Goal: Obtain resource: Download file/media

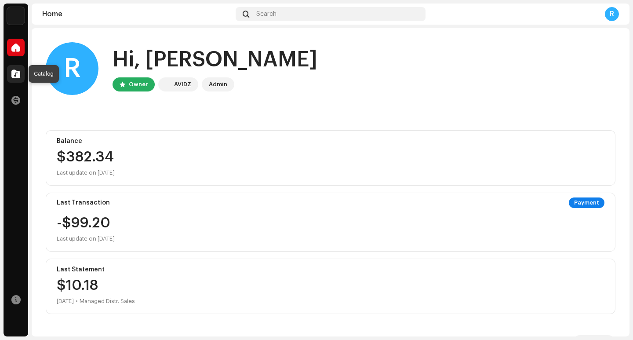
click at [16, 77] on span at bounding box center [15, 73] width 9 height 7
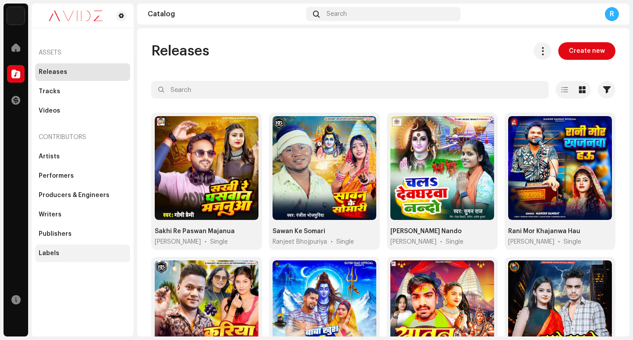
click at [57, 254] on div "Labels" at bounding box center [49, 253] width 21 height 7
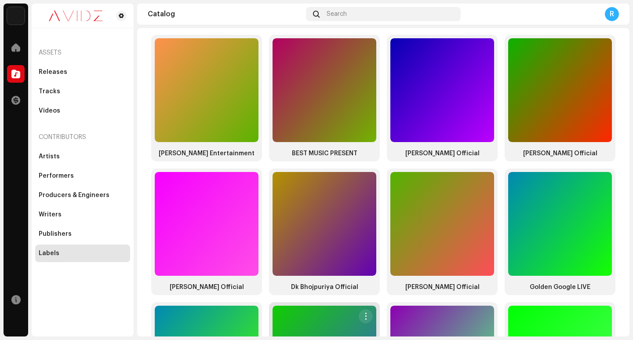
scroll to position [342, 0]
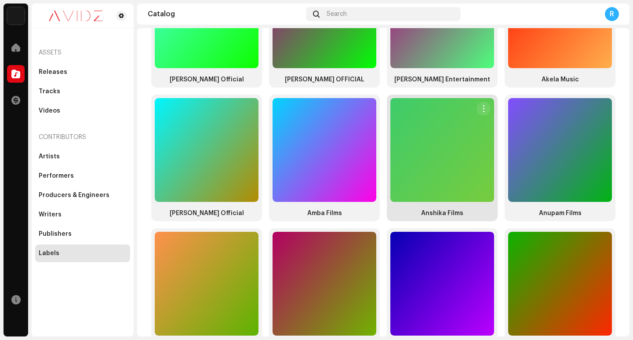
click at [431, 163] on div at bounding box center [442, 150] width 104 height 104
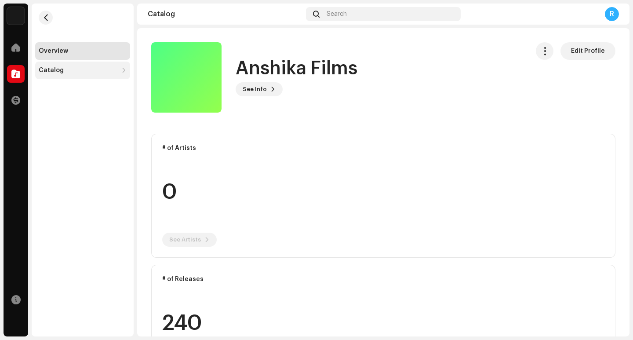
click at [79, 64] on div "Catalog" at bounding box center [82, 71] width 95 height 18
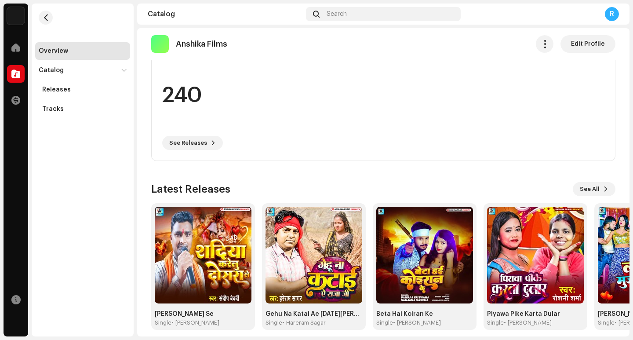
scroll to position [235, 0]
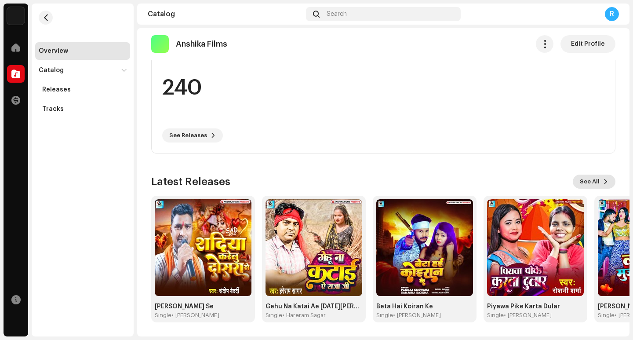
click at [589, 181] on span "See All" at bounding box center [589, 182] width 20 height 18
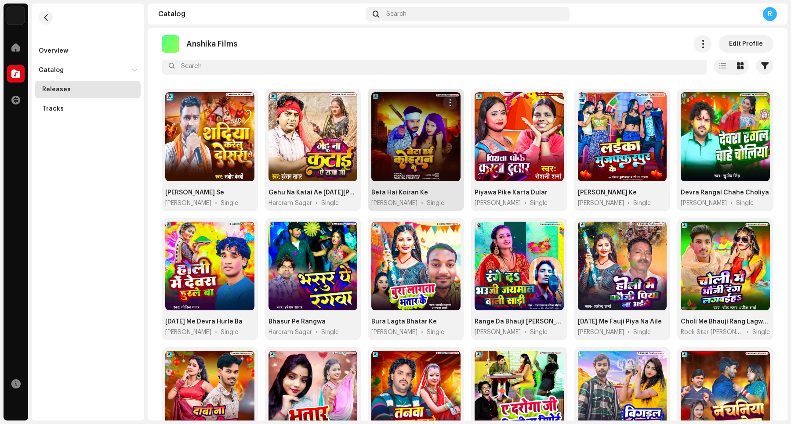
scroll to position [73, 0]
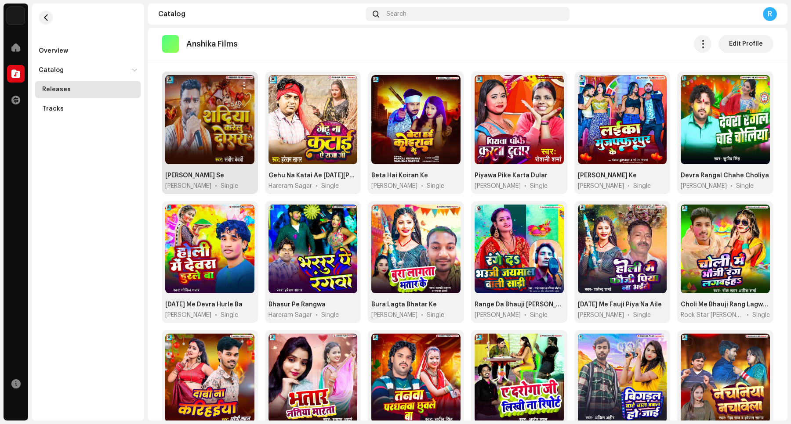
click at [243, 86] on span "button" at bounding box center [243, 85] width 7 height 7
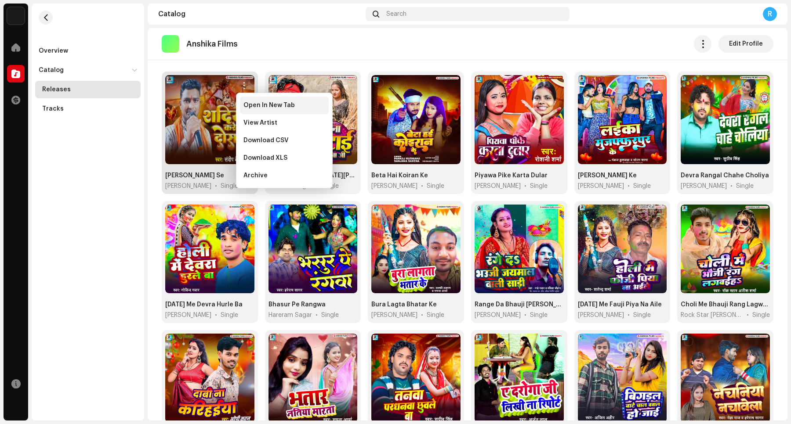
click at [250, 109] on span "Open In New Tab" at bounding box center [268, 105] width 51 height 7
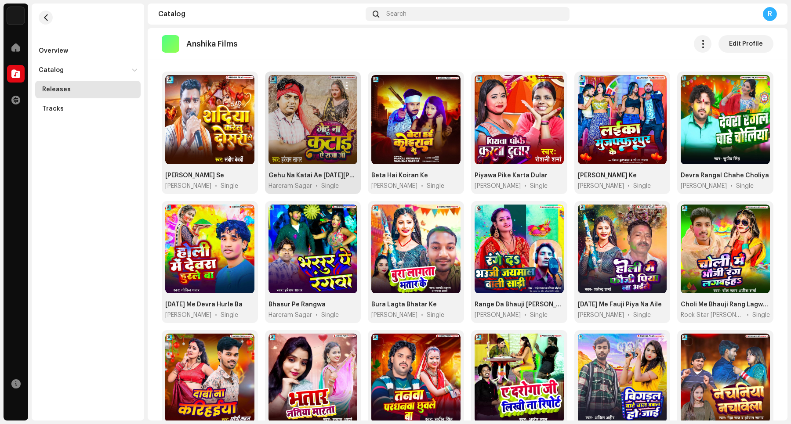
click at [340, 84] on button "button" at bounding box center [347, 86] width 14 height 14
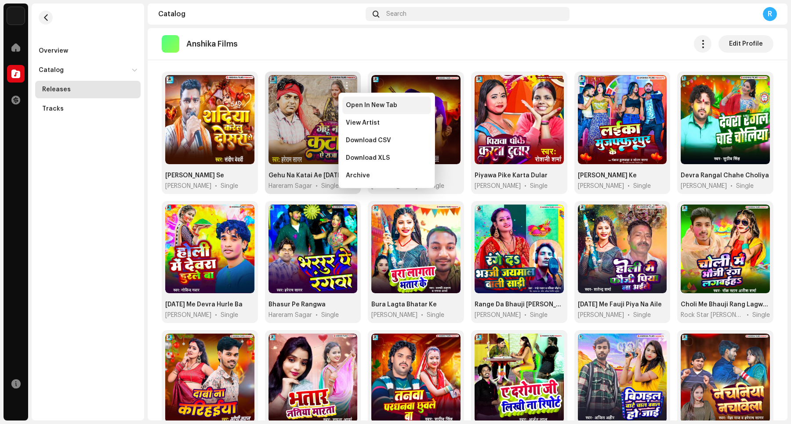
click at [356, 110] on div "Open In New Tab" at bounding box center [386, 106] width 89 height 18
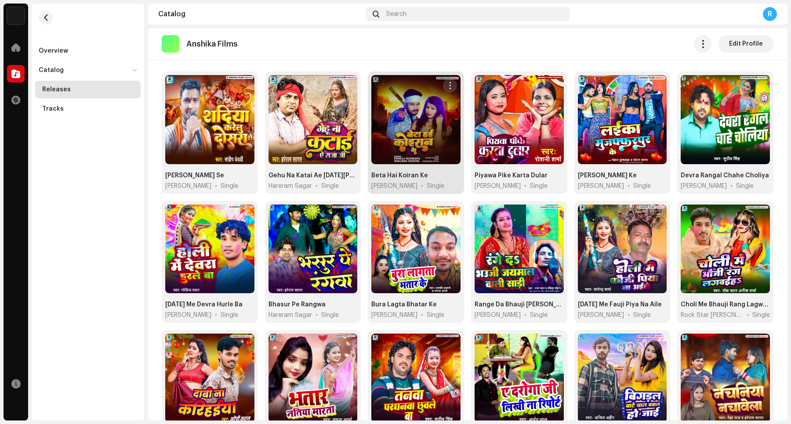
click at [446, 86] on span "button" at bounding box center [449, 85] width 7 height 7
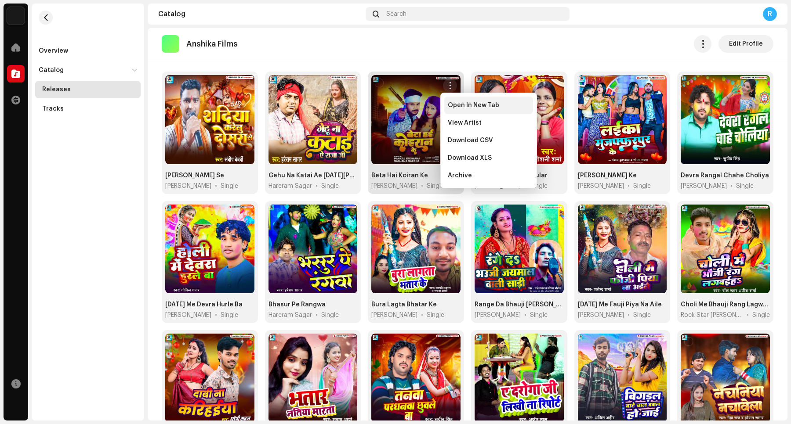
click at [460, 110] on div "Open In New Tab" at bounding box center [488, 106] width 89 height 18
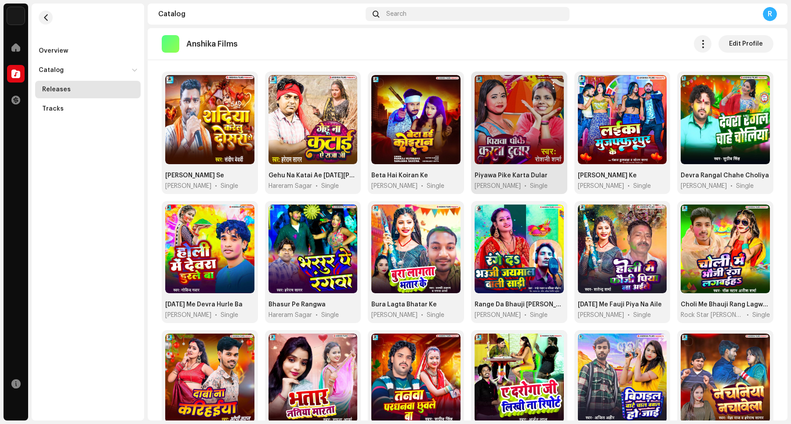
click at [546, 86] on button "button" at bounding box center [553, 86] width 14 height 14
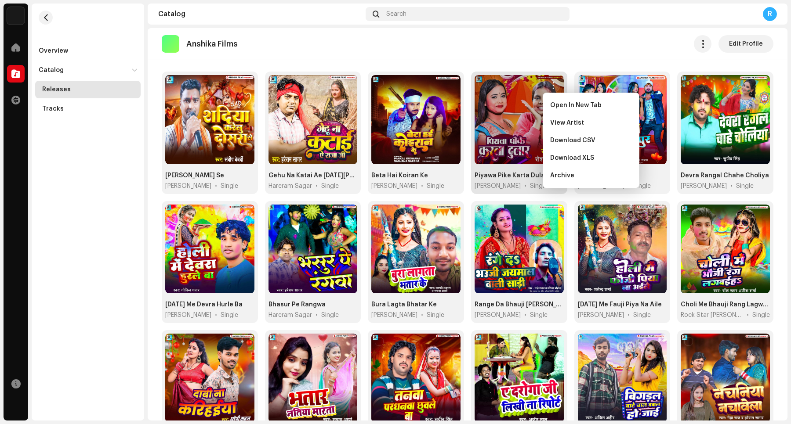
click at [572, 108] on span "Open In New Tab" at bounding box center [575, 105] width 51 height 7
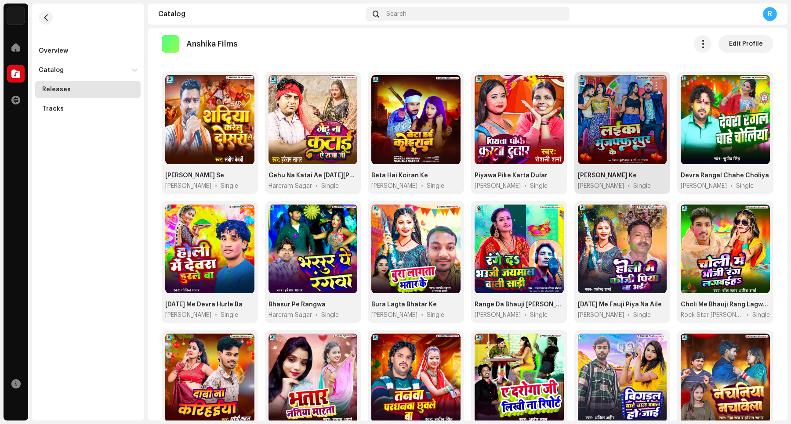
click at [632, 88] on span "button" at bounding box center [656, 85] width 7 height 7
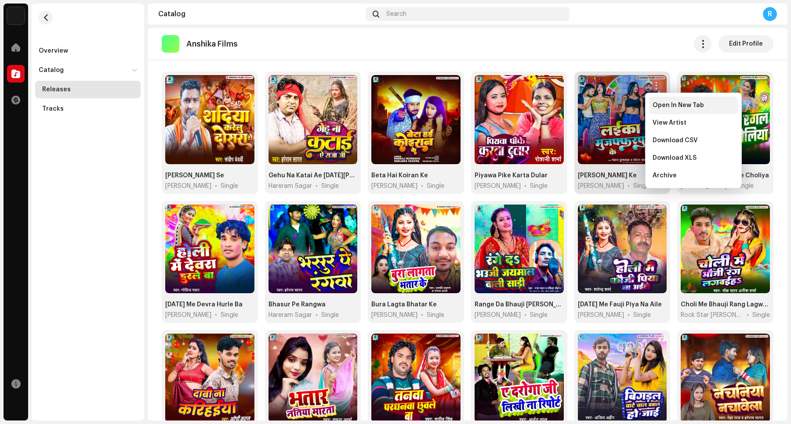
click at [632, 108] on span "Open In New Tab" at bounding box center [677, 105] width 51 height 7
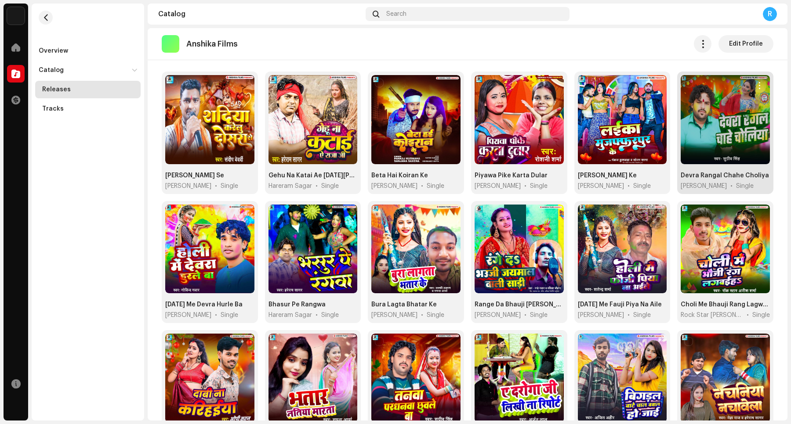
click at [632, 88] on span "button" at bounding box center [759, 85] width 7 height 7
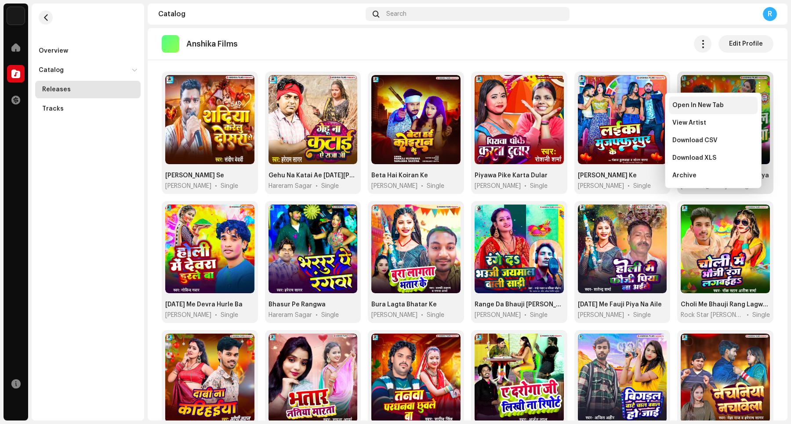
click at [632, 109] on div "Open In New Tab" at bounding box center [713, 106] width 89 height 18
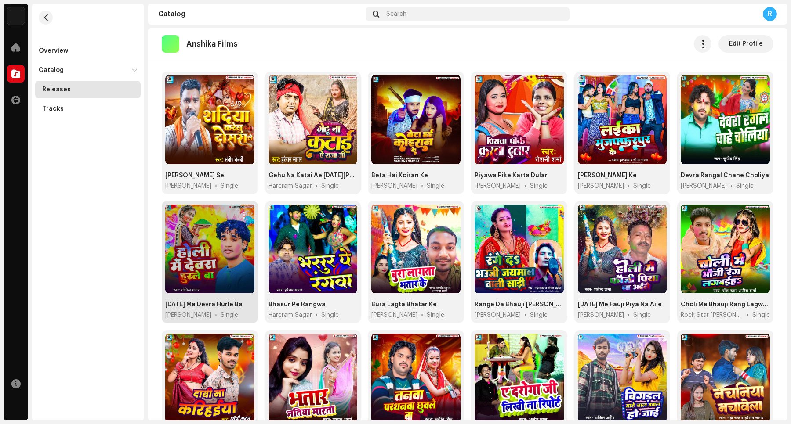
click at [242, 216] on span "button" at bounding box center [243, 215] width 7 height 7
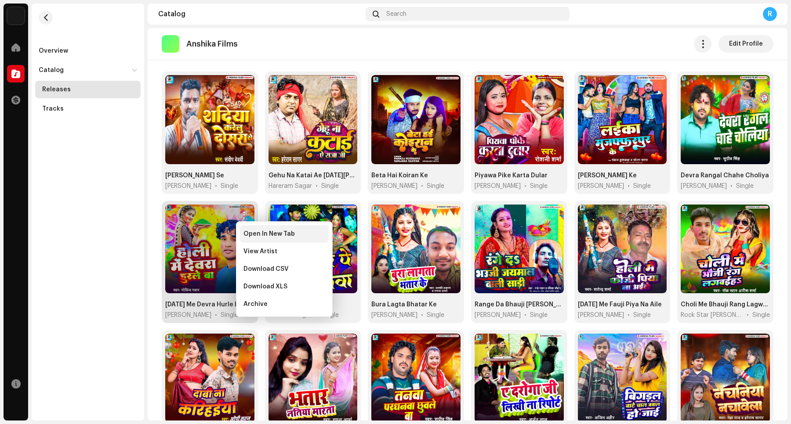
click at [250, 234] on span "Open In New Tab" at bounding box center [268, 234] width 51 height 7
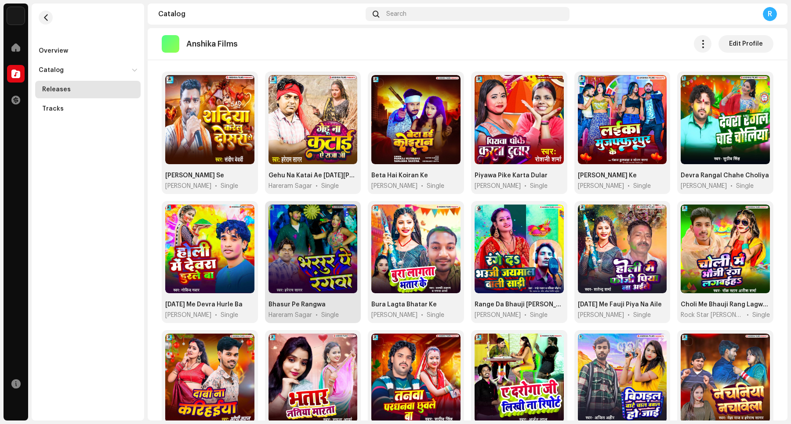
click at [344, 217] on span "button" at bounding box center [347, 215] width 7 height 7
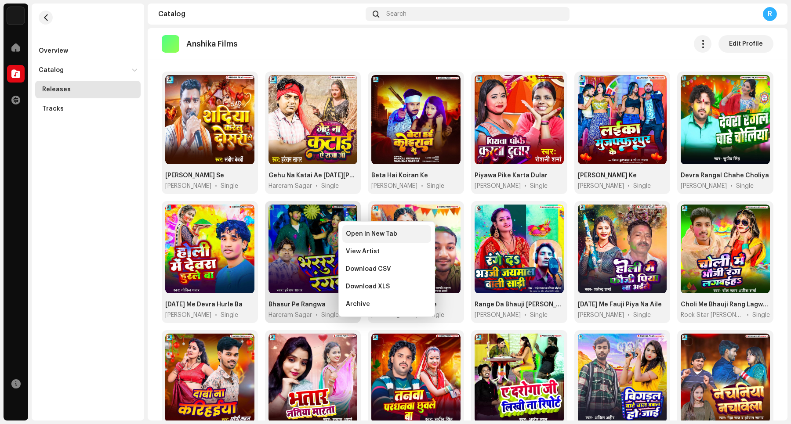
click at [365, 238] on div "Open In New Tab" at bounding box center [386, 234] width 89 height 18
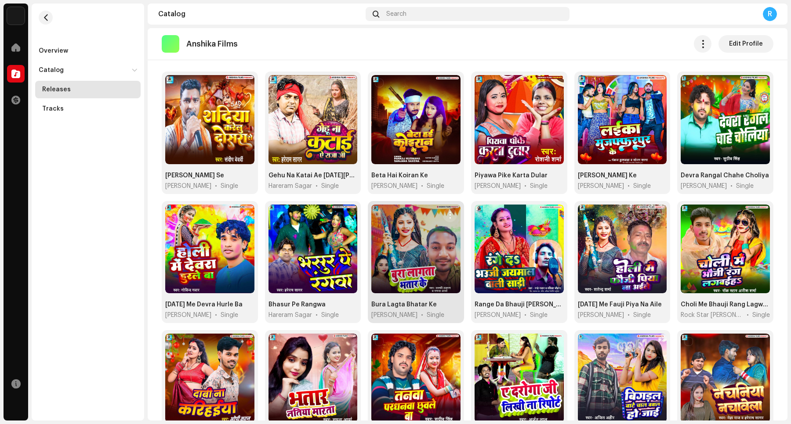
click at [448, 212] on span "button" at bounding box center [449, 215] width 7 height 7
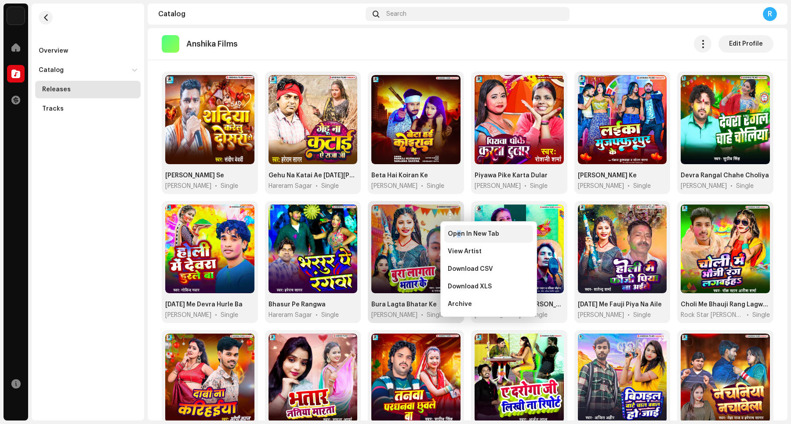
click at [459, 236] on span "Open In New Tab" at bounding box center [473, 234] width 51 height 7
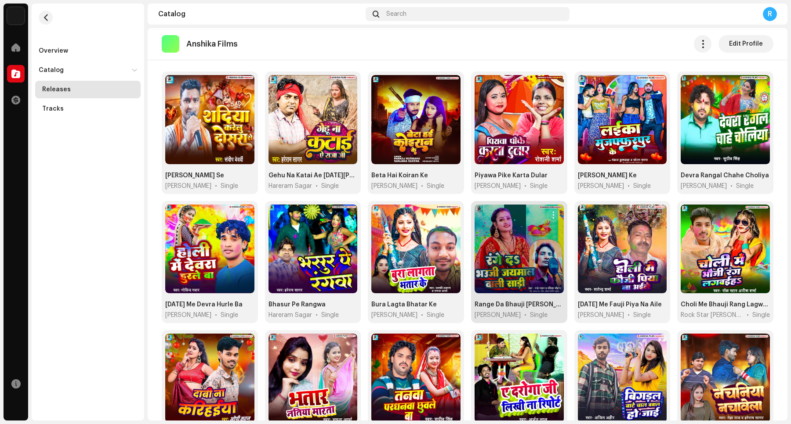
click at [550, 215] on span "button" at bounding box center [553, 215] width 7 height 7
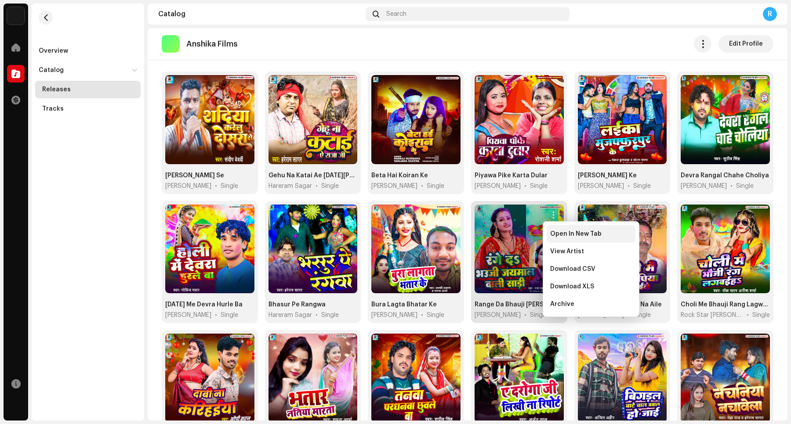
click at [553, 239] on div "Open In New Tab" at bounding box center [591, 234] width 89 height 18
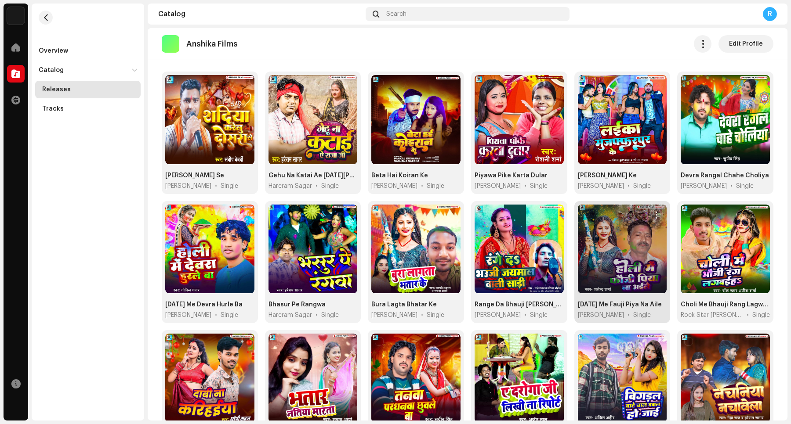
click at [632, 214] on span "button" at bounding box center [656, 215] width 7 height 7
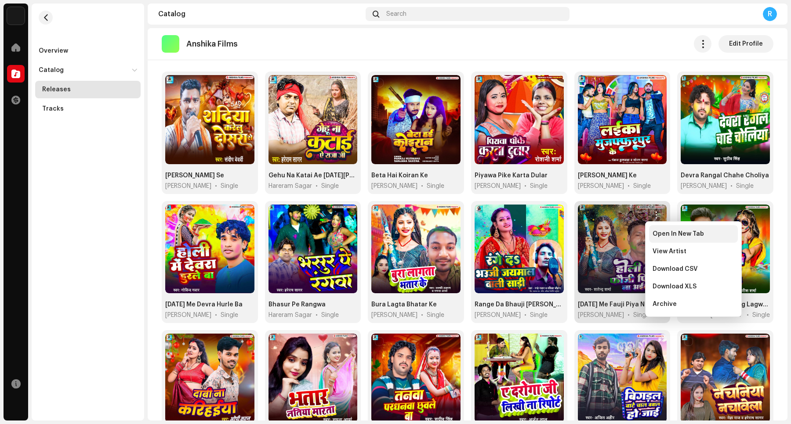
click at [632, 239] on div "Open In New Tab" at bounding box center [693, 234] width 89 height 18
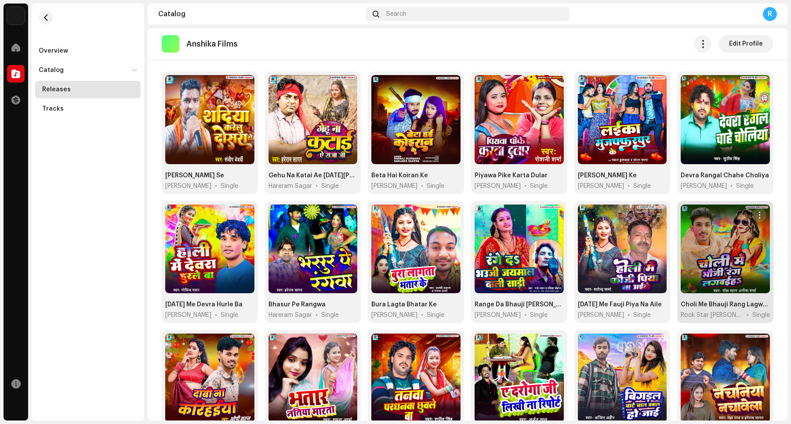
click at [632, 216] on span "button" at bounding box center [759, 215] width 7 height 7
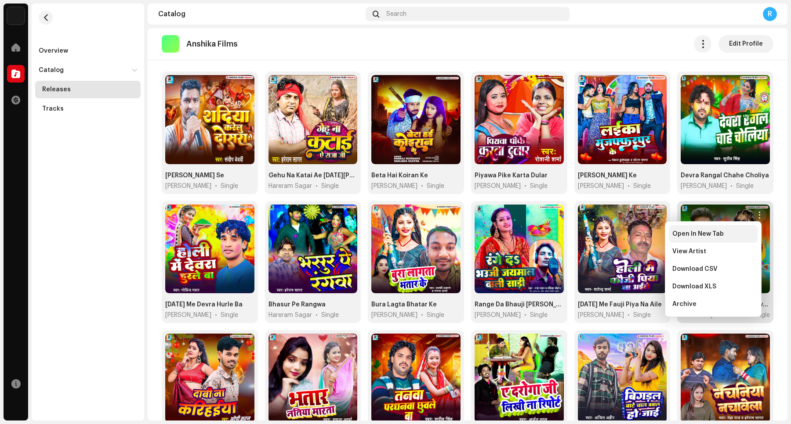
click at [632, 234] on div "Open In New Tab" at bounding box center [713, 234] width 82 height 7
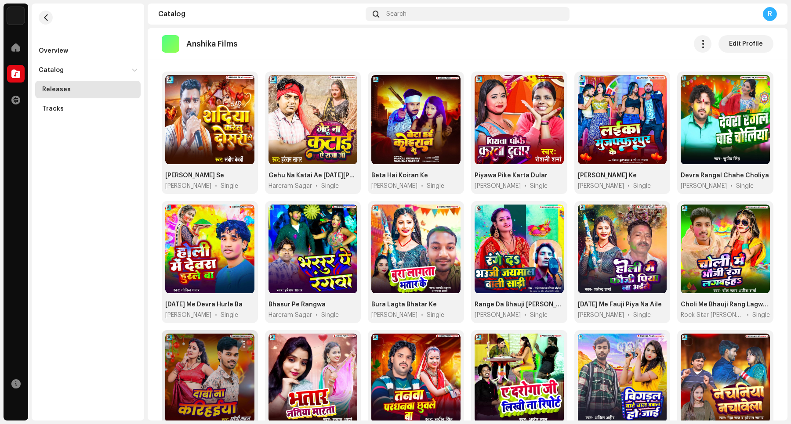
click at [240, 339] on span "button" at bounding box center [243, 344] width 7 height 7
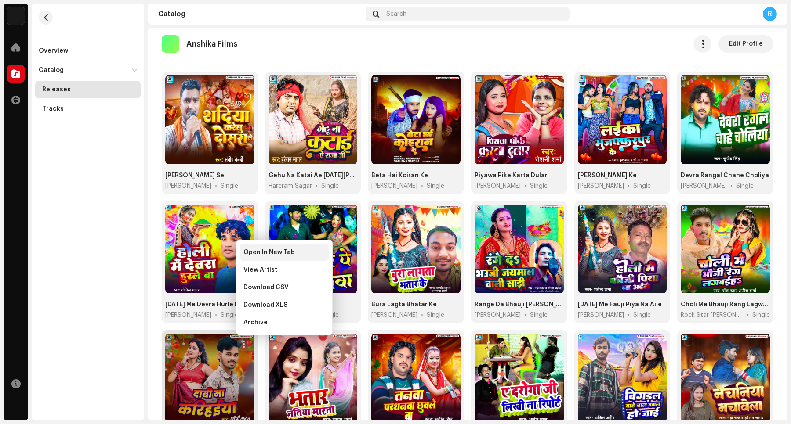
click at [268, 251] on span "Open In New Tab" at bounding box center [268, 252] width 51 height 7
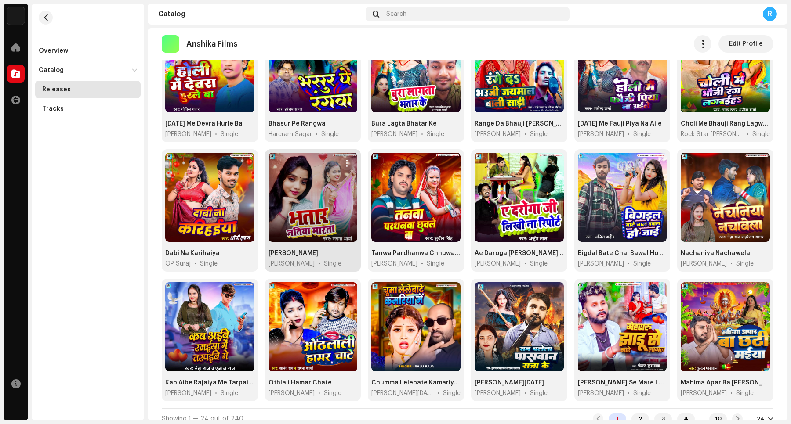
scroll to position [259, 0]
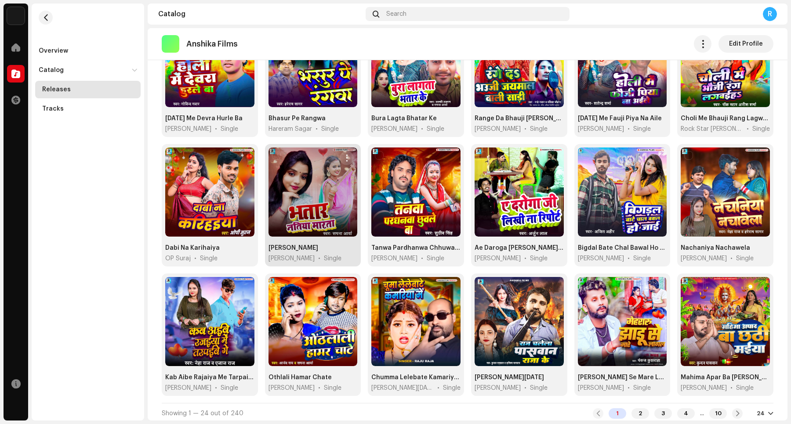
click at [346, 159] on span "button" at bounding box center [347, 158] width 7 height 7
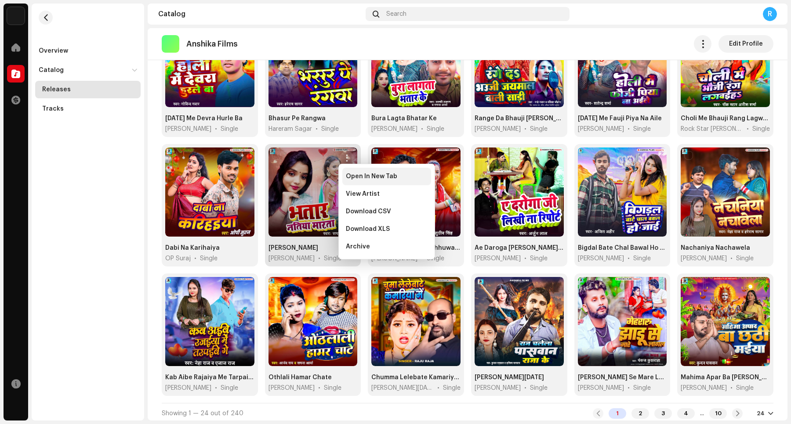
click at [368, 181] on div "Open In New Tab" at bounding box center [386, 177] width 89 height 18
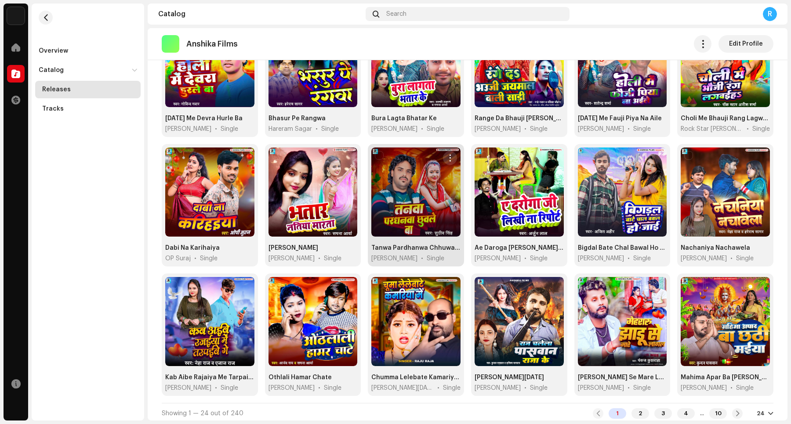
click at [449, 155] on span "button" at bounding box center [449, 158] width 7 height 7
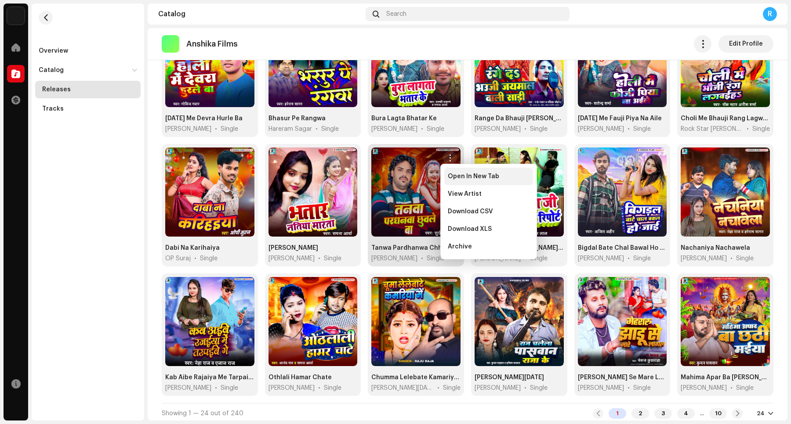
click at [460, 178] on span "Open In New Tab" at bounding box center [473, 176] width 51 height 7
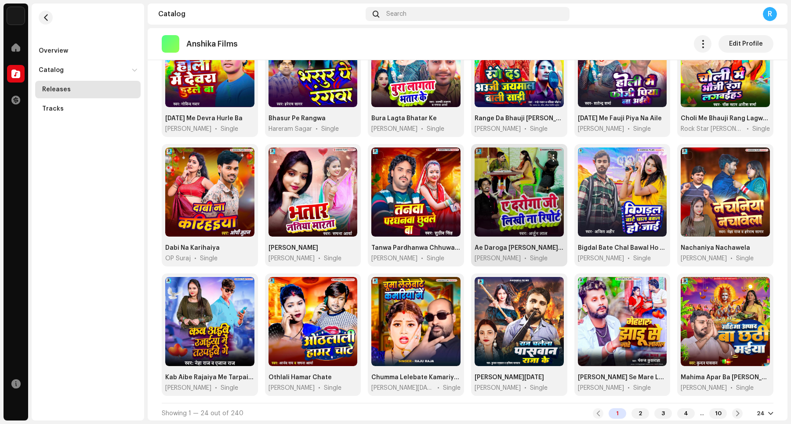
click at [546, 161] on re-m-actions-button at bounding box center [553, 158] width 14 height 14
click at [550, 157] on span "button" at bounding box center [553, 158] width 7 height 7
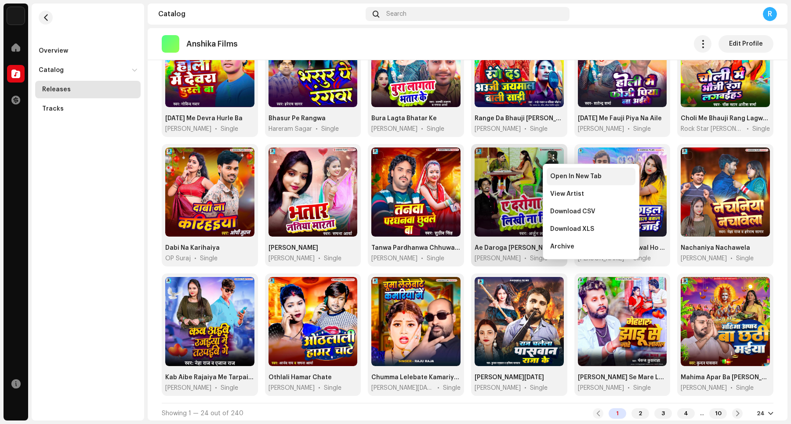
click at [554, 175] on span "Open In New Tab" at bounding box center [575, 176] width 51 height 7
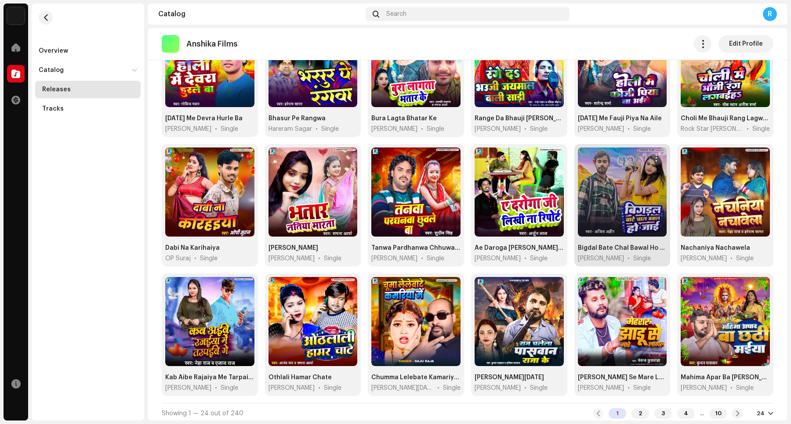
click at [632, 158] on span "button" at bounding box center [656, 158] width 7 height 7
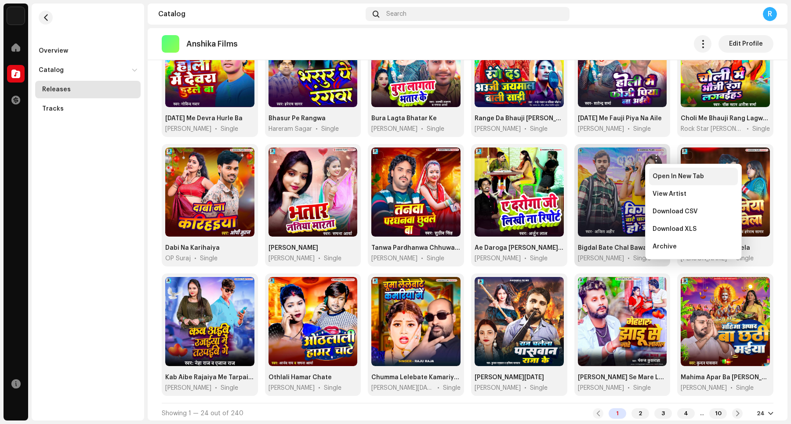
click at [632, 179] on span "Open In New Tab" at bounding box center [677, 176] width 51 height 7
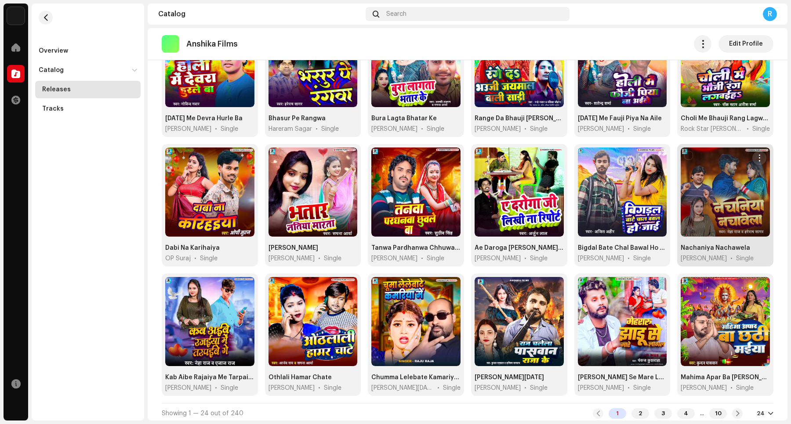
click at [632, 160] on button "button" at bounding box center [759, 158] width 14 height 14
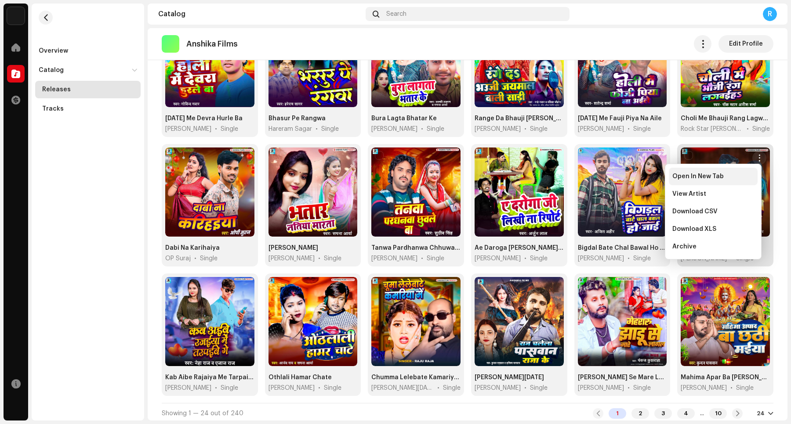
click at [632, 177] on span "Open In New Tab" at bounding box center [697, 176] width 51 height 7
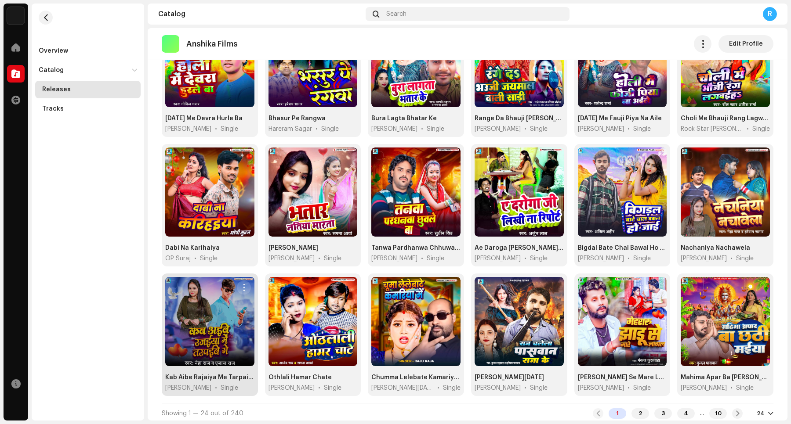
click at [240, 287] on span "button" at bounding box center [243, 287] width 7 height 7
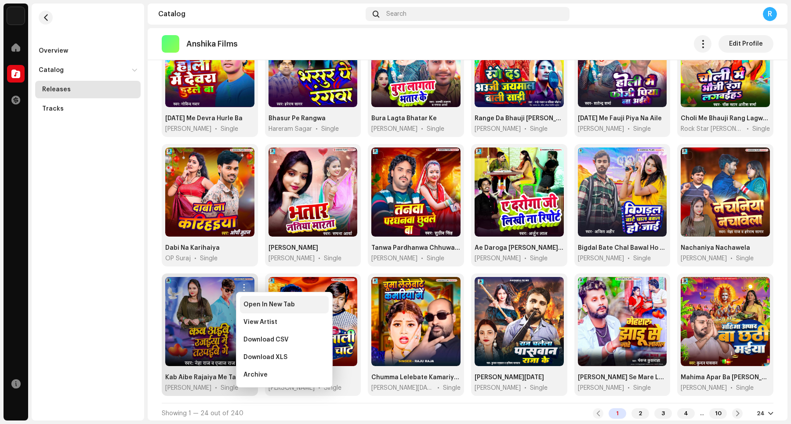
click at [250, 309] on div "Open In New Tab" at bounding box center [284, 305] width 89 height 18
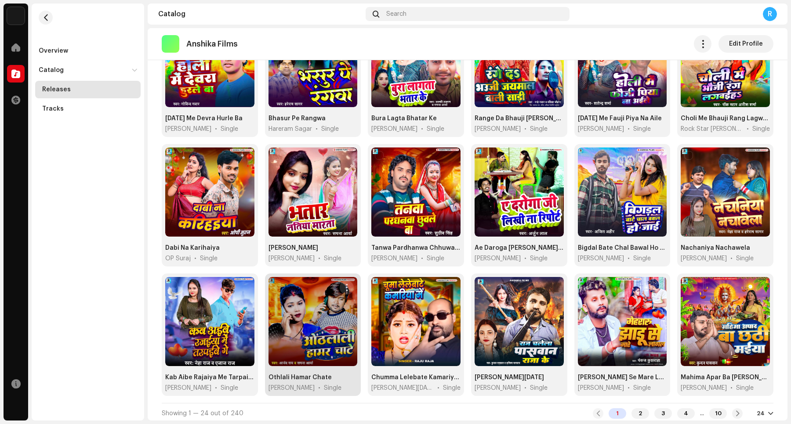
click at [344, 288] on span "button" at bounding box center [347, 287] width 7 height 7
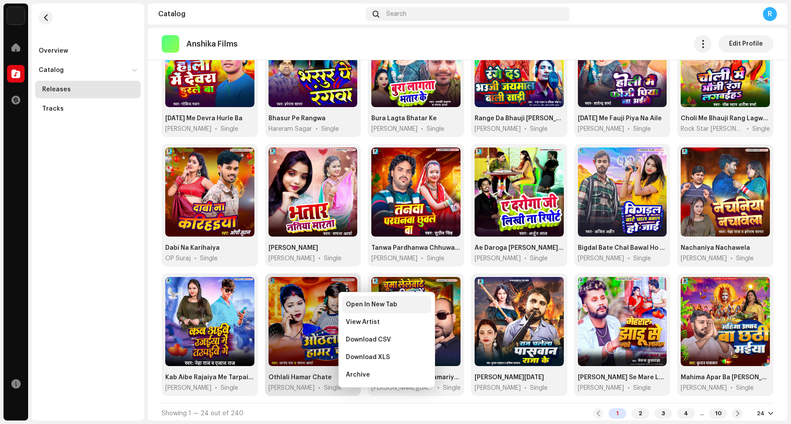
click at [361, 305] on span "Open In New Tab" at bounding box center [371, 304] width 51 height 7
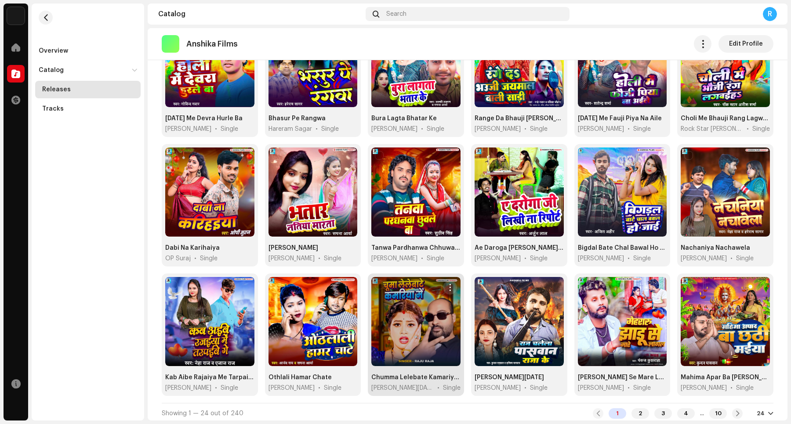
click at [446, 289] on span "button" at bounding box center [449, 287] width 7 height 7
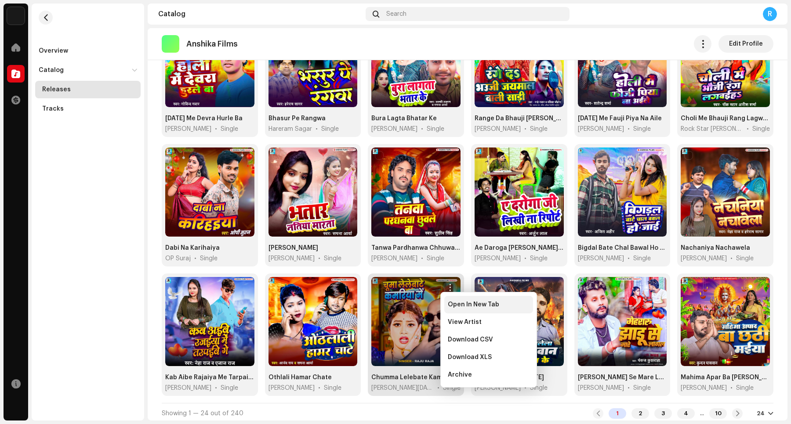
click at [458, 308] on span "Open In New Tab" at bounding box center [473, 304] width 51 height 7
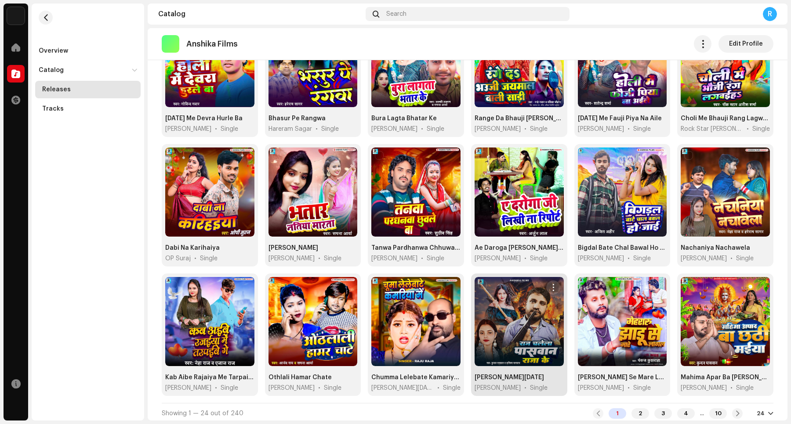
click at [550, 289] on span "button" at bounding box center [553, 287] width 7 height 7
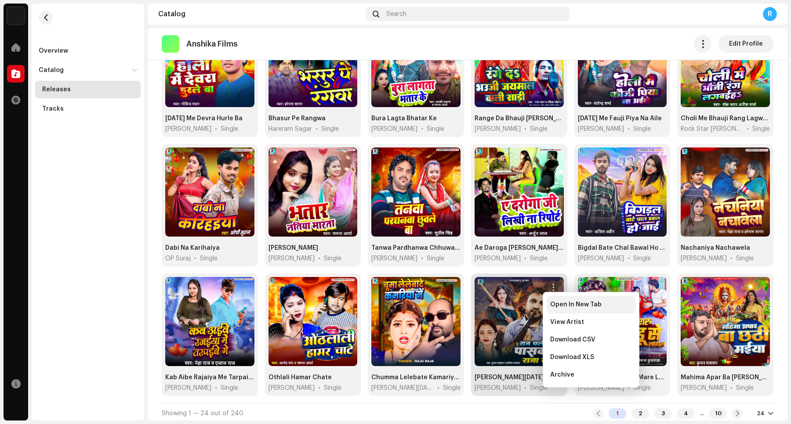
click at [565, 308] on span "Open In New Tab" at bounding box center [575, 304] width 51 height 7
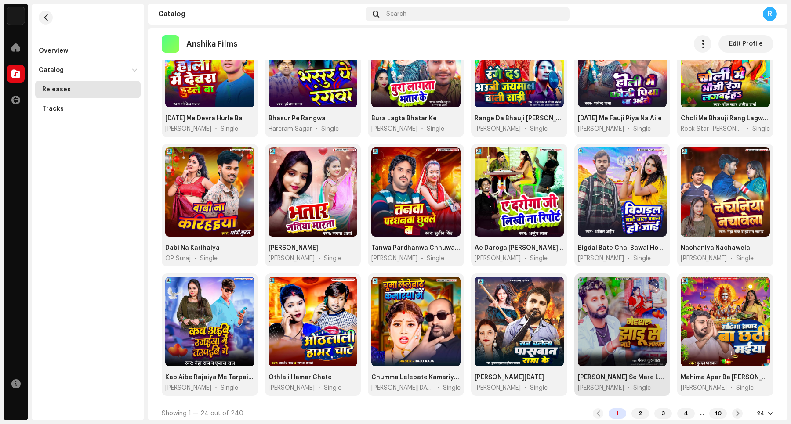
drag, startPoint x: 647, startPoint y: 286, endPoint x: 650, endPoint y: 292, distance: 6.7
click at [632, 286] on button "button" at bounding box center [656, 288] width 14 height 14
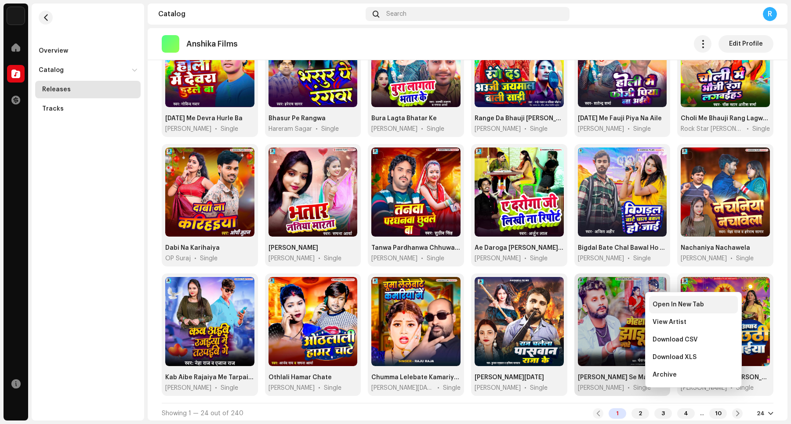
click at [632, 304] on span "Open In New Tab" at bounding box center [677, 304] width 51 height 7
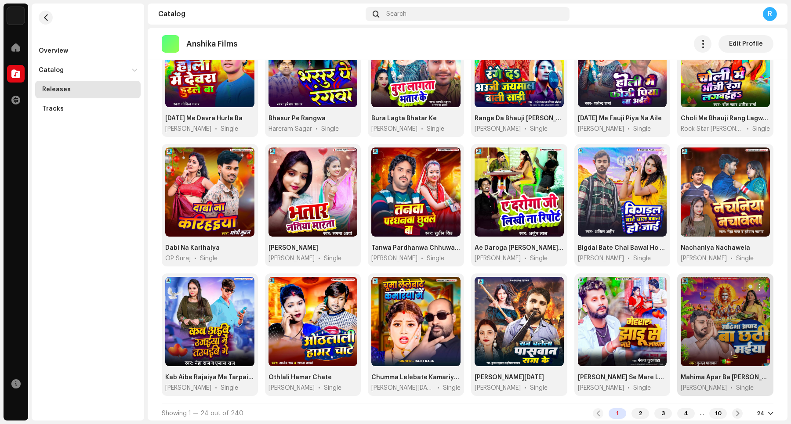
click at [632, 288] on span "button" at bounding box center [759, 287] width 7 height 7
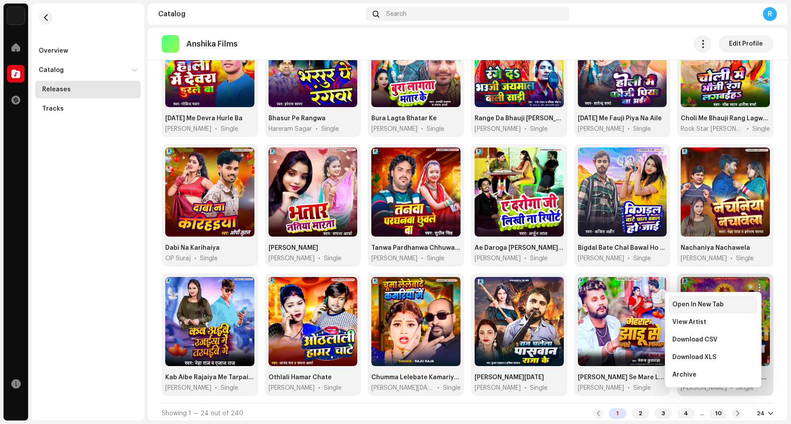
click at [632, 304] on span "Open In New Tab" at bounding box center [697, 304] width 51 height 7
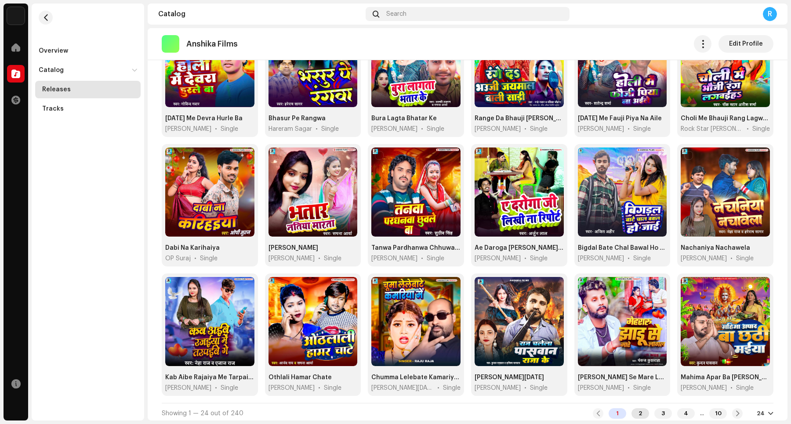
click at [631, 339] on div "2" at bounding box center [640, 414] width 18 height 11
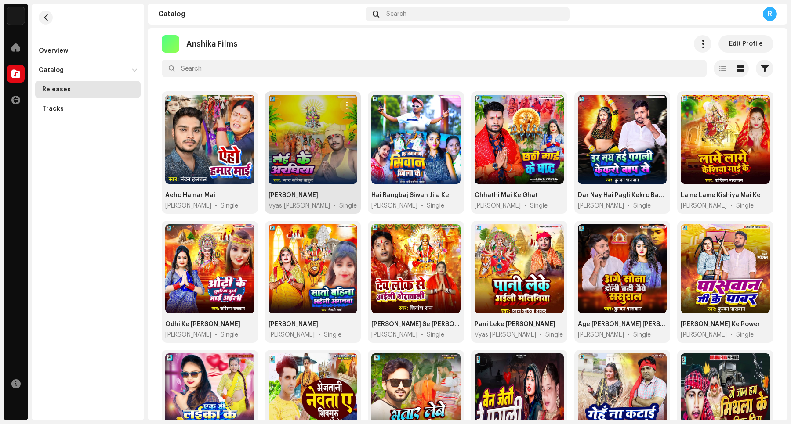
scroll to position [55, 0]
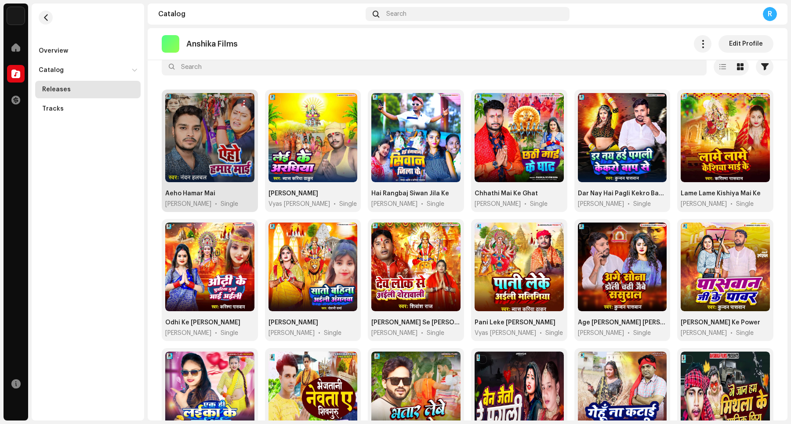
click at [242, 102] on span "button" at bounding box center [243, 103] width 7 height 7
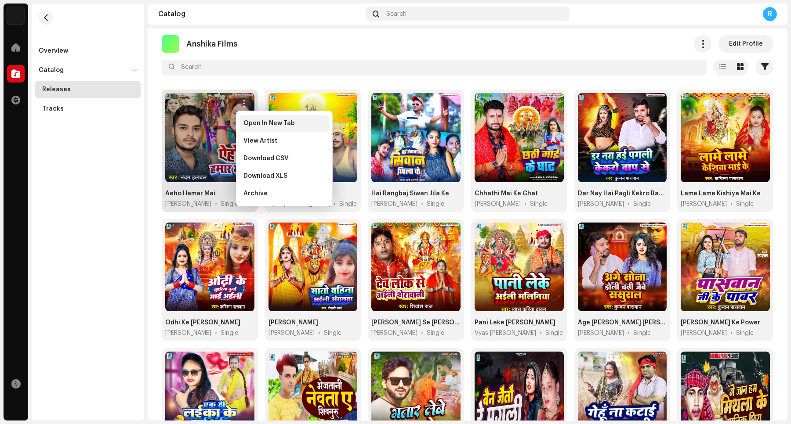
click at [253, 128] on div "Open In New Tab" at bounding box center [284, 124] width 89 height 18
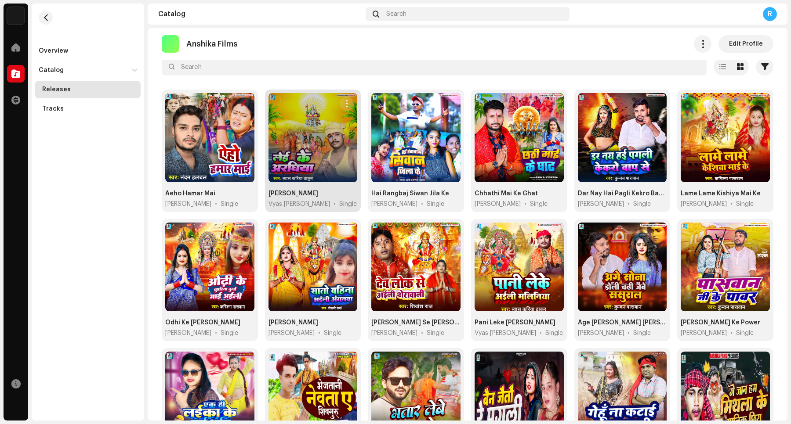
click at [344, 102] on span "button" at bounding box center [347, 103] width 7 height 7
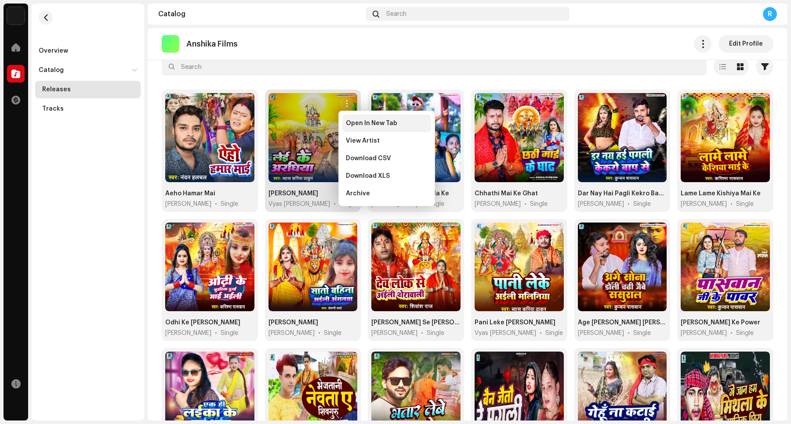
click at [348, 126] on span "Open In New Tab" at bounding box center [371, 123] width 51 height 7
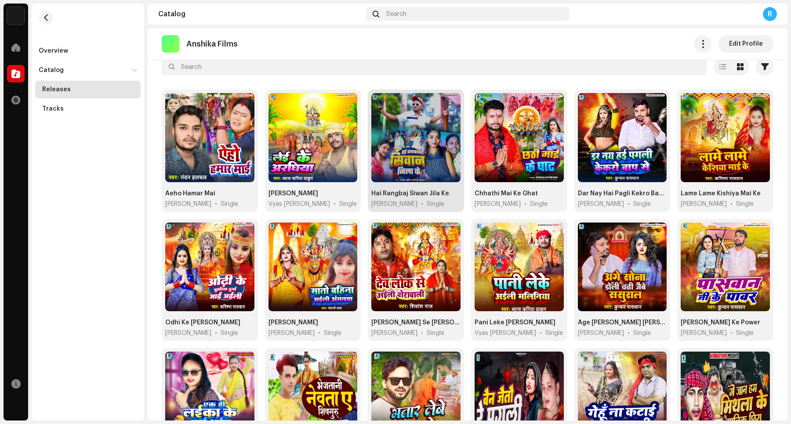
click at [446, 104] on span "button" at bounding box center [449, 103] width 7 height 7
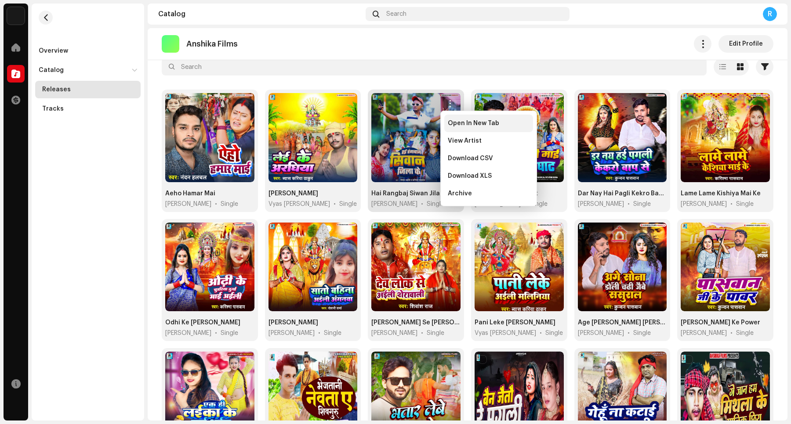
click at [454, 124] on span "Open In New Tab" at bounding box center [473, 123] width 51 height 7
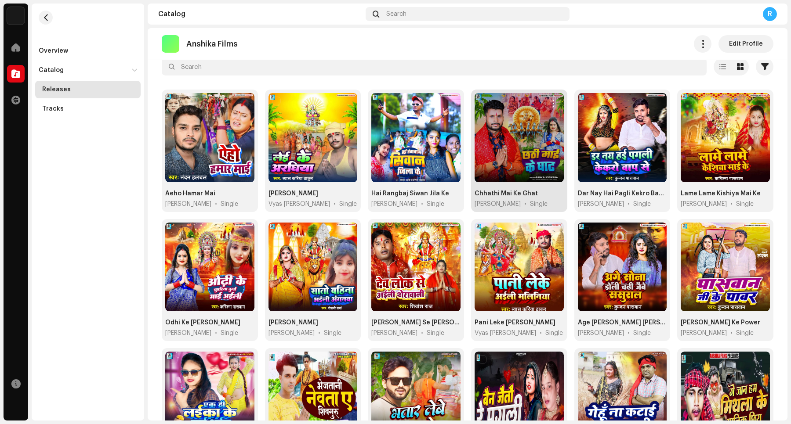
click at [550, 105] on span "button" at bounding box center [553, 103] width 7 height 7
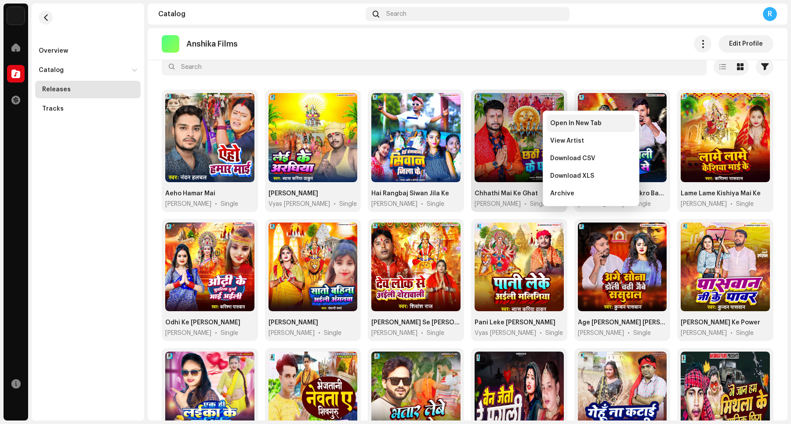
click at [556, 126] on span "Open In New Tab" at bounding box center [575, 123] width 51 height 7
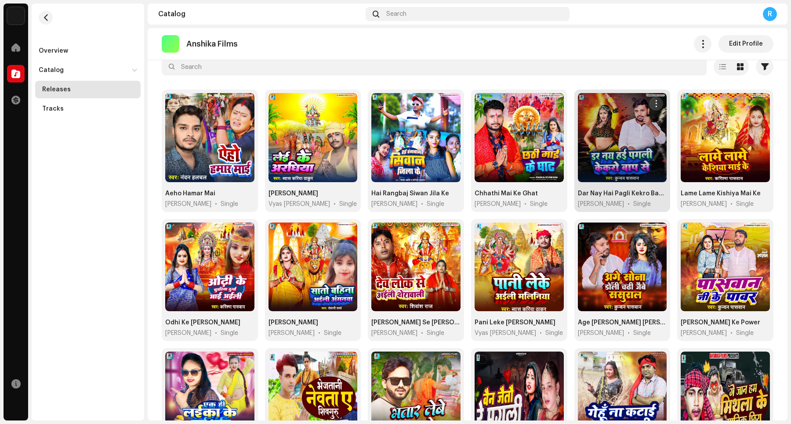
click at [632, 106] on span "button" at bounding box center [656, 103] width 7 height 7
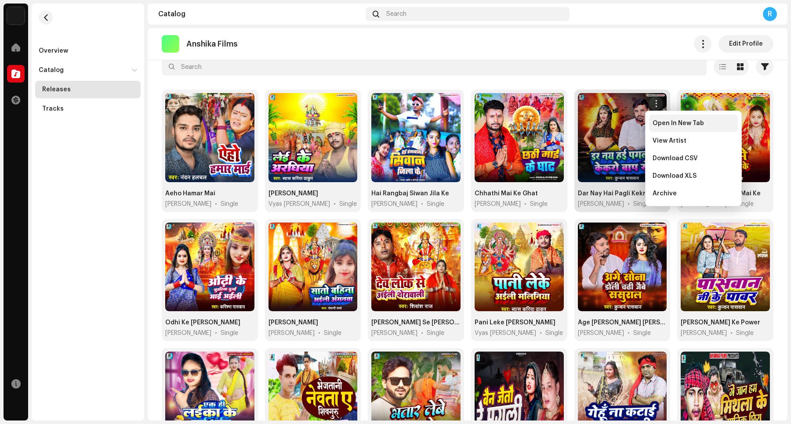
click at [632, 125] on span "Open In New Tab" at bounding box center [677, 123] width 51 height 7
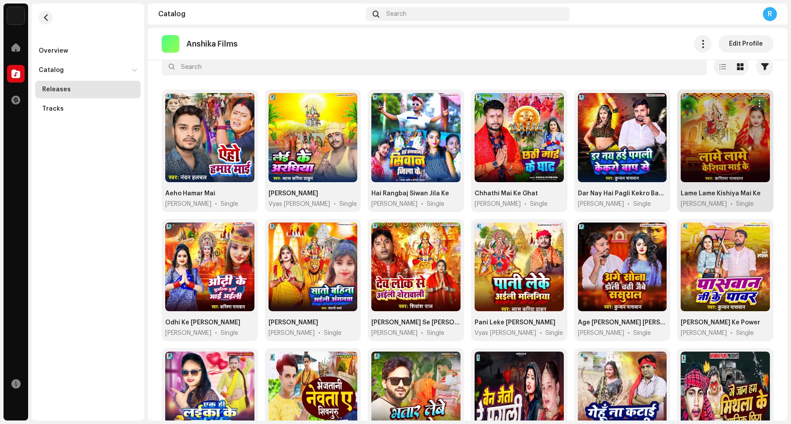
click at [632, 106] on button "button" at bounding box center [759, 104] width 14 height 14
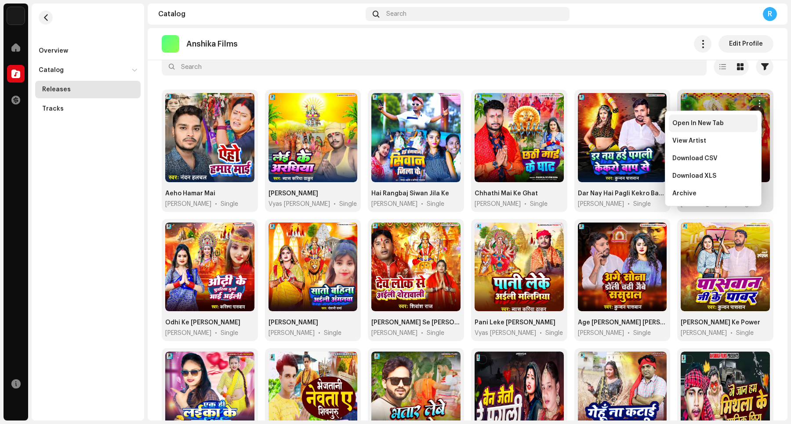
click at [632, 123] on span "Open In New Tab" at bounding box center [697, 123] width 51 height 7
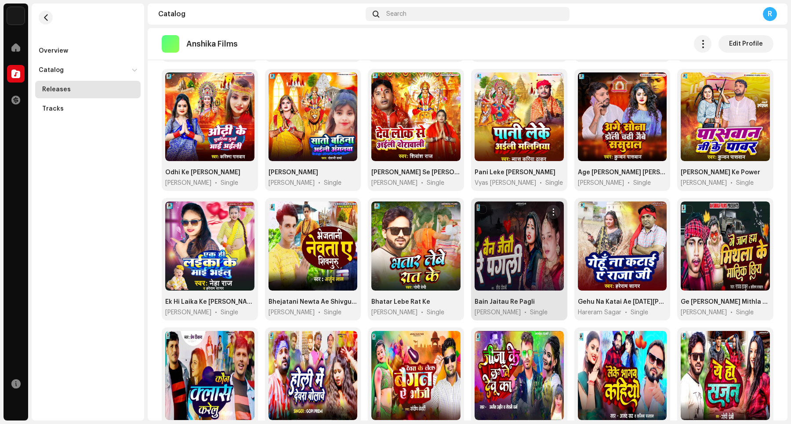
scroll to position [201, 0]
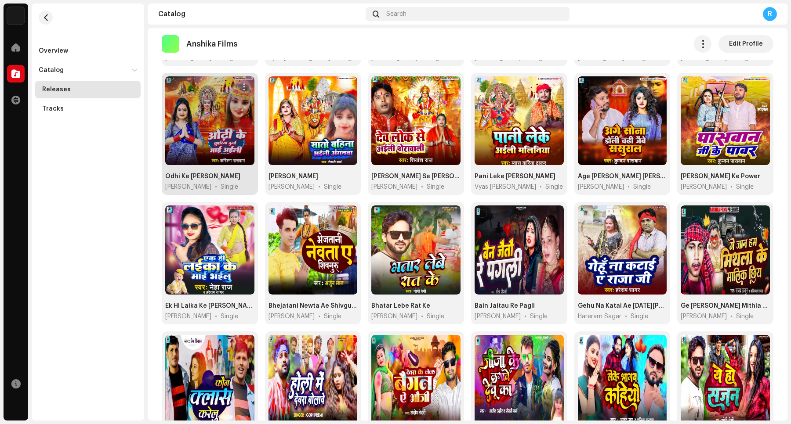
click at [243, 88] on span "button" at bounding box center [243, 86] width 7 height 7
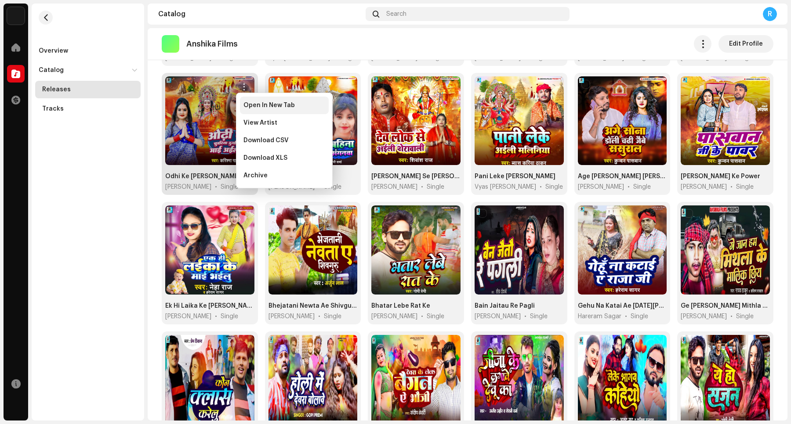
click at [255, 110] on div "Open In New Tab" at bounding box center [284, 106] width 89 height 18
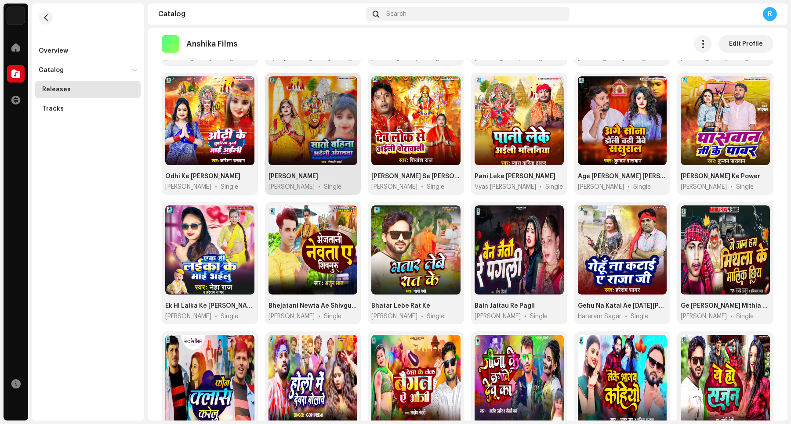
click at [344, 87] on span "button" at bounding box center [347, 86] width 7 height 7
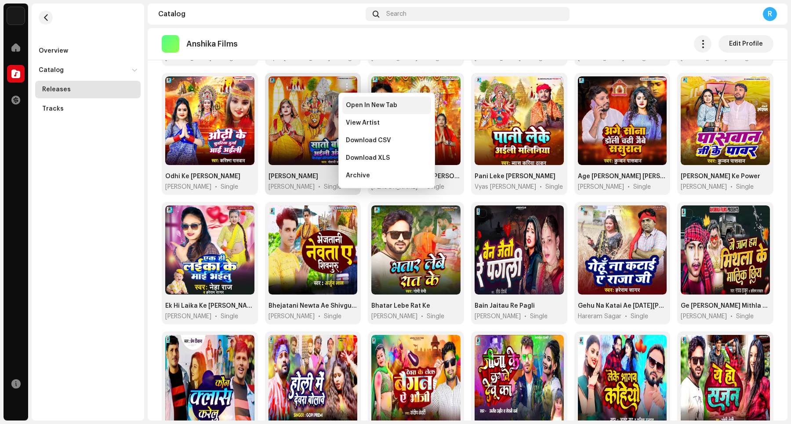
click at [350, 109] on span "Open In New Tab" at bounding box center [371, 105] width 51 height 7
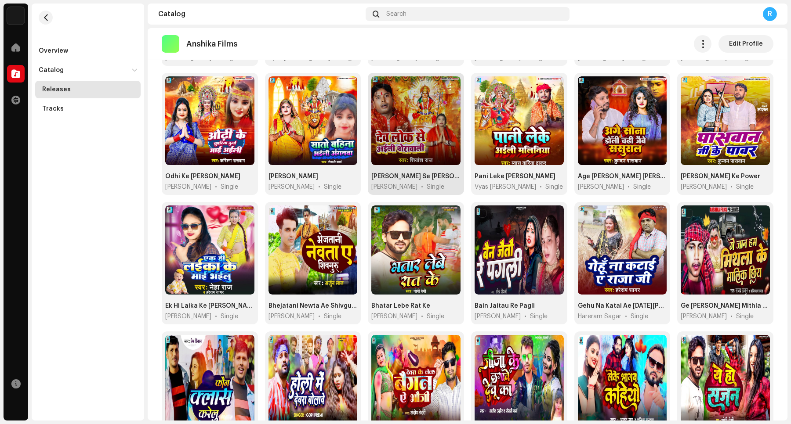
click at [443, 87] on button "button" at bounding box center [450, 87] width 14 height 14
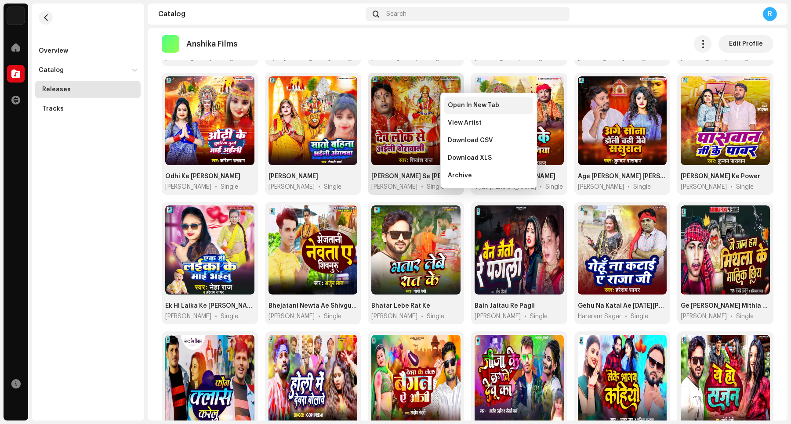
click at [448, 108] on span "Open In New Tab" at bounding box center [473, 105] width 51 height 7
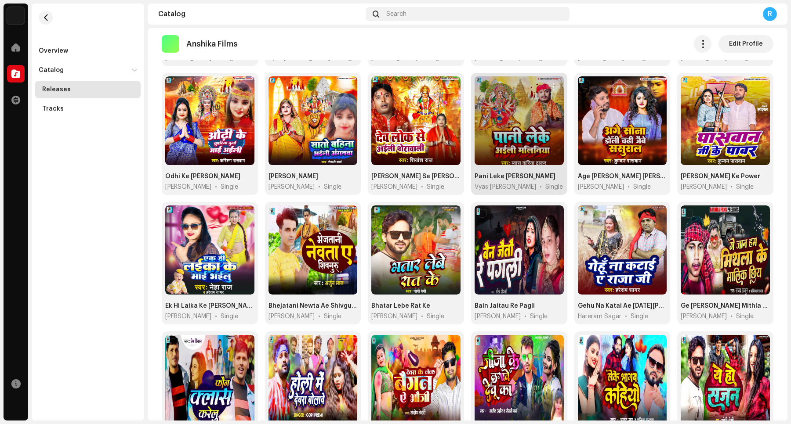
click at [550, 88] on span "button" at bounding box center [553, 86] width 7 height 7
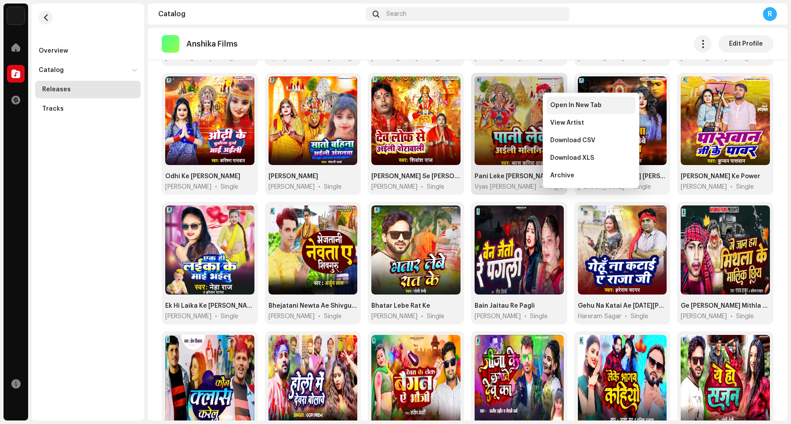
click at [559, 109] on div "Open In New Tab" at bounding box center [591, 106] width 89 height 18
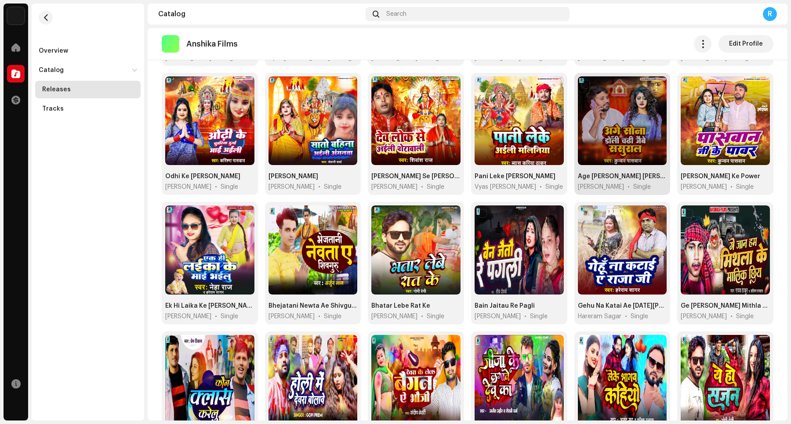
click at [632, 88] on span "button" at bounding box center [656, 86] width 7 height 7
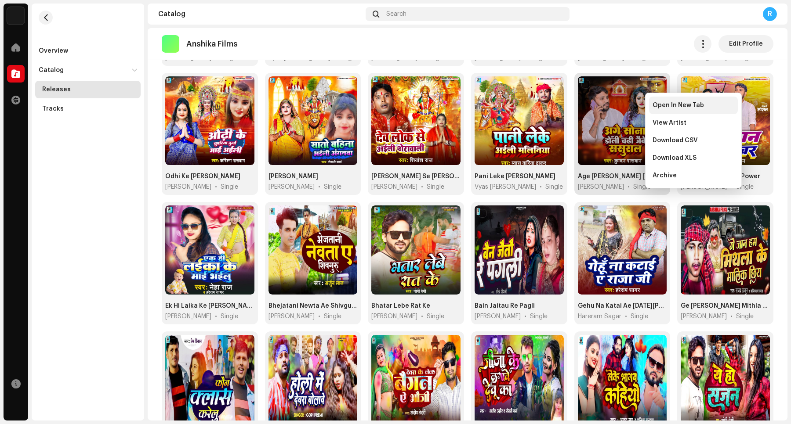
click at [632, 108] on span "Open In New Tab" at bounding box center [677, 105] width 51 height 7
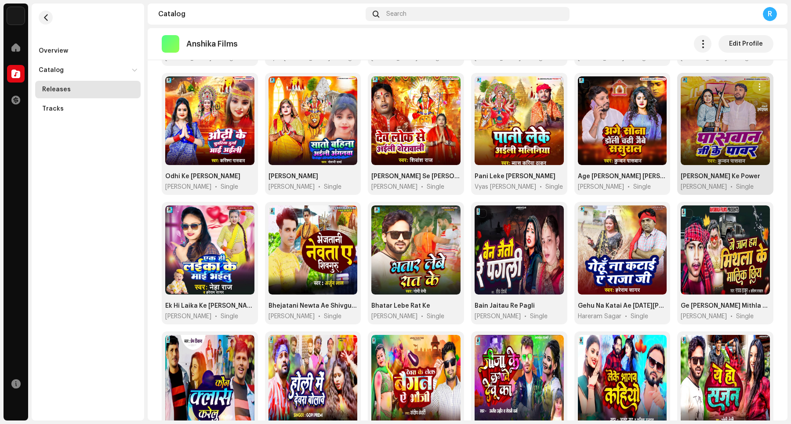
click at [632, 89] on span "button" at bounding box center [759, 86] width 7 height 7
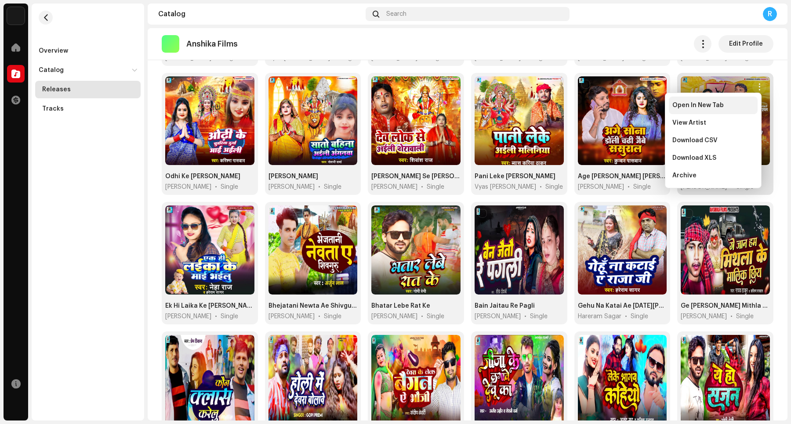
click at [632, 109] on div "Open In New Tab" at bounding box center [713, 106] width 89 height 18
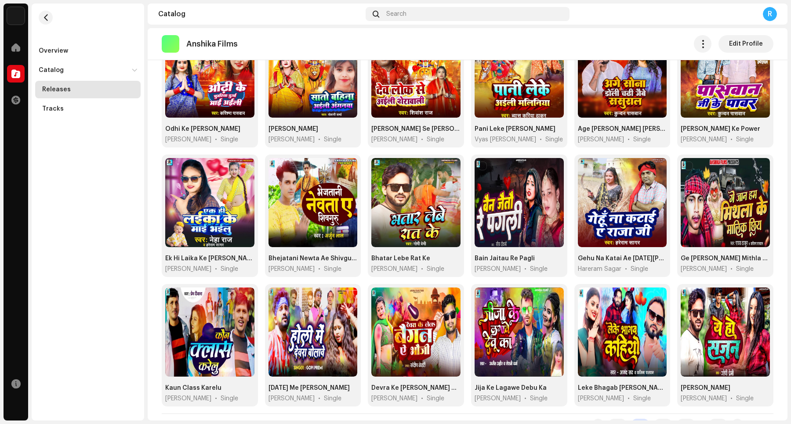
scroll to position [259, 0]
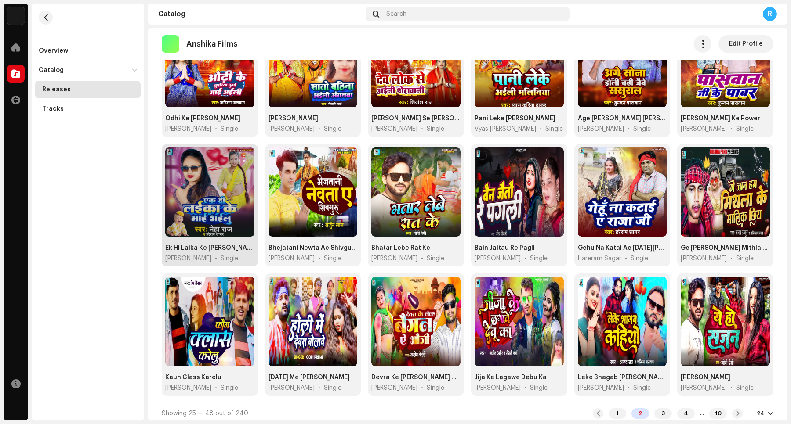
click at [241, 159] on span "button" at bounding box center [243, 158] width 7 height 7
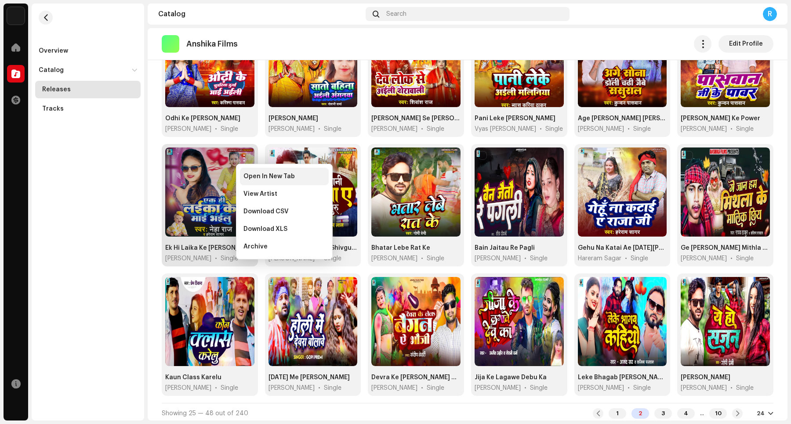
click at [253, 179] on span "Open In New Tab" at bounding box center [268, 176] width 51 height 7
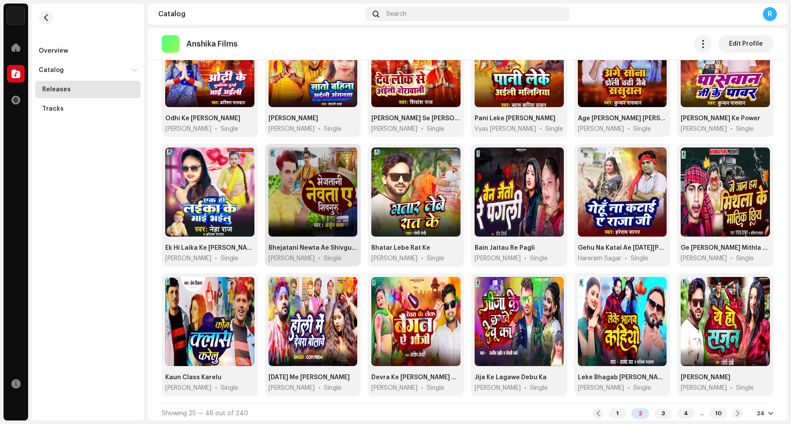
click at [345, 156] on span "button" at bounding box center [347, 158] width 7 height 7
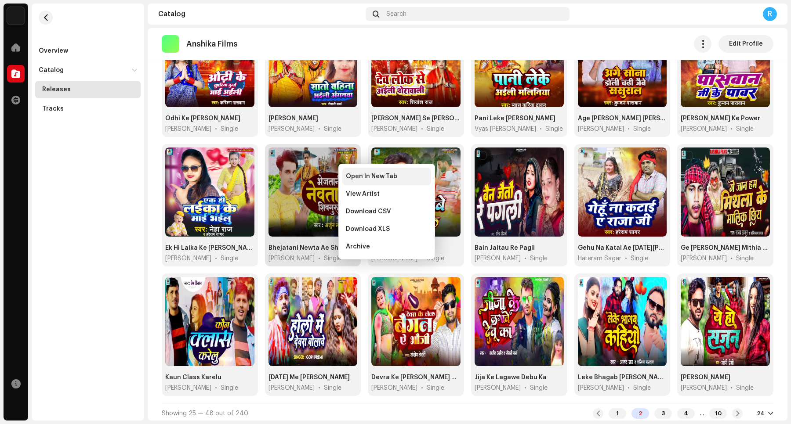
click at [350, 177] on span "Open In New Tab" at bounding box center [371, 176] width 51 height 7
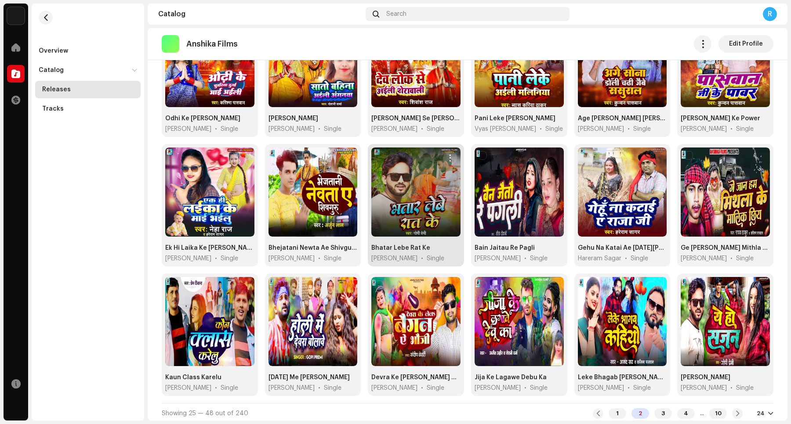
click at [447, 158] on span "button" at bounding box center [449, 158] width 7 height 7
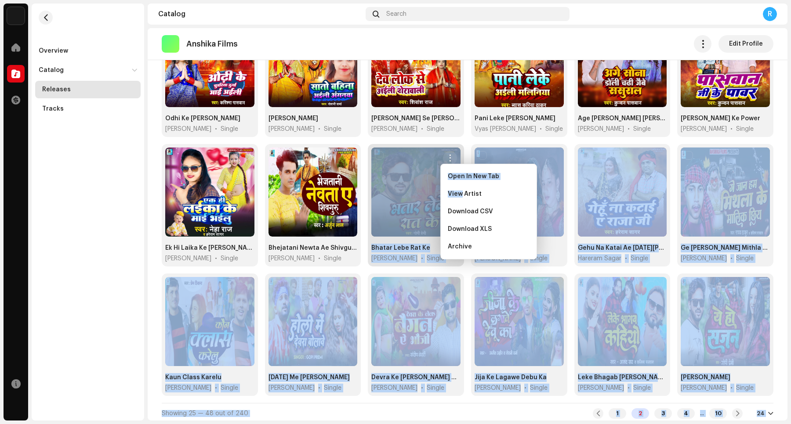
drag, startPoint x: 462, startPoint y: 185, endPoint x: 435, endPoint y: 176, distance: 28.9
click at [435, 176] on body "Raju Kumar Home Catalog Transactions Resources Overview Catalog Releases Tracks…" at bounding box center [395, 212] width 791 height 424
click at [462, 177] on span "Open In New Tab" at bounding box center [473, 176] width 51 height 7
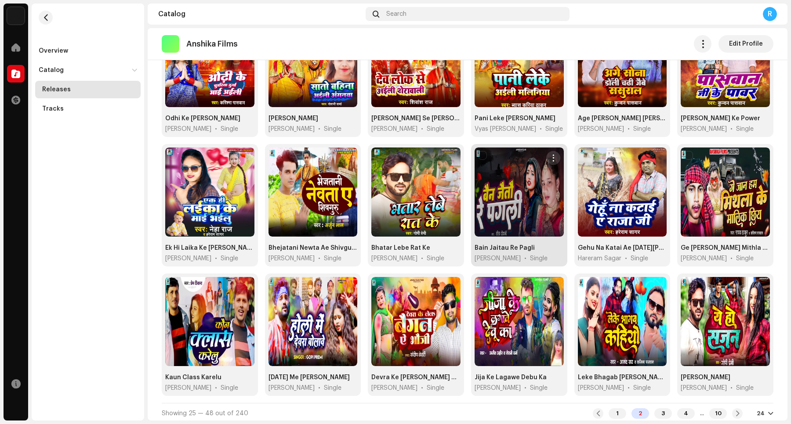
click at [550, 158] on span "button" at bounding box center [553, 158] width 7 height 7
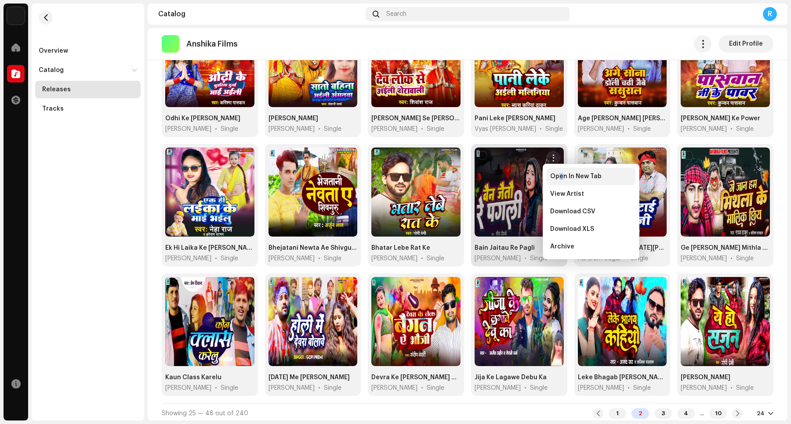
drag, startPoint x: 561, startPoint y: 178, endPoint x: 554, endPoint y: 185, distance: 8.7
click at [561, 178] on span "Open In New Tab" at bounding box center [575, 176] width 51 height 7
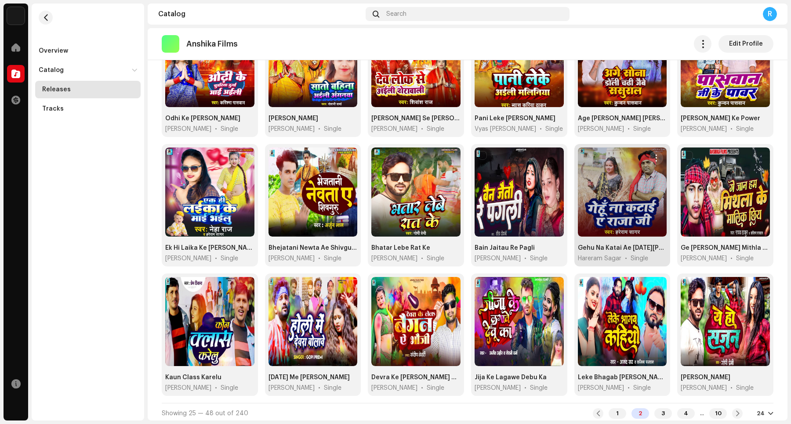
click at [632, 158] on span "button" at bounding box center [656, 158] width 7 height 7
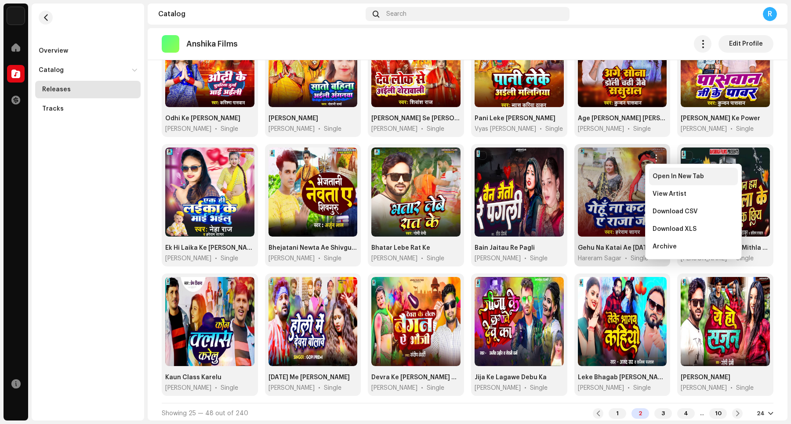
click at [632, 179] on span "Open In New Tab" at bounding box center [677, 176] width 51 height 7
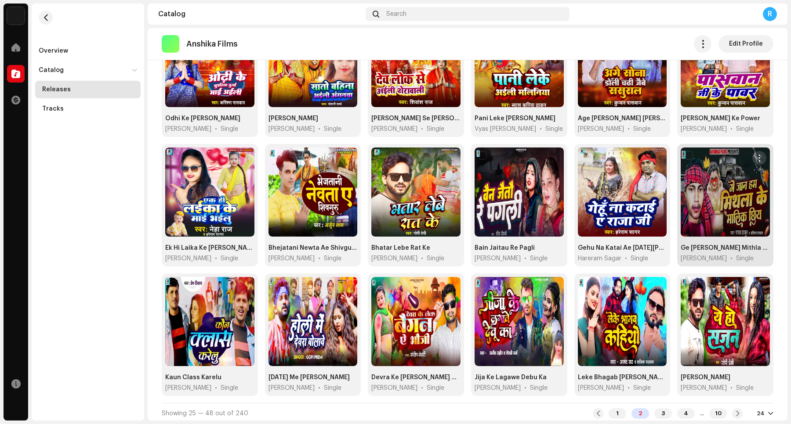
click at [632, 159] on span "button" at bounding box center [759, 158] width 7 height 7
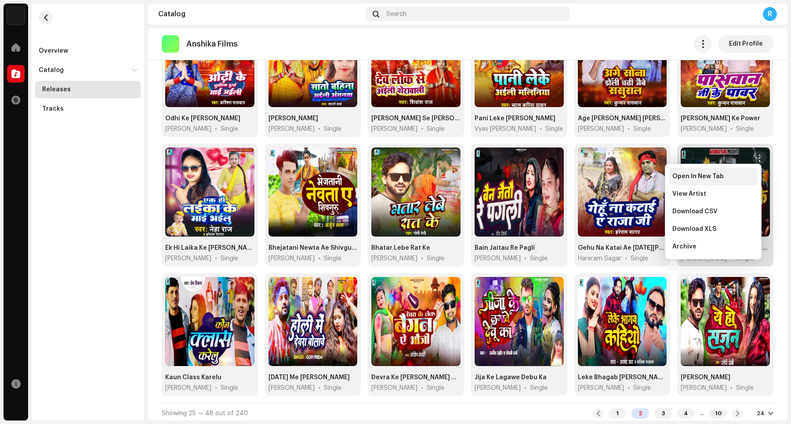
click at [632, 176] on span "Open In New Tab" at bounding box center [697, 176] width 51 height 7
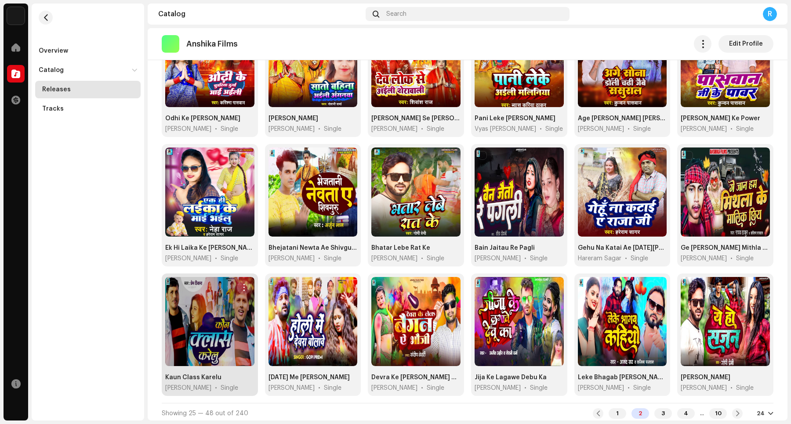
click at [241, 288] on span "button" at bounding box center [243, 287] width 7 height 7
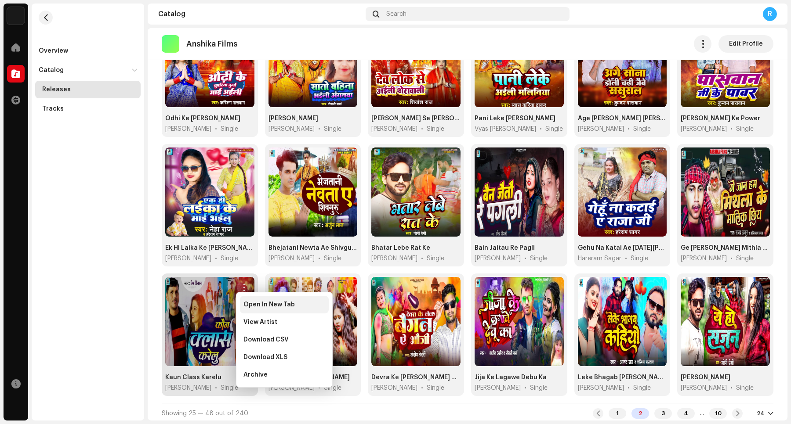
click at [250, 306] on span "Open In New Tab" at bounding box center [268, 304] width 51 height 7
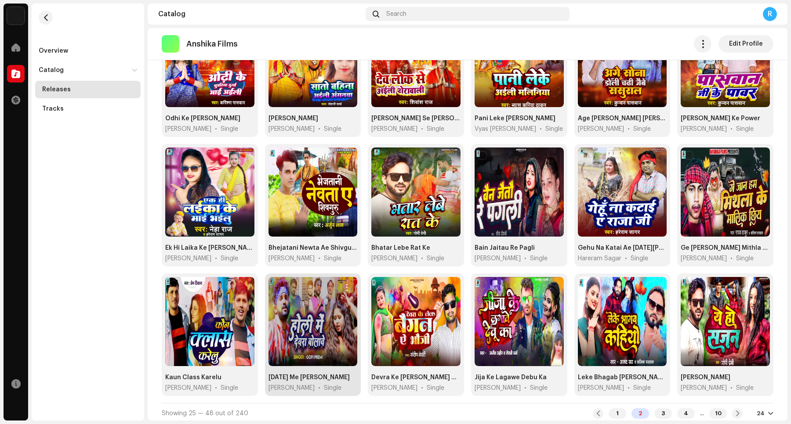
click at [345, 284] on span "button" at bounding box center [347, 287] width 7 height 7
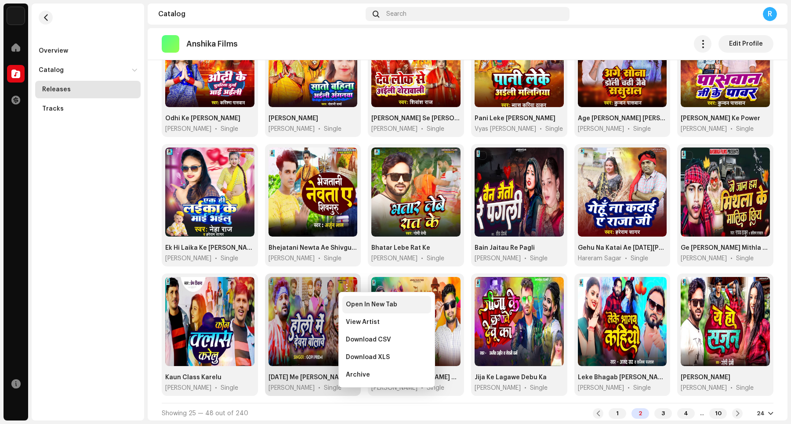
click at [365, 308] on span "Open In New Tab" at bounding box center [371, 304] width 51 height 7
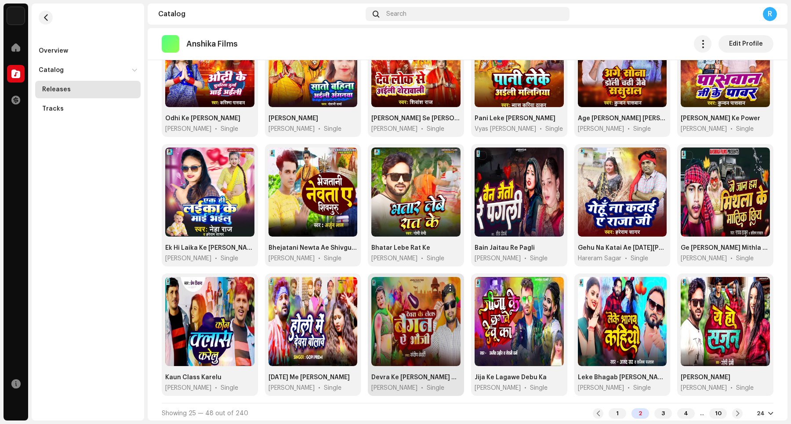
click at [446, 288] on span "button" at bounding box center [449, 287] width 7 height 7
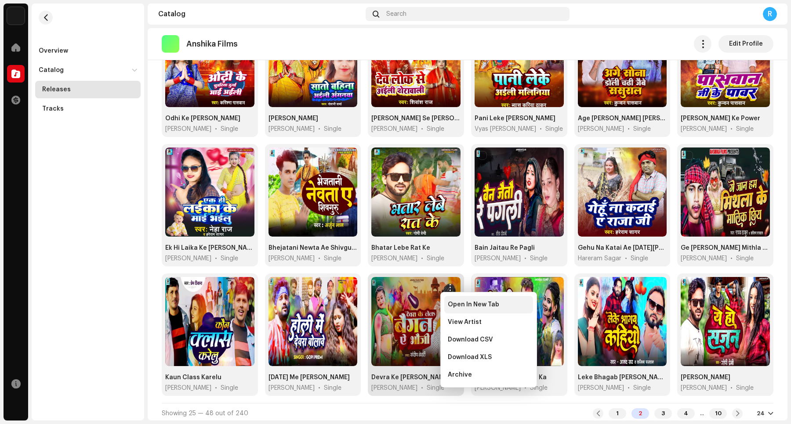
click at [464, 307] on span "Open In New Tab" at bounding box center [473, 304] width 51 height 7
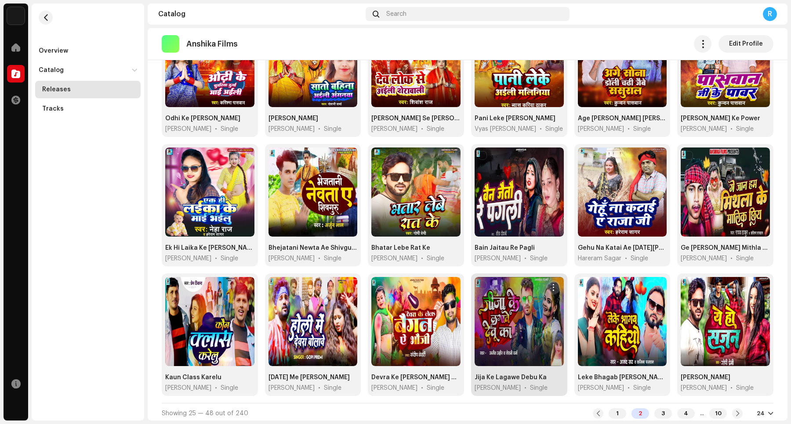
click at [550, 287] on span "button" at bounding box center [553, 287] width 7 height 7
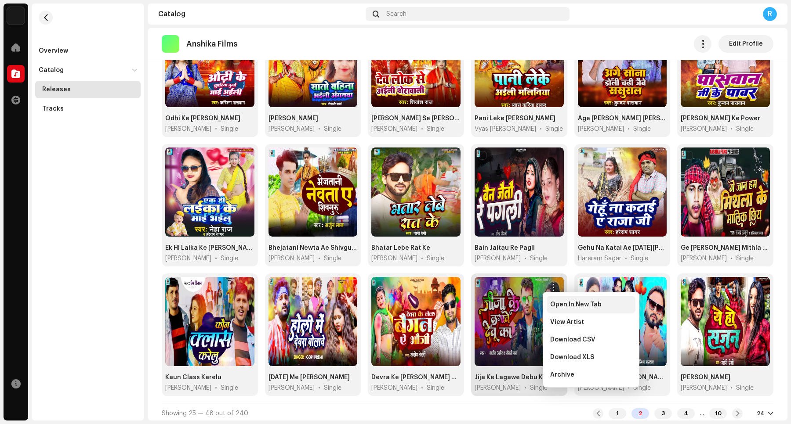
click at [561, 306] on span "Open In New Tab" at bounding box center [575, 304] width 51 height 7
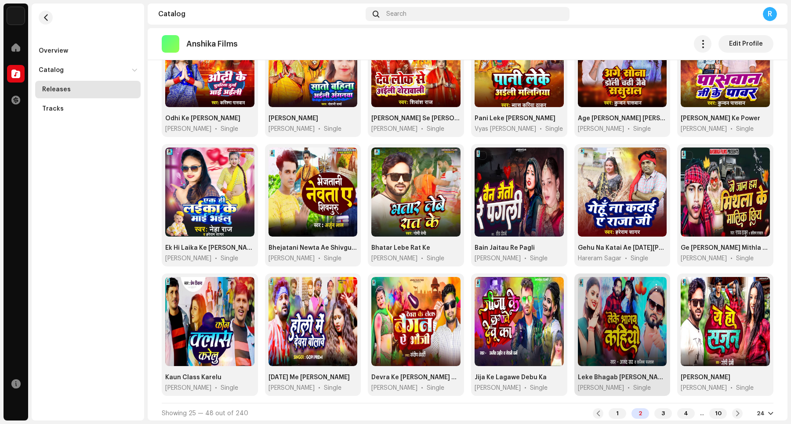
click at [632, 288] on span "button" at bounding box center [656, 287] width 7 height 7
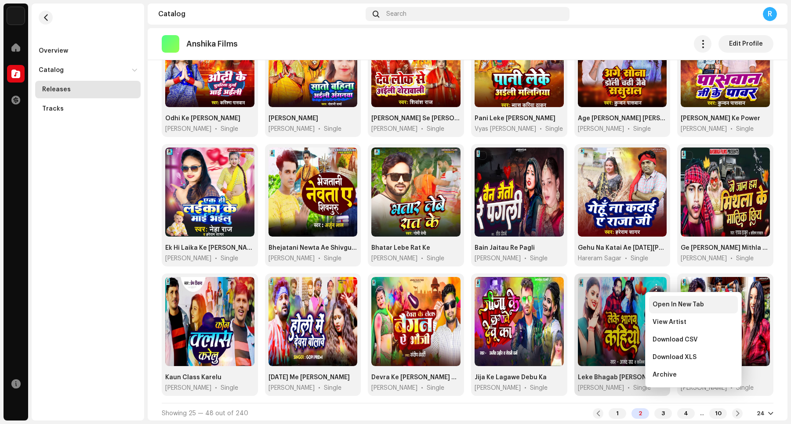
click at [632, 309] on div "Open In New Tab" at bounding box center [693, 305] width 89 height 18
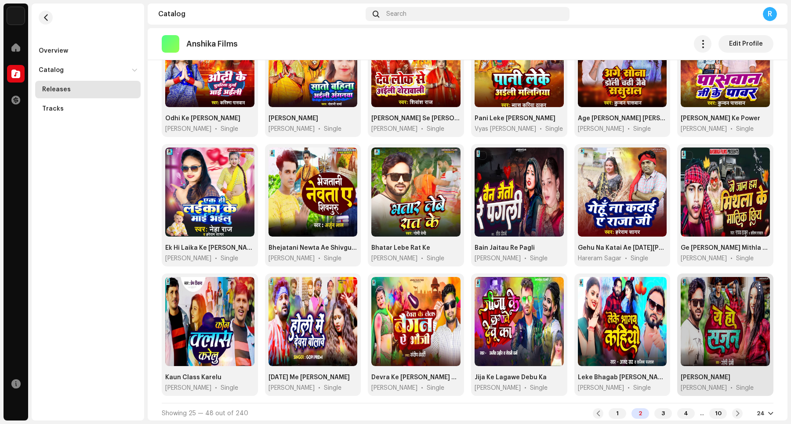
click at [632, 286] on span "button" at bounding box center [759, 287] width 7 height 7
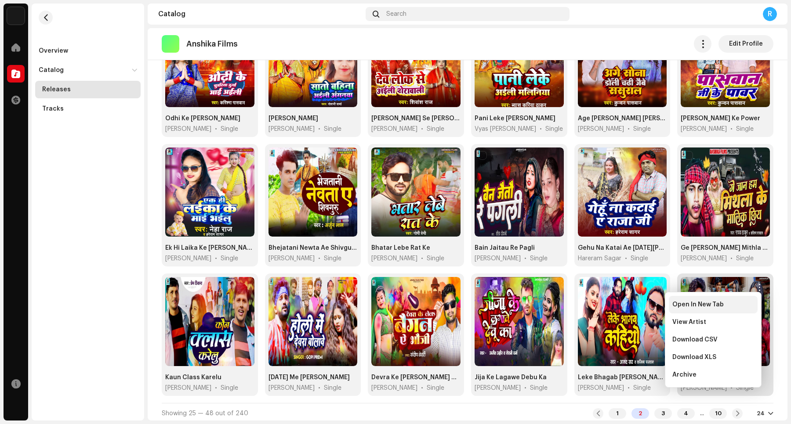
click at [632, 308] on span "Open In New Tab" at bounding box center [697, 304] width 51 height 7
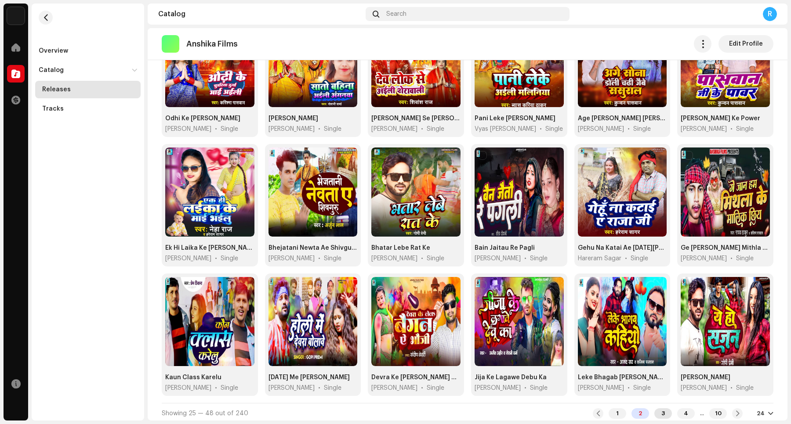
click at [632, 339] on div "3" at bounding box center [663, 414] width 18 height 11
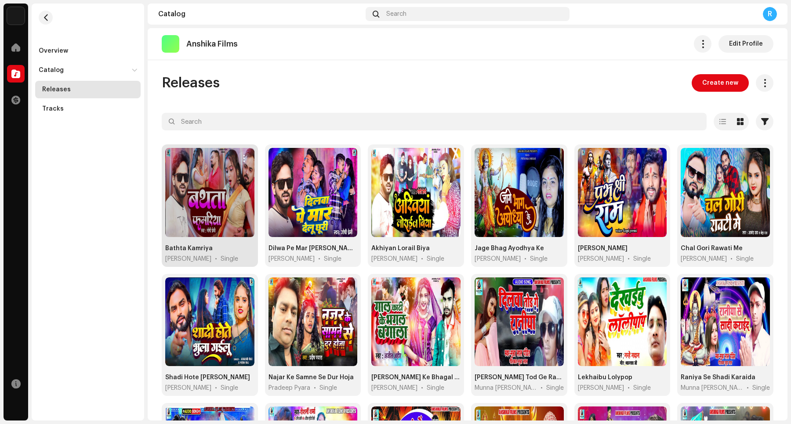
click at [240, 157] on span "button" at bounding box center [243, 158] width 7 height 7
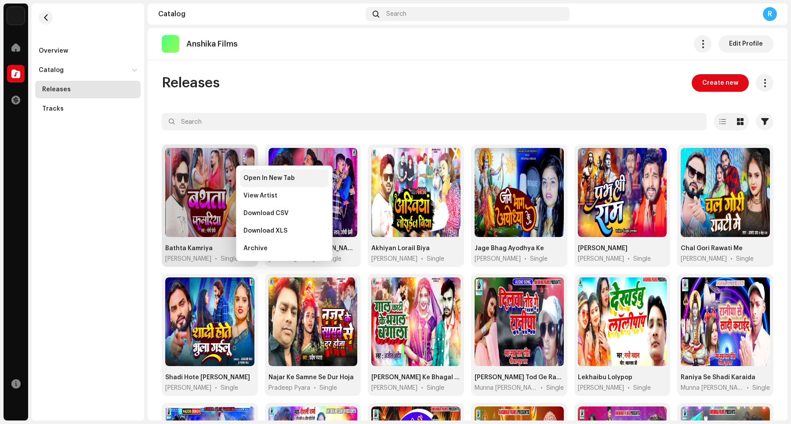
click at [264, 179] on span "Open In New Tab" at bounding box center [268, 178] width 51 height 7
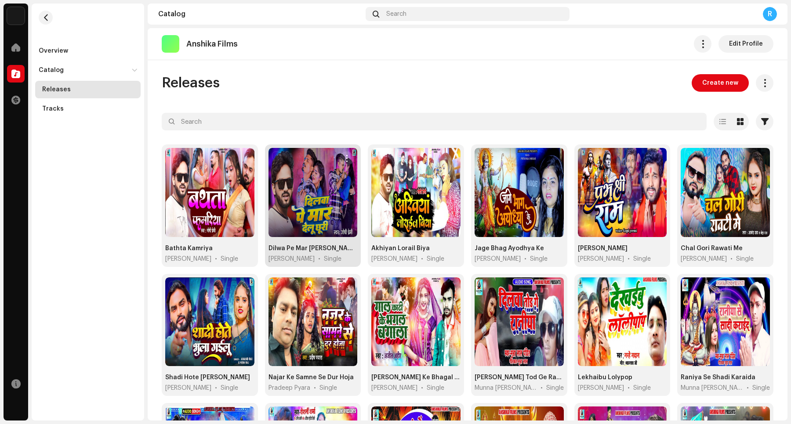
click at [344, 159] on span "button" at bounding box center [347, 158] width 7 height 7
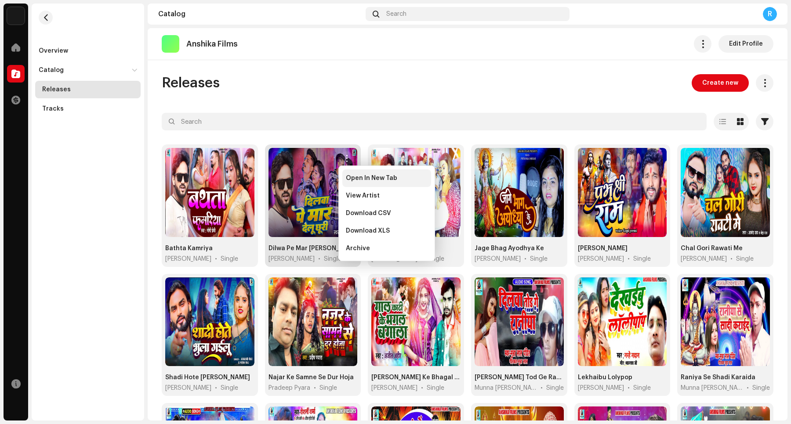
click at [352, 181] on span "Open In New Tab" at bounding box center [371, 178] width 51 height 7
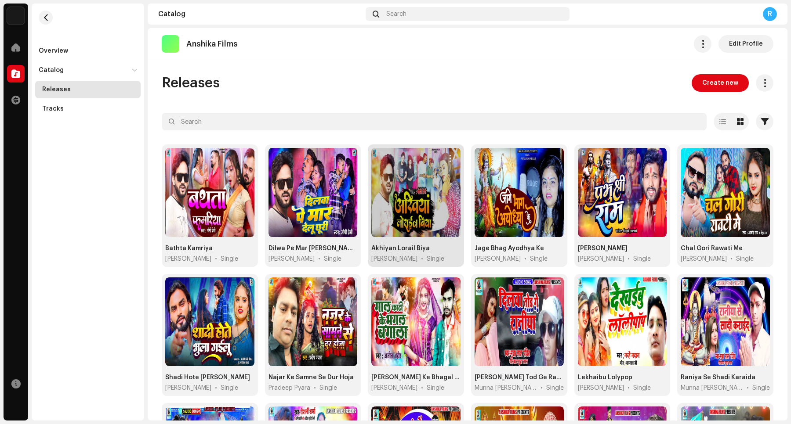
click at [443, 159] on button "button" at bounding box center [450, 159] width 14 height 14
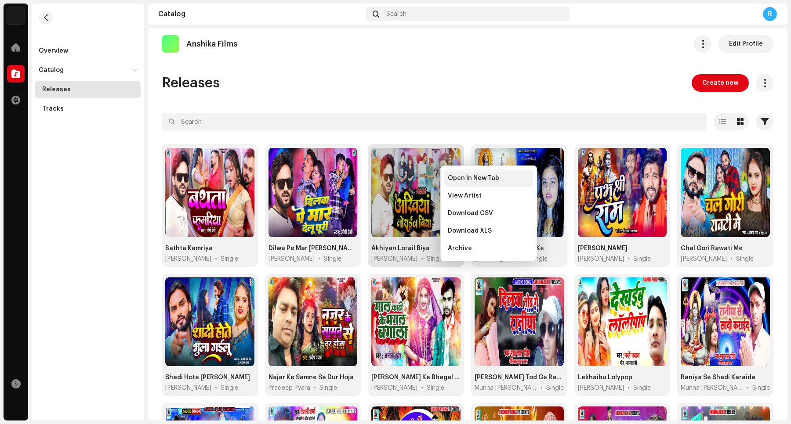
click at [453, 181] on span "Open In New Tab" at bounding box center [473, 178] width 51 height 7
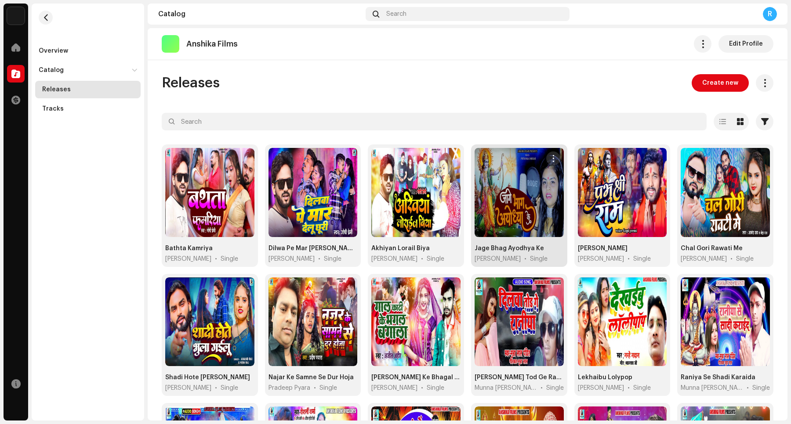
click at [550, 159] on span "button" at bounding box center [553, 158] width 7 height 7
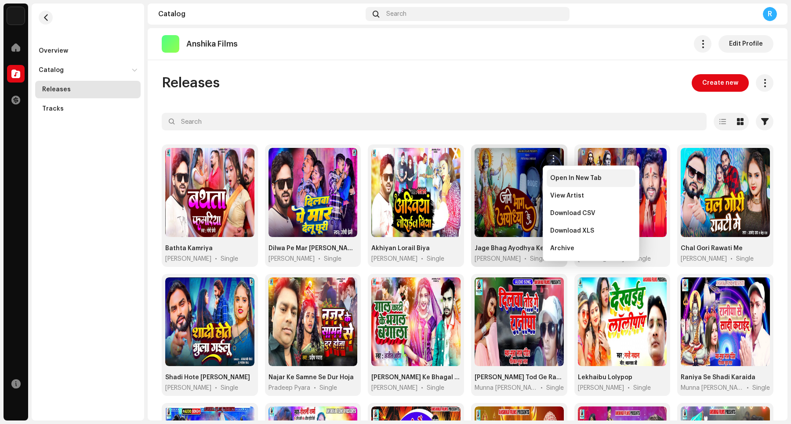
click at [565, 183] on div "Open In New Tab" at bounding box center [591, 179] width 89 height 18
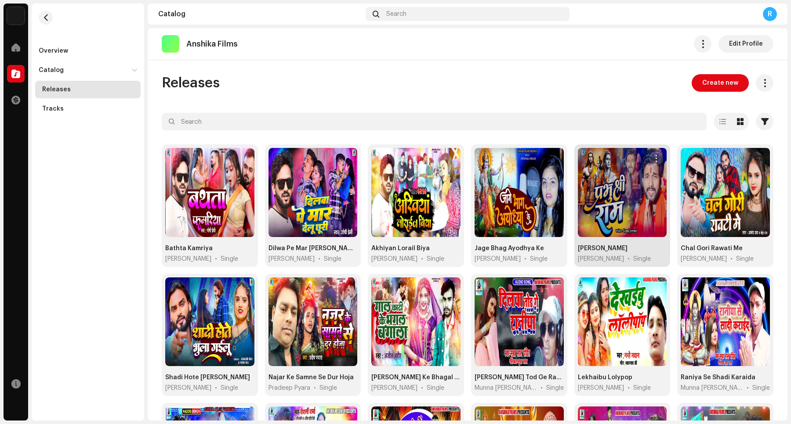
click at [632, 160] on span "button" at bounding box center [656, 158] width 7 height 7
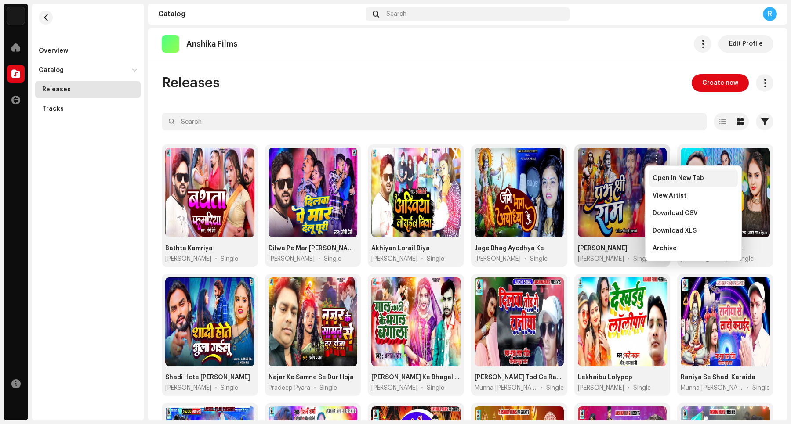
click at [632, 184] on div "Open In New Tab" at bounding box center [693, 179] width 89 height 18
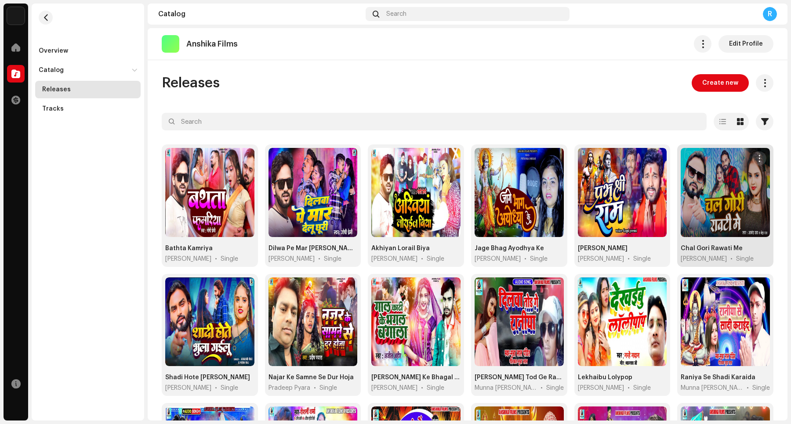
click at [632, 159] on span "button" at bounding box center [759, 158] width 7 height 7
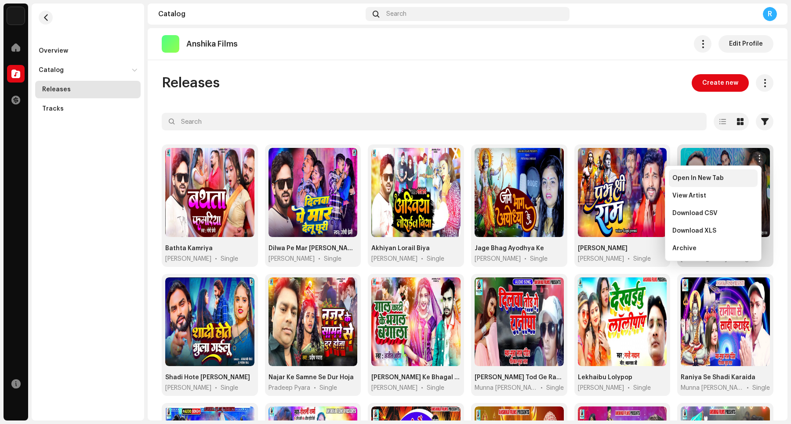
click at [632, 181] on div "Open In New Tab" at bounding box center [713, 178] width 82 height 7
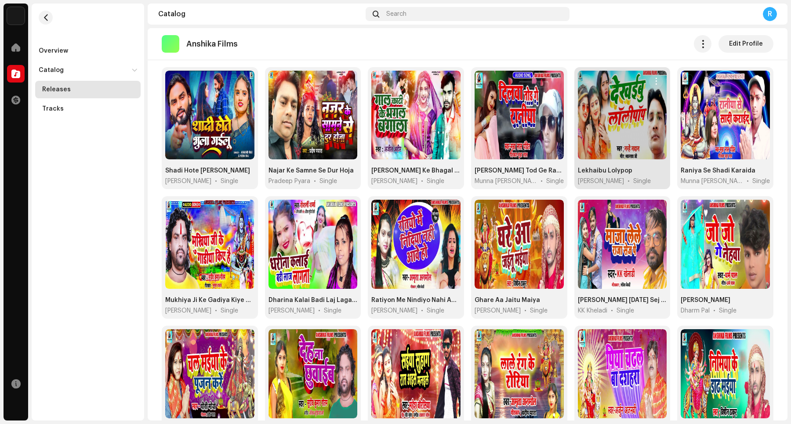
scroll to position [201, 0]
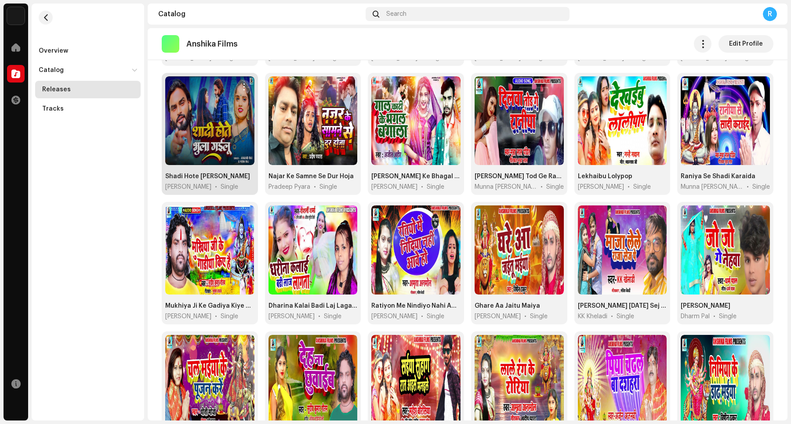
click at [243, 88] on span "button" at bounding box center [243, 86] width 7 height 7
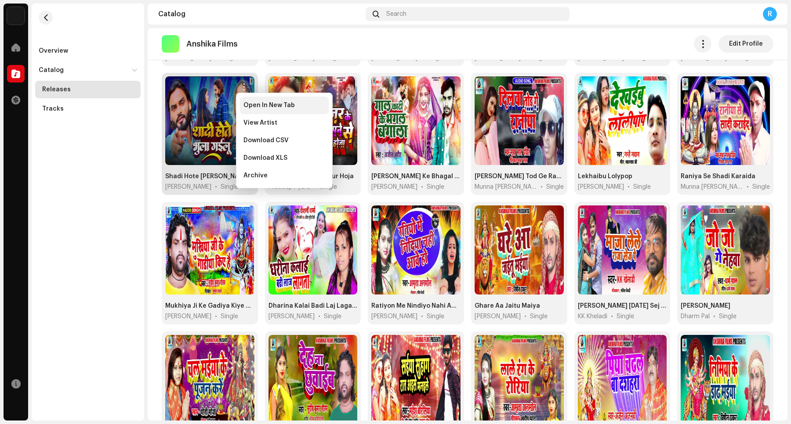
click at [252, 110] on div "Open In New Tab" at bounding box center [284, 106] width 89 height 18
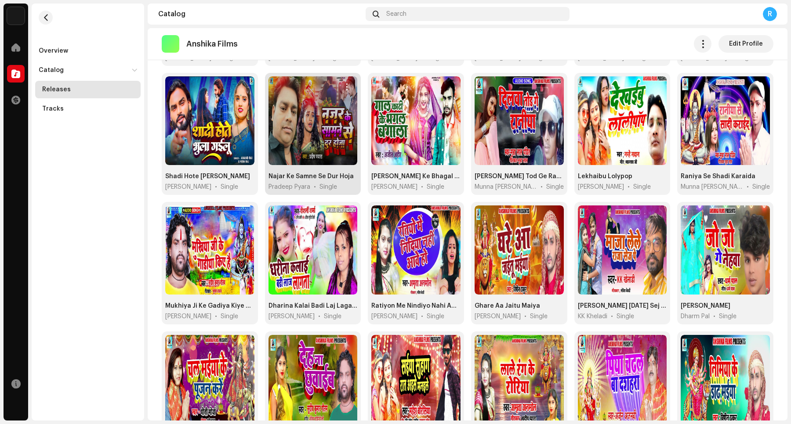
click at [345, 88] on span "button" at bounding box center [347, 86] width 7 height 7
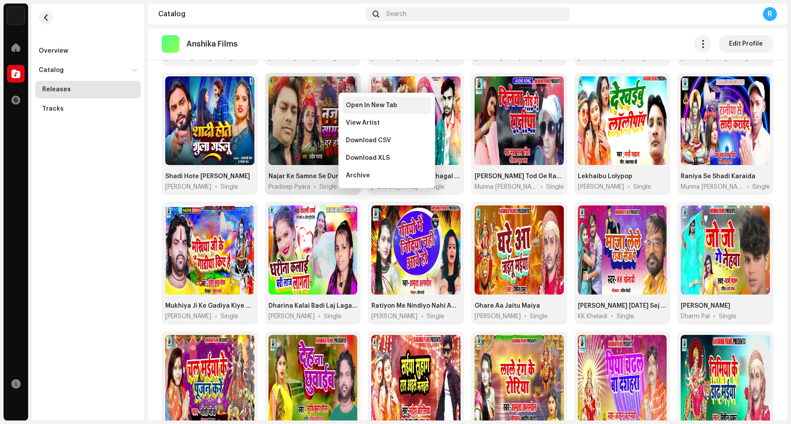
click at [353, 112] on div "Open In New Tab" at bounding box center [386, 106] width 89 height 18
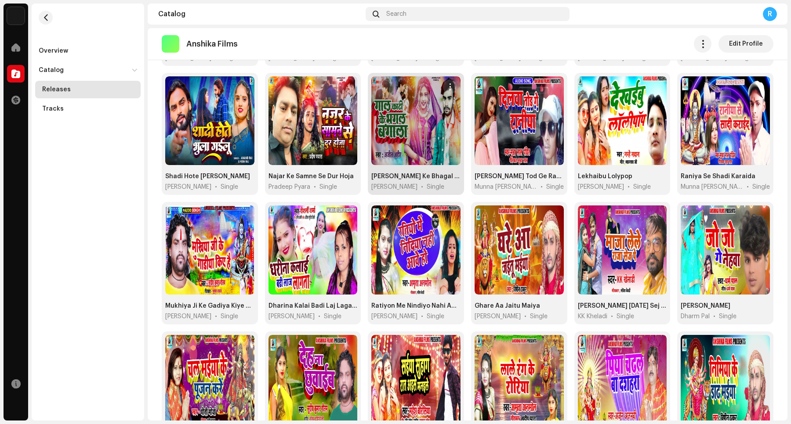
click at [446, 87] on span "button" at bounding box center [449, 86] width 7 height 7
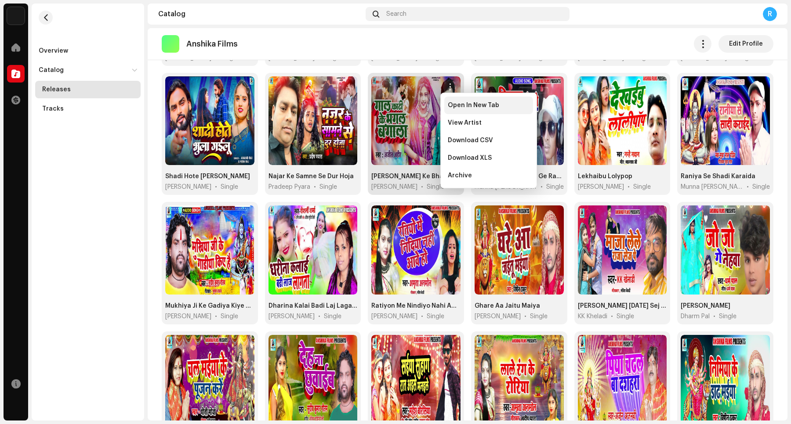
click at [456, 109] on span "Open In New Tab" at bounding box center [473, 105] width 51 height 7
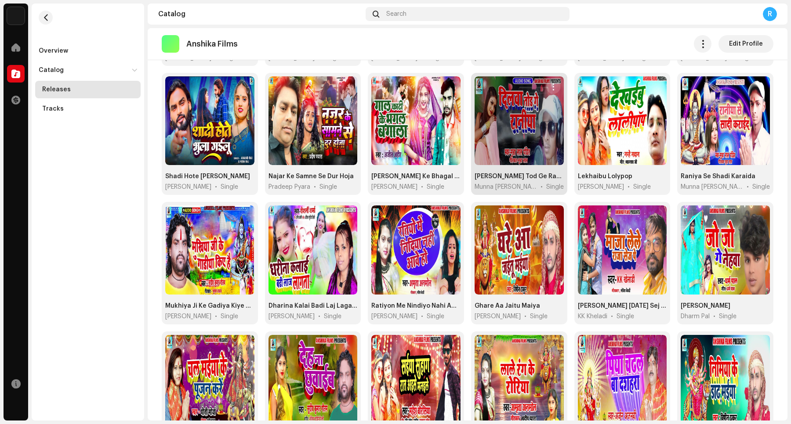
click at [550, 86] on span "button" at bounding box center [553, 86] width 7 height 7
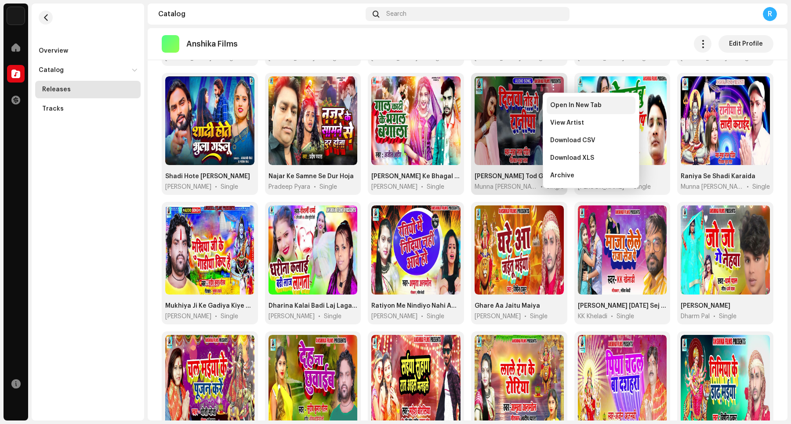
click at [563, 108] on span "Open In New Tab" at bounding box center [575, 105] width 51 height 7
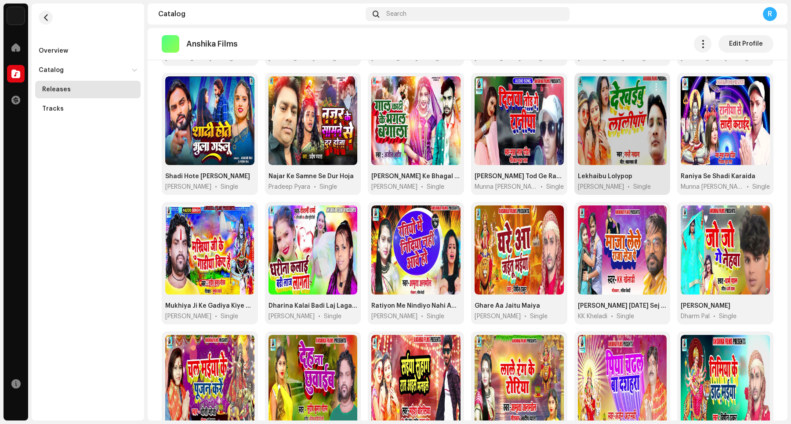
click at [632, 84] on span "button" at bounding box center [656, 86] width 7 height 7
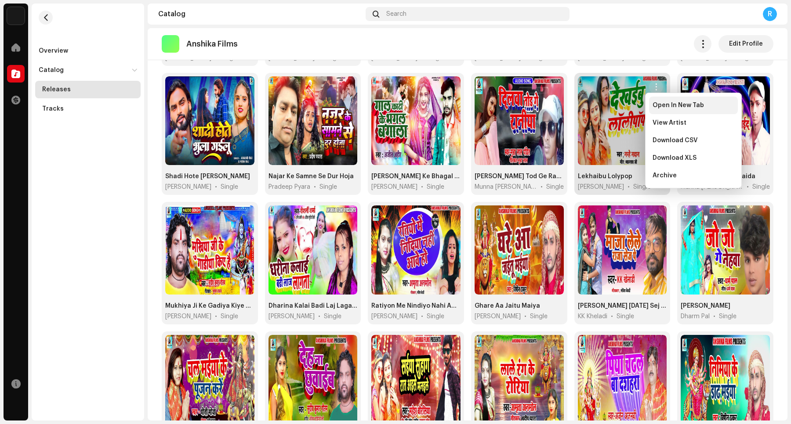
click at [632, 108] on span "Open In New Tab" at bounding box center [677, 105] width 51 height 7
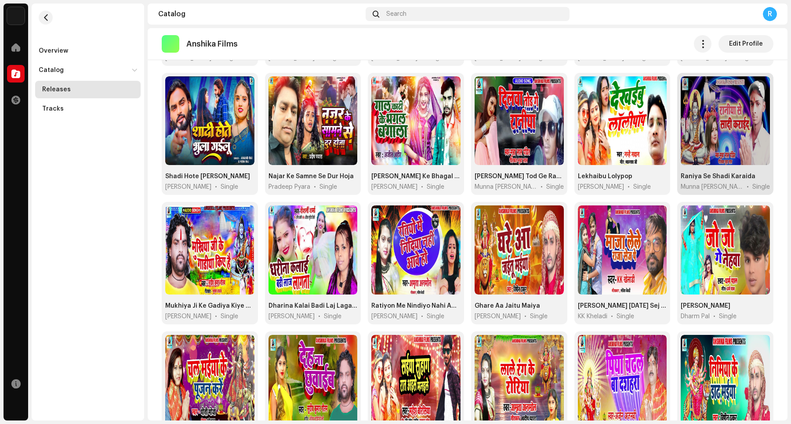
click at [632, 89] on span "button" at bounding box center [759, 86] width 7 height 7
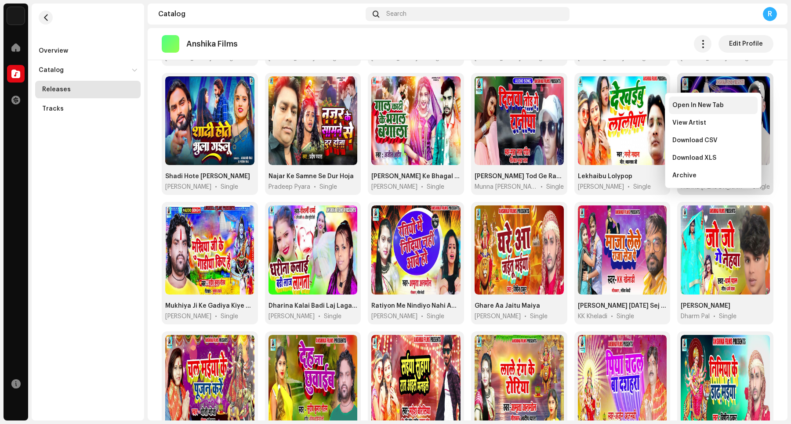
click at [632, 106] on div "Open In New Tab" at bounding box center [713, 105] width 82 height 7
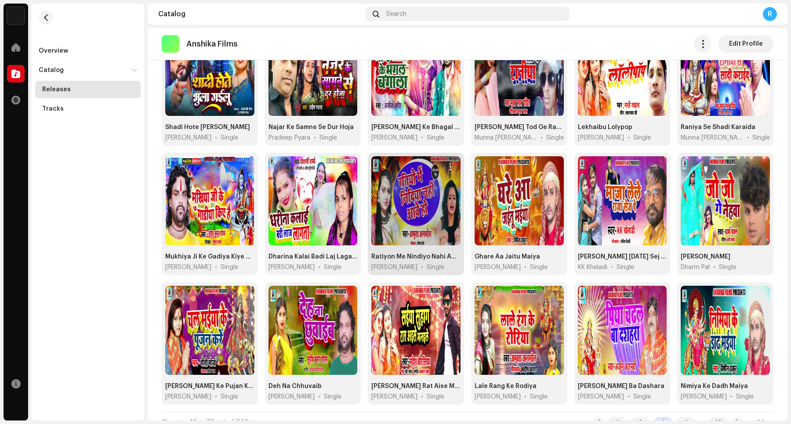
scroll to position [259, 0]
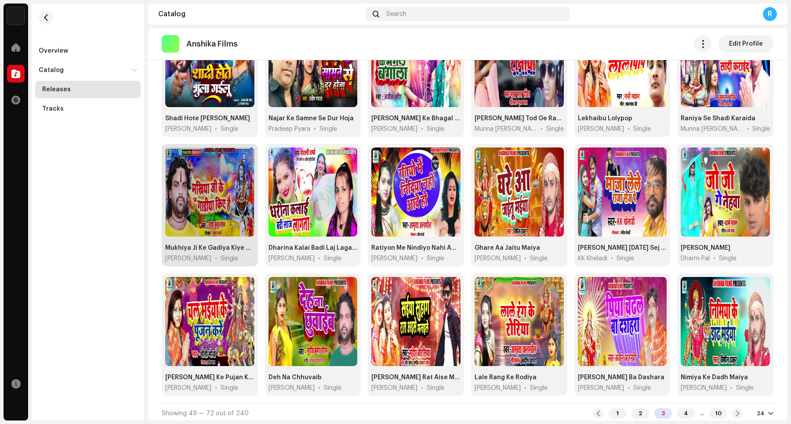
click at [245, 159] on span "button" at bounding box center [243, 158] width 7 height 7
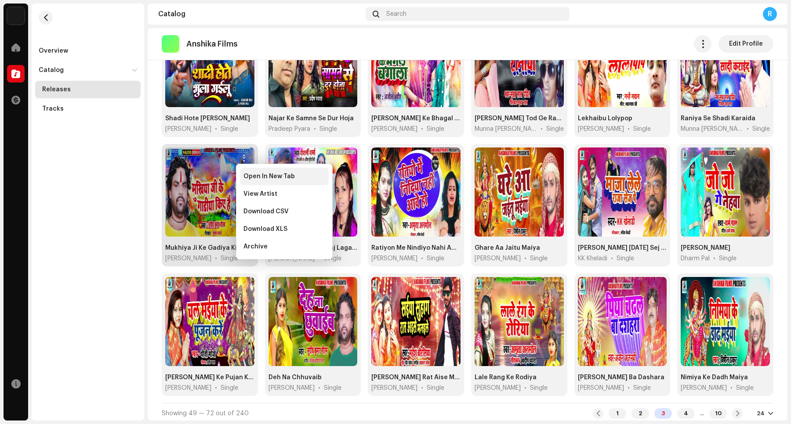
click at [261, 185] on div "Open In New Tab" at bounding box center [284, 177] width 89 height 18
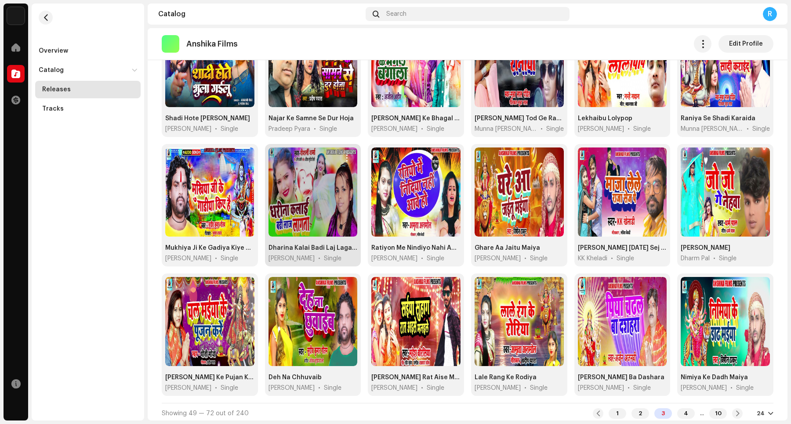
click at [344, 155] on span "button" at bounding box center [347, 158] width 7 height 7
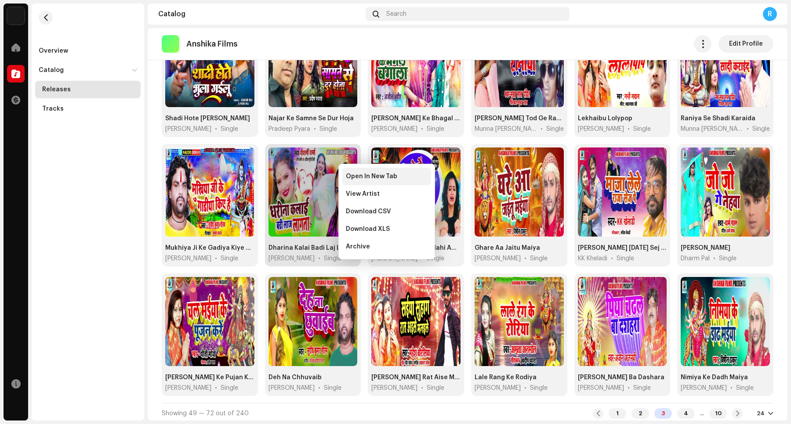
click at [357, 180] on div "Open In New Tab" at bounding box center [386, 177] width 89 height 18
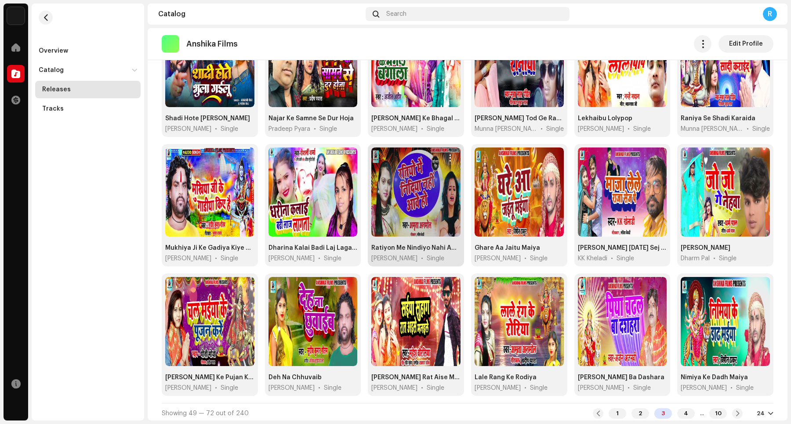
click at [447, 158] on span "button" at bounding box center [449, 158] width 7 height 7
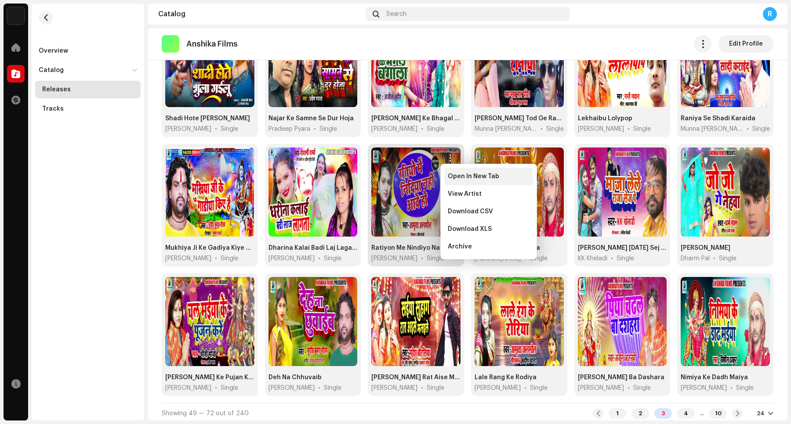
click at [456, 177] on span "Open In New Tab" at bounding box center [473, 176] width 51 height 7
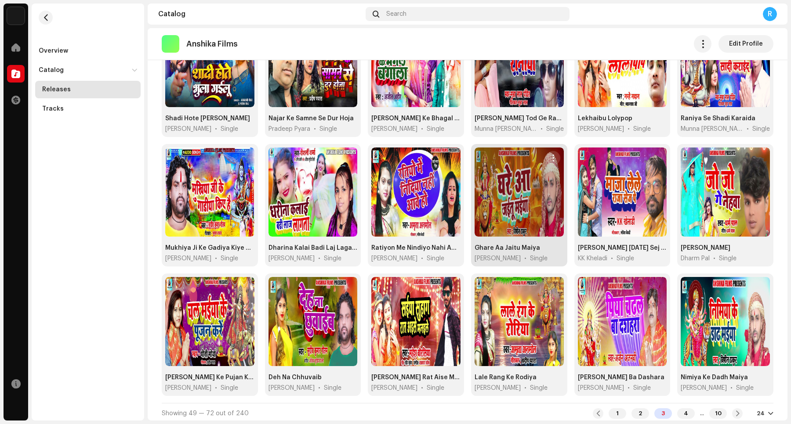
click at [550, 159] on span "button" at bounding box center [553, 158] width 7 height 7
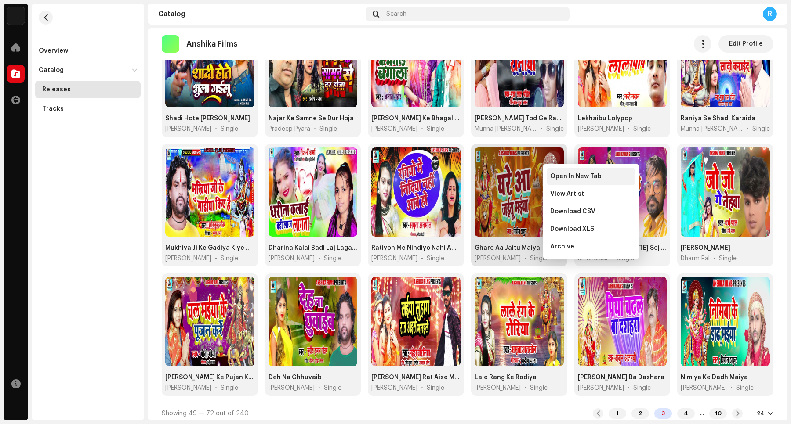
click at [563, 181] on div "Open In New Tab" at bounding box center [591, 177] width 89 height 18
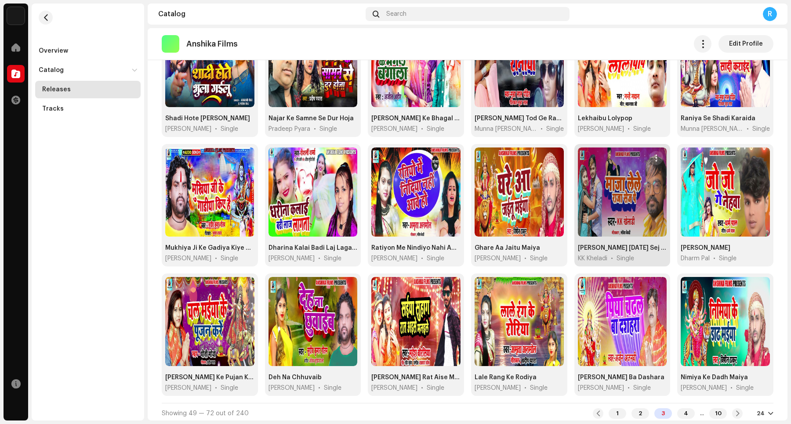
click at [632, 163] on button "button" at bounding box center [656, 158] width 14 height 14
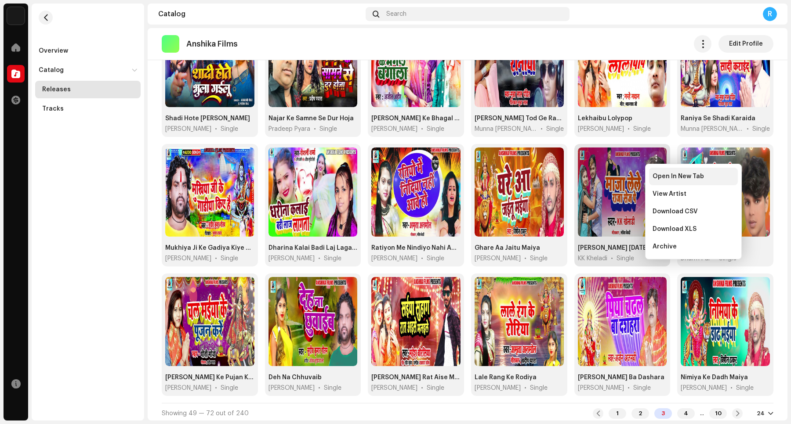
click at [632, 177] on span "Open In New Tab" at bounding box center [677, 176] width 51 height 7
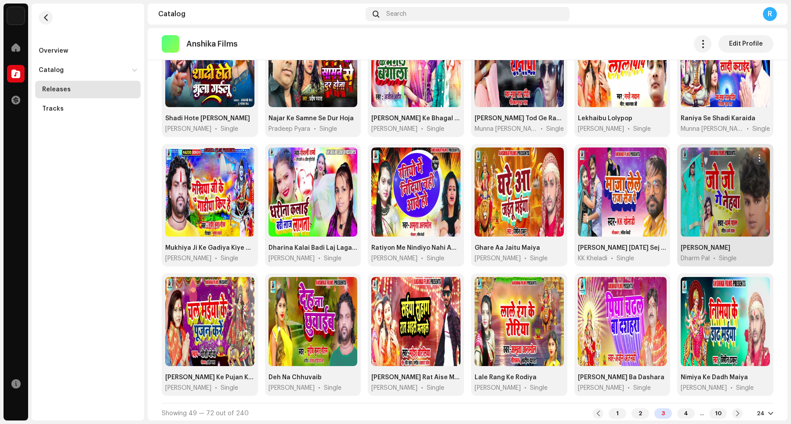
click at [632, 160] on span "button" at bounding box center [759, 158] width 7 height 7
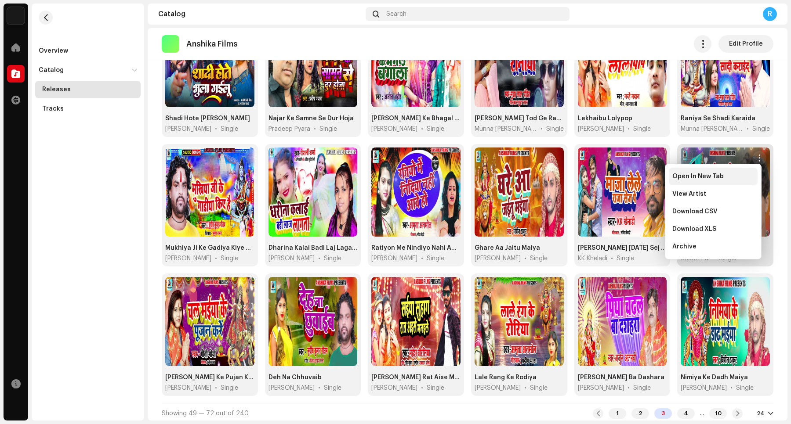
click at [632, 177] on span "Open In New Tab" at bounding box center [697, 176] width 51 height 7
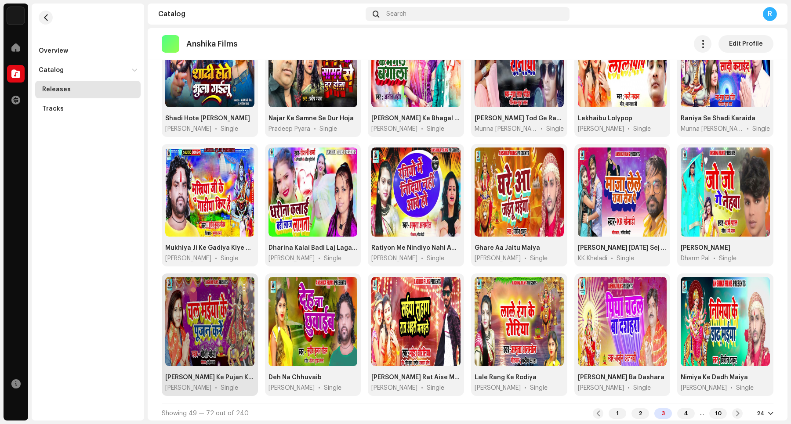
click at [240, 288] on span "button" at bounding box center [243, 287] width 7 height 7
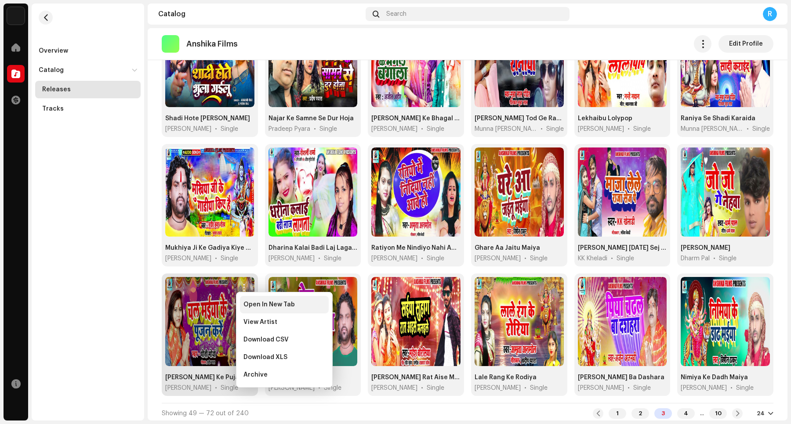
click at [249, 303] on span "Open In New Tab" at bounding box center [268, 304] width 51 height 7
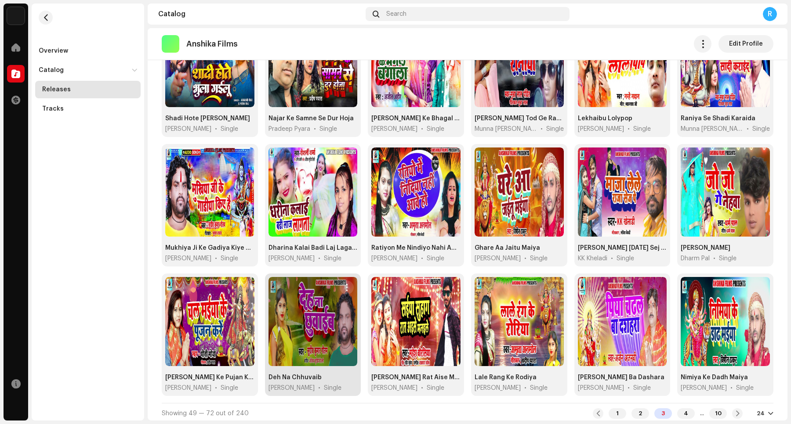
click at [346, 286] on span "button" at bounding box center [347, 287] width 7 height 7
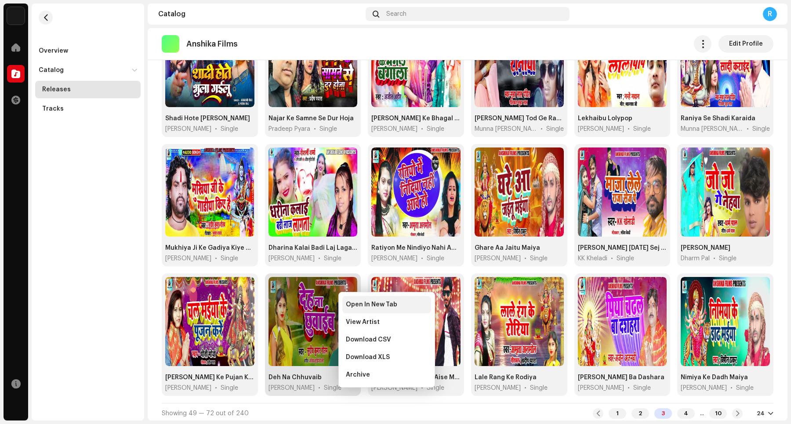
click at [357, 310] on div "Open In New Tab" at bounding box center [386, 305] width 89 height 18
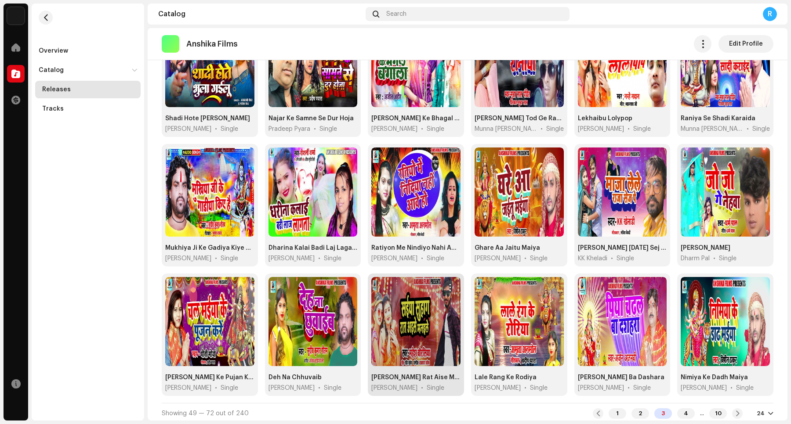
click at [446, 288] on span "button" at bounding box center [449, 287] width 7 height 7
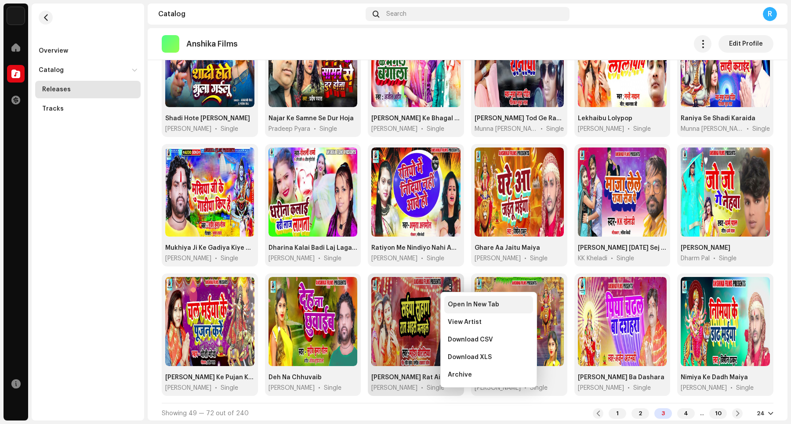
click at [453, 306] on span "Open In New Tab" at bounding box center [473, 304] width 51 height 7
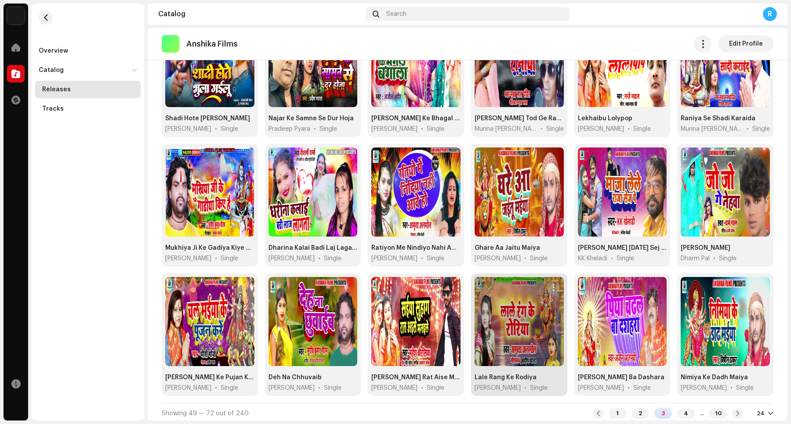
click at [550, 288] on span "button" at bounding box center [553, 287] width 7 height 7
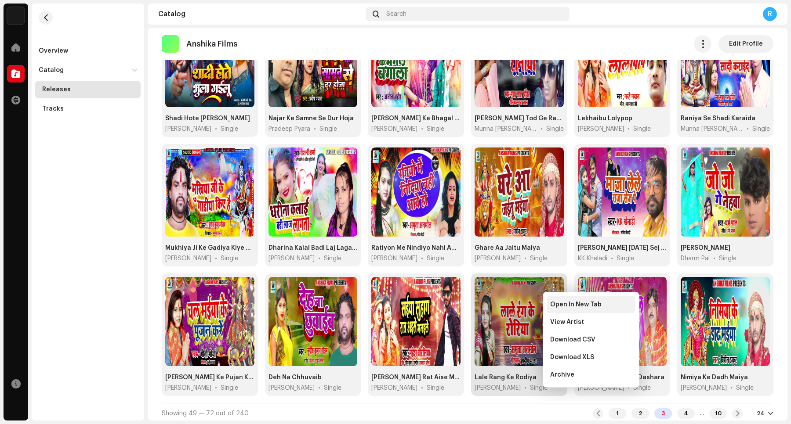
click at [556, 308] on span "Open In New Tab" at bounding box center [575, 304] width 51 height 7
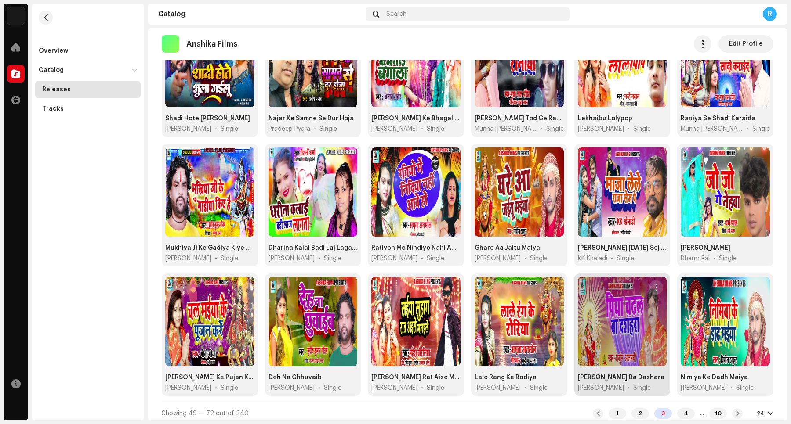
click at [632, 291] on button "button" at bounding box center [656, 288] width 14 height 14
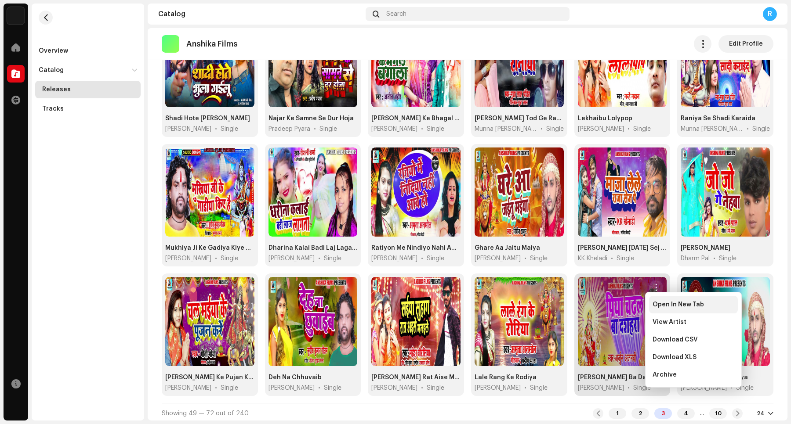
click at [632, 308] on span "Open In New Tab" at bounding box center [677, 304] width 51 height 7
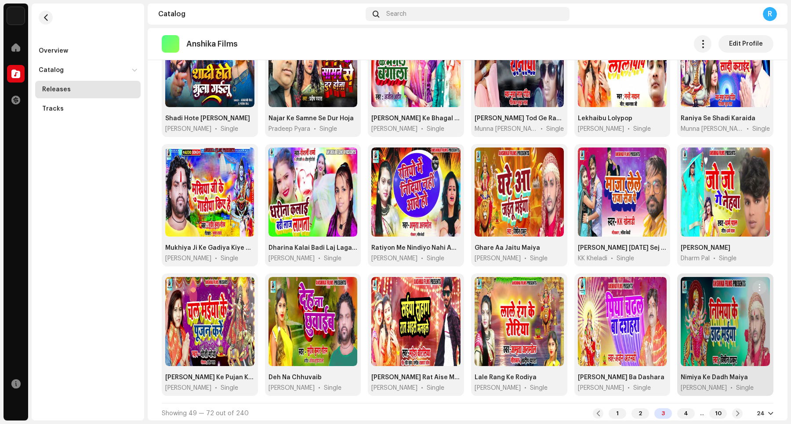
click at [632, 289] on span "button" at bounding box center [759, 287] width 7 height 7
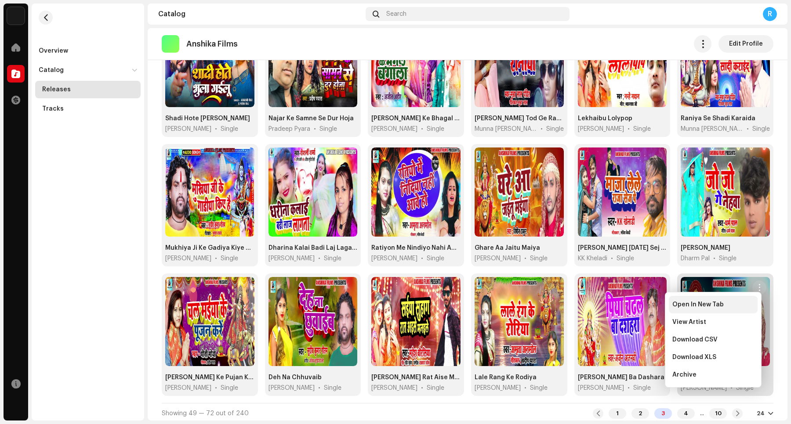
click at [632, 306] on span "Open In New Tab" at bounding box center [697, 304] width 51 height 7
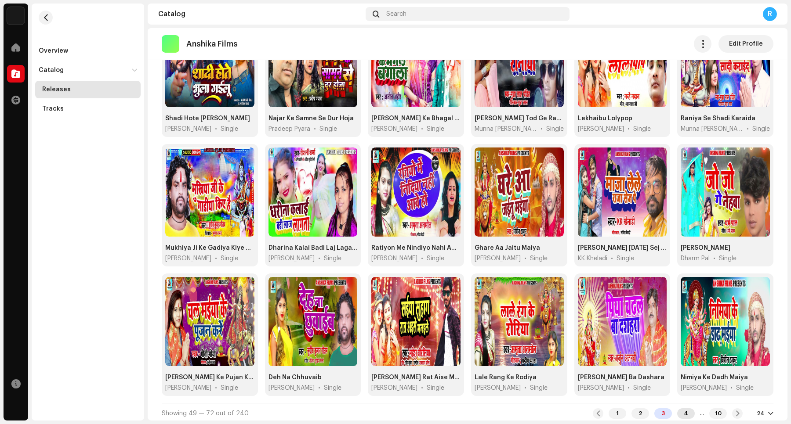
click at [632, 339] on div "4" at bounding box center [686, 414] width 18 height 11
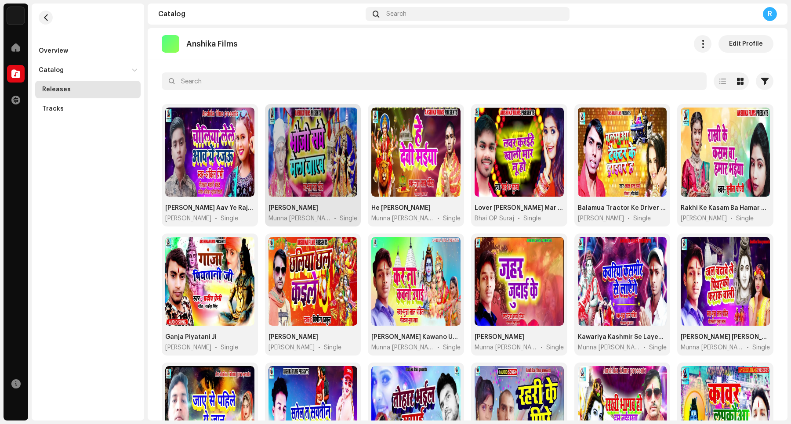
scroll to position [36, 0]
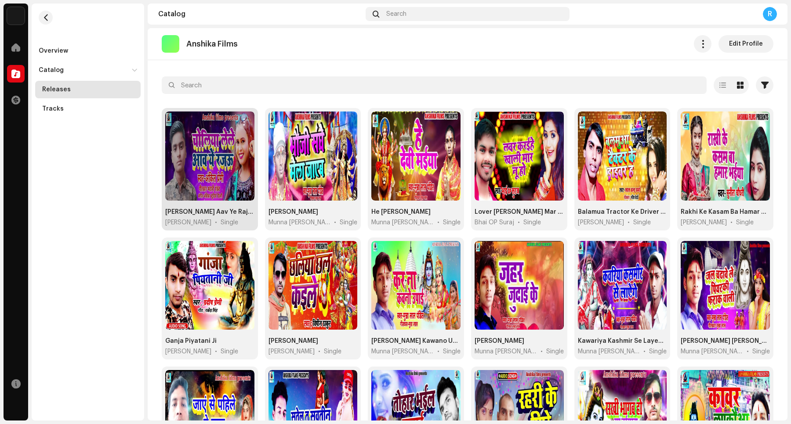
click at [240, 124] on span "button" at bounding box center [243, 122] width 7 height 7
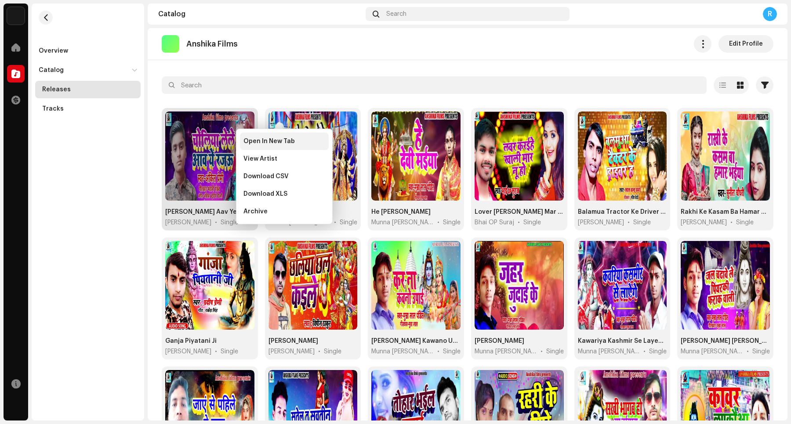
click at [257, 146] on div "Open In New Tab" at bounding box center [284, 142] width 89 height 18
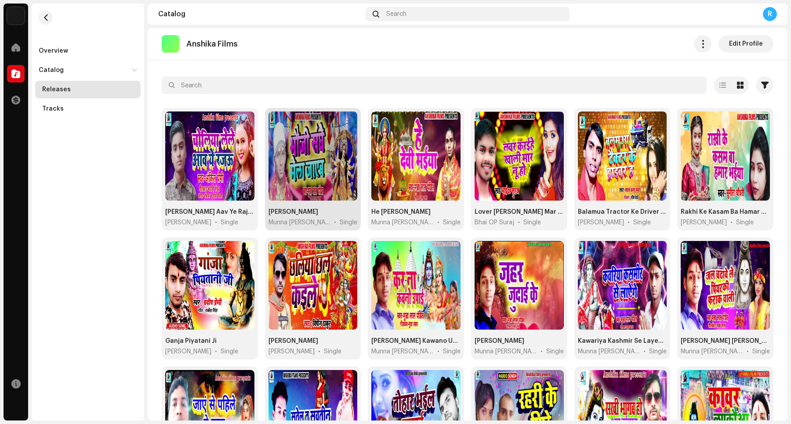
click at [346, 120] on span "button" at bounding box center [347, 122] width 7 height 7
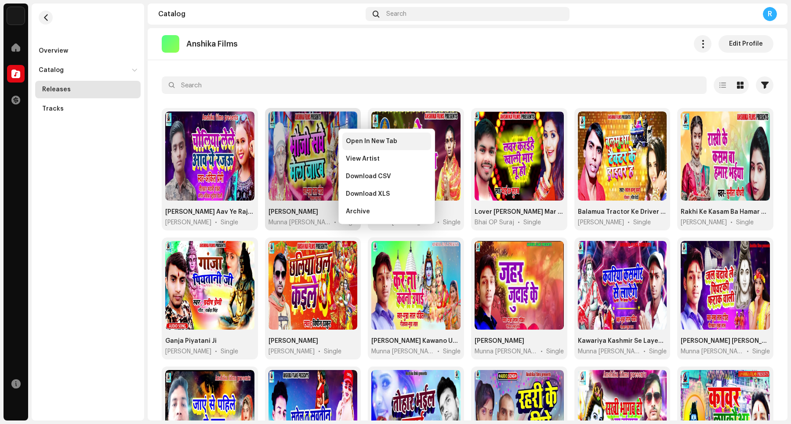
click at [362, 145] on span "Open In New Tab" at bounding box center [371, 141] width 51 height 7
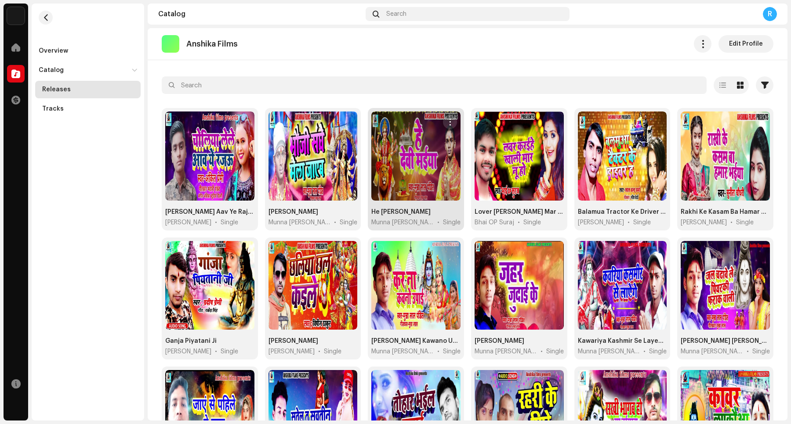
click at [446, 122] on span "button" at bounding box center [449, 122] width 7 height 7
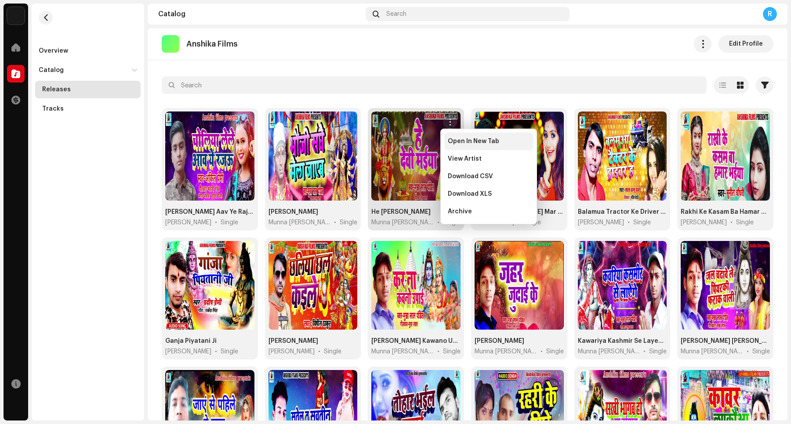
click at [460, 147] on div "Open In New Tab" at bounding box center [488, 142] width 89 height 18
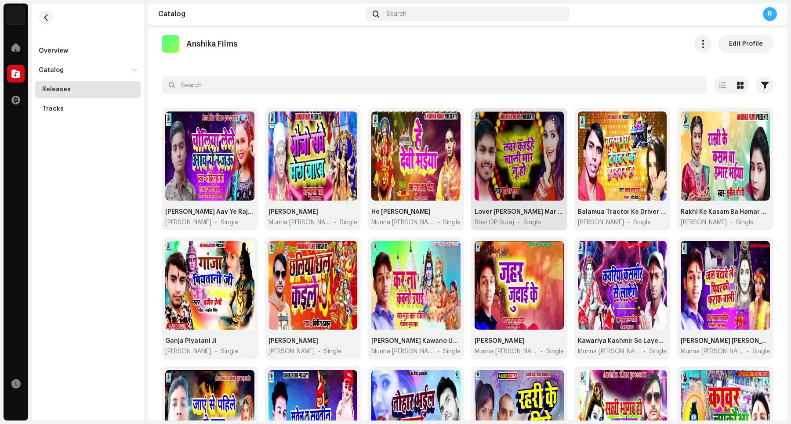
click at [550, 122] on span "button" at bounding box center [553, 122] width 7 height 7
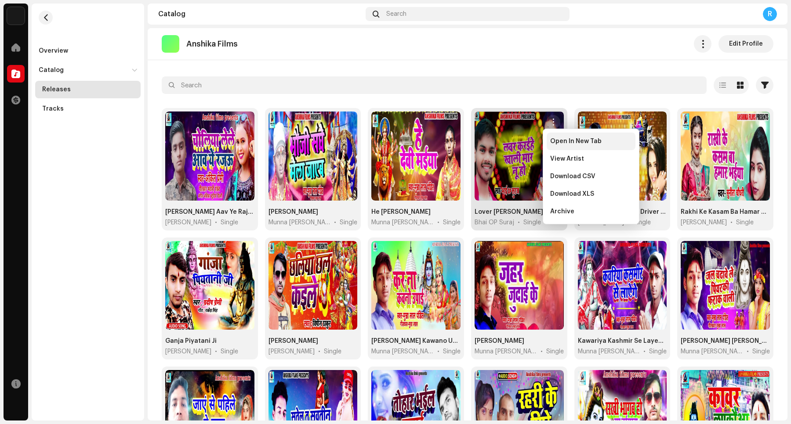
click at [567, 145] on div "Open In New Tab" at bounding box center [591, 142] width 89 height 18
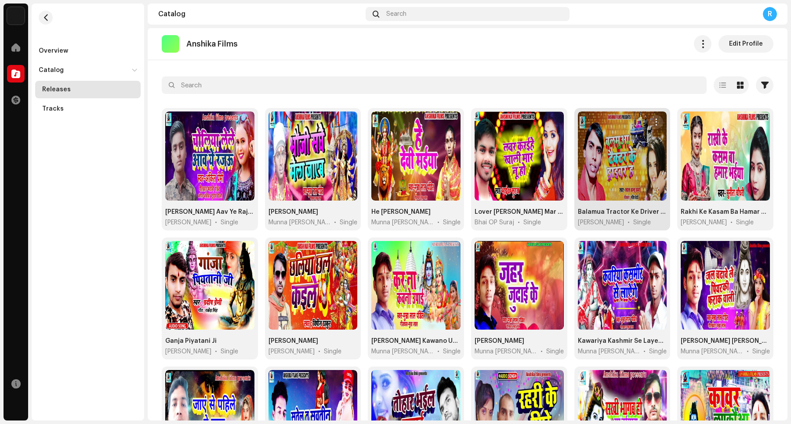
click at [632, 123] on span "button" at bounding box center [656, 122] width 7 height 7
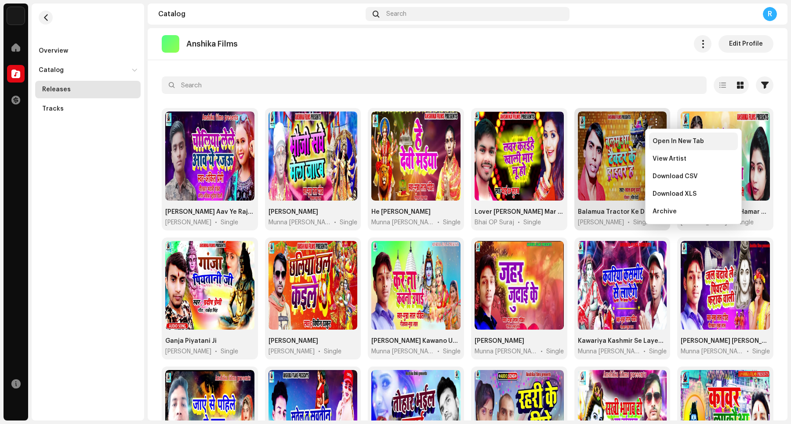
click at [632, 146] on div "Open In New Tab" at bounding box center [693, 142] width 89 height 18
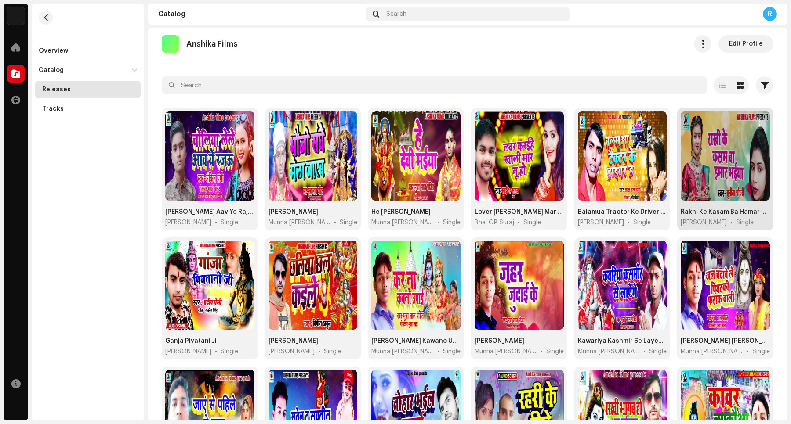
click at [632, 123] on span "button" at bounding box center [759, 122] width 7 height 7
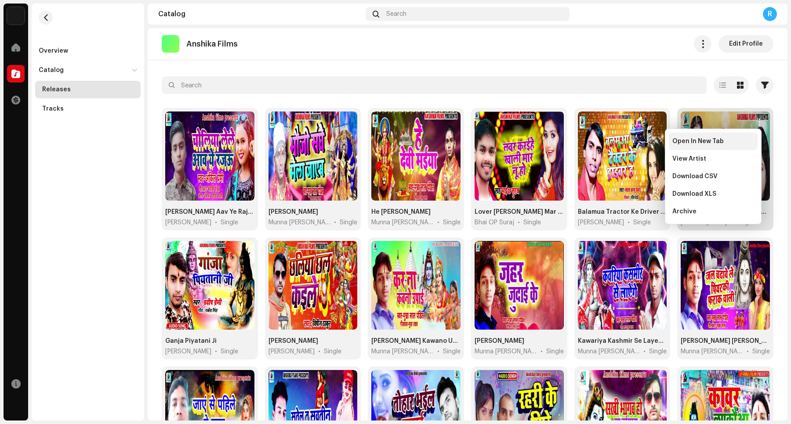
click at [632, 145] on span "Open In New Tab" at bounding box center [697, 141] width 51 height 7
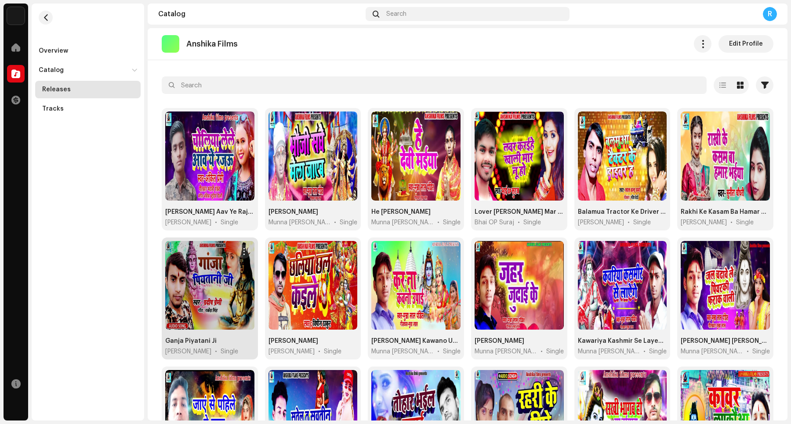
click at [242, 252] on span "button" at bounding box center [243, 251] width 7 height 7
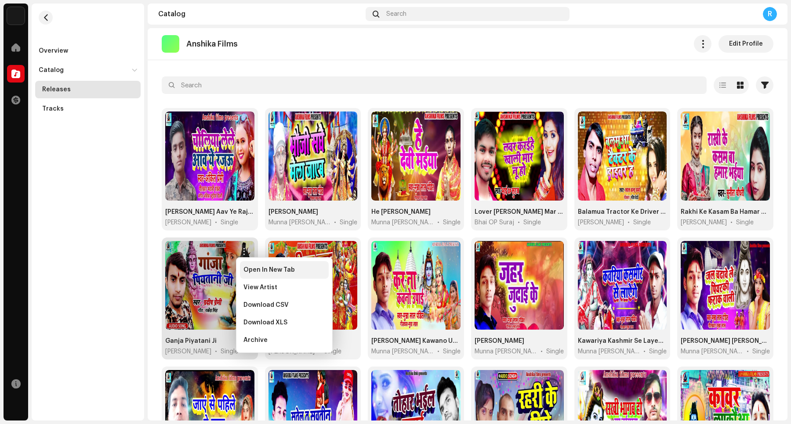
click at [264, 273] on span "Open In New Tab" at bounding box center [268, 270] width 51 height 7
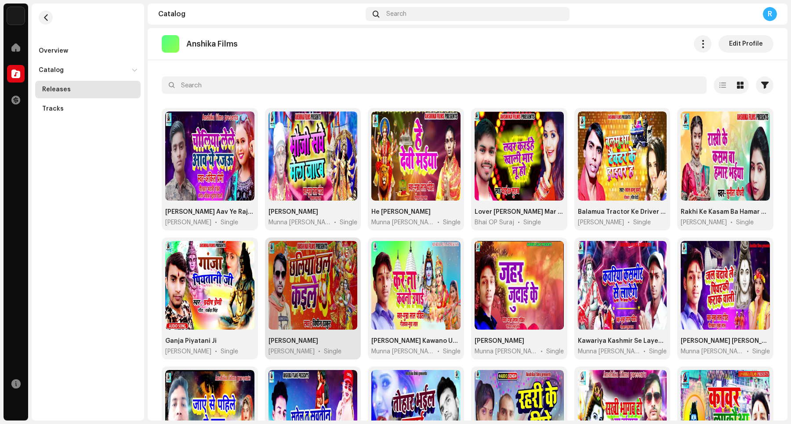
click at [344, 249] on span "button" at bounding box center [347, 251] width 7 height 7
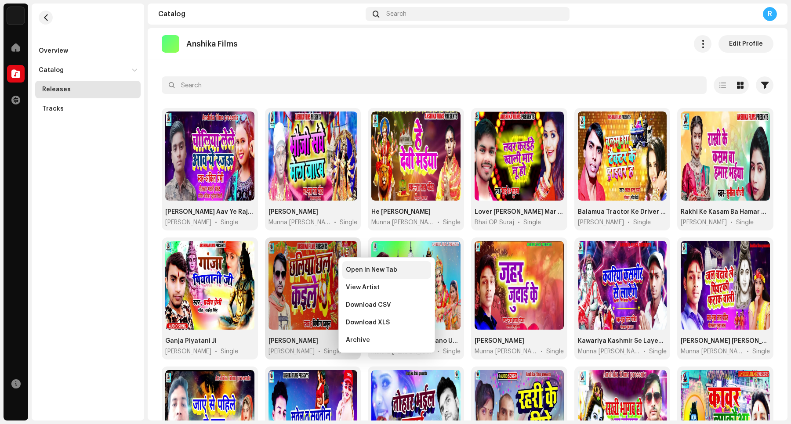
click at [359, 272] on span "Open In New Tab" at bounding box center [371, 270] width 51 height 7
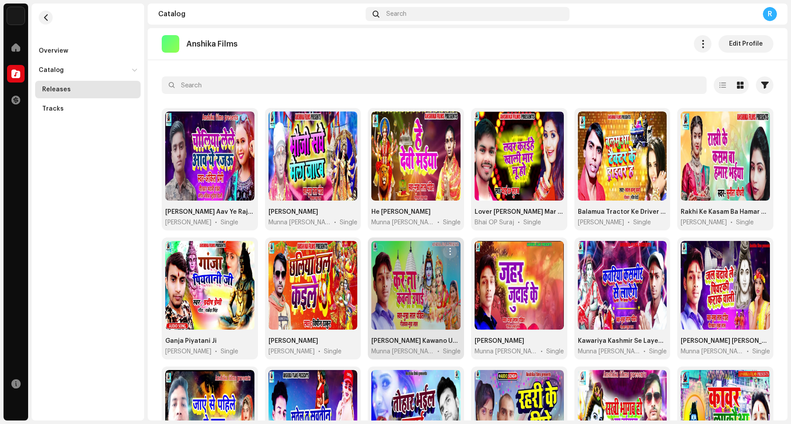
click at [448, 250] on span "button" at bounding box center [449, 251] width 7 height 7
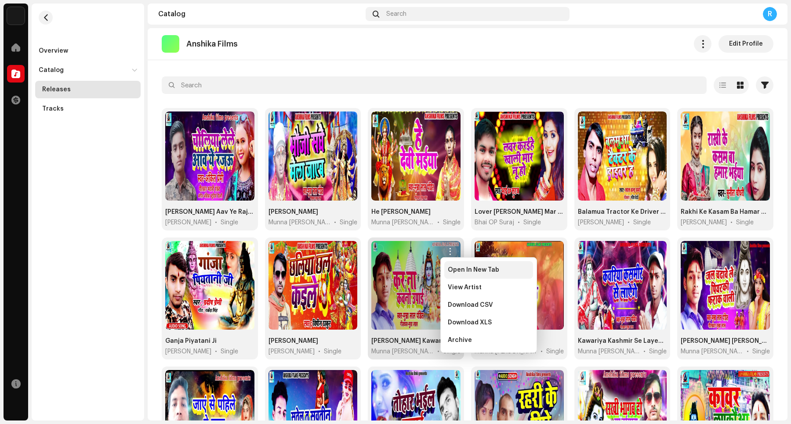
click at [457, 273] on span "Open In New Tab" at bounding box center [473, 270] width 51 height 7
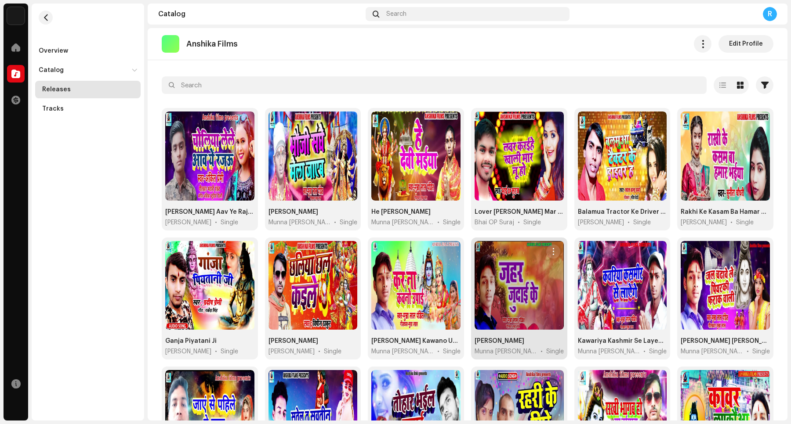
click at [552, 252] on span "button" at bounding box center [553, 251] width 7 height 7
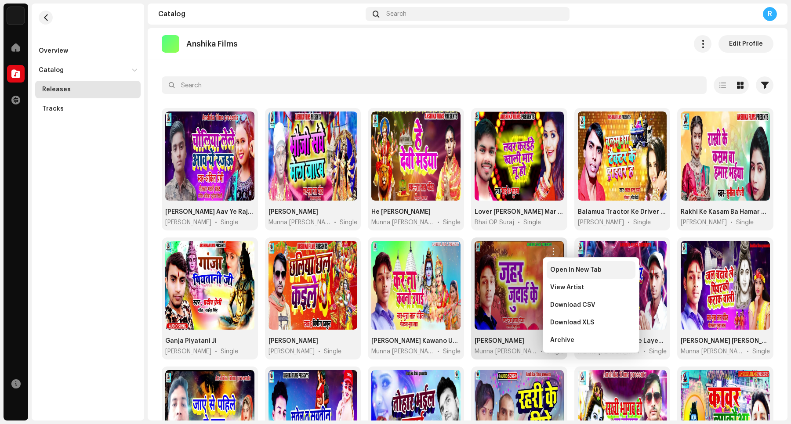
click at [556, 272] on span "Open In New Tab" at bounding box center [575, 270] width 51 height 7
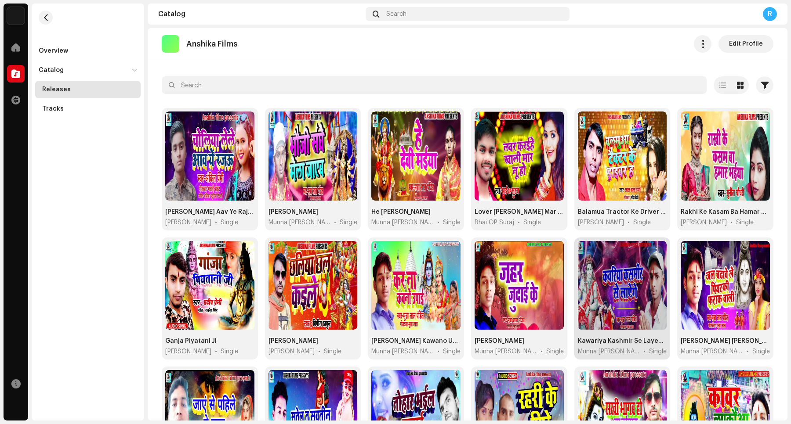
click at [632, 255] on button "button" at bounding box center [656, 252] width 14 height 14
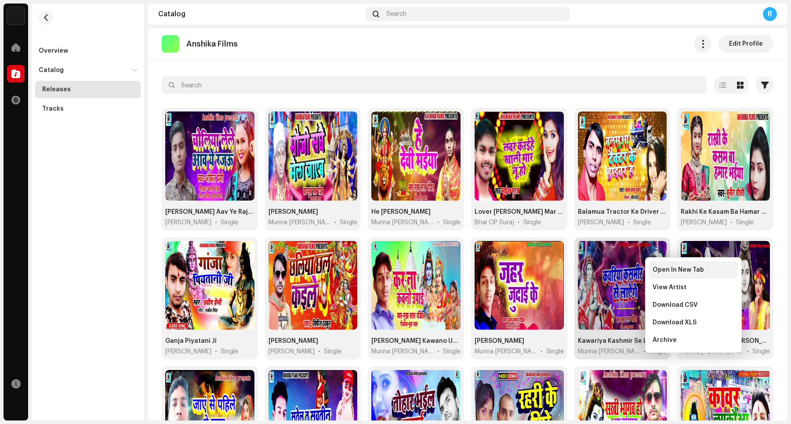
click at [632, 273] on span "Open In New Tab" at bounding box center [677, 270] width 51 height 7
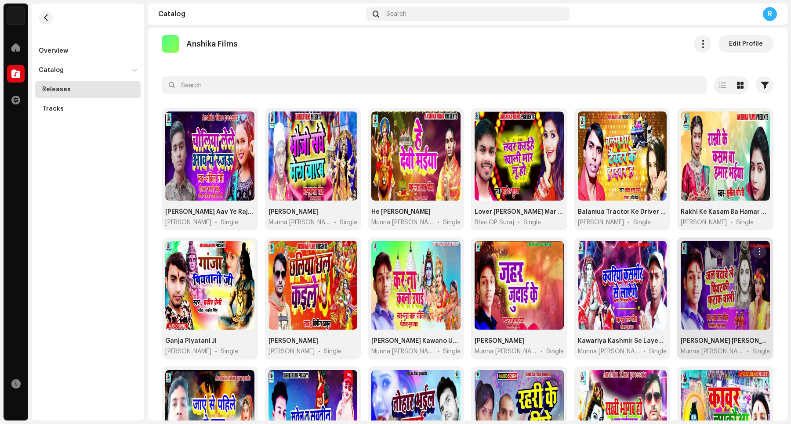
click at [632, 252] on span "button" at bounding box center [759, 251] width 7 height 7
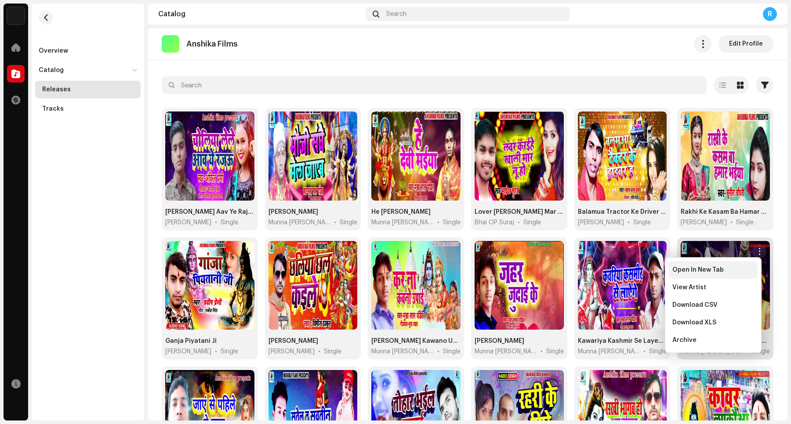
click at [632, 273] on span "Open In New Tab" at bounding box center [697, 270] width 51 height 7
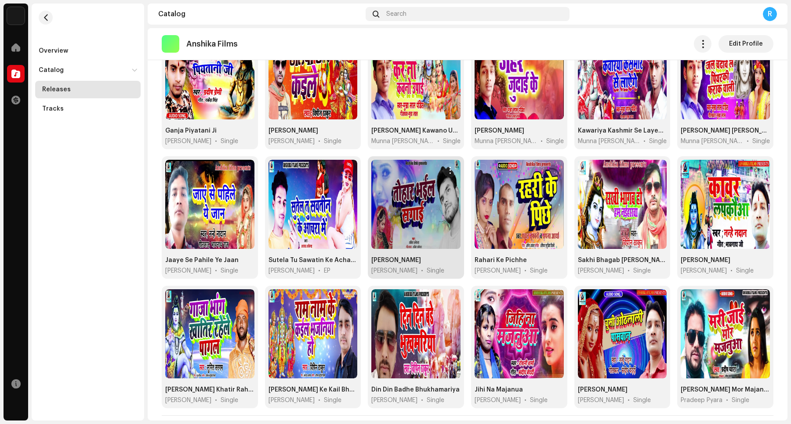
scroll to position [259, 0]
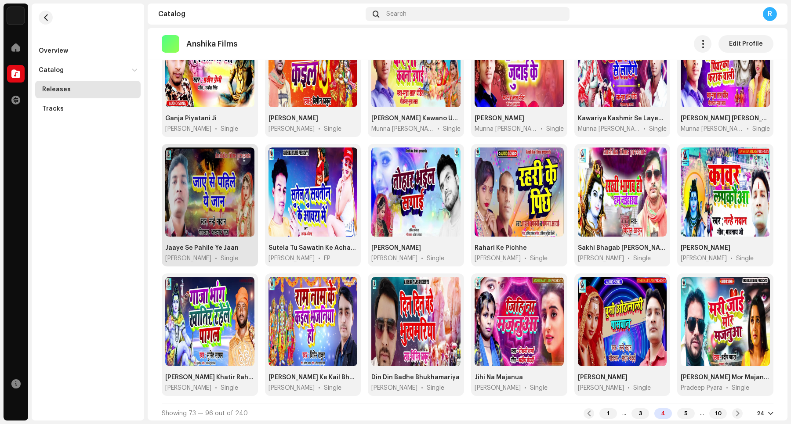
click at [242, 162] on button "button" at bounding box center [244, 158] width 14 height 14
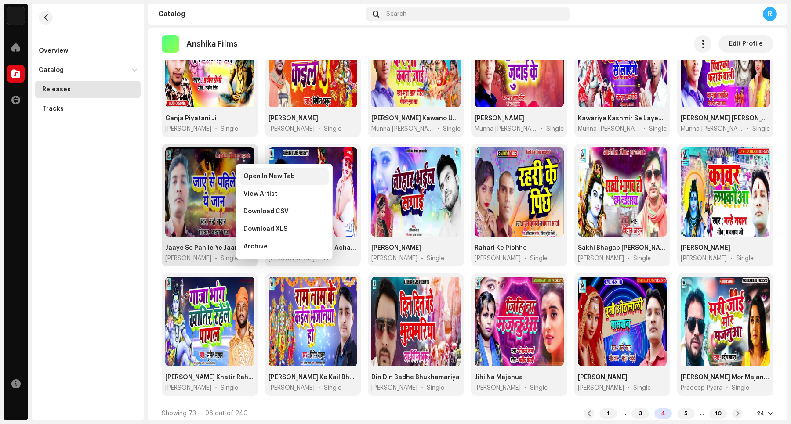
click at [249, 181] on div "Open In New Tab" at bounding box center [284, 177] width 89 height 18
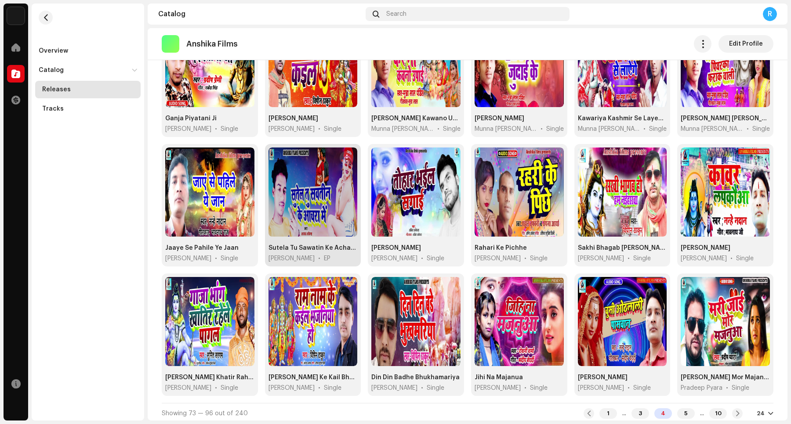
click at [346, 161] on button "button" at bounding box center [347, 158] width 14 height 14
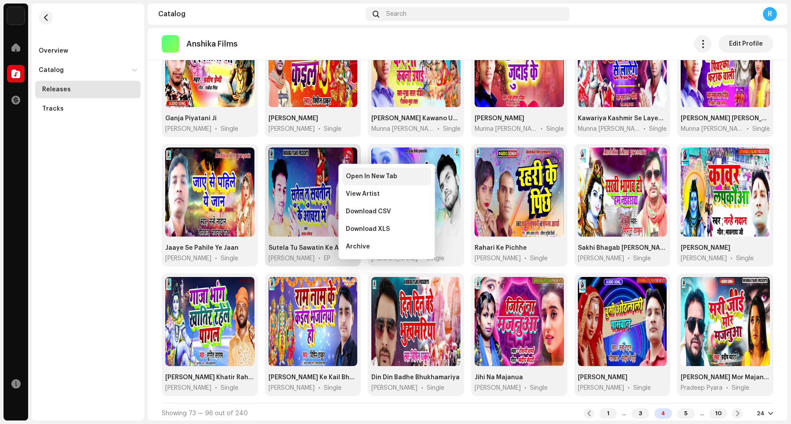
click at [359, 181] on div "Open In New Tab" at bounding box center [386, 177] width 89 height 18
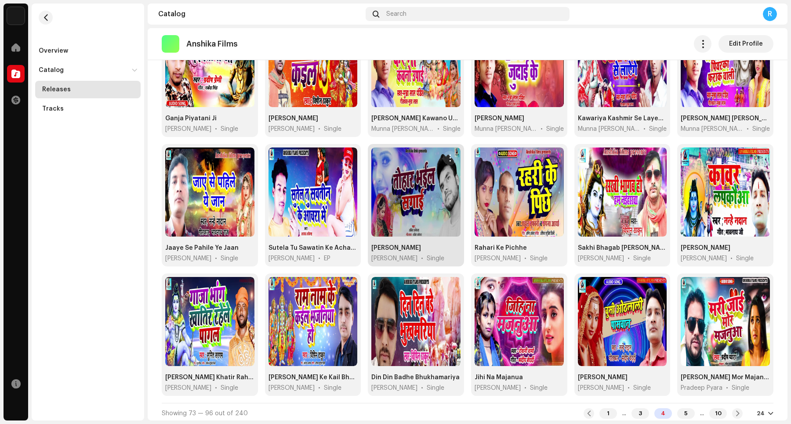
click at [446, 159] on span "button" at bounding box center [449, 158] width 7 height 7
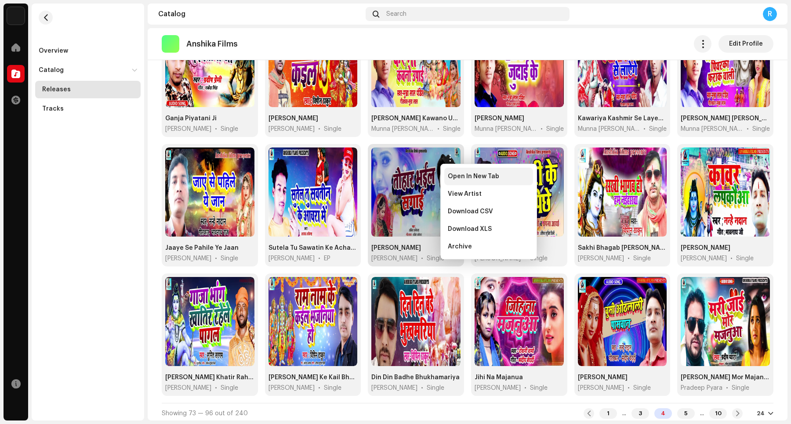
click at [458, 182] on div "Open In New Tab" at bounding box center [488, 177] width 89 height 18
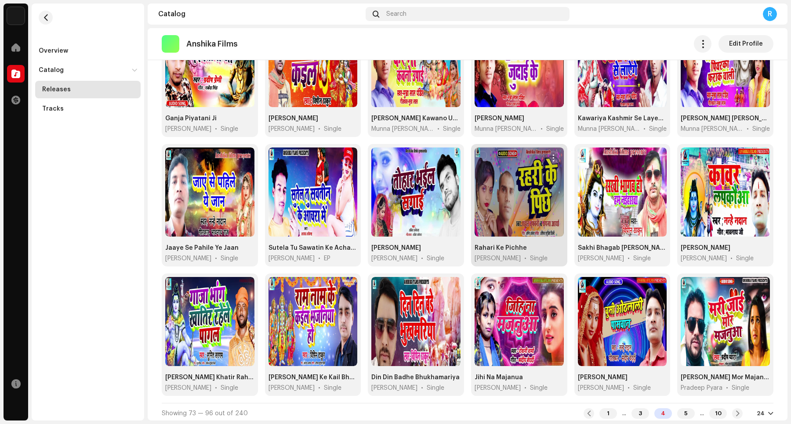
click at [550, 158] on span "button" at bounding box center [553, 158] width 7 height 7
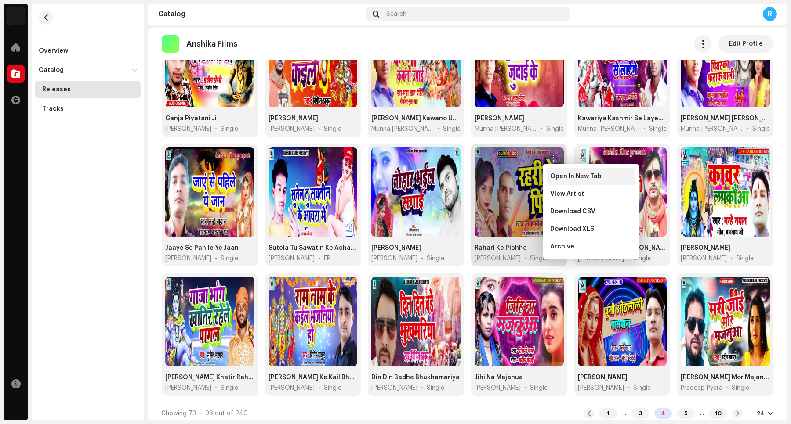
click at [559, 177] on span "Open In New Tab" at bounding box center [575, 176] width 51 height 7
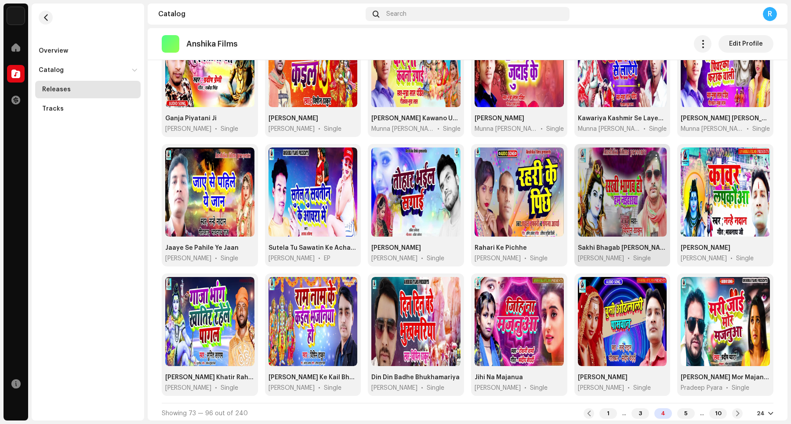
click at [632, 159] on span "button" at bounding box center [656, 158] width 7 height 7
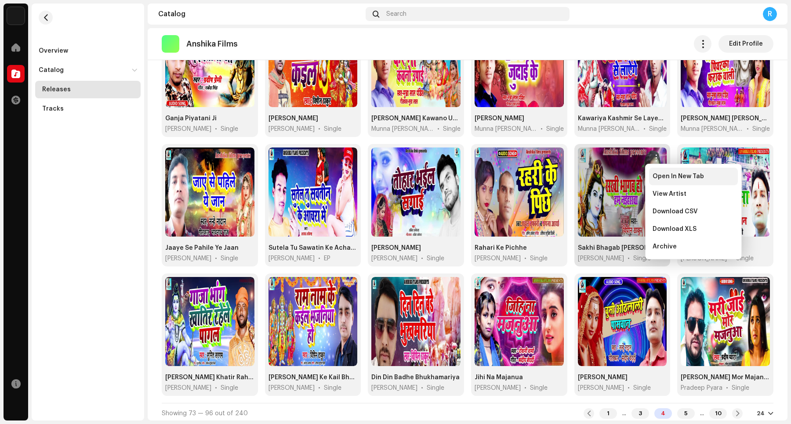
click at [632, 181] on div "Open In New Tab" at bounding box center [693, 177] width 89 height 18
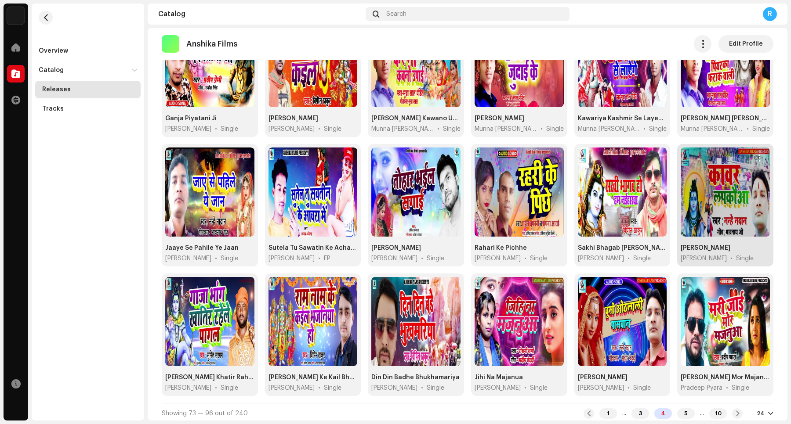
click at [632, 162] on button "button" at bounding box center [759, 158] width 14 height 14
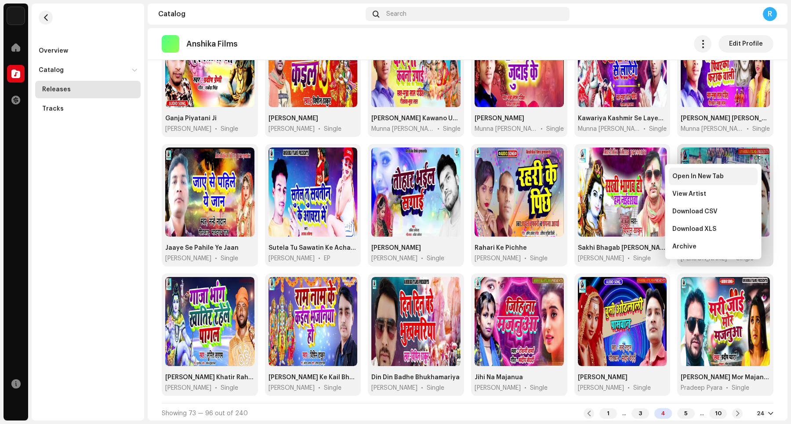
click at [632, 181] on div "Open In New Tab" at bounding box center [713, 177] width 89 height 18
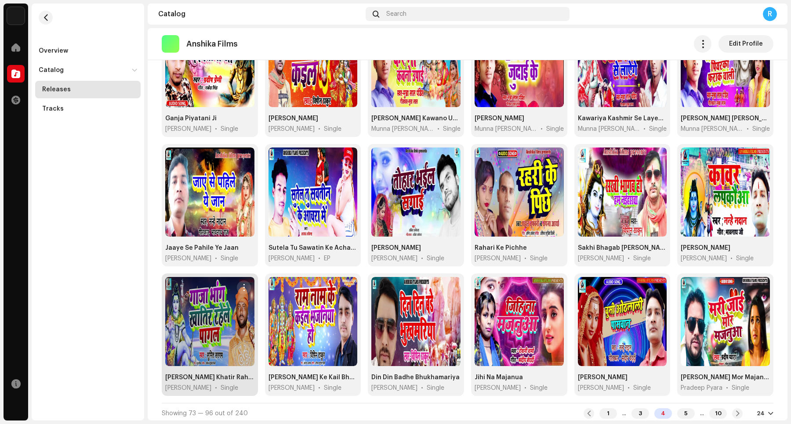
click at [243, 287] on span "button" at bounding box center [243, 287] width 7 height 7
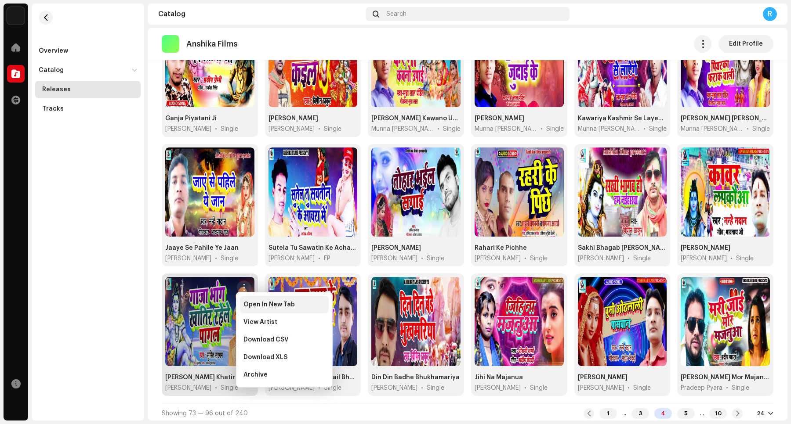
click at [255, 306] on span "Open In New Tab" at bounding box center [268, 304] width 51 height 7
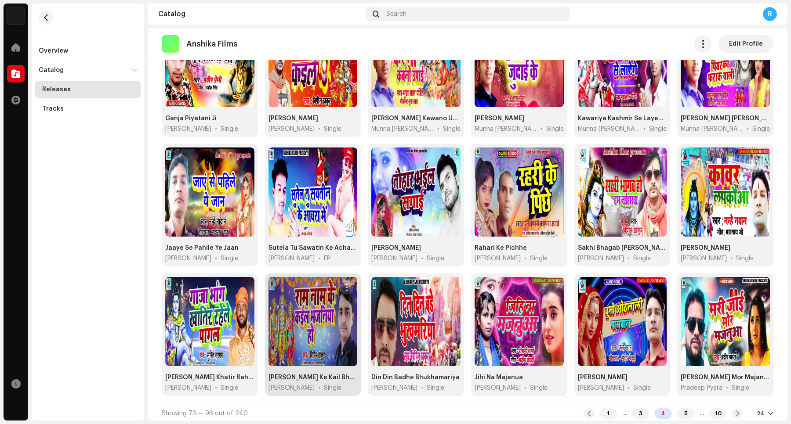
click at [345, 287] on span "button" at bounding box center [347, 287] width 7 height 7
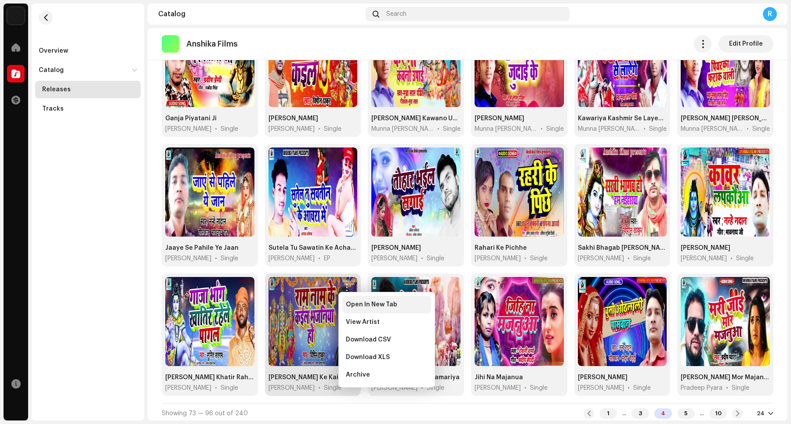
click at [356, 309] on div "Open In New Tab" at bounding box center [386, 305] width 89 height 18
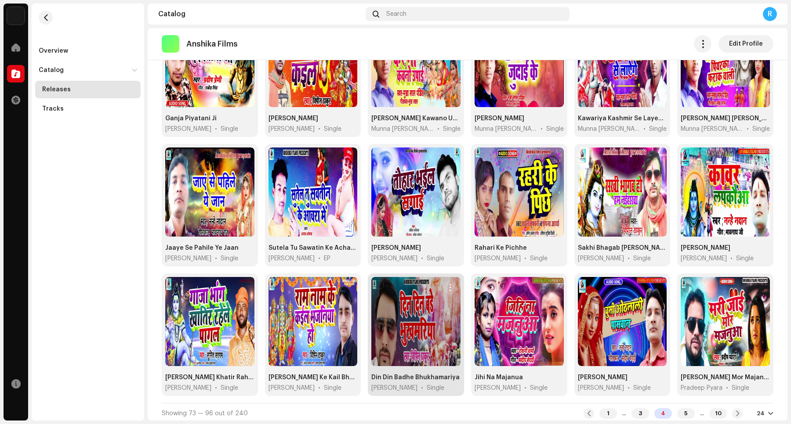
click at [447, 288] on span "button" at bounding box center [449, 287] width 7 height 7
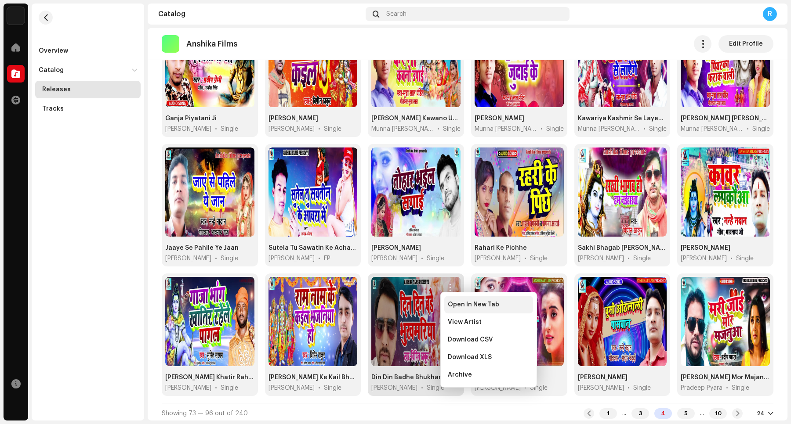
click at [460, 310] on div "Open In New Tab" at bounding box center [488, 305] width 89 height 18
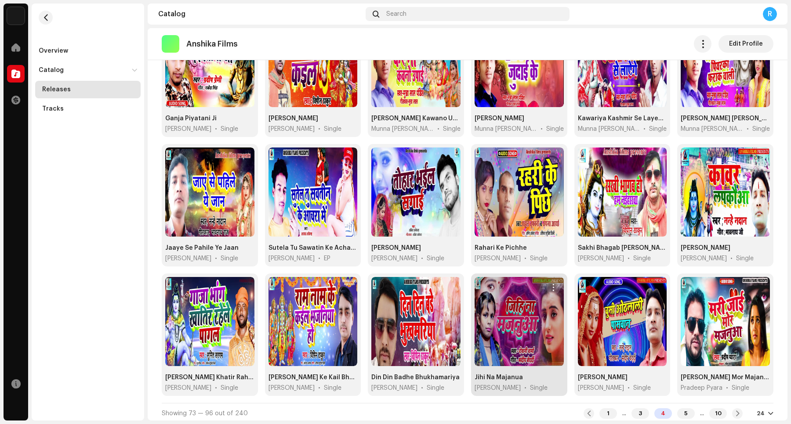
click at [546, 289] on button "button" at bounding box center [553, 288] width 14 height 14
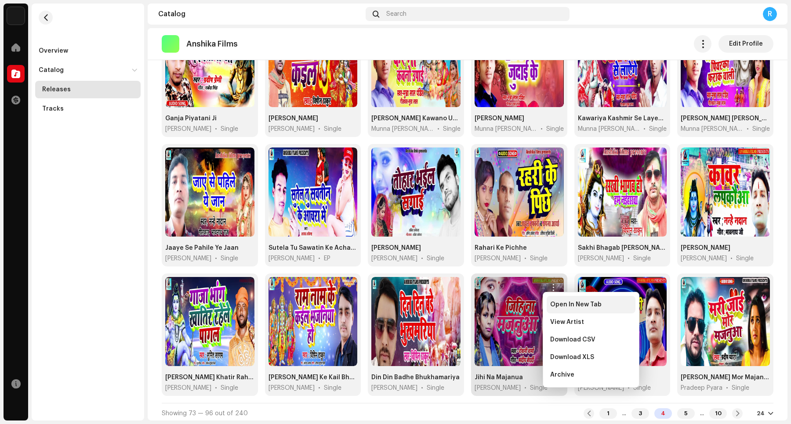
click at [566, 308] on span "Open In New Tab" at bounding box center [575, 304] width 51 height 7
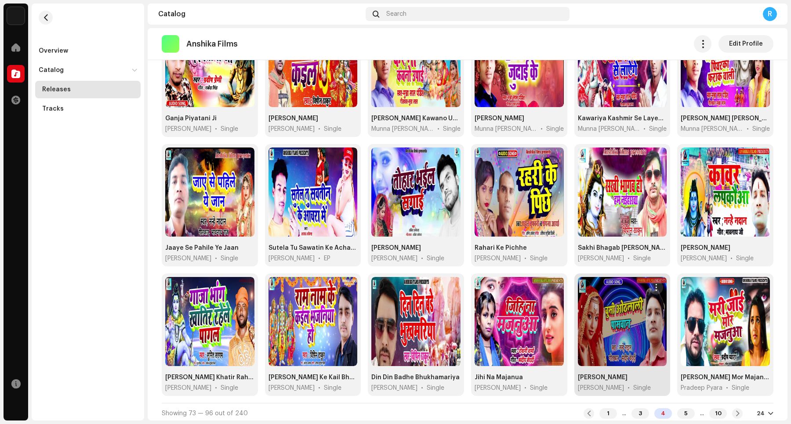
click at [632, 286] on span "button" at bounding box center [656, 287] width 7 height 7
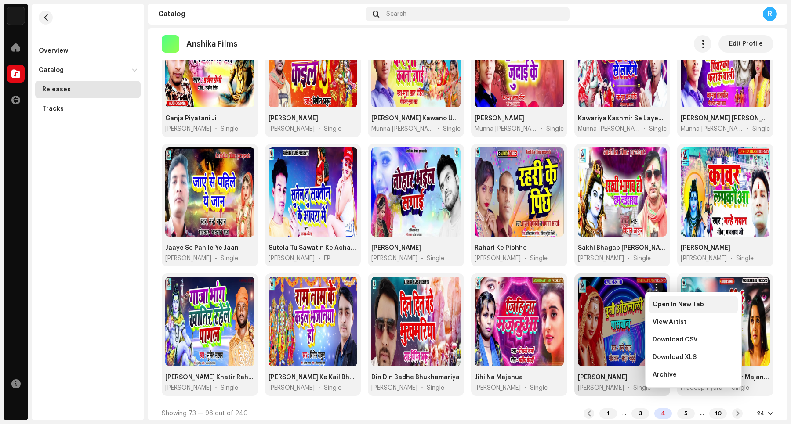
click at [632, 308] on span "Open In New Tab" at bounding box center [677, 304] width 51 height 7
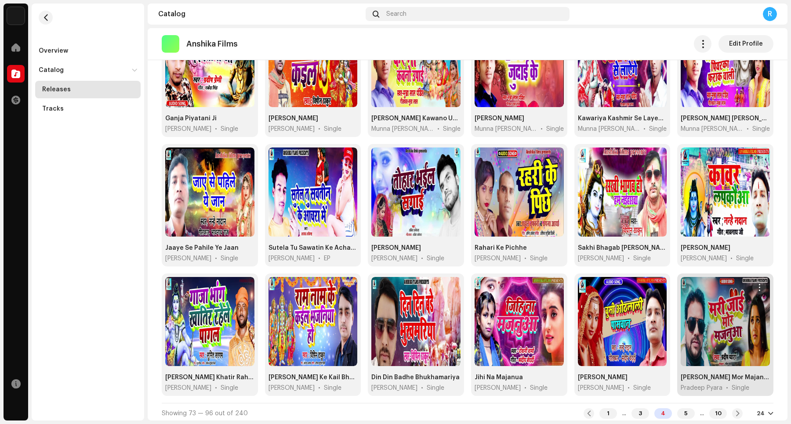
click at [632, 288] on span "button" at bounding box center [759, 287] width 7 height 7
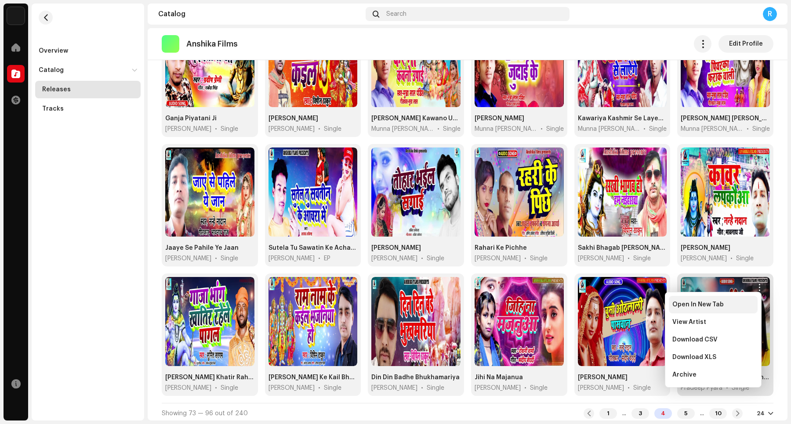
click at [632, 309] on div "Open In New Tab" at bounding box center [713, 305] width 89 height 18
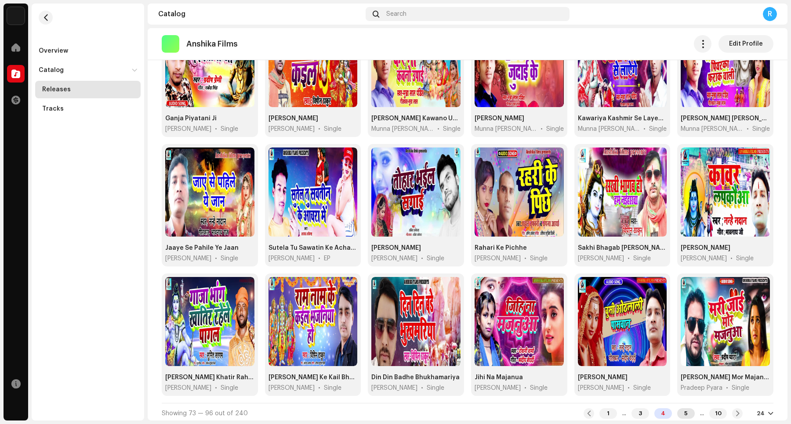
click at [632, 339] on div "5" at bounding box center [686, 414] width 18 height 11
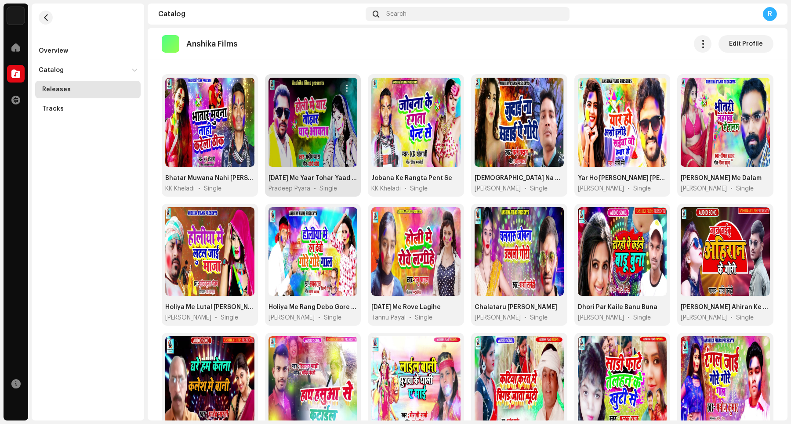
scroll to position [73, 0]
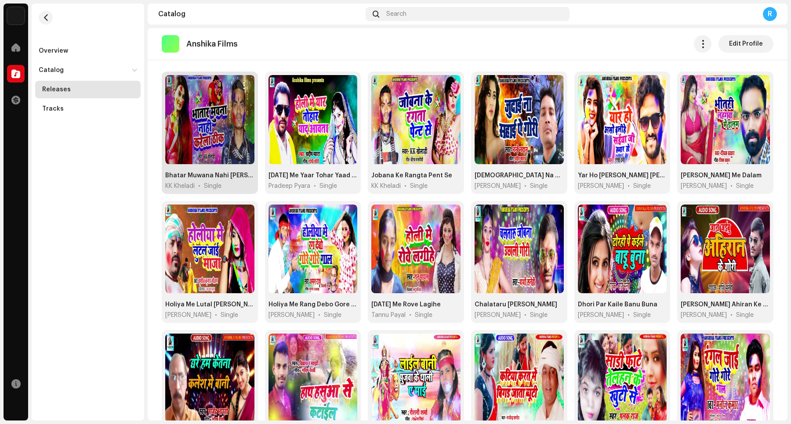
click at [243, 88] on span "button" at bounding box center [243, 85] width 7 height 7
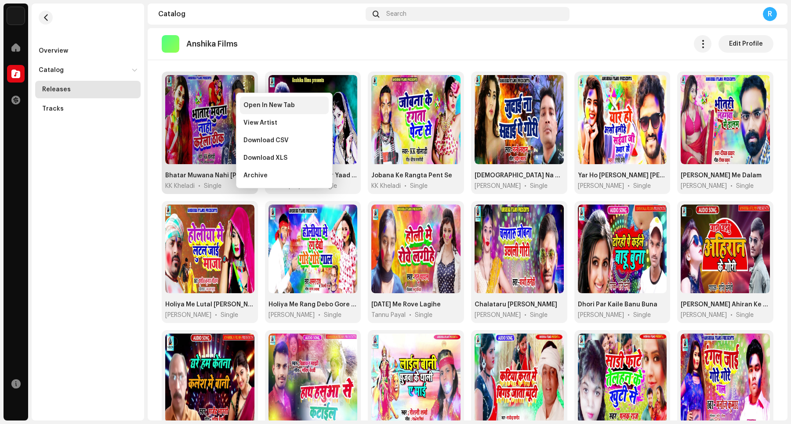
click at [253, 108] on span "Open In New Tab" at bounding box center [268, 105] width 51 height 7
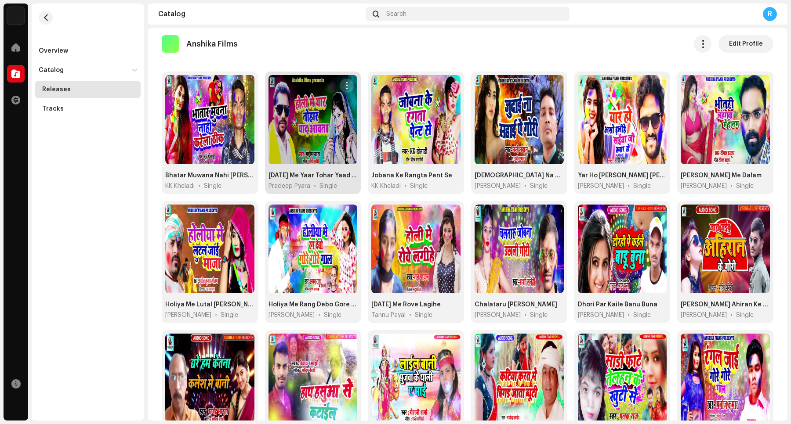
click at [341, 87] on button "button" at bounding box center [347, 86] width 14 height 14
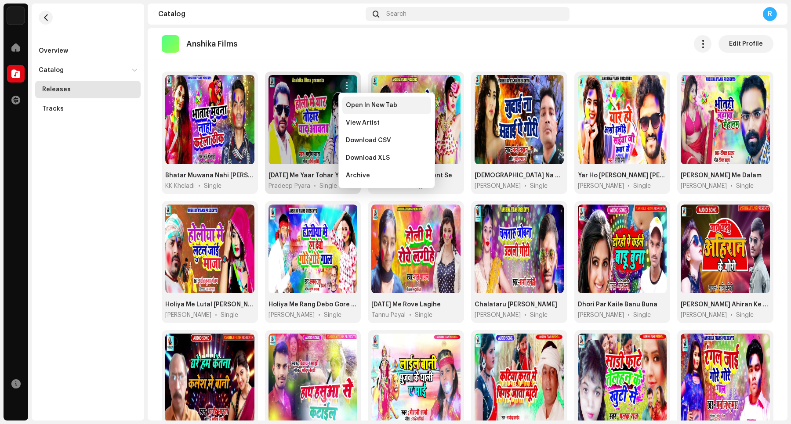
click at [355, 109] on div "Open In New Tab" at bounding box center [386, 106] width 89 height 18
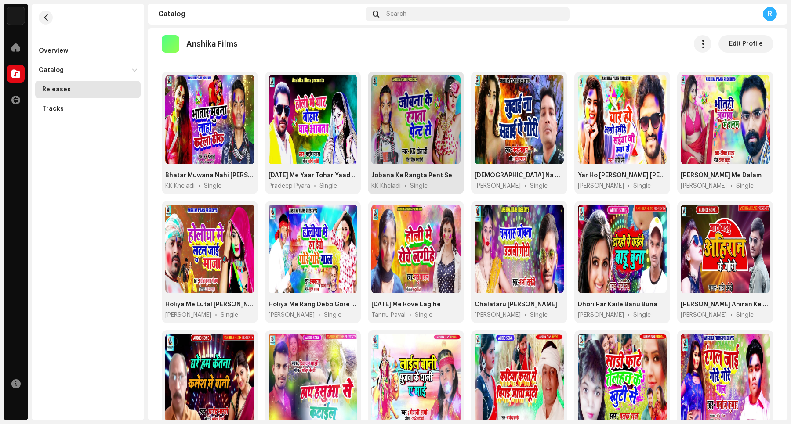
click at [446, 86] on span "button" at bounding box center [449, 85] width 7 height 7
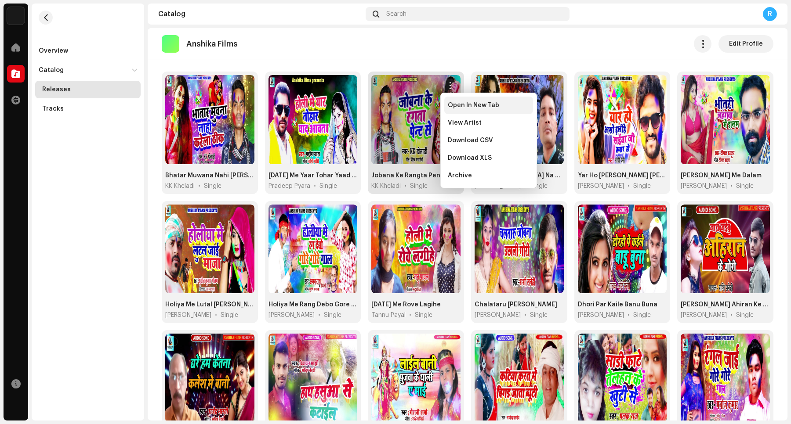
click at [464, 106] on span "Open In New Tab" at bounding box center [473, 105] width 51 height 7
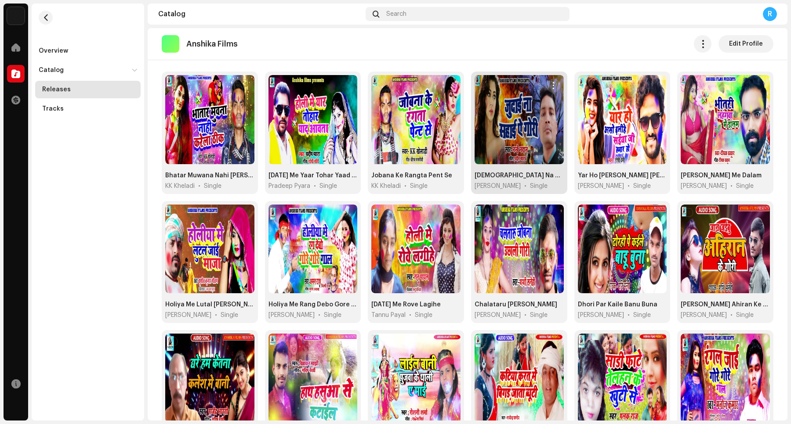
click at [546, 85] on button "button" at bounding box center [553, 86] width 14 height 14
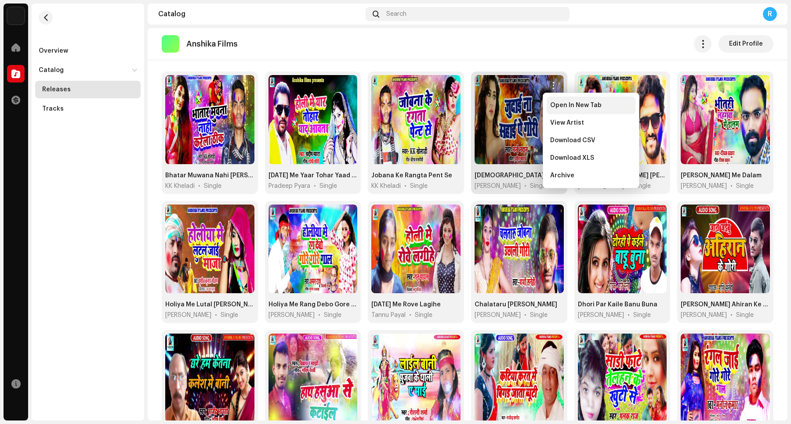
click at [557, 106] on span "Open In New Tab" at bounding box center [575, 105] width 51 height 7
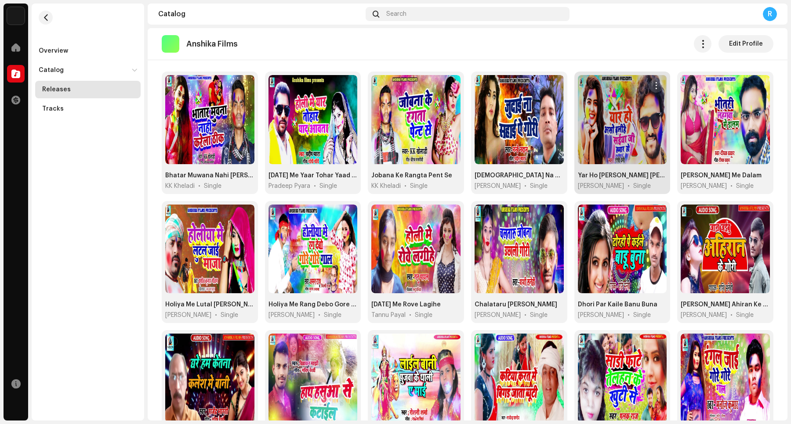
click at [632, 88] on span "button" at bounding box center [656, 85] width 7 height 7
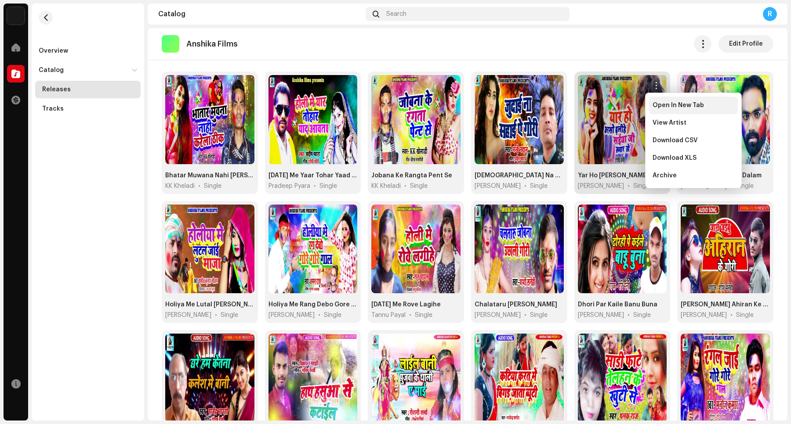
click at [632, 109] on div "Open In New Tab" at bounding box center [693, 106] width 89 height 18
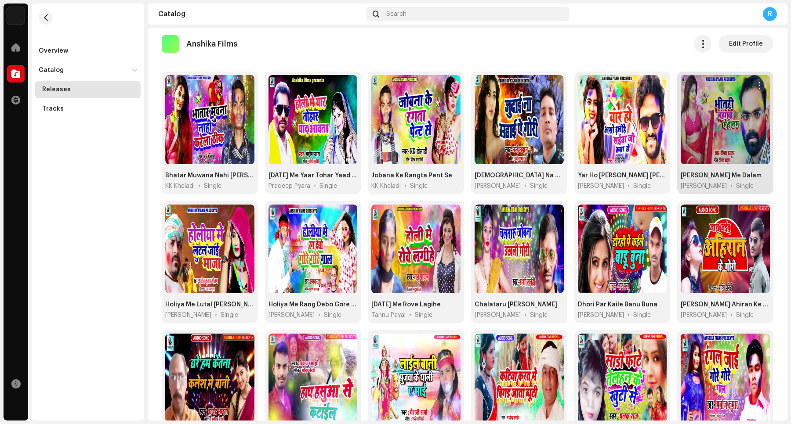
click at [632, 87] on span "button" at bounding box center [759, 85] width 7 height 7
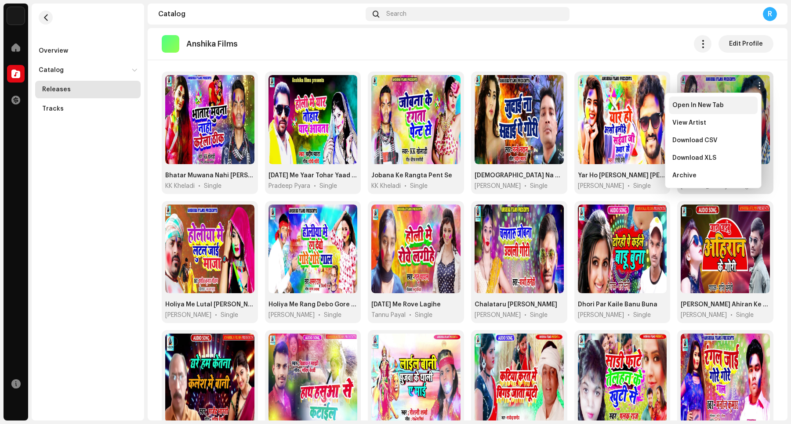
click at [632, 108] on div "Open In New Tab" at bounding box center [713, 105] width 82 height 7
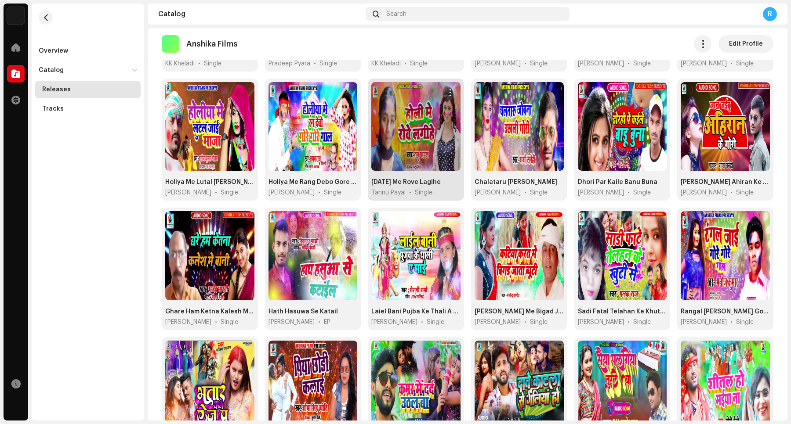
scroll to position [201, 0]
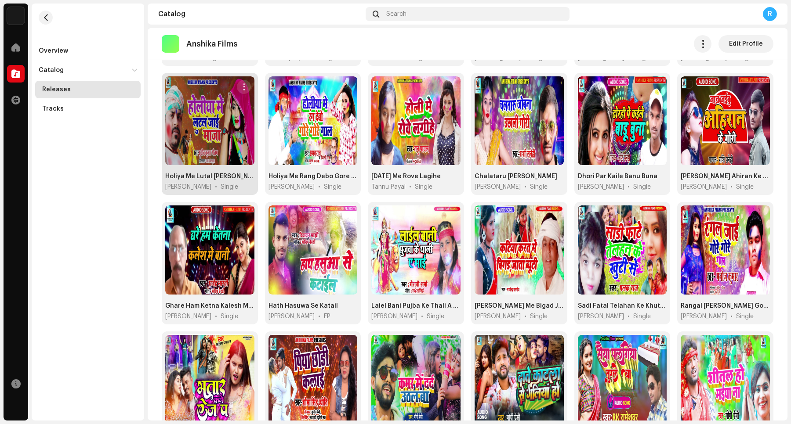
click at [246, 91] on button "button" at bounding box center [244, 87] width 14 height 14
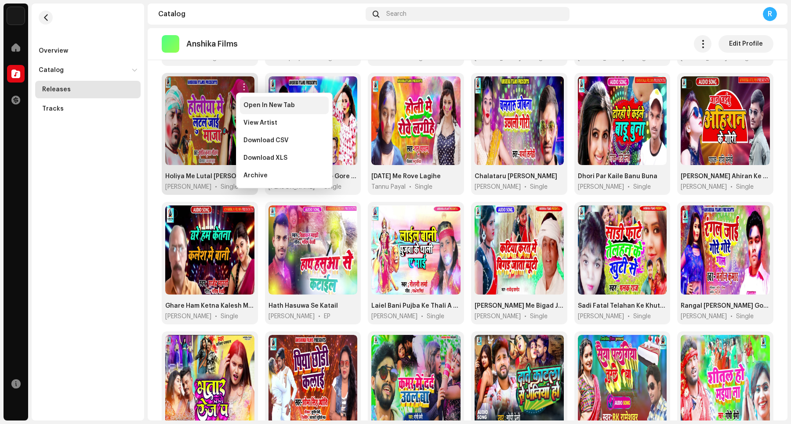
click at [258, 106] on span "Open In New Tab" at bounding box center [268, 105] width 51 height 7
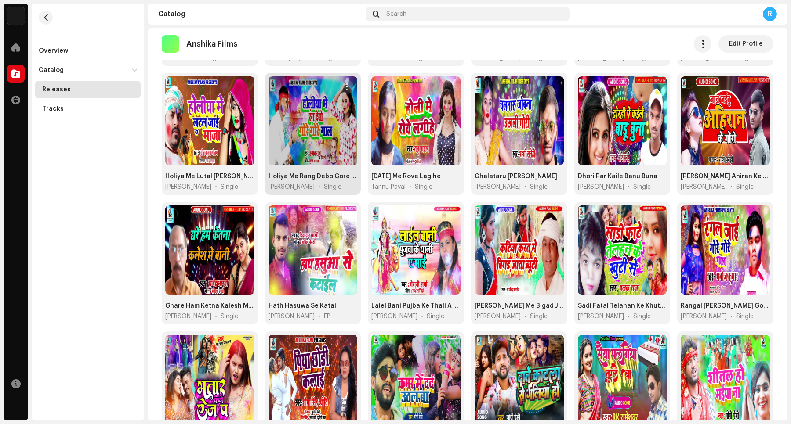
click at [344, 88] on span "button" at bounding box center [347, 86] width 7 height 7
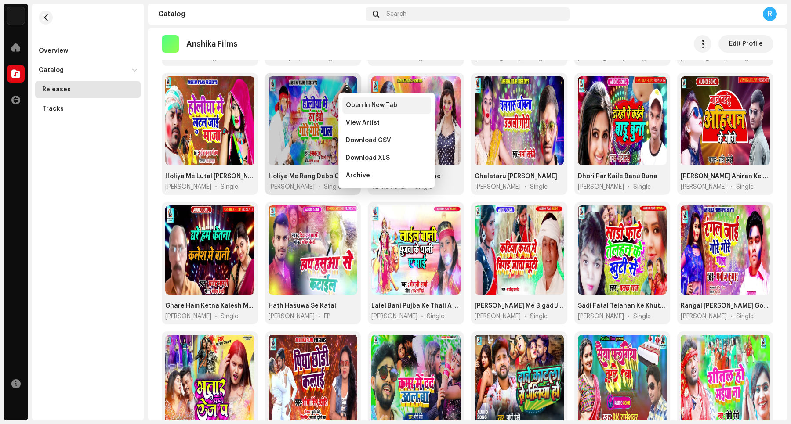
click at [363, 112] on div "Open In New Tab" at bounding box center [386, 106] width 89 height 18
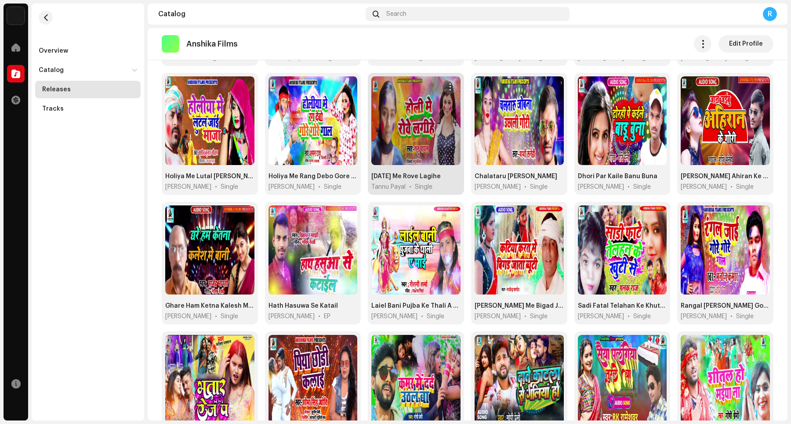
click at [446, 86] on span "button" at bounding box center [449, 86] width 7 height 7
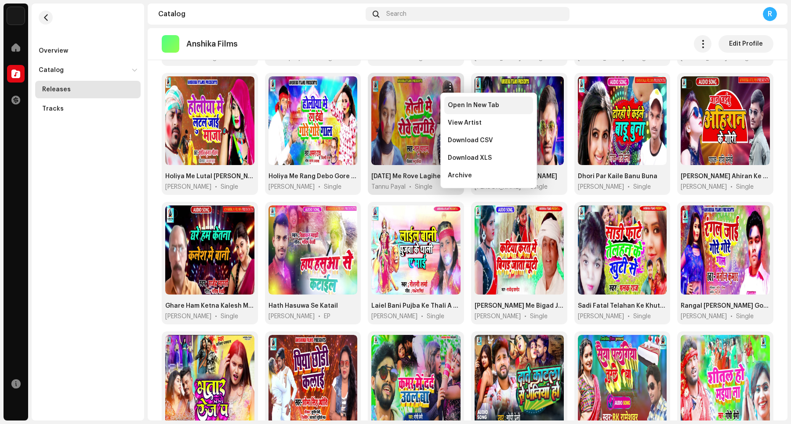
click at [464, 111] on div "Open In New Tab" at bounding box center [488, 106] width 89 height 18
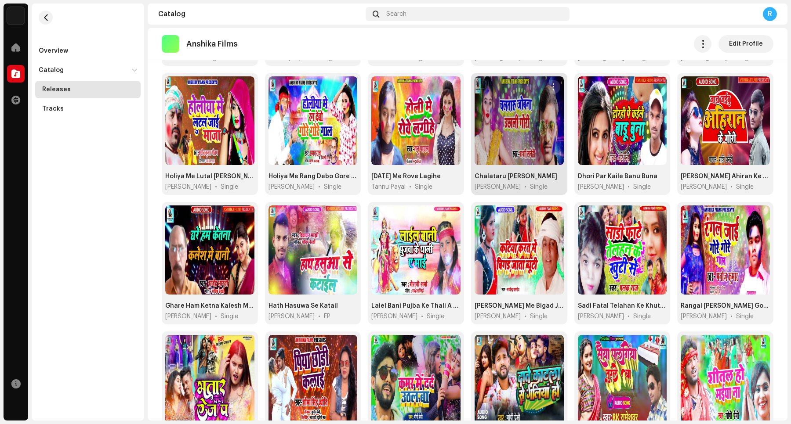
click at [546, 87] on button "button" at bounding box center [553, 87] width 14 height 14
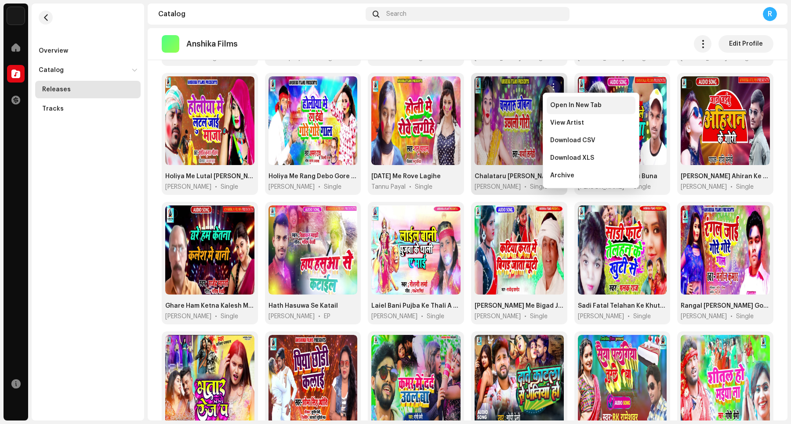
click at [559, 105] on span "Open In New Tab" at bounding box center [575, 105] width 51 height 7
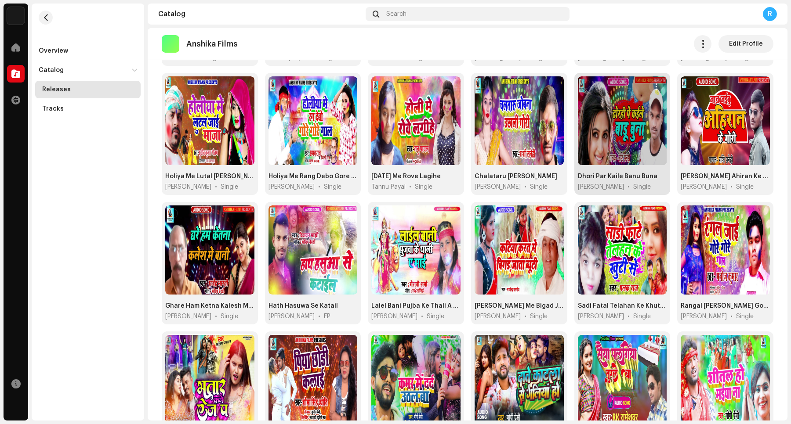
click at [632, 91] on button "button" at bounding box center [656, 87] width 14 height 14
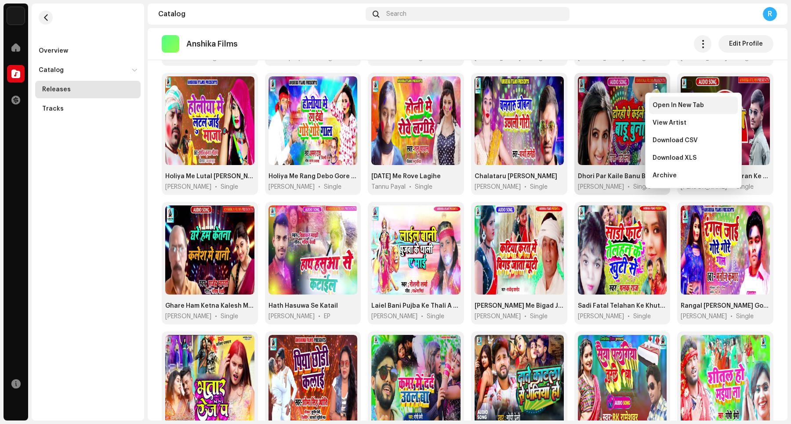
click at [632, 108] on span "Open In New Tab" at bounding box center [677, 105] width 51 height 7
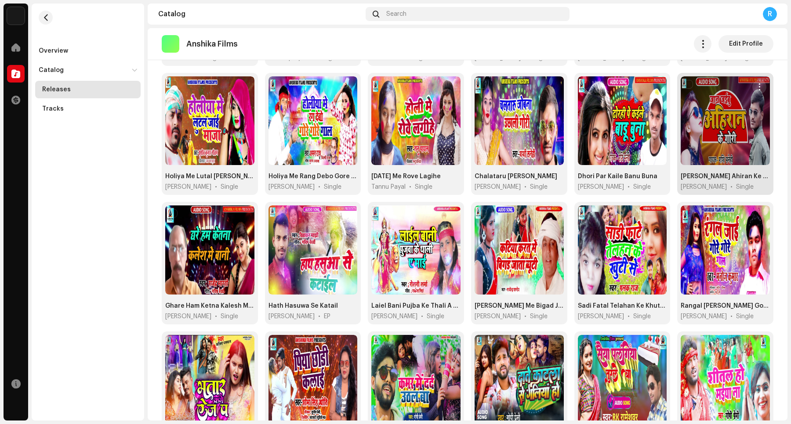
click at [632, 88] on span "button" at bounding box center [759, 86] width 7 height 7
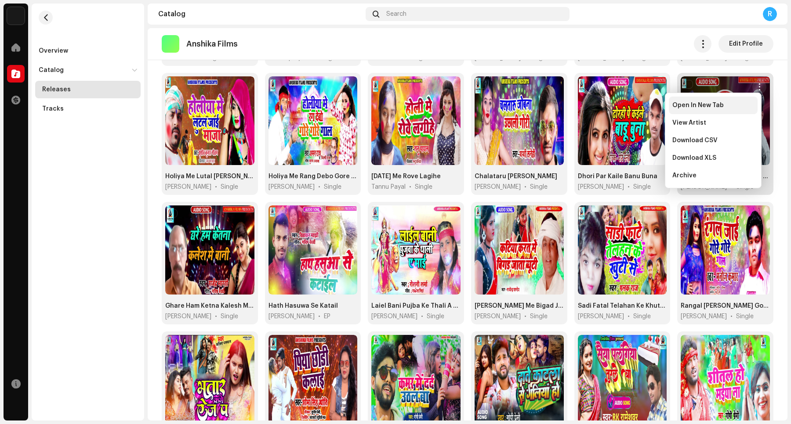
click at [632, 110] on div "Open In New Tab" at bounding box center [713, 106] width 89 height 18
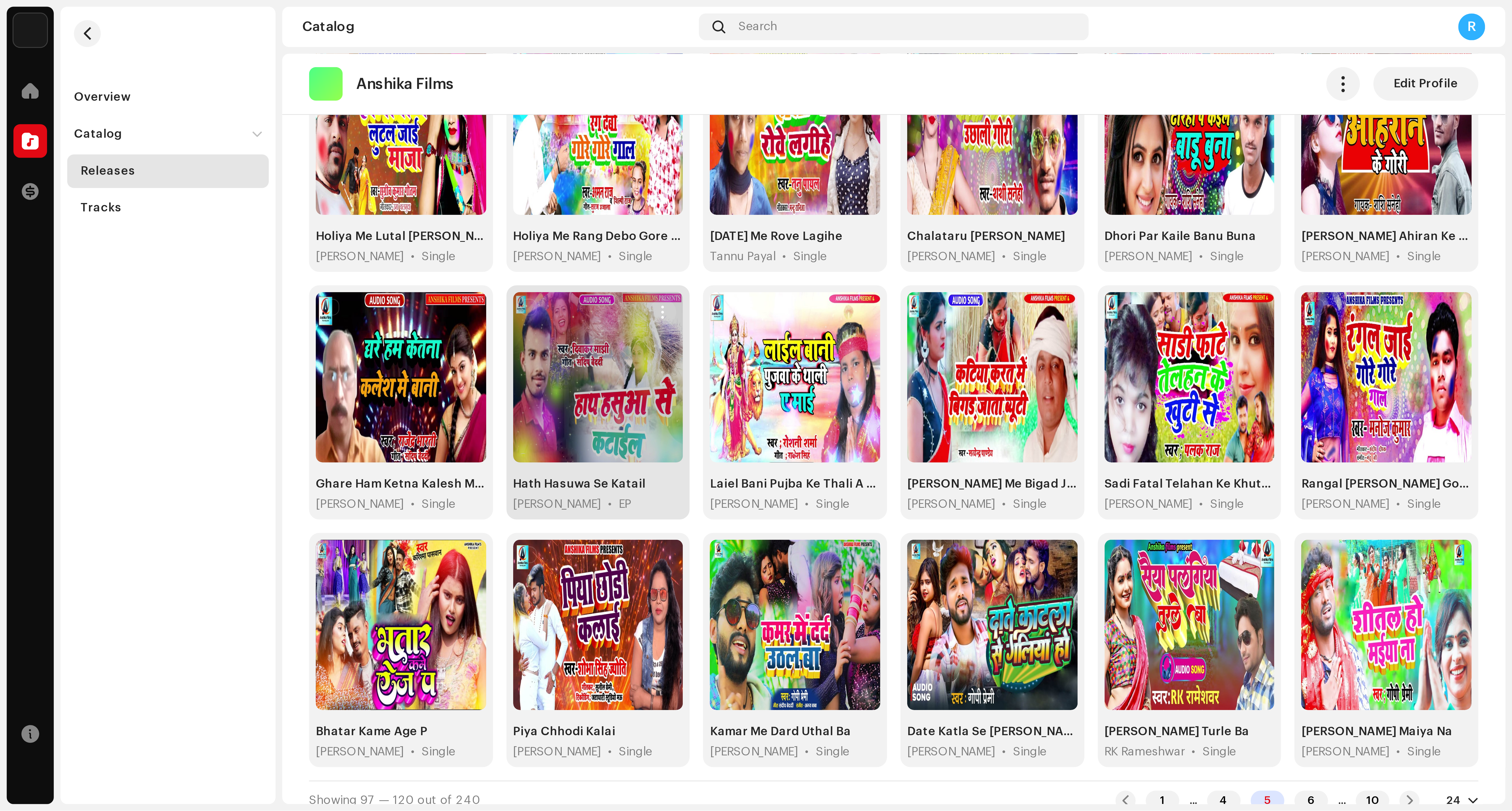
scroll to position [155, 0]
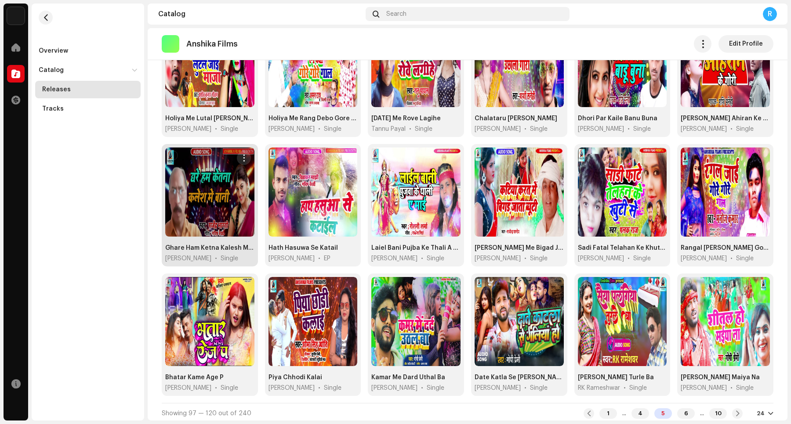
click at [246, 159] on button "button" at bounding box center [244, 158] width 14 height 14
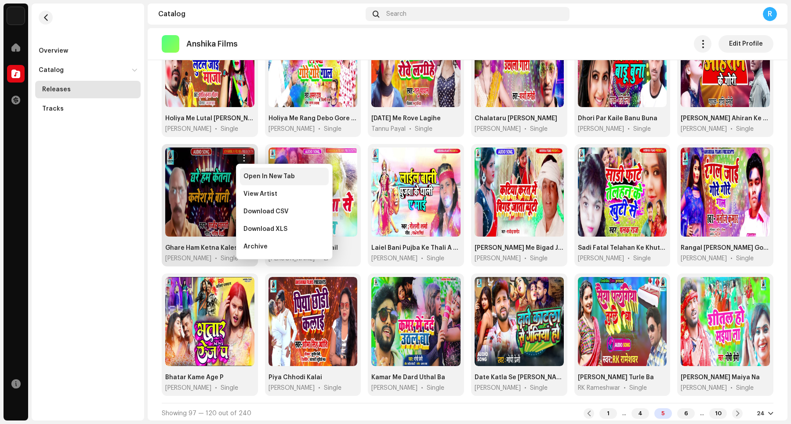
click at [255, 177] on span "Open In New Tab" at bounding box center [268, 176] width 51 height 7
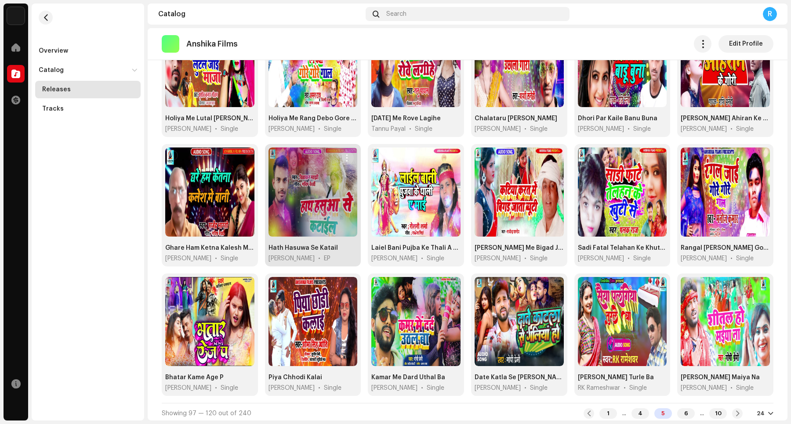
click at [344, 159] on span "button" at bounding box center [347, 158] width 7 height 7
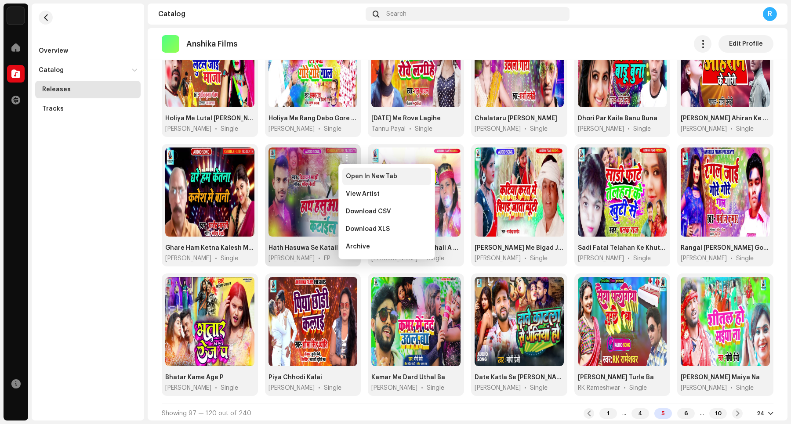
click at [356, 179] on span "Open In New Tab" at bounding box center [371, 176] width 51 height 7
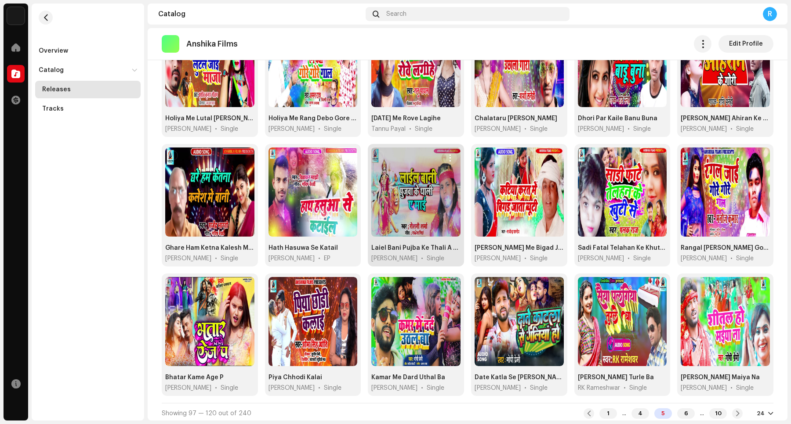
click at [446, 159] on span "button" at bounding box center [449, 158] width 7 height 7
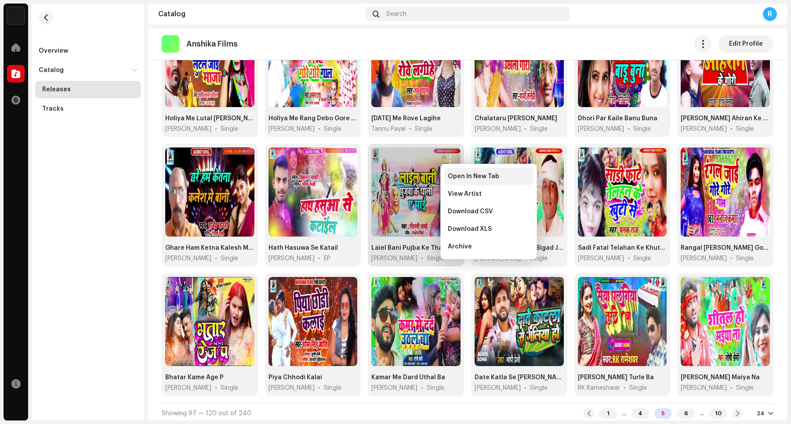
click at [455, 181] on div "Open In New Tab" at bounding box center [488, 177] width 89 height 18
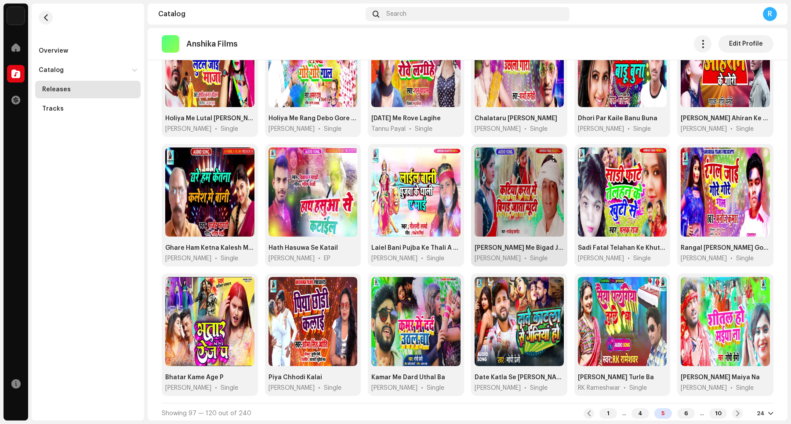
click at [550, 156] on span "button" at bounding box center [553, 158] width 7 height 7
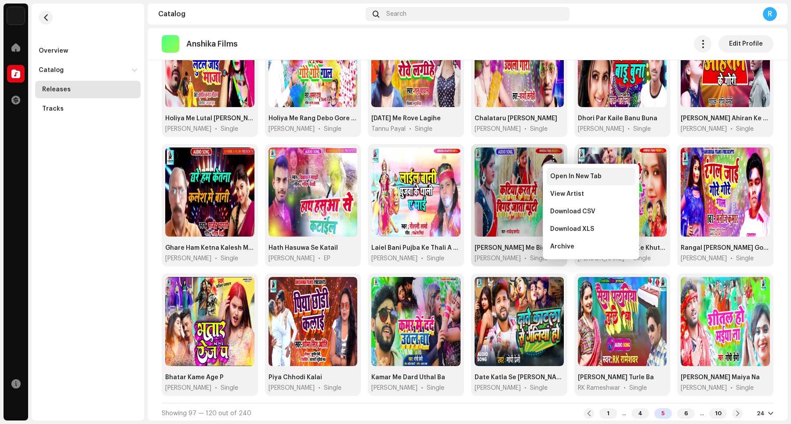
click at [560, 177] on span "Open In New Tab" at bounding box center [575, 176] width 51 height 7
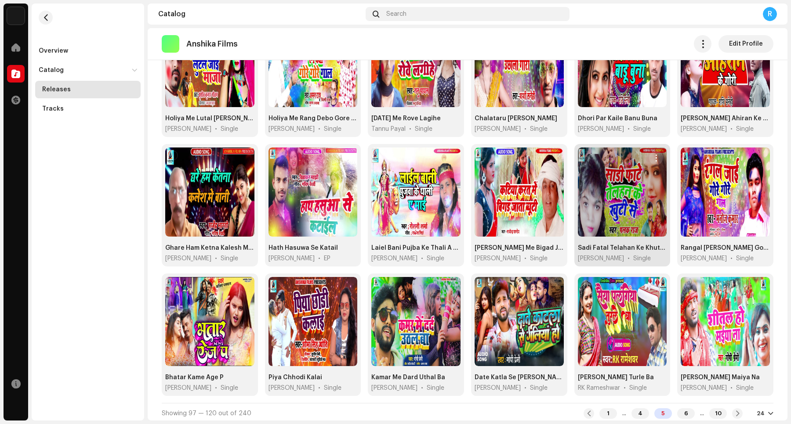
click at [632, 155] on span "button" at bounding box center [656, 158] width 7 height 7
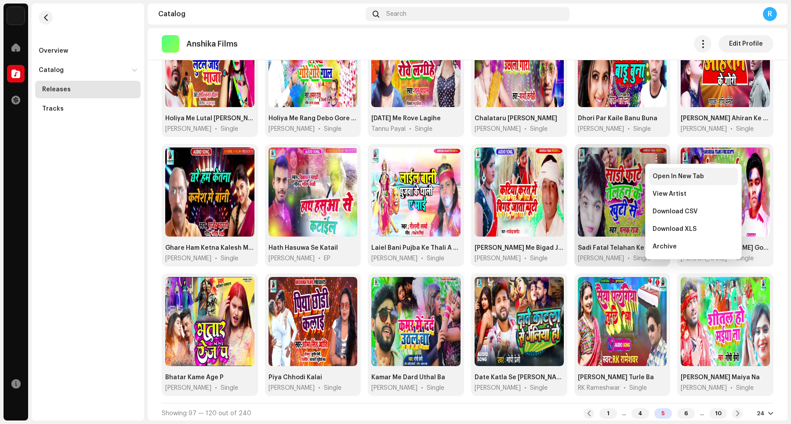
click at [632, 179] on span "Open In New Tab" at bounding box center [677, 176] width 51 height 7
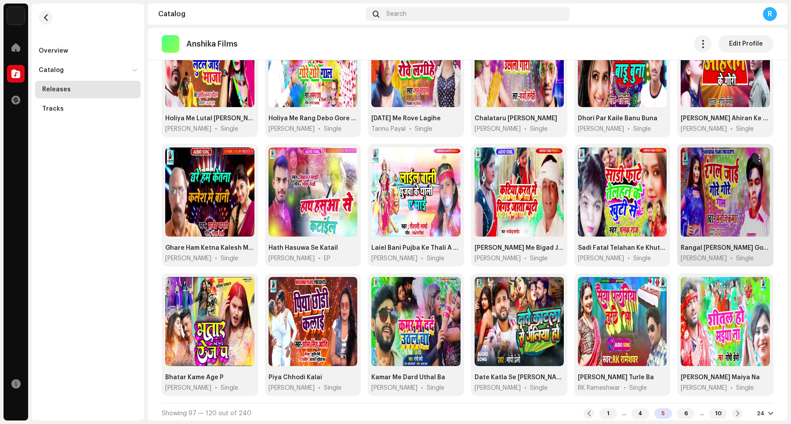
click at [632, 161] on button "button" at bounding box center [759, 158] width 14 height 14
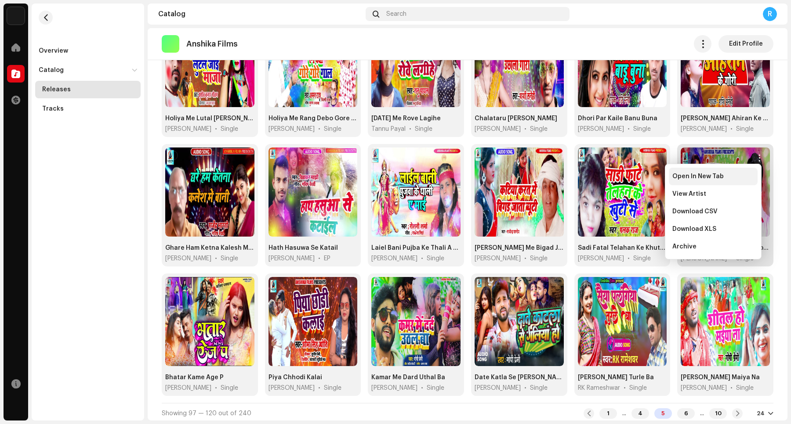
click at [632, 180] on div "Open In New Tab" at bounding box center [713, 177] width 89 height 18
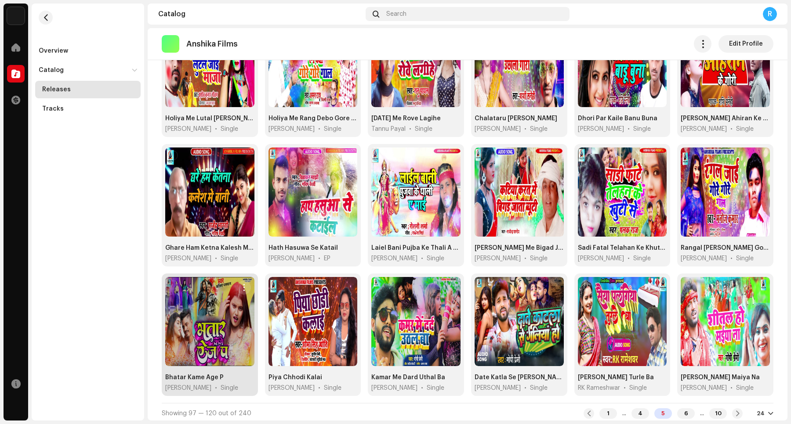
click at [243, 285] on span "button" at bounding box center [243, 287] width 7 height 7
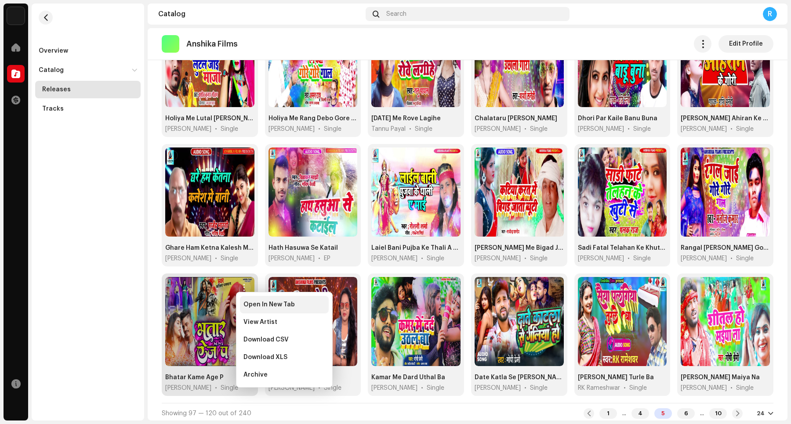
click at [259, 306] on span "Open In New Tab" at bounding box center [268, 304] width 51 height 7
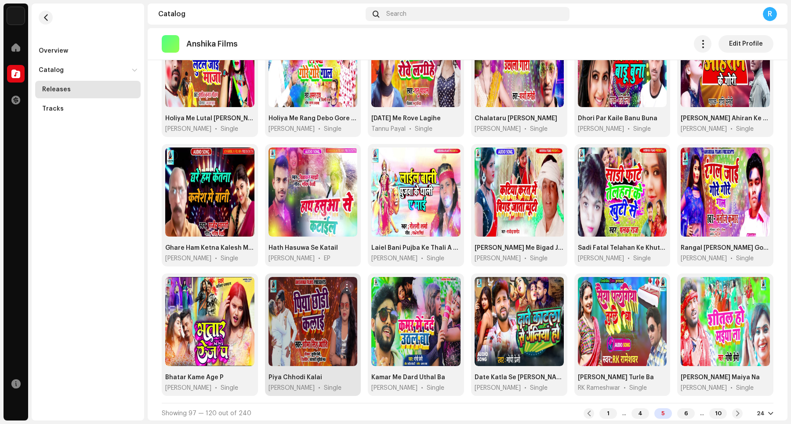
click at [346, 287] on span "button" at bounding box center [347, 287] width 7 height 7
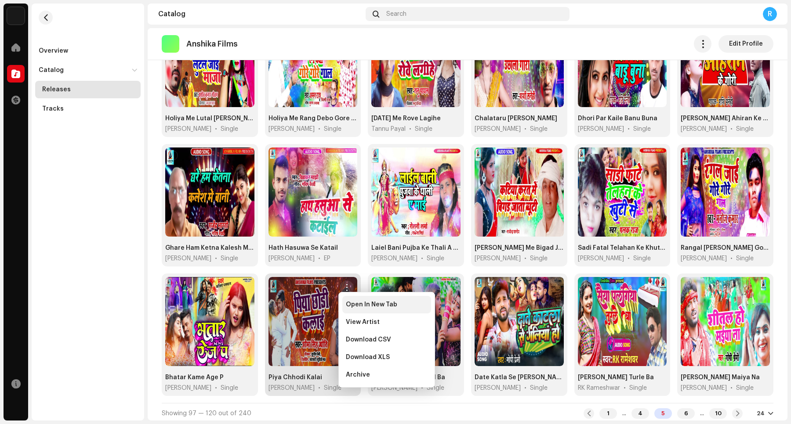
click at [367, 310] on div "Open In New Tab" at bounding box center [386, 305] width 89 height 18
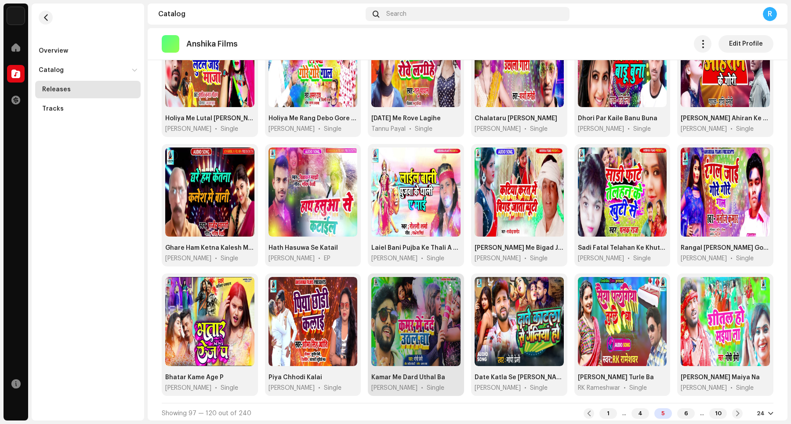
click at [446, 289] on span "button" at bounding box center [449, 287] width 7 height 7
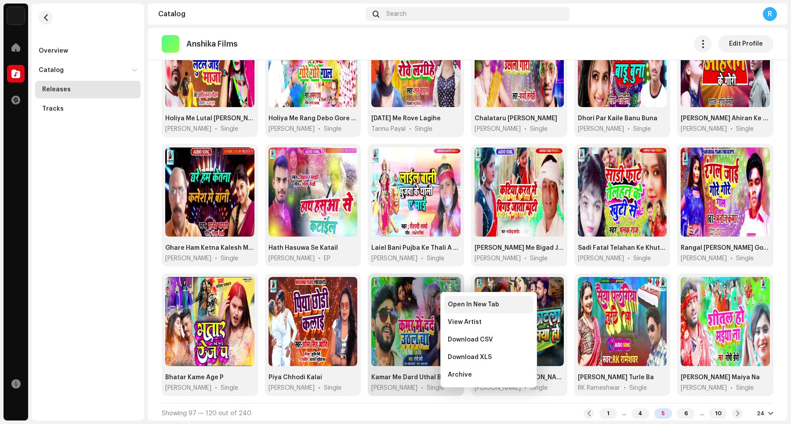
click at [461, 308] on span "Open In New Tab" at bounding box center [473, 304] width 51 height 7
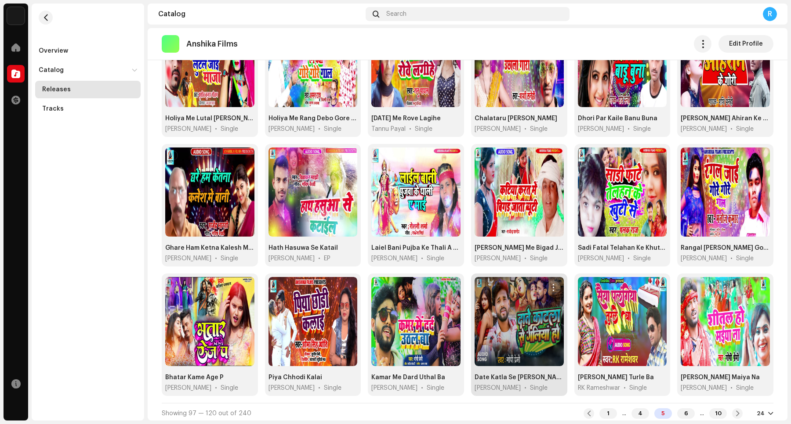
click at [550, 289] on span "button" at bounding box center [553, 287] width 7 height 7
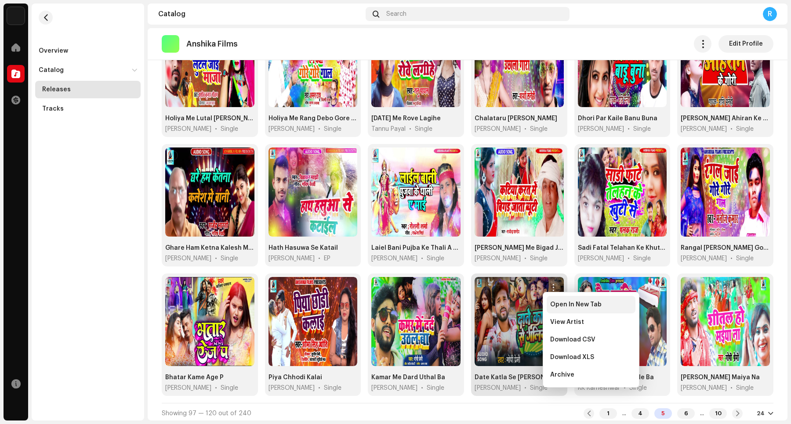
click at [561, 307] on span "Open In New Tab" at bounding box center [575, 304] width 51 height 7
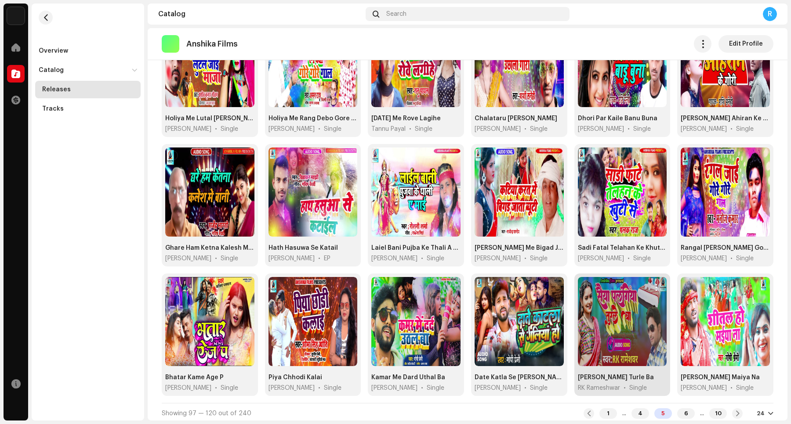
click at [632, 286] on span "button" at bounding box center [656, 287] width 7 height 7
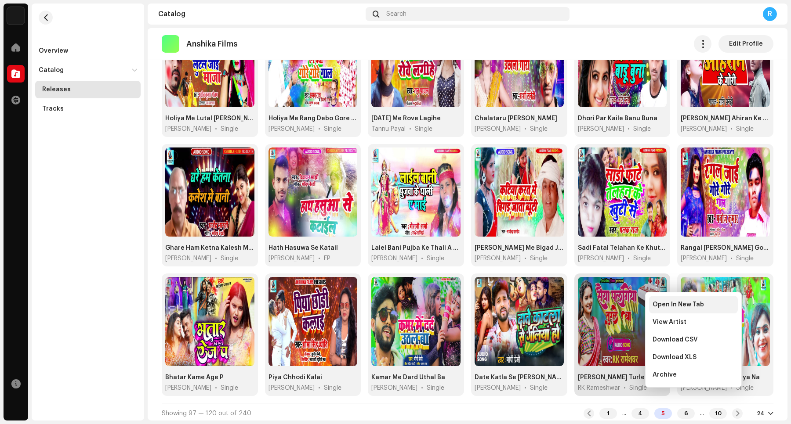
click at [632, 307] on span "Open In New Tab" at bounding box center [677, 304] width 51 height 7
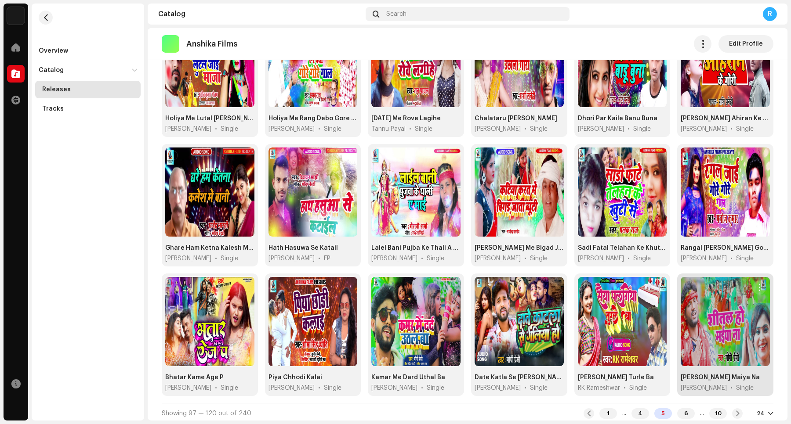
click at [632, 287] on span "button" at bounding box center [759, 287] width 7 height 7
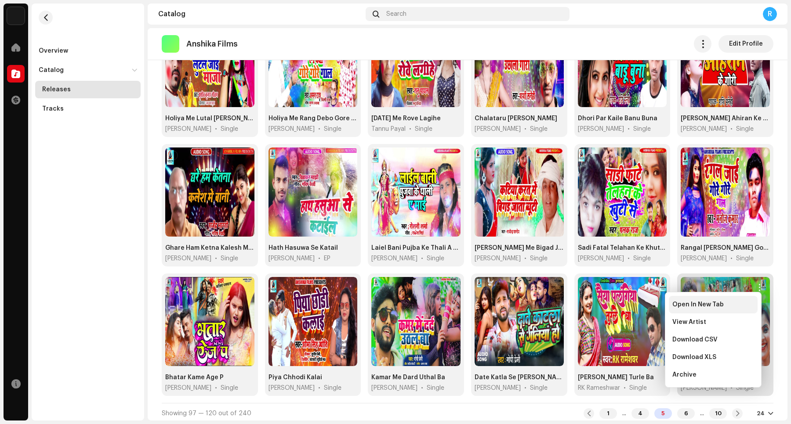
click at [632, 308] on div "Open In New Tab" at bounding box center [713, 304] width 82 height 7
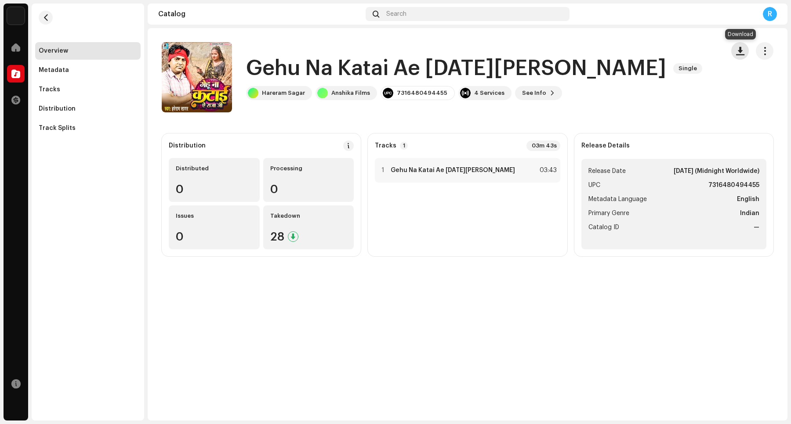
click at [632, 53] on span "button" at bounding box center [740, 50] width 8 height 7
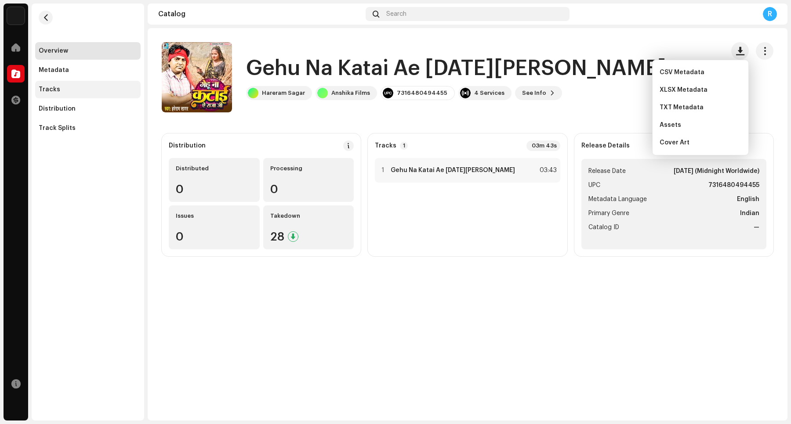
click at [102, 91] on div "Tracks" at bounding box center [88, 89] width 98 height 7
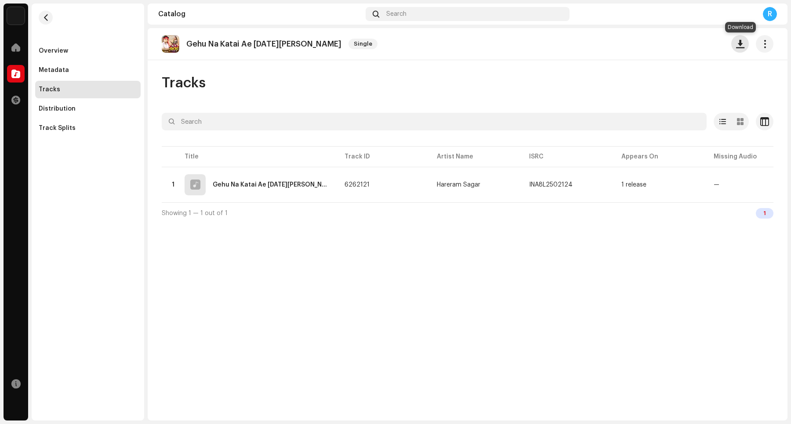
click at [632, 47] on span "button" at bounding box center [740, 43] width 8 height 7
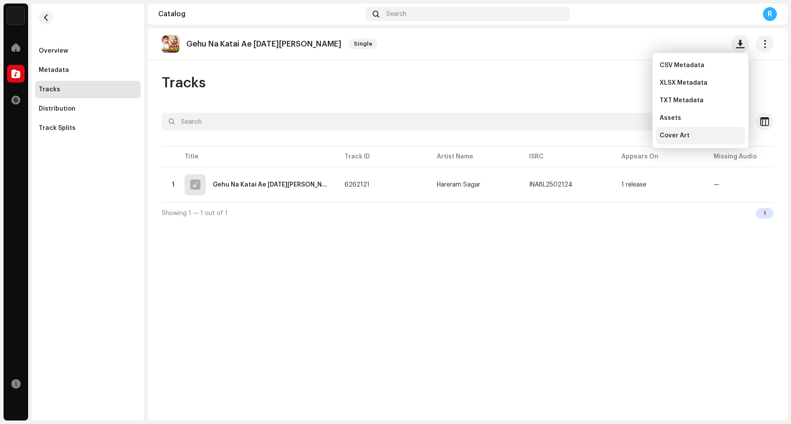
click at [632, 133] on div "Cover Art" at bounding box center [700, 135] width 82 height 7
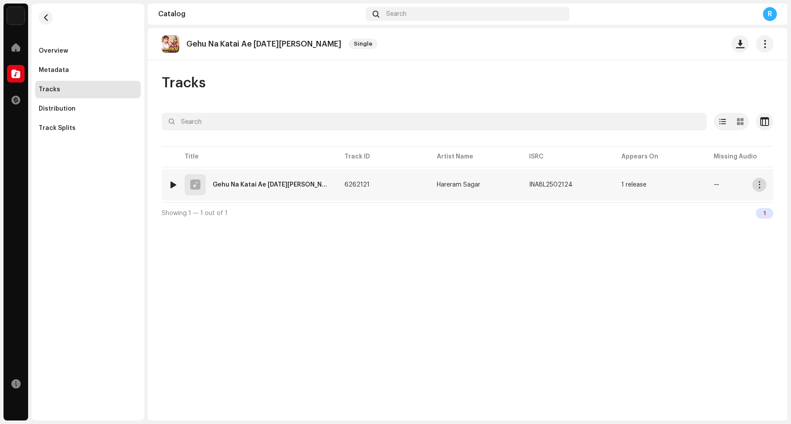
click at [632, 188] on span "button" at bounding box center [759, 184] width 7 height 7
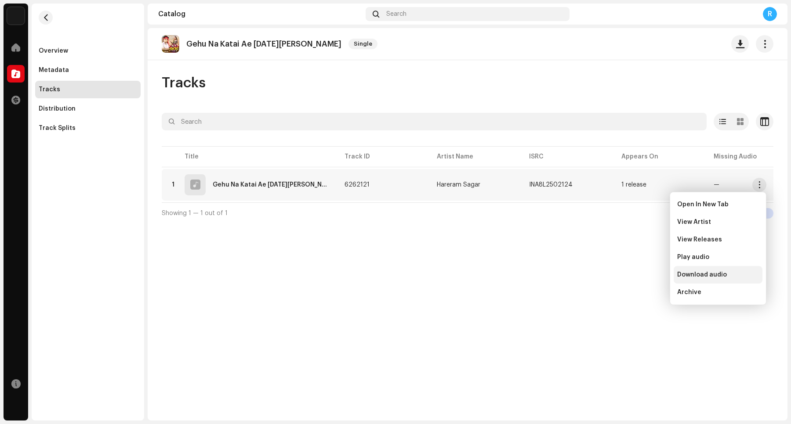
click at [632, 274] on span "Download audio" at bounding box center [702, 275] width 50 height 7
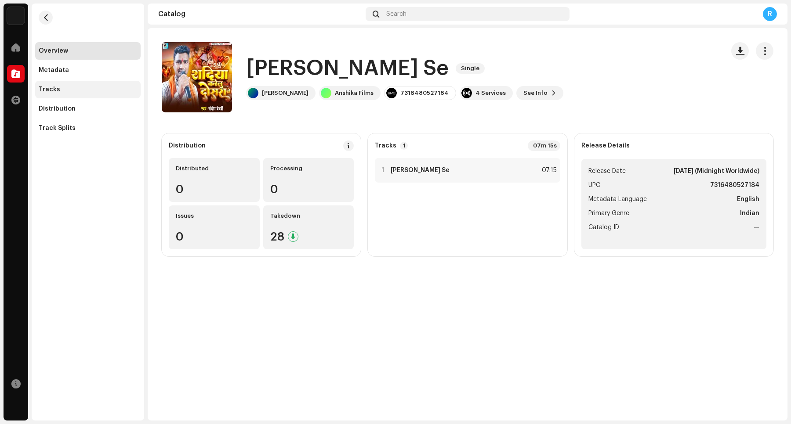
click at [63, 95] on div "Tracks" at bounding box center [87, 90] width 105 height 18
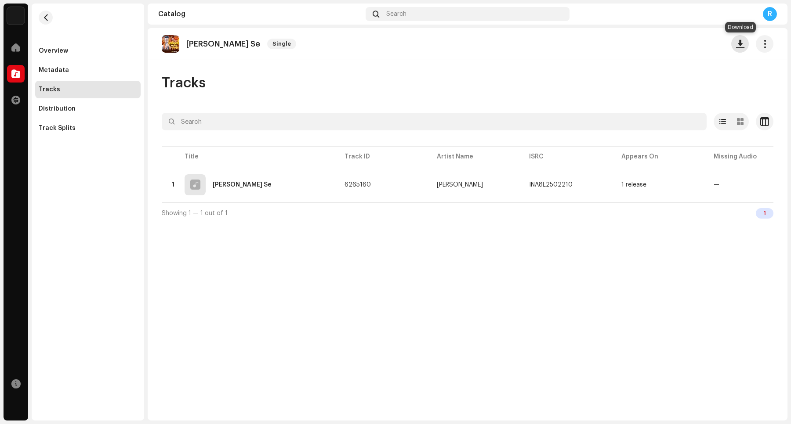
click at [632, 46] on span "button" at bounding box center [740, 43] width 8 height 7
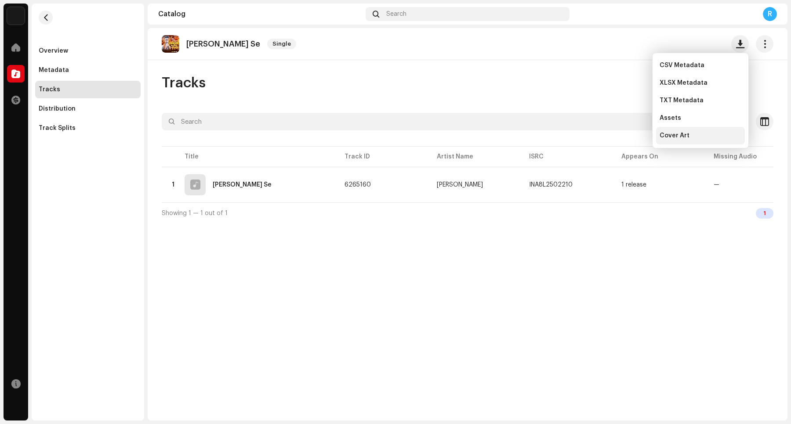
click at [632, 137] on span "Cover Art" at bounding box center [674, 135] width 30 height 7
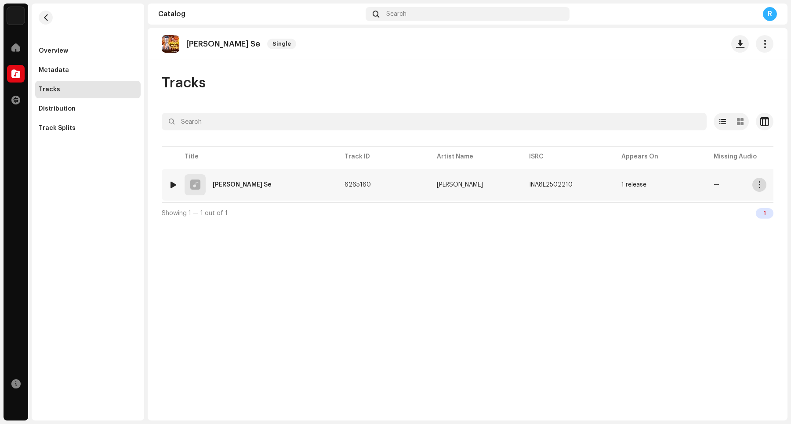
drag, startPoint x: 757, startPoint y: 191, endPoint x: 750, endPoint y: 192, distance: 7.0
click at [632, 191] on button "button" at bounding box center [759, 185] width 14 height 14
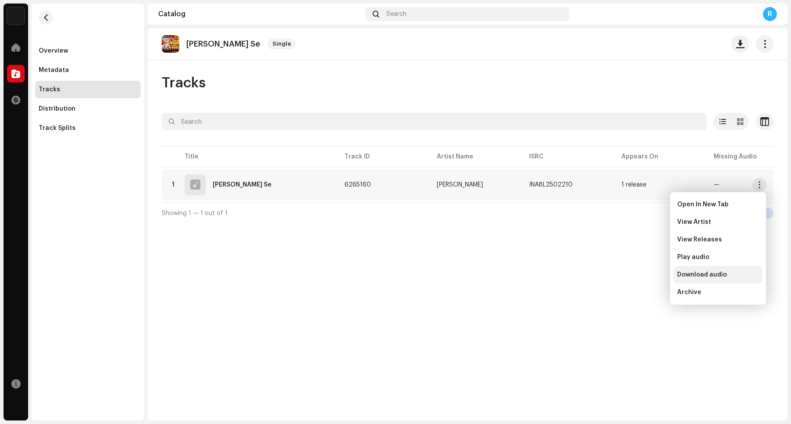
click at [632, 272] on span "Download audio" at bounding box center [702, 275] width 50 height 7
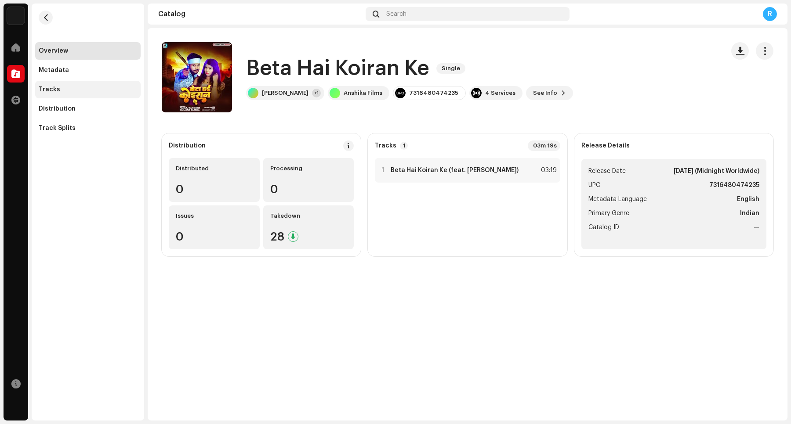
click at [77, 90] on div "Tracks" at bounding box center [88, 89] width 98 height 7
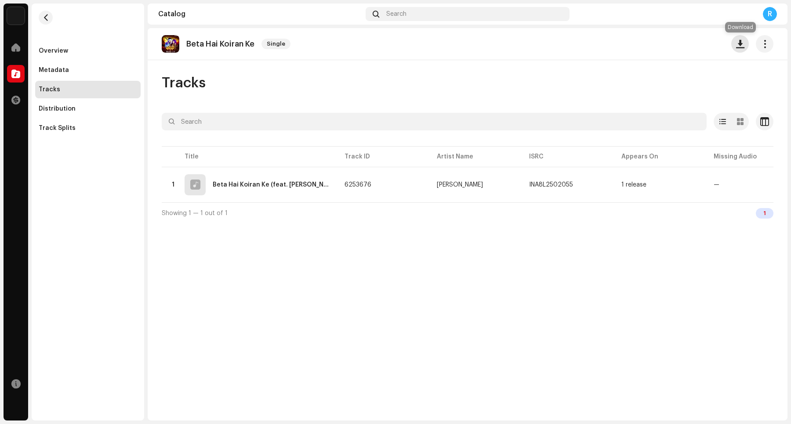
click at [632, 50] on button "button" at bounding box center [740, 44] width 18 height 18
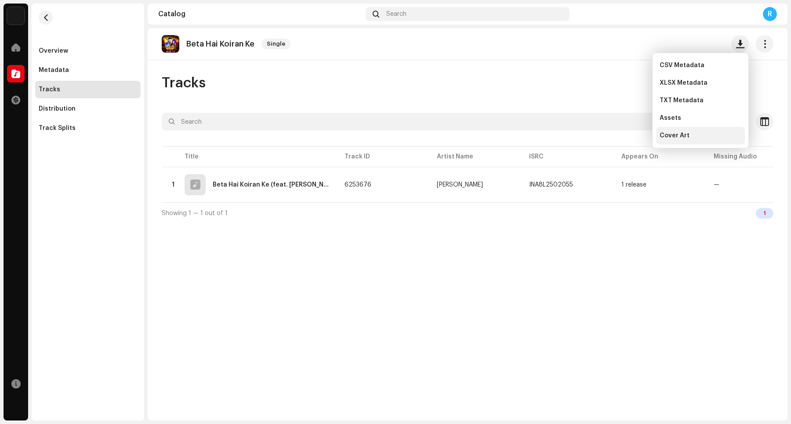
click at [632, 138] on div "Cover Art" at bounding box center [700, 135] width 82 height 7
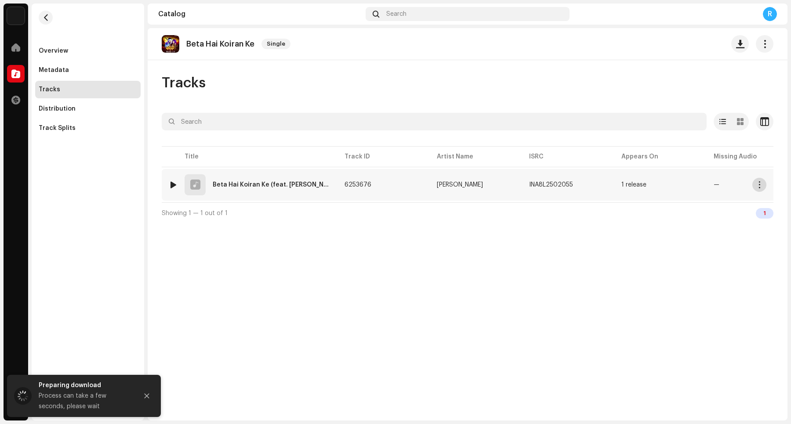
click at [632, 187] on button "button" at bounding box center [759, 185] width 14 height 14
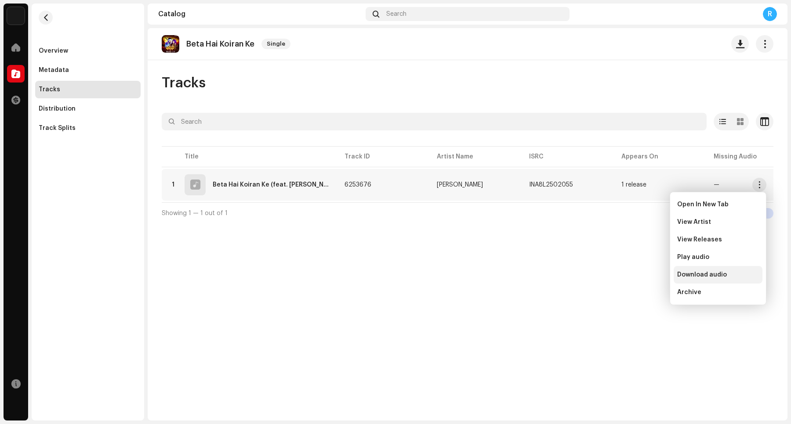
click at [632, 275] on span "Download audio" at bounding box center [702, 275] width 50 height 7
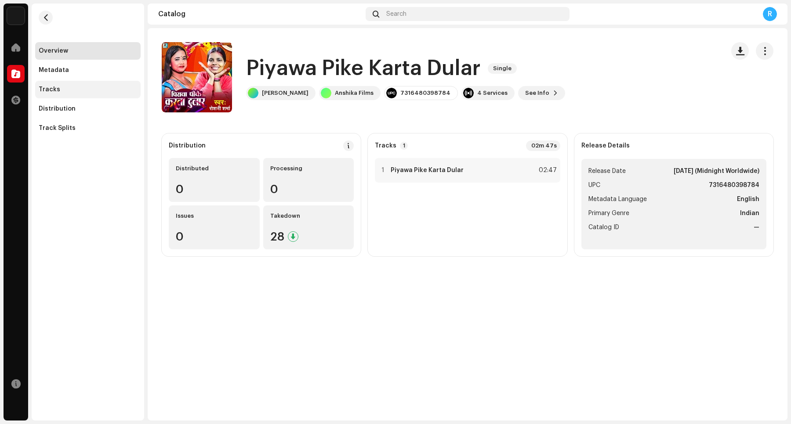
click at [83, 97] on div "Tracks" at bounding box center [87, 90] width 105 height 18
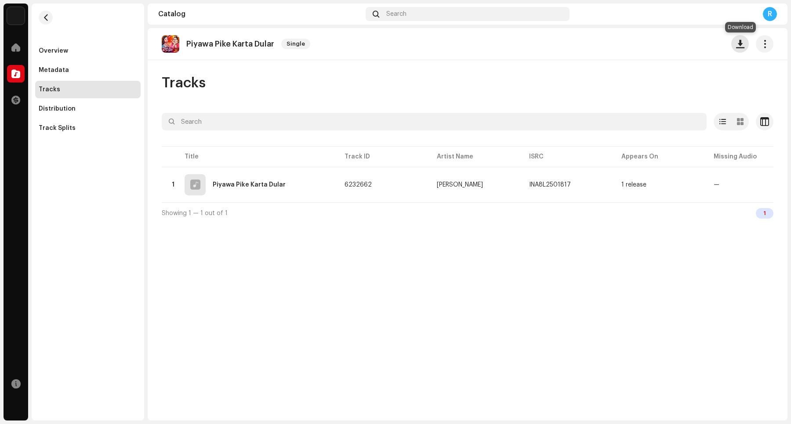
click at [632, 49] on button "button" at bounding box center [740, 44] width 18 height 18
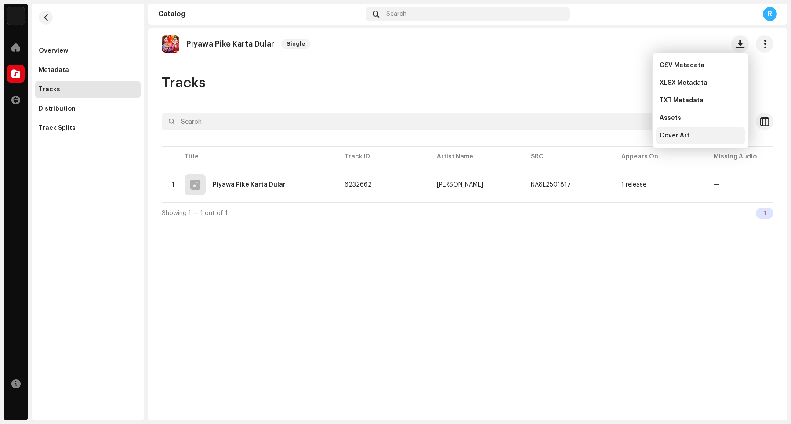
click at [632, 137] on span "Cover Art" at bounding box center [674, 135] width 30 height 7
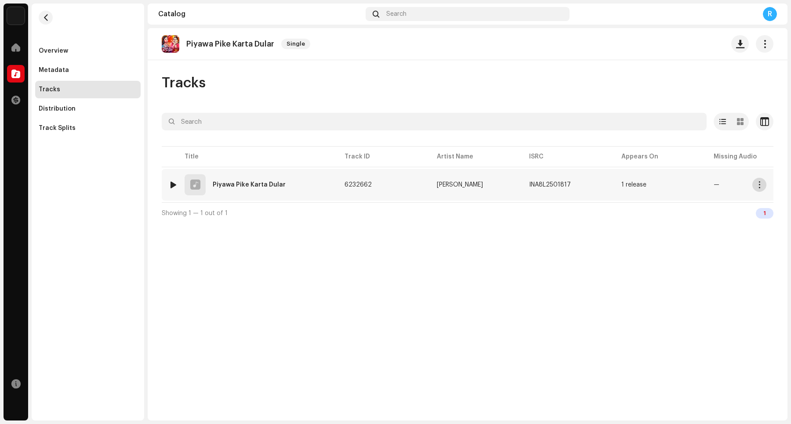
click at [632, 185] on span "button" at bounding box center [759, 184] width 7 height 7
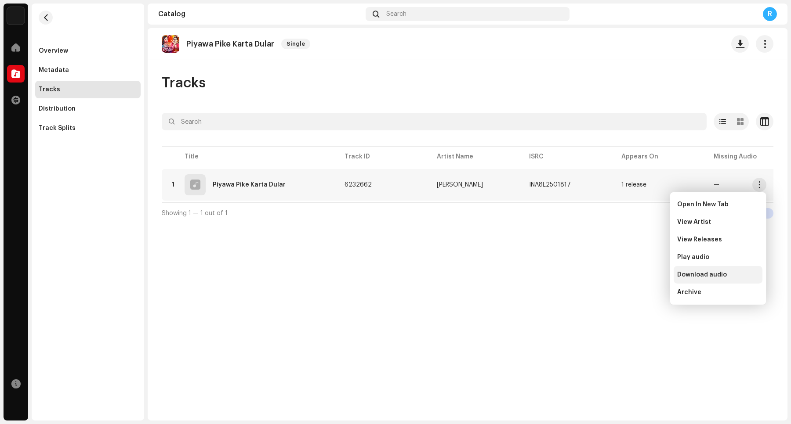
drag, startPoint x: 715, startPoint y: 275, endPoint x: 713, endPoint y: 270, distance: 4.9
click at [632, 274] on span "Download audio" at bounding box center [702, 275] width 50 height 7
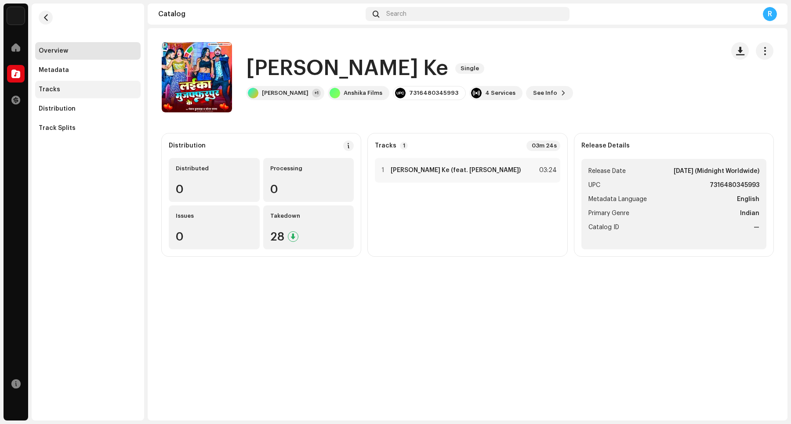
click at [80, 95] on div "Tracks" at bounding box center [87, 90] width 105 height 18
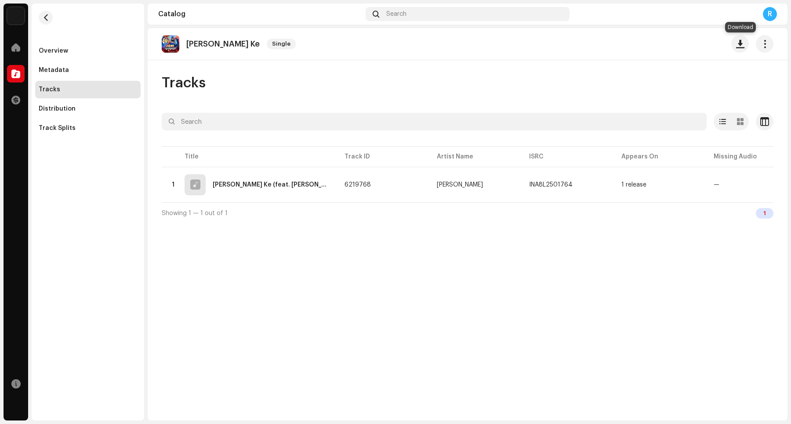
drag, startPoint x: 736, startPoint y: 47, endPoint x: 733, endPoint y: 57, distance: 11.1
click at [632, 50] on button "button" at bounding box center [740, 44] width 18 height 18
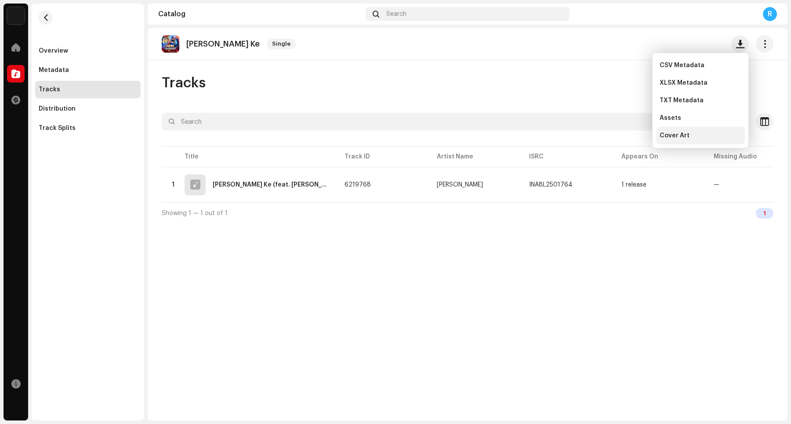
click at [632, 140] on div "Cover Art" at bounding box center [700, 136] width 89 height 18
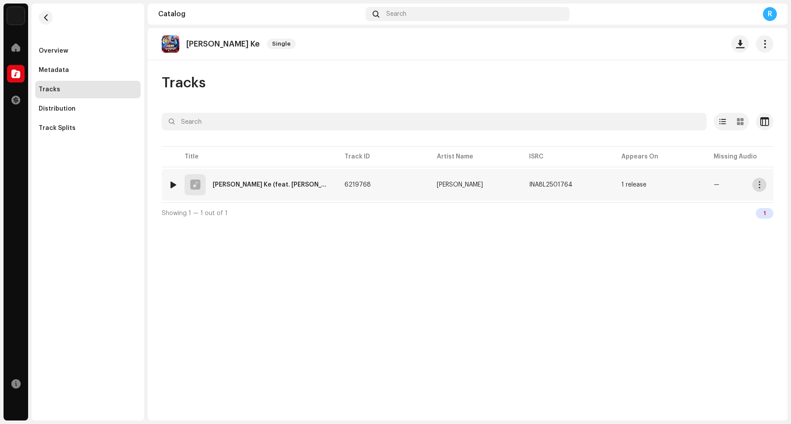
click at [632, 185] on span "button" at bounding box center [759, 184] width 7 height 7
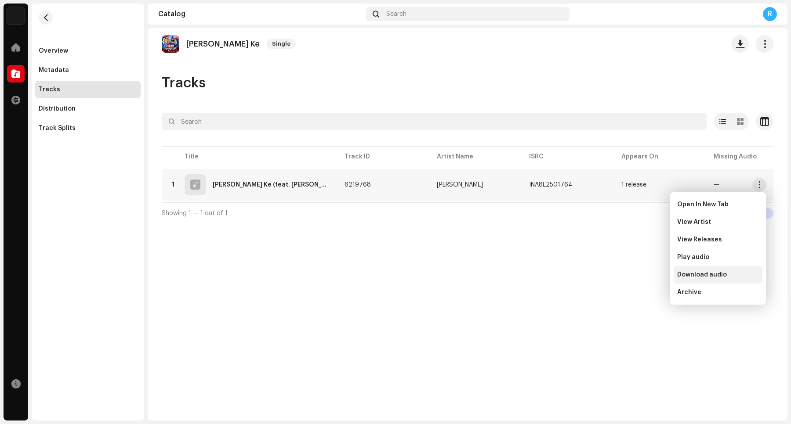
click at [632, 277] on span "Download audio" at bounding box center [702, 275] width 50 height 7
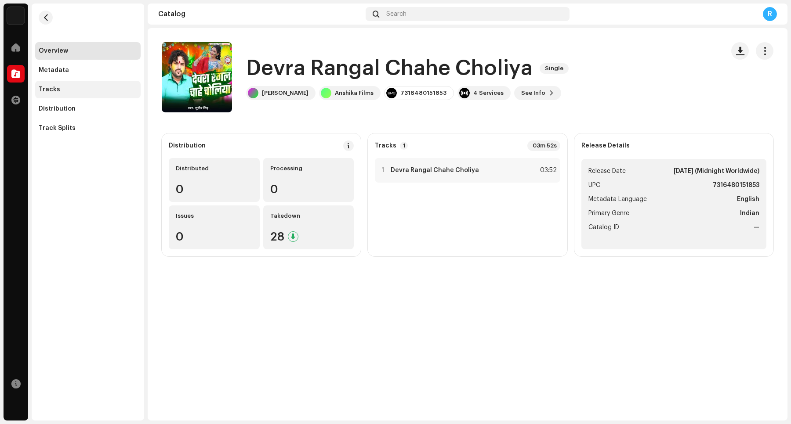
click at [77, 90] on div "Tracks" at bounding box center [88, 89] width 98 height 7
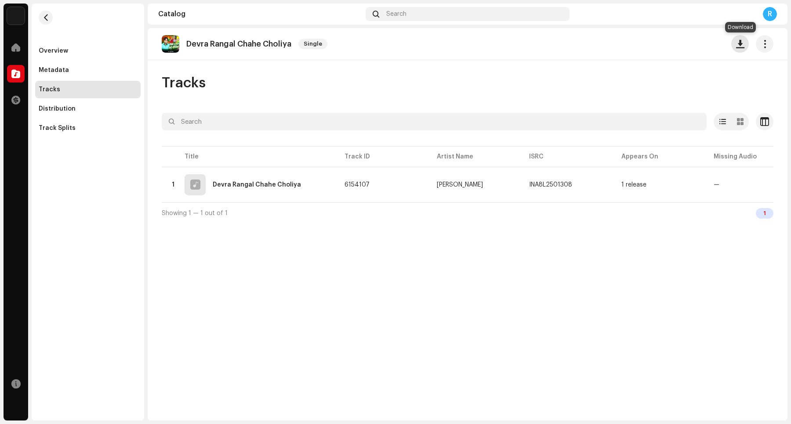
click at [632, 47] on span "button" at bounding box center [740, 43] width 8 height 7
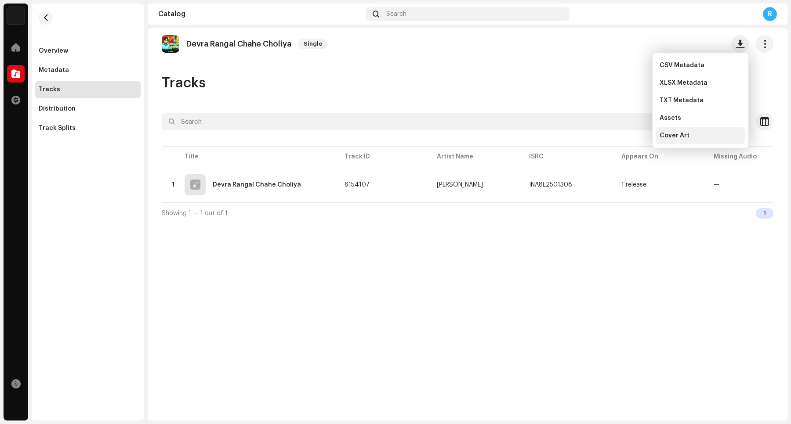
click at [632, 133] on div "Cover Art" at bounding box center [700, 135] width 82 height 7
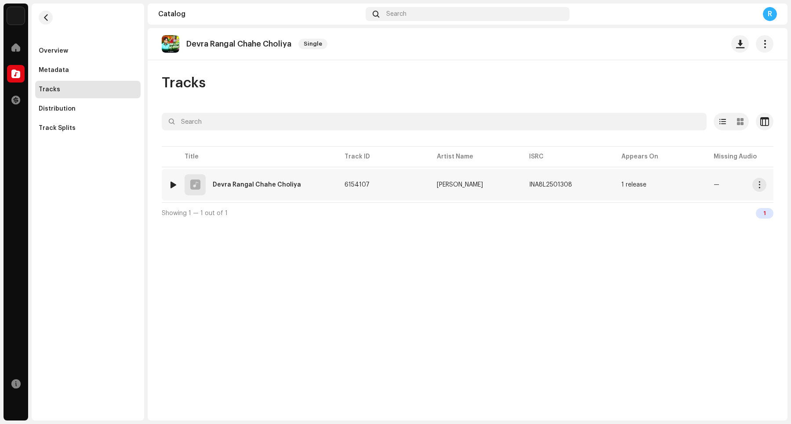
click at [632, 192] on re-m-actions-button at bounding box center [759, 185] width 14 height 14
click at [632, 187] on span "button" at bounding box center [759, 184] width 7 height 7
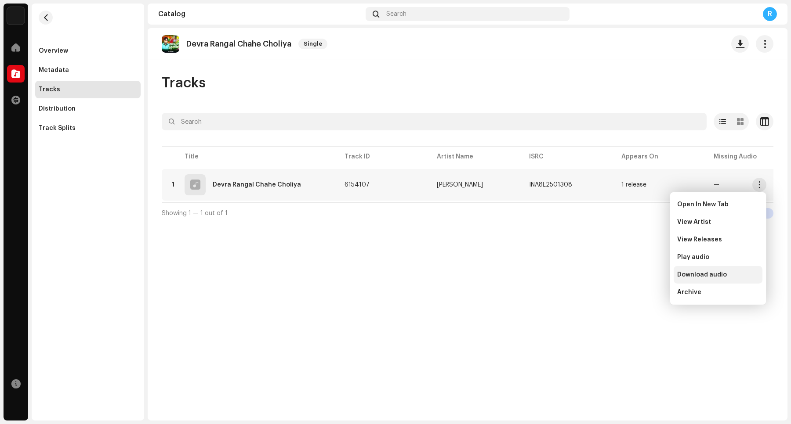
click at [632, 272] on span "Download audio" at bounding box center [702, 275] width 50 height 7
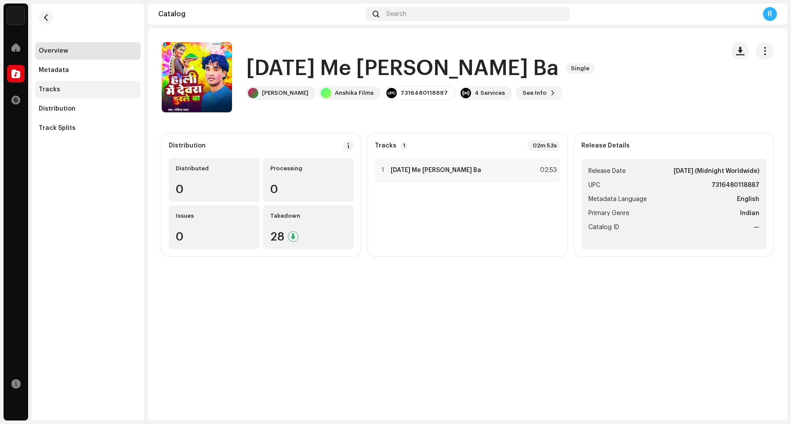
click at [91, 89] on div "Tracks" at bounding box center [88, 89] width 98 height 7
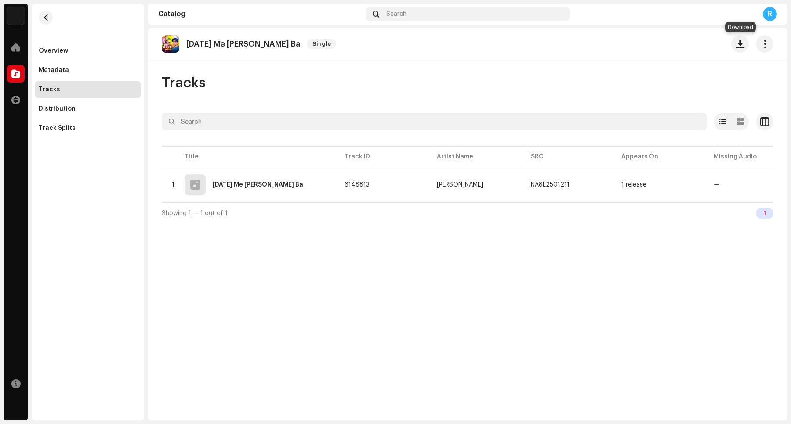
drag, startPoint x: 735, startPoint y: 47, endPoint x: 733, endPoint y: 58, distance: 11.2
click at [632, 47] on span "button" at bounding box center [740, 43] width 8 height 7
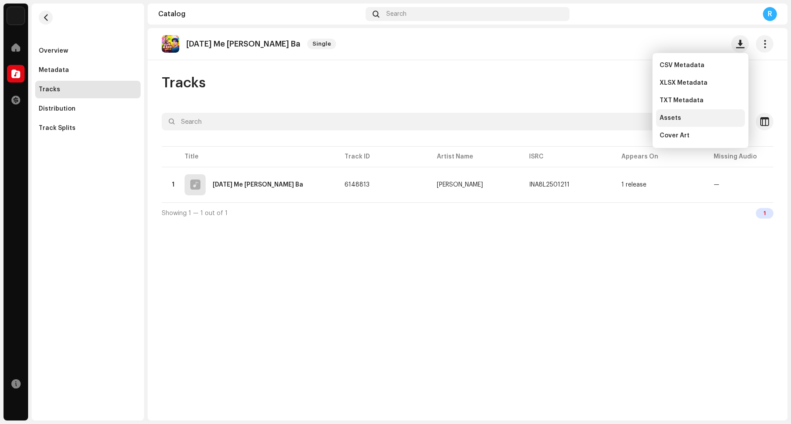
drag, startPoint x: 686, startPoint y: 135, endPoint x: 671, endPoint y: 118, distance: 22.8
click at [632, 135] on span "Cover Art" at bounding box center [674, 135] width 30 height 7
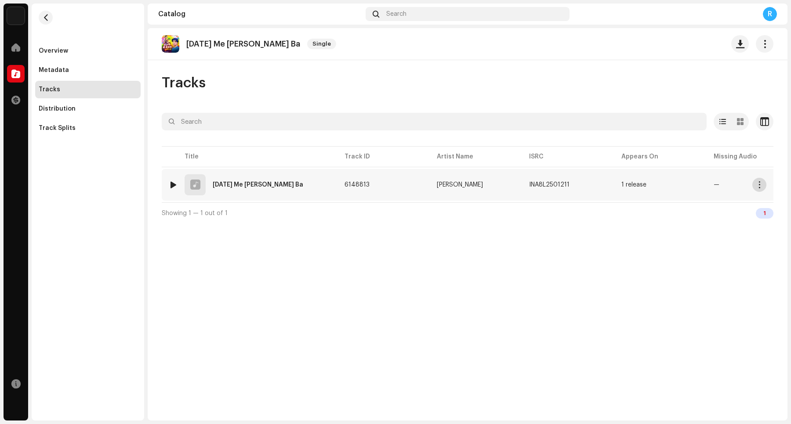
click at [632, 185] on span "button" at bounding box center [759, 184] width 7 height 7
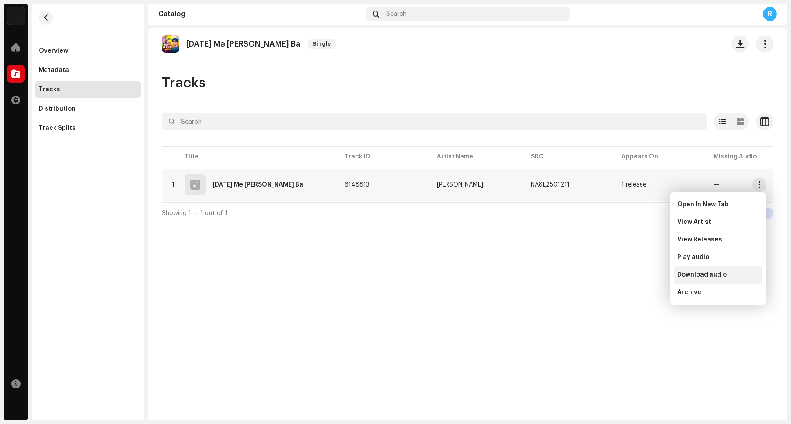
click at [632, 275] on span "Download audio" at bounding box center [702, 275] width 50 height 7
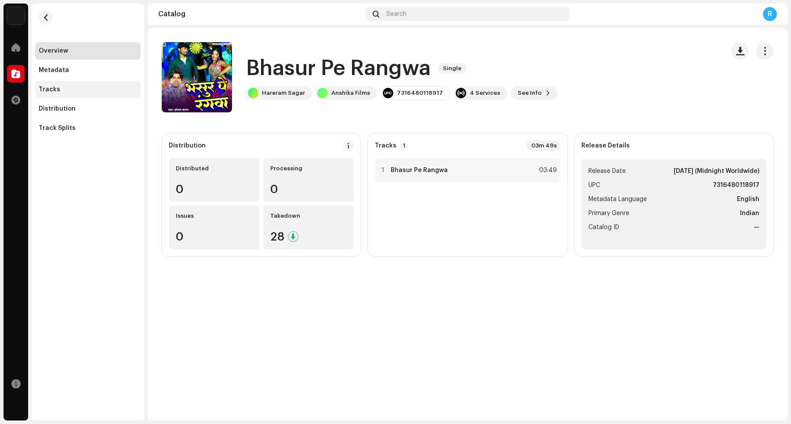
click at [92, 88] on div "Tracks" at bounding box center [88, 89] width 98 height 7
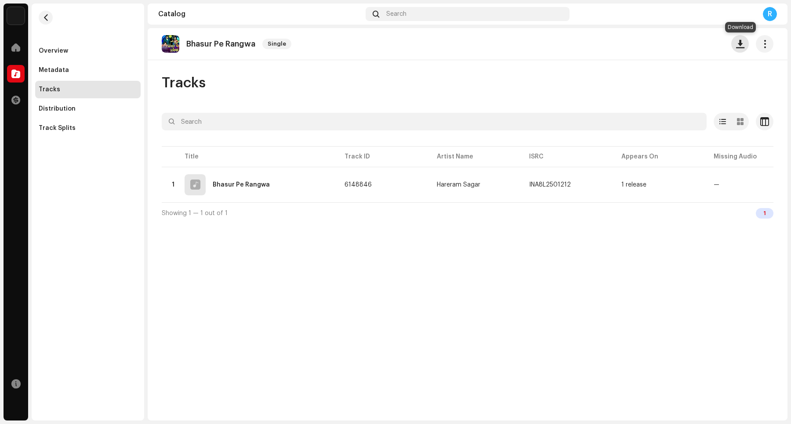
click at [632, 47] on span "button" at bounding box center [740, 43] width 8 height 7
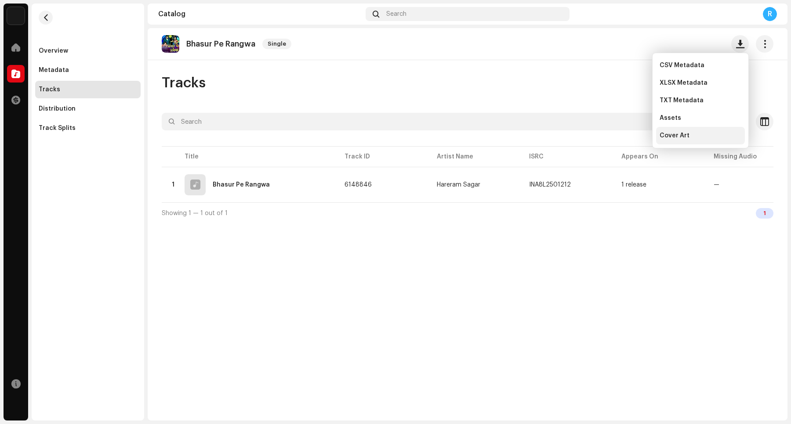
click at [632, 133] on div "Cover Art" at bounding box center [700, 135] width 82 height 7
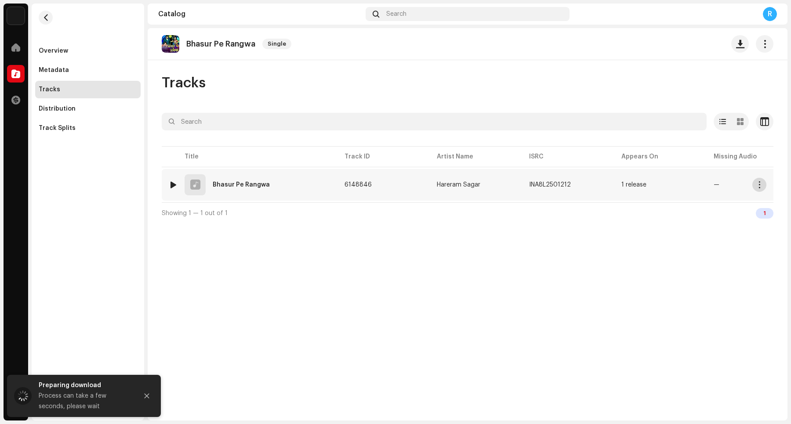
click at [632, 187] on button "button" at bounding box center [759, 185] width 14 height 14
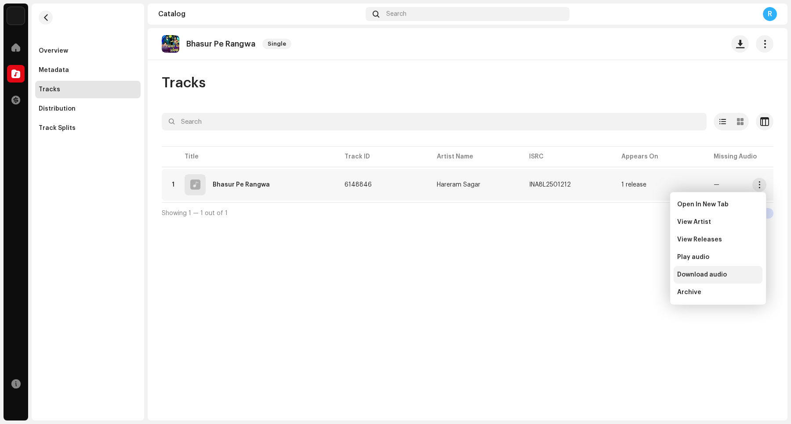
click at [632, 278] on span "Download audio" at bounding box center [702, 275] width 50 height 7
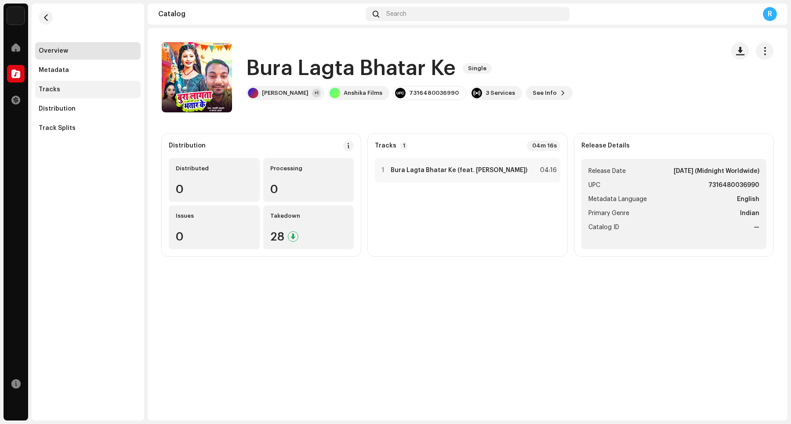
click at [91, 89] on div "Tracks" at bounding box center [88, 89] width 98 height 7
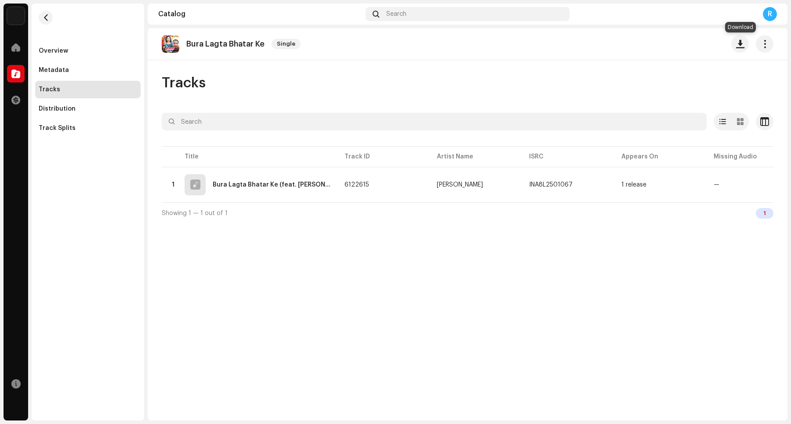
drag, startPoint x: 741, startPoint y: 50, endPoint x: 715, endPoint y: 57, distance: 27.4
click at [632, 50] on button "button" at bounding box center [740, 44] width 18 height 18
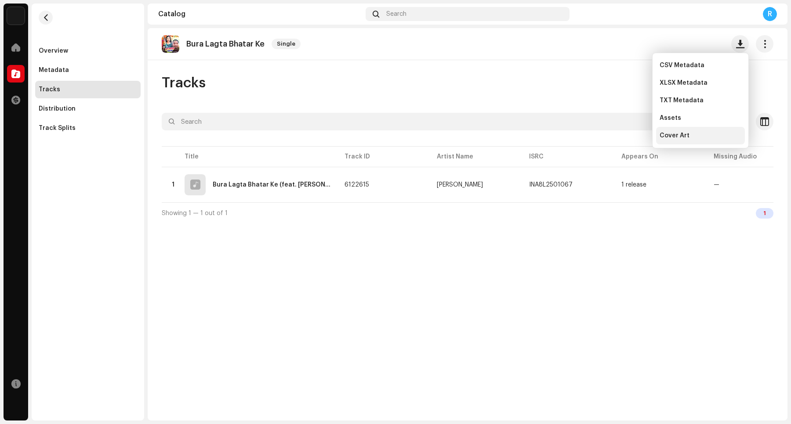
click at [632, 133] on div "Cover Art" at bounding box center [700, 135] width 82 height 7
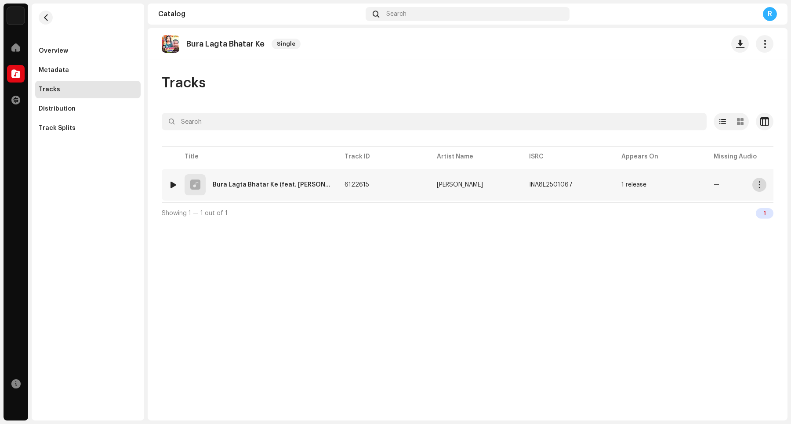
click at [632, 185] on button "button" at bounding box center [759, 185] width 14 height 14
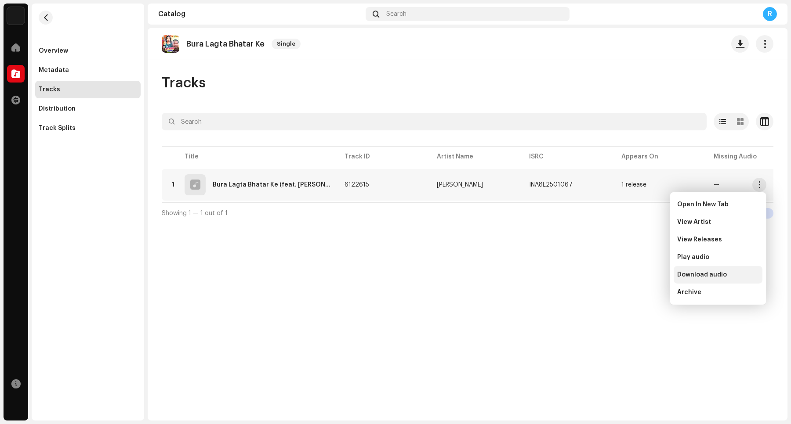
click at [632, 273] on span "Download audio" at bounding box center [702, 275] width 50 height 7
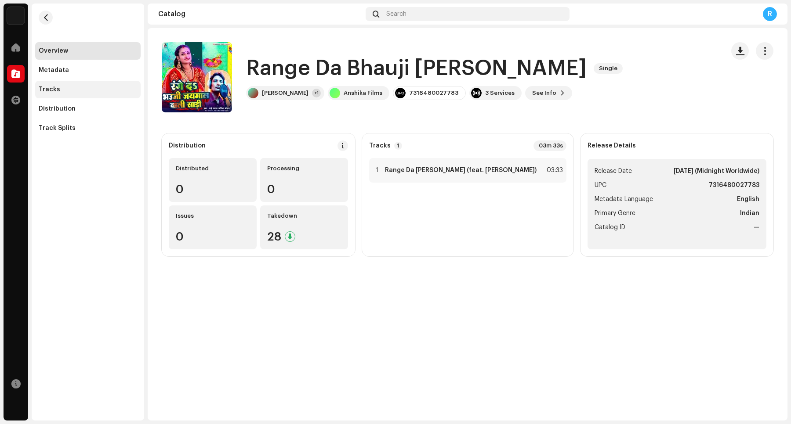
click at [100, 89] on div "Tracks" at bounding box center [88, 89] width 98 height 7
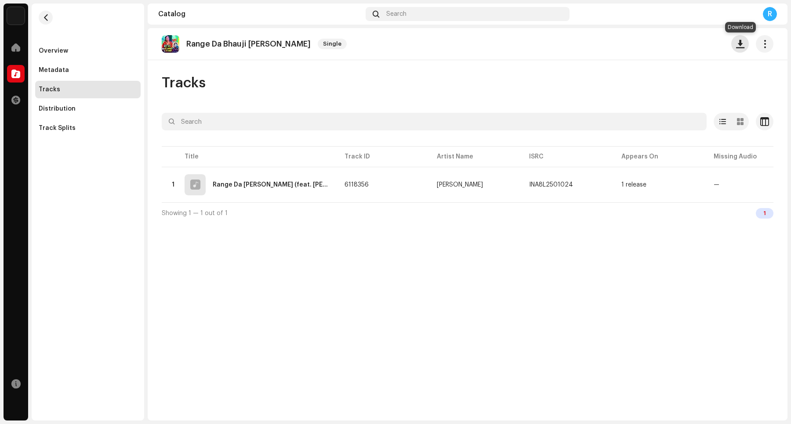
click at [632, 47] on span "button" at bounding box center [740, 43] width 8 height 7
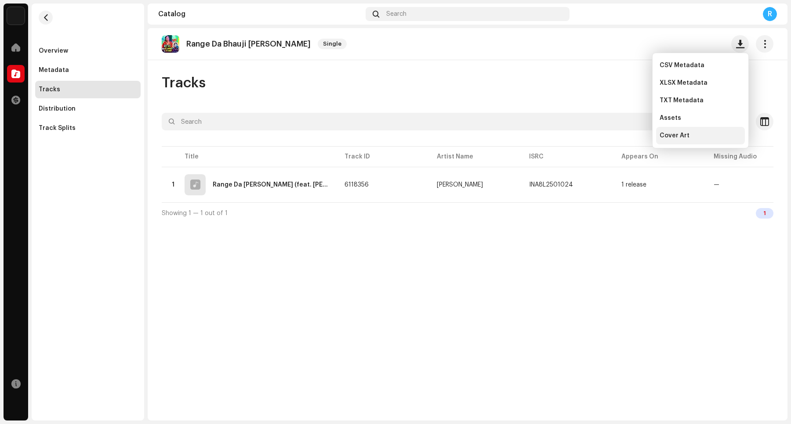
click at [632, 135] on div "Cover Art" at bounding box center [700, 135] width 82 height 7
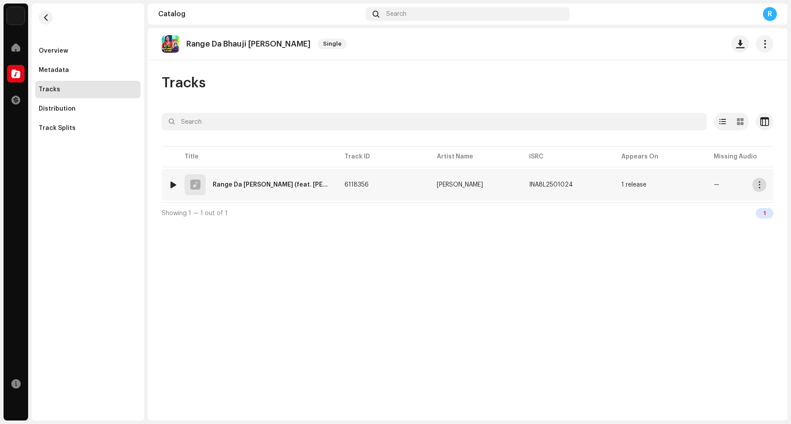
click at [632, 188] on span "button" at bounding box center [759, 184] width 7 height 7
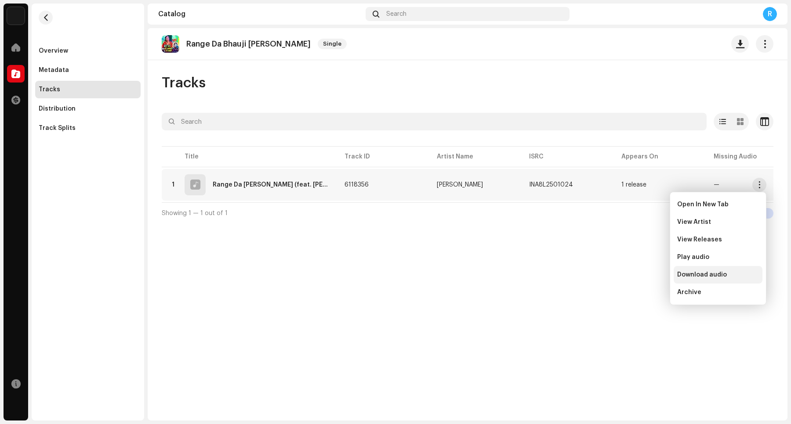
click at [632, 275] on span "Download audio" at bounding box center [702, 275] width 50 height 7
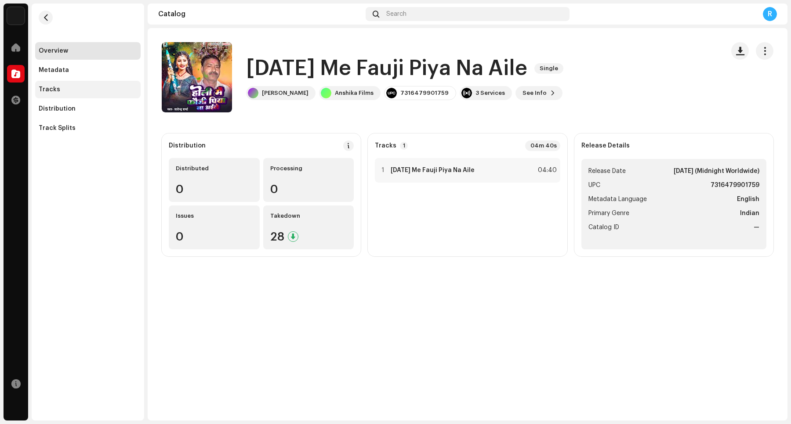
click at [105, 91] on div "Tracks" at bounding box center [88, 89] width 98 height 7
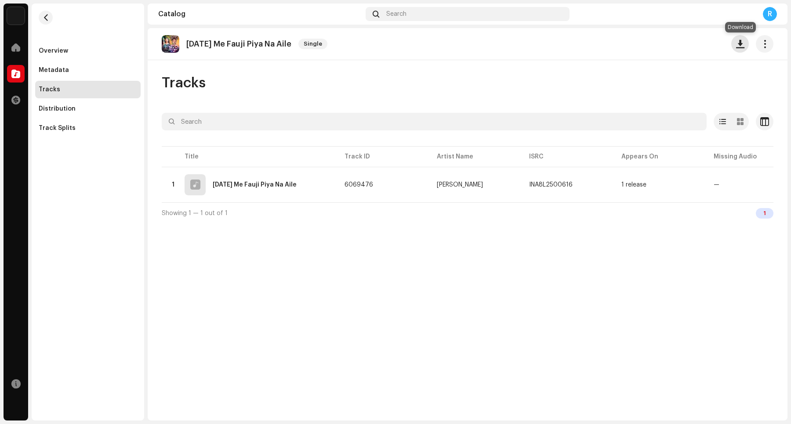
click at [632, 50] on button "button" at bounding box center [740, 44] width 18 height 18
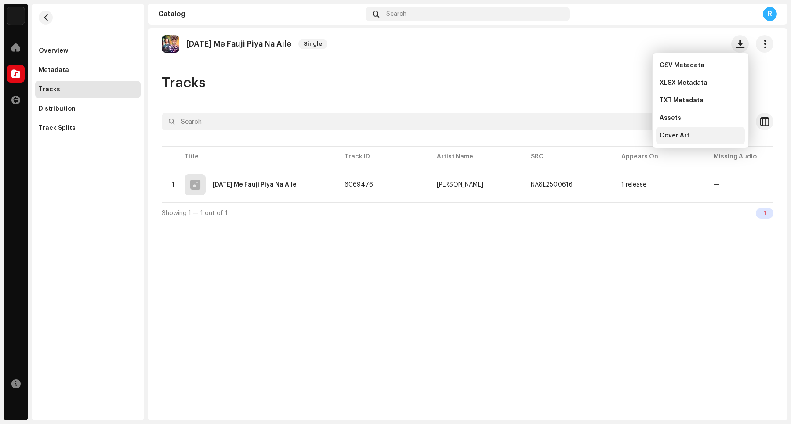
click at [632, 138] on div "Cover Art" at bounding box center [700, 135] width 82 height 7
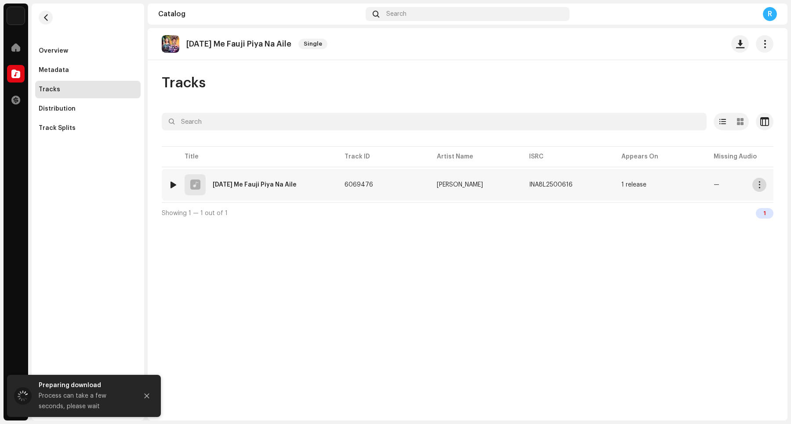
click at [632, 185] on span "button" at bounding box center [759, 184] width 7 height 7
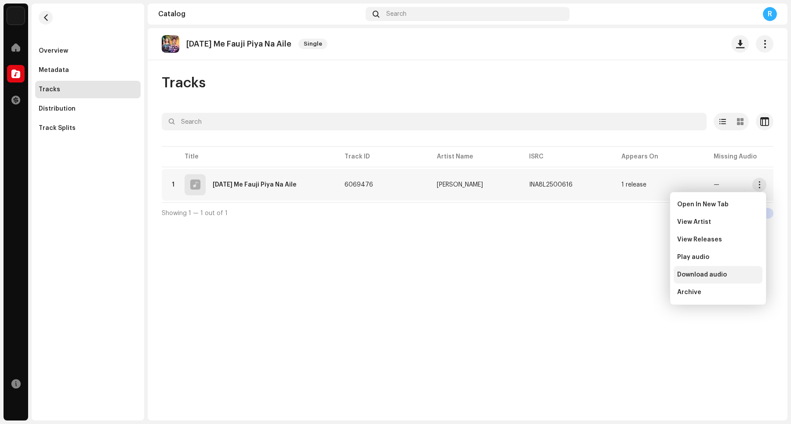
click at [632, 276] on span "Download audio" at bounding box center [702, 275] width 50 height 7
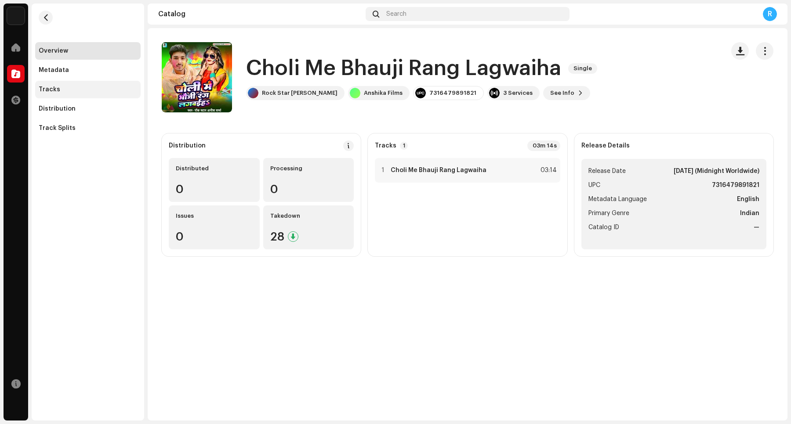
click at [80, 92] on div "Tracks" at bounding box center [88, 89] width 98 height 7
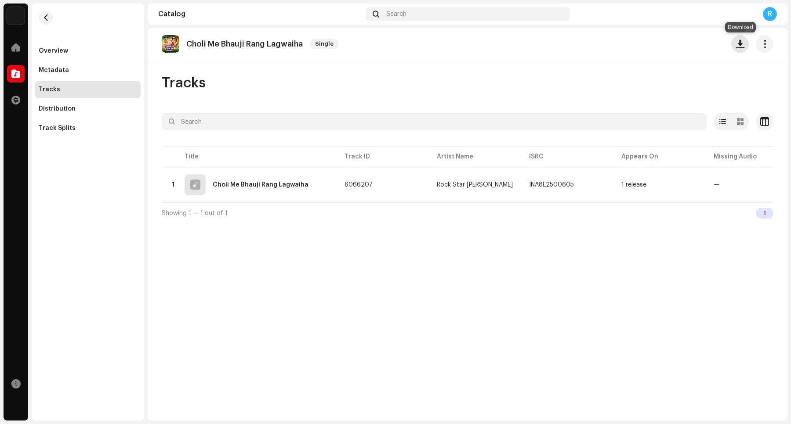
click at [632, 47] on span "button" at bounding box center [740, 43] width 8 height 7
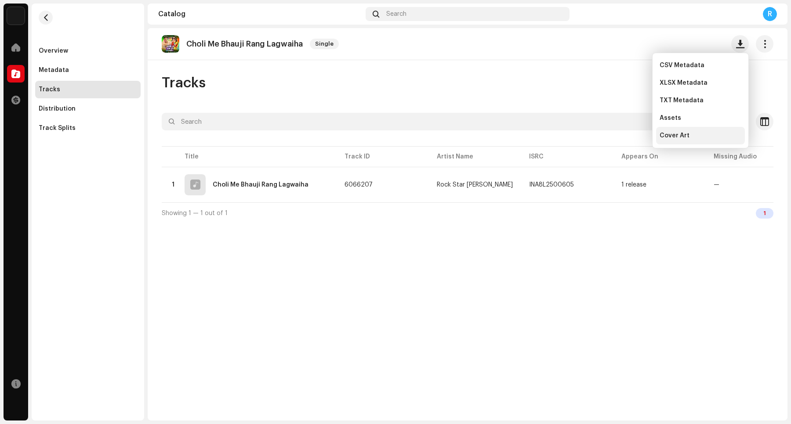
drag, startPoint x: 710, startPoint y: 134, endPoint x: 687, endPoint y: 130, distance: 24.0
click at [632, 134] on div "Cover Art" at bounding box center [700, 135] width 82 height 7
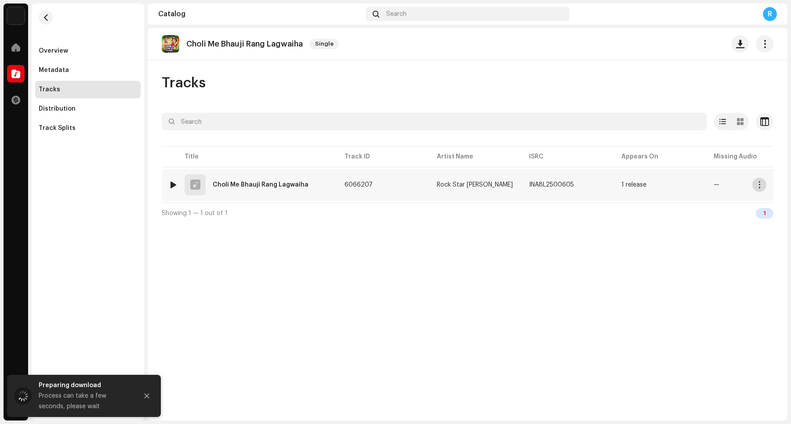
click at [632, 188] on span "button" at bounding box center [759, 184] width 7 height 7
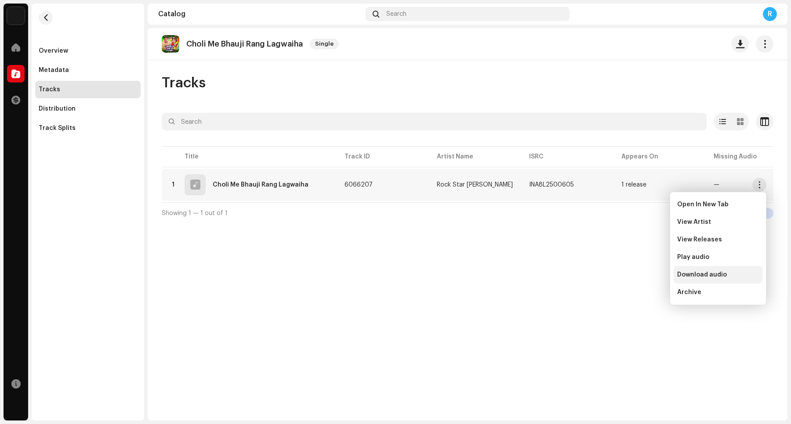
click at [632, 275] on span "Download audio" at bounding box center [702, 275] width 50 height 7
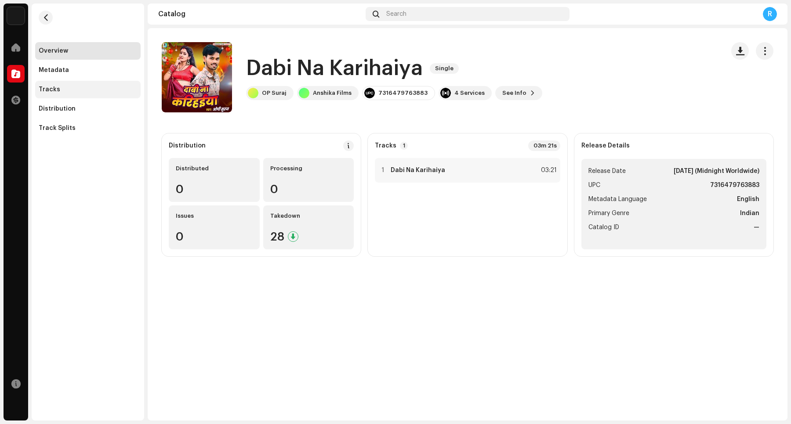
click at [101, 91] on div "Tracks" at bounding box center [88, 89] width 98 height 7
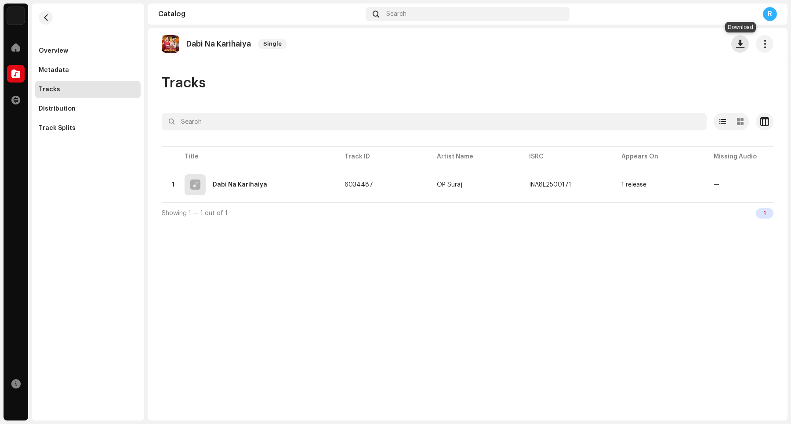
click at [632, 45] on span "button" at bounding box center [740, 43] width 8 height 7
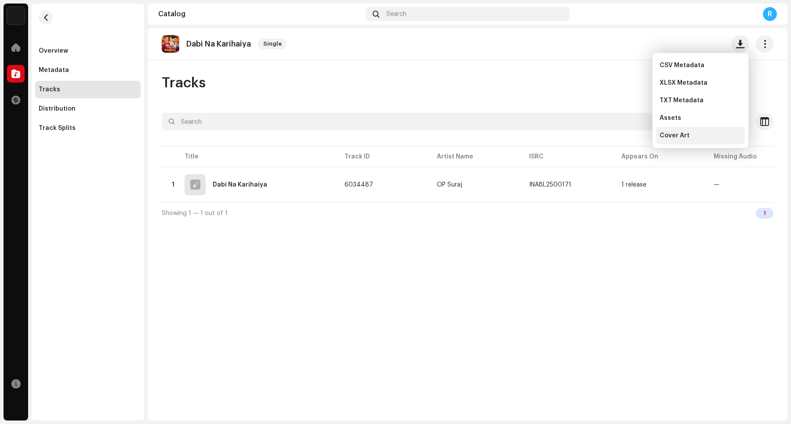
click at [632, 134] on span "Cover Art" at bounding box center [674, 135] width 30 height 7
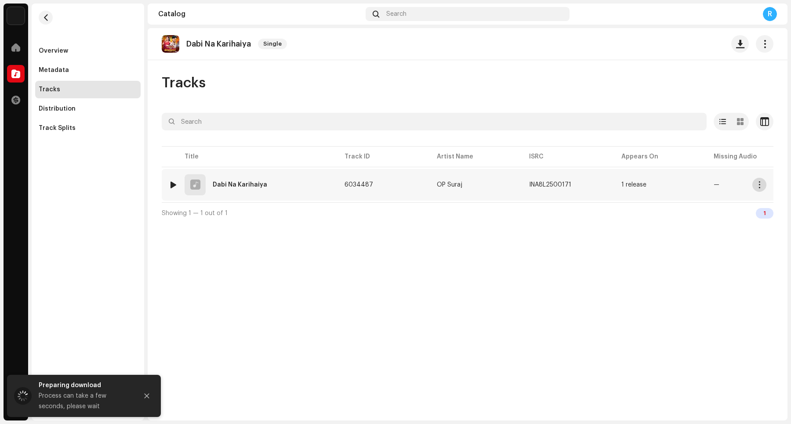
click at [632, 187] on span "button" at bounding box center [759, 184] width 7 height 7
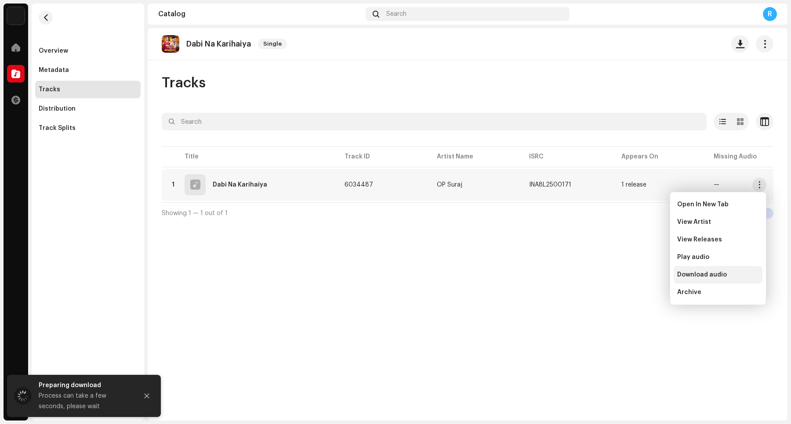
click at [632, 273] on span "Download audio" at bounding box center [702, 275] width 50 height 7
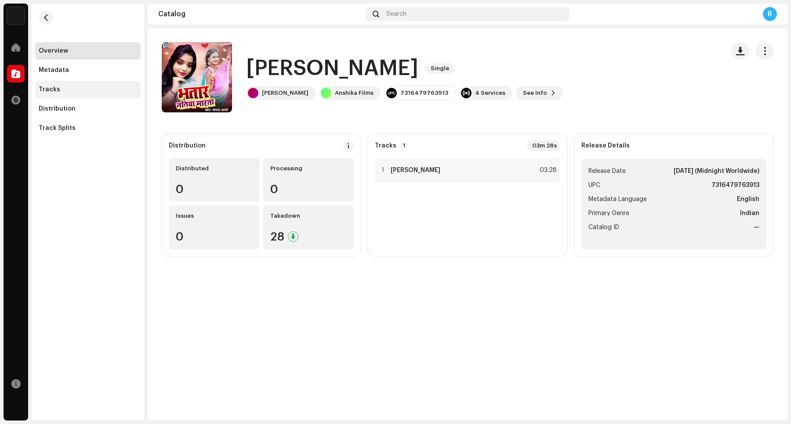
click at [91, 88] on div "Tracks" at bounding box center [88, 89] width 98 height 7
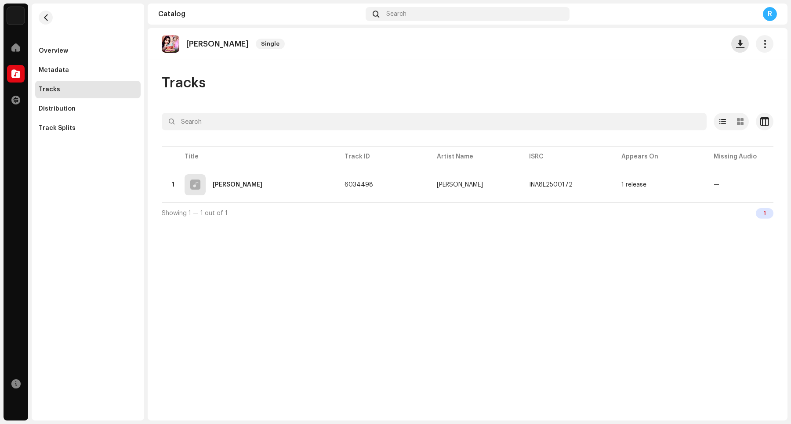
click at [632, 47] on span "button" at bounding box center [740, 43] width 8 height 7
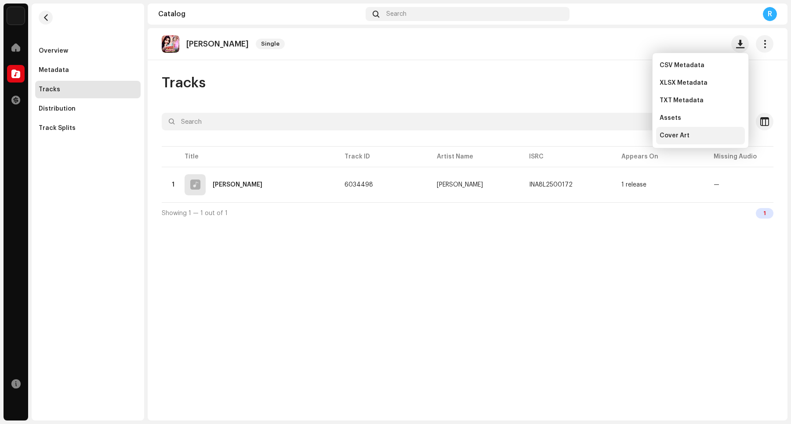
drag, startPoint x: 690, startPoint y: 138, endPoint x: 649, endPoint y: 144, distance: 41.0
click at [632, 137] on div "Cover Art" at bounding box center [700, 135] width 82 height 7
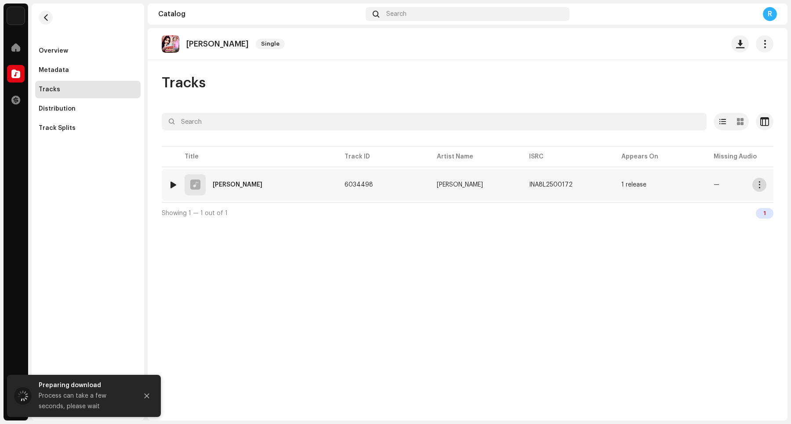
click at [632, 185] on span "button" at bounding box center [759, 184] width 7 height 7
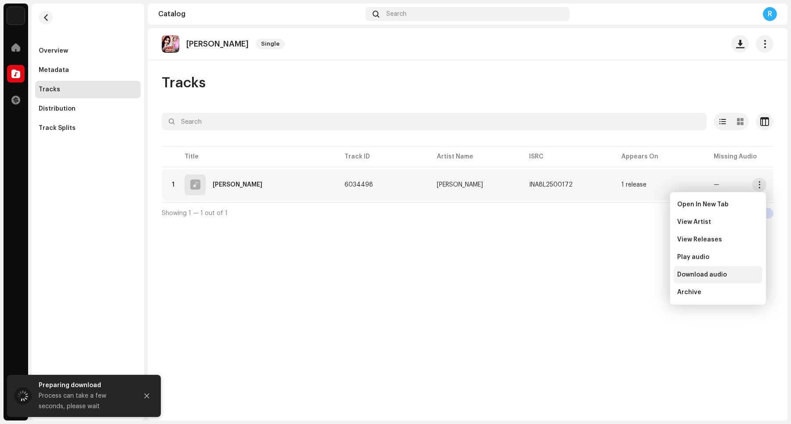
click at [632, 278] on div "Download audio" at bounding box center [718, 275] width 82 height 7
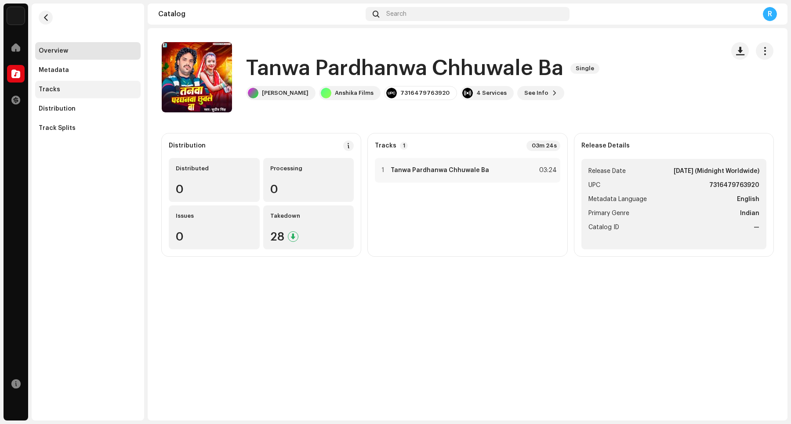
drag, startPoint x: 84, startPoint y: 84, endPoint x: 77, endPoint y: 87, distance: 7.9
click at [83, 84] on div "Tracks" at bounding box center [87, 90] width 105 height 18
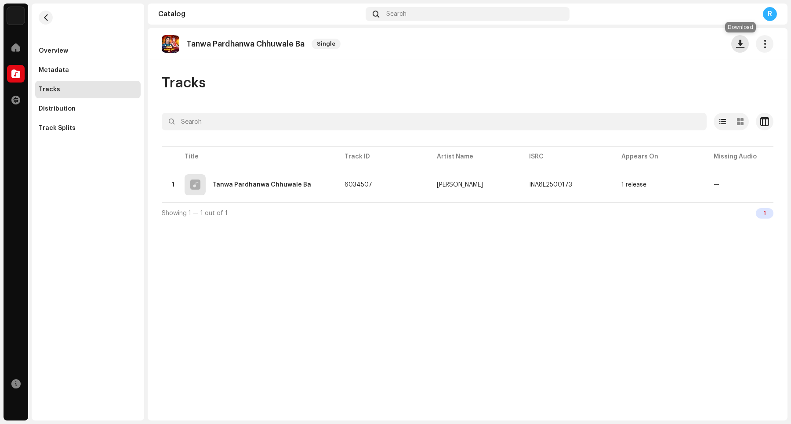
click at [632, 47] on span "button" at bounding box center [740, 43] width 8 height 7
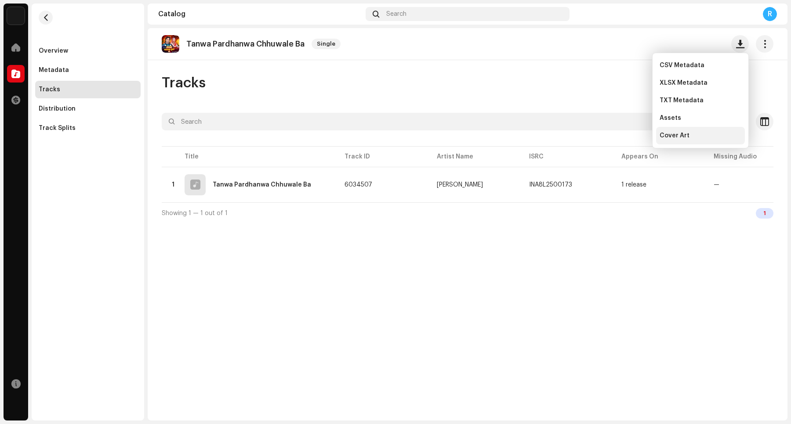
click at [632, 134] on div "Cover Art" at bounding box center [700, 135] width 82 height 7
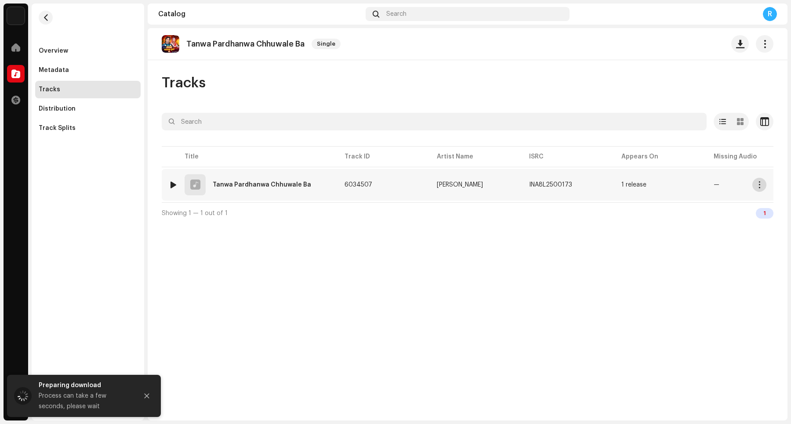
click at [632, 185] on span "button" at bounding box center [759, 184] width 7 height 7
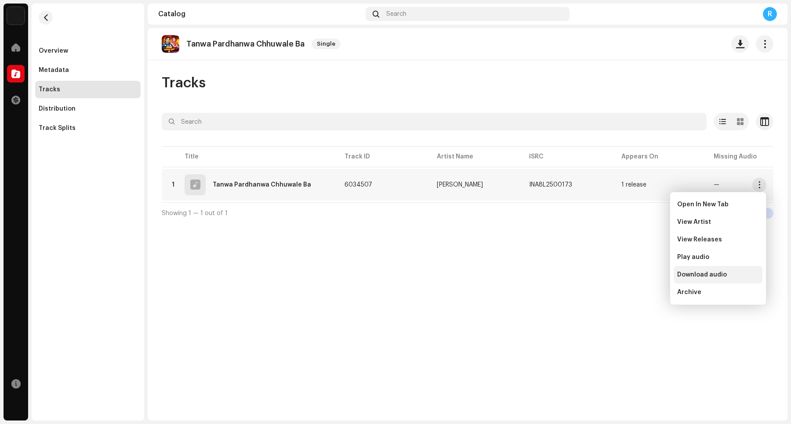
click at [632, 274] on span "Download audio" at bounding box center [702, 275] width 50 height 7
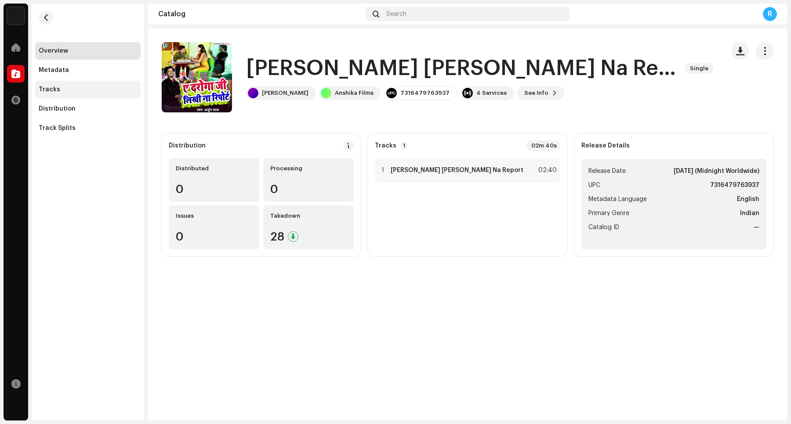
click at [98, 91] on div "Tracks" at bounding box center [88, 89] width 98 height 7
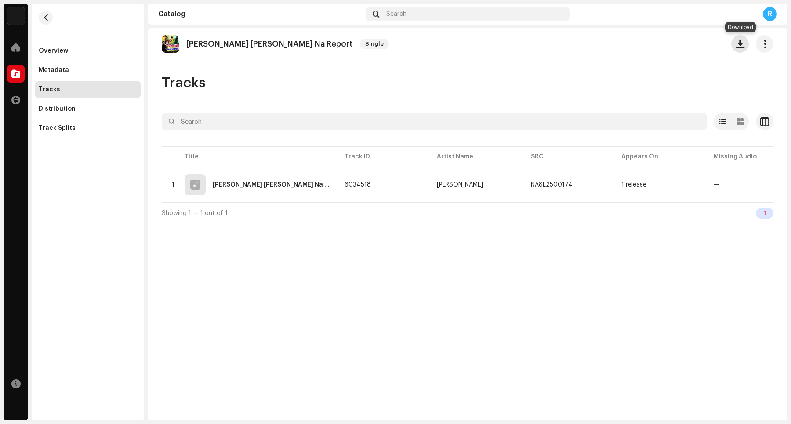
click at [632, 46] on button "button" at bounding box center [740, 44] width 18 height 18
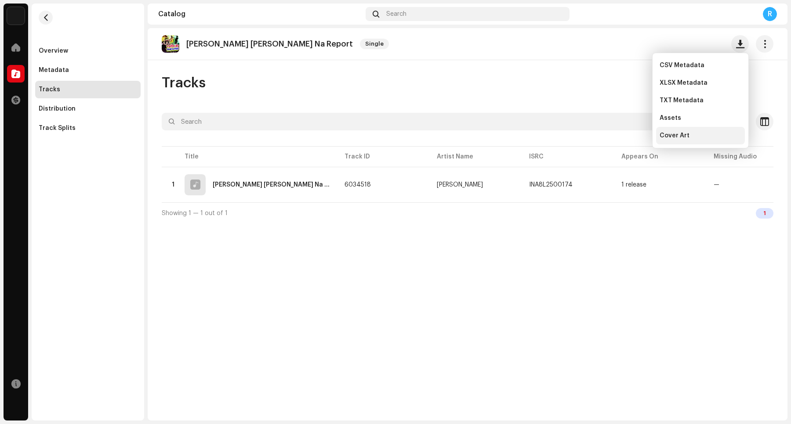
click at [632, 134] on div "Cover Art" at bounding box center [700, 135] width 82 height 7
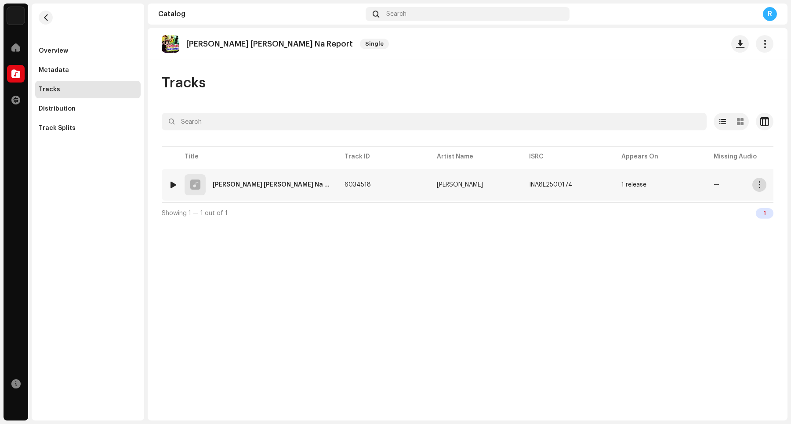
drag, startPoint x: 763, startPoint y: 186, endPoint x: 754, endPoint y: 184, distance: 8.6
click at [632, 185] on button "button" at bounding box center [759, 185] width 14 height 14
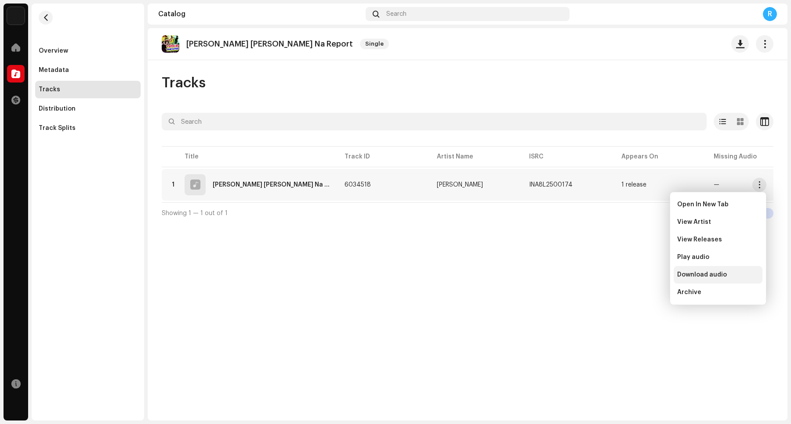
drag, startPoint x: 705, startPoint y: 272, endPoint x: 700, endPoint y: 290, distance: 19.6
click at [632, 273] on span "Download audio" at bounding box center [702, 275] width 50 height 7
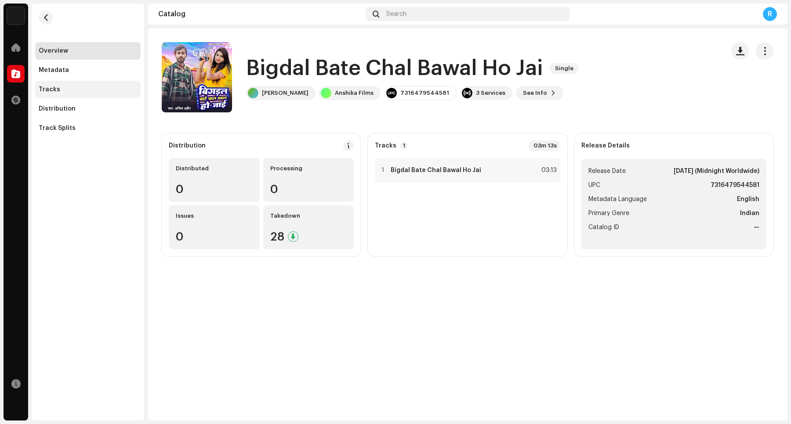
click at [93, 83] on div "Tracks" at bounding box center [87, 90] width 105 height 18
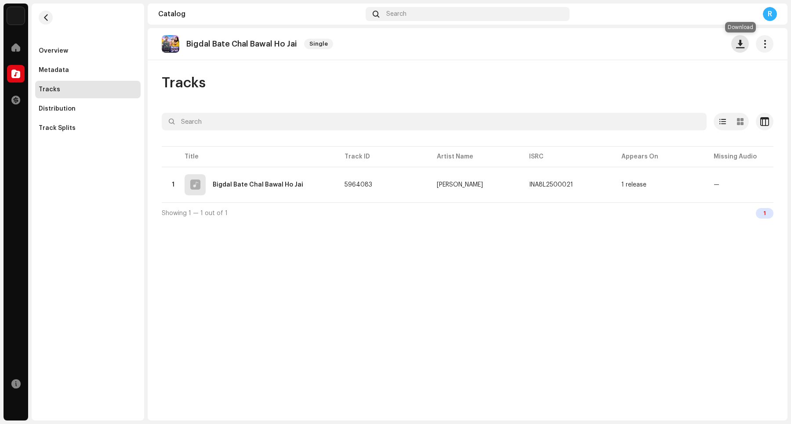
click at [632, 46] on span "button" at bounding box center [740, 43] width 8 height 7
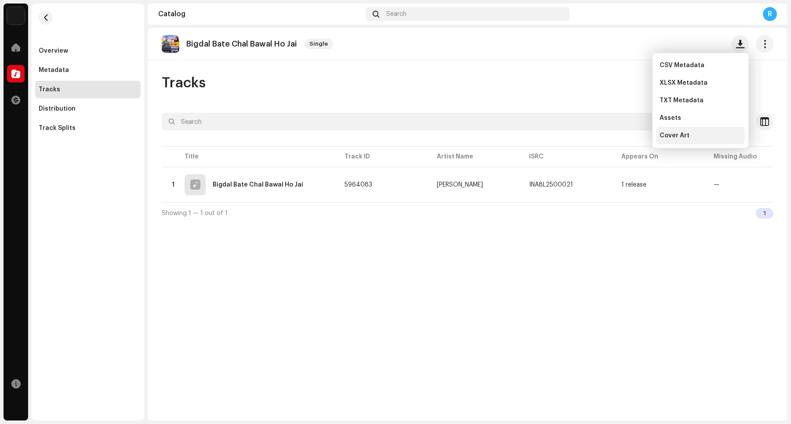
drag, startPoint x: 701, startPoint y: 135, endPoint x: 694, endPoint y: 142, distance: 9.6
click at [632, 137] on div "Cover Art" at bounding box center [700, 135] width 82 height 7
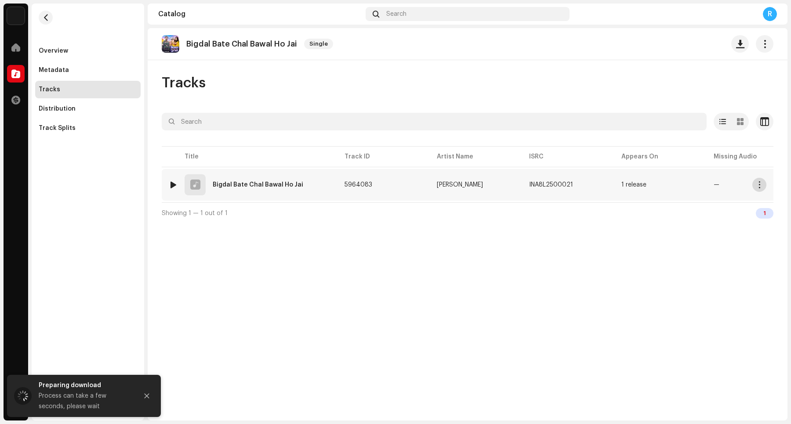
click at [632, 185] on span "button" at bounding box center [759, 184] width 7 height 7
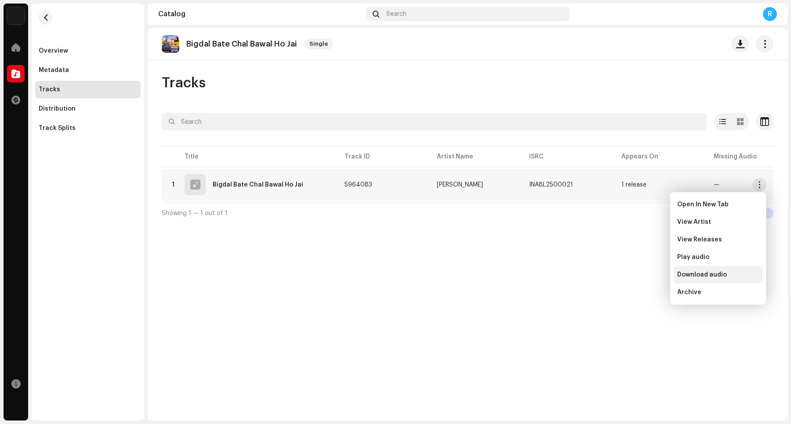
click at [632, 275] on span "Download audio" at bounding box center [702, 275] width 50 height 7
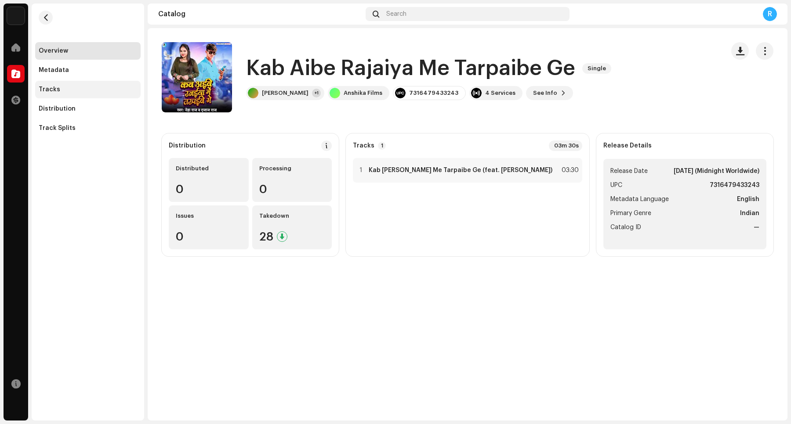
click at [73, 89] on div "Tracks" at bounding box center [88, 89] width 98 height 7
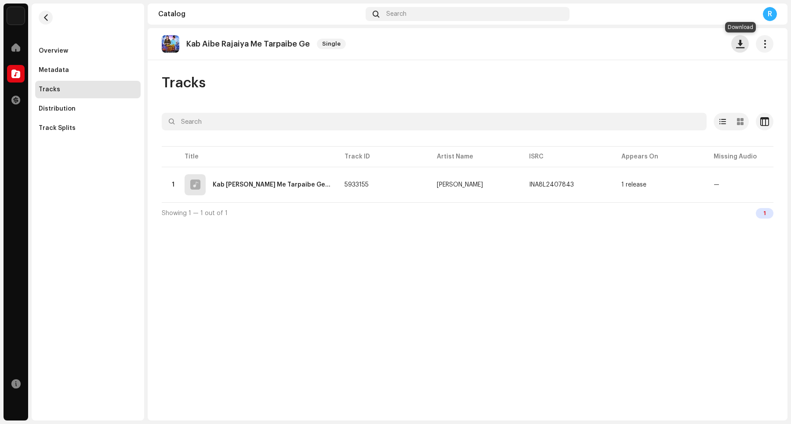
click at [632, 43] on span "button" at bounding box center [740, 43] width 8 height 7
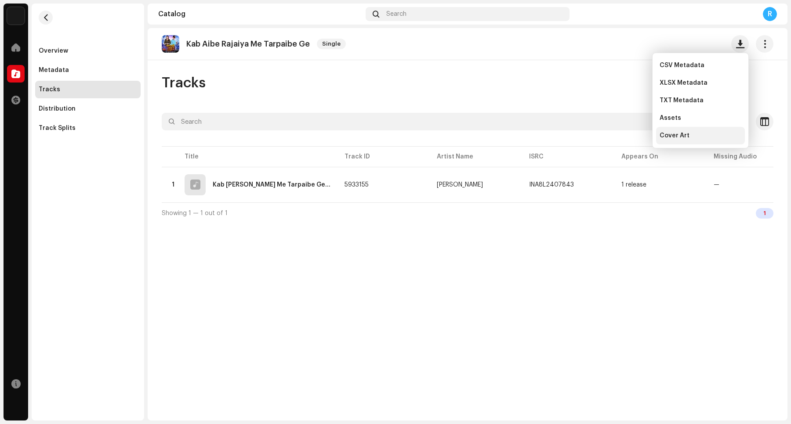
click at [632, 137] on div "Cover Art" at bounding box center [700, 135] width 82 height 7
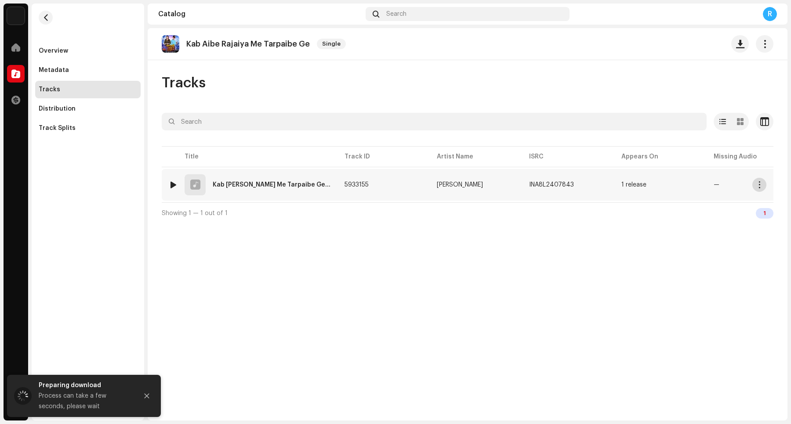
click at [632, 184] on button "button" at bounding box center [759, 185] width 14 height 14
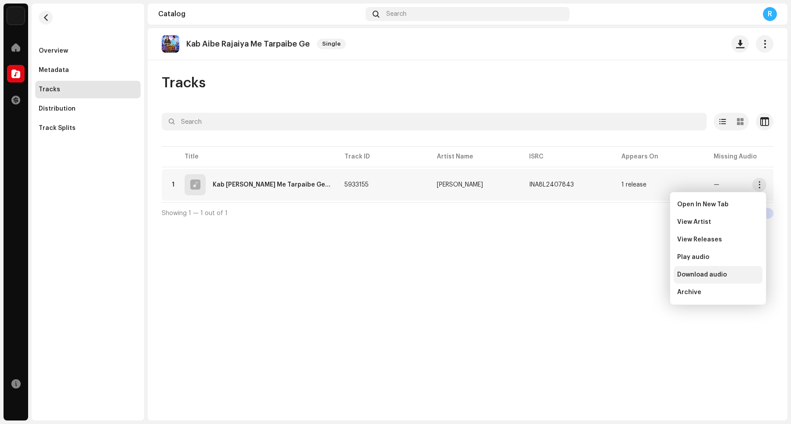
click at [632, 277] on span "Download audio" at bounding box center [702, 275] width 50 height 7
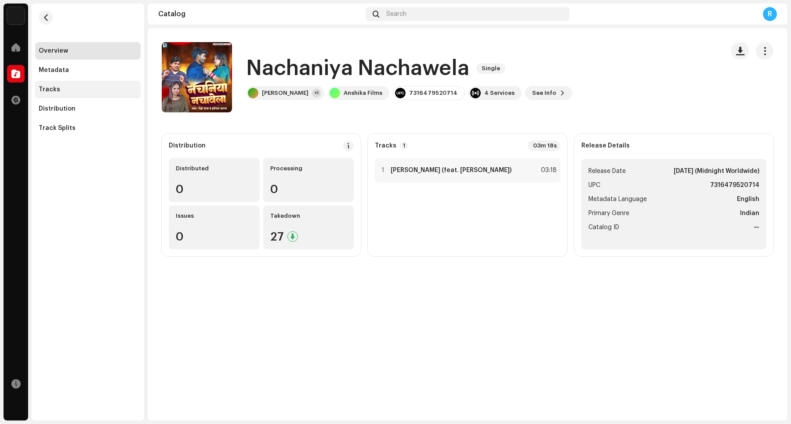
click at [99, 90] on div "Tracks" at bounding box center [88, 89] width 98 height 7
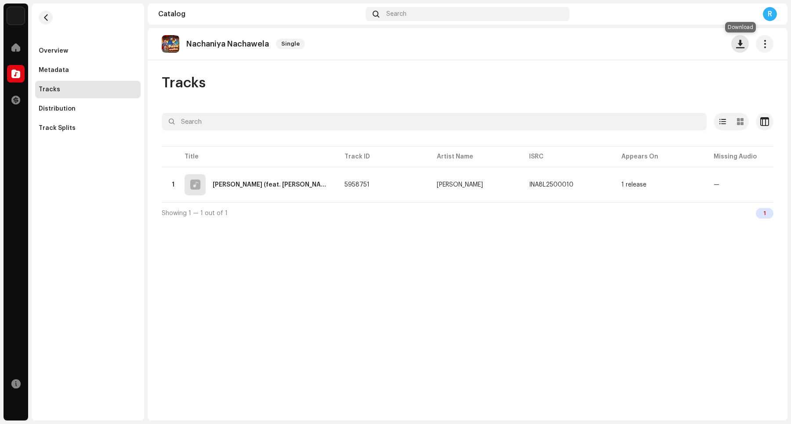
click at [632, 45] on span "button" at bounding box center [740, 43] width 8 height 7
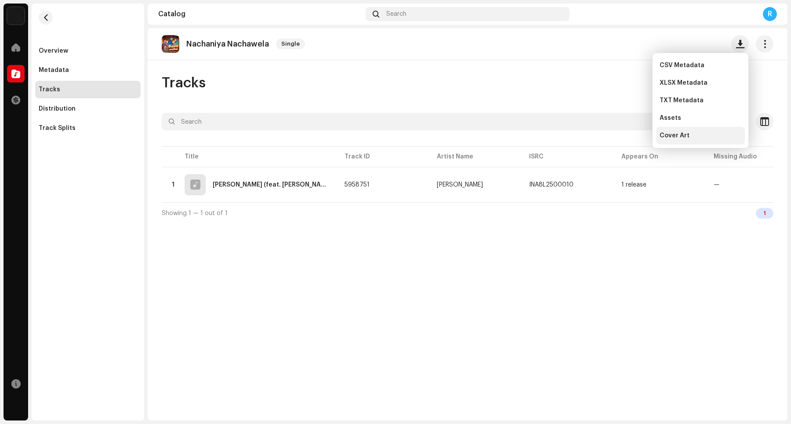
click at [632, 135] on span "Cover Art" at bounding box center [674, 135] width 30 height 7
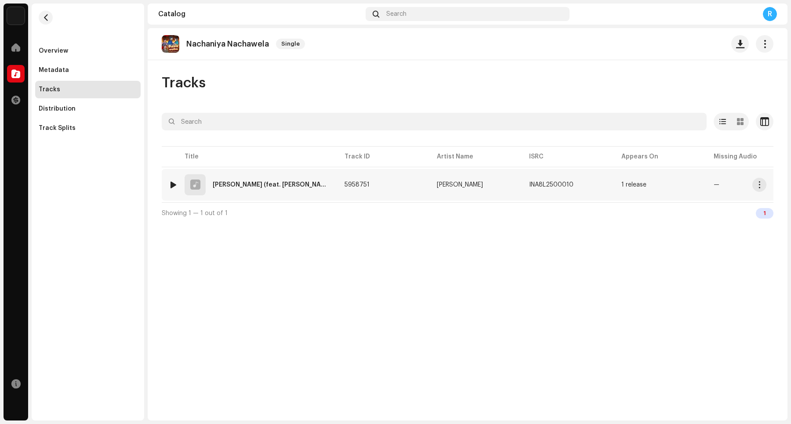
drag, startPoint x: 758, startPoint y: 187, endPoint x: 749, endPoint y: 187, distance: 9.2
click at [632, 187] on span "button" at bounding box center [759, 184] width 7 height 7
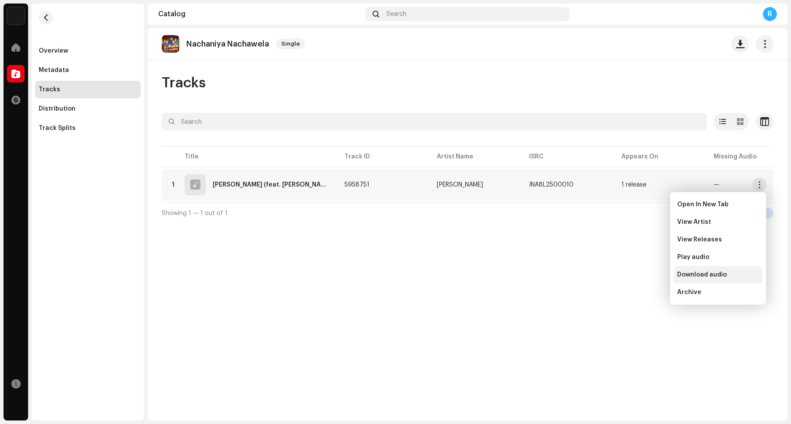
click at [632, 272] on span "Download audio" at bounding box center [702, 275] width 50 height 7
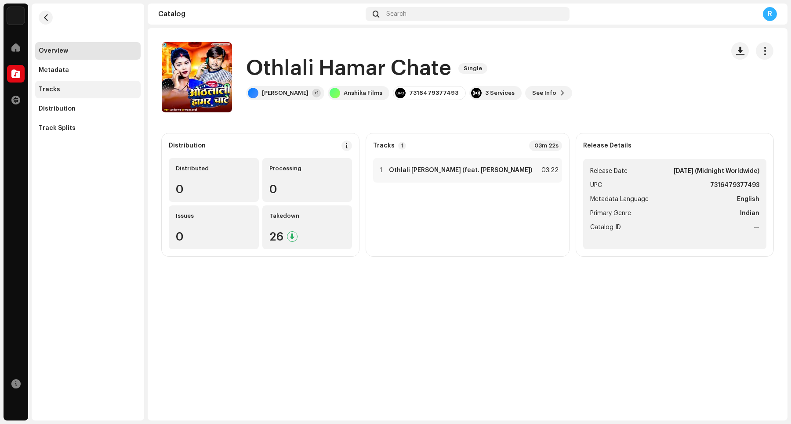
click at [54, 93] on div "Tracks" at bounding box center [50, 89] width 22 height 7
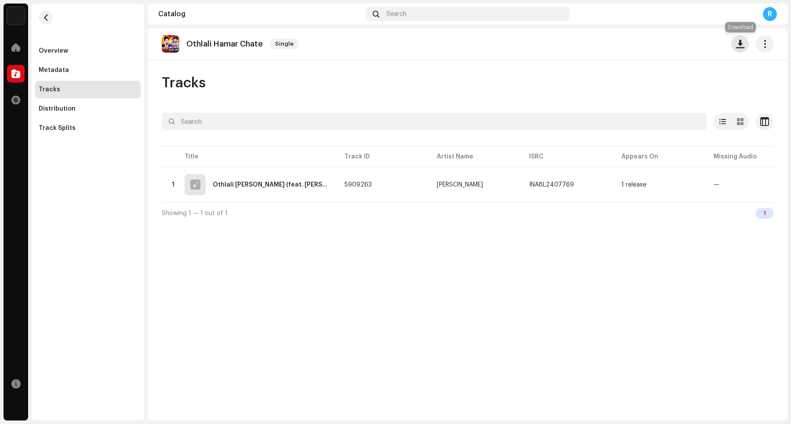
click at [632, 45] on button "button" at bounding box center [740, 44] width 18 height 18
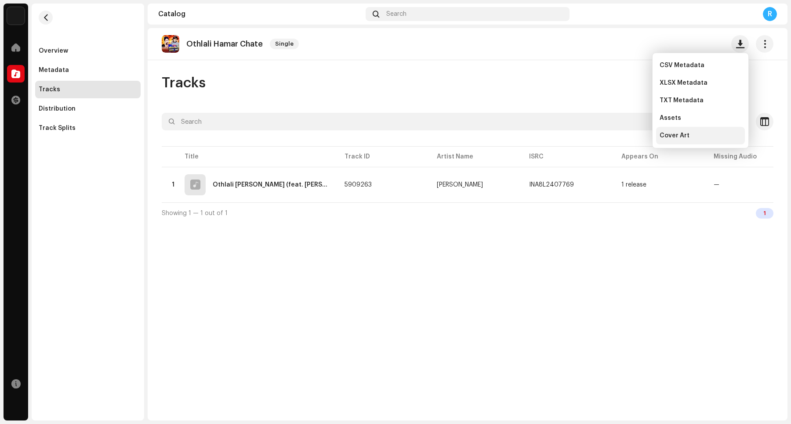
click at [632, 134] on span "Cover Art" at bounding box center [674, 135] width 30 height 7
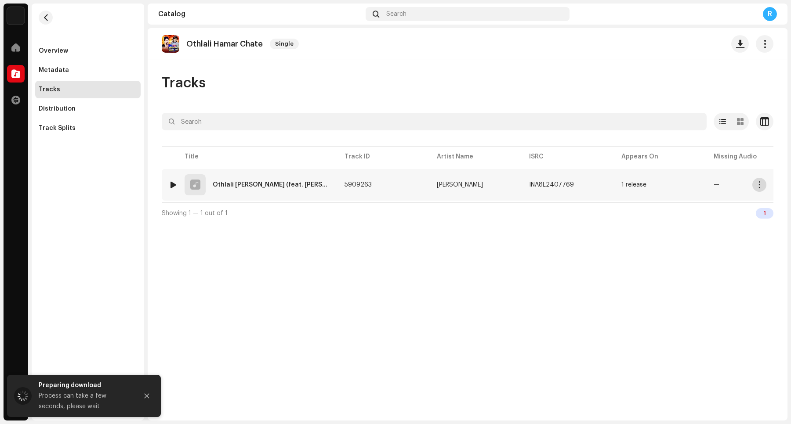
click at [632, 189] on button "button" at bounding box center [759, 185] width 14 height 14
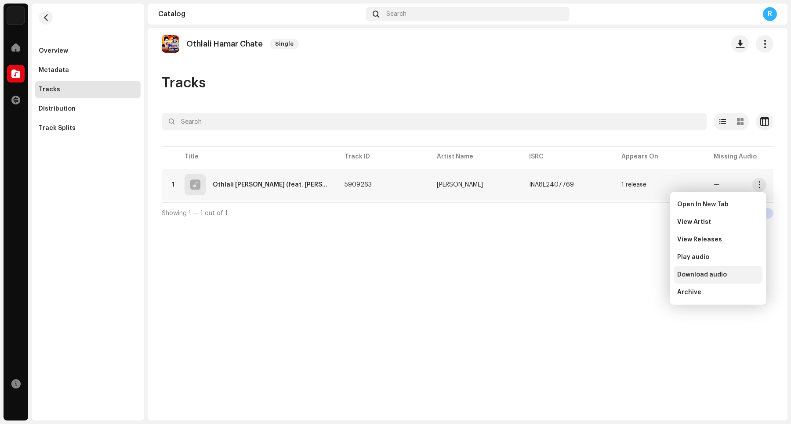
click at [632, 277] on span "Download audio" at bounding box center [702, 275] width 50 height 7
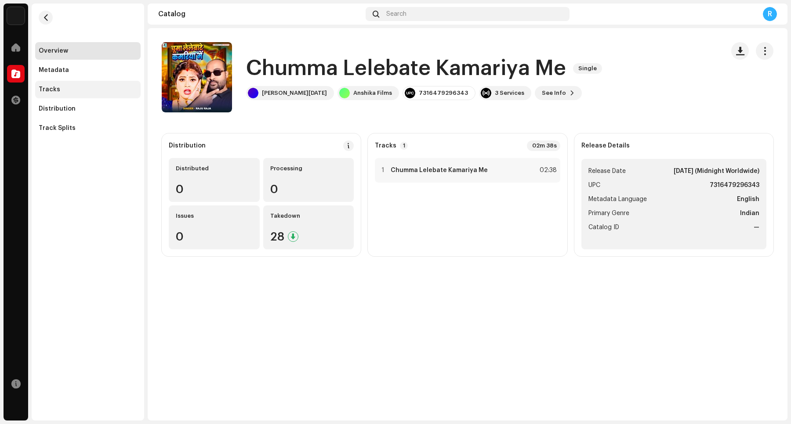
click at [106, 97] on div "Tracks" at bounding box center [87, 90] width 105 height 18
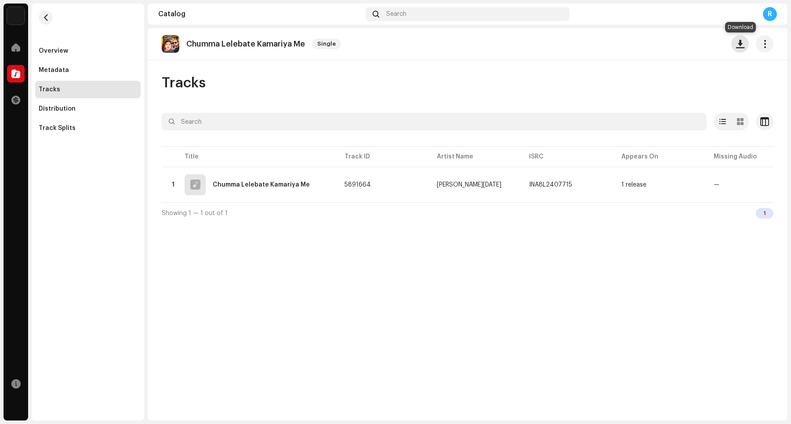
click at [632, 46] on span "button" at bounding box center [740, 43] width 8 height 7
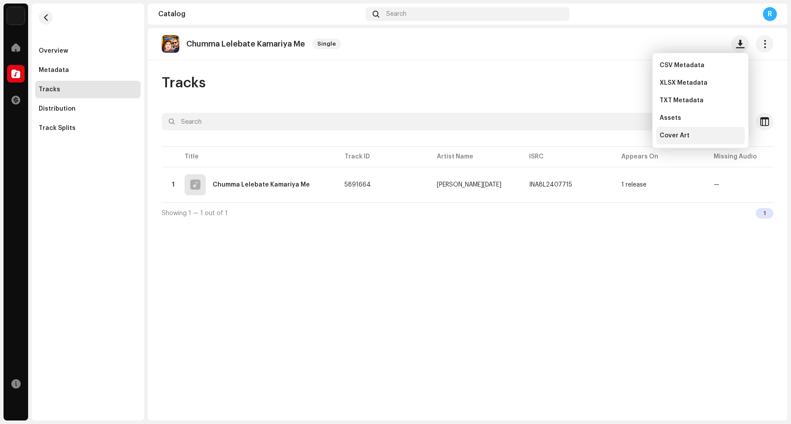
click at [632, 133] on div "Cover Art" at bounding box center [700, 135] width 82 height 7
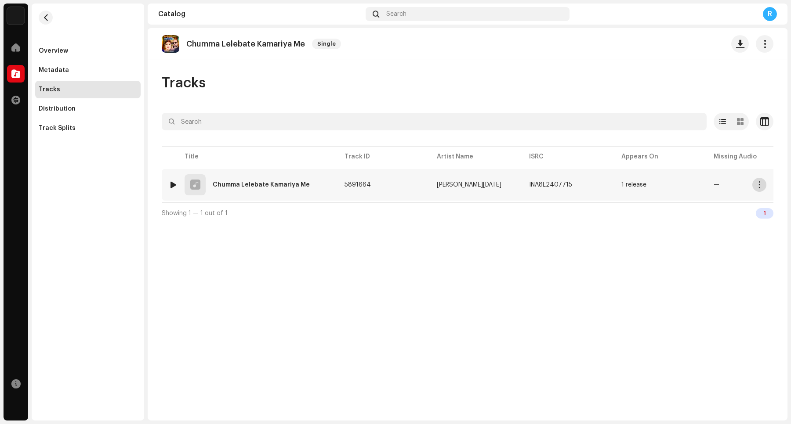
click at [632, 189] on button "button" at bounding box center [759, 185] width 14 height 14
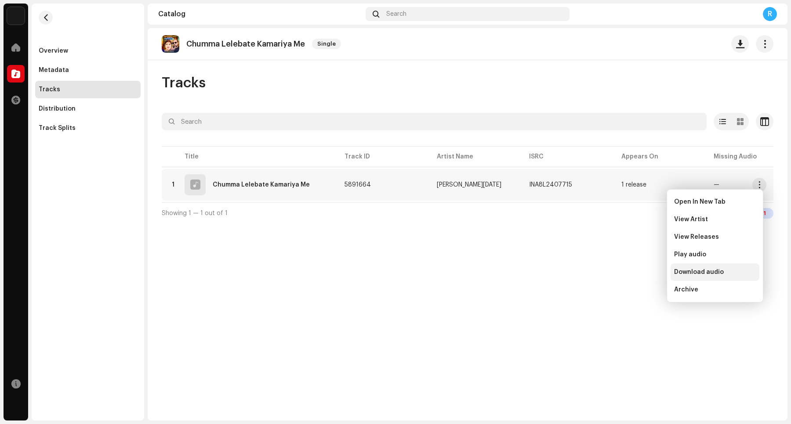
click at [632, 269] on span "Download audio" at bounding box center [699, 272] width 50 height 7
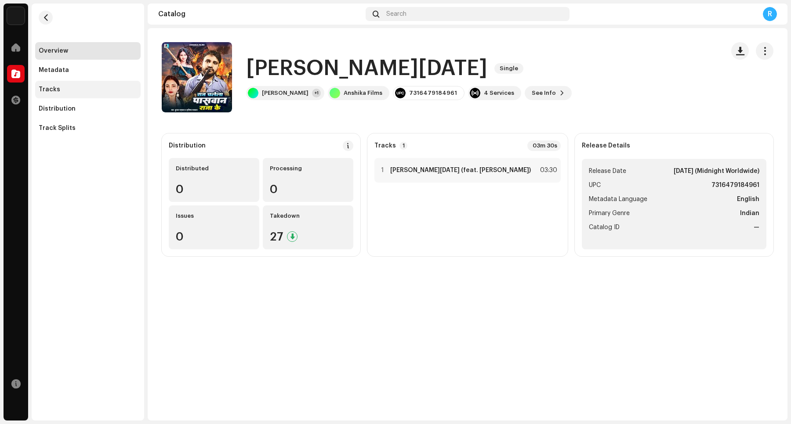
click at [87, 91] on div "Tracks" at bounding box center [88, 89] width 98 height 7
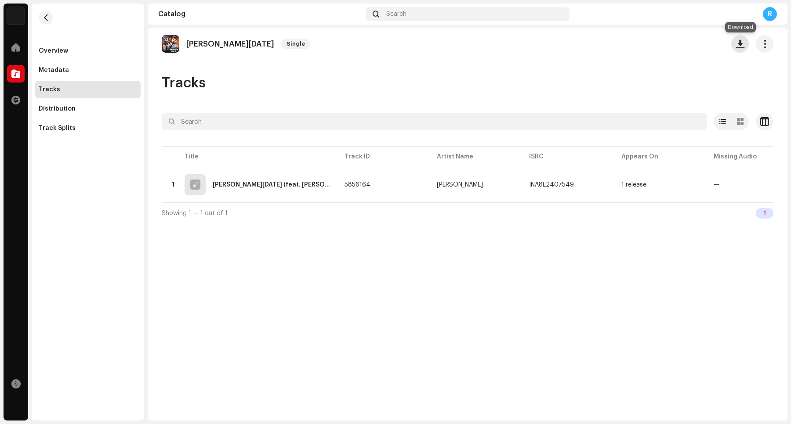
click at [632, 47] on button "button" at bounding box center [740, 44] width 18 height 18
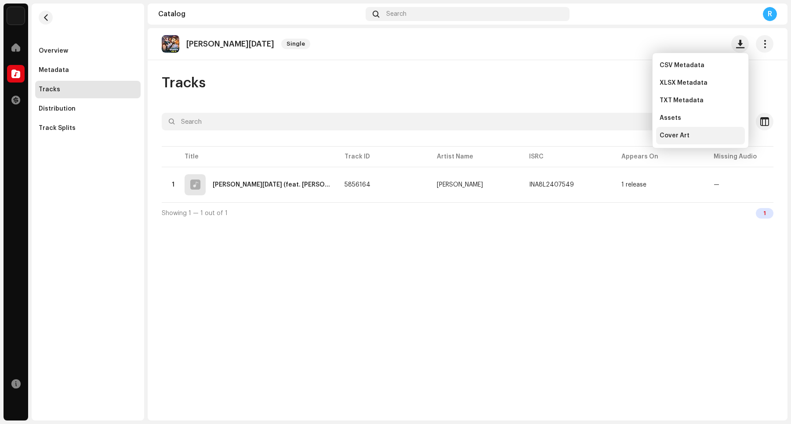
click at [632, 132] on div "Cover Art" at bounding box center [700, 135] width 82 height 7
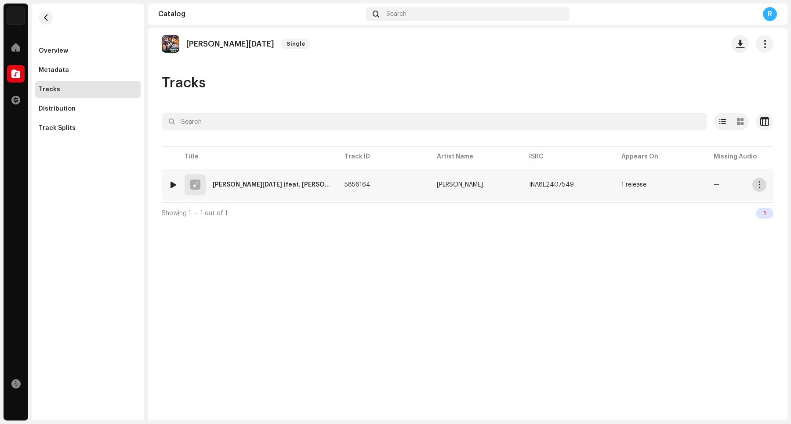
click at [632, 187] on span "button" at bounding box center [759, 184] width 7 height 7
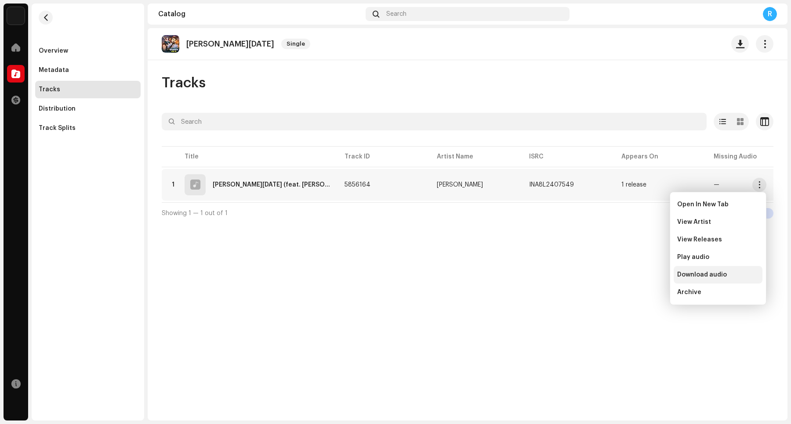
click at [632, 278] on span "Download audio" at bounding box center [702, 275] width 50 height 7
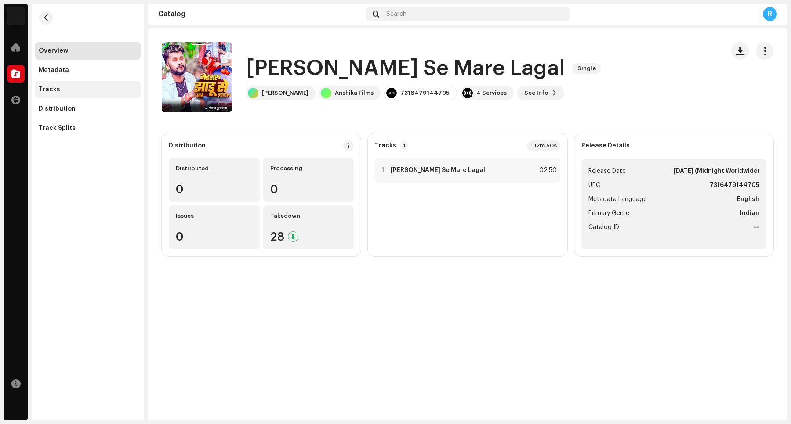
click at [106, 87] on div "Tracks" at bounding box center [88, 89] width 98 height 7
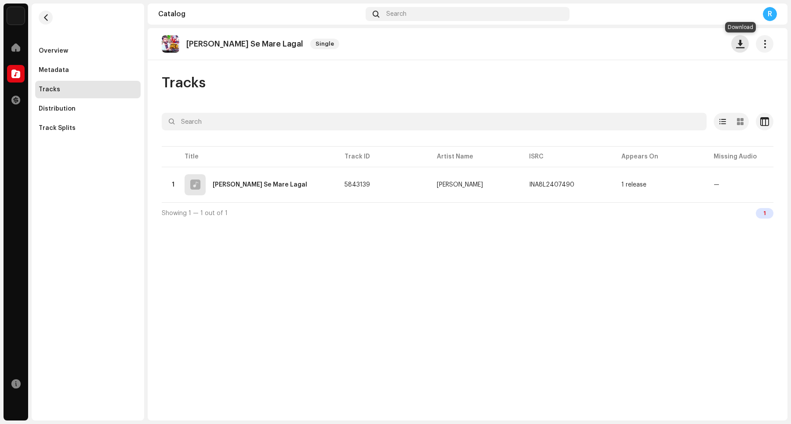
click at [632, 48] on button "button" at bounding box center [740, 44] width 18 height 18
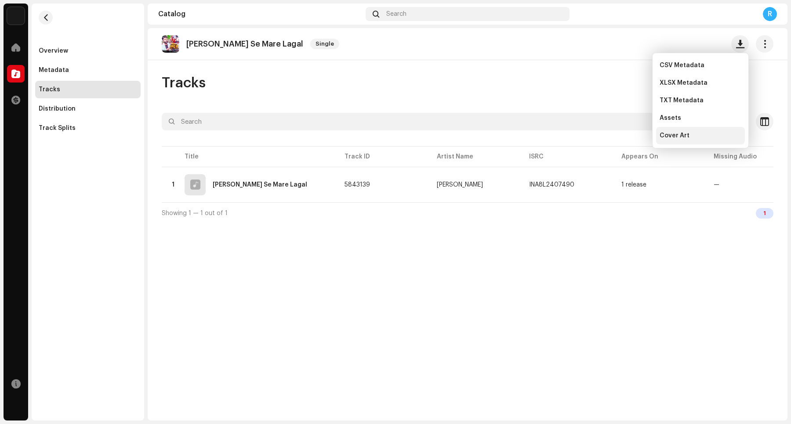
click at [632, 132] on div "Cover Art" at bounding box center [700, 135] width 82 height 7
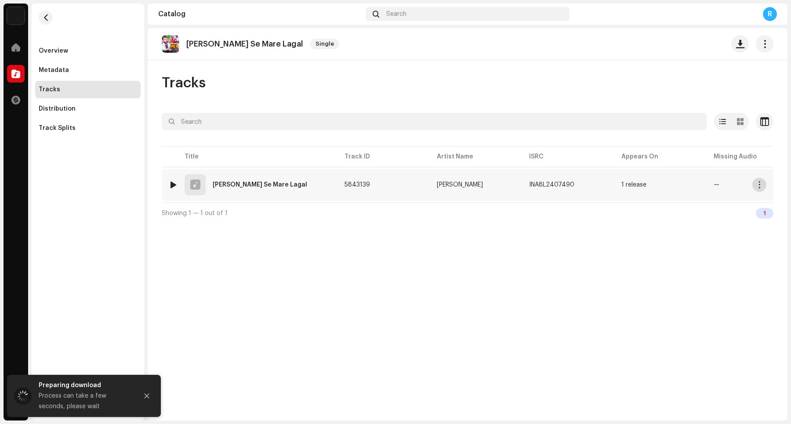
click at [632, 187] on button "button" at bounding box center [759, 185] width 14 height 14
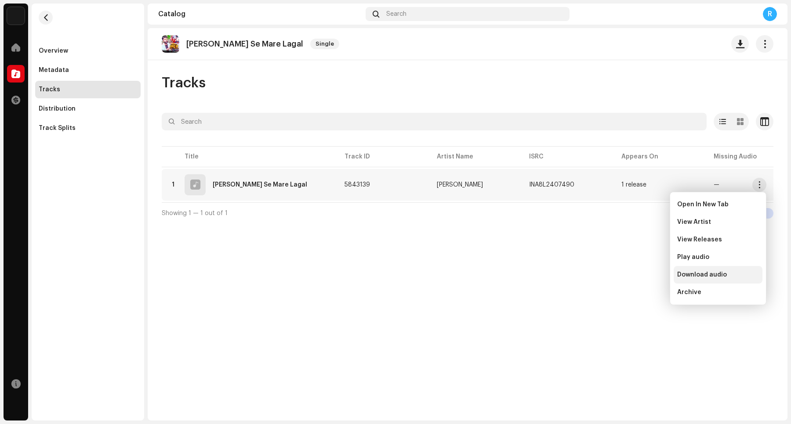
click at [632, 273] on span "Download audio" at bounding box center [702, 275] width 50 height 7
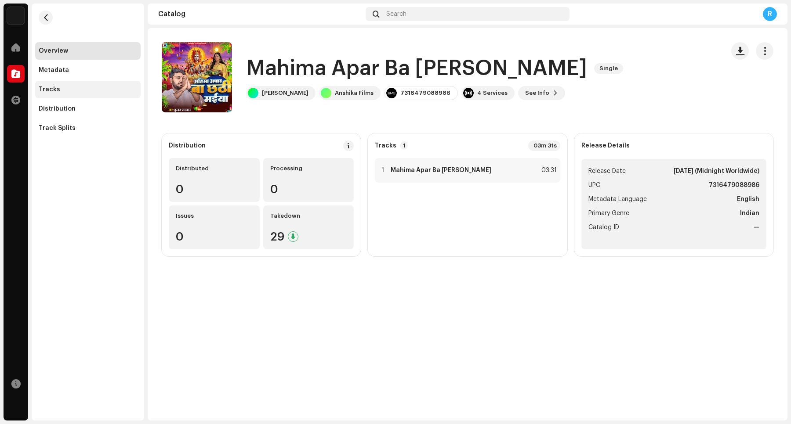
click at [121, 89] on div "Tracks" at bounding box center [88, 89] width 98 height 7
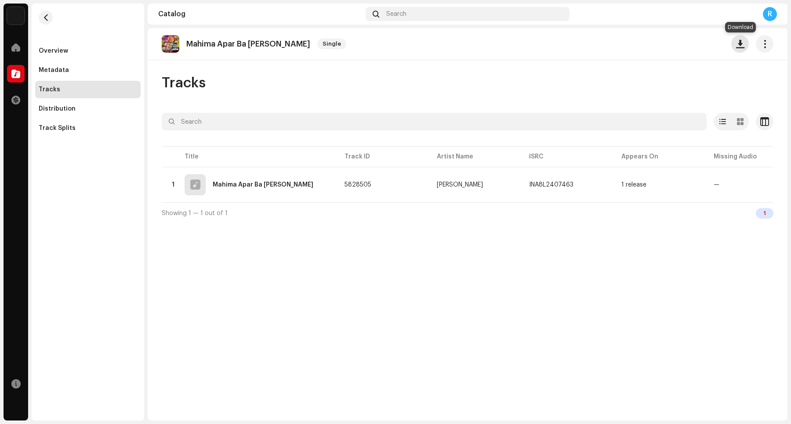
click at [632, 45] on span "button" at bounding box center [740, 43] width 8 height 7
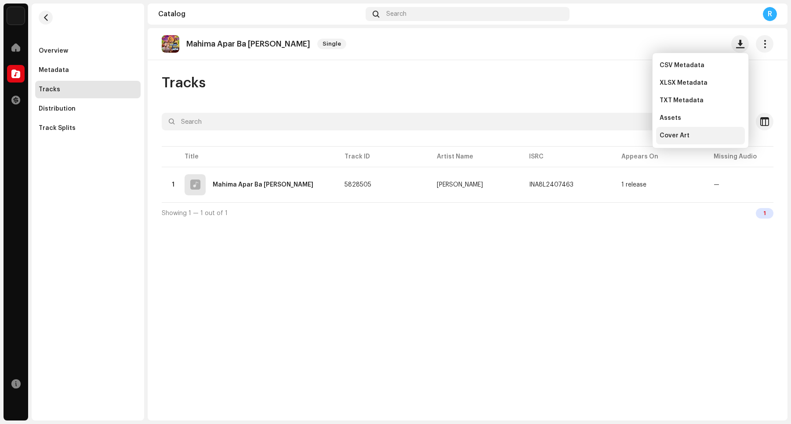
click at [632, 137] on div "Cover Art" at bounding box center [700, 135] width 82 height 7
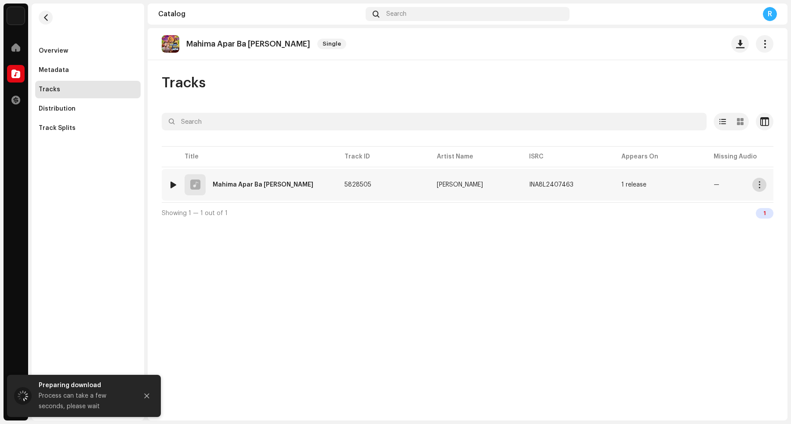
click at [632, 186] on button "button" at bounding box center [759, 185] width 14 height 14
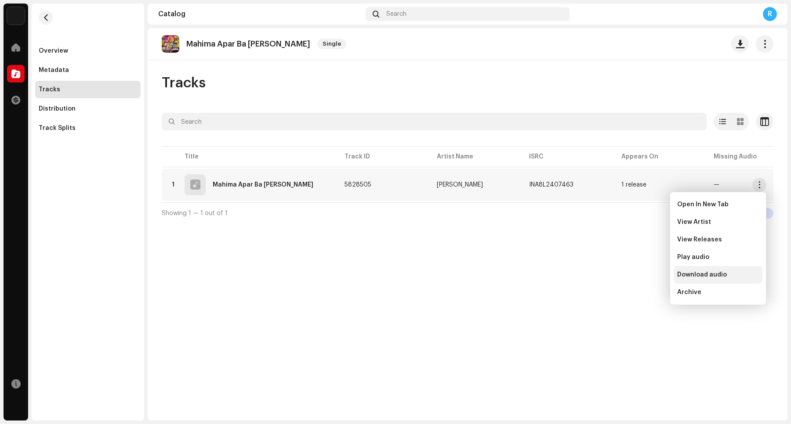
click at [632, 268] on div "Download audio" at bounding box center [718, 275] width 89 height 18
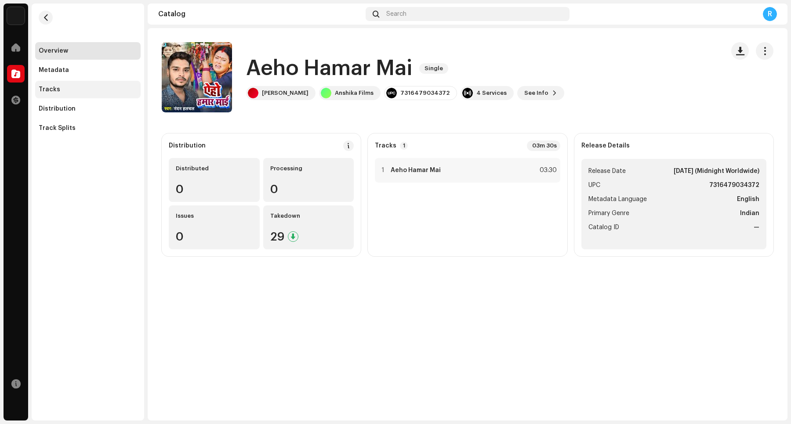
click at [66, 91] on div "Tracks" at bounding box center [88, 89] width 98 height 7
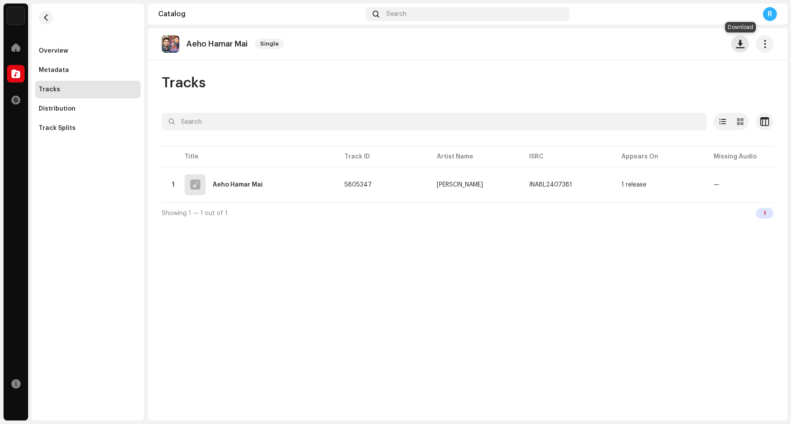
click at [632, 42] on span "button" at bounding box center [740, 43] width 8 height 7
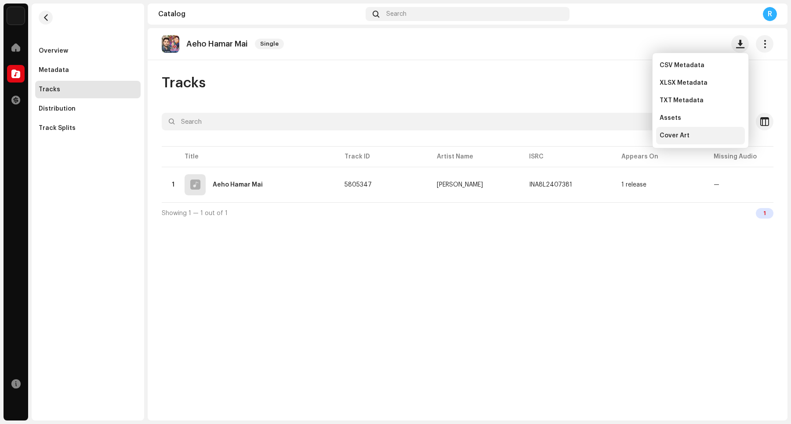
click at [632, 134] on span "Cover Art" at bounding box center [674, 135] width 30 height 7
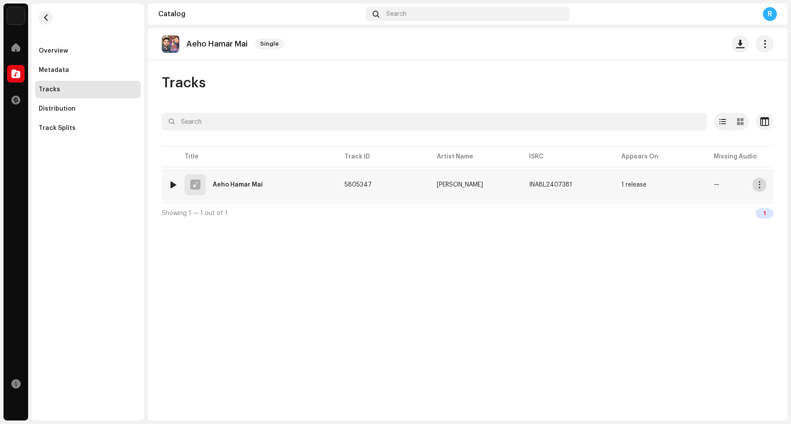
click at [632, 185] on span "button" at bounding box center [759, 184] width 7 height 7
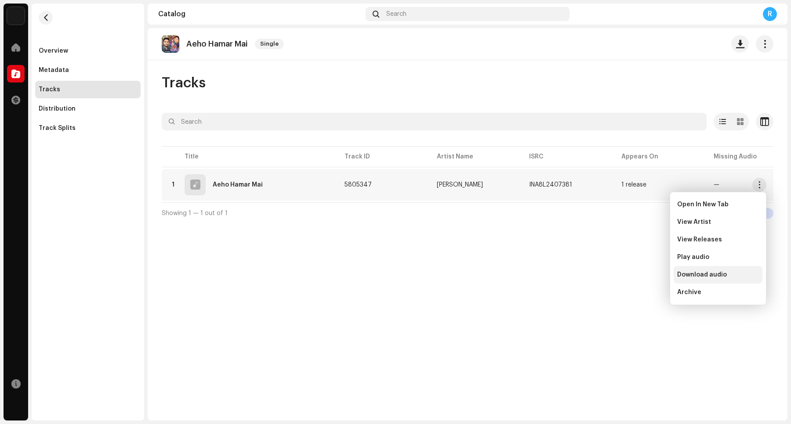
click at [632, 275] on span "Download audio" at bounding box center [702, 275] width 50 height 7
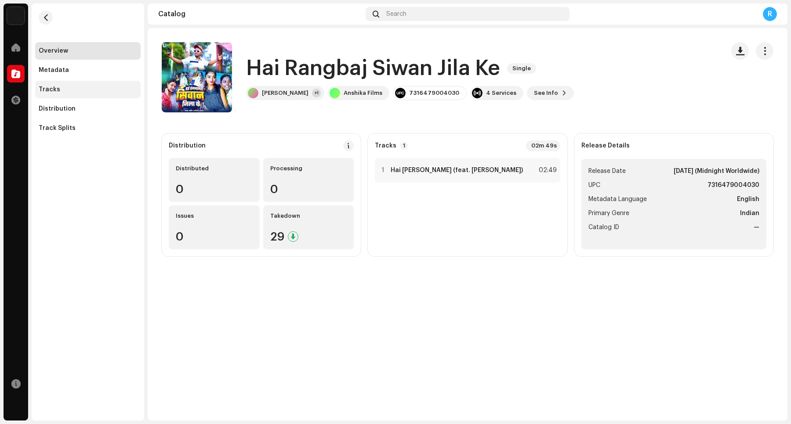
click at [83, 88] on div "Tracks" at bounding box center [88, 89] width 98 height 7
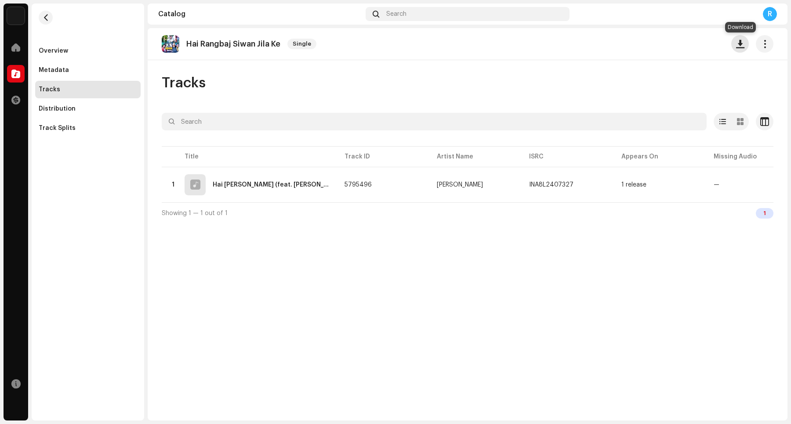
click at [632, 48] on button "button" at bounding box center [740, 44] width 18 height 18
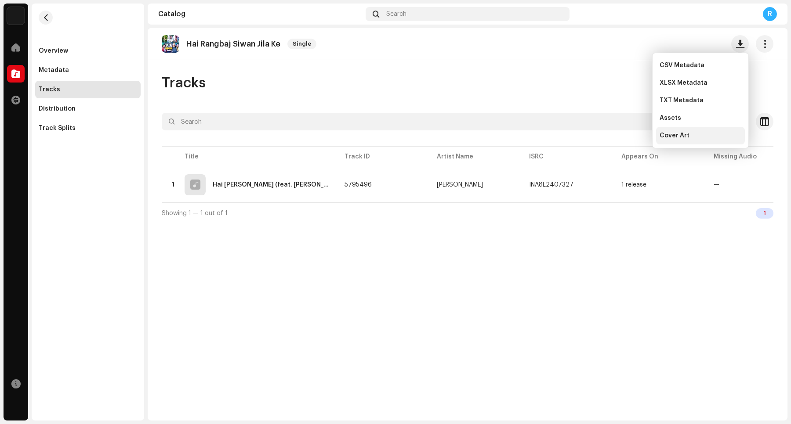
click at [632, 134] on span "Cover Art" at bounding box center [674, 135] width 30 height 7
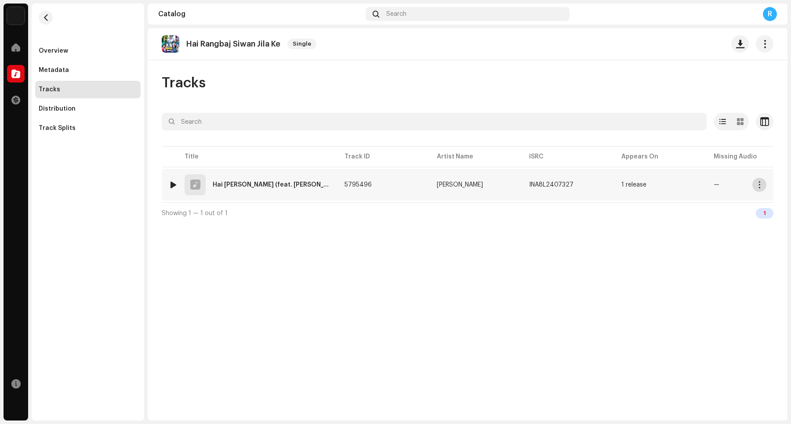
click at [632, 186] on span "button" at bounding box center [759, 184] width 7 height 7
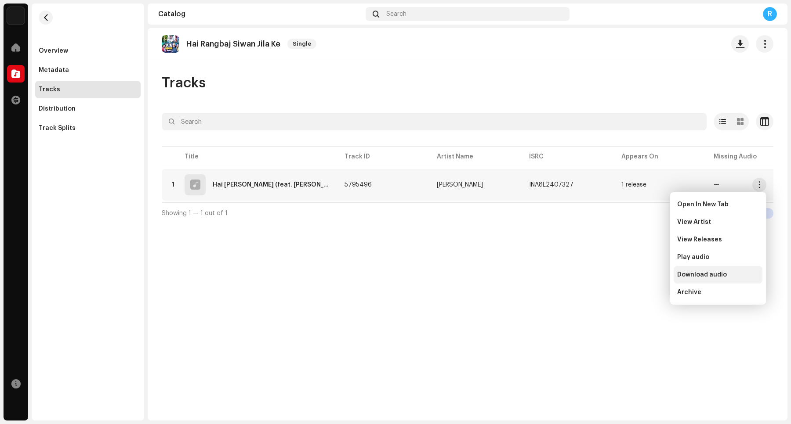
click at [632, 280] on div "Download audio" at bounding box center [718, 275] width 89 height 18
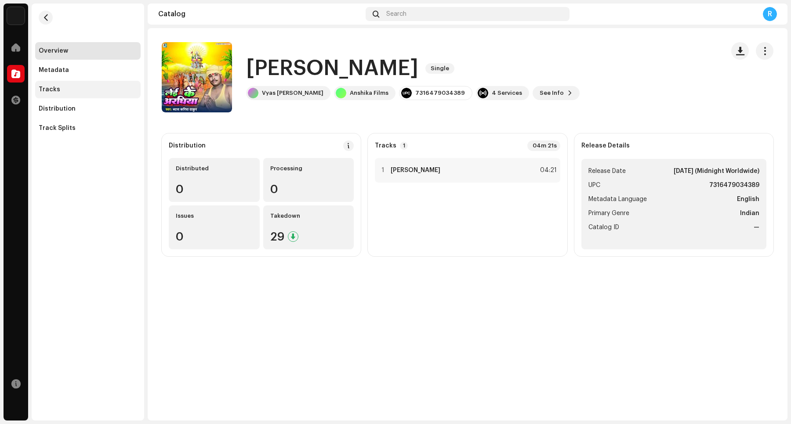
click at [69, 91] on div "Tracks" at bounding box center [88, 89] width 98 height 7
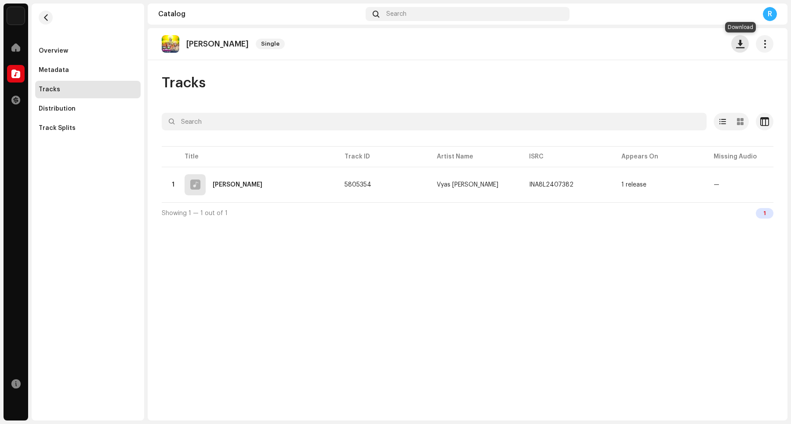
click at [632, 47] on span "button" at bounding box center [740, 43] width 8 height 7
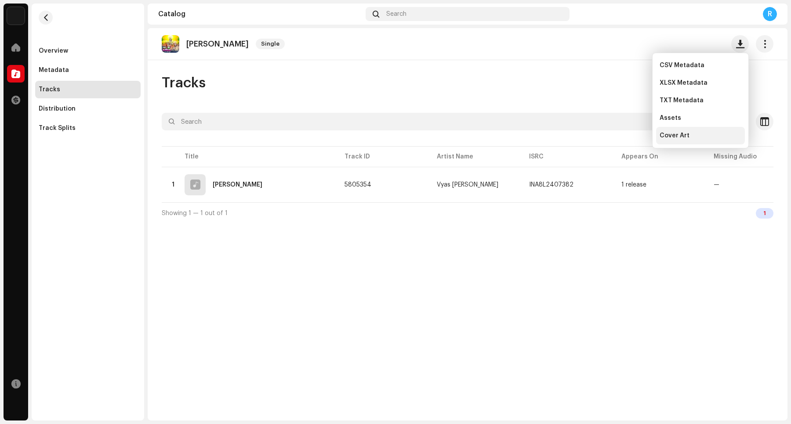
click at [632, 135] on span "Cover Art" at bounding box center [674, 135] width 30 height 7
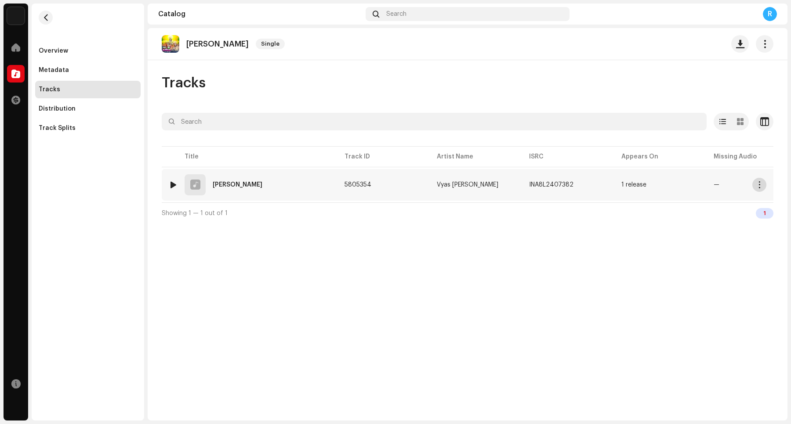
click at [632, 186] on span "button" at bounding box center [759, 184] width 7 height 7
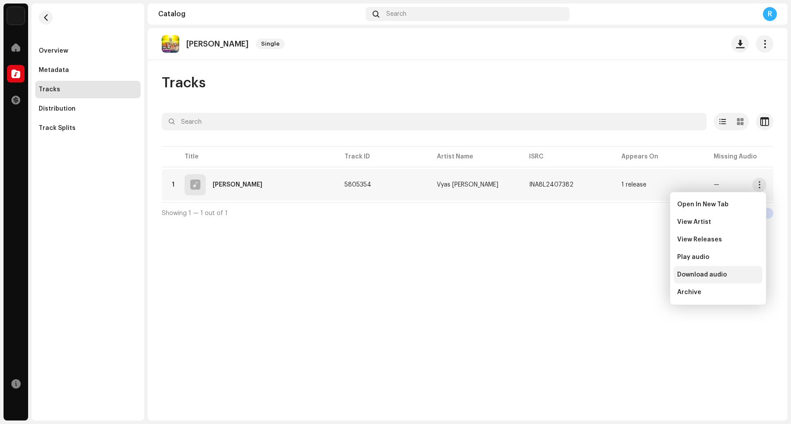
click at [632, 274] on span "Download audio" at bounding box center [702, 275] width 50 height 7
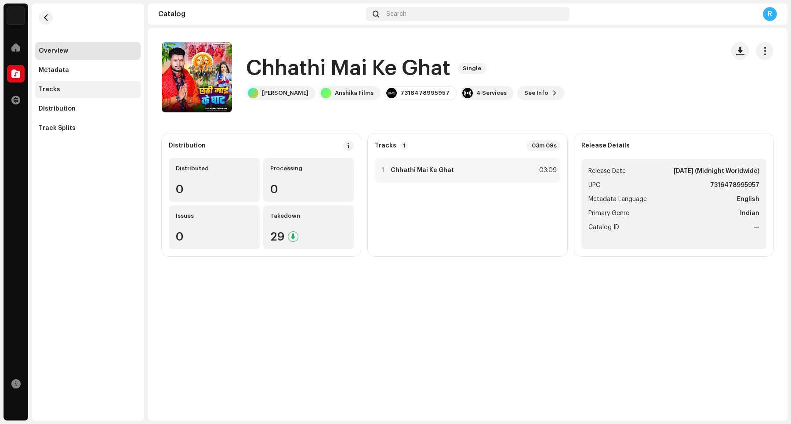
click at [93, 91] on div "Tracks" at bounding box center [88, 89] width 98 height 7
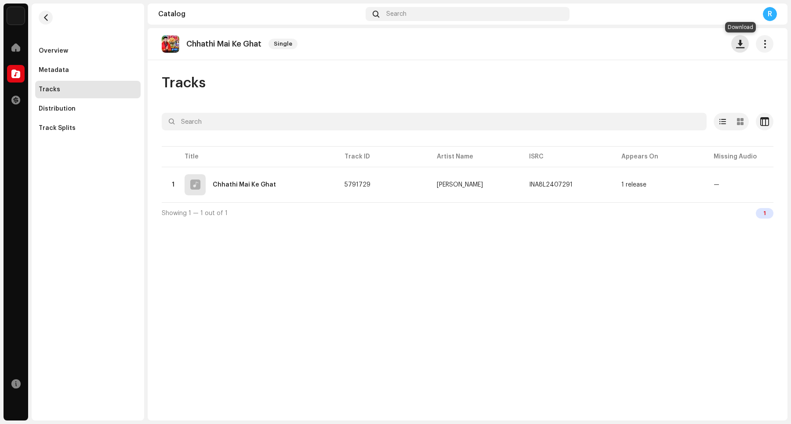
click at [632, 47] on span "button" at bounding box center [740, 43] width 8 height 7
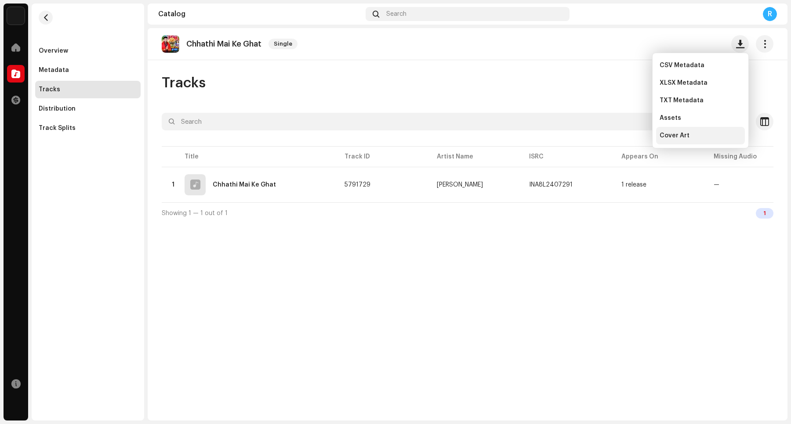
drag, startPoint x: 688, startPoint y: 139, endPoint x: 676, endPoint y: 140, distance: 11.9
click at [632, 139] on div "Cover Art" at bounding box center [700, 135] width 82 height 7
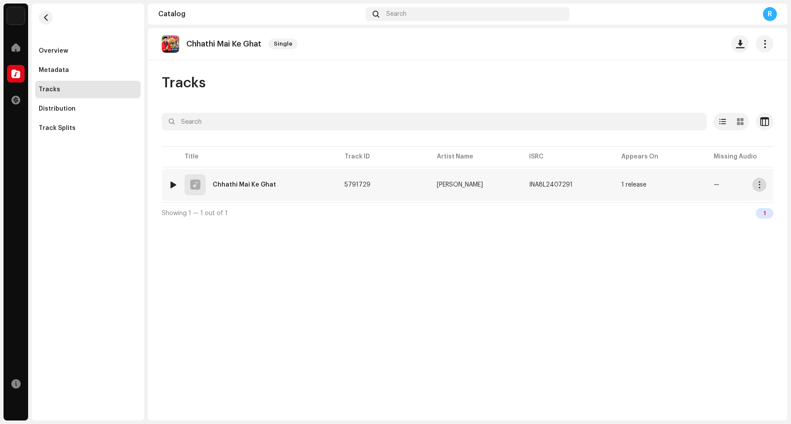
click at [632, 183] on span "button" at bounding box center [759, 184] width 7 height 7
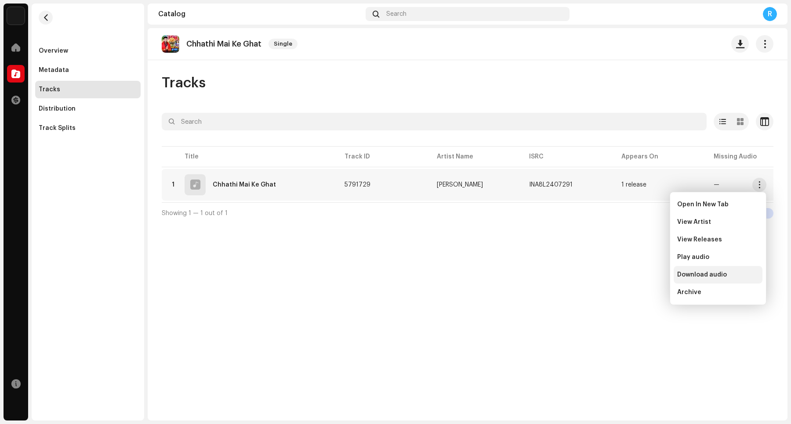
click at [632, 275] on span "Download audio" at bounding box center [702, 275] width 50 height 7
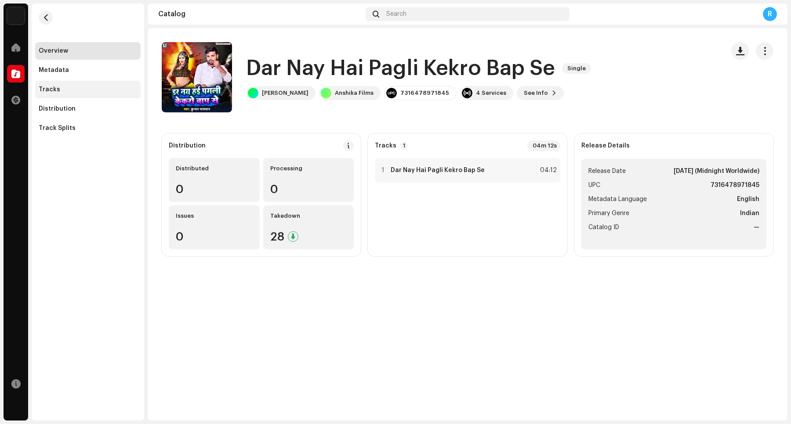
drag, startPoint x: 89, startPoint y: 90, endPoint x: 81, endPoint y: 94, distance: 8.7
click at [89, 89] on div "Tracks" at bounding box center [88, 89] width 98 height 7
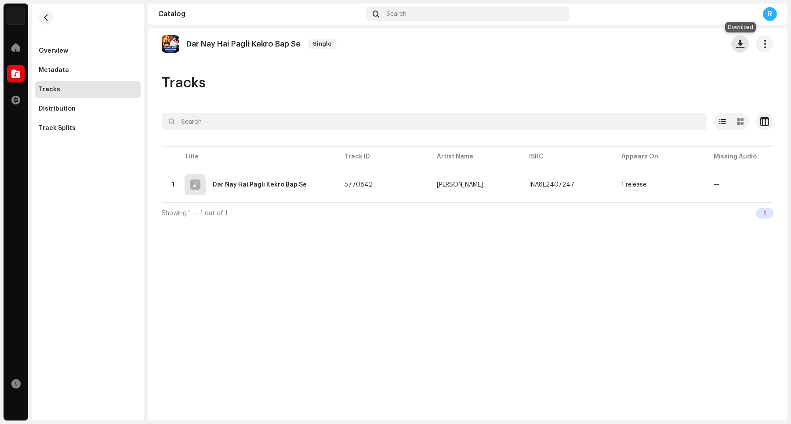
click at [632, 49] on button "button" at bounding box center [740, 44] width 18 height 18
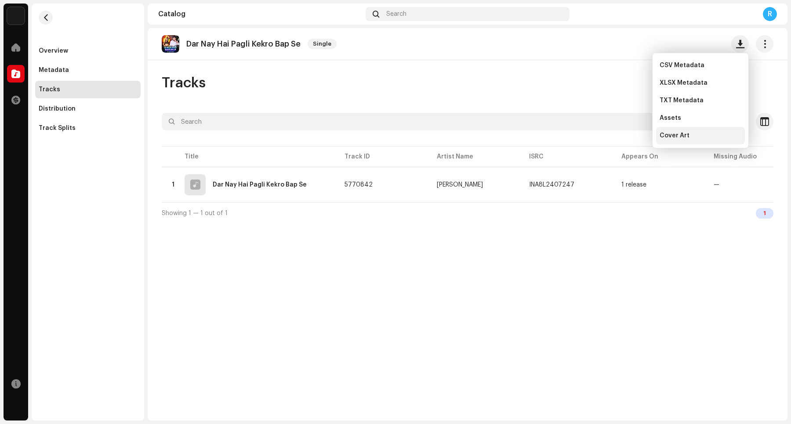
click at [632, 134] on span "Cover Art" at bounding box center [674, 135] width 30 height 7
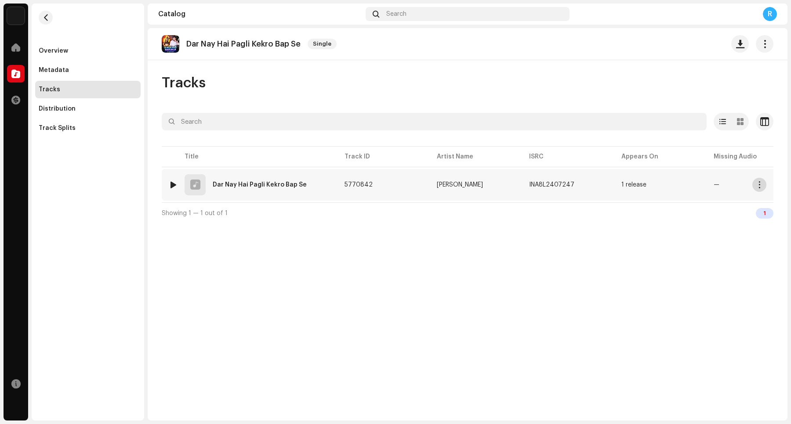
click at [632, 188] on span "button" at bounding box center [759, 184] width 7 height 7
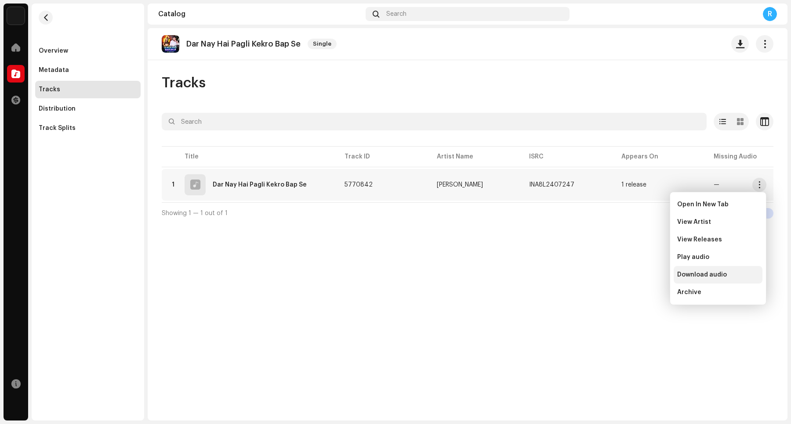
click at [632, 275] on span "Download audio" at bounding box center [702, 275] width 50 height 7
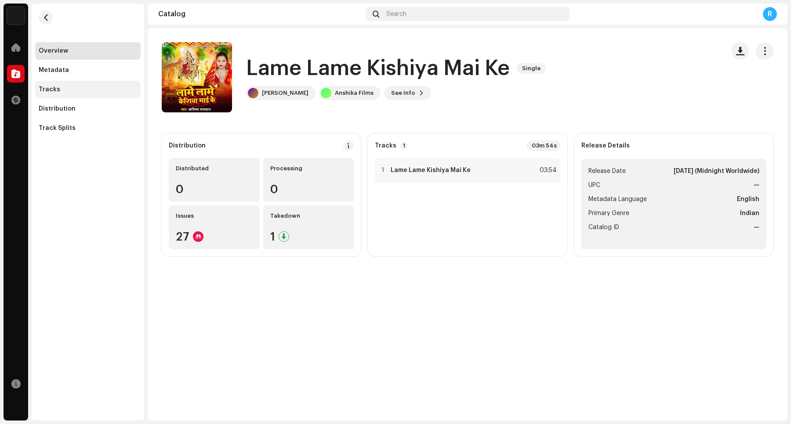
click at [74, 91] on div "Tracks" at bounding box center [88, 89] width 98 height 7
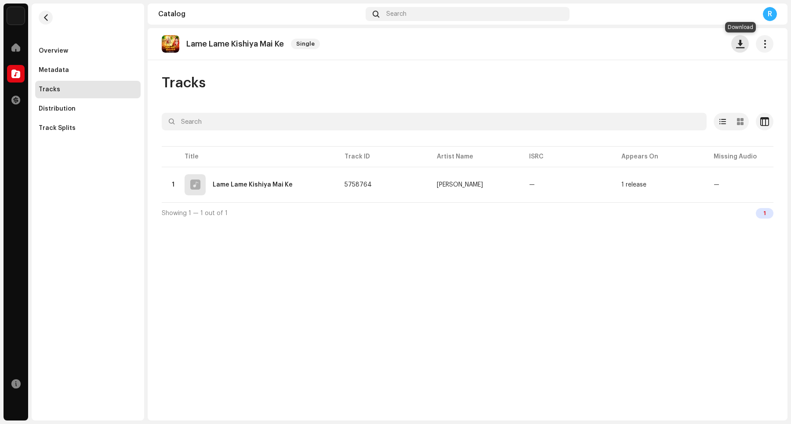
click at [632, 47] on span "button" at bounding box center [740, 43] width 8 height 7
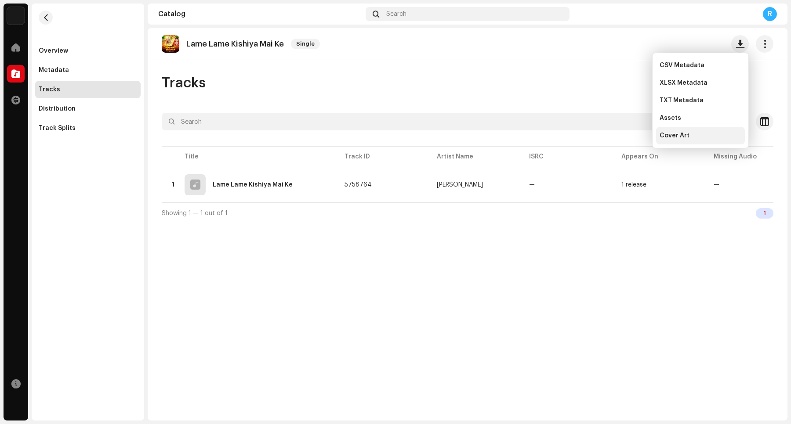
drag, startPoint x: 688, startPoint y: 137, endPoint x: 680, endPoint y: 133, distance: 8.8
click at [632, 138] on div "Cover Art" at bounding box center [700, 135] width 82 height 7
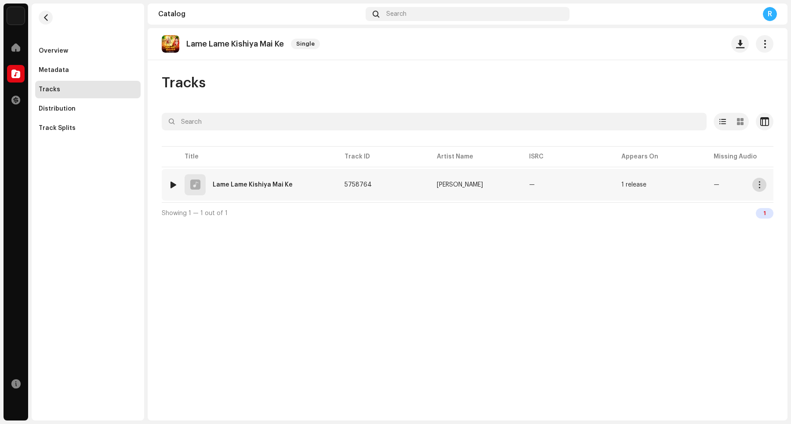
click at [632, 187] on button "button" at bounding box center [759, 185] width 14 height 14
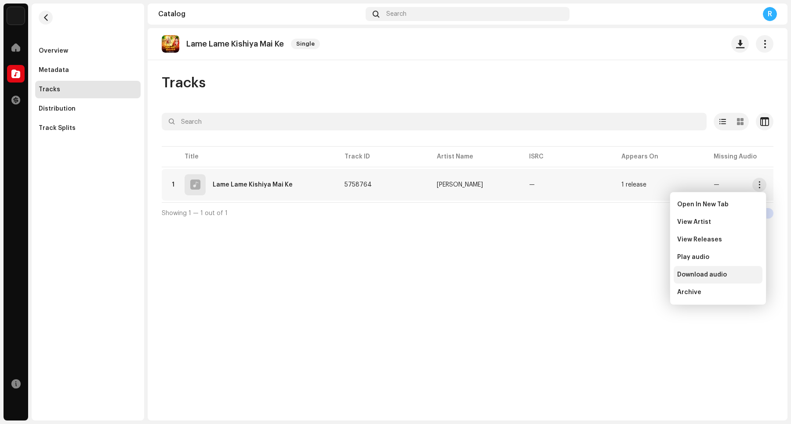
click at [632, 276] on span "Download audio" at bounding box center [702, 275] width 50 height 7
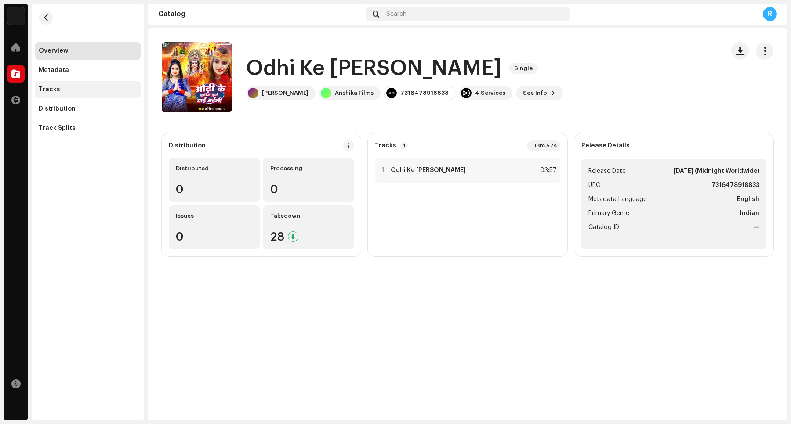
click at [117, 91] on div "Tracks" at bounding box center [88, 89] width 98 height 7
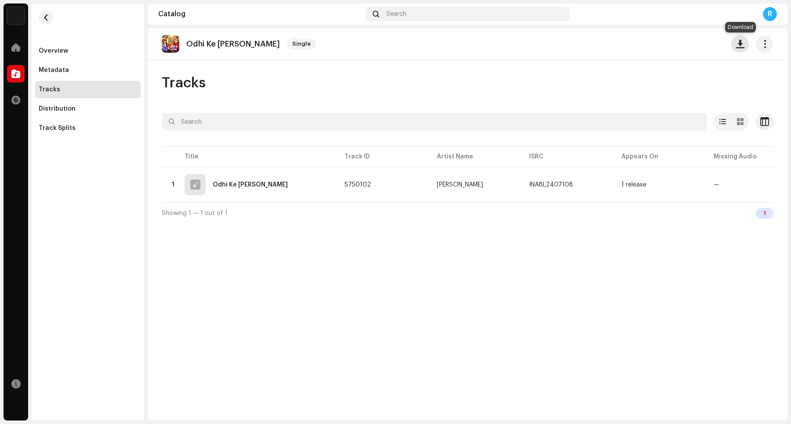
click at [632, 49] on button "button" at bounding box center [740, 44] width 18 height 18
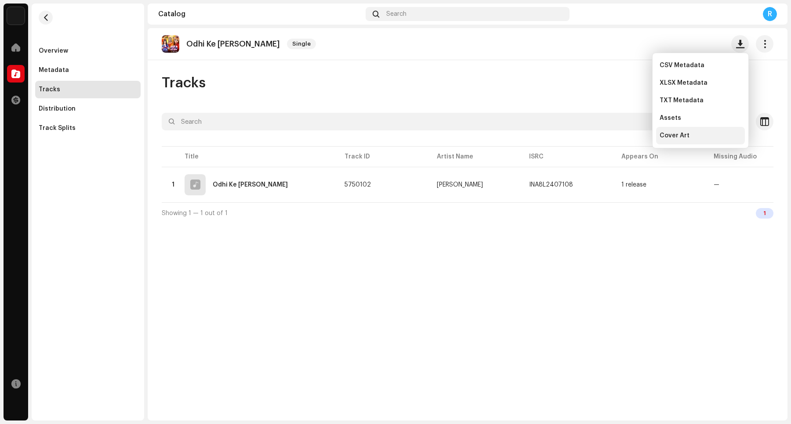
click at [632, 138] on div "Cover Art" at bounding box center [700, 135] width 82 height 7
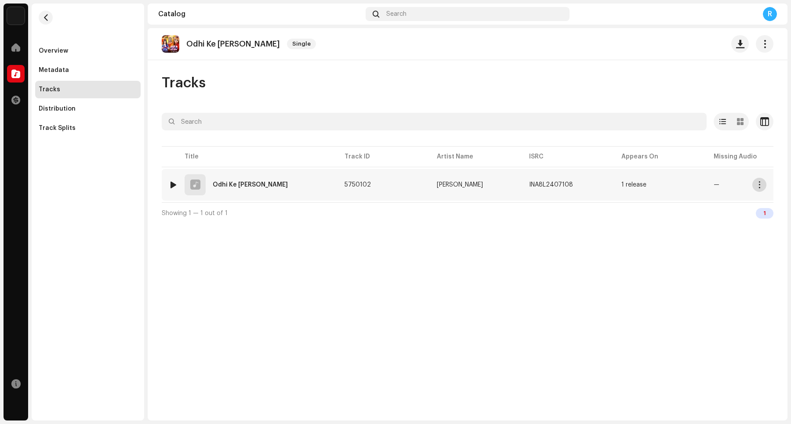
click at [632, 185] on span "button" at bounding box center [759, 184] width 7 height 7
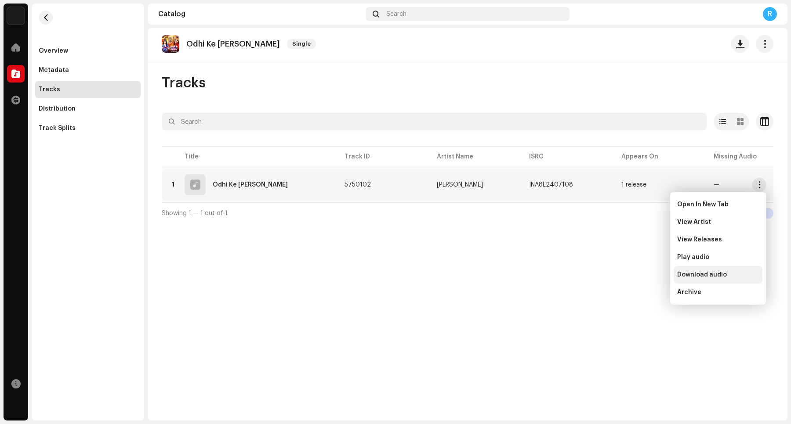
click at [632, 275] on span "Download audio" at bounding box center [702, 275] width 50 height 7
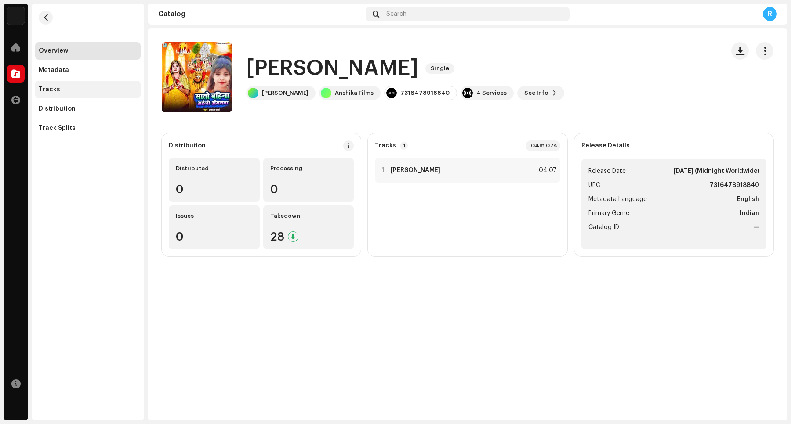
click at [87, 91] on div "Tracks" at bounding box center [88, 89] width 98 height 7
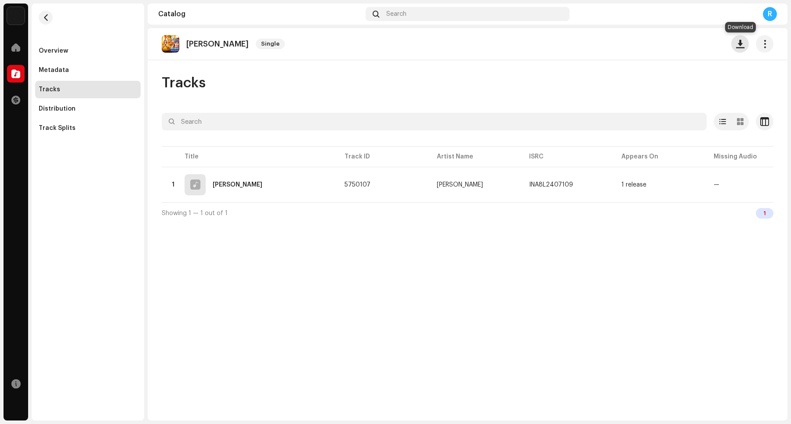
click at [632, 46] on span "button" at bounding box center [740, 43] width 8 height 7
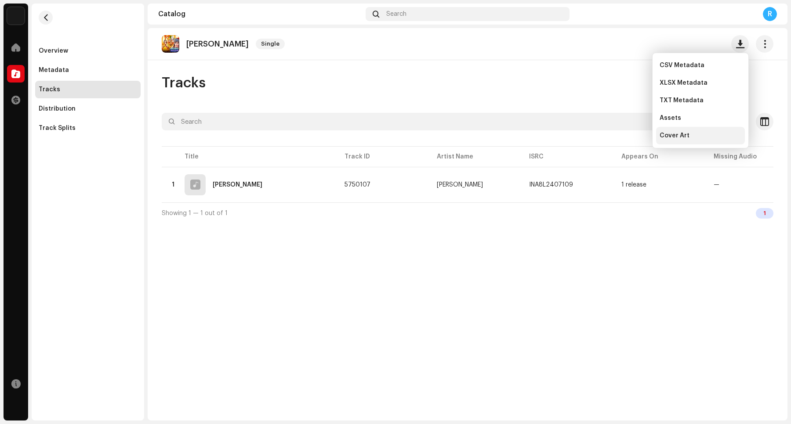
drag, startPoint x: 691, startPoint y: 134, endPoint x: 685, endPoint y: 134, distance: 5.3
click at [632, 137] on div "Cover Art" at bounding box center [700, 135] width 82 height 7
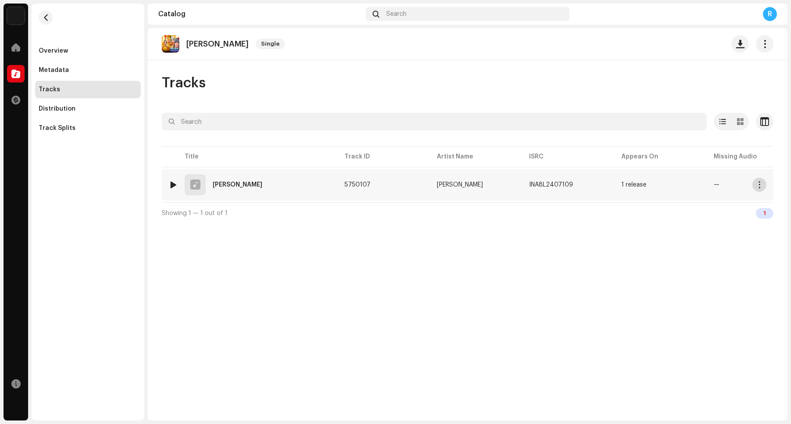
click at [632, 185] on span "button" at bounding box center [759, 184] width 7 height 7
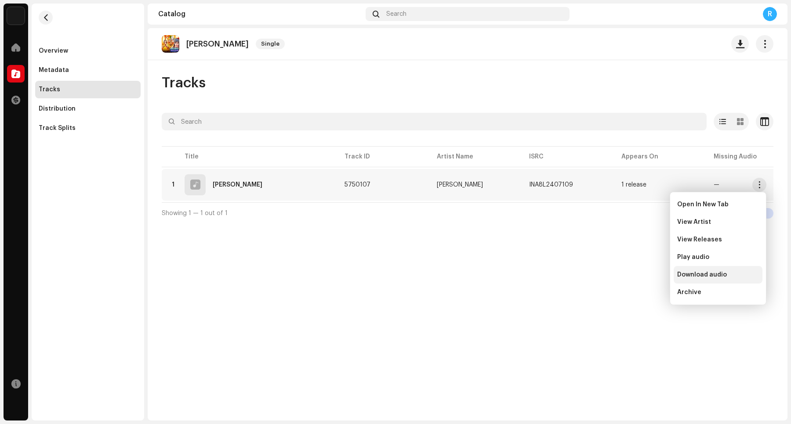
click at [632, 274] on span "Download audio" at bounding box center [702, 275] width 50 height 7
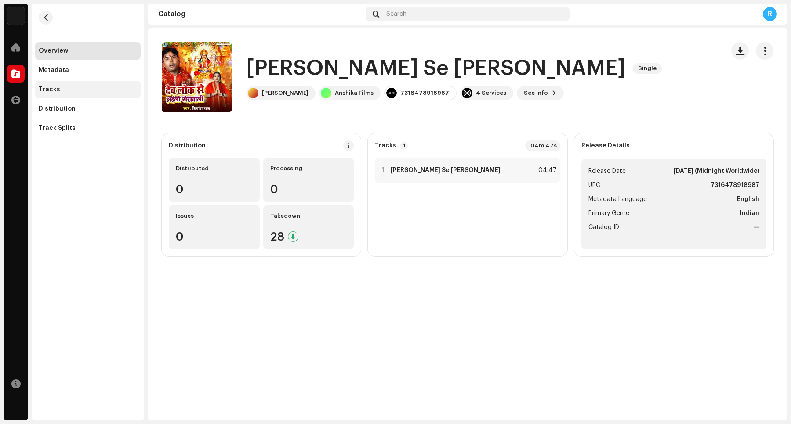
click at [82, 91] on div "Tracks" at bounding box center [88, 89] width 98 height 7
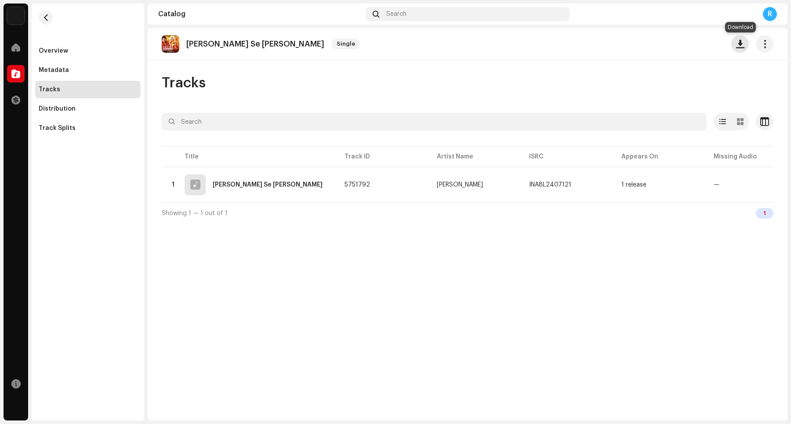
click at [632, 45] on span "button" at bounding box center [740, 43] width 8 height 7
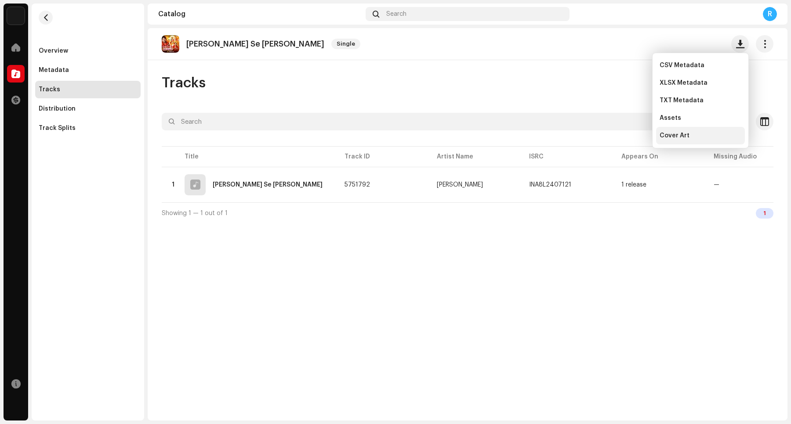
click at [632, 138] on div "Cover Art" at bounding box center [700, 135] width 82 height 7
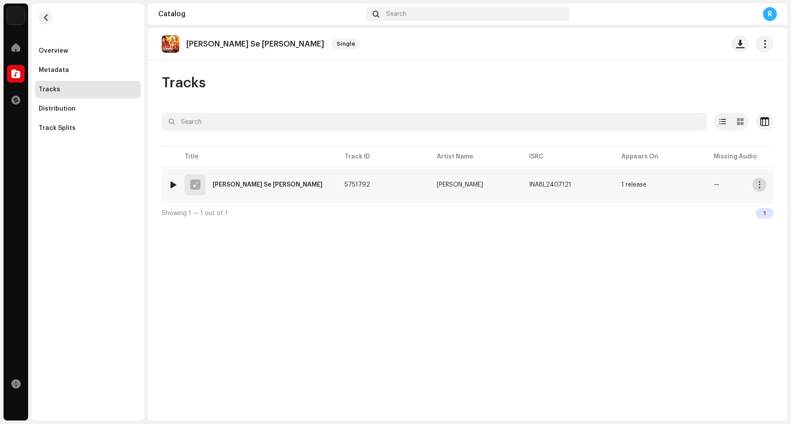
click at [632, 187] on span "button" at bounding box center [759, 184] width 7 height 7
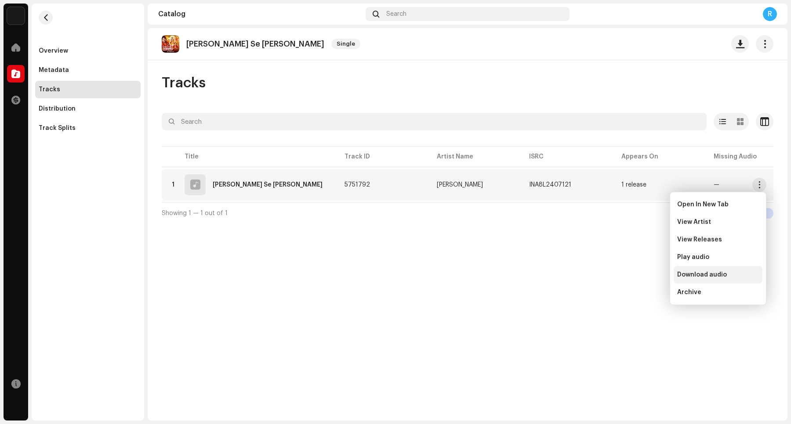
drag, startPoint x: 712, startPoint y: 276, endPoint x: 720, endPoint y: 273, distance: 8.3
click at [632, 276] on span "Download audio" at bounding box center [702, 275] width 50 height 7
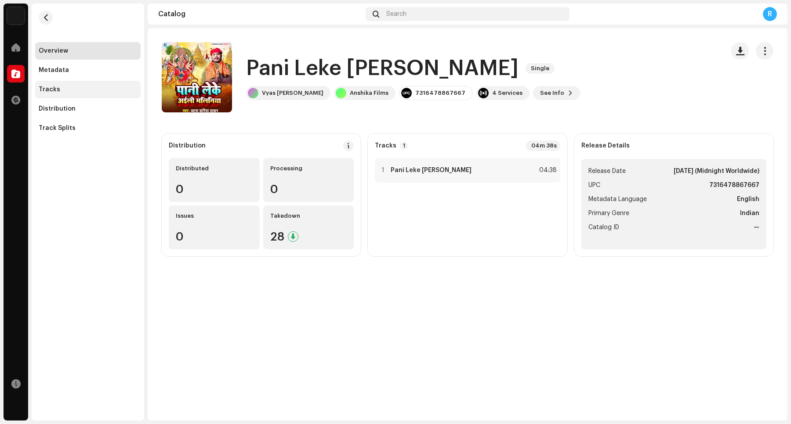
click at [100, 90] on div "Tracks" at bounding box center [88, 89] width 98 height 7
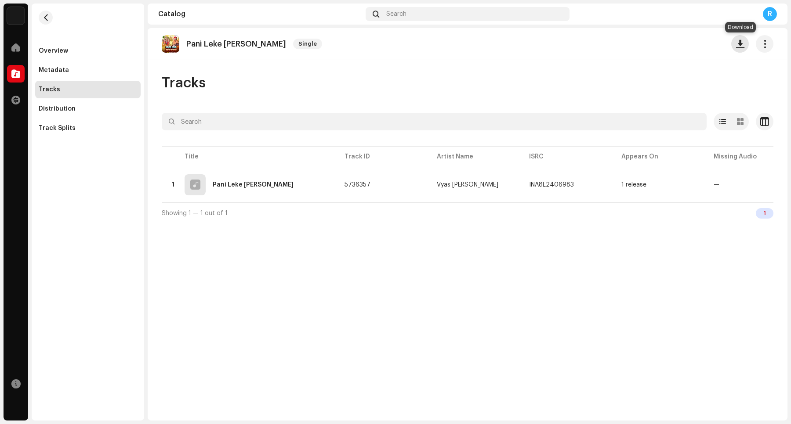
click at [632, 46] on span "button" at bounding box center [740, 43] width 8 height 7
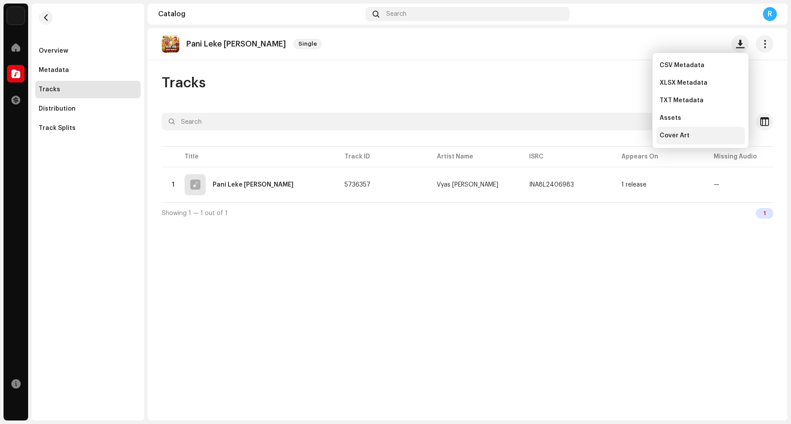
click at [632, 135] on span "Cover Art" at bounding box center [674, 135] width 30 height 7
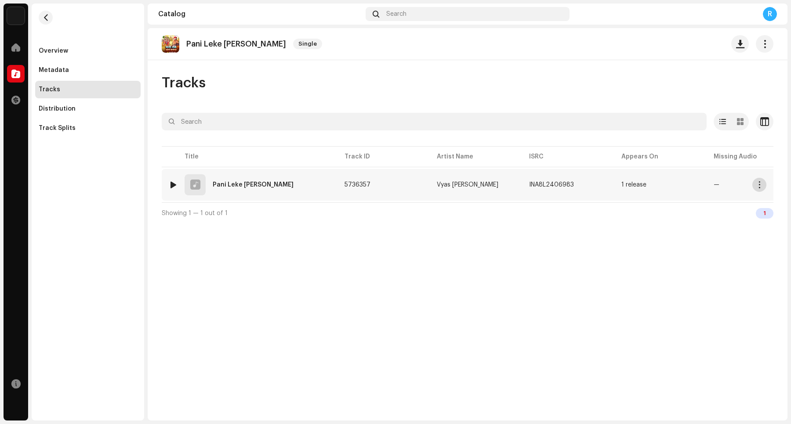
drag, startPoint x: 761, startPoint y: 184, endPoint x: 746, endPoint y: 185, distance: 15.4
click at [632, 184] on span "button" at bounding box center [759, 184] width 7 height 7
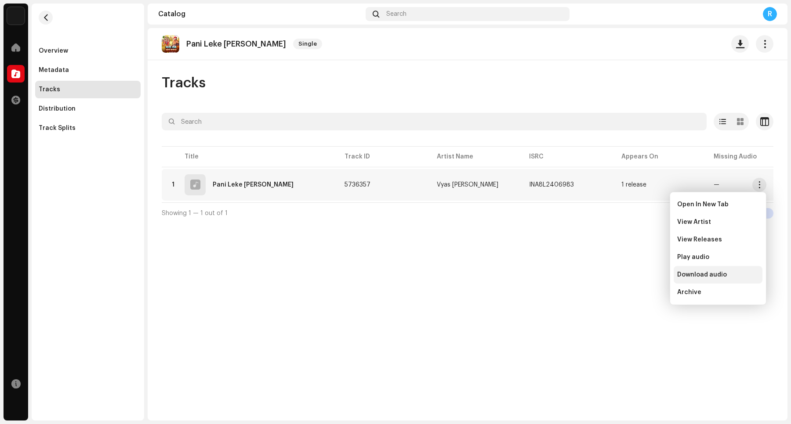
click at [632, 272] on span "Download audio" at bounding box center [702, 275] width 50 height 7
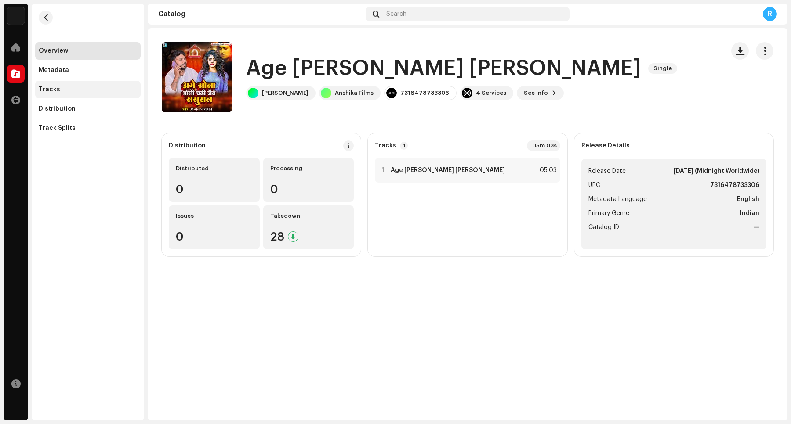
click at [78, 88] on div "Tracks" at bounding box center [88, 89] width 98 height 7
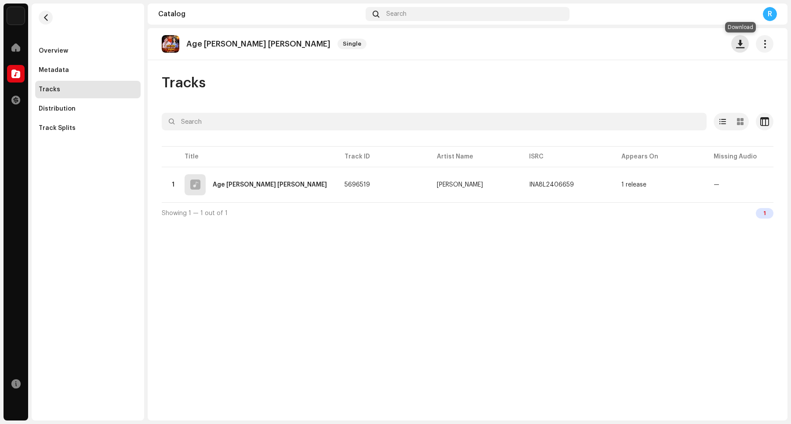
click at [632, 44] on span "button" at bounding box center [740, 43] width 8 height 7
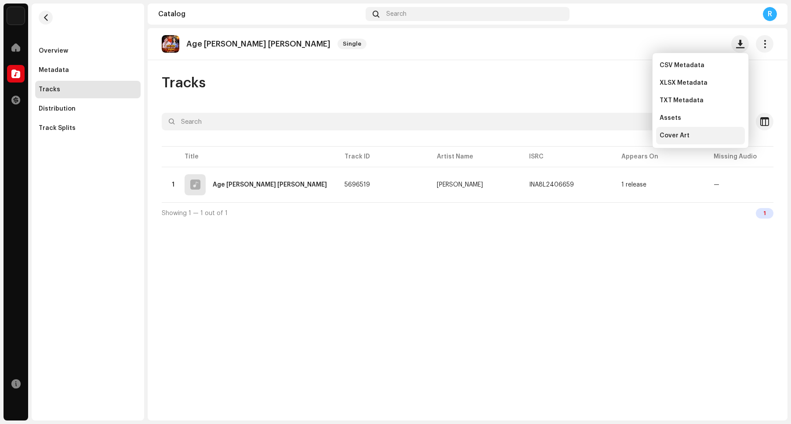
click at [632, 134] on div "Cover Art" at bounding box center [700, 135] width 82 height 7
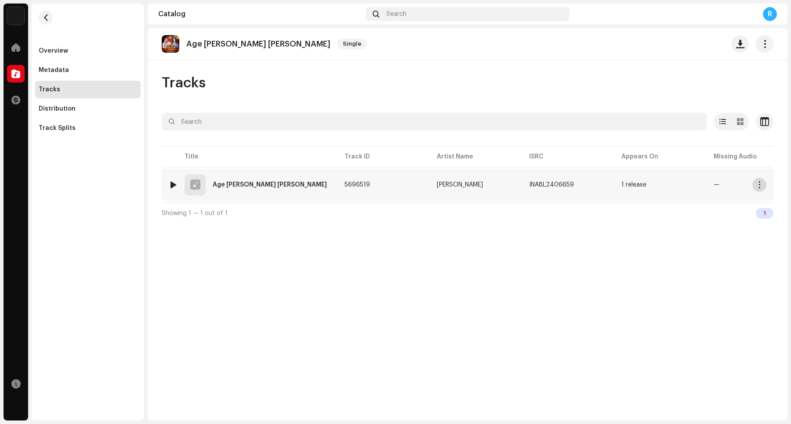
click at [632, 185] on button "button" at bounding box center [759, 185] width 14 height 14
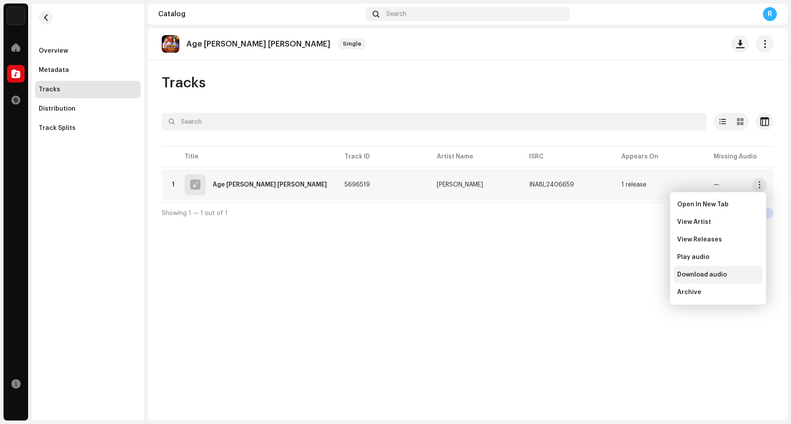
click at [632, 276] on span "Download audio" at bounding box center [702, 275] width 50 height 7
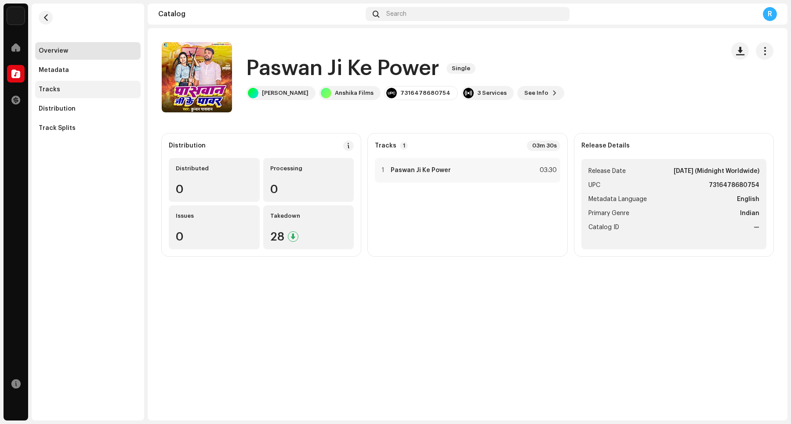
click at [99, 91] on div "Tracks" at bounding box center [88, 89] width 98 height 7
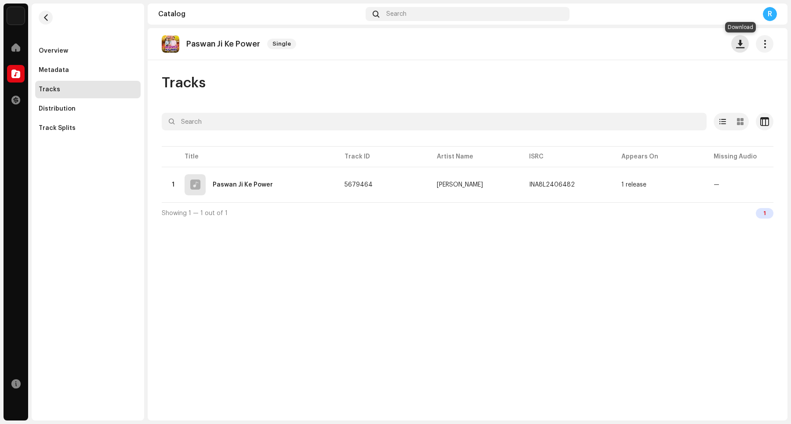
click at [632, 45] on button "button" at bounding box center [740, 44] width 18 height 18
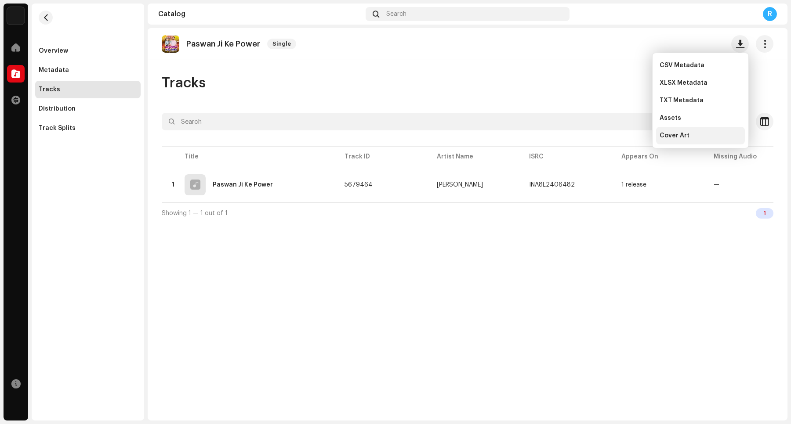
click at [632, 136] on div "Cover Art" at bounding box center [700, 135] width 82 height 7
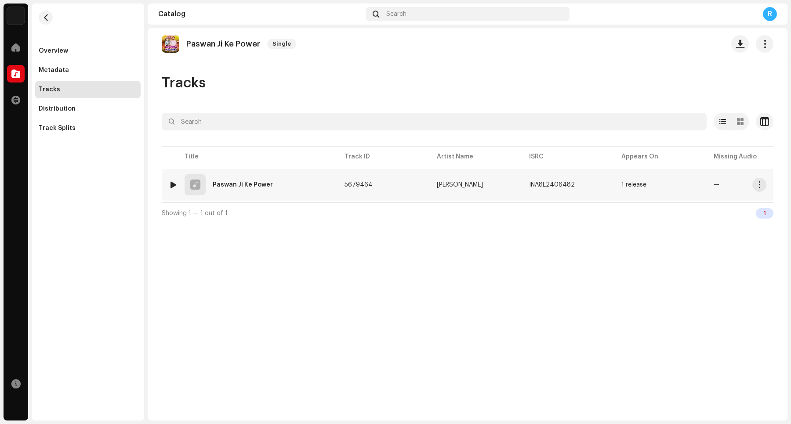
drag, startPoint x: 763, startPoint y: 185, endPoint x: 732, endPoint y: 183, distance: 30.4
click at [632, 185] on button "button" at bounding box center [759, 185] width 14 height 14
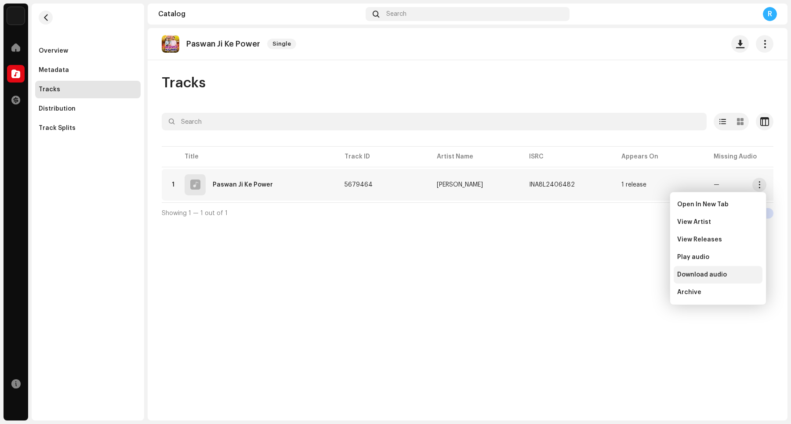
click at [632, 275] on span "Download audio" at bounding box center [702, 275] width 50 height 7
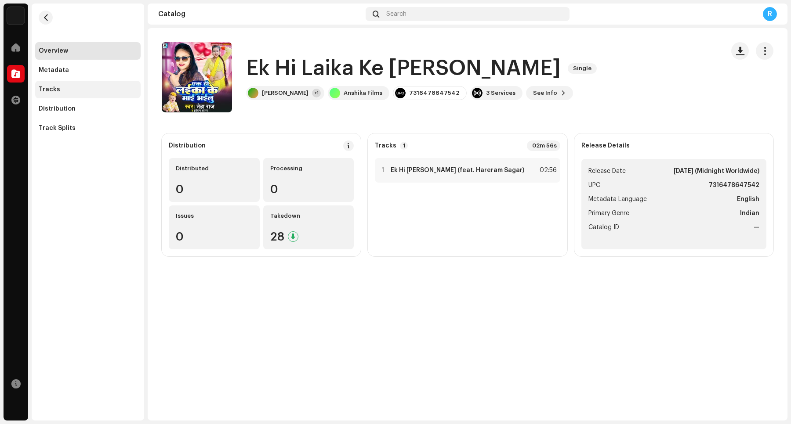
click at [84, 91] on div "Tracks" at bounding box center [88, 89] width 98 height 7
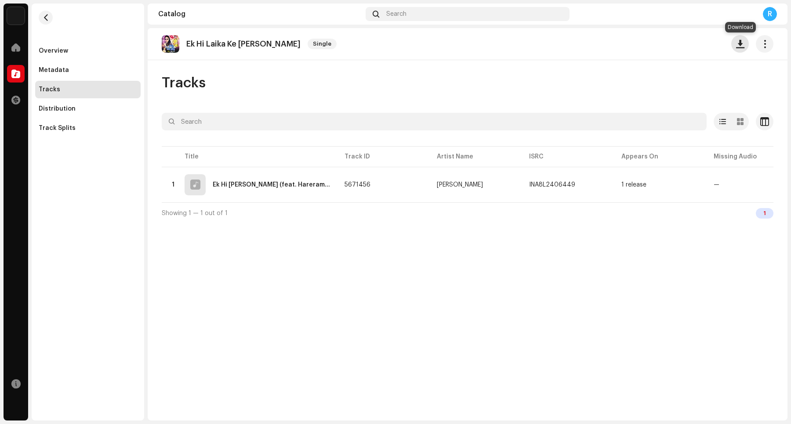
click at [632, 44] on span "button" at bounding box center [740, 43] width 8 height 7
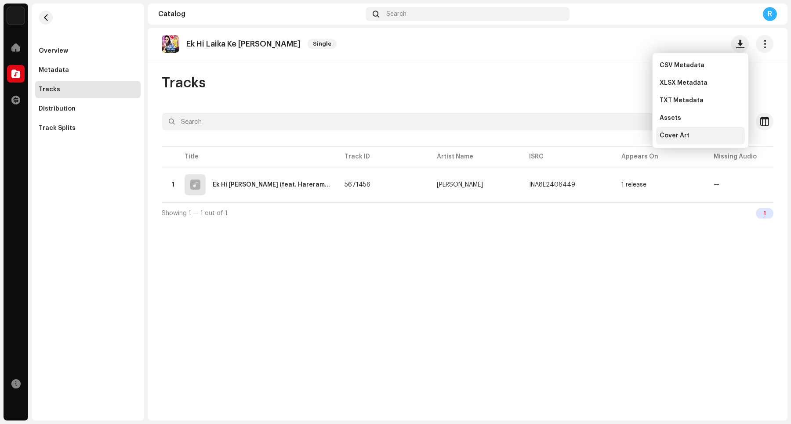
drag, startPoint x: 693, startPoint y: 138, endPoint x: 688, endPoint y: 140, distance: 5.7
click at [632, 138] on div "Cover Art" at bounding box center [700, 135] width 82 height 7
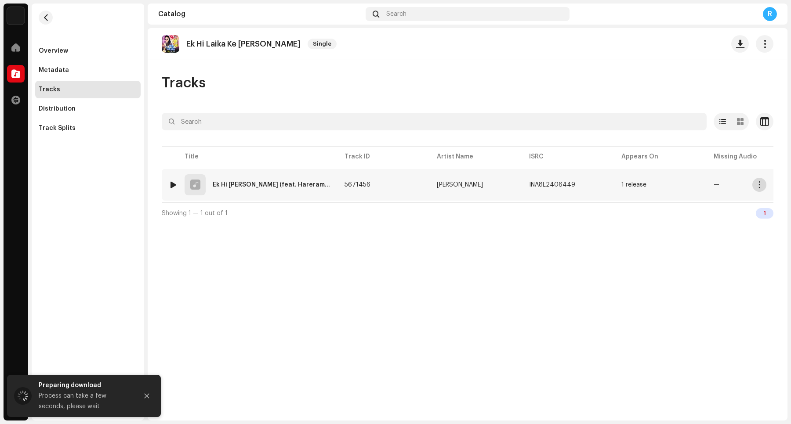
click at [632, 184] on span "button" at bounding box center [759, 184] width 7 height 7
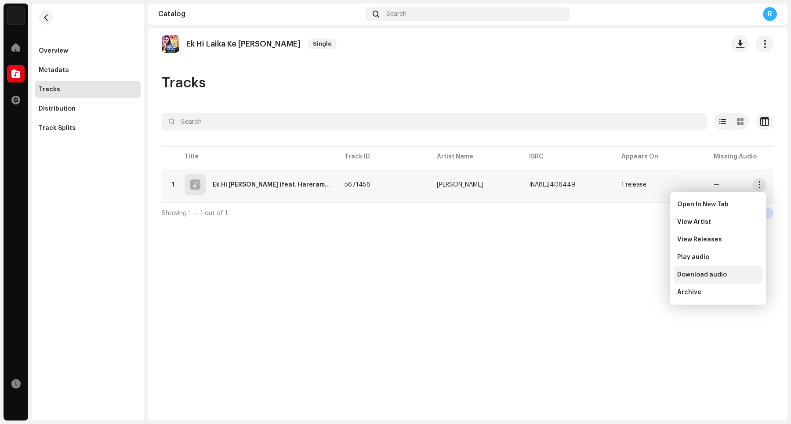
click at [632, 274] on span "Download audio" at bounding box center [702, 275] width 50 height 7
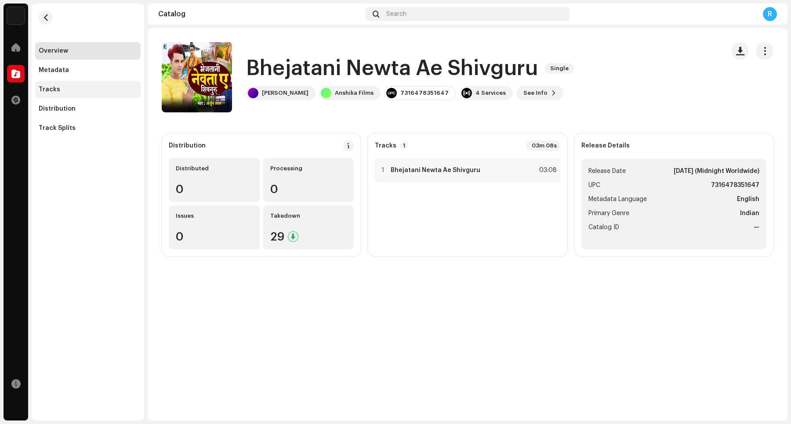
click at [79, 91] on div "Tracks" at bounding box center [88, 89] width 98 height 7
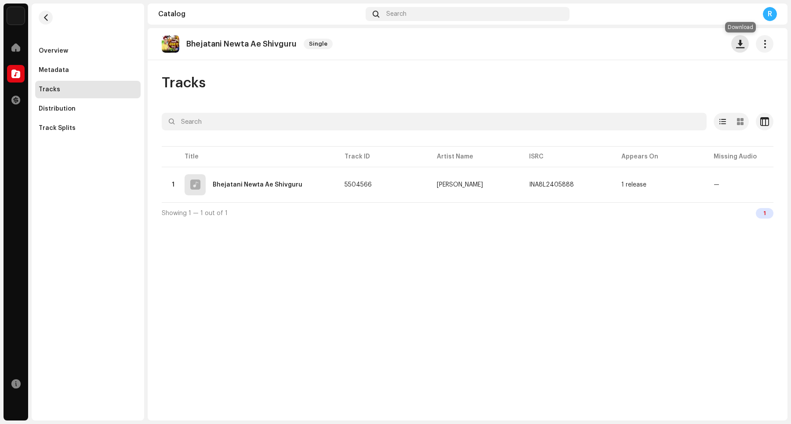
click at [632, 45] on span "button" at bounding box center [740, 43] width 8 height 7
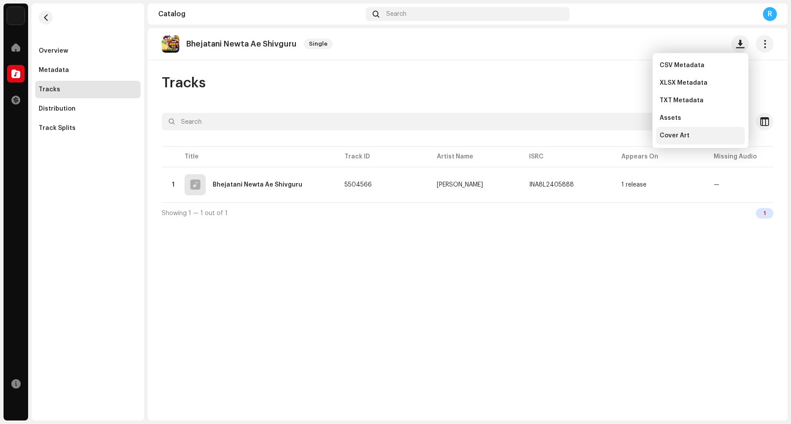
drag, startPoint x: 691, startPoint y: 133, endPoint x: 678, endPoint y: 136, distance: 13.5
click at [632, 134] on div "Cover Art" at bounding box center [700, 135] width 82 height 7
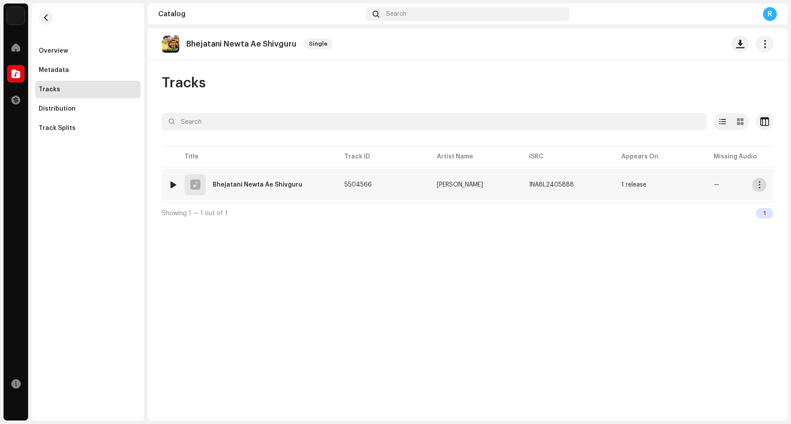
click at [632, 184] on span "button" at bounding box center [759, 184] width 7 height 7
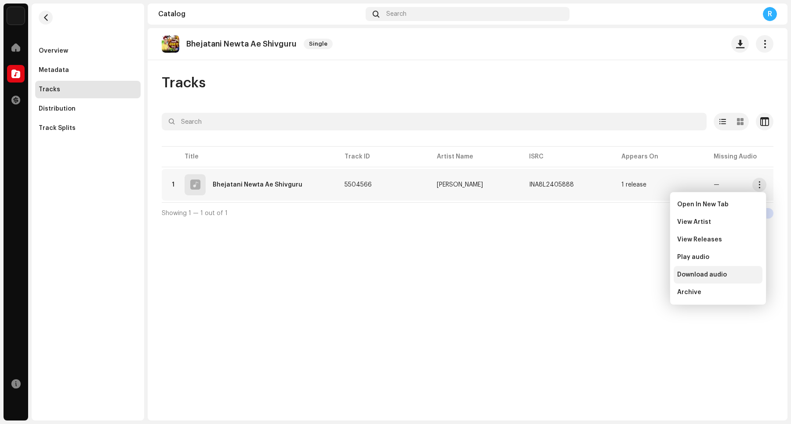
click at [632, 275] on span "Download audio" at bounding box center [702, 275] width 50 height 7
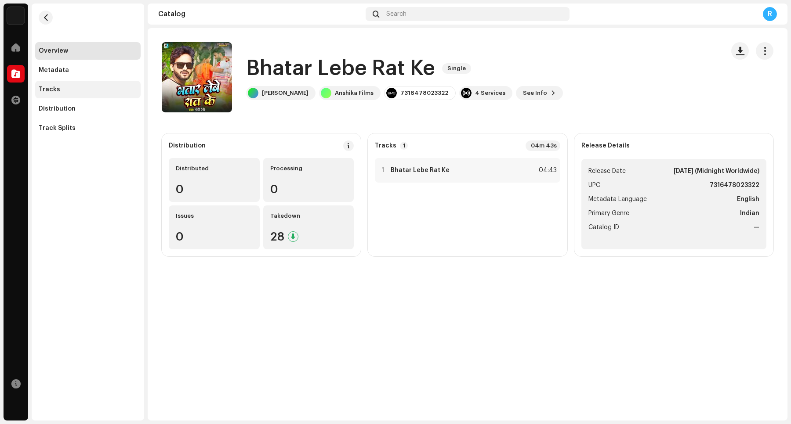
click at [120, 94] on div "Tracks" at bounding box center [87, 90] width 105 height 18
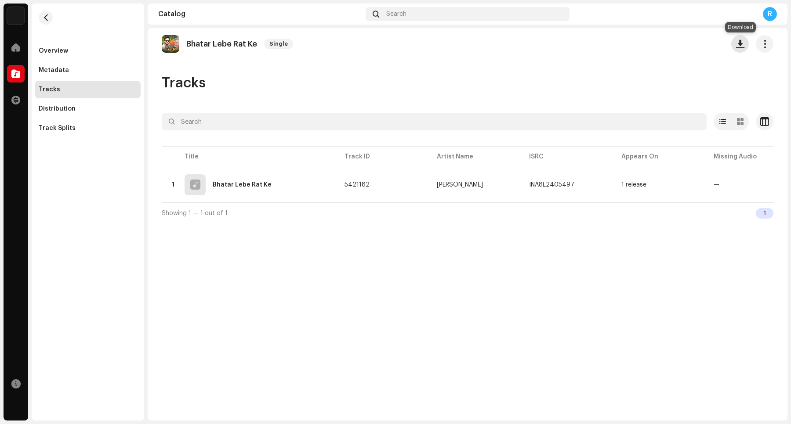
click at [632, 47] on span "button" at bounding box center [740, 43] width 8 height 7
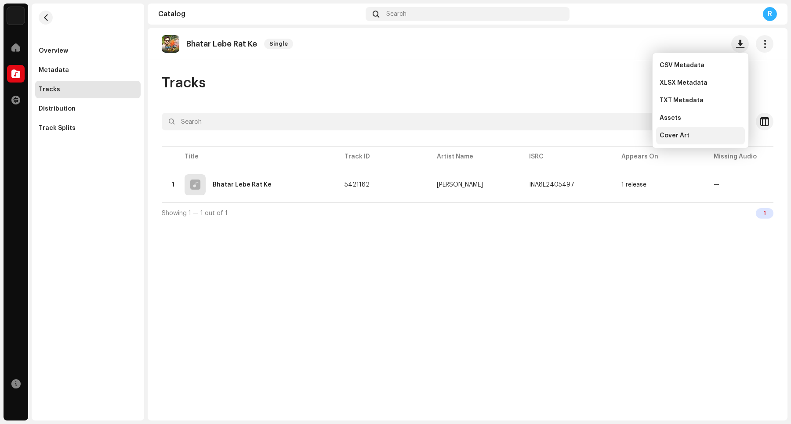
click at [632, 137] on span "Cover Art" at bounding box center [674, 135] width 30 height 7
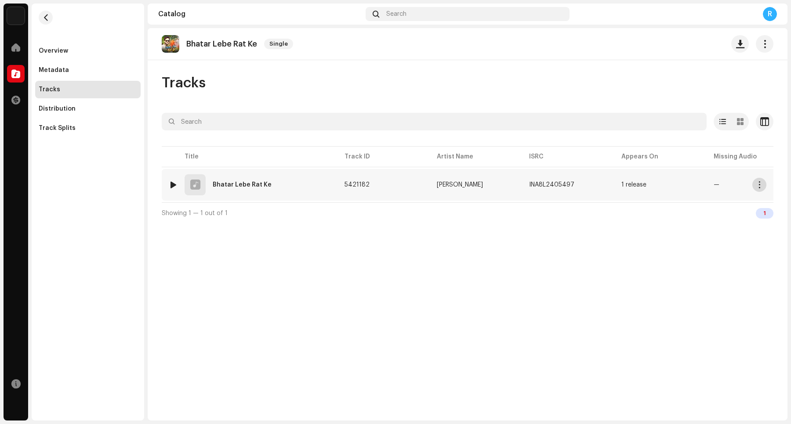
click at [632, 188] on span "button" at bounding box center [759, 184] width 7 height 7
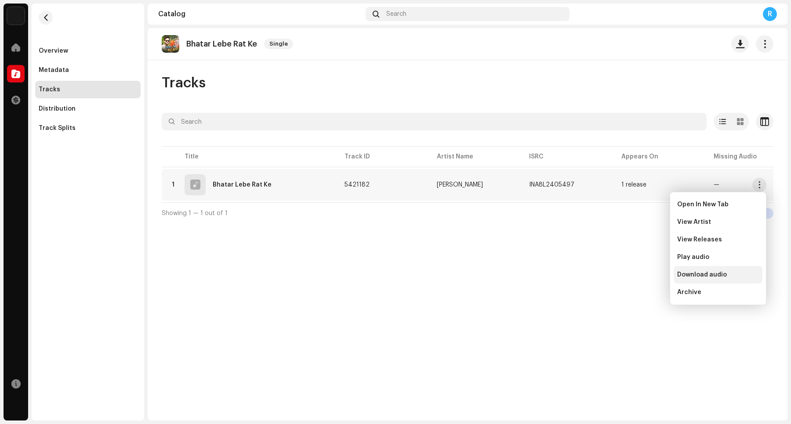
click at [632, 275] on span "Download audio" at bounding box center [702, 275] width 50 height 7
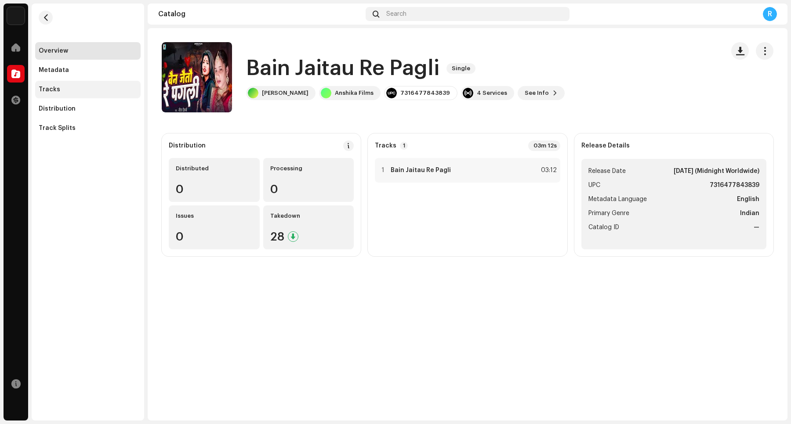
click at [120, 91] on div "Tracks" at bounding box center [88, 89] width 98 height 7
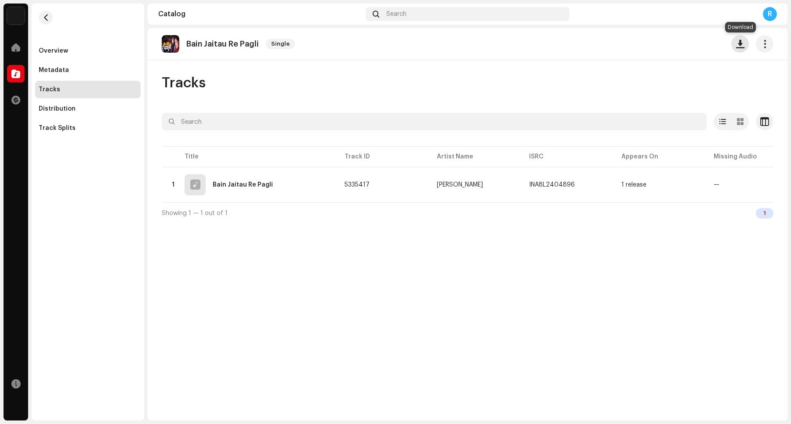
click at [632, 46] on span "button" at bounding box center [740, 43] width 8 height 7
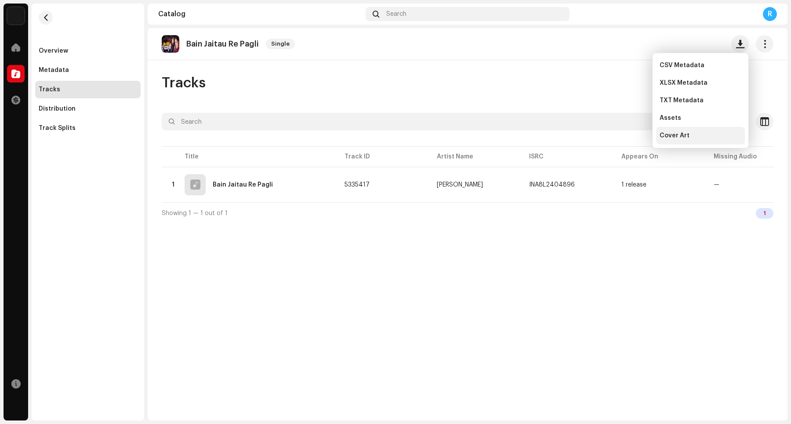
click at [632, 138] on div "Cover Art" at bounding box center [700, 135] width 82 height 7
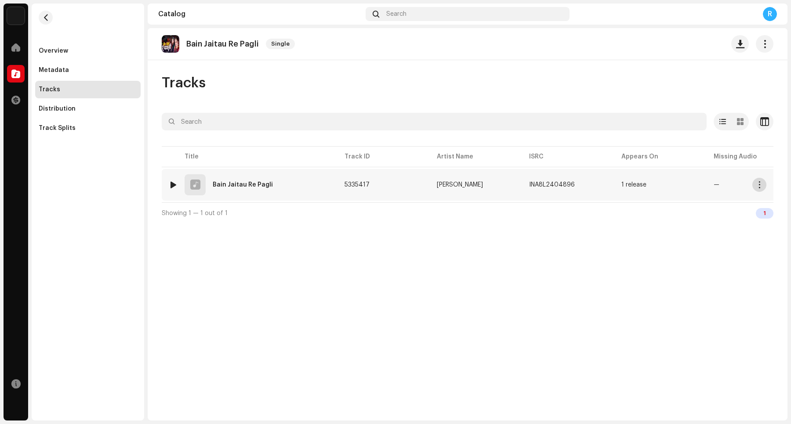
click at [632, 188] on span "button" at bounding box center [759, 184] width 7 height 7
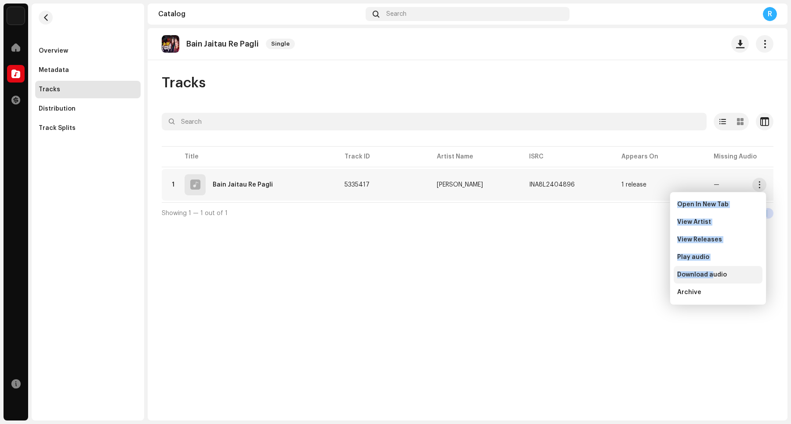
drag, startPoint x: 669, startPoint y: 271, endPoint x: 712, endPoint y: 275, distance: 43.2
click at [632, 275] on body "[PERSON_NAME] Home Catalog Transactions Resources Overview Metadata Tracks Dist…" at bounding box center [395, 212] width 791 height 424
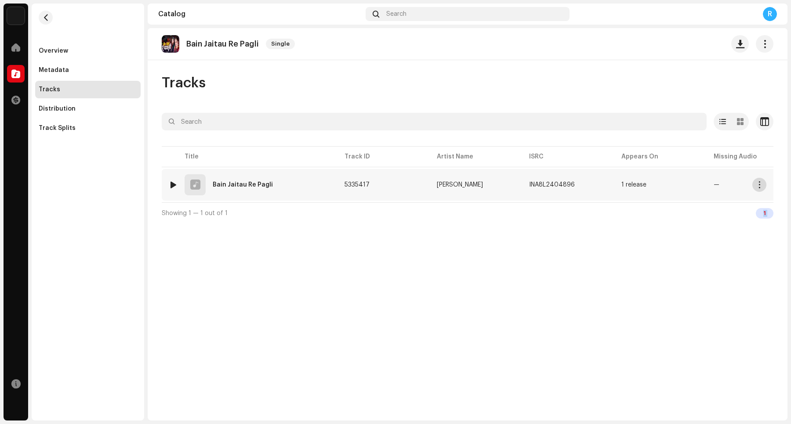
click at [632, 185] on span "button" at bounding box center [759, 184] width 7 height 7
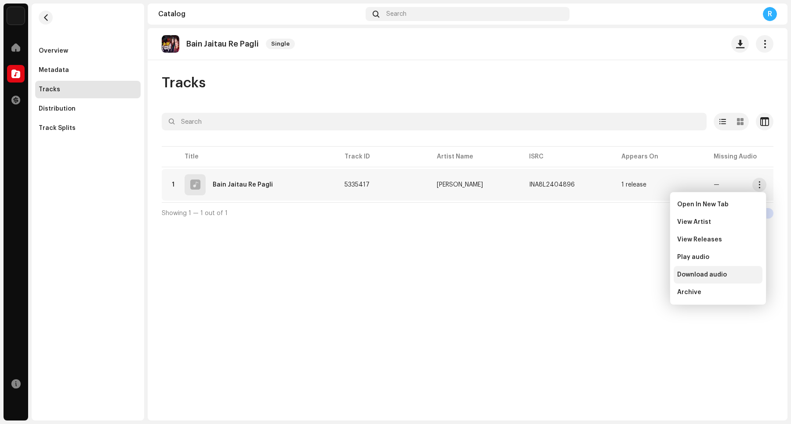
click at [632, 274] on span "Download audio" at bounding box center [702, 275] width 50 height 7
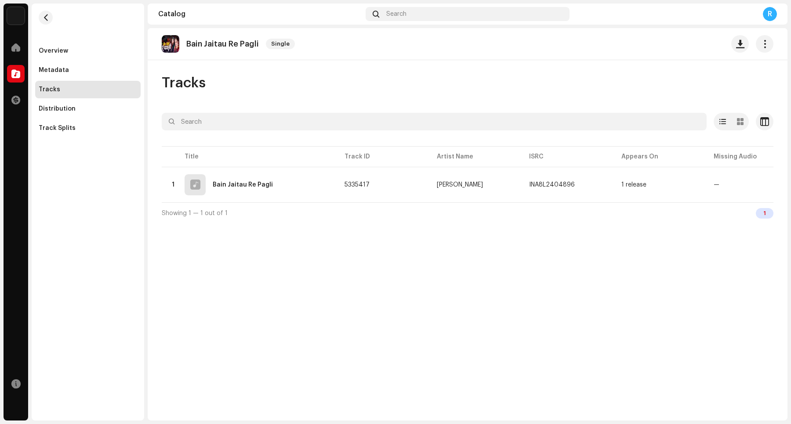
click at [267, 339] on div "Bain Jaitau Re Pagli Single Tracks Selected 0 Options Filters Distribution stat…" at bounding box center [468, 224] width 640 height 393
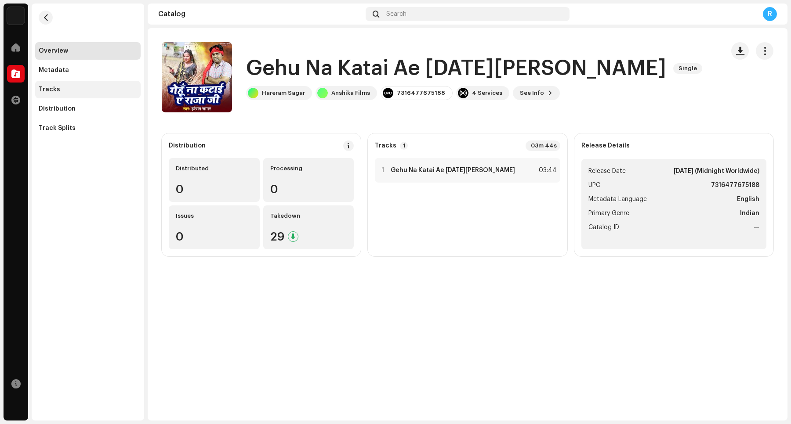
click at [83, 89] on div "Tracks" at bounding box center [88, 89] width 98 height 7
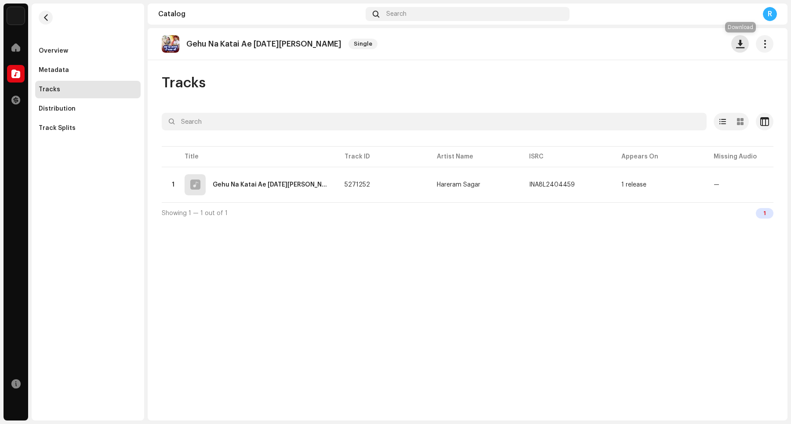
click at [632, 49] on button "button" at bounding box center [740, 44] width 18 height 18
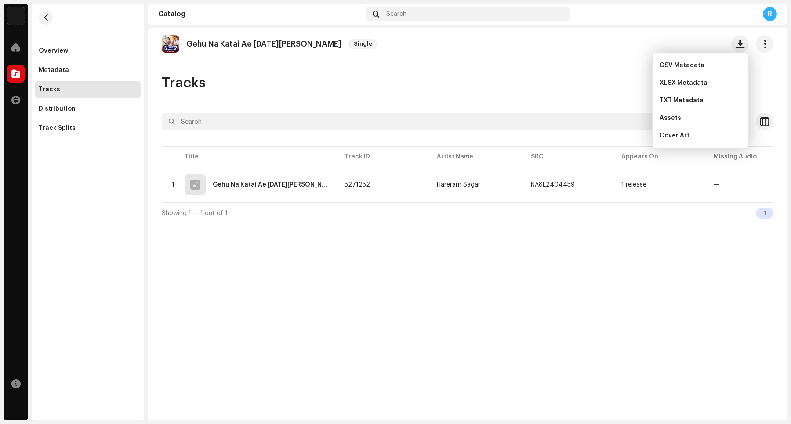
drag, startPoint x: 543, startPoint y: 82, endPoint x: 611, endPoint y: 99, distance: 70.3
click at [542, 82] on div "Tracks" at bounding box center [468, 83] width 612 height 18
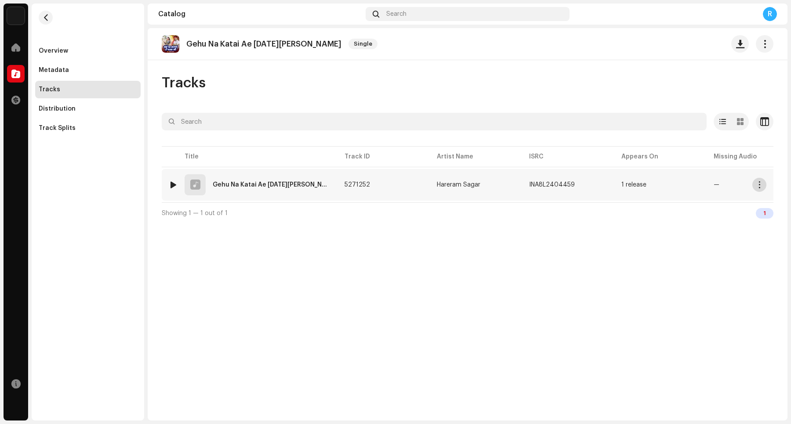
click at [632, 185] on span "button" at bounding box center [759, 184] width 7 height 7
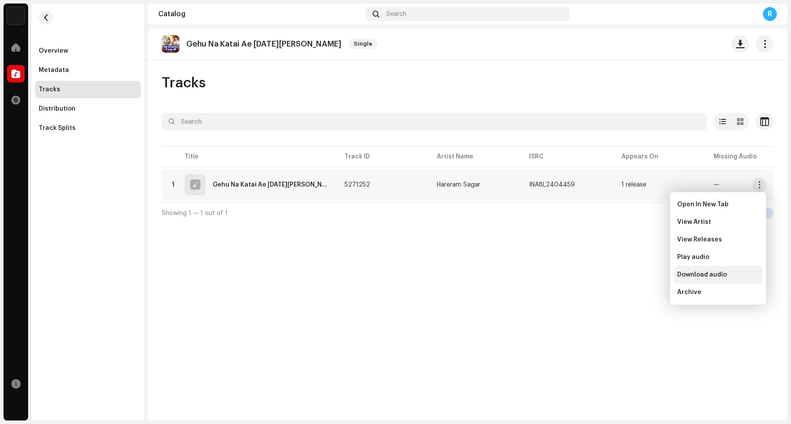
click at [632, 277] on span "Download audio" at bounding box center [702, 275] width 50 height 7
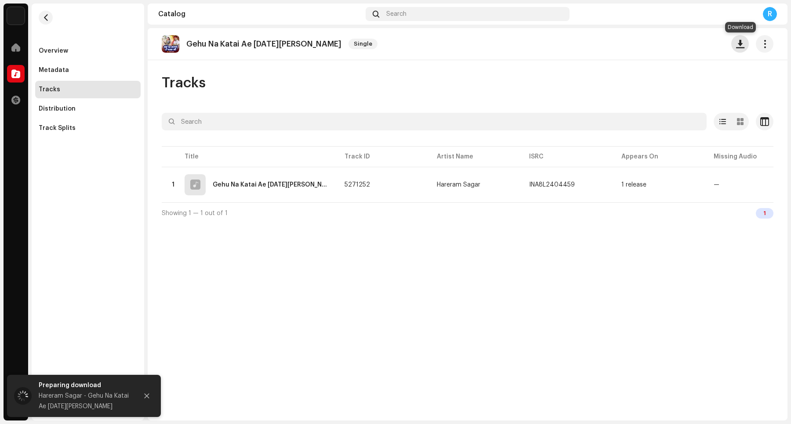
click at [632, 43] on span "button" at bounding box center [740, 43] width 8 height 7
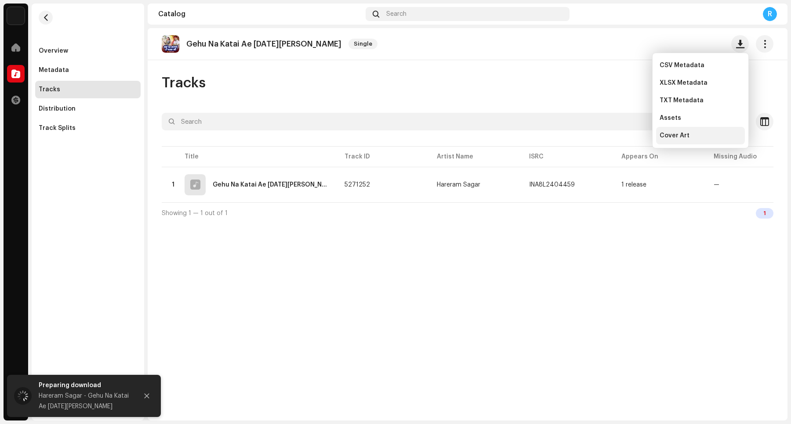
click at [632, 139] on span "Cover Art" at bounding box center [674, 135] width 30 height 7
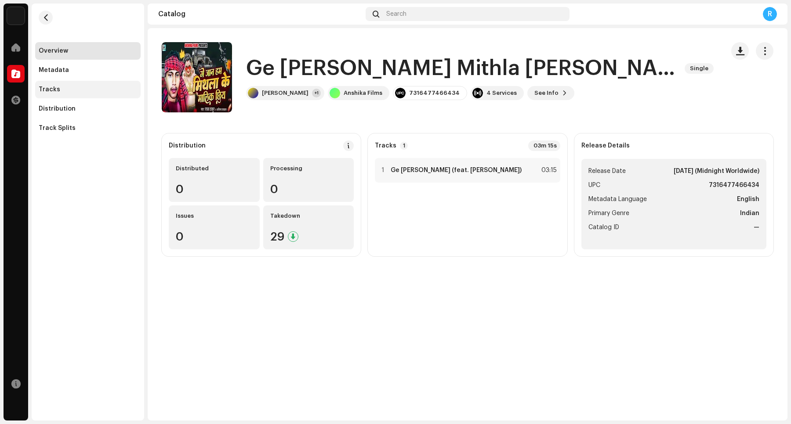
click at [80, 91] on div "Tracks" at bounding box center [88, 89] width 98 height 7
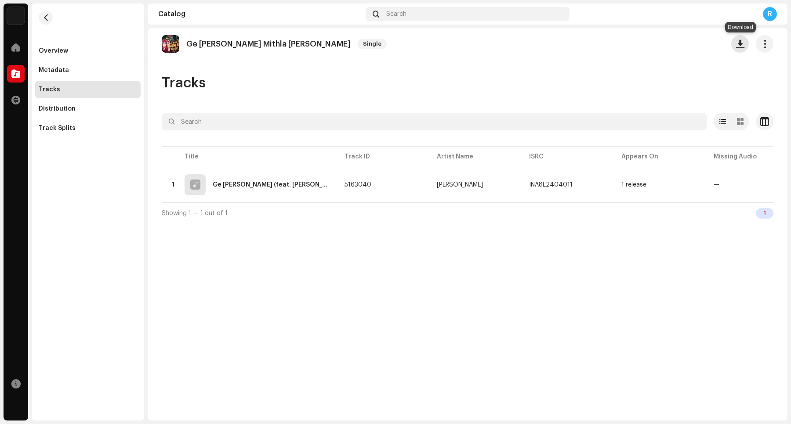
click at [632, 47] on span "button" at bounding box center [740, 43] width 8 height 7
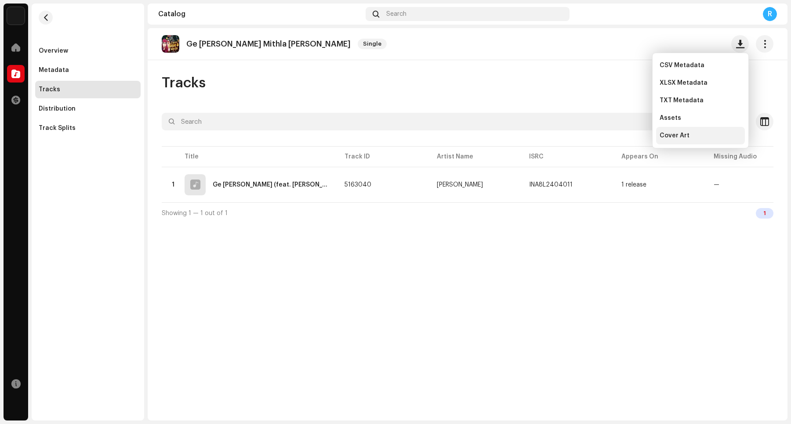
click at [632, 135] on div "Cover Art" at bounding box center [700, 135] width 82 height 7
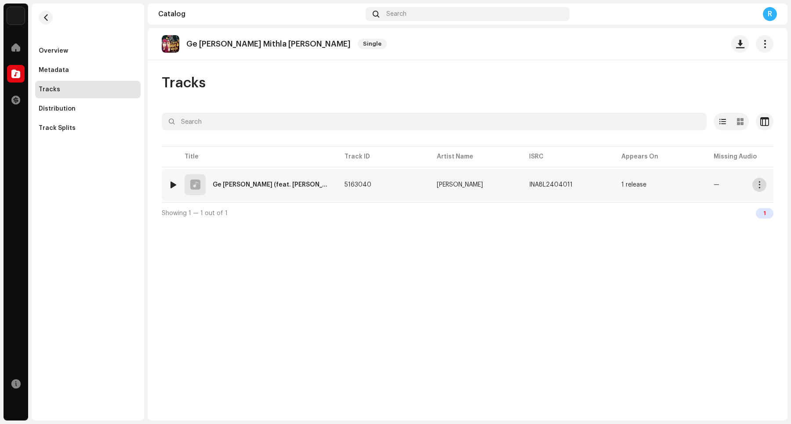
click at [632, 186] on span "button" at bounding box center [759, 184] width 7 height 7
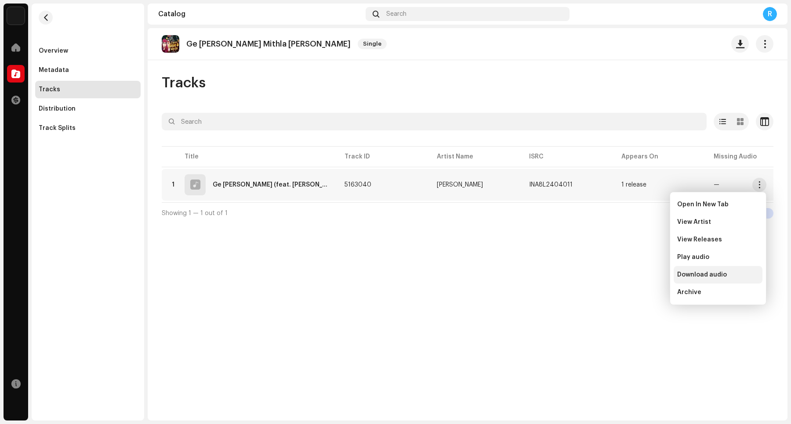
click at [632, 275] on span "Download audio" at bounding box center [702, 275] width 50 height 7
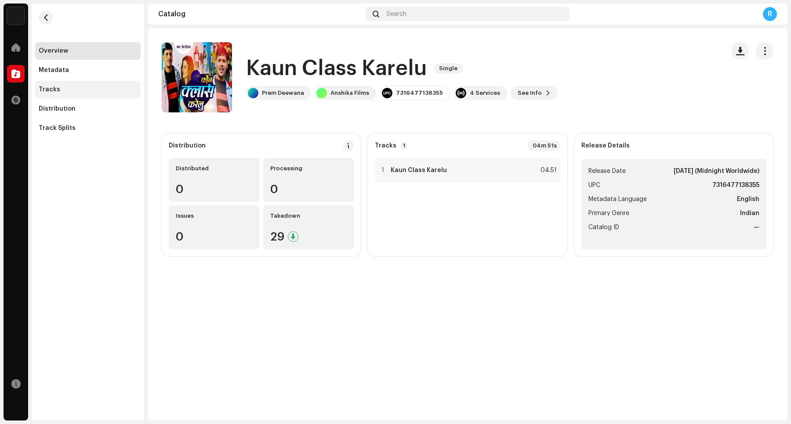
click at [104, 89] on div "Tracks" at bounding box center [88, 89] width 98 height 7
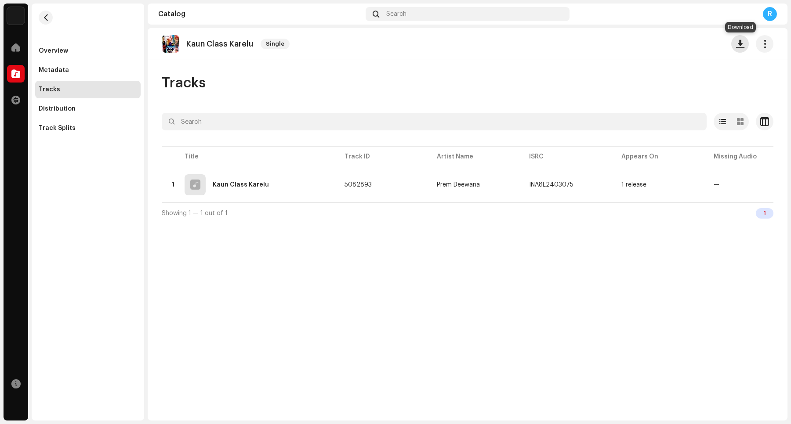
click at [632, 47] on span "button" at bounding box center [740, 43] width 8 height 7
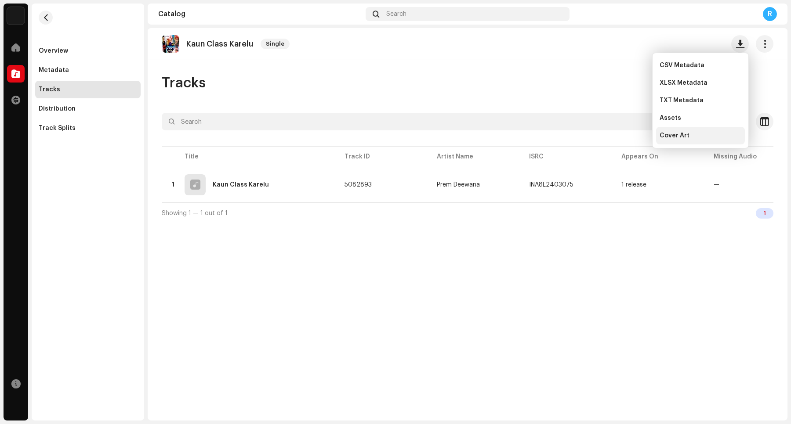
click at [632, 134] on span "Cover Art" at bounding box center [674, 135] width 30 height 7
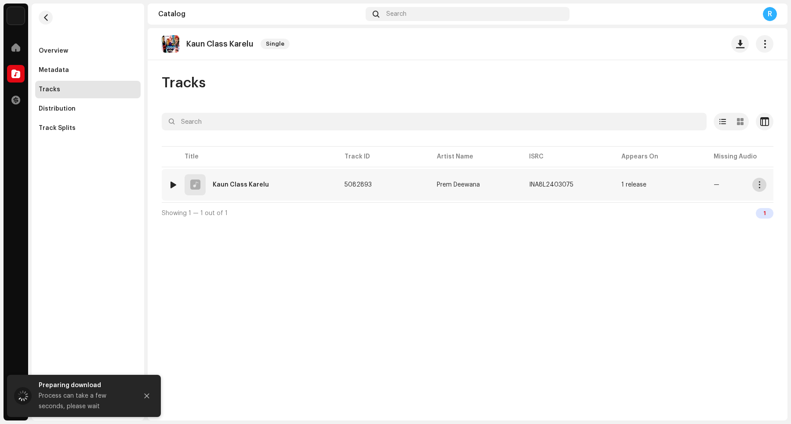
click at [632, 190] on button "button" at bounding box center [759, 185] width 14 height 14
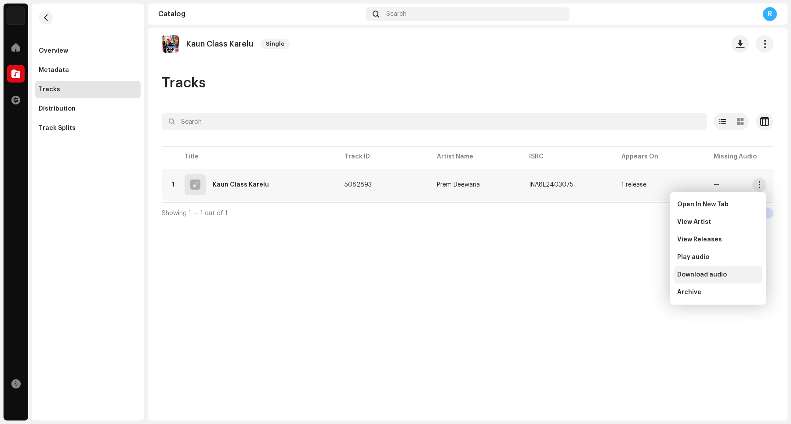
click at [632, 272] on span "Download audio" at bounding box center [702, 275] width 50 height 7
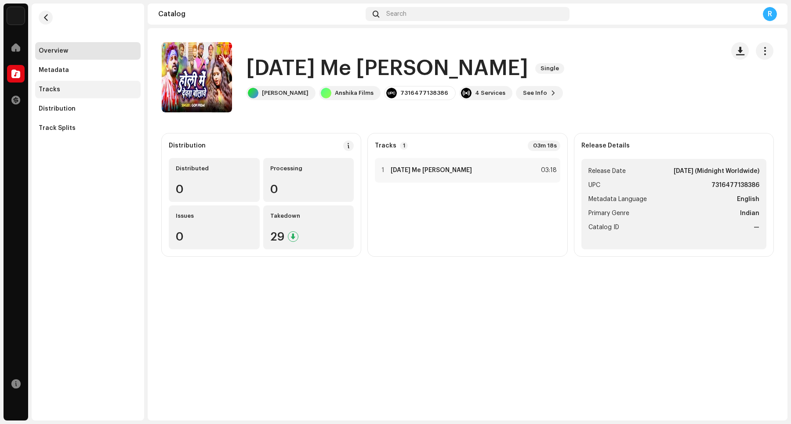
click at [107, 89] on div "Tracks" at bounding box center [88, 89] width 98 height 7
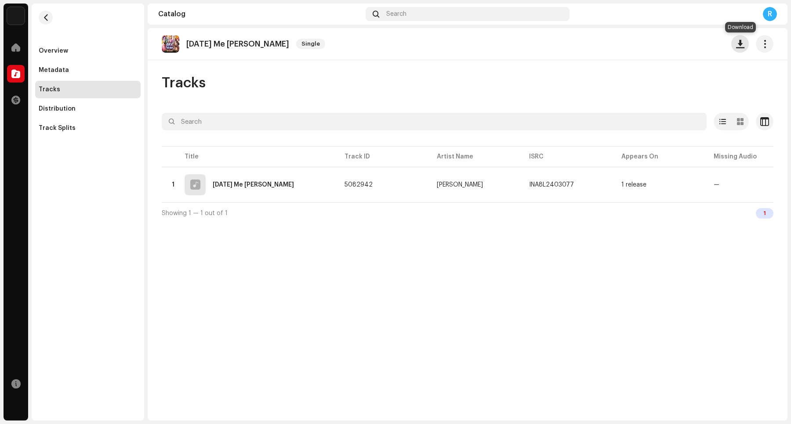
click at [632, 46] on span "button" at bounding box center [740, 43] width 8 height 7
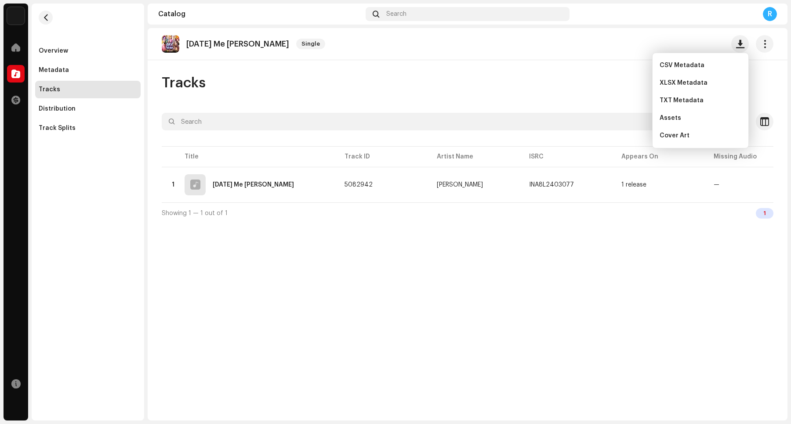
click at [546, 91] on div "Tracks" at bounding box center [468, 83] width 612 height 18
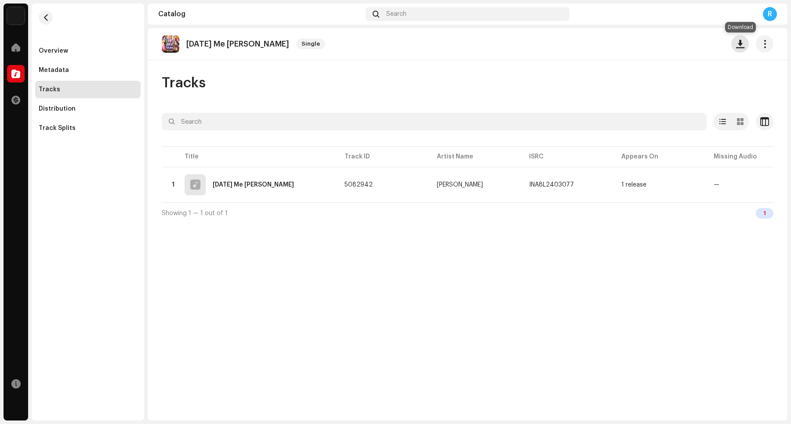
click at [632, 46] on span "button" at bounding box center [740, 43] width 8 height 7
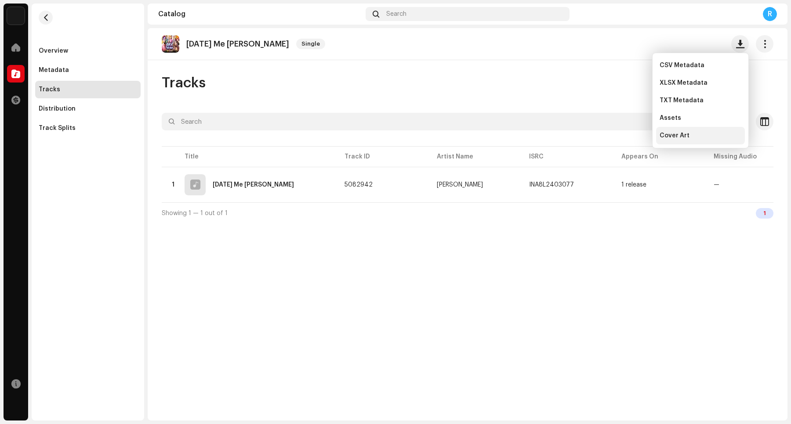
click at [632, 134] on span "Cover Art" at bounding box center [674, 135] width 30 height 7
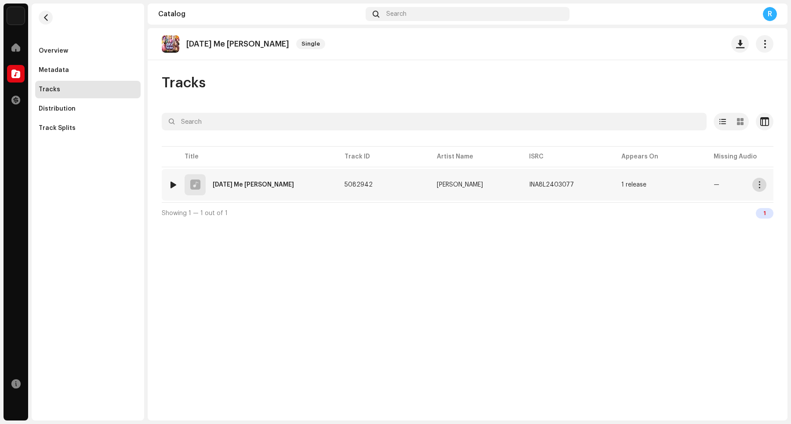
click at [632, 188] on button "button" at bounding box center [759, 185] width 14 height 14
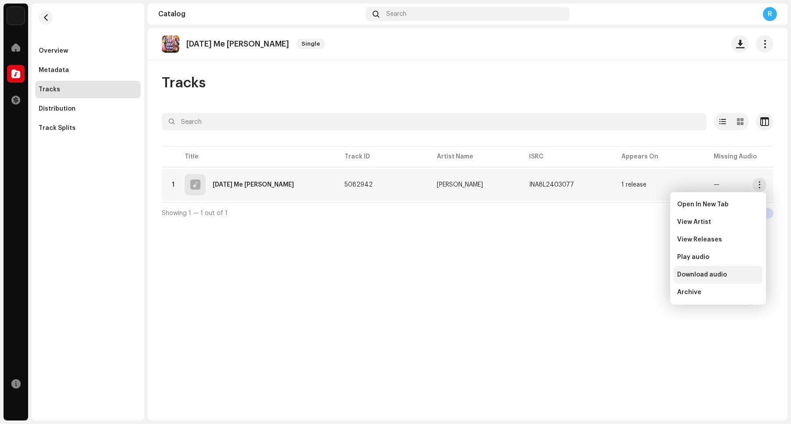
click at [632, 276] on span "Download audio" at bounding box center [702, 275] width 50 height 7
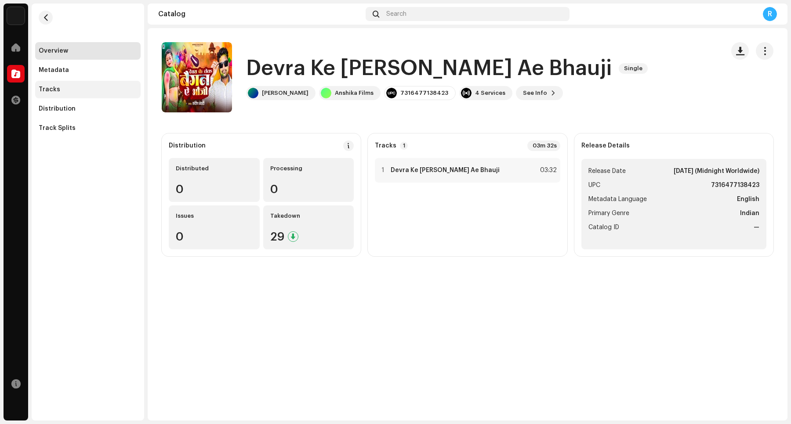
click at [60, 84] on div "Tracks" at bounding box center [87, 90] width 105 height 18
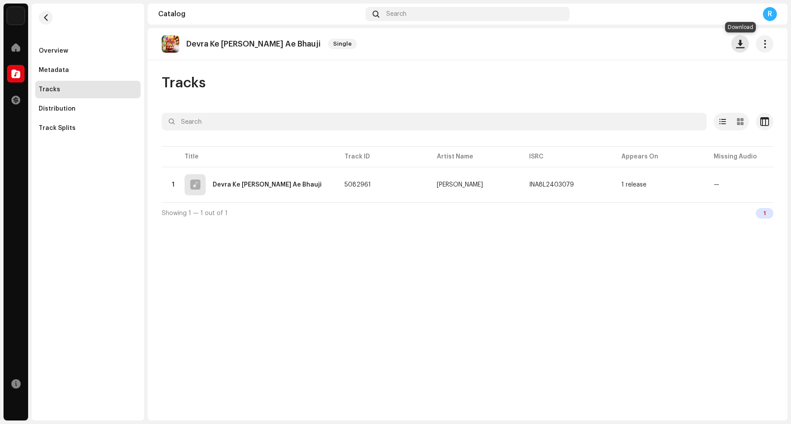
click at [632, 45] on span "button" at bounding box center [740, 43] width 8 height 7
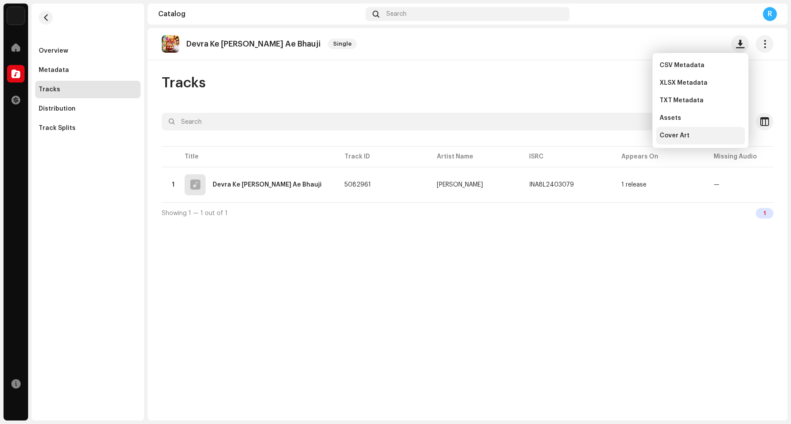
click at [632, 136] on div "Cover Art" at bounding box center [700, 135] width 82 height 7
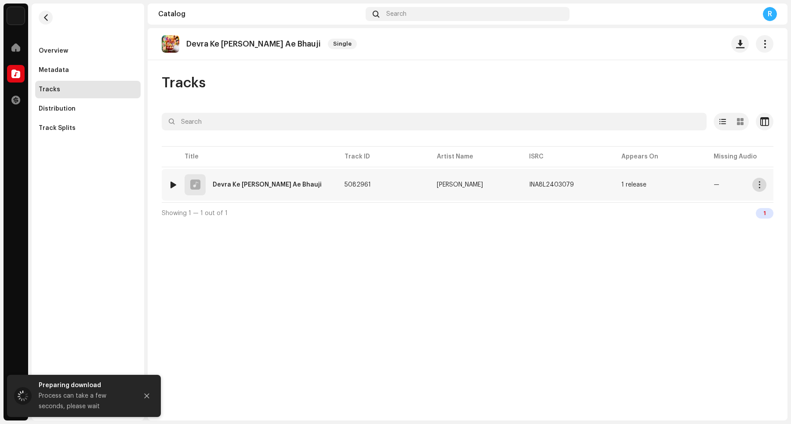
click at [632, 186] on span "button" at bounding box center [759, 184] width 7 height 7
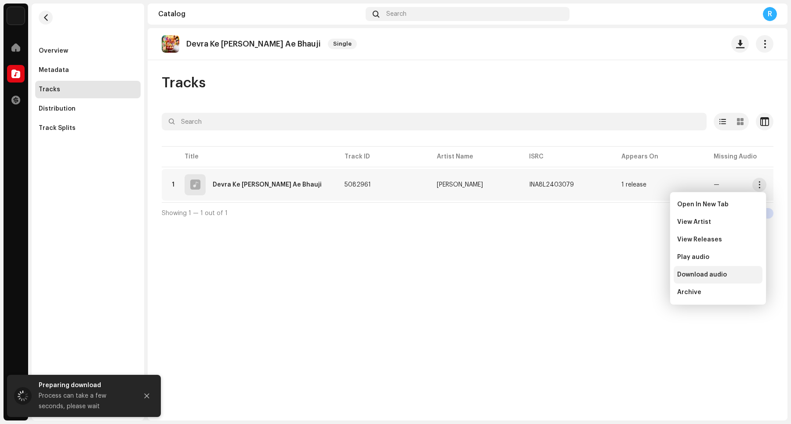
click at [632, 273] on span "Download audio" at bounding box center [702, 275] width 50 height 7
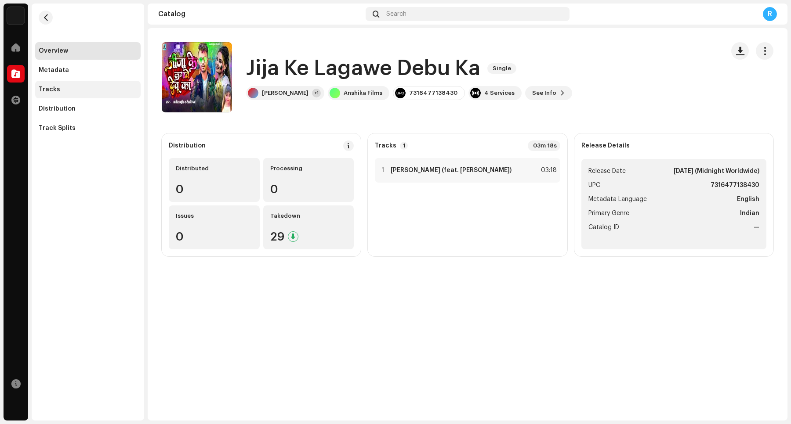
click at [91, 92] on div "Tracks" at bounding box center [88, 89] width 98 height 7
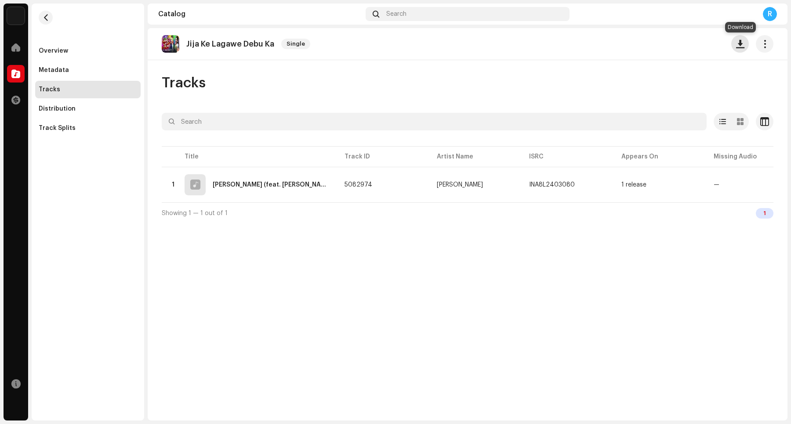
drag, startPoint x: 740, startPoint y: 44, endPoint x: 682, endPoint y: 49, distance: 58.2
click at [632, 44] on span "button" at bounding box center [740, 43] width 8 height 7
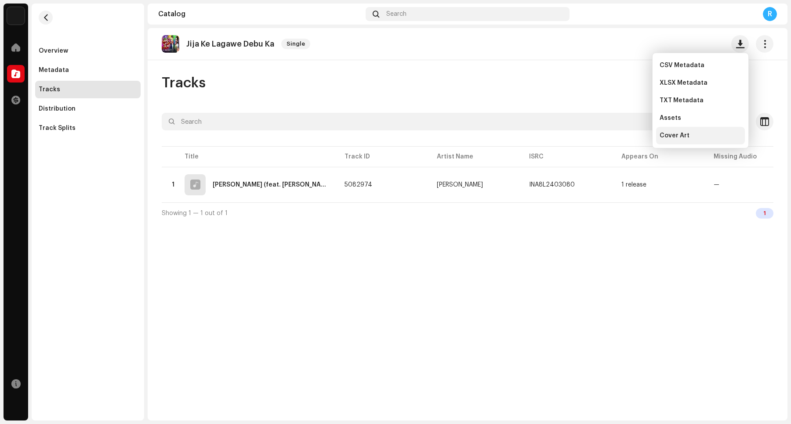
click at [632, 137] on span "Cover Art" at bounding box center [674, 135] width 30 height 7
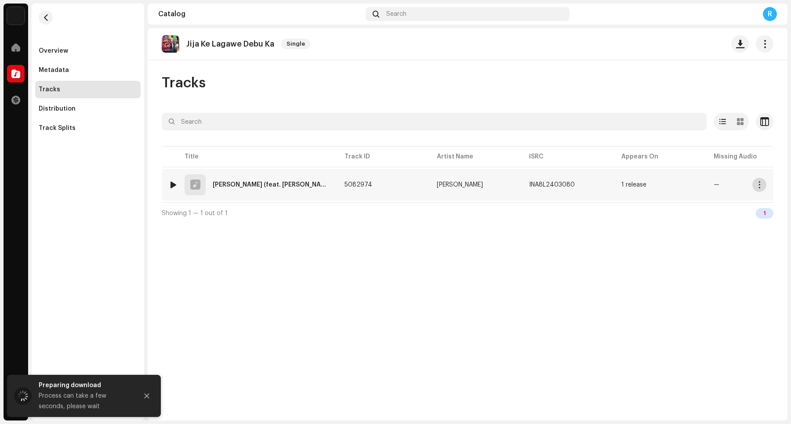
click at [632, 187] on span "button" at bounding box center [759, 184] width 7 height 7
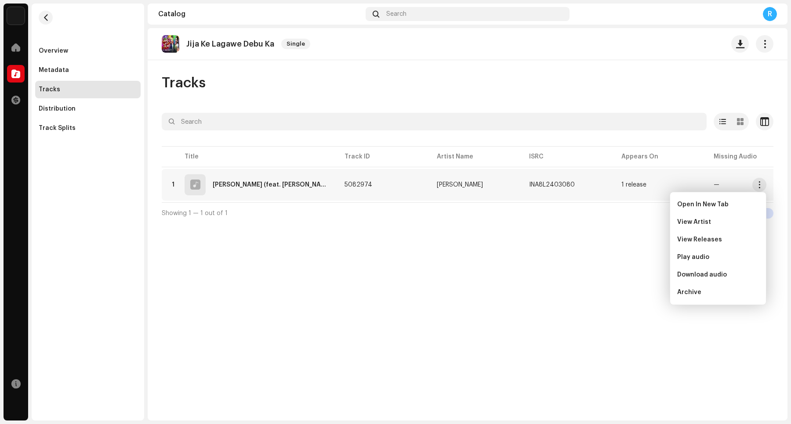
drag, startPoint x: 695, startPoint y: 275, endPoint x: 695, endPoint y: 269, distance: 5.3
click at [632, 275] on span "Download audio" at bounding box center [702, 275] width 50 height 7
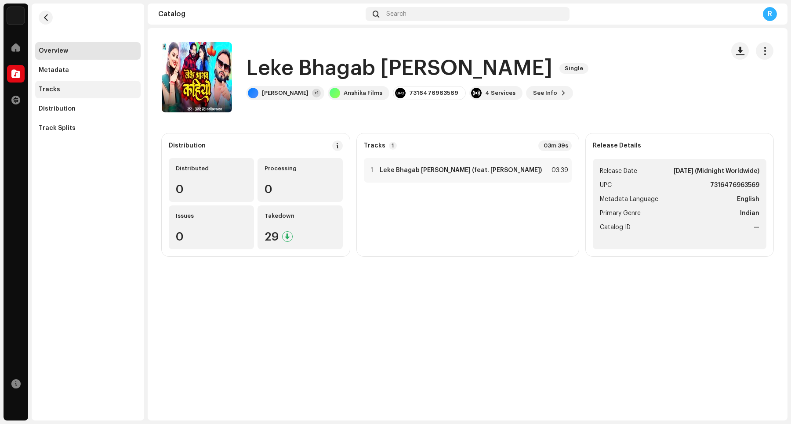
click at [71, 88] on div "Tracks" at bounding box center [88, 89] width 98 height 7
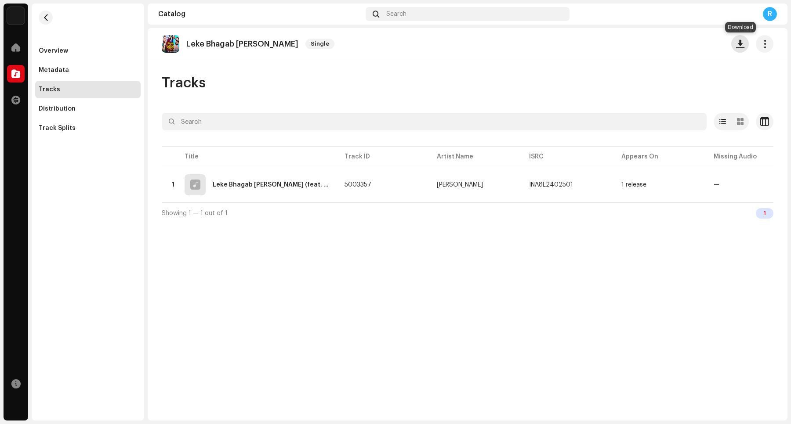
click at [632, 43] on span "button" at bounding box center [740, 43] width 8 height 7
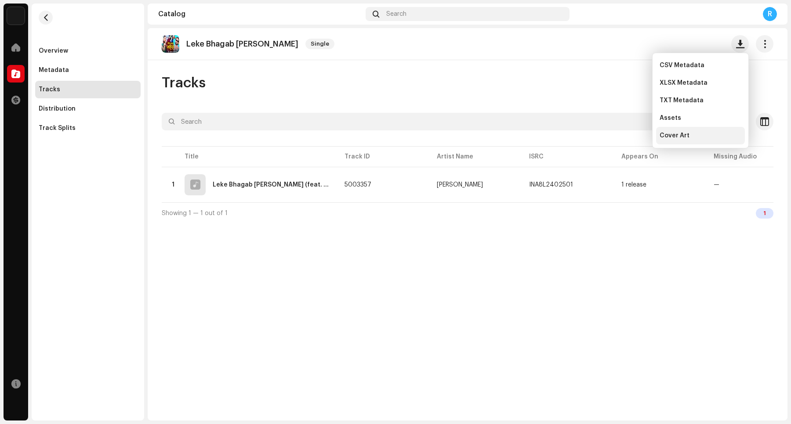
click at [632, 138] on span "Cover Art" at bounding box center [674, 135] width 30 height 7
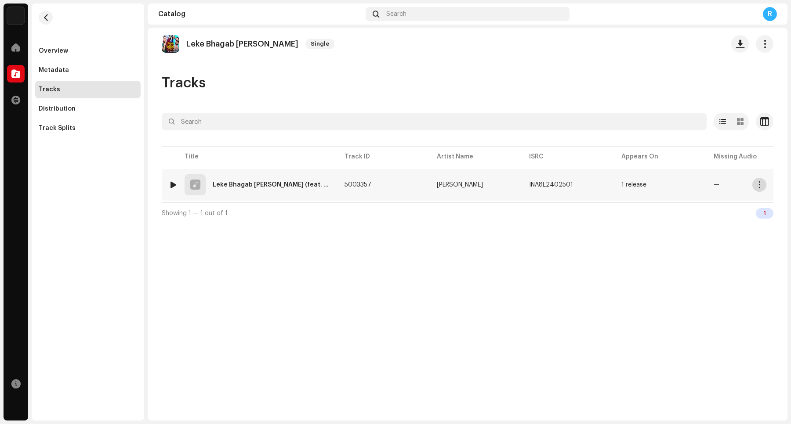
click at [632, 187] on span "button" at bounding box center [759, 184] width 7 height 7
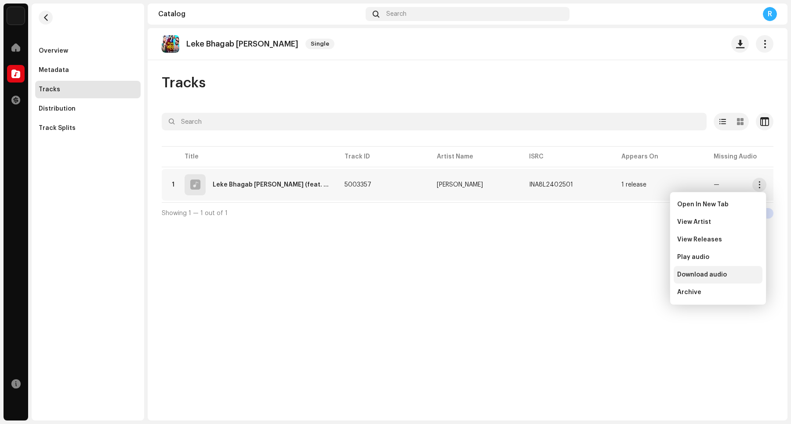
click at [632, 276] on span "Download audio" at bounding box center [702, 275] width 50 height 7
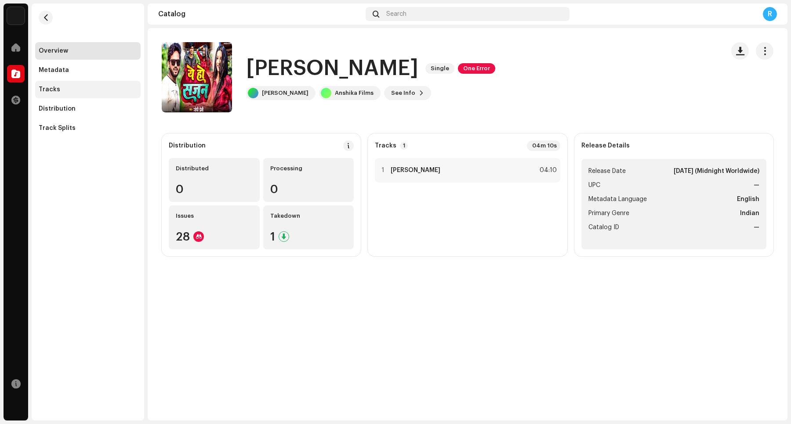
click at [58, 93] on div "Tracks" at bounding box center [87, 90] width 105 height 18
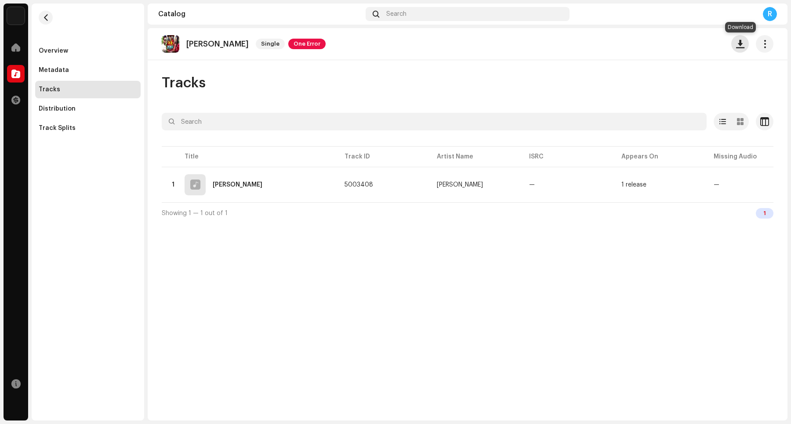
drag, startPoint x: 739, startPoint y: 42, endPoint x: 735, endPoint y: 46, distance: 5.6
click at [632, 43] on span "button" at bounding box center [740, 43] width 8 height 7
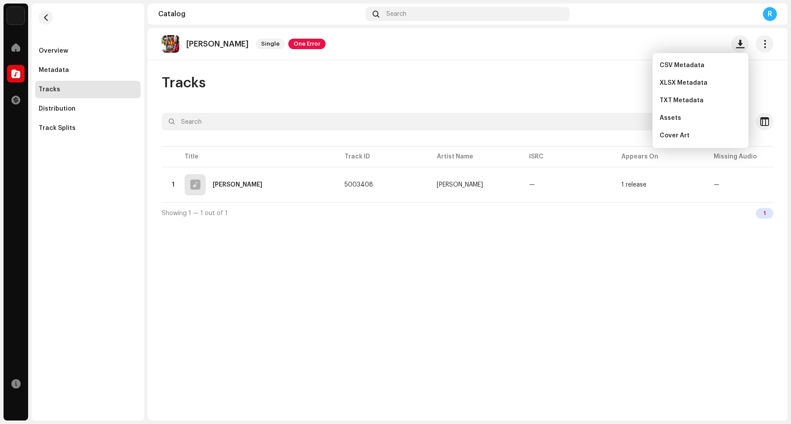
drag, startPoint x: 504, startPoint y: 78, endPoint x: 575, endPoint y: 97, distance: 72.7
click at [515, 80] on div "Tracks" at bounding box center [468, 83] width 612 height 18
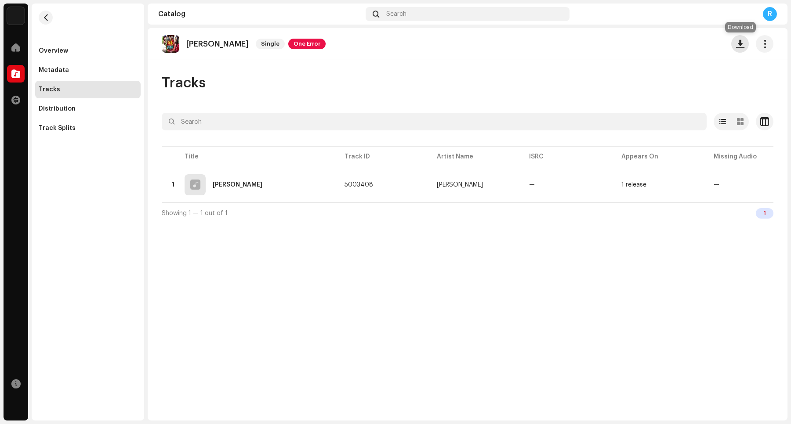
click at [632, 43] on span "button" at bounding box center [740, 43] width 8 height 7
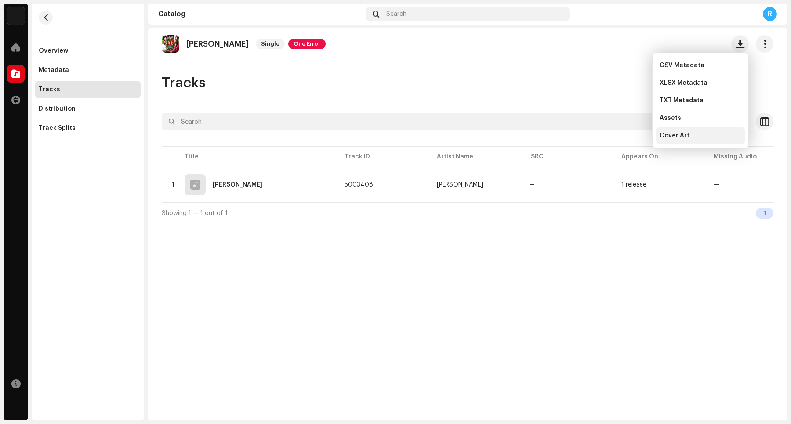
drag, startPoint x: 682, startPoint y: 133, endPoint x: 670, endPoint y: 129, distance: 12.2
click at [632, 133] on span "Cover Art" at bounding box center [674, 135] width 30 height 7
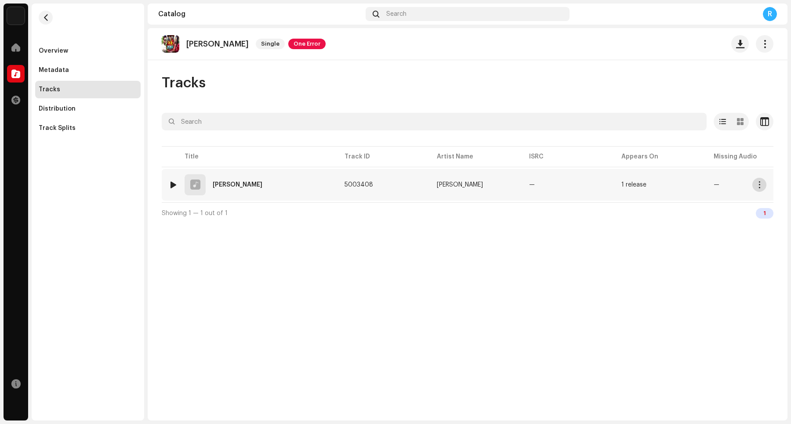
click at [632, 190] on button "button" at bounding box center [759, 185] width 14 height 14
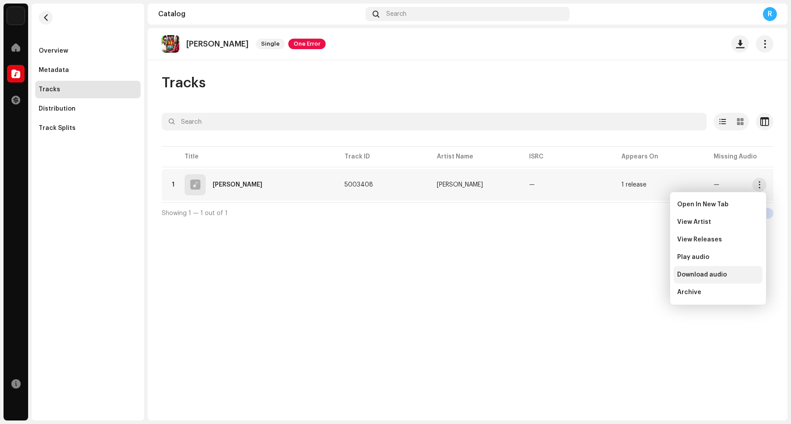
click at [632, 275] on span "Download audio" at bounding box center [702, 275] width 50 height 7
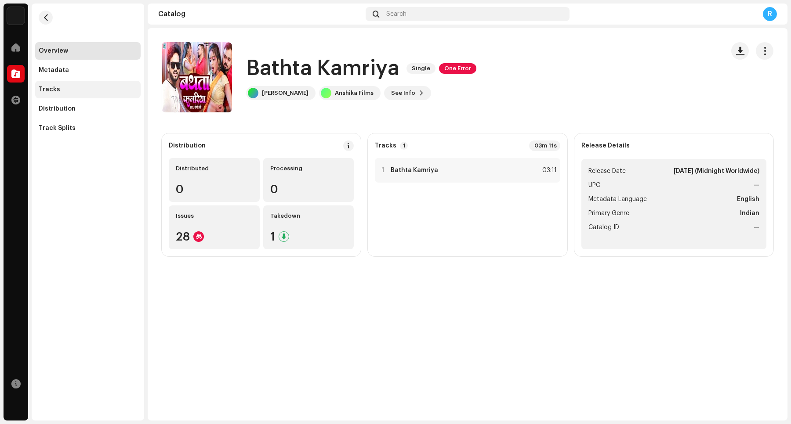
click at [80, 90] on div "Tracks" at bounding box center [88, 89] width 98 height 7
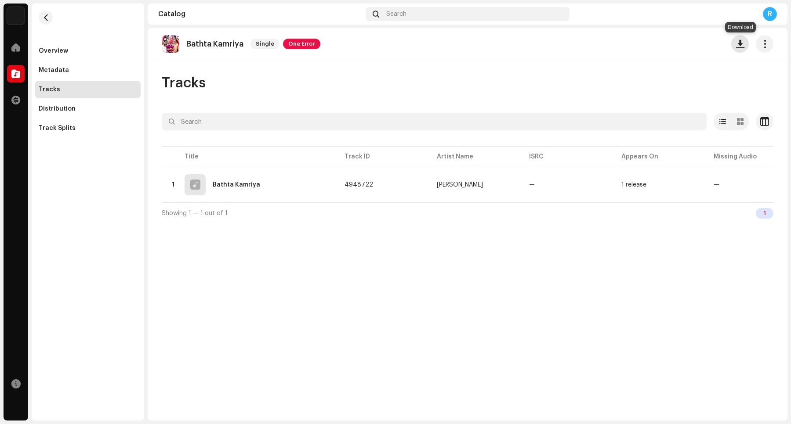
click at [632, 46] on span "button" at bounding box center [740, 43] width 8 height 7
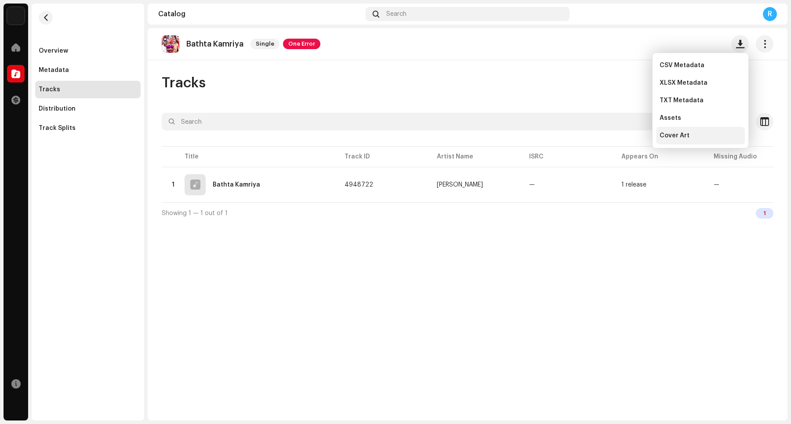
click at [632, 137] on span "Cover Art" at bounding box center [674, 135] width 30 height 7
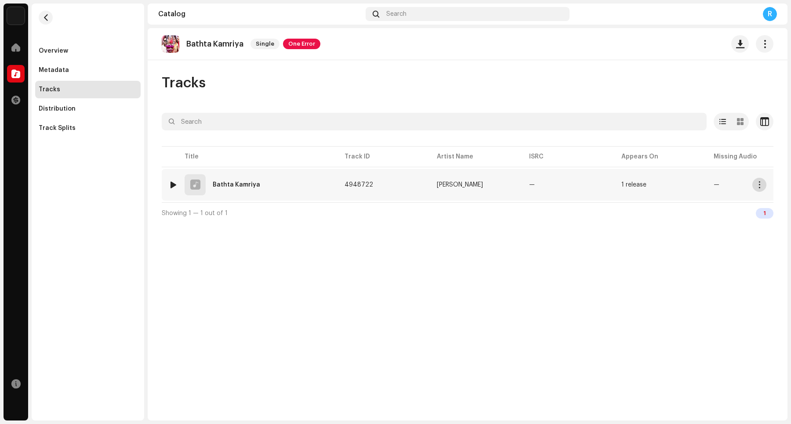
click at [632, 188] on span "button" at bounding box center [759, 184] width 7 height 7
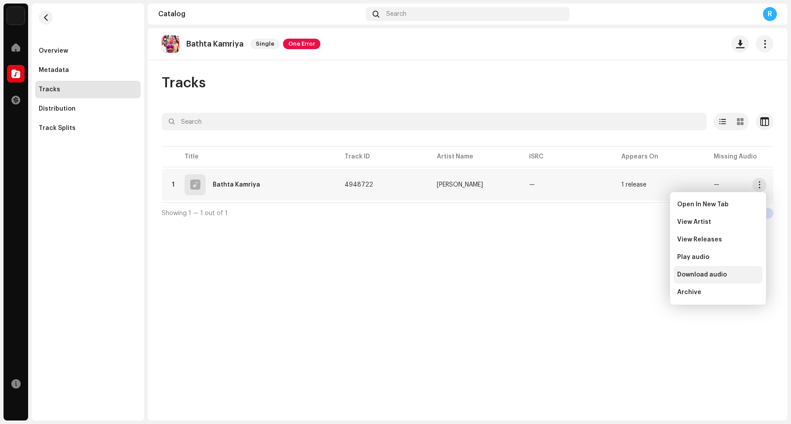
click at [632, 276] on span "Download audio" at bounding box center [702, 275] width 50 height 7
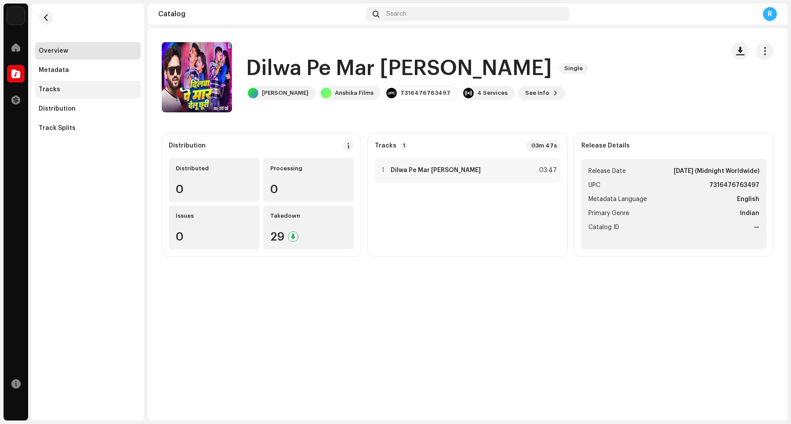
click at [62, 90] on div "Tracks" at bounding box center [88, 89] width 98 height 7
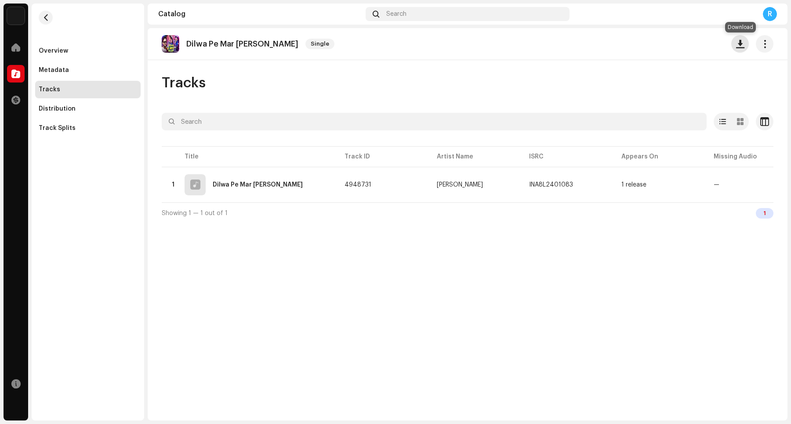
click at [632, 44] on span "button" at bounding box center [740, 43] width 8 height 7
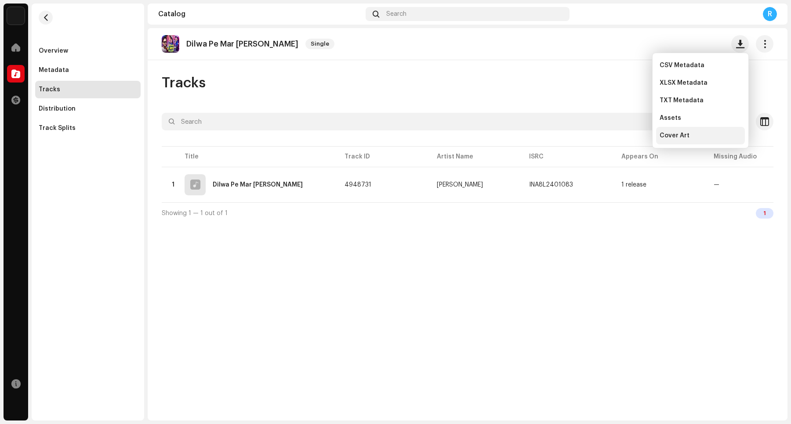
click at [632, 137] on span "Cover Art" at bounding box center [674, 135] width 30 height 7
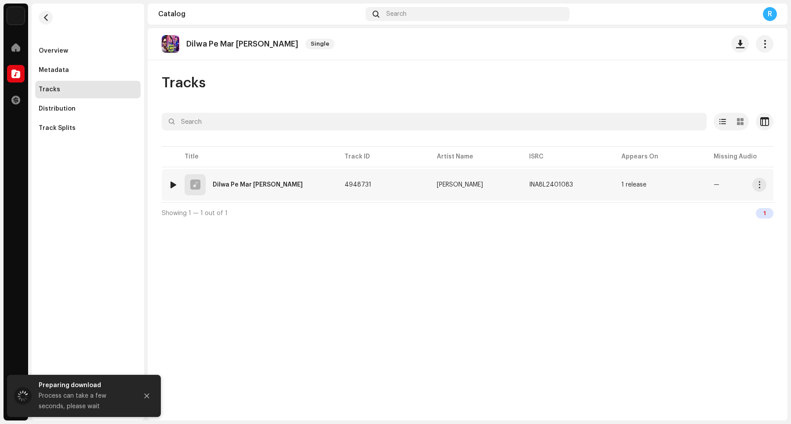
drag, startPoint x: 757, startPoint y: 184, endPoint x: 740, endPoint y: 190, distance: 17.8
click at [632, 185] on span "button" at bounding box center [759, 184] width 7 height 7
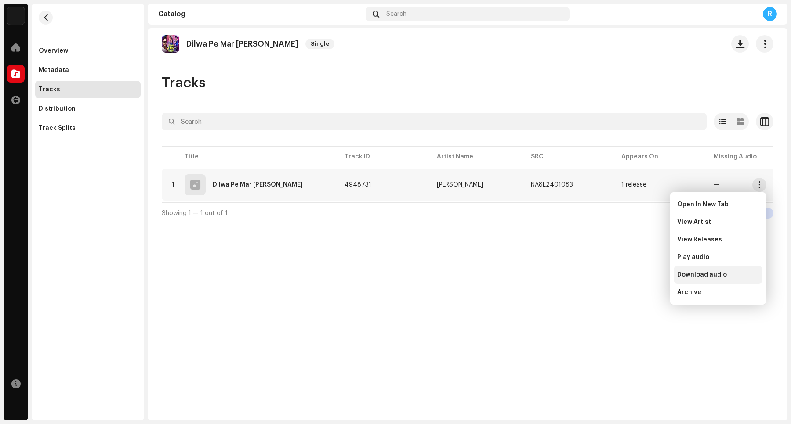
click at [632, 277] on span "Download audio" at bounding box center [702, 275] width 50 height 7
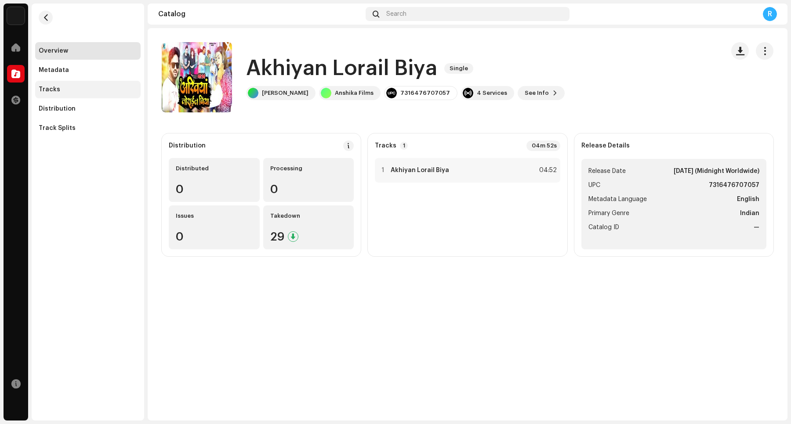
click at [51, 91] on div "Tracks" at bounding box center [50, 89] width 22 height 7
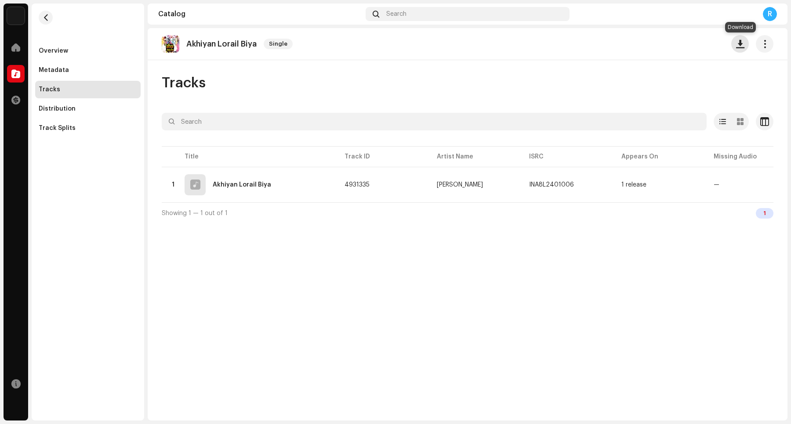
click at [632, 46] on span "button" at bounding box center [740, 43] width 8 height 7
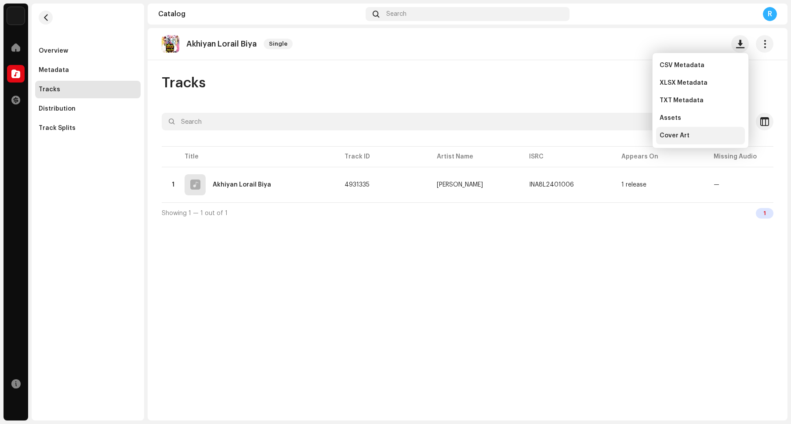
click at [632, 137] on div "Cover Art" at bounding box center [700, 135] width 82 height 7
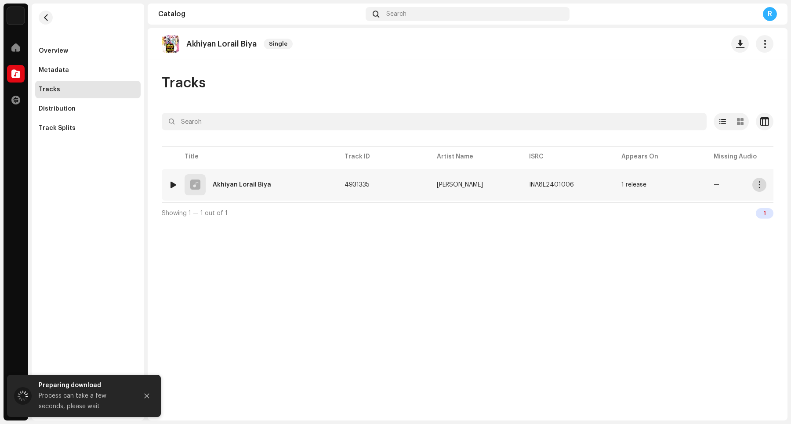
click at [632, 188] on span "button" at bounding box center [759, 184] width 7 height 7
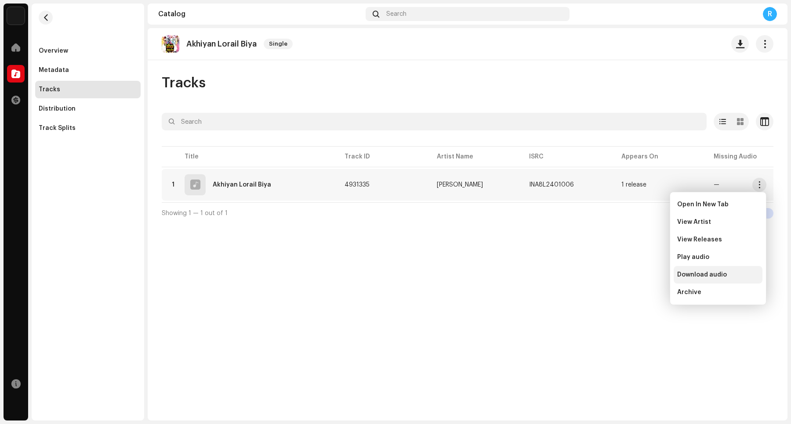
click at [632, 273] on span "Download audio" at bounding box center [702, 275] width 50 height 7
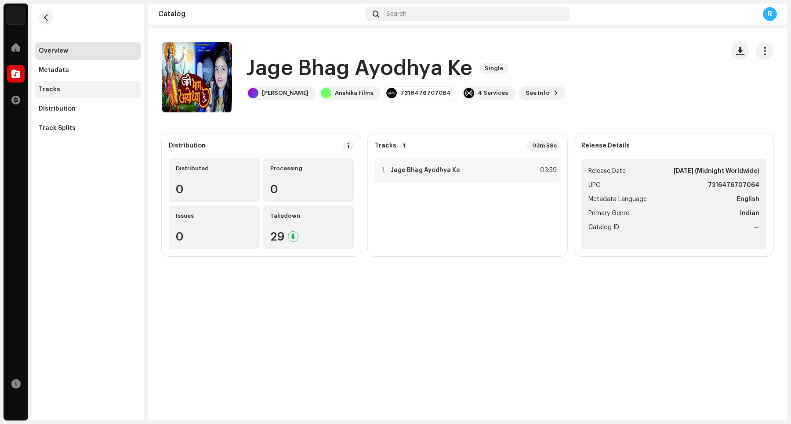
click at [75, 87] on div "Tracks" at bounding box center [88, 89] width 98 height 7
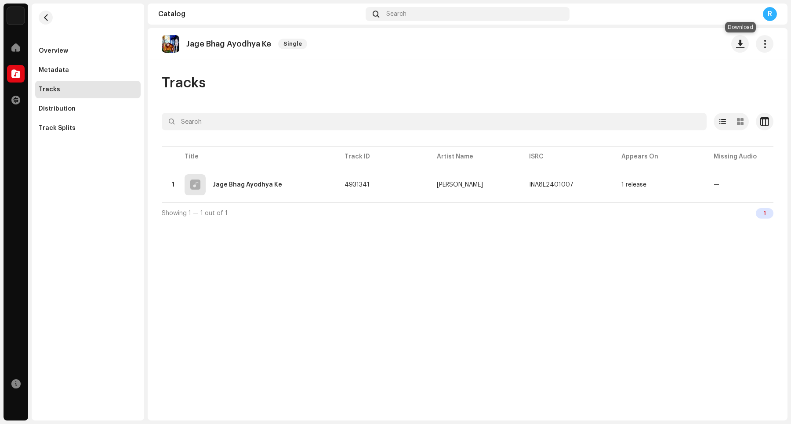
drag, startPoint x: 741, startPoint y: 43, endPoint x: 730, endPoint y: 51, distance: 13.9
click at [632, 43] on span "button" at bounding box center [740, 43] width 8 height 7
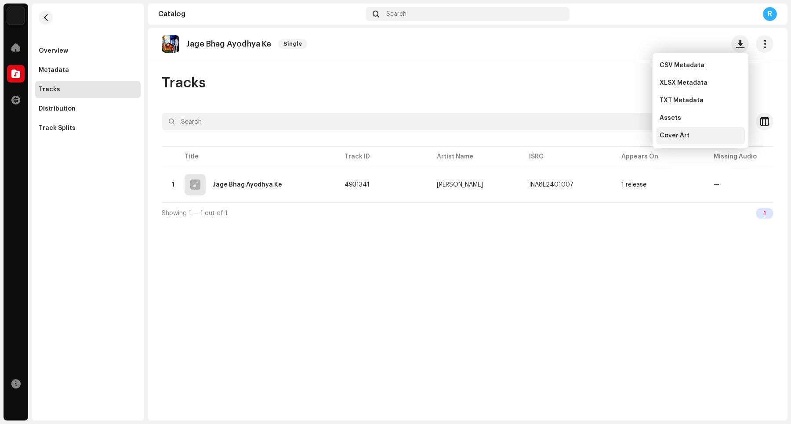
click at [632, 135] on span "Cover Art" at bounding box center [674, 135] width 30 height 7
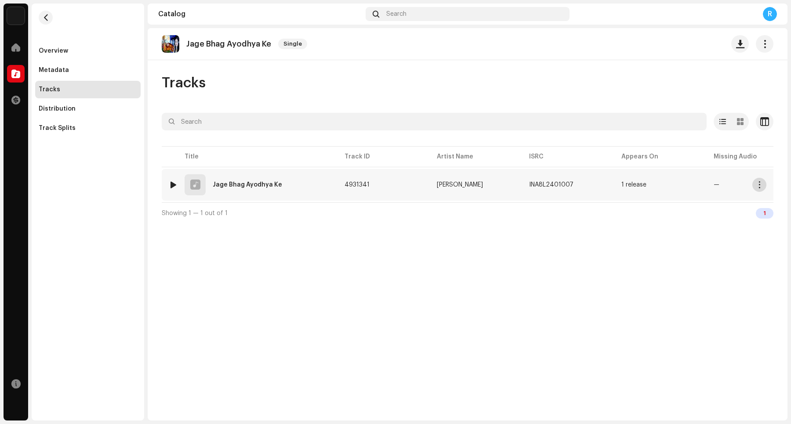
click at [632, 188] on span "button" at bounding box center [759, 184] width 7 height 7
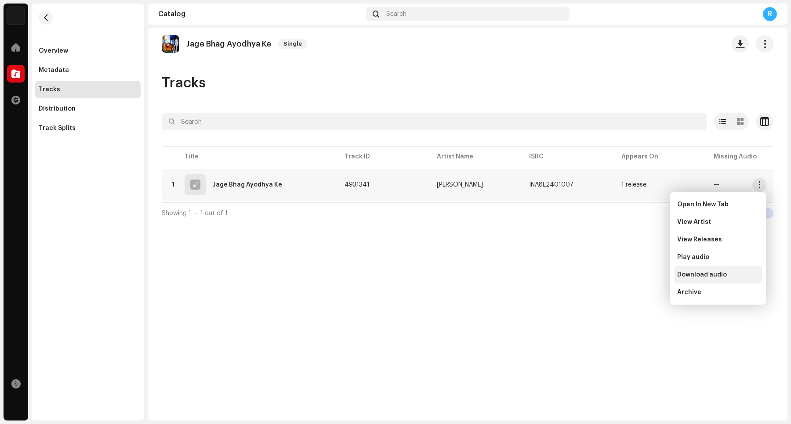
click at [632, 275] on span "Download audio" at bounding box center [702, 275] width 50 height 7
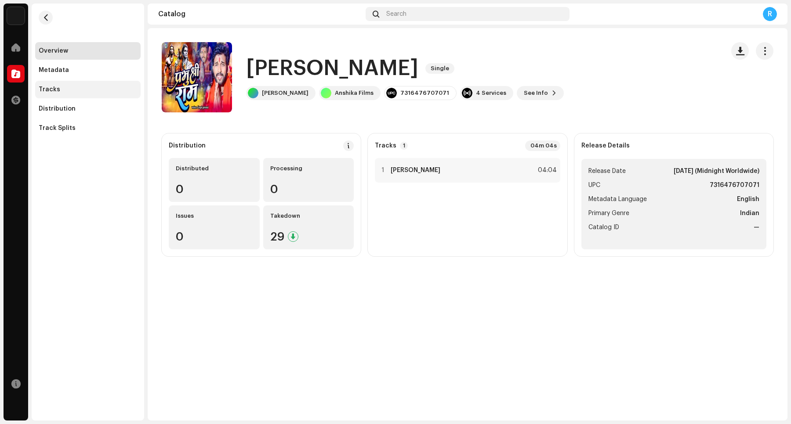
click at [87, 88] on div "Tracks" at bounding box center [88, 89] width 98 height 7
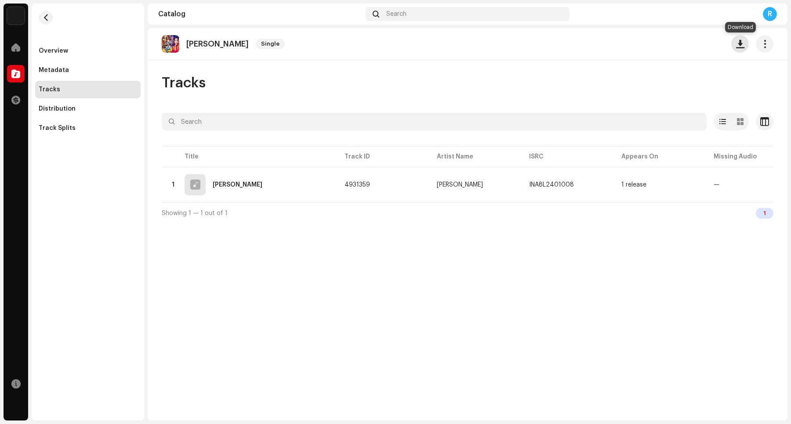
click at [632, 46] on span "button" at bounding box center [740, 43] width 8 height 7
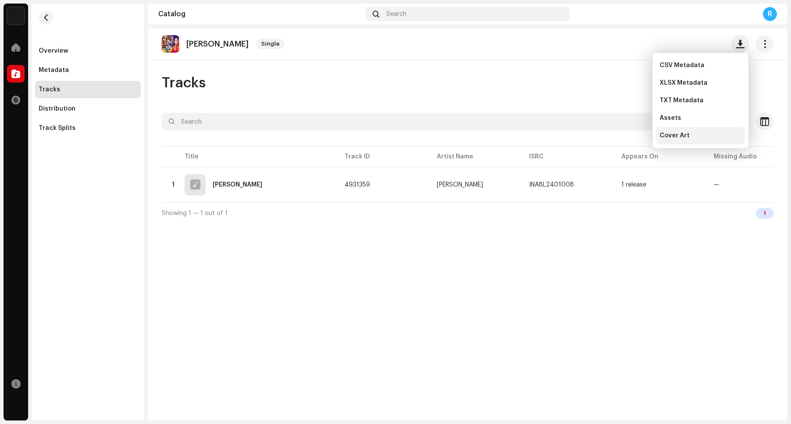
click at [632, 138] on div "Cover Art" at bounding box center [700, 135] width 82 height 7
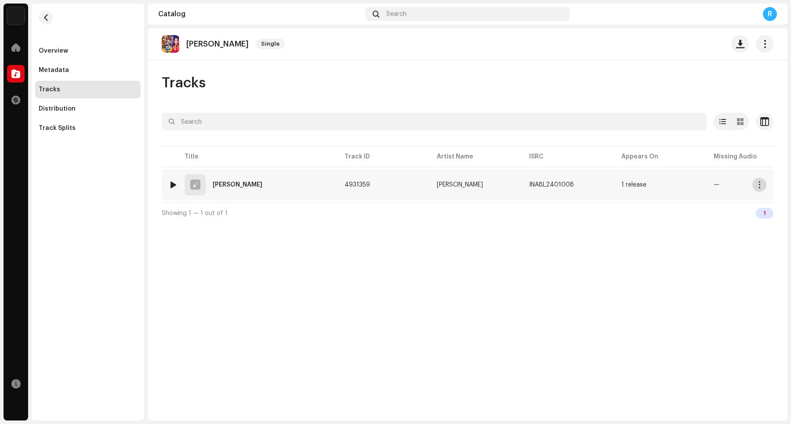
click at [632, 188] on button "button" at bounding box center [759, 185] width 14 height 14
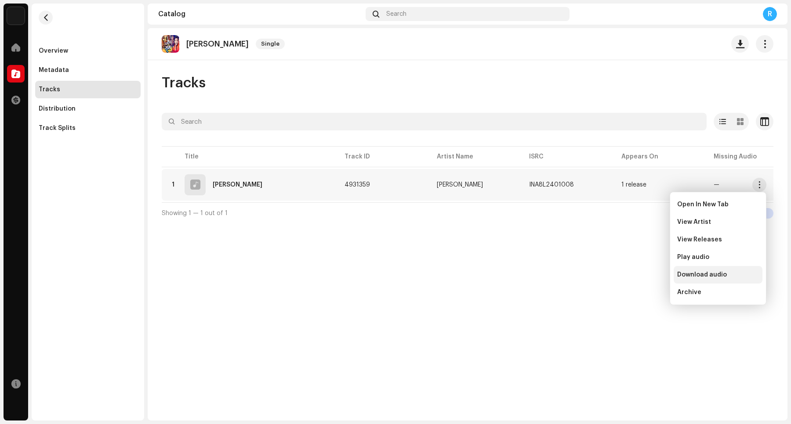
click at [632, 278] on span "Download audio" at bounding box center [702, 275] width 50 height 7
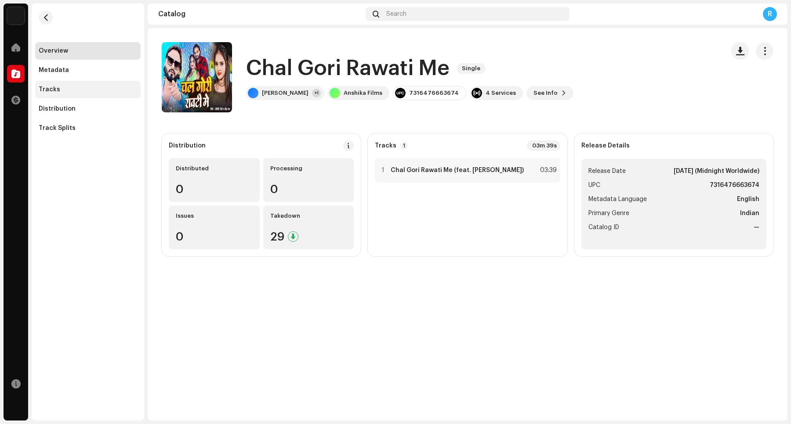
click at [74, 89] on div "Tracks" at bounding box center [88, 89] width 98 height 7
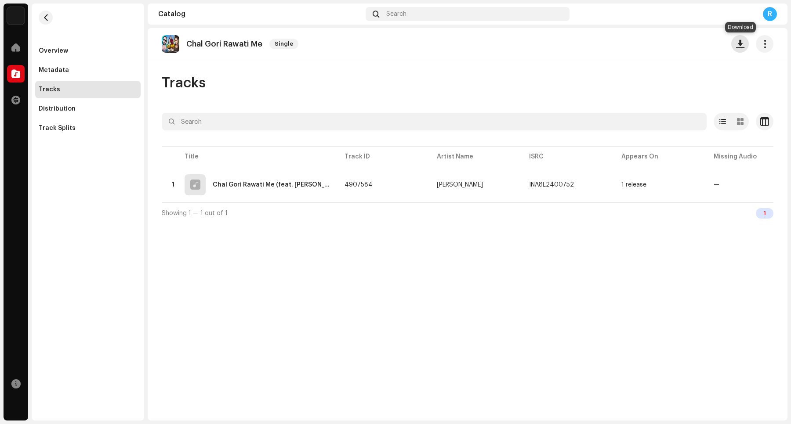
click at [632, 44] on span "button" at bounding box center [740, 43] width 8 height 7
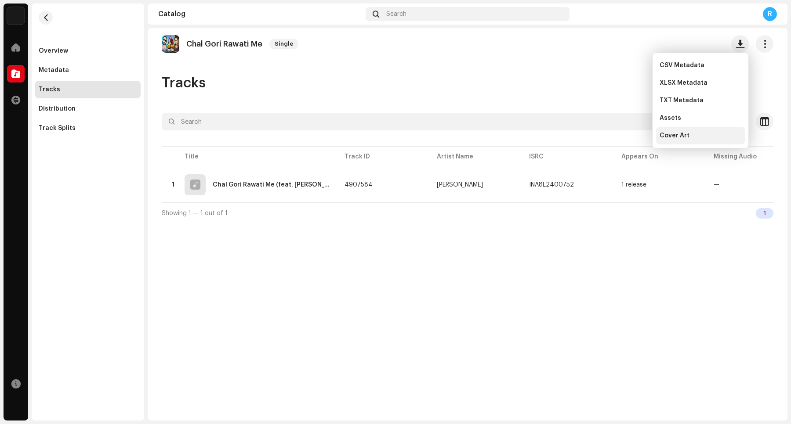
click at [632, 134] on div "Cover Art" at bounding box center [700, 135] width 82 height 7
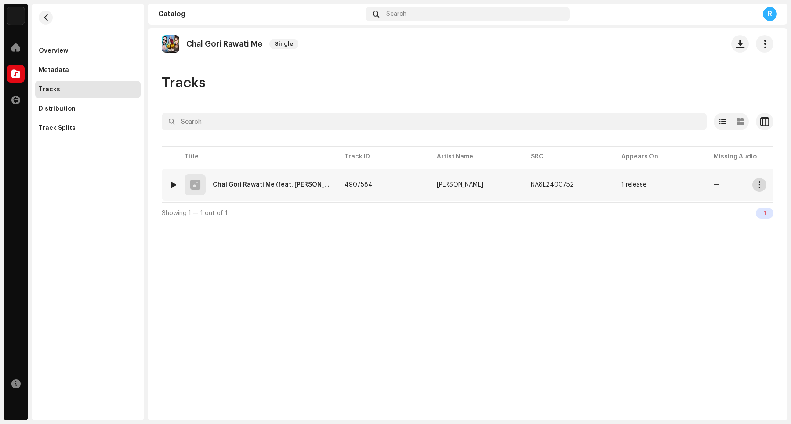
click at [632, 186] on button "button" at bounding box center [759, 185] width 14 height 14
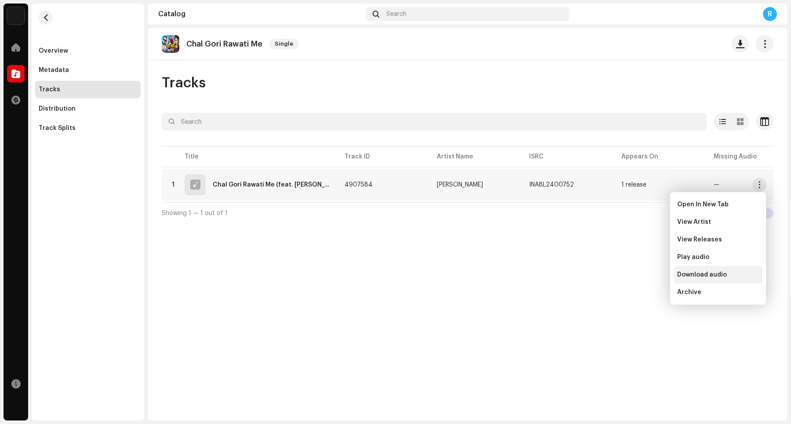
click at [632, 275] on span "Download audio" at bounding box center [702, 275] width 50 height 7
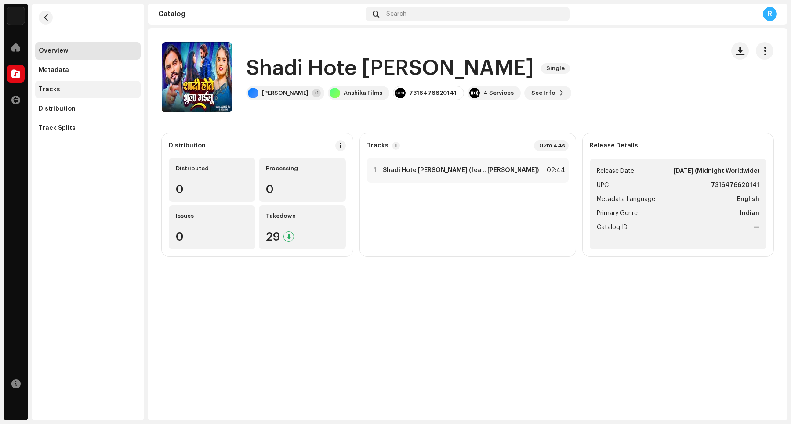
click at [103, 88] on div "Tracks" at bounding box center [88, 89] width 98 height 7
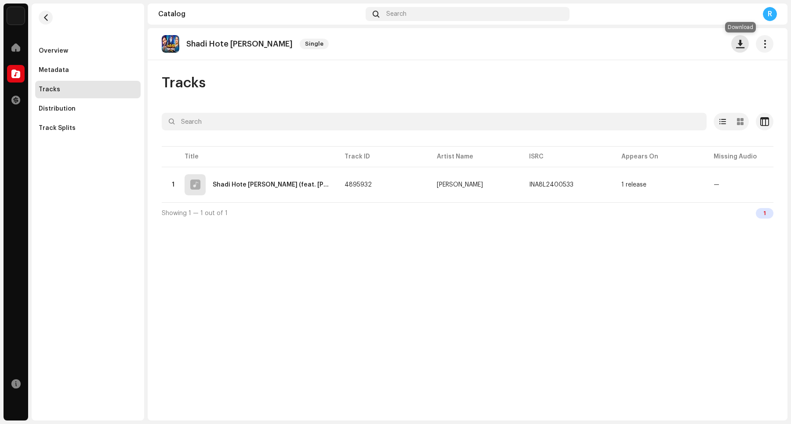
click at [632, 45] on span "button" at bounding box center [740, 43] width 8 height 7
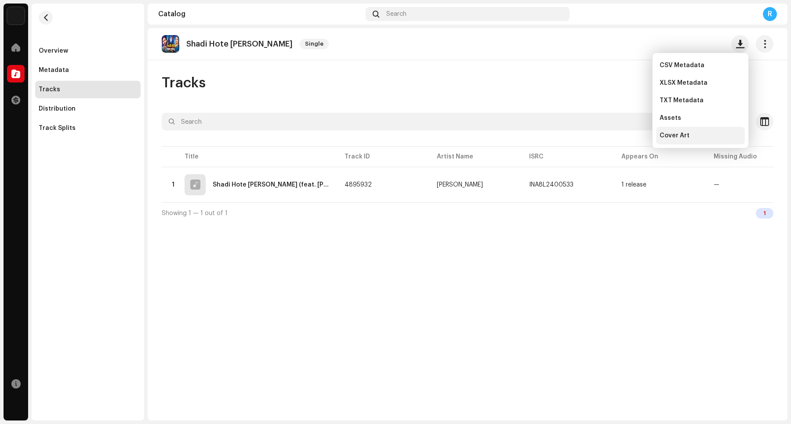
click at [632, 138] on div "Cover Art" at bounding box center [700, 135] width 82 height 7
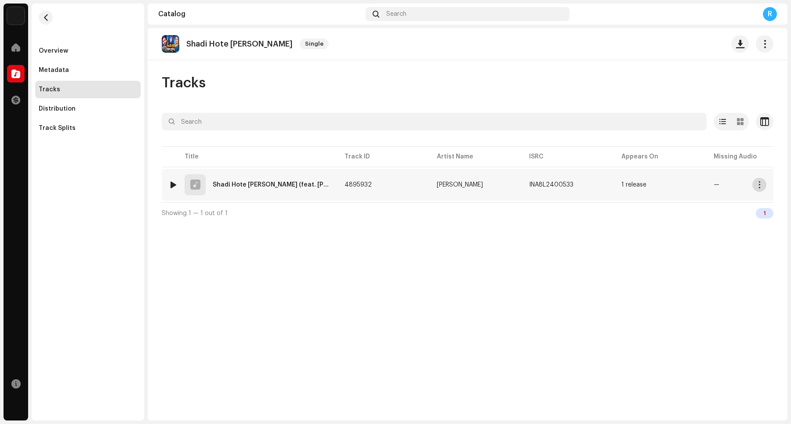
click at [632, 185] on span "button" at bounding box center [759, 184] width 7 height 7
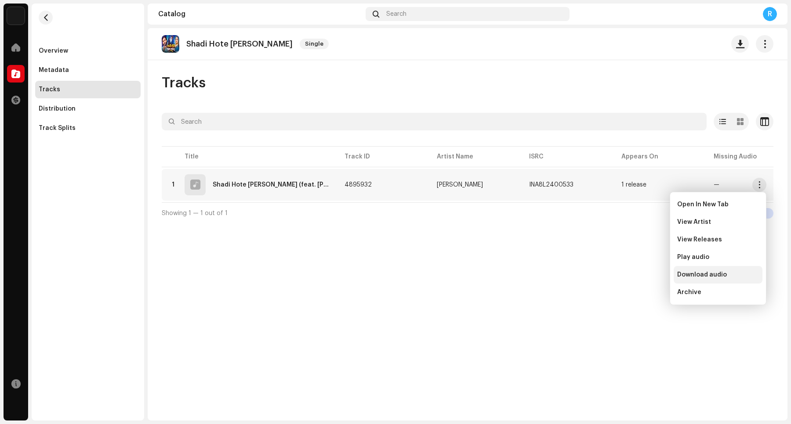
click at [632, 277] on span "Download audio" at bounding box center [702, 275] width 50 height 7
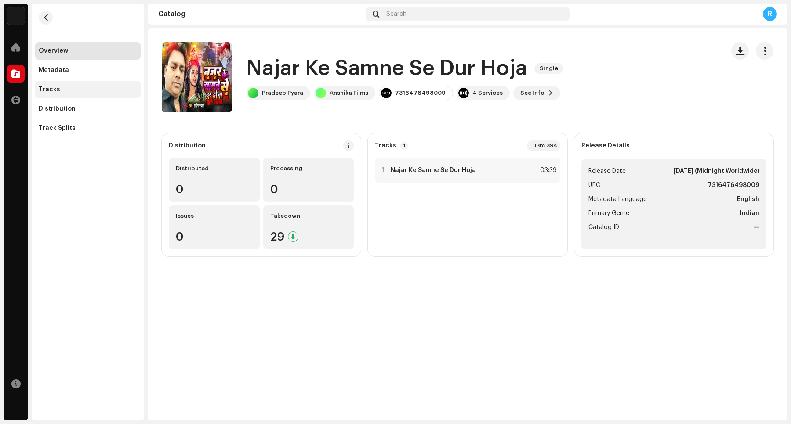
click at [65, 93] on div "Tracks" at bounding box center [87, 90] width 105 height 18
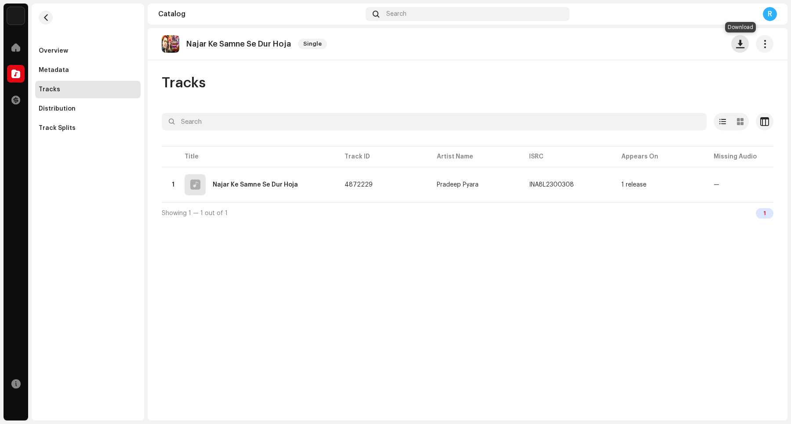
click at [632, 46] on span "button" at bounding box center [740, 43] width 8 height 7
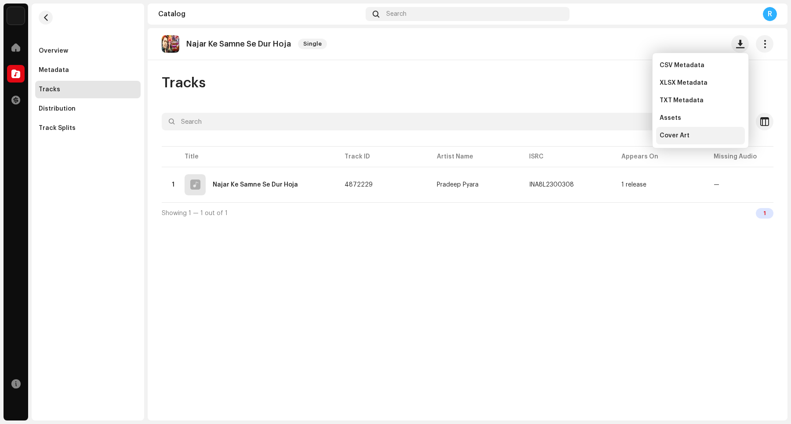
click at [632, 138] on div "Cover Art" at bounding box center [700, 135] width 82 height 7
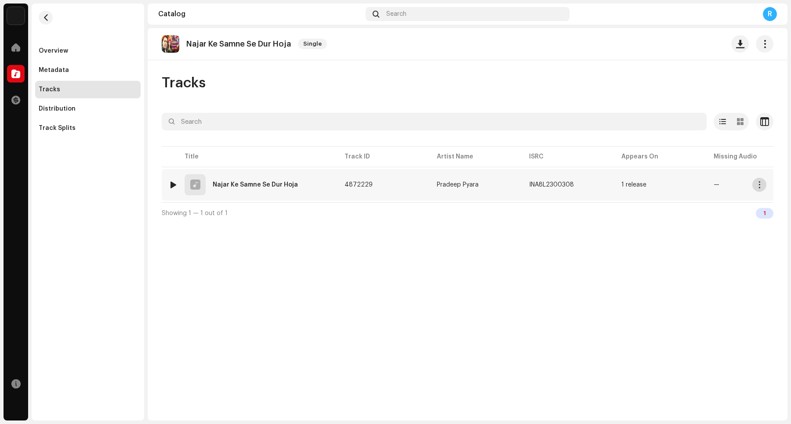
click at [632, 186] on span "button" at bounding box center [759, 184] width 7 height 7
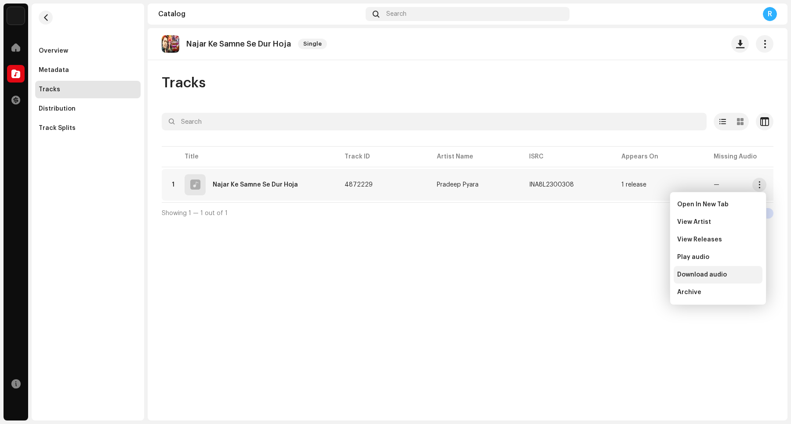
click at [632, 273] on span "Download audio" at bounding box center [702, 275] width 50 height 7
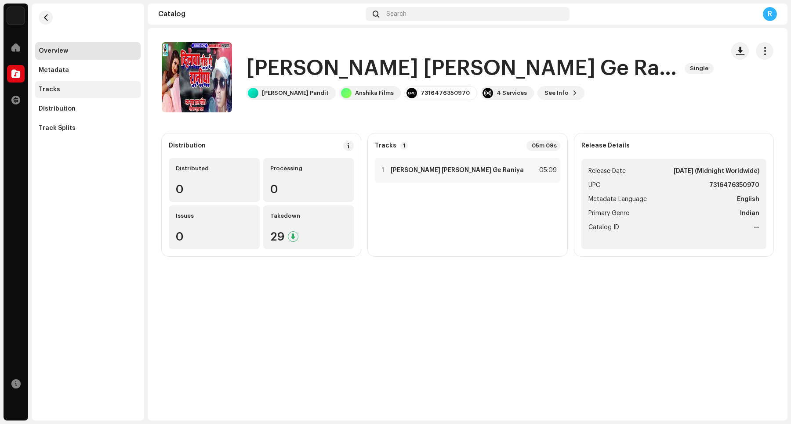
click at [91, 95] on div "Tracks" at bounding box center [87, 90] width 105 height 18
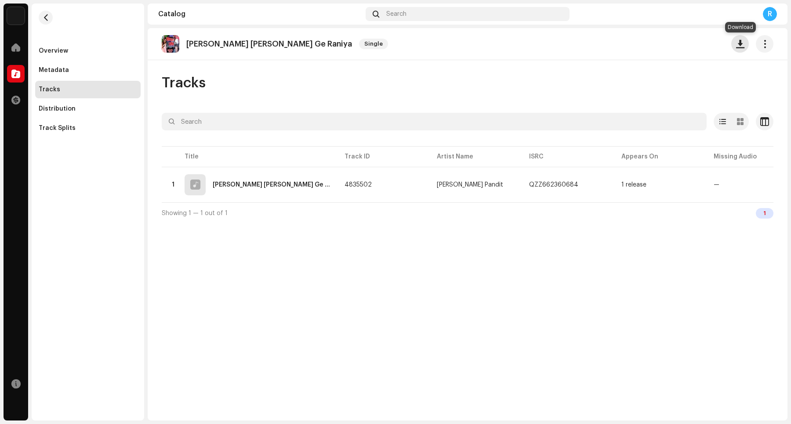
click at [632, 48] on button "button" at bounding box center [740, 44] width 18 height 18
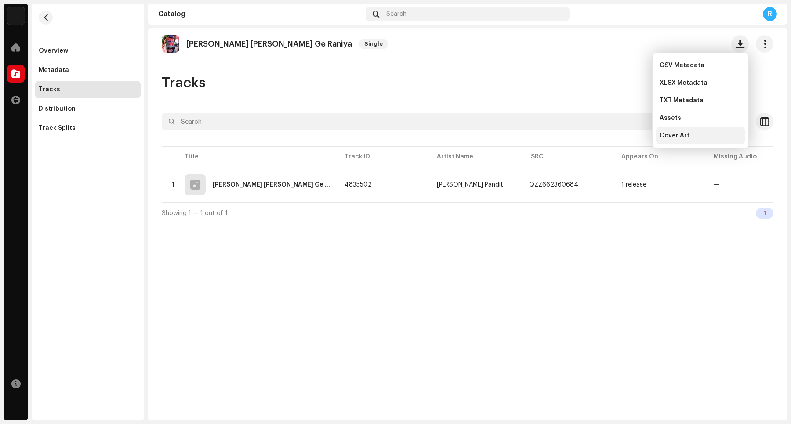
click at [632, 134] on div "Cover Art" at bounding box center [700, 135] width 82 height 7
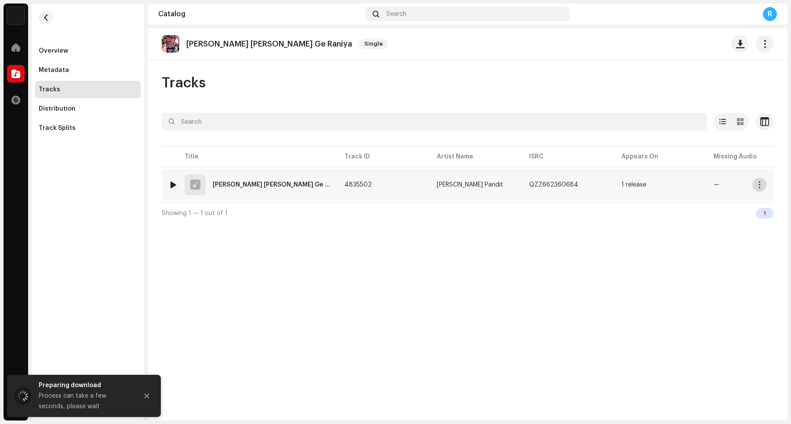
click at [632, 188] on button "button" at bounding box center [759, 185] width 14 height 14
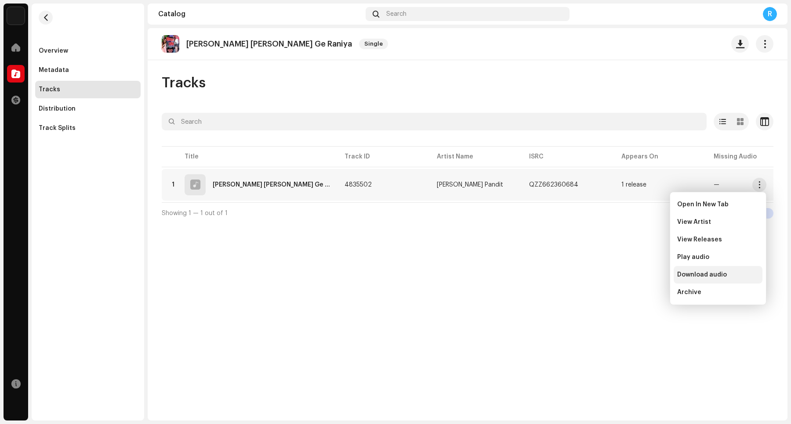
click at [632, 277] on span "Download audio" at bounding box center [702, 275] width 50 height 7
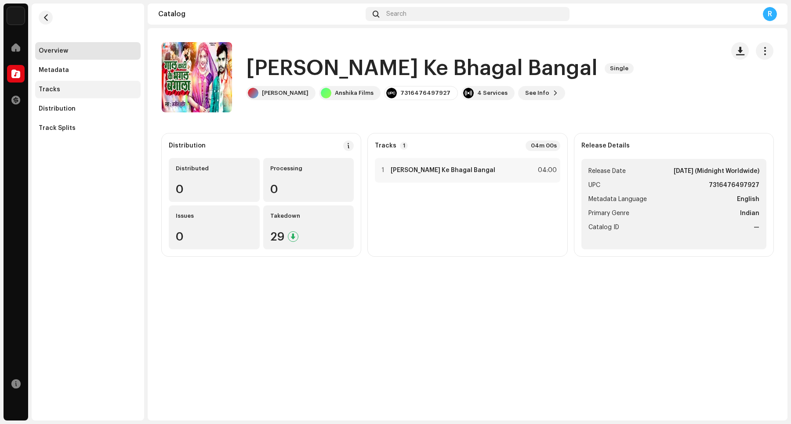
click at [49, 95] on div "Tracks" at bounding box center [87, 90] width 105 height 18
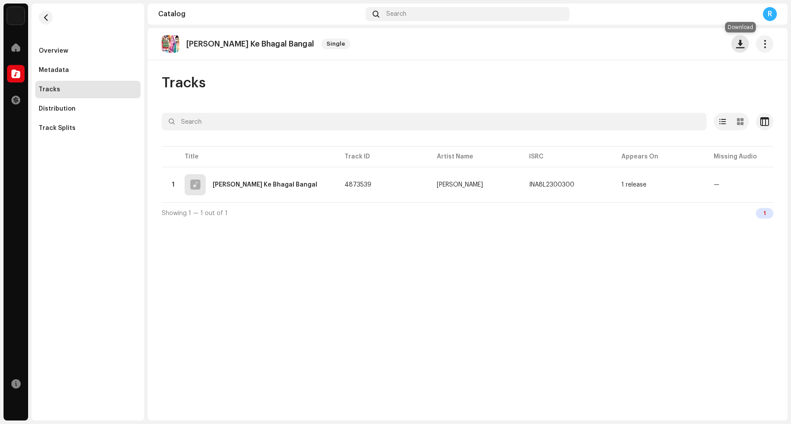
drag, startPoint x: 736, startPoint y: 47, endPoint x: 732, endPoint y: 47, distance: 4.9
click at [632, 48] on button "button" at bounding box center [740, 44] width 18 height 18
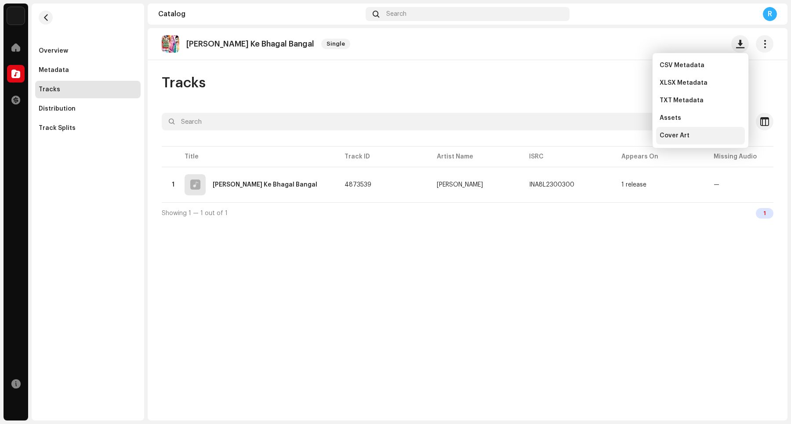
click at [632, 135] on span "Cover Art" at bounding box center [674, 135] width 30 height 7
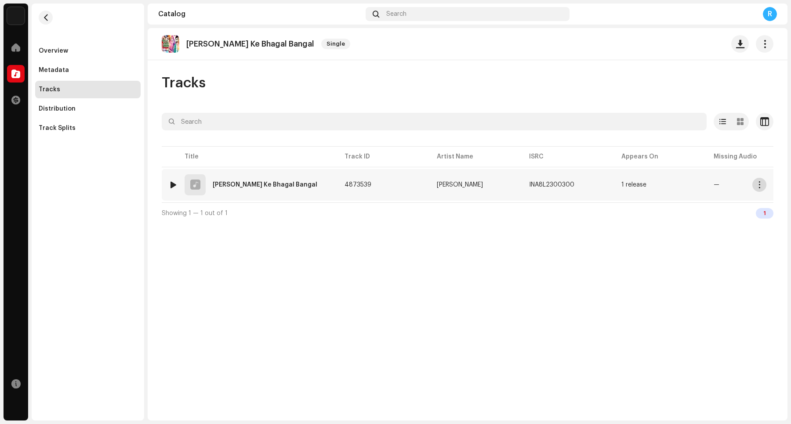
click at [632, 188] on span "button" at bounding box center [759, 184] width 7 height 7
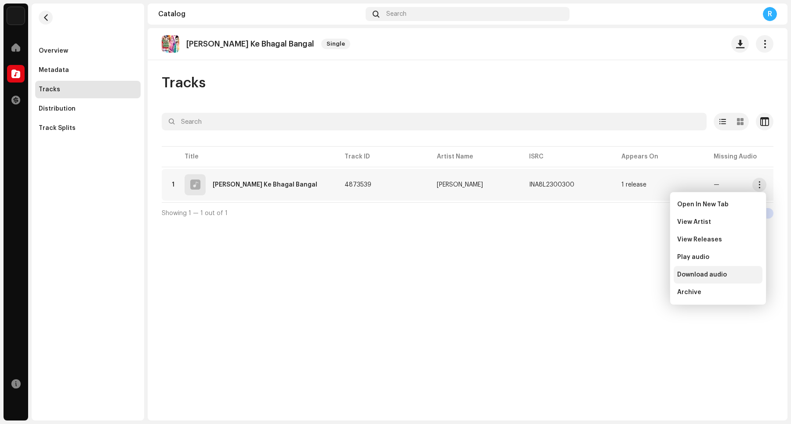
click at [632, 276] on span "Download audio" at bounding box center [702, 275] width 50 height 7
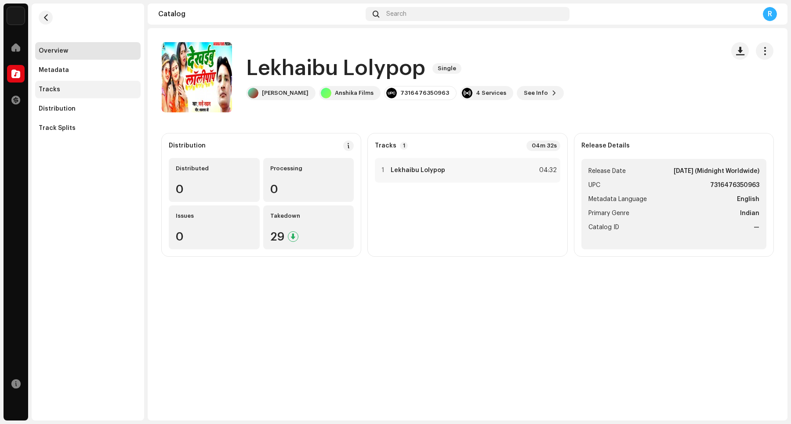
click at [111, 89] on div "Tracks" at bounding box center [88, 89] width 98 height 7
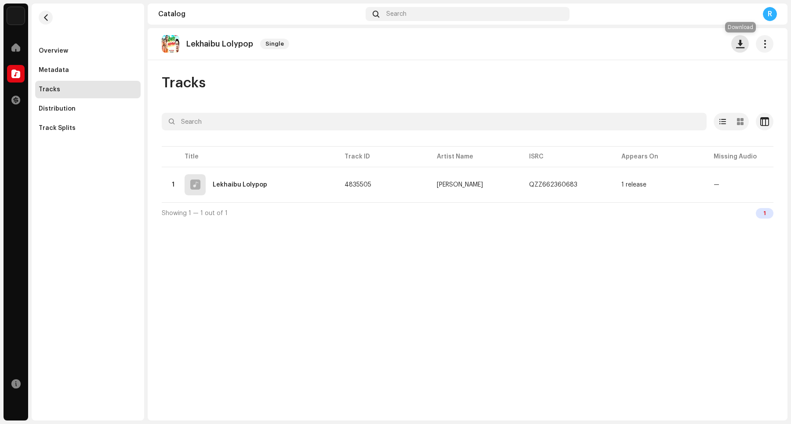
click at [632, 46] on span "button" at bounding box center [740, 43] width 8 height 7
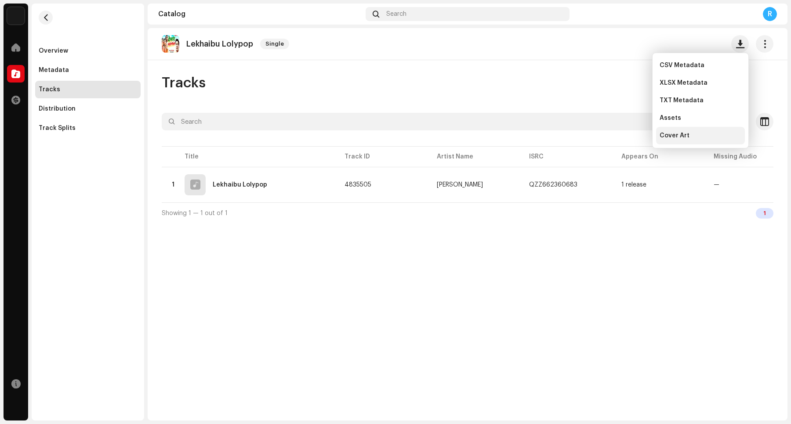
drag, startPoint x: 691, startPoint y: 139, endPoint x: 698, endPoint y: 137, distance: 6.8
click at [632, 139] on div "Cover Art" at bounding box center [700, 135] width 82 height 7
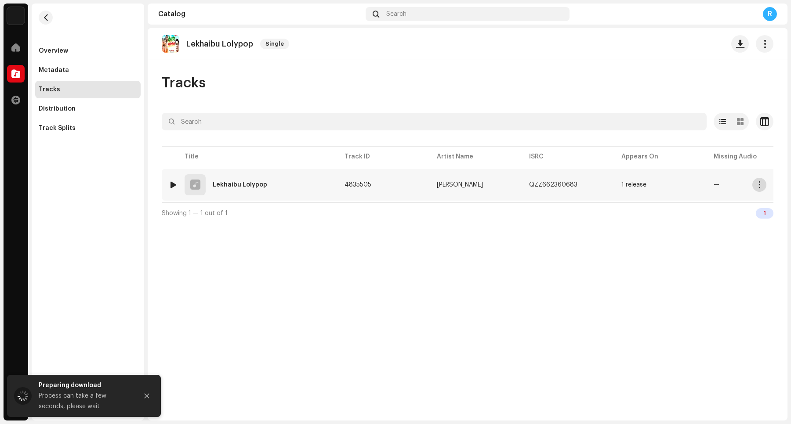
click at [632, 181] on span "button" at bounding box center [759, 184] width 7 height 7
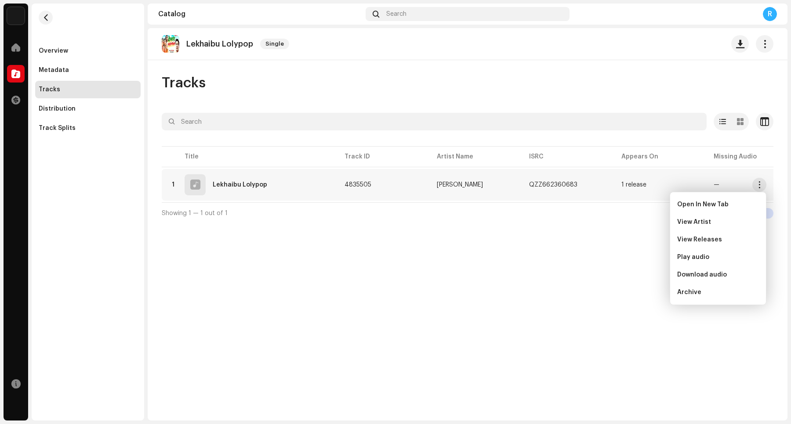
drag, startPoint x: 710, startPoint y: 274, endPoint x: 721, endPoint y: 266, distance: 13.5
click at [632, 275] on span "Download audio" at bounding box center [702, 275] width 50 height 7
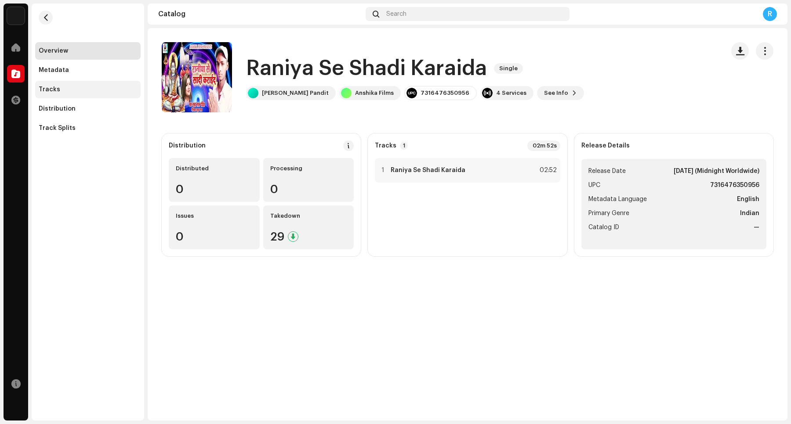
click at [98, 93] on div "Tracks" at bounding box center [88, 89] width 98 height 7
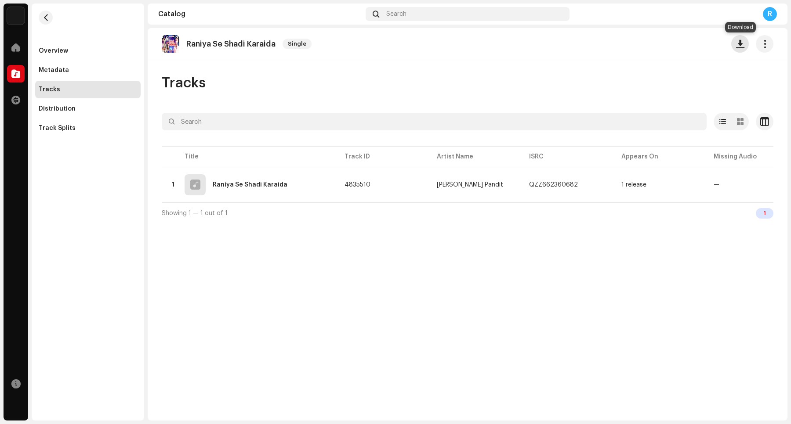
click at [632, 47] on span "button" at bounding box center [740, 43] width 8 height 7
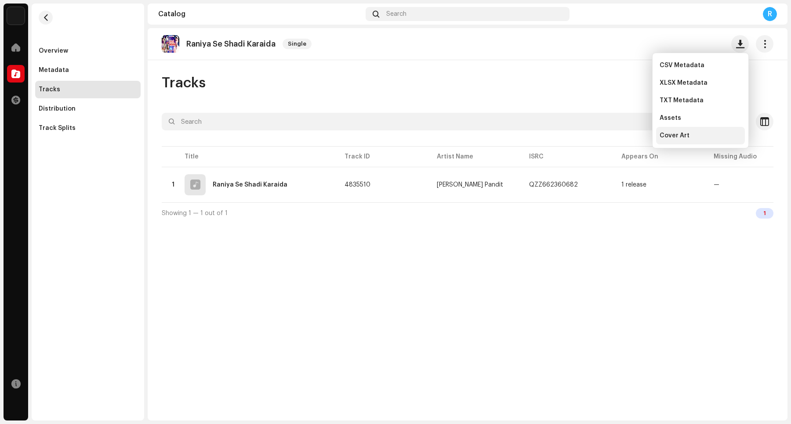
click at [632, 136] on div "Cover Art" at bounding box center [700, 135] width 82 height 7
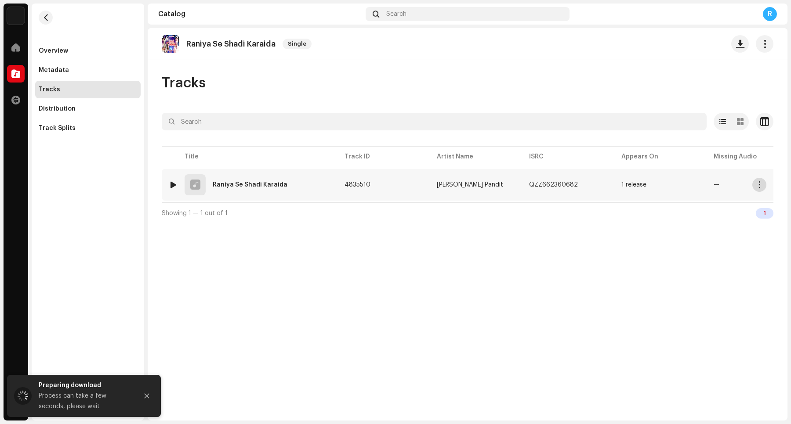
click at [632, 181] on span "button" at bounding box center [759, 184] width 7 height 7
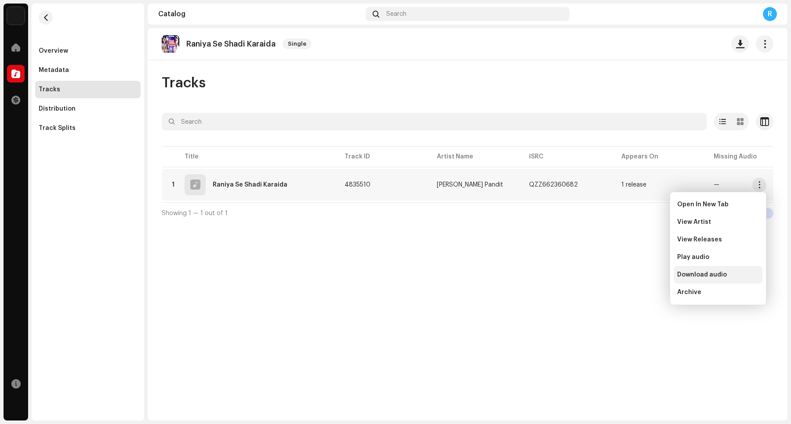
click at [632, 277] on span "Download audio" at bounding box center [702, 275] width 50 height 7
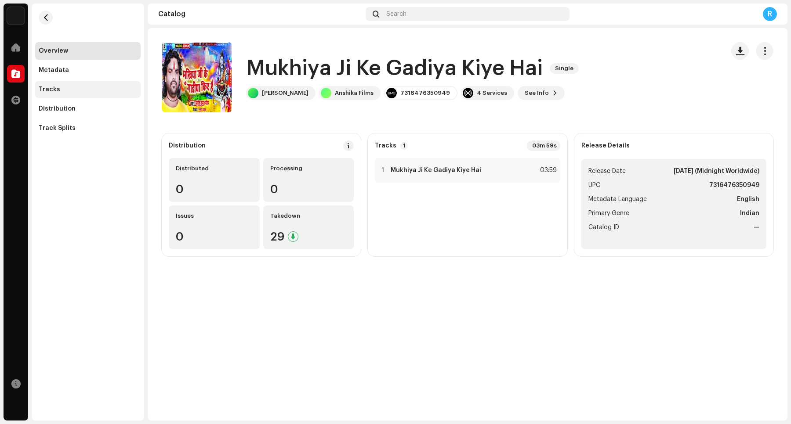
click at [54, 91] on div "Tracks" at bounding box center [50, 89] width 22 height 7
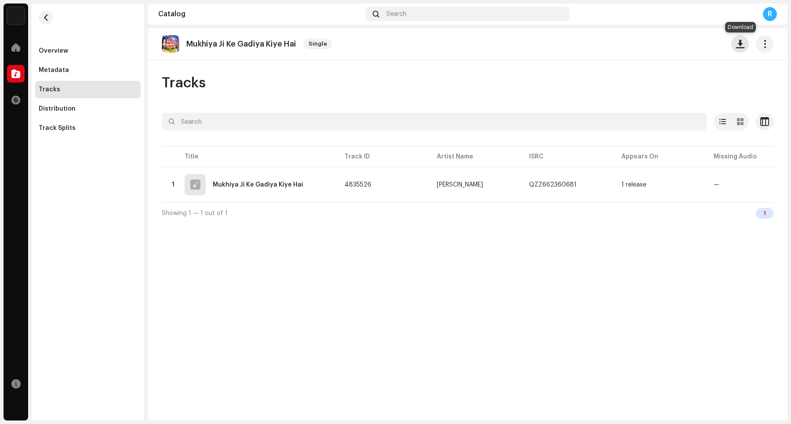
click at [632, 44] on span "button" at bounding box center [740, 43] width 8 height 7
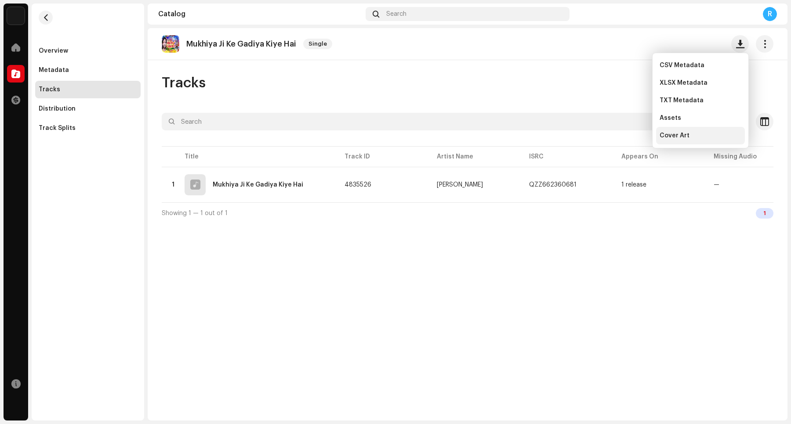
click at [632, 135] on div "Cover Art" at bounding box center [700, 135] width 82 height 7
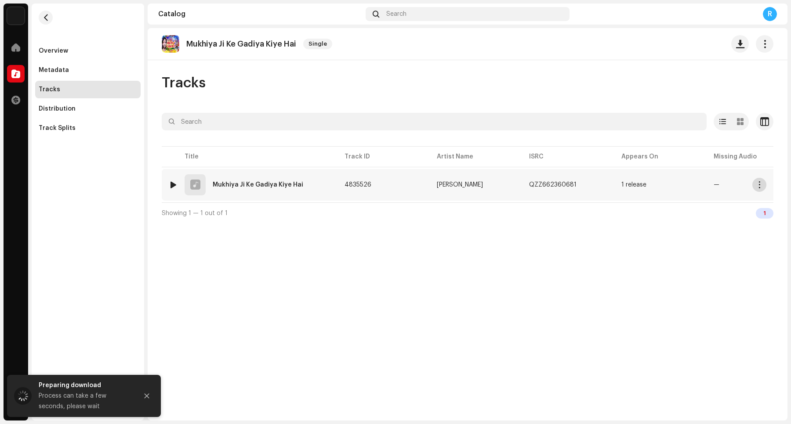
click at [632, 185] on span "button" at bounding box center [759, 184] width 7 height 7
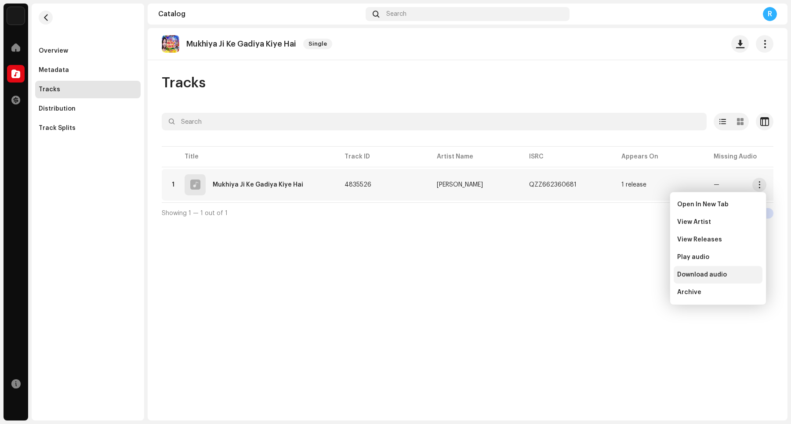
drag, startPoint x: 721, startPoint y: 275, endPoint x: 722, endPoint y: 271, distance: 4.6
click at [632, 276] on span "Download audio" at bounding box center [702, 275] width 50 height 7
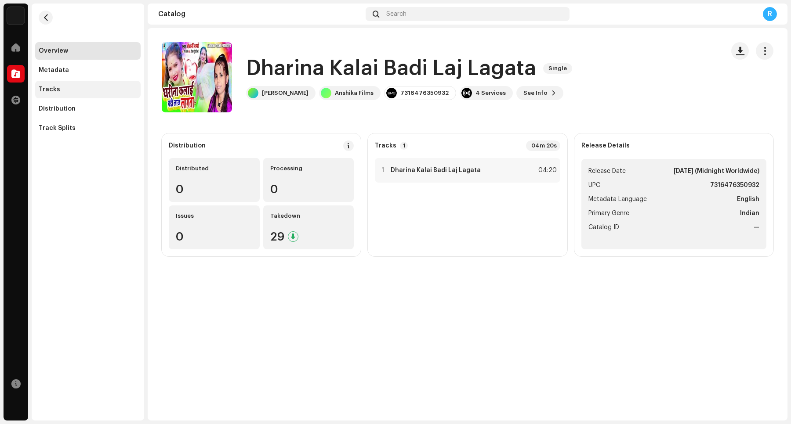
click at [99, 91] on div "Tracks" at bounding box center [88, 89] width 98 height 7
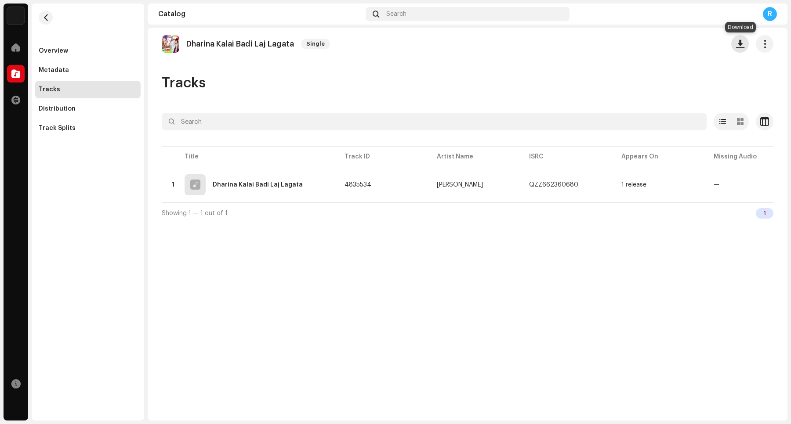
click at [632, 47] on button "button" at bounding box center [740, 44] width 18 height 18
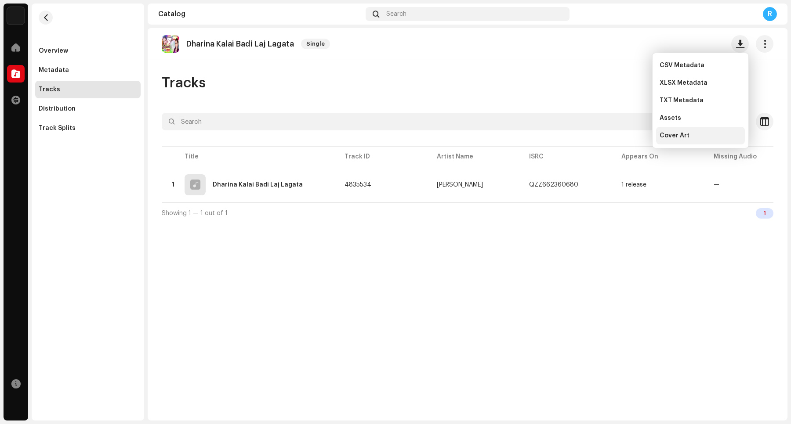
click at [632, 134] on div "Cover Art" at bounding box center [700, 135] width 82 height 7
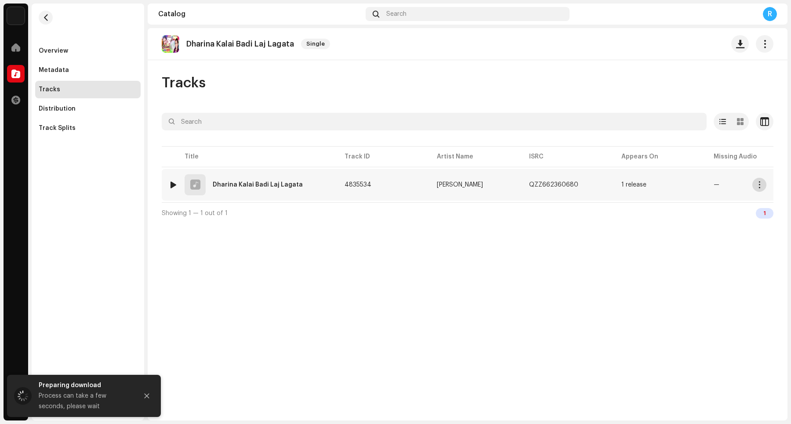
click at [632, 184] on button "button" at bounding box center [759, 185] width 14 height 14
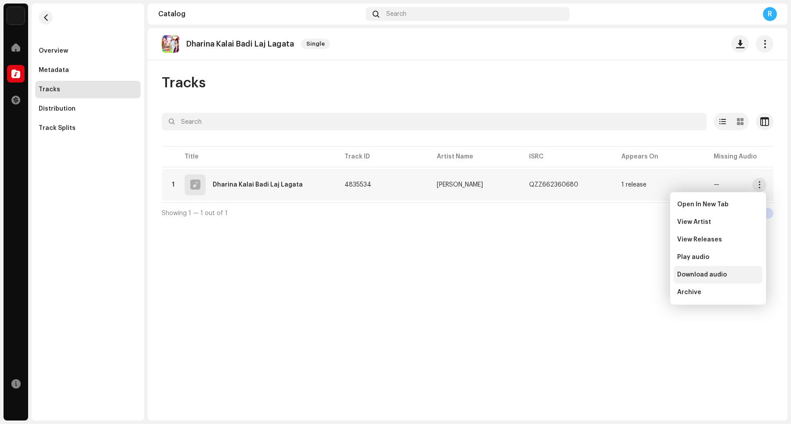
click at [632, 275] on span "Download audio" at bounding box center [702, 275] width 50 height 7
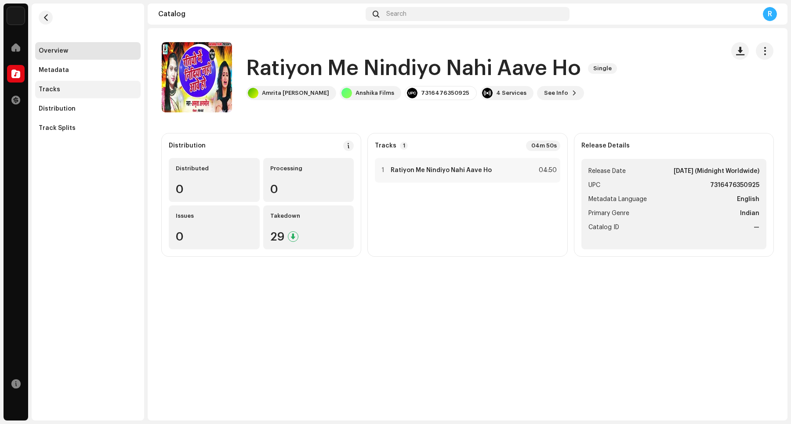
click at [71, 87] on div "Tracks" at bounding box center [88, 89] width 98 height 7
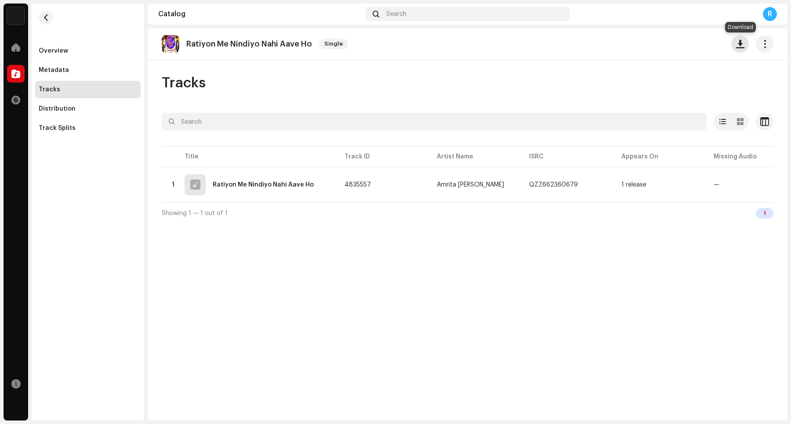
click at [632, 47] on span "button" at bounding box center [740, 43] width 8 height 7
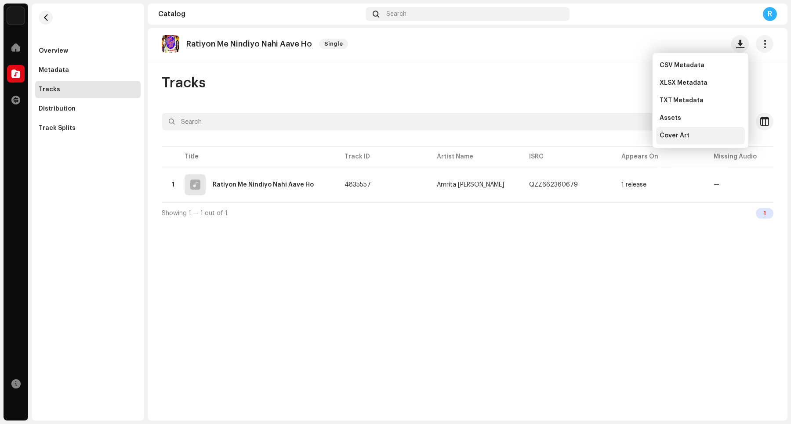
click at [632, 136] on div "Cover Art" at bounding box center [700, 135] width 82 height 7
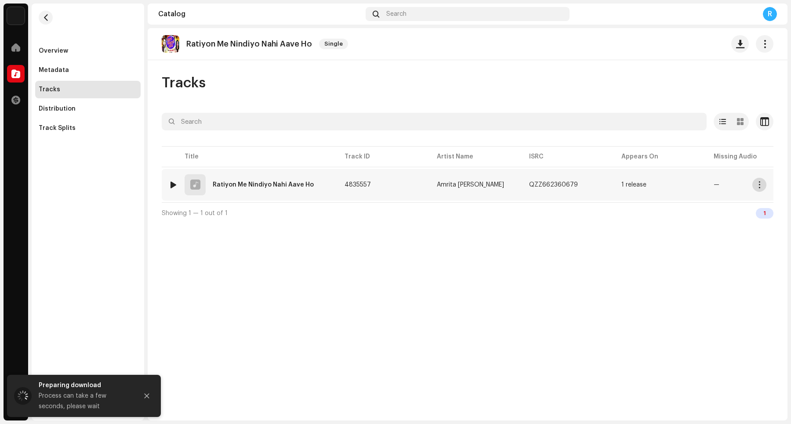
click at [632, 185] on span "button" at bounding box center [759, 184] width 7 height 7
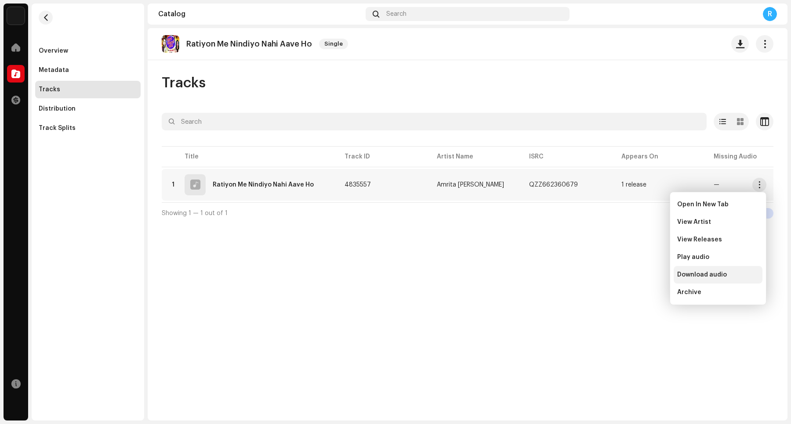
click at [632, 272] on span "Download audio" at bounding box center [702, 275] width 50 height 7
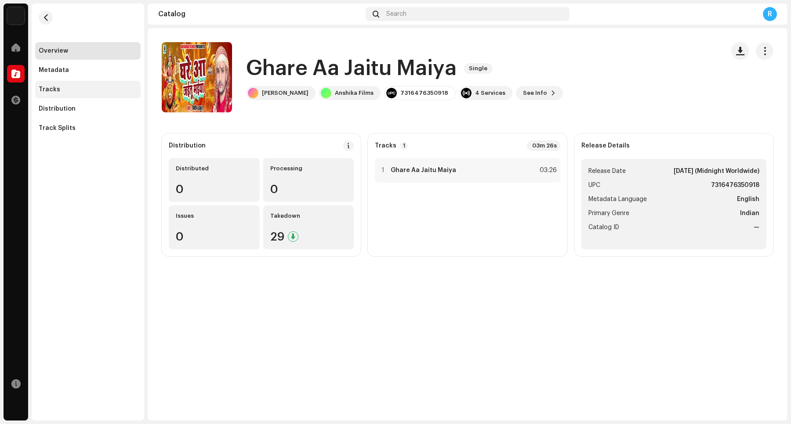
click at [82, 95] on div "Tracks" at bounding box center [87, 90] width 105 height 18
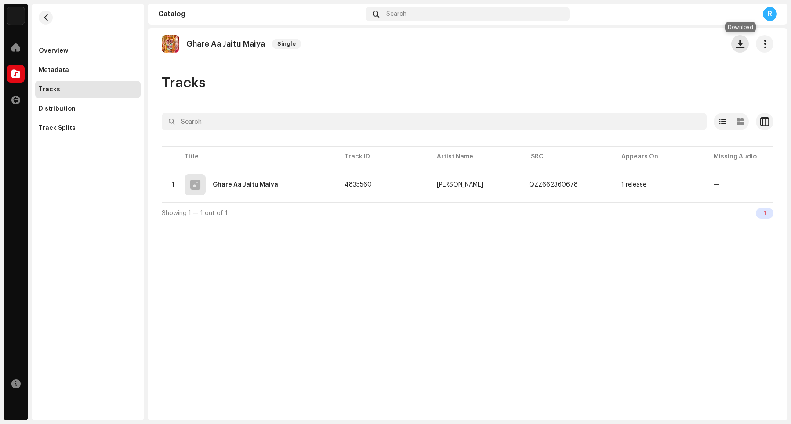
click at [632, 44] on span "button" at bounding box center [740, 43] width 8 height 7
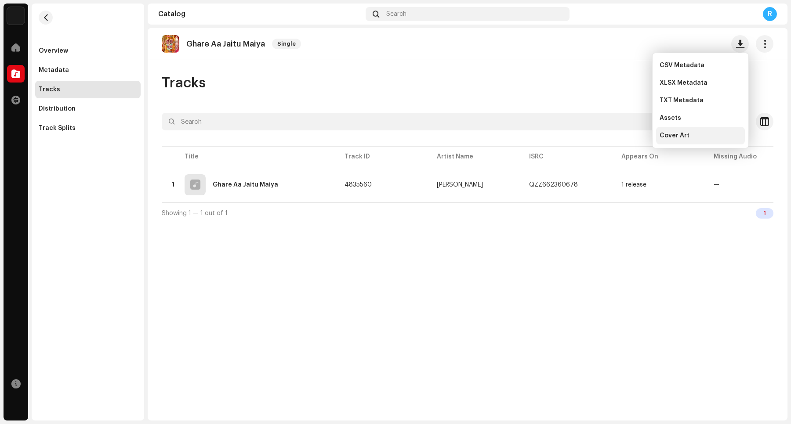
click at [632, 137] on div "Cover Art" at bounding box center [700, 135] width 82 height 7
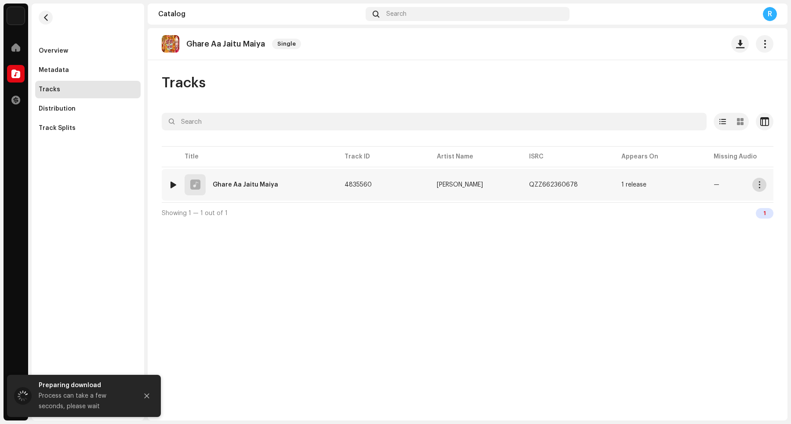
click at [632, 184] on span "button" at bounding box center [759, 184] width 7 height 7
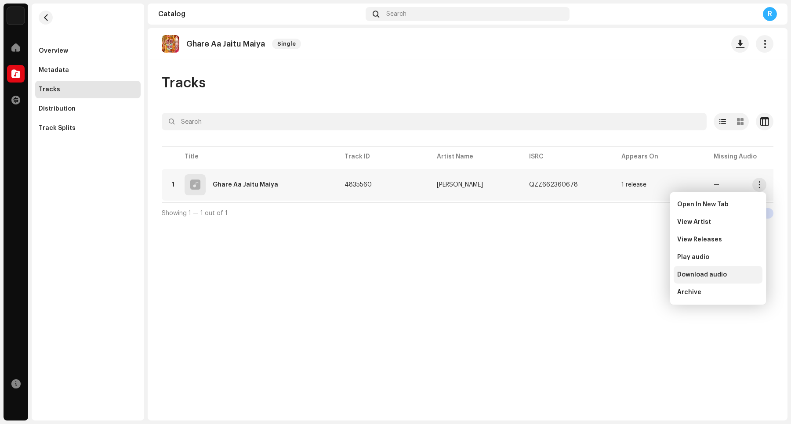
click at [632, 273] on span "Download audio" at bounding box center [702, 275] width 50 height 7
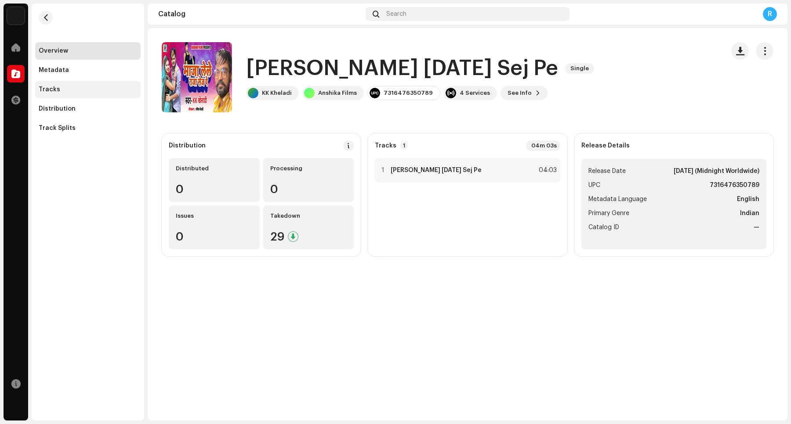
click at [69, 89] on div "Tracks" at bounding box center [88, 89] width 98 height 7
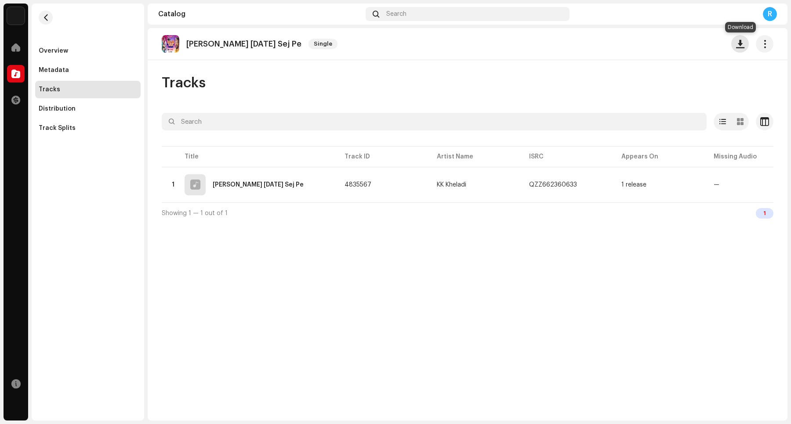
click at [632, 42] on span "button" at bounding box center [740, 43] width 8 height 7
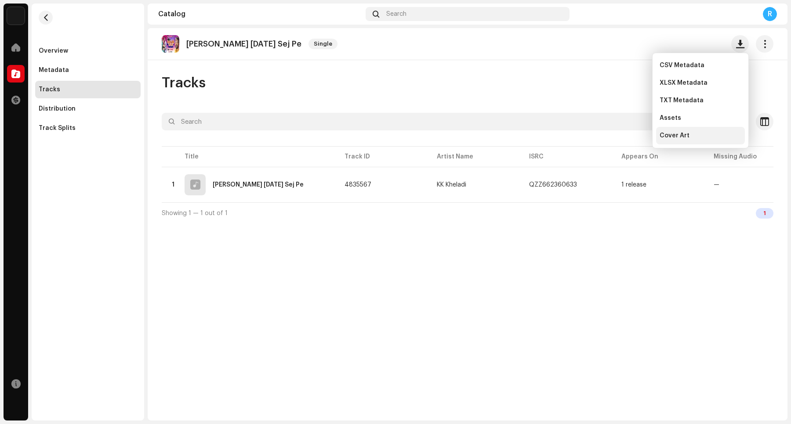
click at [632, 134] on div "Cover Art" at bounding box center [700, 135] width 82 height 7
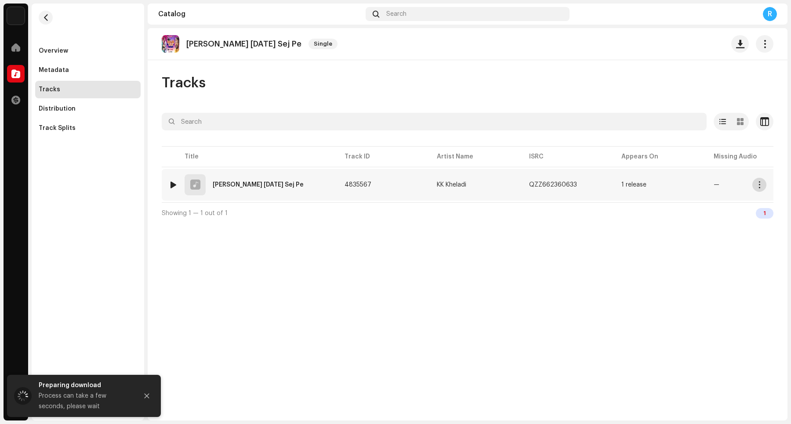
click at [632, 181] on span "button" at bounding box center [759, 184] width 7 height 7
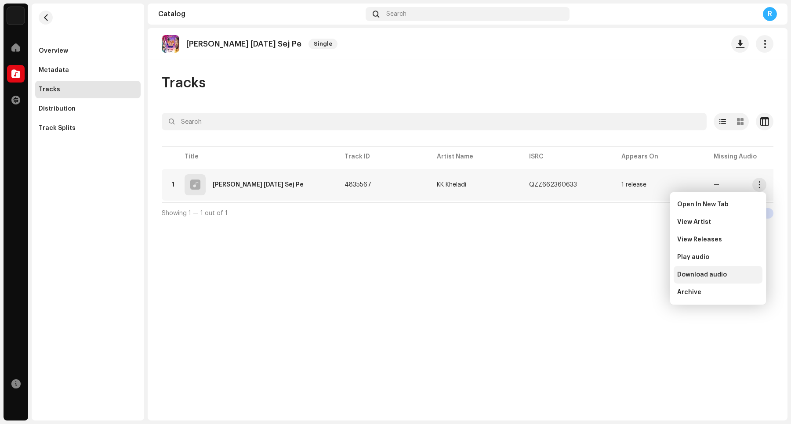
click at [632, 272] on span "Download audio" at bounding box center [702, 275] width 50 height 7
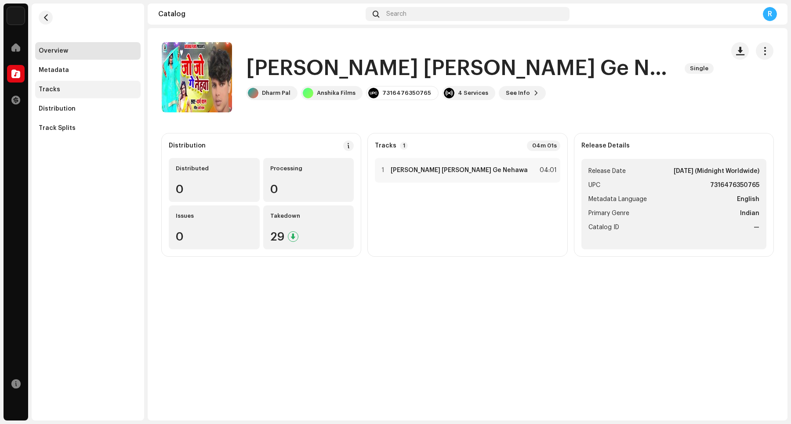
click at [70, 88] on div "Tracks" at bounding box center [88, 89] width 98 height 7
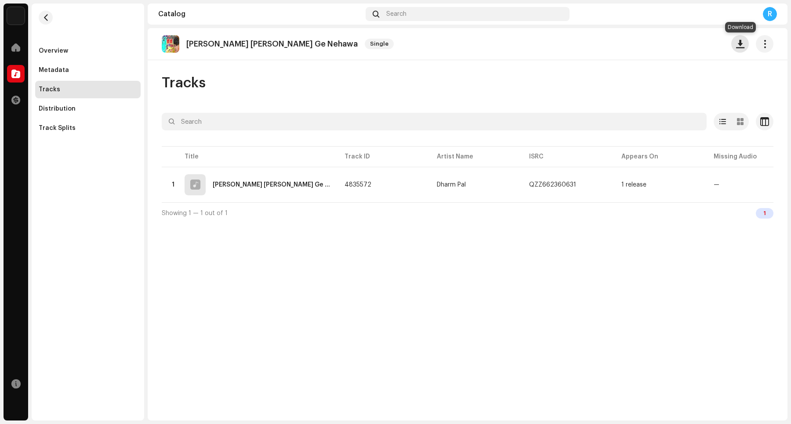
drag, startPoint x: 741, startPoint y: 40, endPoint x: 723, endPoint y: 55, distance: 23.7
click at [632, 40] on span "button" at bounding box center [740, 43] width 8 height 7
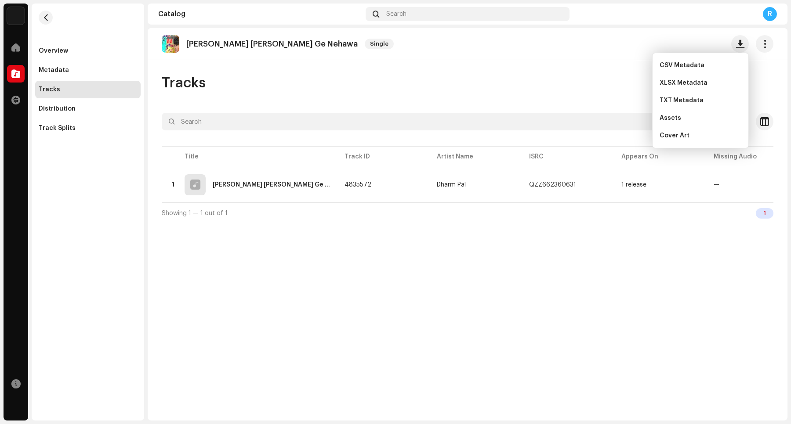
click at [548, 76] on div "Tracks" at bounding box center [468, 83] width 612 height 18
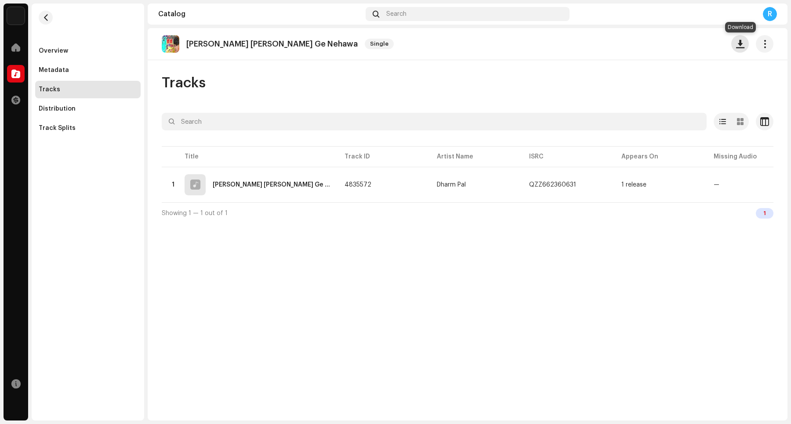
click at [632, 45] on span "button" at bounding box center [740, 43] width 8 height 7
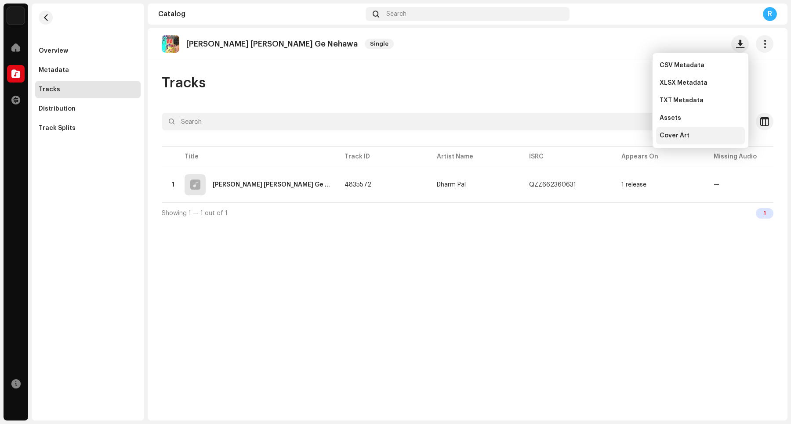
drag, startPoint x: 682, startPoint y: 135, endPoint x: 690, endPoint y: 138, distance: 7.8
click at [632, 135] on span "Cover Art" at bounding box center [674, 135] width 30 height 7
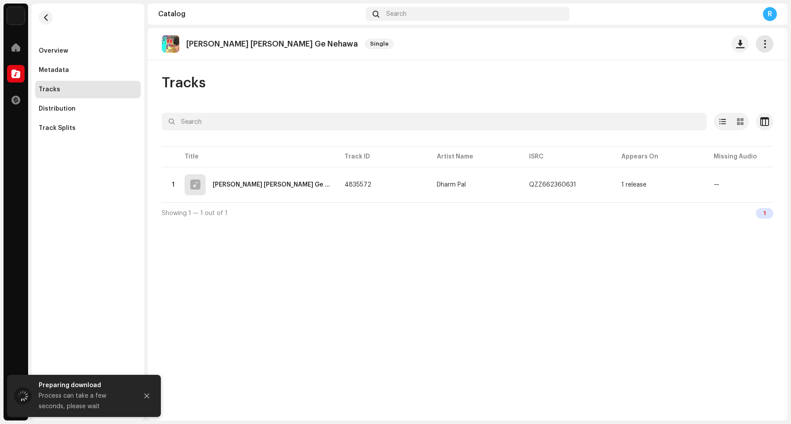
click at [632, 44] on span "button" at bounding box center [764, 43] width 8 height 7
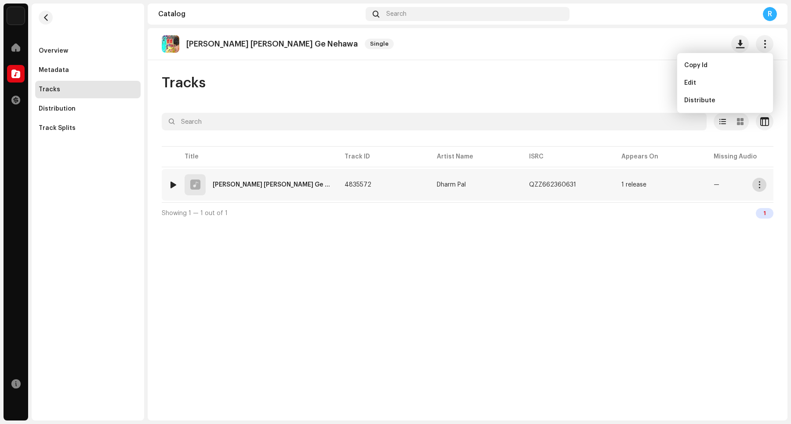
click at [632, 183] on span "button" at bounding box center [759, 184] width 7 height 7
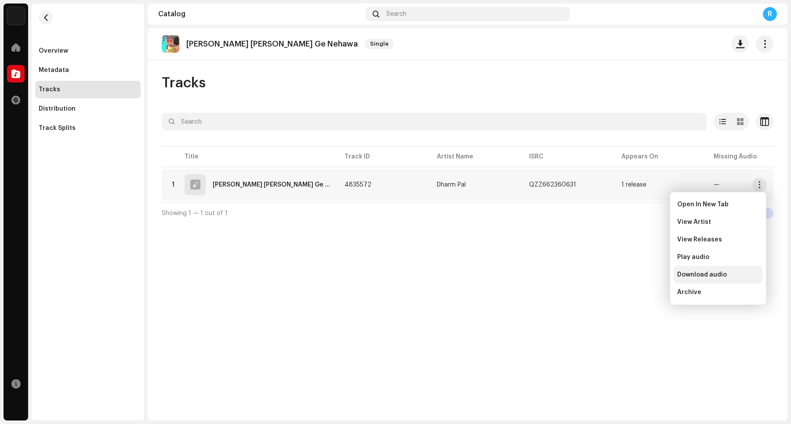
click at [632, 273] on span "Download audio" at bounding box center [702, 275] width 50 height 7
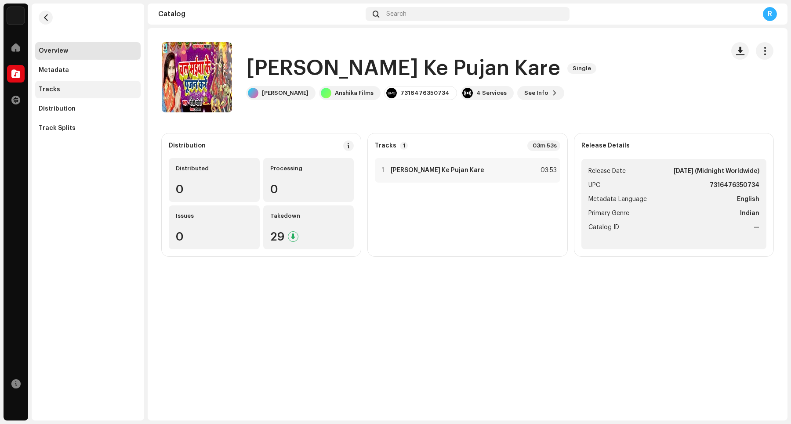
click at [123, 89] on div "Tracks" at bounding box center [88, 89] width 98 height 7
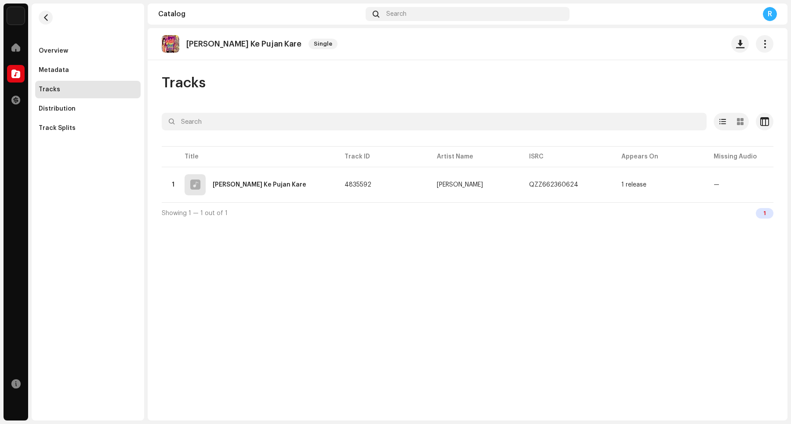
click at [521, 69] on div "Chala Maiya Ke Pujan Kare Single Tracks Selected 0 Options Filters Distribution…" at bounding box center [468, 224] width 640 height 393
click at [632, 43] on span "button" at bounding box center [740, 43] width 8 height 7
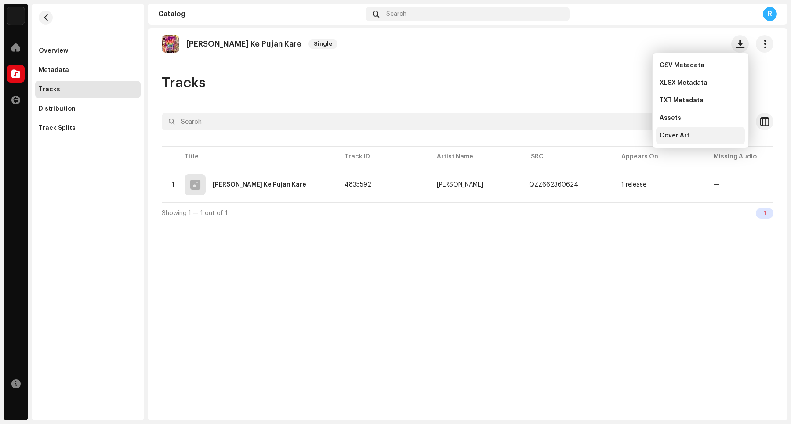
click at [632, 134] on div "Cover Art" at bounding box center [700, 135] width 82 height 7
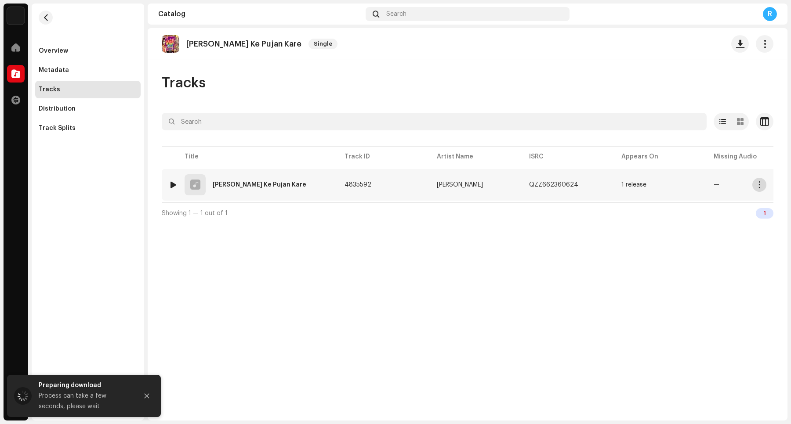
click at [632, 189] on button "button" at bounding box center [759, 185] width 14 height 14
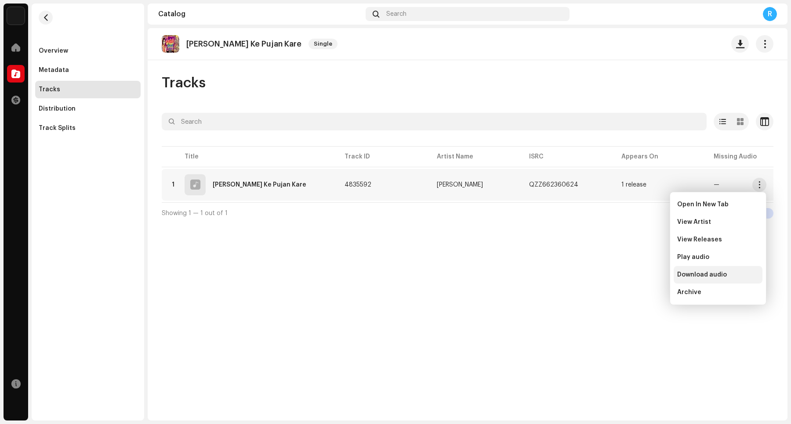
click at [632, 275] on span "Download audio" at bounding box center [702, 275] width 50 height 7
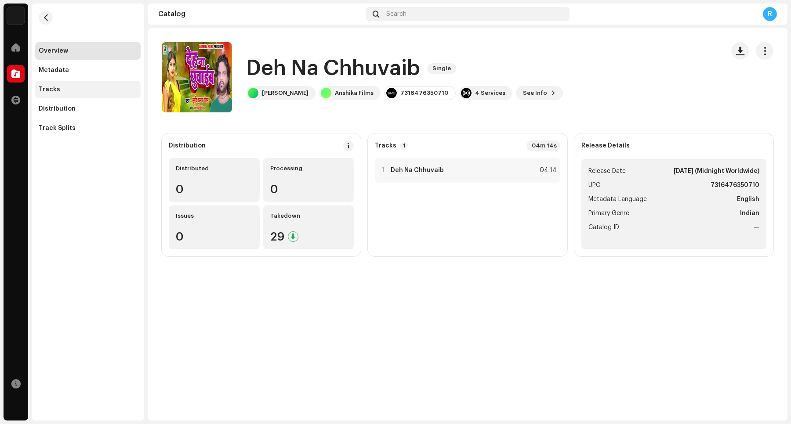
click at [99, 88] on div "Tracks" at bounding box center [88, 89] width 98 height 7
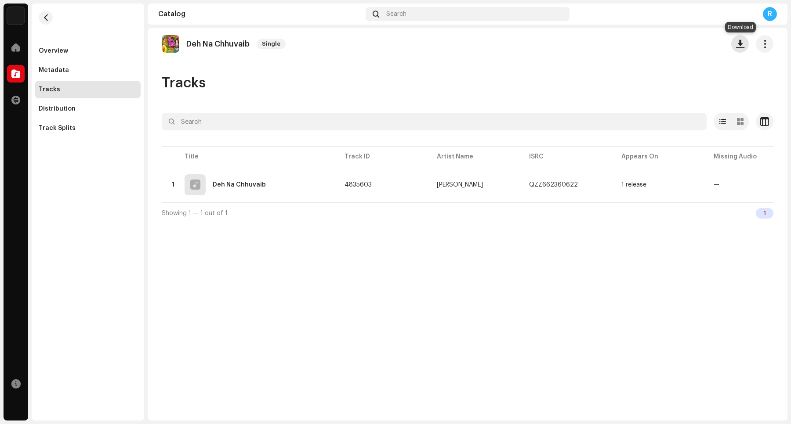
click at [632, 45] on span "button" at bounding box center [740, 43] width 8 height 7
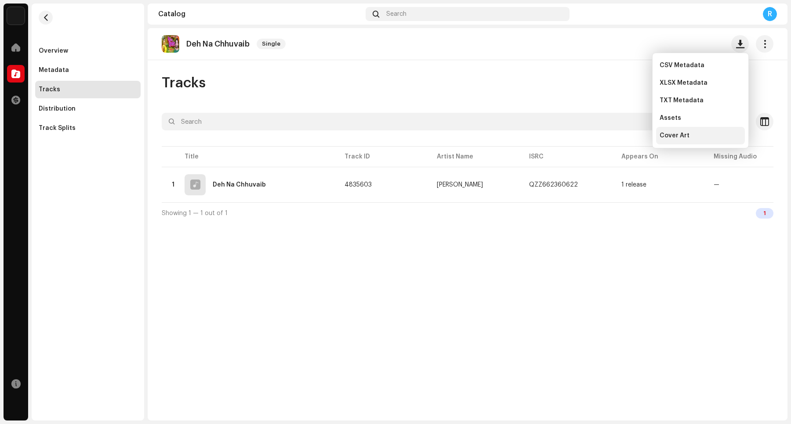
click at [632, 132] on div "Cover Art" at bounding box center [700, 135] width 82 height 7
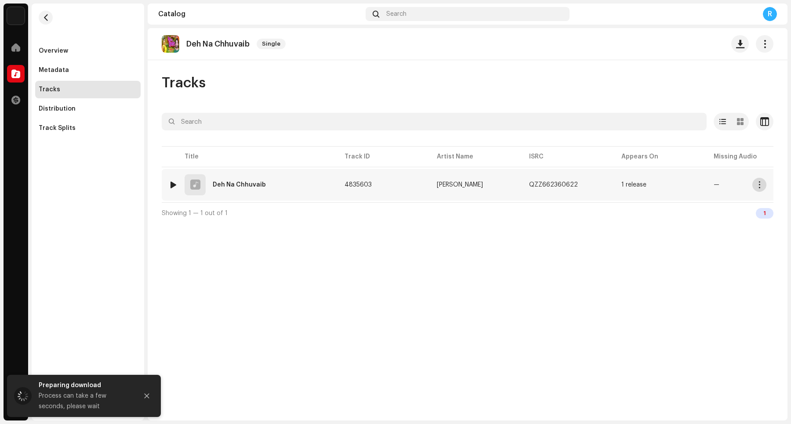
click at [632, 188] on span "button" at bounding box center [759, 184] width 7 height 7
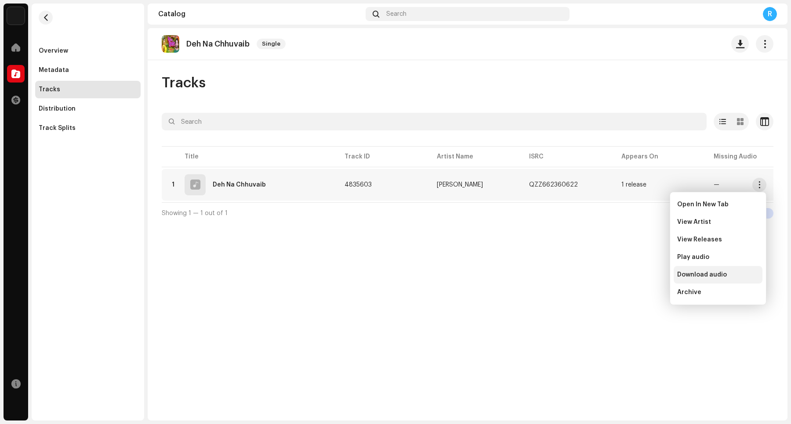
click at [632, 272] on span "Download audio" at bounding box center [702, 275] width 50 height 7
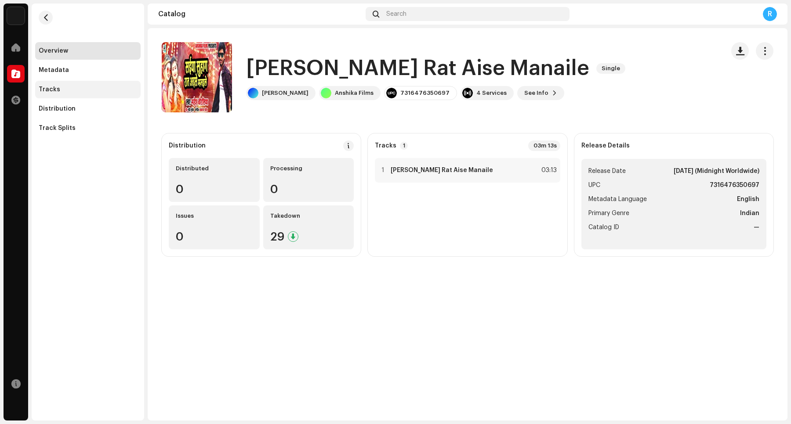
click at [94, 89] on div "Tracks" at bounding box center [88, 89] width 98 height 7
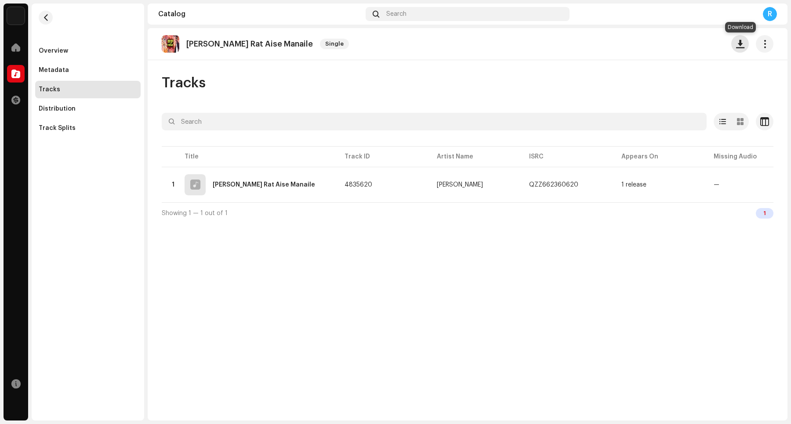
click at [632, 47] on span "button" at bounding box center [740, 43] width 8 height 7
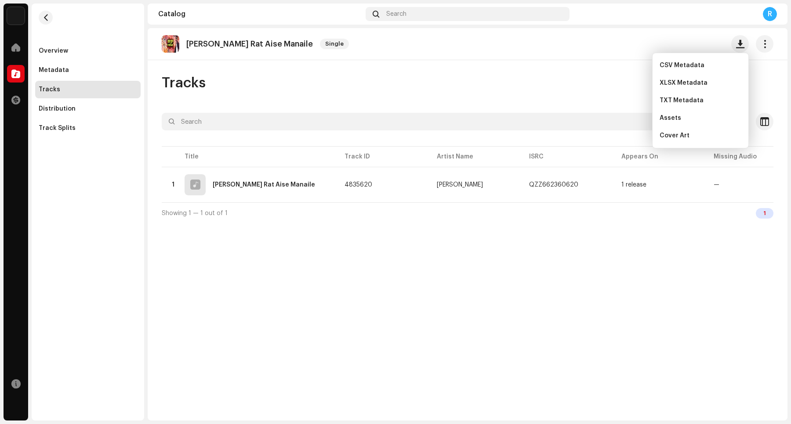
drag, startPoint x: 519, startPoint y: 80, endPoint x: 567, endPoint y: 87, distance: 48.0
click at [554, 86] on div "Tracks" at bounding box center [468, 83] width 612 height 18
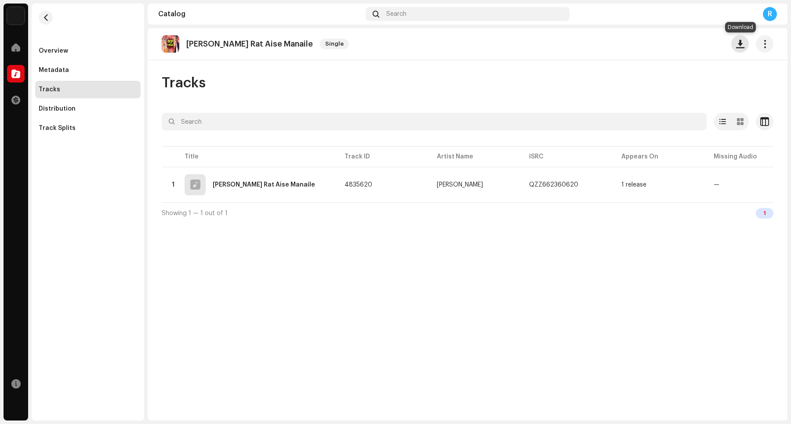
click at [632, 47] on span "button" at bounding box center [740, 43] width 8 height 7
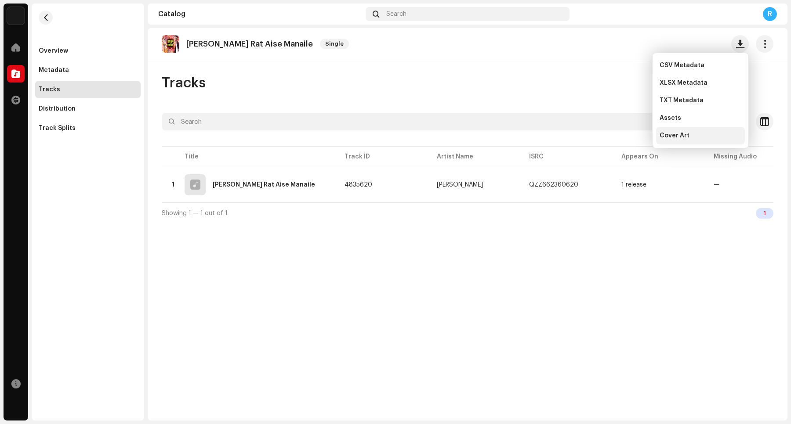
click at [632, 134] on div "Cover Art" at bounding box center [700, 135] width 82 height 7
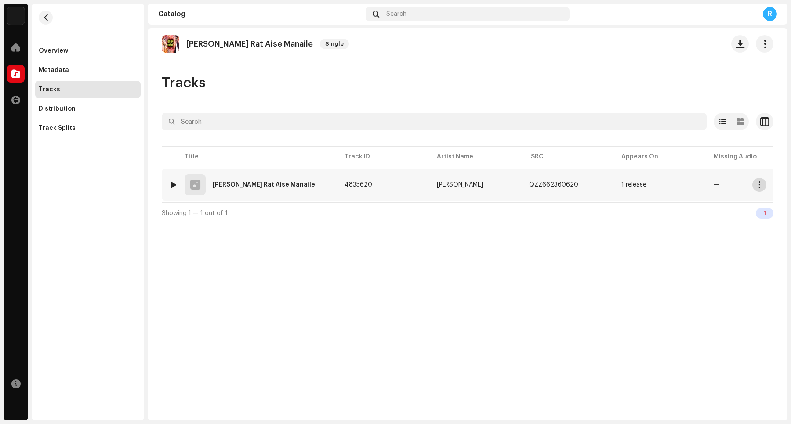
drag, startPoint x: 758, startPoint y: 185, endPoint x: 754, endPoint y: 181, distance: 5.6
click at [632, 185] on span "button" at bounding box center [759, 184] width 7 height 7
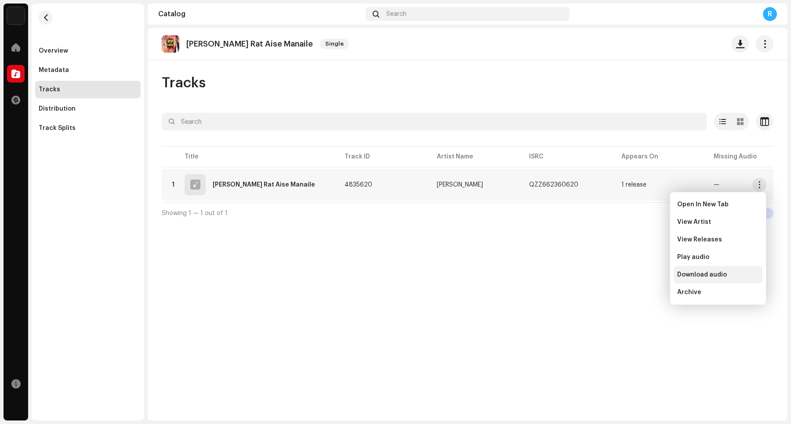
click at [632, 275] on span "Download audio" at bounding box center [702, 275] width 50 height 7
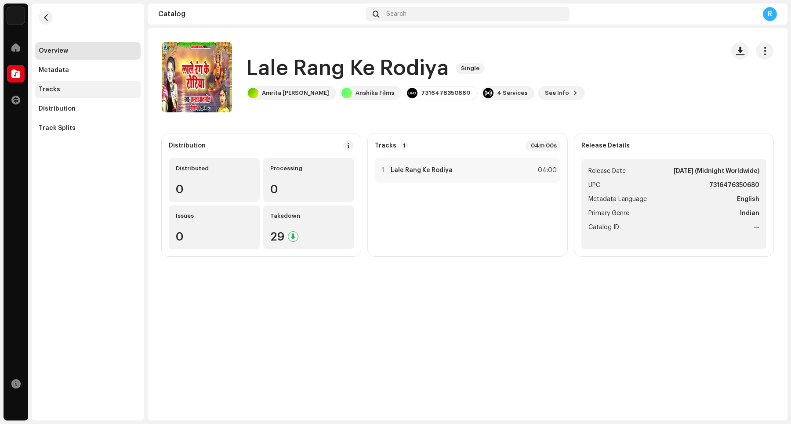
click at [102, 91] on div "Tracks" at bounding box center [88, 89] width 98 height 7
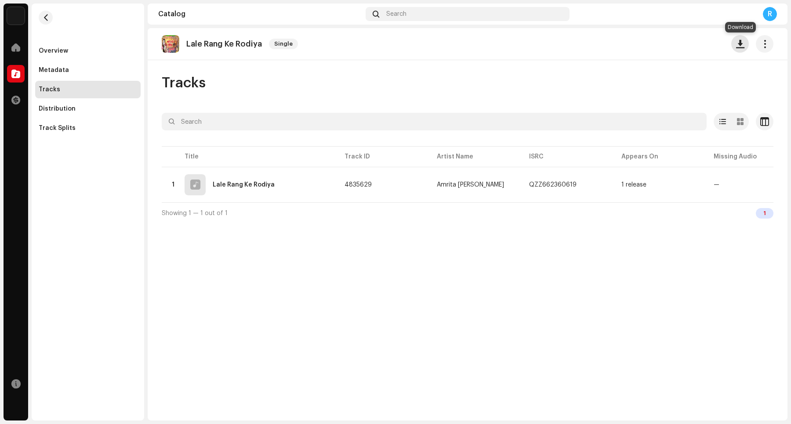
click at [632, 42] on span "button" at bounding box center [740, 43] width 8 height 7
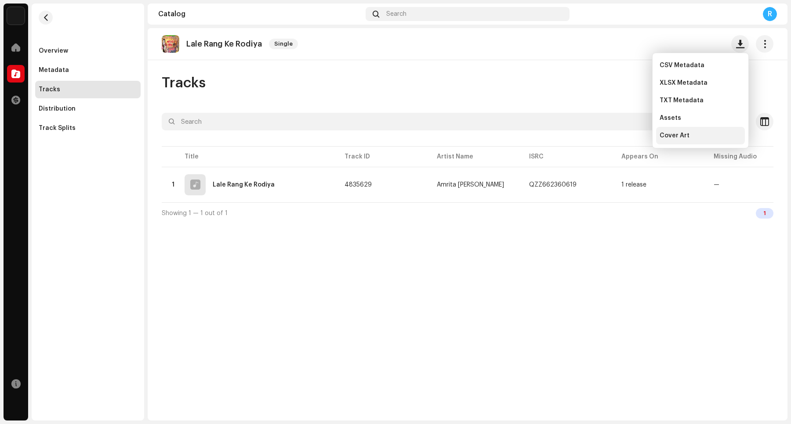
click at [632, 135] on span "Cover Art" at bounding box center [674, 135] width 30 height 7
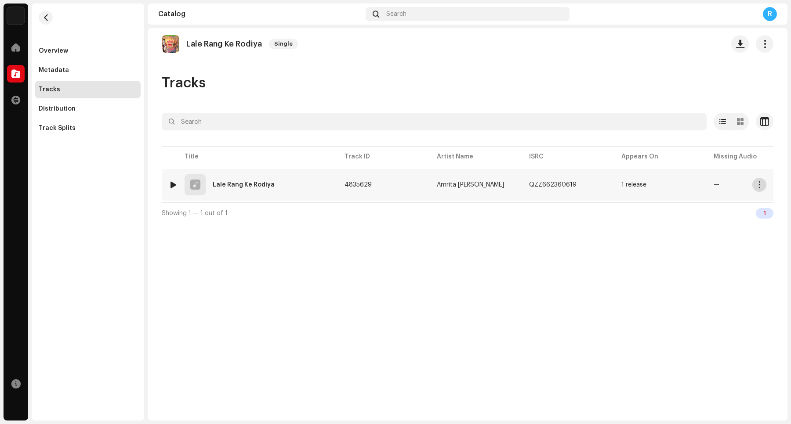
drag, startPoint x: 759, startPoint y: 186, endPoint x: 753, endPoint y: 182, distance: 6.3
click at [632, 187] on span "button" at bounding box center [759, 184] width 7 height 7
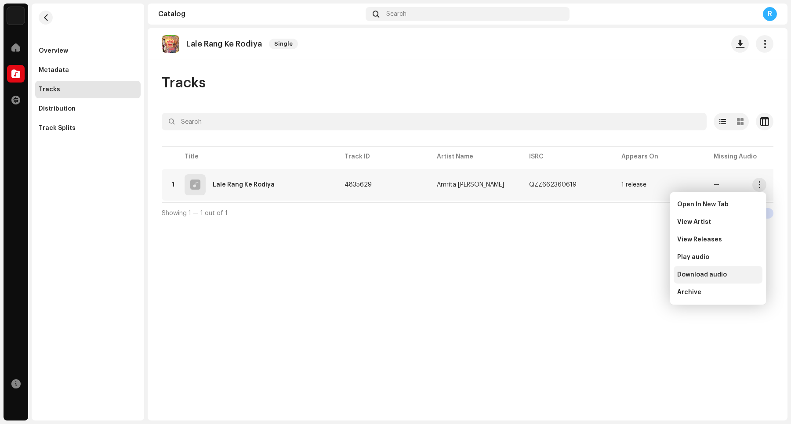
click at [632, 272] on span "Download audio" at bounding box center [702, 275] width 50 height 7
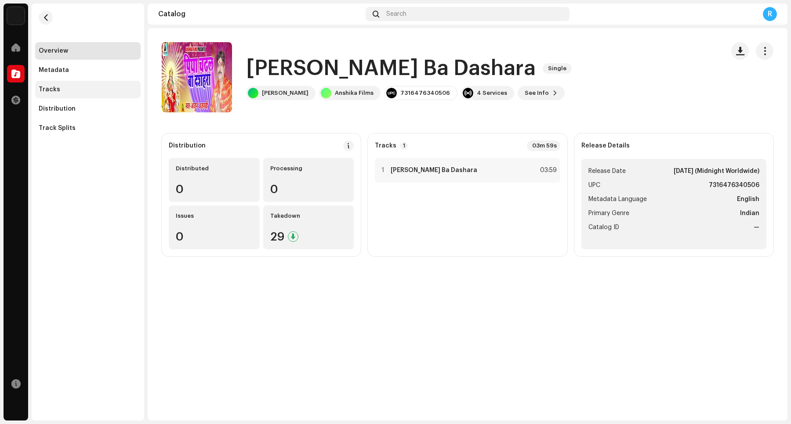
click at [83, 90] on div "Tracks" at bounding box center [88, 89] width 98 height 7
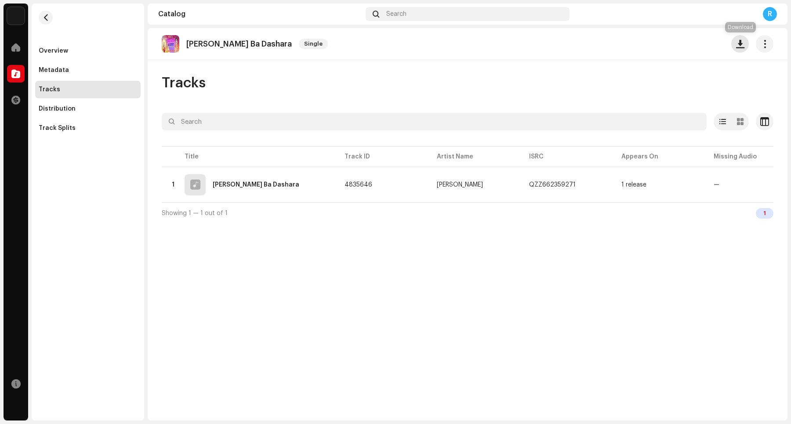
click at [632, 43] on span "button" at bounding box center [740, 43] width 8 height 7
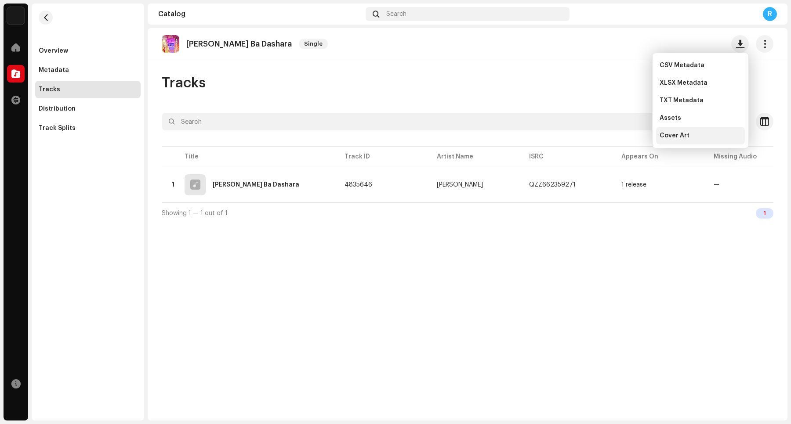
click at [632, 135] on div "Cover Art" at bounding box center [700, 135] width 82 height 7
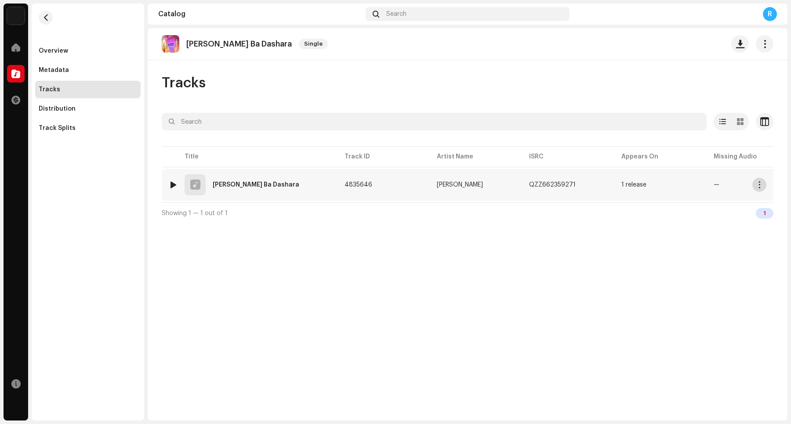
click at [632, 185] on span "button" at bounding box center [759, 184] width 7 height 7
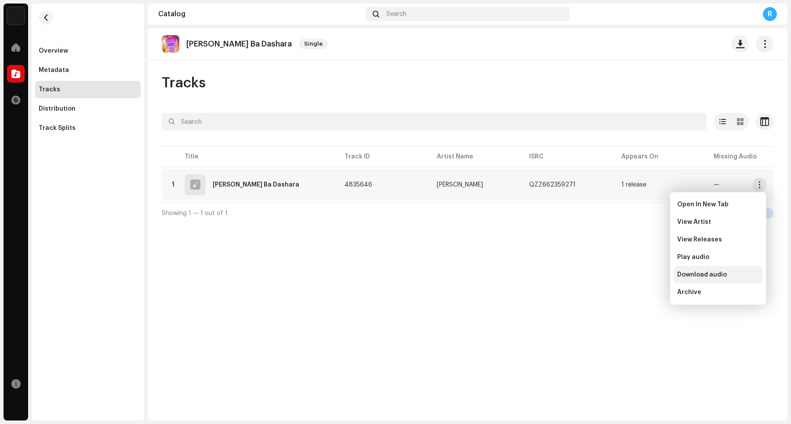
click at [632, 272] on div "Download audio" at bounding box center [718, 275] width 82 height 7
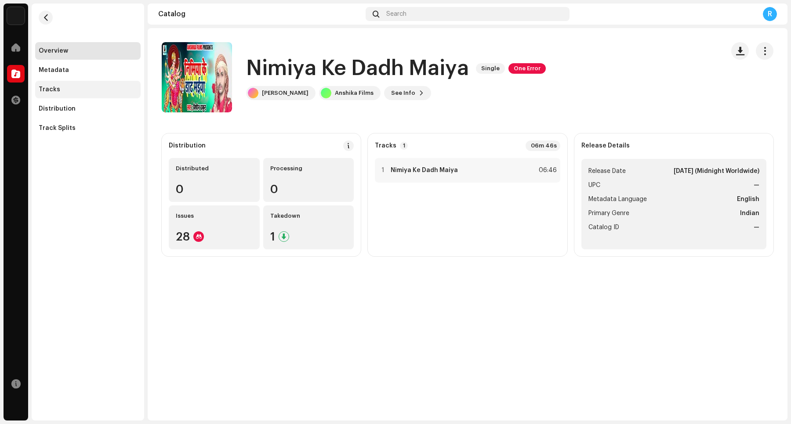
drag, startPoint x: 100, startPoint y: 94, endPoint x: 102, endPoint y: 88, distance: 6.9
click at [99, 94] on div "Tracks" at bounding box center [87, 90] width 105 height 18
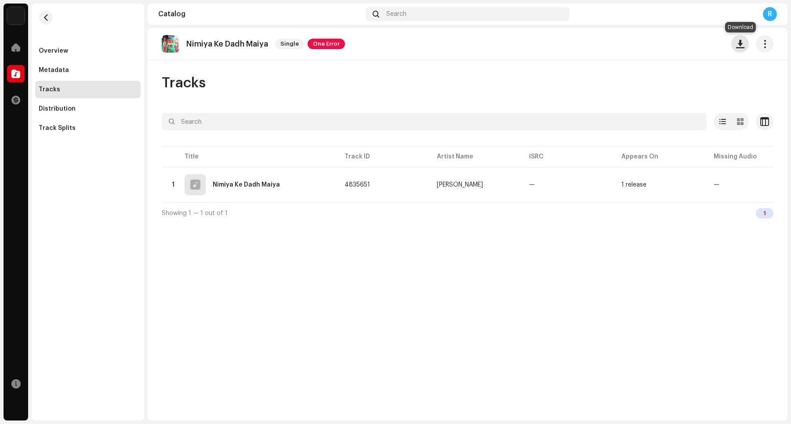
click at [632, 48] on button "button" at bounding box center [740, 44] width 18 height 18
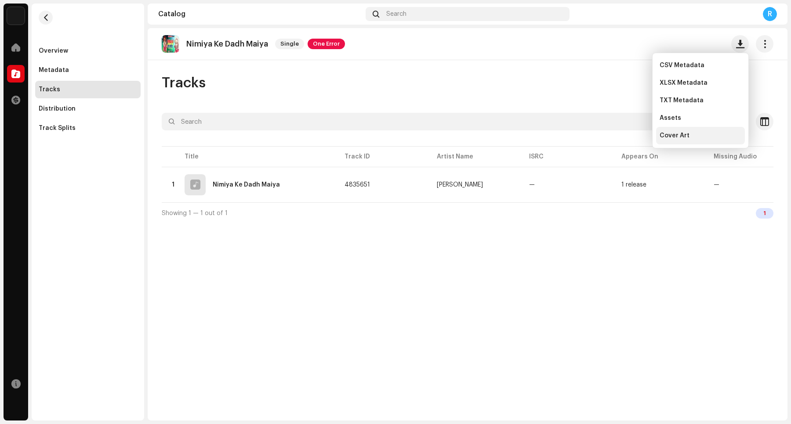
click at [632, 132] on div "Cover Art" at bounding box center [700, 135] width 82 height 7
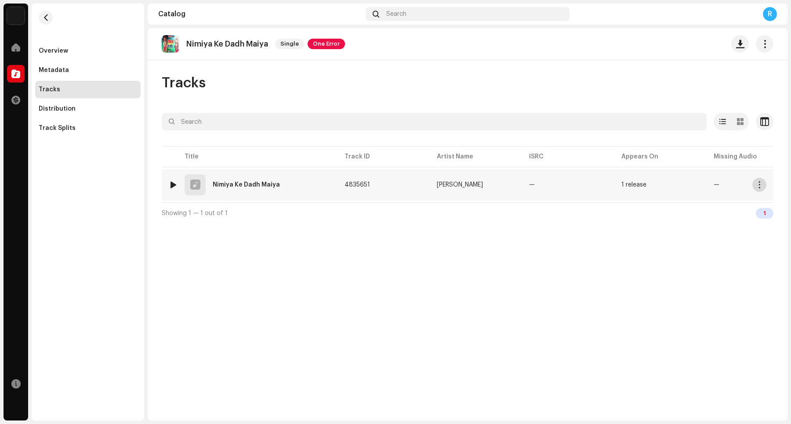
drag, startPoint x: 759, startPoint y: 187, endPoint x: 750, endPoint y: 187, distance: 9.7
click at [632, 187] on span "button" at bounding box center [759, 184] width 7 height 7
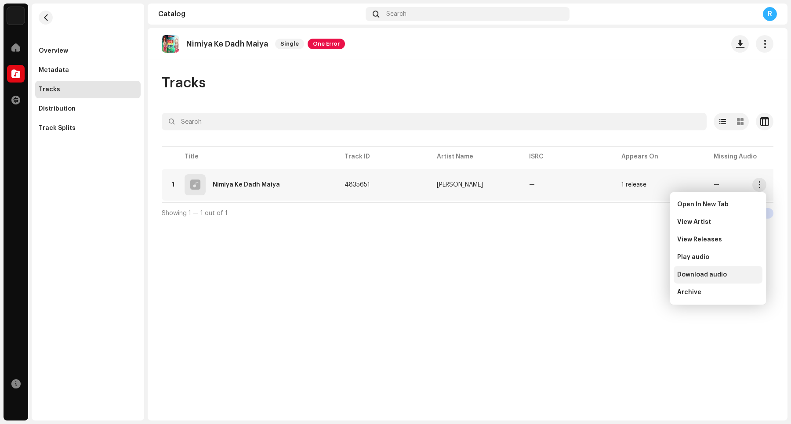
click at [632, 275] on div "Download audio" at bounding box center [718, 275] width 82 height 7
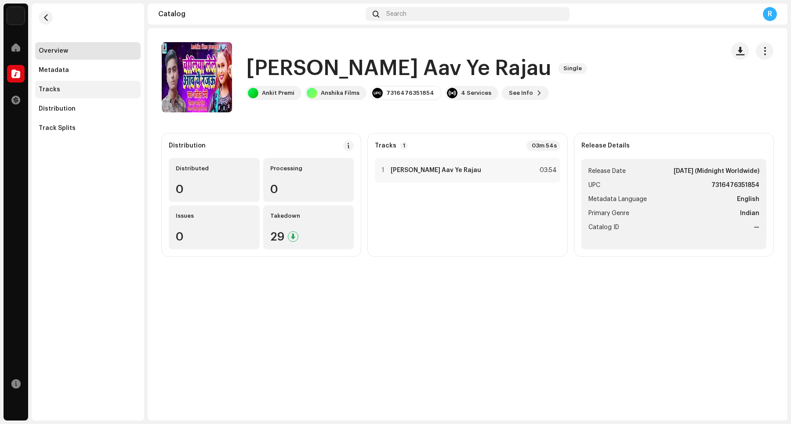
click at [80, 86] on div "Tracks" at bounding box center [88, 89] width 98 height 7
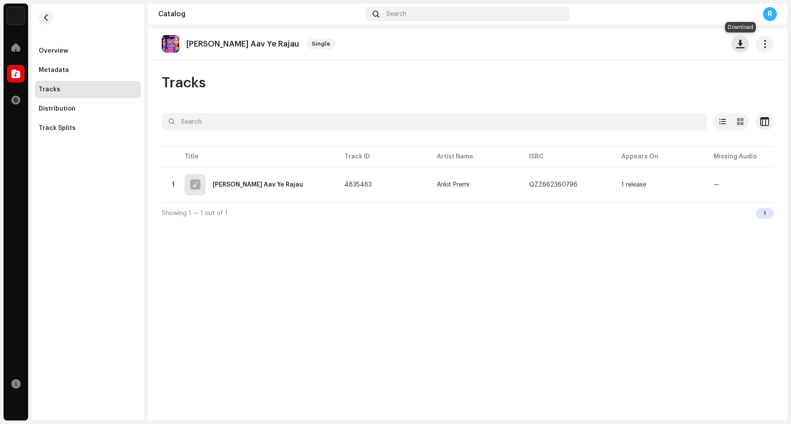
click at [632, 45] on span "button" at bounding box center [740, 43] width 8 height 7
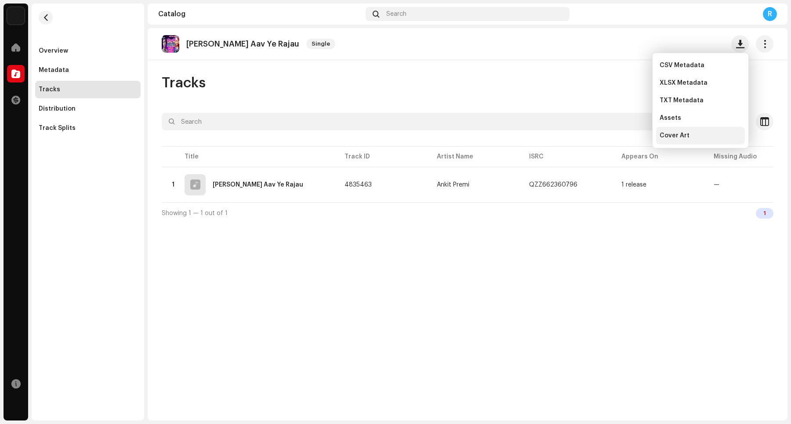
click at [632, 136] on span "Cover Art" at bounding box center [674, 135] width 30 height 7
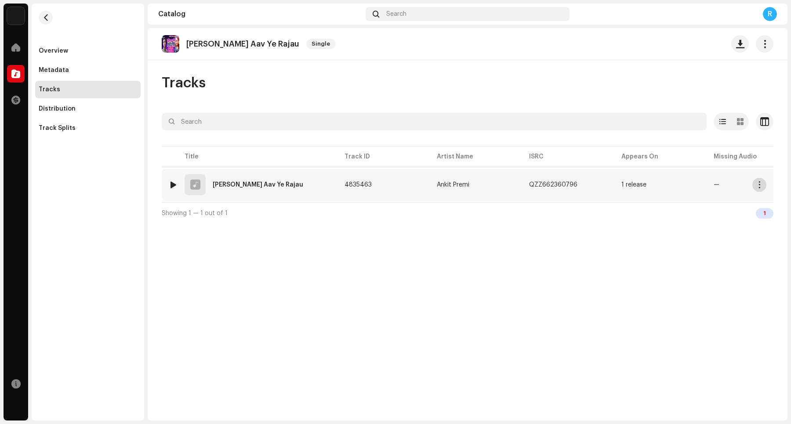
click at [632, 185] on span "button" at bounding box center [759, 184] width 7 height 7
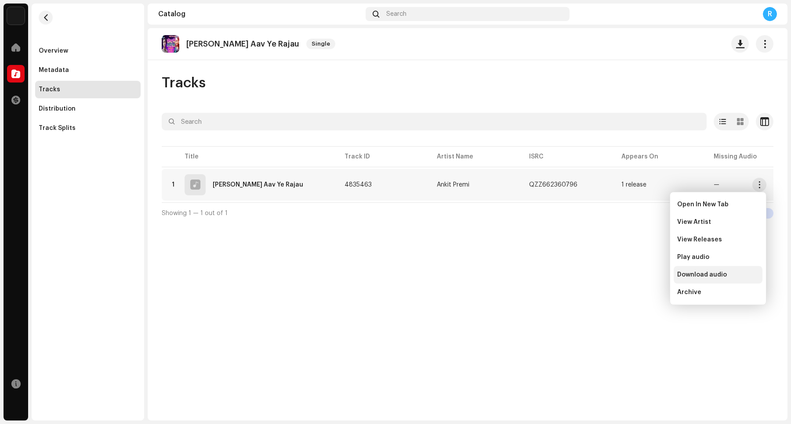
click at [632, 275] on span "Download audio" at bounding box center [702, 275] width 50 height 7
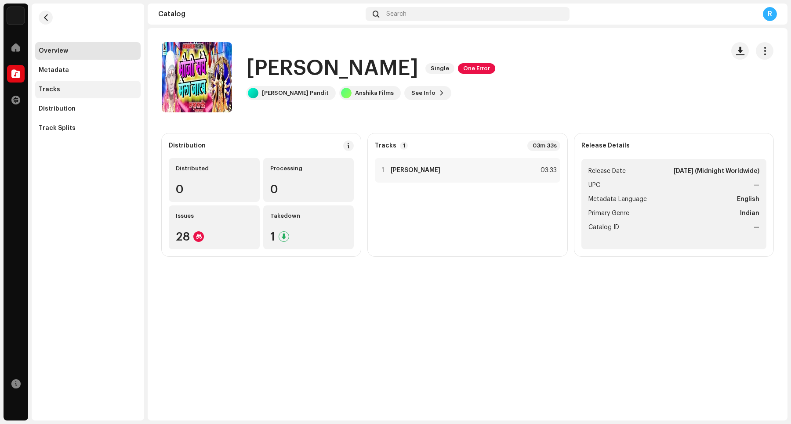
click at [60, 90] on div "Tracks" at bounding box center [88, 89] width 98 height 7
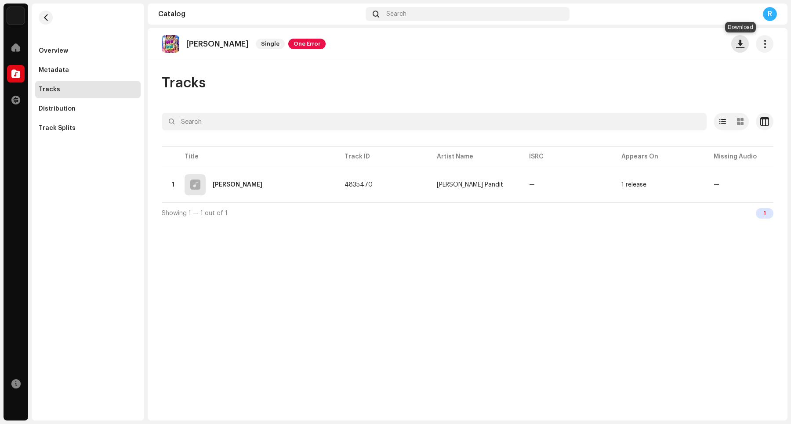
click at [632, 43] on span "button" at bounding box center [740, 43] width 8 height 7
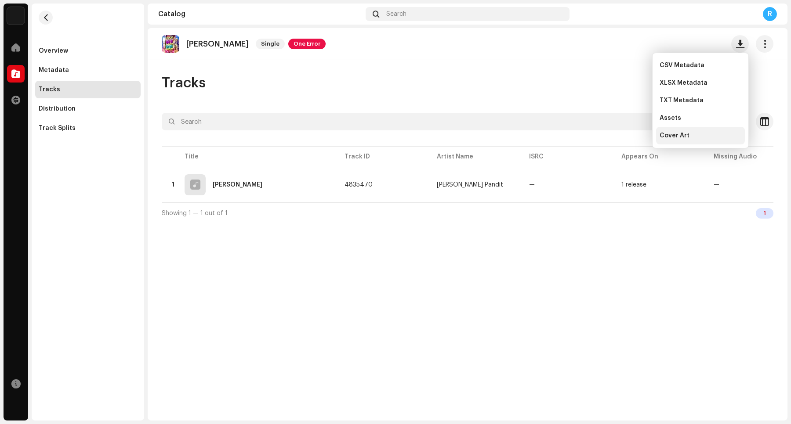
click at [632, 137] on span "Cover Art" at bounding box center [674, 135] width 30 height 7
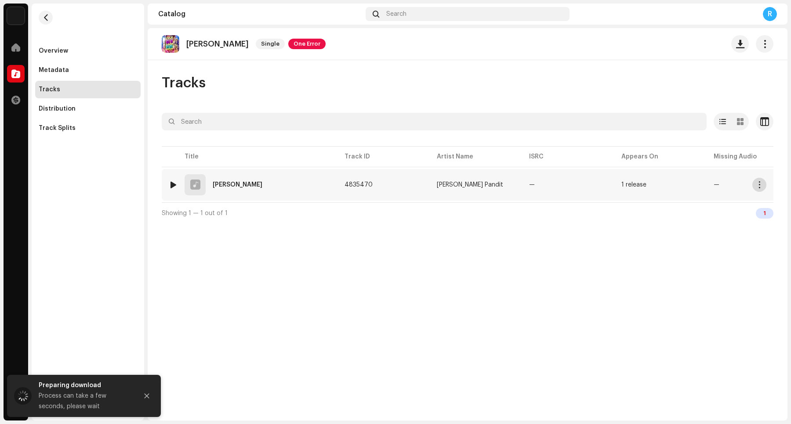
click at [632, 187] on span "button" at bounding box center [759, 184] width 7 height 7
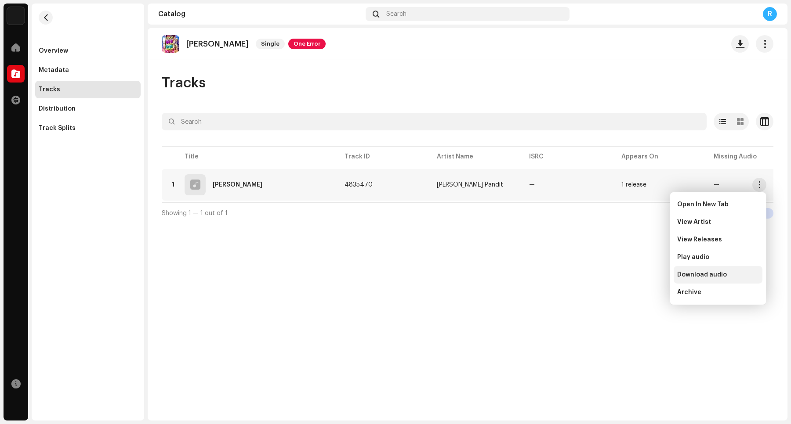
click at [632, 275] on span "Download audio" at bounding box center [702, 275] width 50 height 7
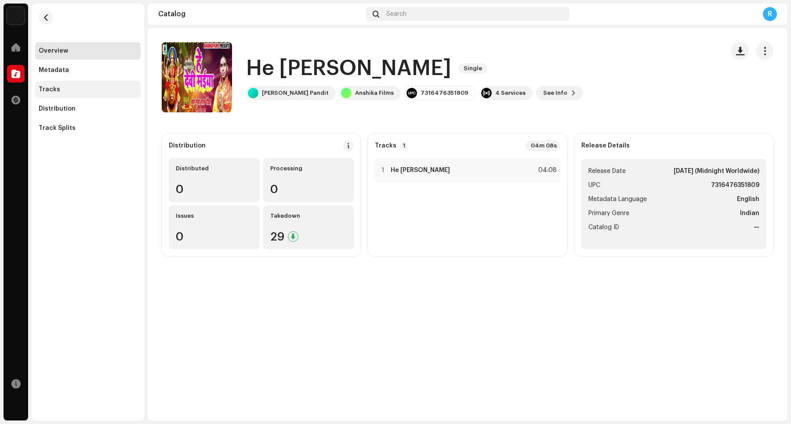
click at [58, 87] on div "Tracks" at bounding box center [88, 89] width 98 height 7
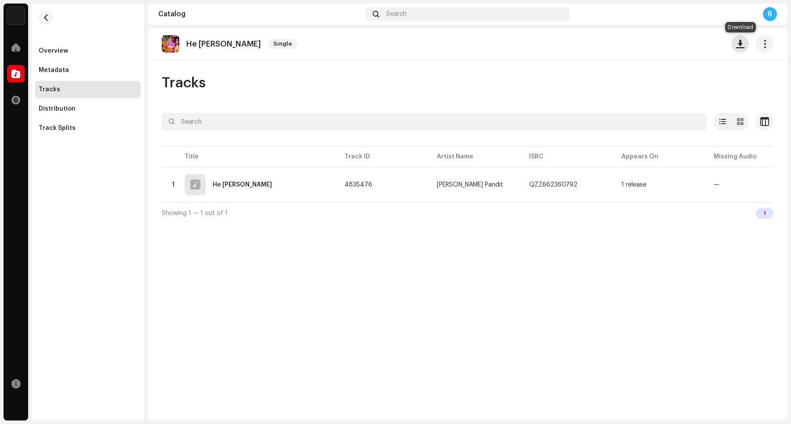
click at [632, 46] on span "button" at bounding box center [740, 43] width 8 height 7
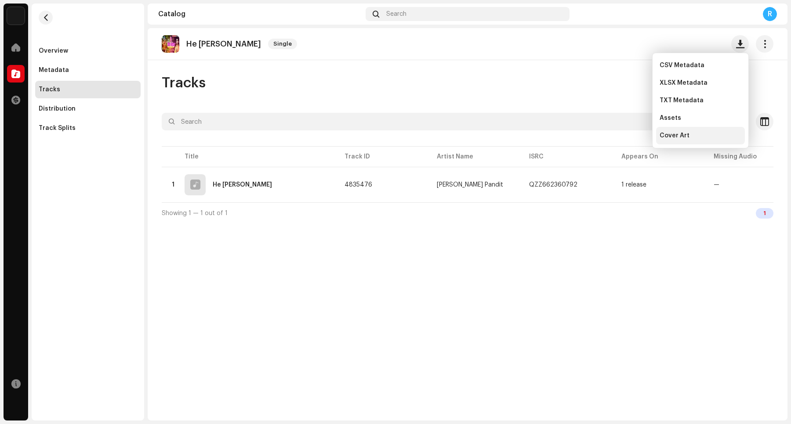
click at [632, 134] on span "Cover Art" at bounding box center [674, 135] width 30 height 7
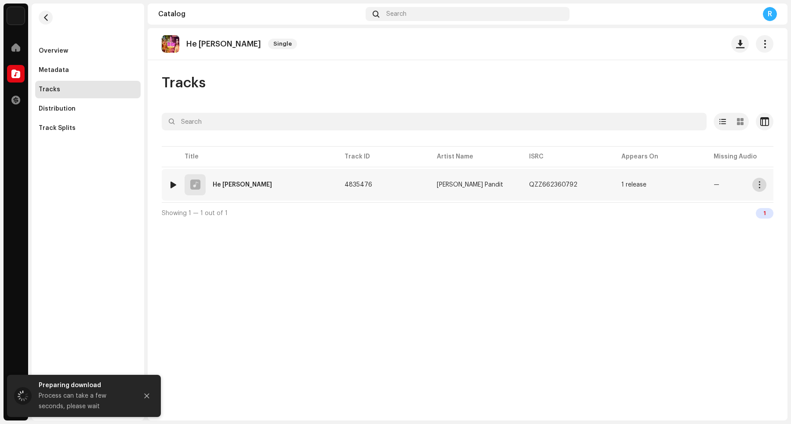
click at [632, 187] on span "button" at bounding box center [759, 184] width 7 height 7
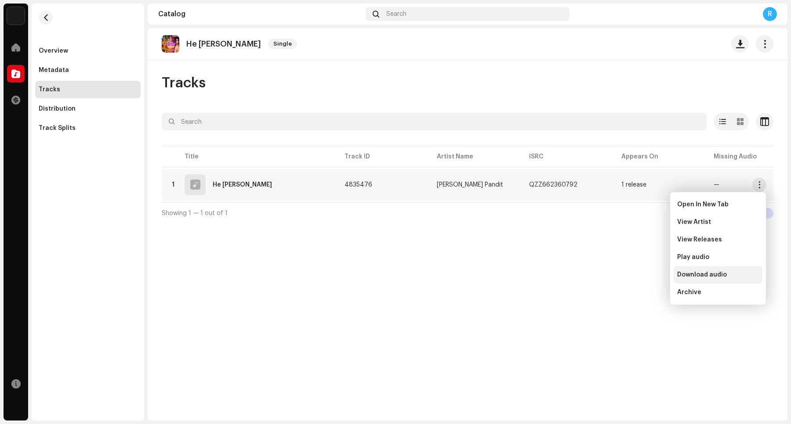
click at [632, 275] on span "Download audio" at bounding box center [702, 275] width 50 height 7
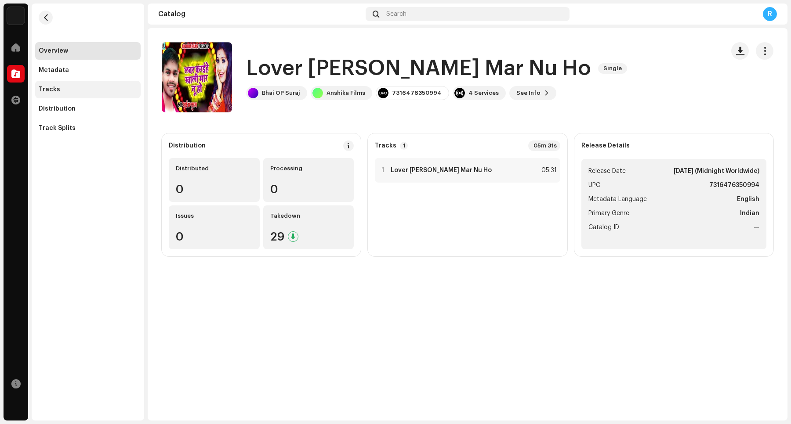
click at [51, 91] on div "Tracks" at bounding box center [50, 89] width 22 height 7
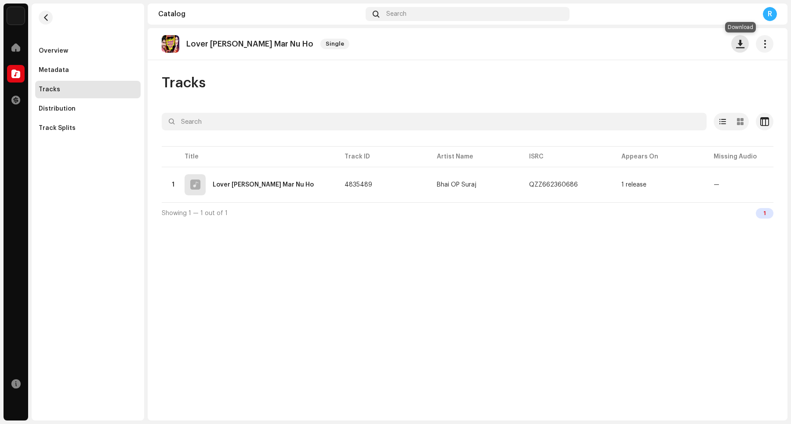
click at [632, 46] on span "button" at bounding box center [740, 43] width 8 height 7
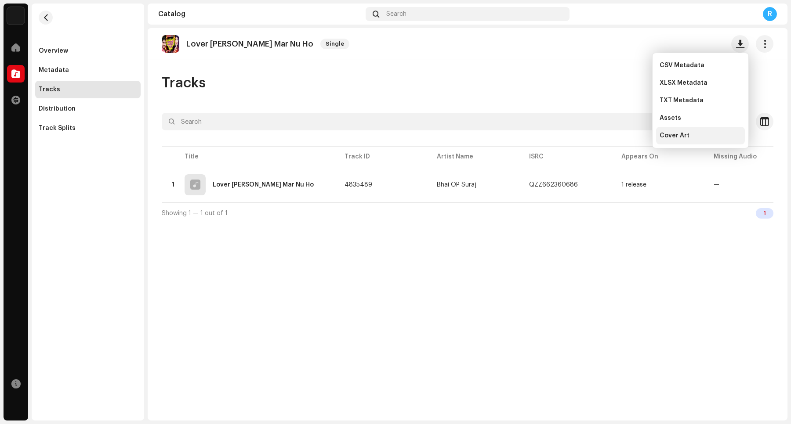
click at [632, 135] on div "Cover Art" at bounding box center [700, 135] width 82 height 7
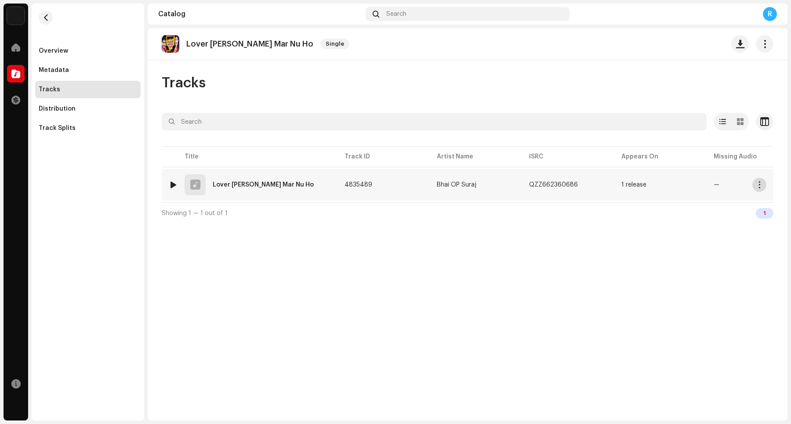
click at [632, 186] on span "button" at bounding box center [759, 184] width 7 height 7
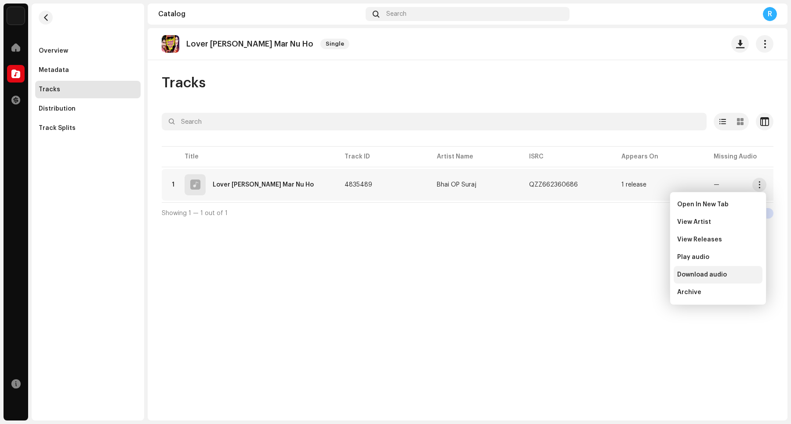
drag, startPoint x: 709, startPoint y: 274, endPoint x: 706, endPoint y: 269, distance: 5.1
click at [632, 273] on span "Download audio" at bounding box center [702, 275] width 50 height 7
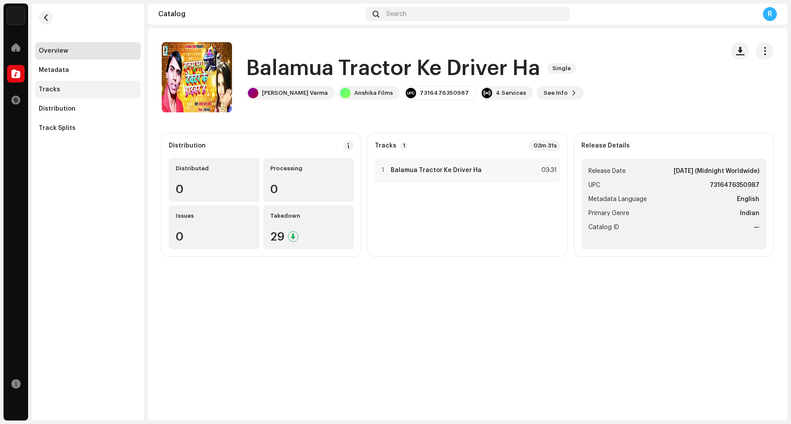
click at [77, 89] on div "Tracks" at bounding box center [88, 89] width 98 height 7
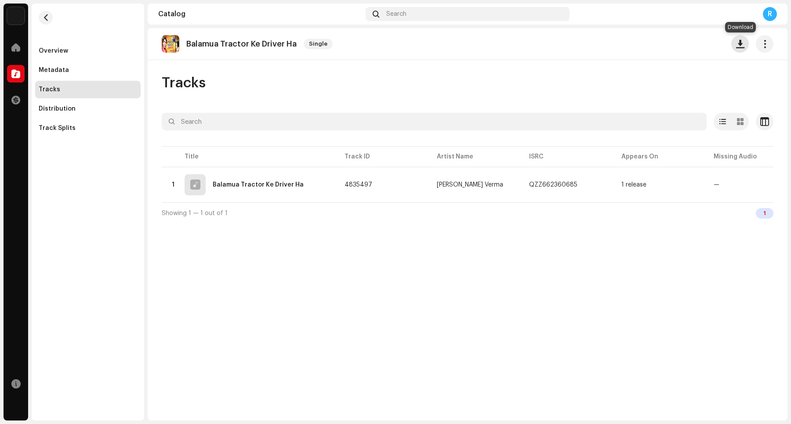
click at [632, 49] on button "button" at bounding box center [740, 44] width 18 height 18
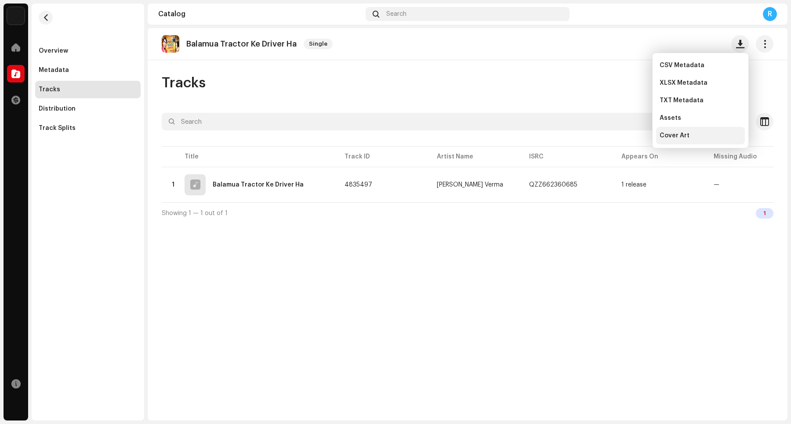
click at [632, 135] on span "Cover Art" at bounding box center [674, 135] width 30 height 7
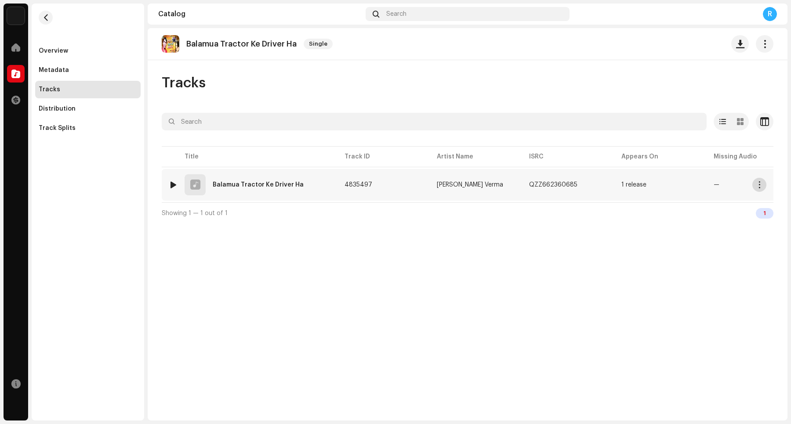
click at [632, 188] on span "button" at bounding box center [759, 184] width 7 height 7
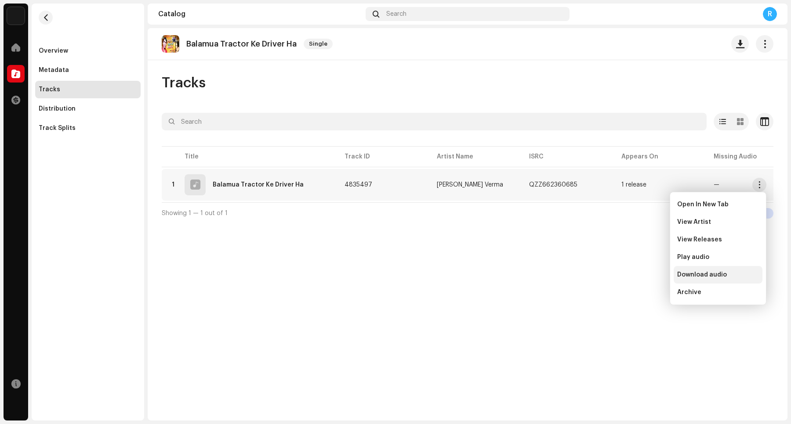
click at [632, 273] on span "Download audio" at bounding box center [702, 275] width 50 height 7
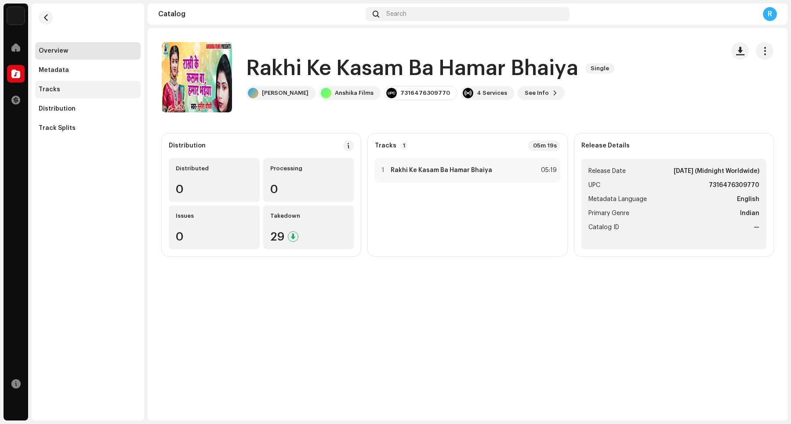
click at [93, 88] on div "Tracks" at bounding box center [88, 89] width 98 height 7
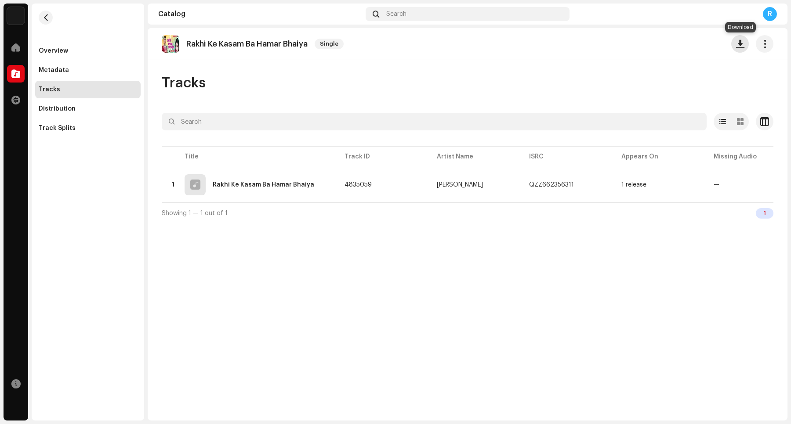
click at [632, 45] on span "button" at bounding box center [740, 43] width 8 height 7
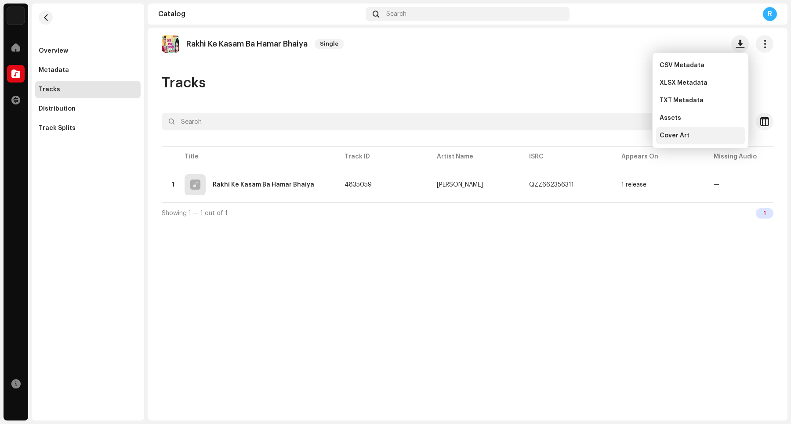
click at [632, 137] on div "Cover Art" at bounding box center [700, 135] width 82 height 7
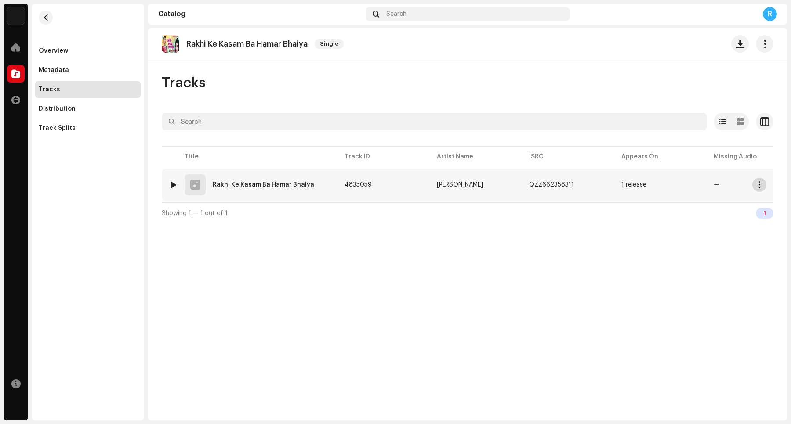
drag, startPoint x: 759, startPoint y: 187, endPoint x: 748, endPoint y: 181, distance: 12.4
click at [632, 187] on span "button" at bounding box center [759, 184] width 7 height 7
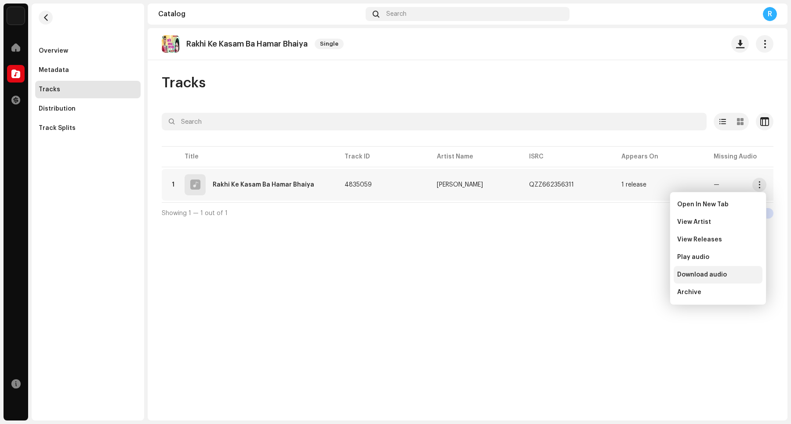
click at [632, 271] on div "Download audio" at bounding box center [718, 275] width 89 height 18
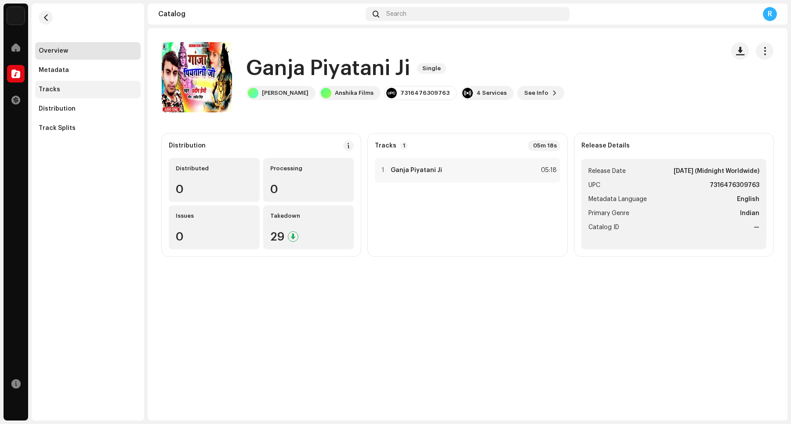
click at [67, 95] on div "Tracks" at bounding box center [87, 90] width 105 height 18
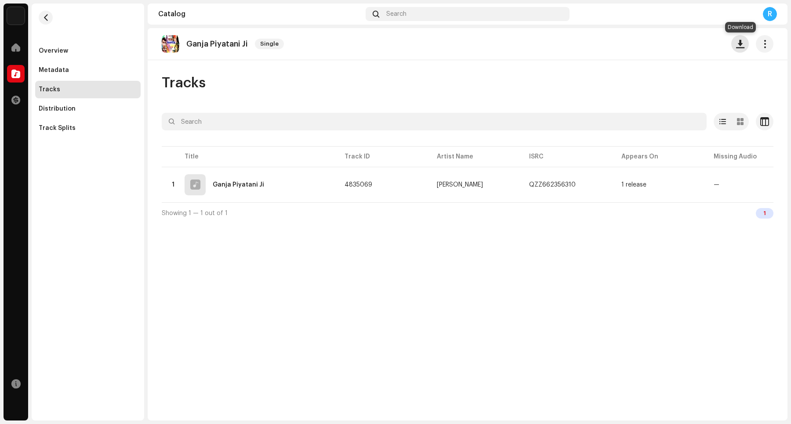
click at [632, 45] on span "button" at bounding box center [740, 43] width 8 height 7
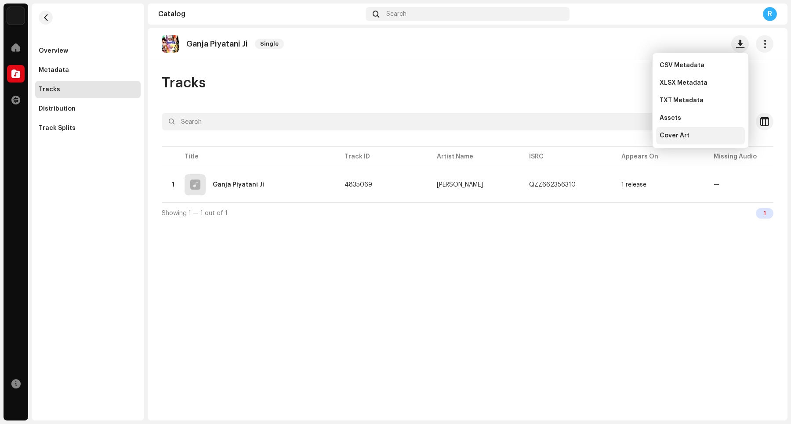
click at [632, 130] on div "Cover Art" at bounding box center [700, 136] width 89 height 18
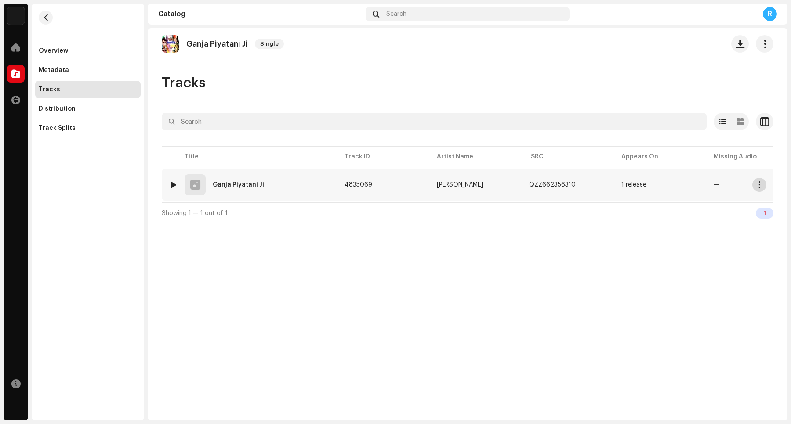
click at [632, 186] on span "button" at bounding box center [759, 184] width 7 height 7
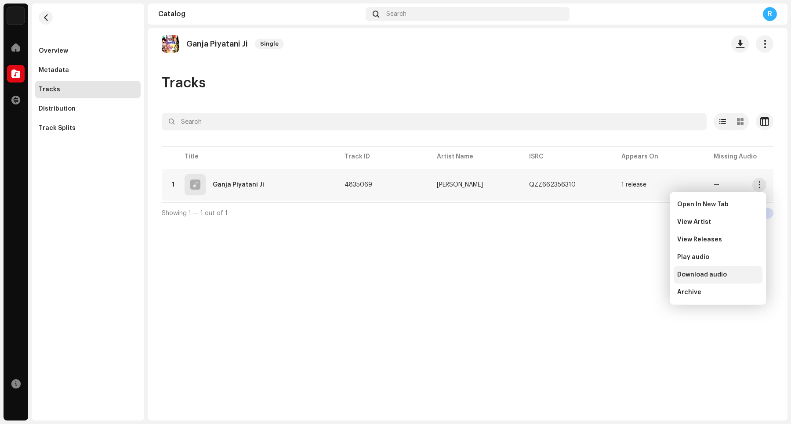
click at [632, 275] on span "Download audio" at bounding box center [702, 275] width 50 height 7
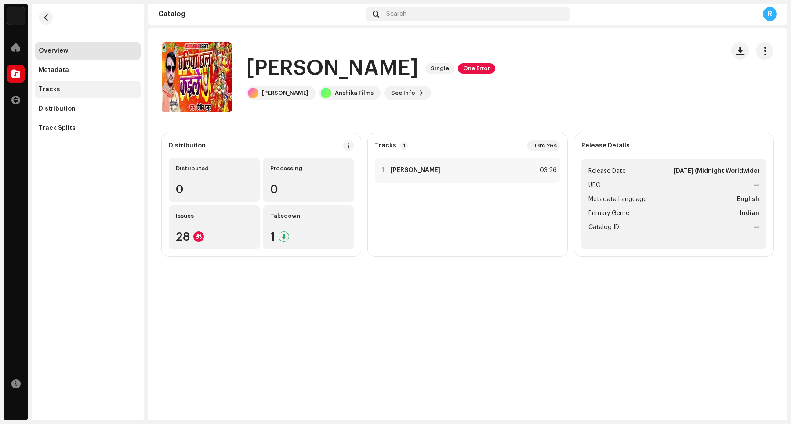
click at [86, 90] on div "Tracks" at bounding box center [88, 89] width 98 height 7
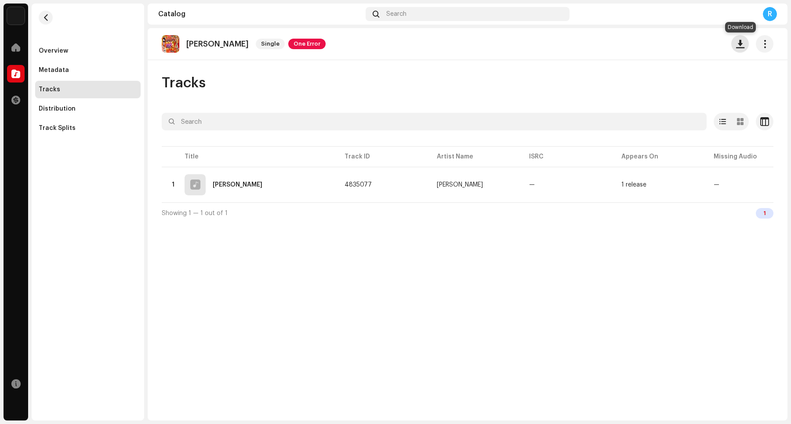
click at [632, 43] on span "button" at bounding box center [740, 43] width 8 height 7
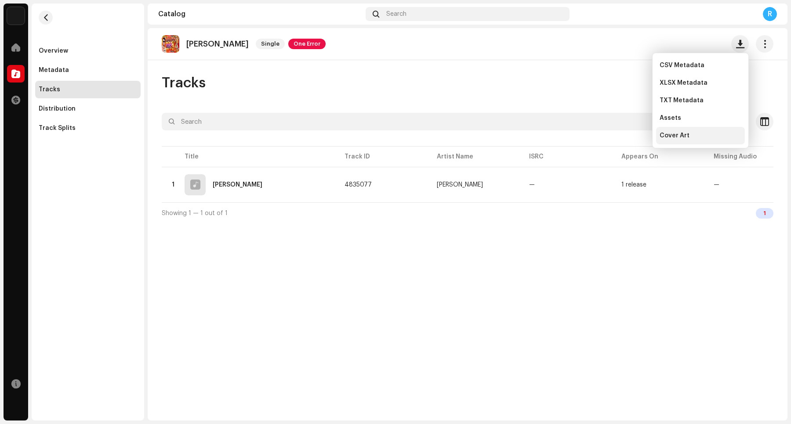
click at [632, 139] on div "Cover Art" at bounding box center [700, 136] width 89 height 18
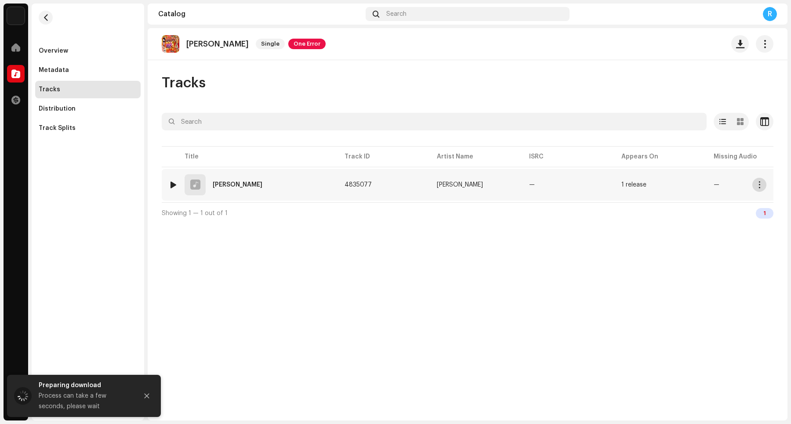
click at [632, 185] on span "button" at bounding box center [759, 184] width 7 height 7
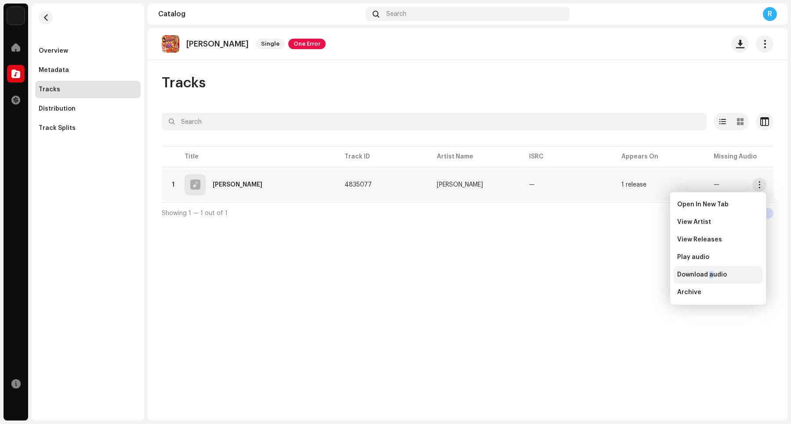
click at [632, 276] on span "Download audio" at bounding box center [702, 275] width 50 height 7
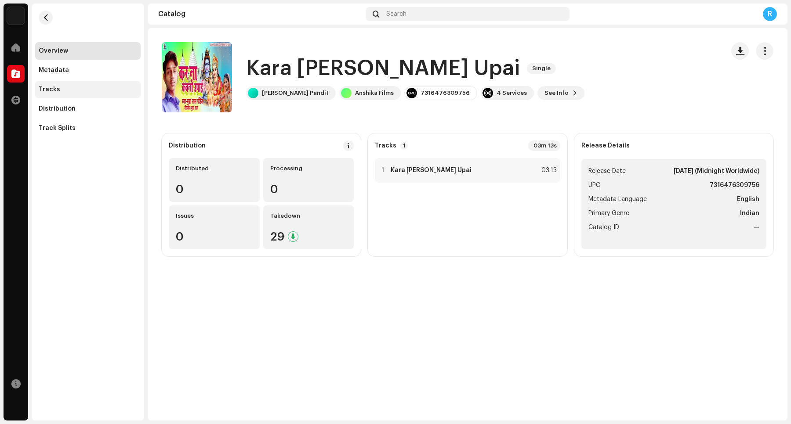
click at [92, 87] on div "Tracks" at bounding box center [88, 89] width 98 height 7
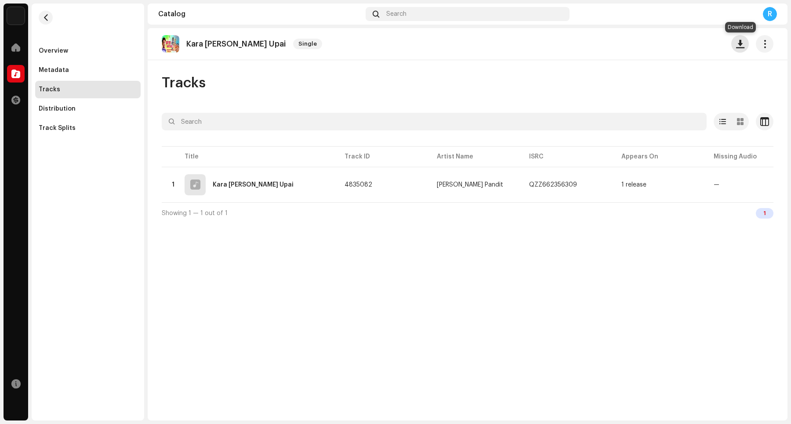
click at [632, 43] on span "button" at bounding box center [740, 43] width 8 height 7
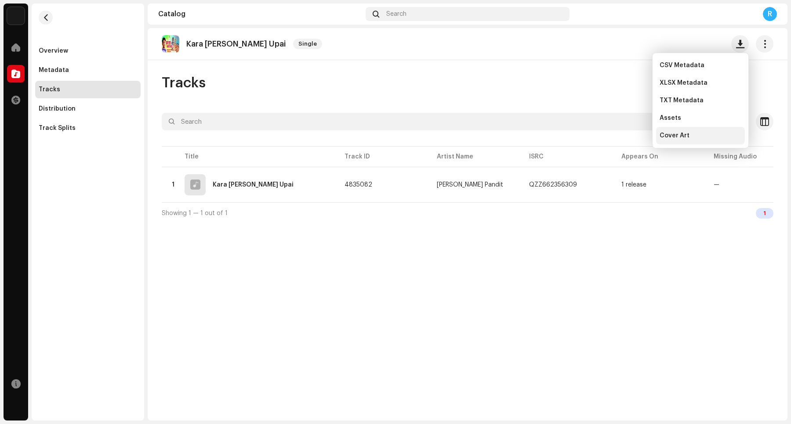
click at [632, 135] on div "Cover Art" at bounding box center [700, 135] width 82 height 7
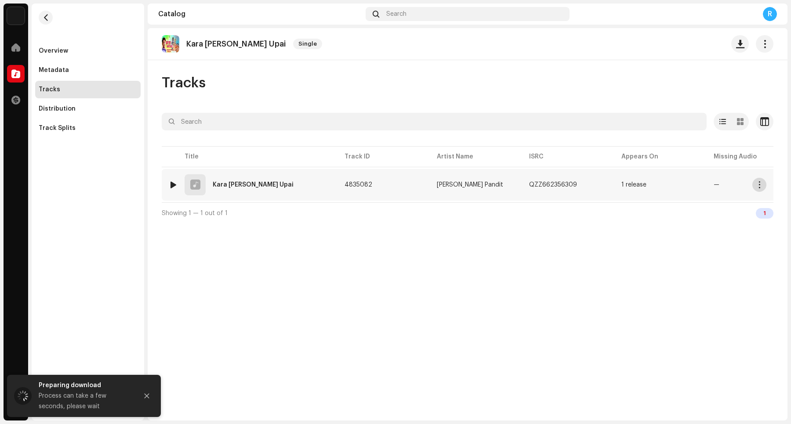
click at [632, 188] on button "button" at bounding box center [759, 185] width 14 height 14
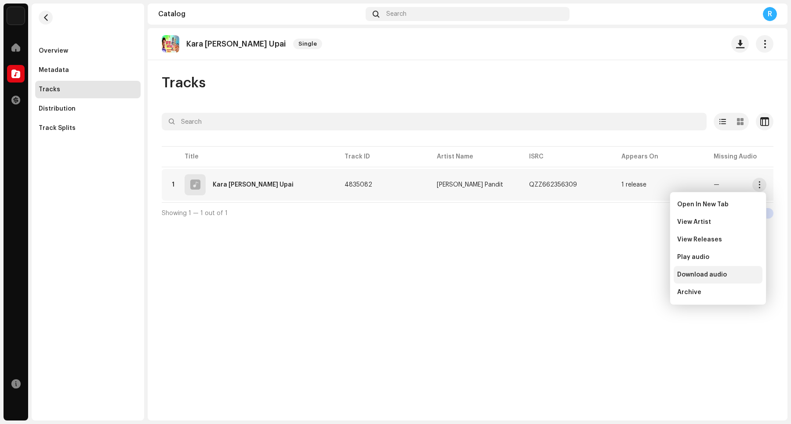
click at [632, 276] on span "Download audio" at bounding box center [702, 275] width 50 height 7
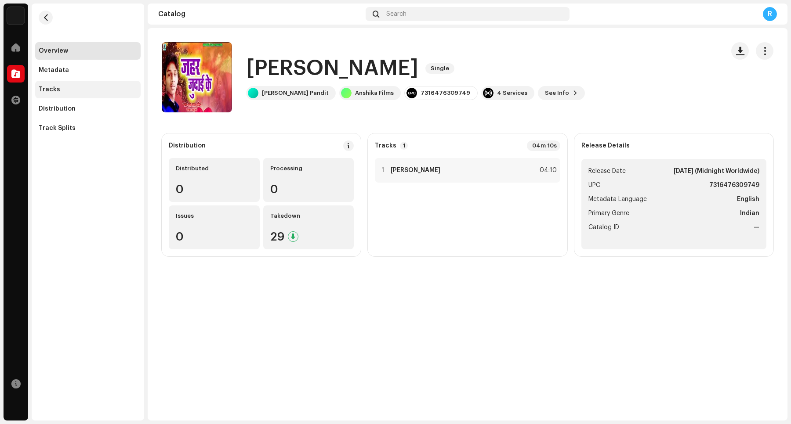
click at [106, 90] on div "Tracks" at bounding box center [88, 89] width 98 height 7
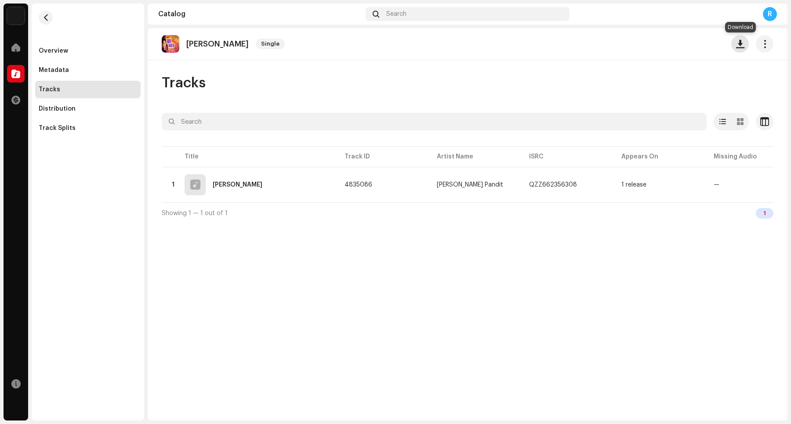
click at [632, 43] on span "button" at bounding box center [740, 43] width 8 height 7
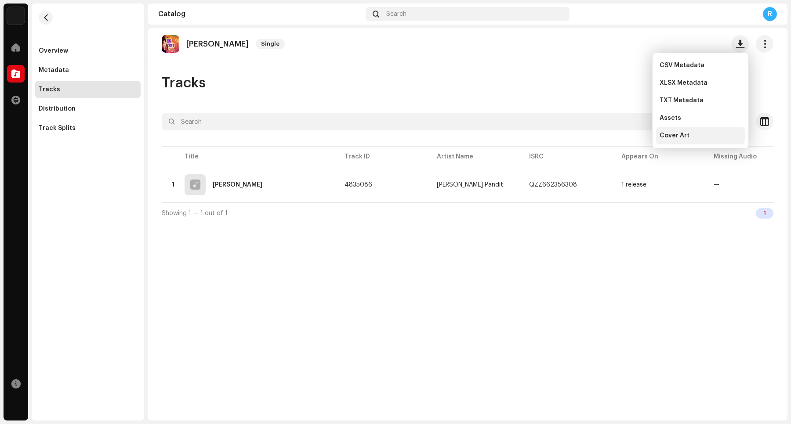
click at [632, 133] on div "Cover Art" at bounding box center [700, 135] width 82 height 7
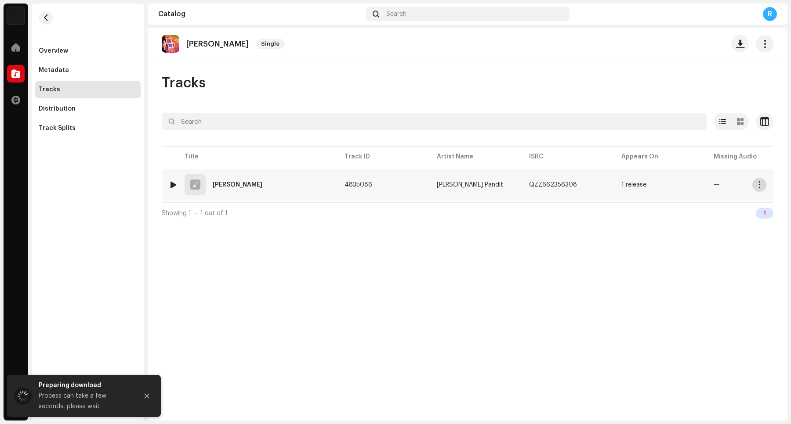
click at [632, 185] on span "button" at bounding box center [759, 184] width 7 height 7
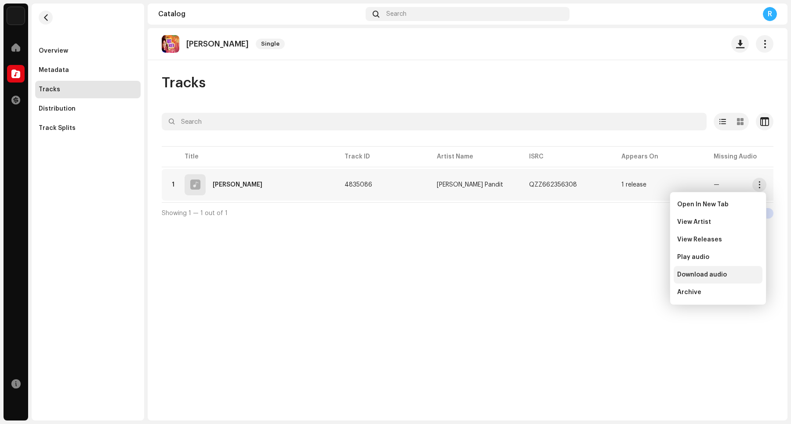
click at [632, 275] on div "Download audio" at bounding box center [718, 275] width 82 height 7
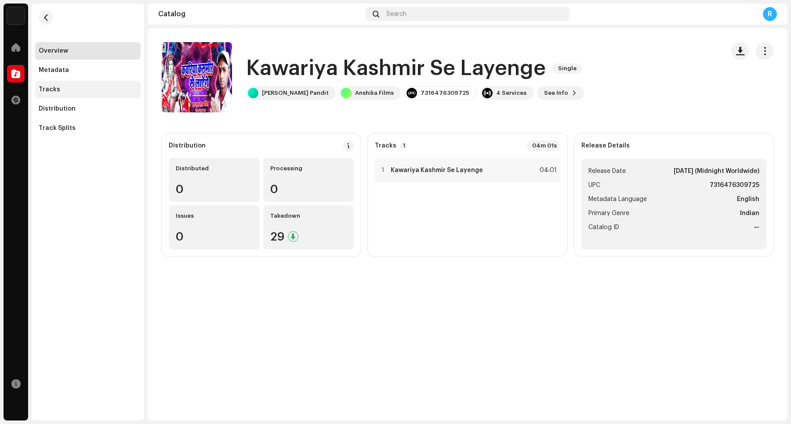
click at [95, 88] on div "Tracks" at bounding box center [88, 89] width 98 height 7
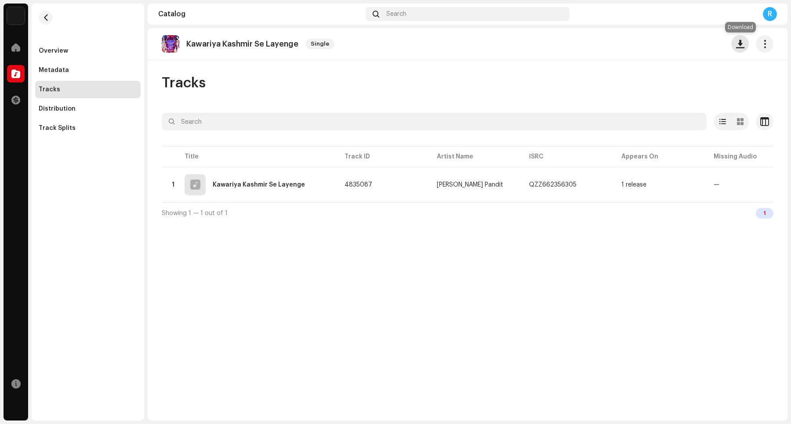
click at [632, 45] on span "button" at bounding box center [740, 43] width 8 height 7
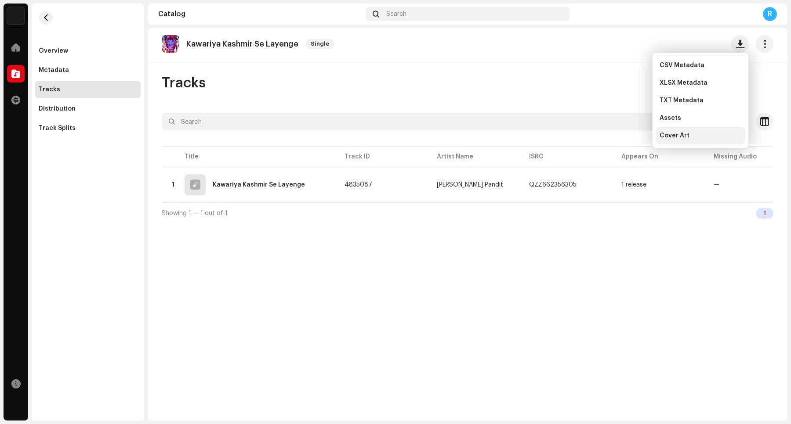
click at [632, 137] on span "Cover Art" at bounding box center [674, 135] width 30 height 7
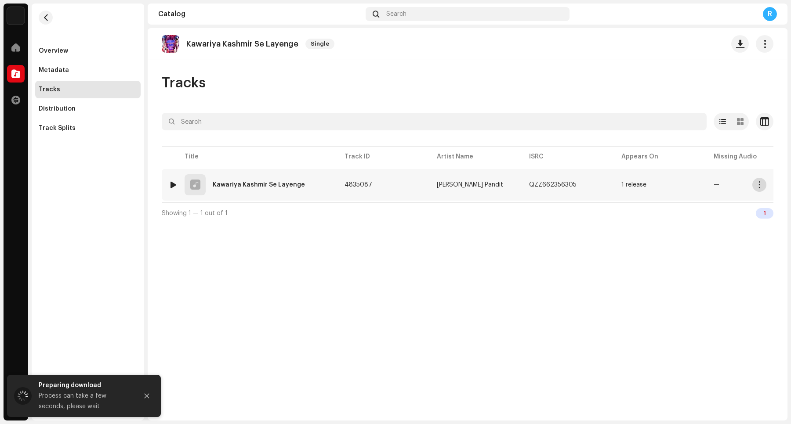
click at [632, 189] on button "button" at bounding box center [759, 185] width 14 height 14
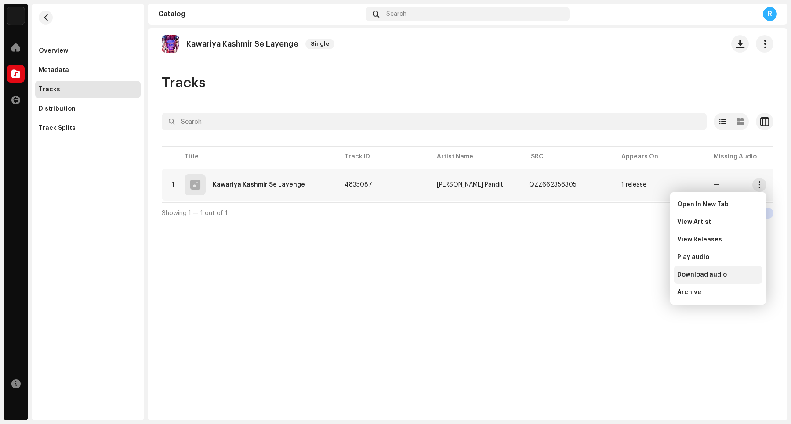
click at [632, 273] on span "Download audio" at bounding box center [702, 275] width 50 height 7
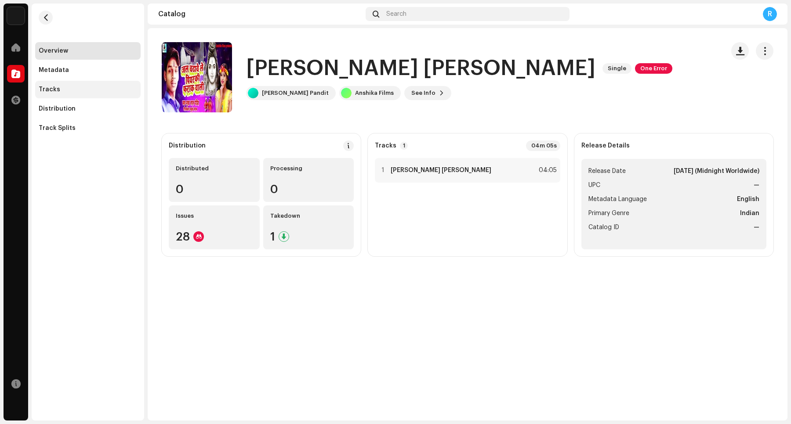
drag, startPoint x: 81, startPoint y: 91, endPoint x: 76, endPoint y: 91, distance: 5.3
click at [81, 91] on div "Tracks" at bounding box center [88, 89] width 98 height 7
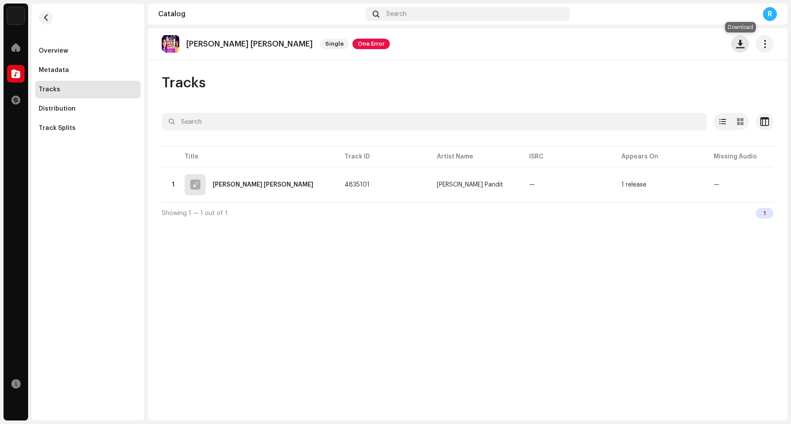
click at [632, 45] on span "button" at bounding box center [740, 43] width 8 height 7
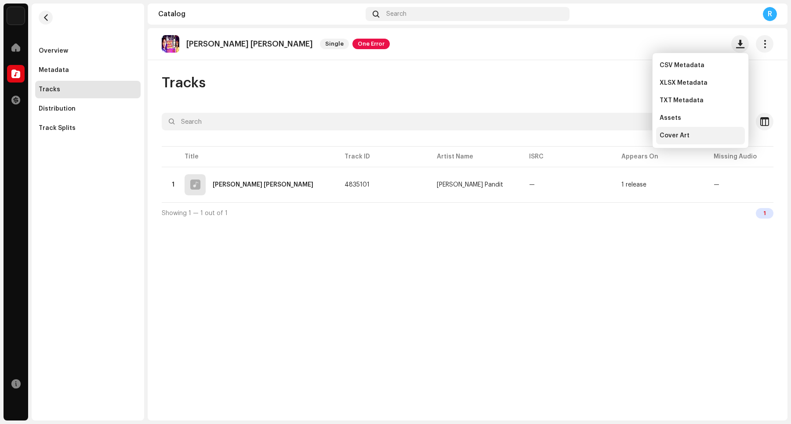
drag, startPoint x: 686, startPoint y: 138, endPoint x: 677, endPoint y: 135, distance: 9.1
click at [632, 137] on span "Cover Art" at bounding box center [674, 135] width 30 height 7
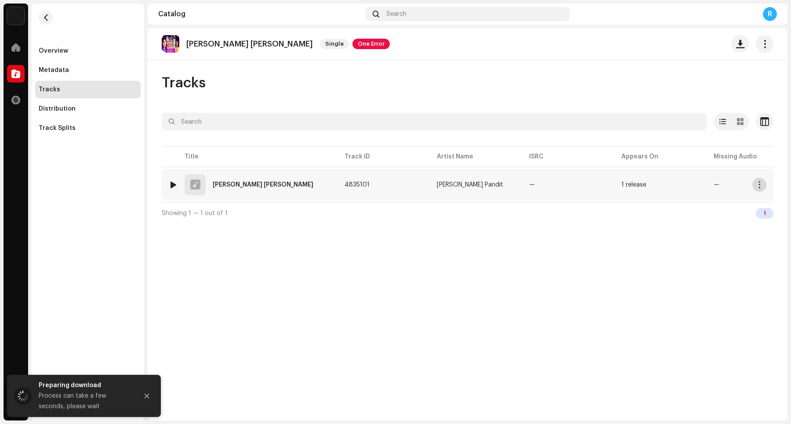
click at [632, 186] on span "button" at bounding box center [759, 184] width 7 height 7
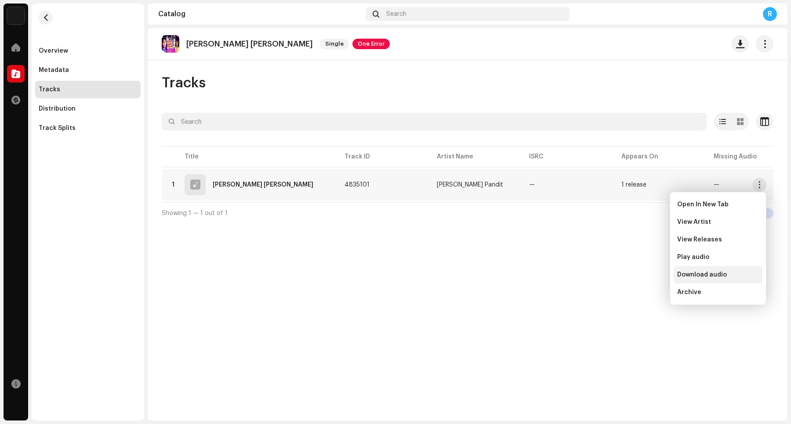
click at [632, 276] on span "Download audio" at bounding box center [702, 275] width 50 height 7
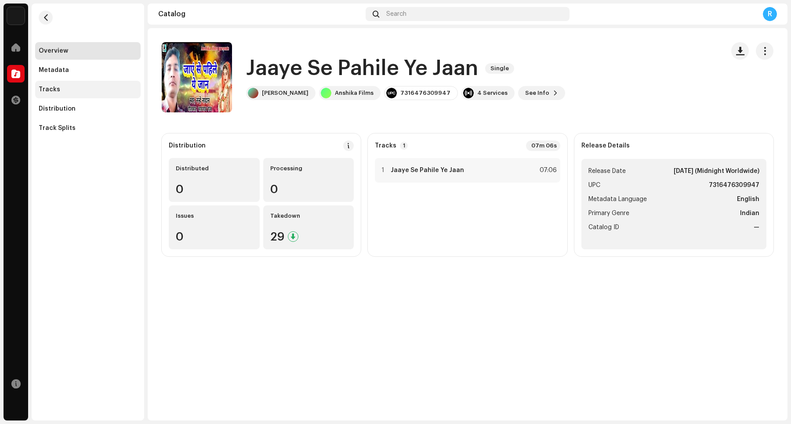
click at [84, 95] on div "Tracks" at bounding box center [87, 90] width 105 height 18
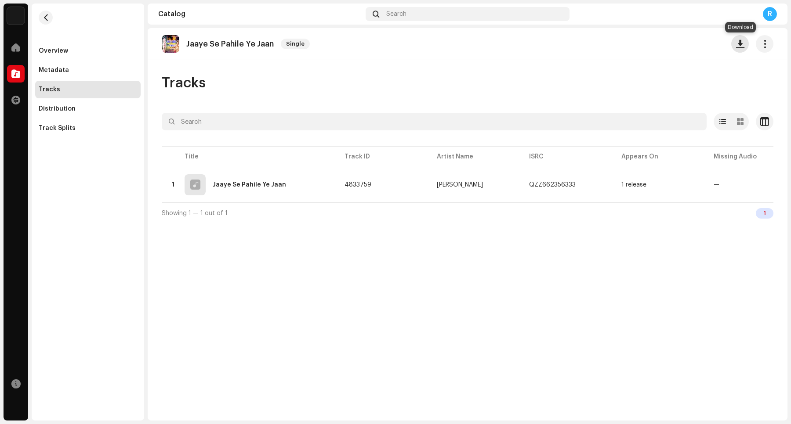
drag, startPoint x: 742, startPoint y: 43, endPoint x: 707, endPoint y: 47, distance: 35.4
click at [632, 44] on span "button" at bounding box center [740, 43] width 8 height 7
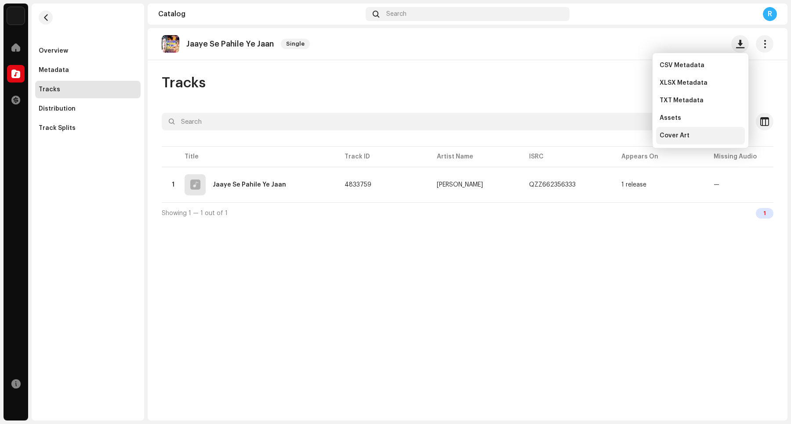
click at [632, 135] on span "Cover Art" at bounding box center [674, 135] width 30 height 7
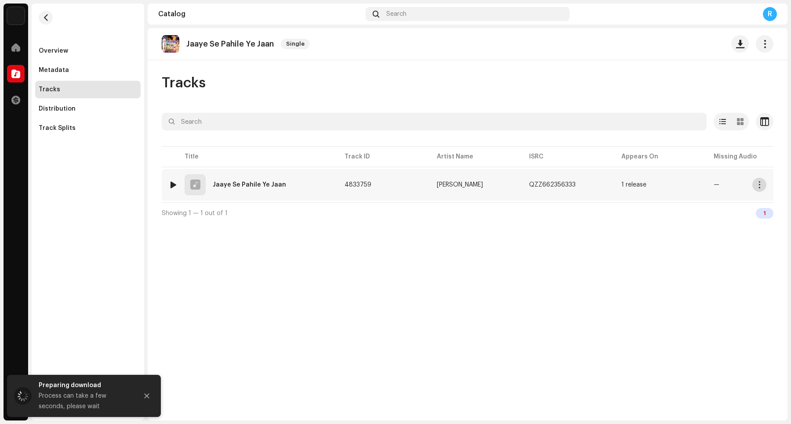
drag, startPoint x: 764, startPoint y: 186, endPoint x: 705, endPoint y: 161, distance: 64.2
click at [632, 185] on button "button" at bounding box center [759, 185] width 14 height 14
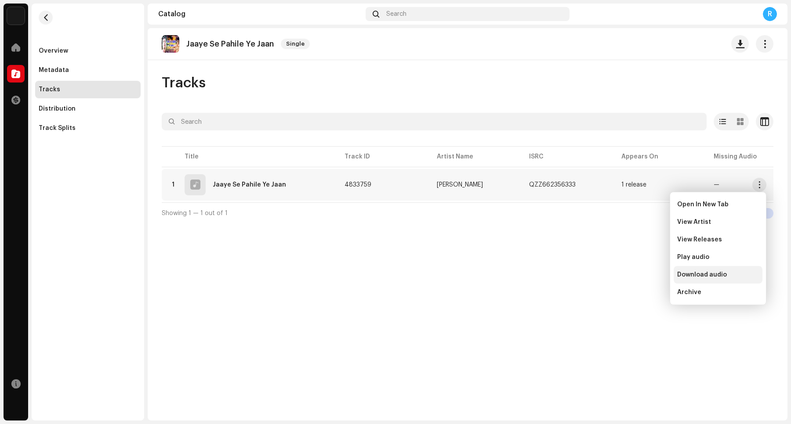
click at [632, 275] on span "Download audio" at bounding box center [702, 275] width 50 height 7
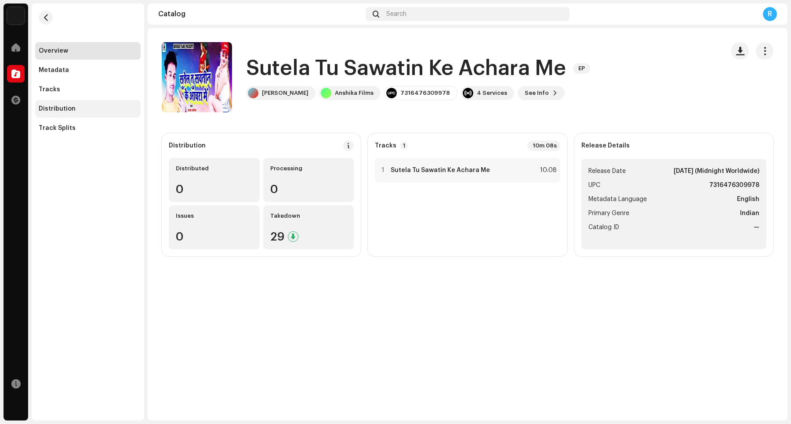
click at [78, 111] on div "Distribution" at bounding box center [88, 108] width 98 height 7
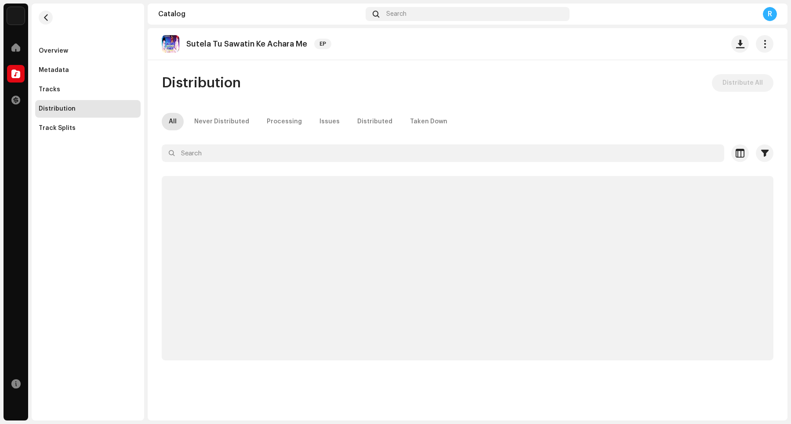
click at [78, 111] on div "Distribution" at bounding box center [88, 108] width 98 height 7
click at [79, 91] on div "Tracks" at bounding box center [88, 89] width 98 height 7
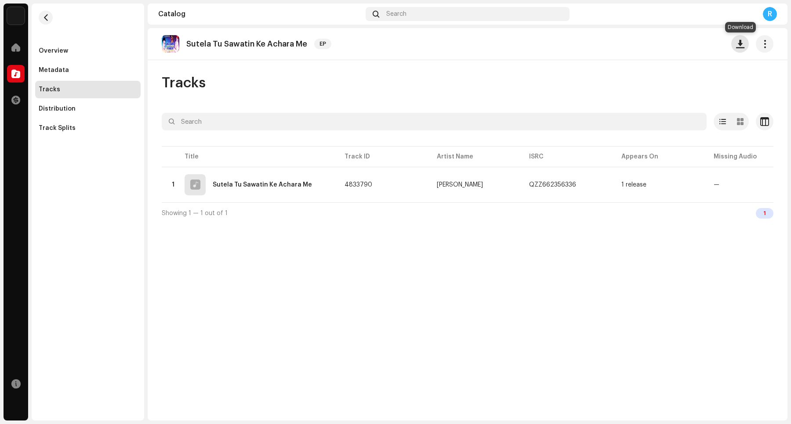
click at [632, 48] on button "button" at bounding box center [740, 44] width 18 height 18
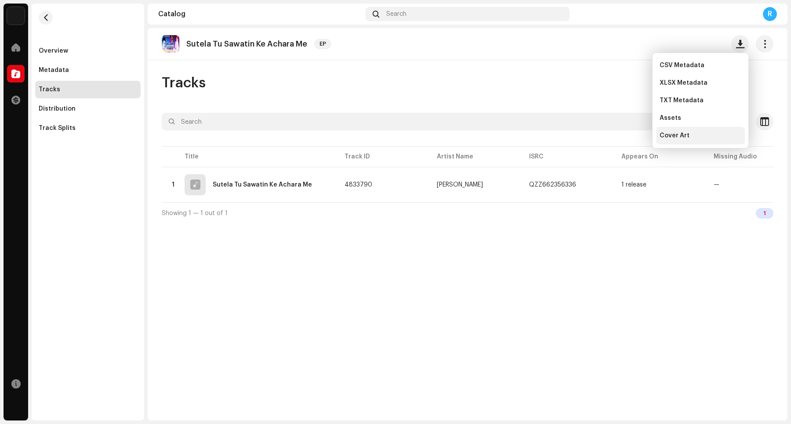
click at [632, 135] on div "Cover Art" at bounding box center [700, 135] width 82 height 7
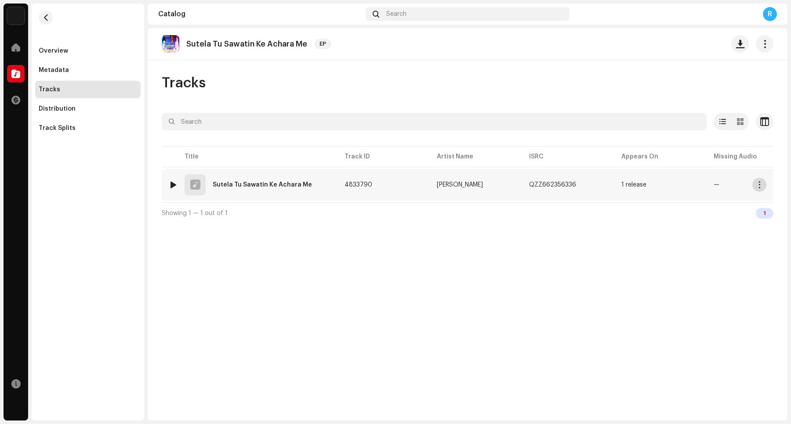
click at [632, 188] on span "button" at bounding box center [759, 184] width 7 height 7
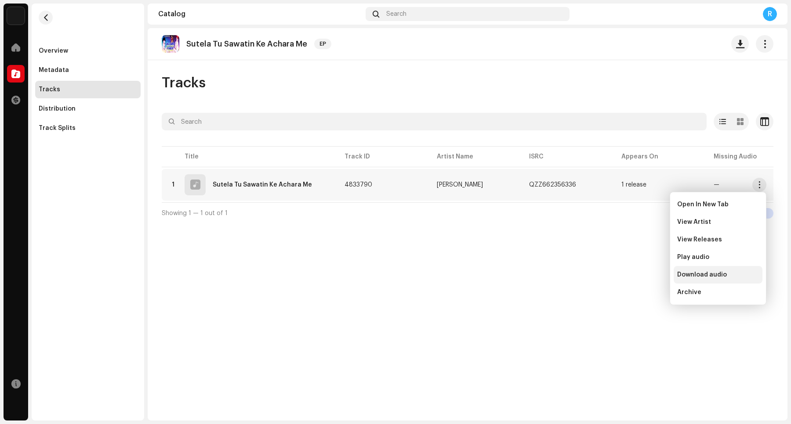
click at [632, 277] on span "Download audio" at bounding box center [702, 275] width 50 height 7
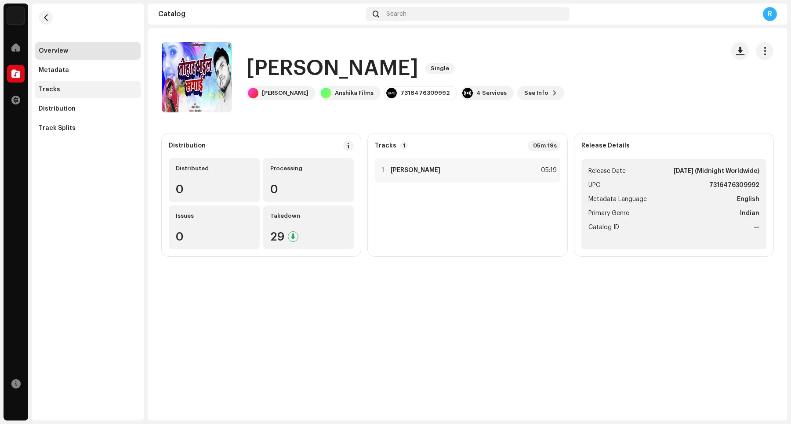
click at [111, 93] on div "Tracks" at bounding box center [87, 90] width 105 height 18
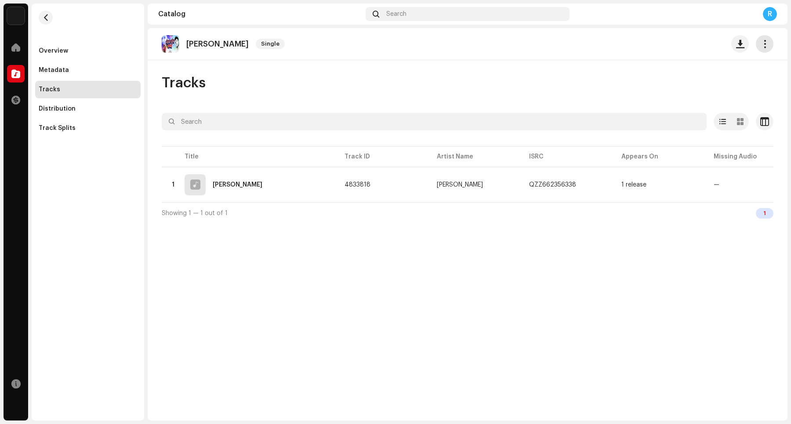
click at [632, 42] on span "button" at bounding box center [764, 43] width 8 height 7
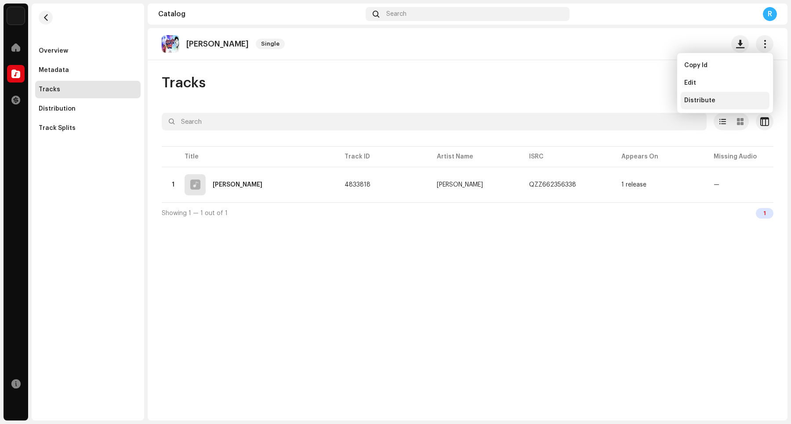
click at [632, 105] on div "Distribute" at bounding box center [725, 101] width 89 height 18
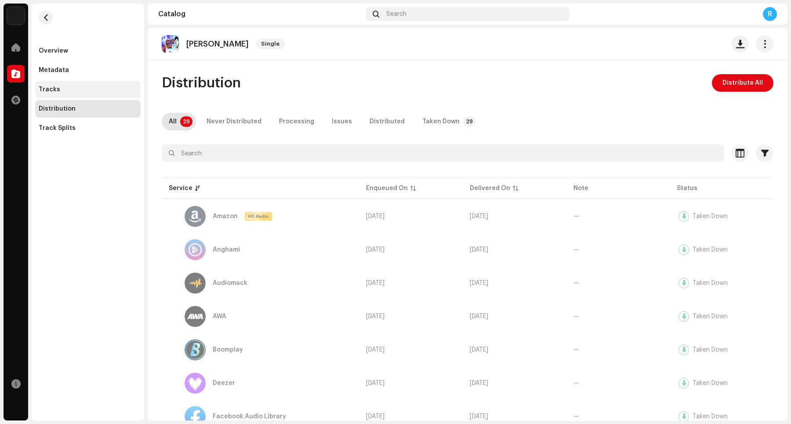
click at [50, 84] on div "Tracks" at bounding box center [87, 90] width 105 height 18
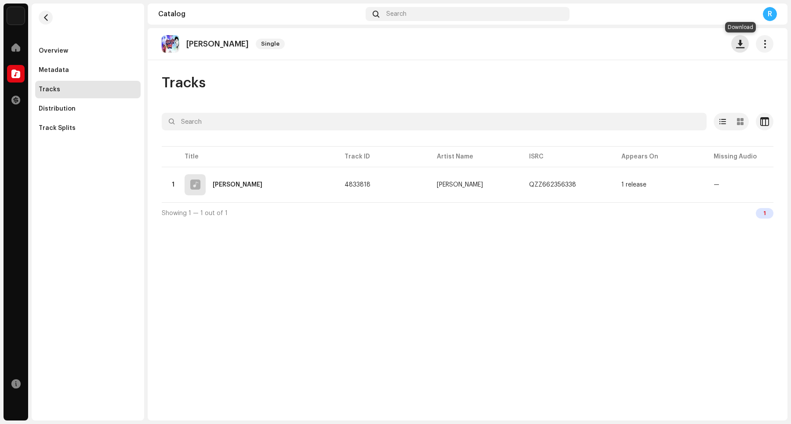
click at [632, 45] on span "button" at bounding box center [740, 43] width 8 height 7
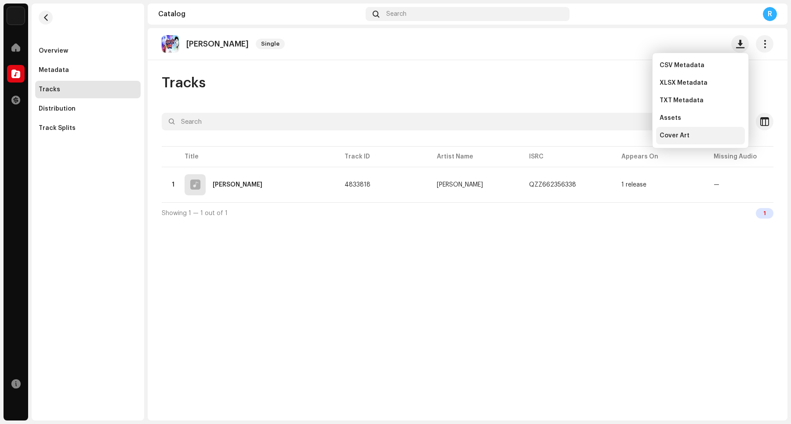
click at [632, 134] on span "Cover Art" at bounding box center [674, 135] width 30 height 7
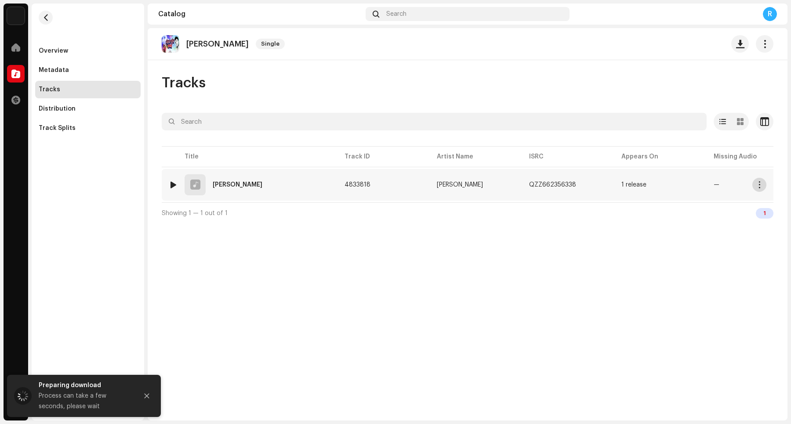
click at [632, 187] on span "button" at bounding box center [759, 184] width 7 height 7
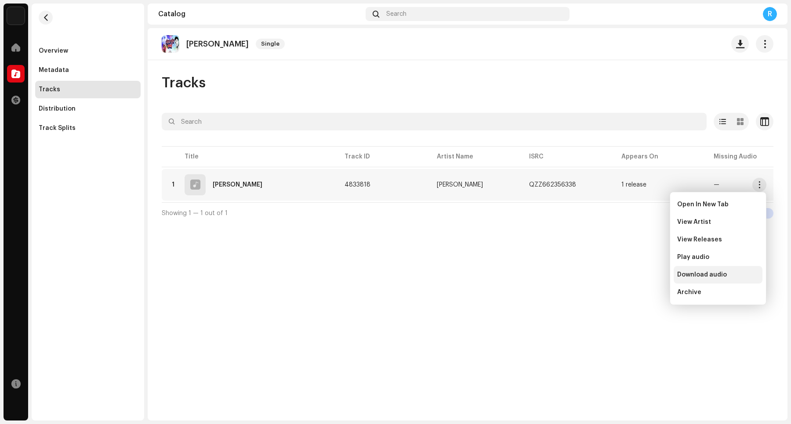
click at [632, 274] on span "Download audio" at bounding box center [702, 275] width 50 height 7
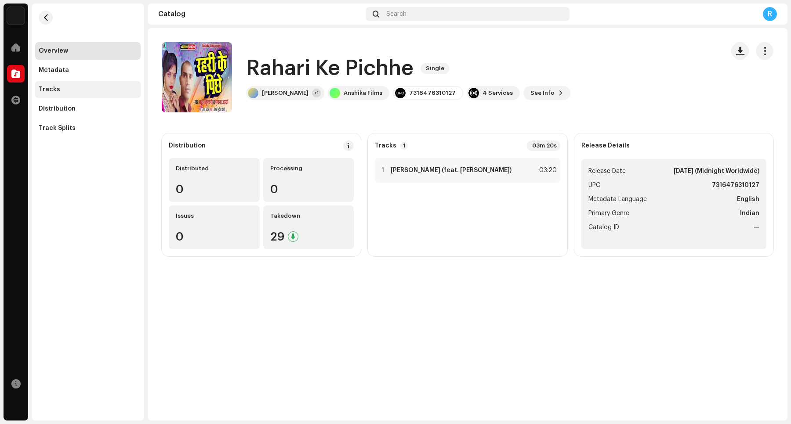
click at [71, 91] on div "Tracks" at bounding box center [88, 89] width 98 height 7
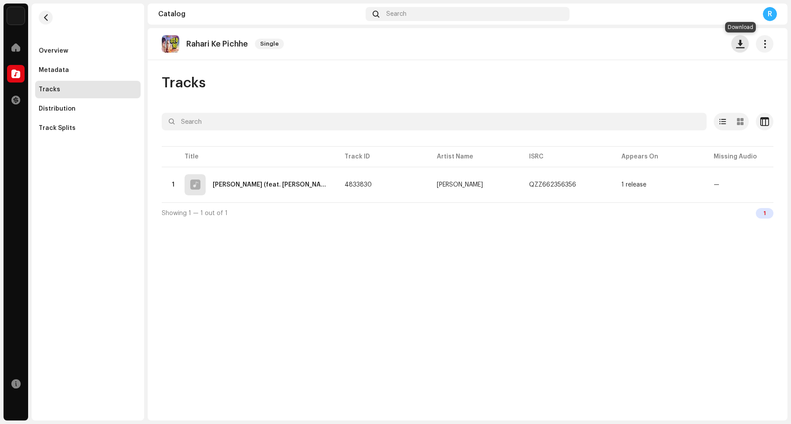
click at [632, 45] on span "button" at bounding box center [740, 43] width 8 height 7
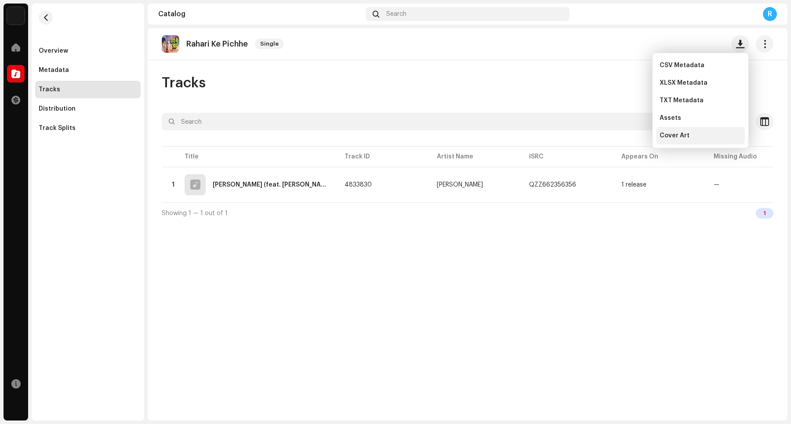
click at [632, 136] on span "Cover Art" at bounding box center [674, 135] width 30 height 7
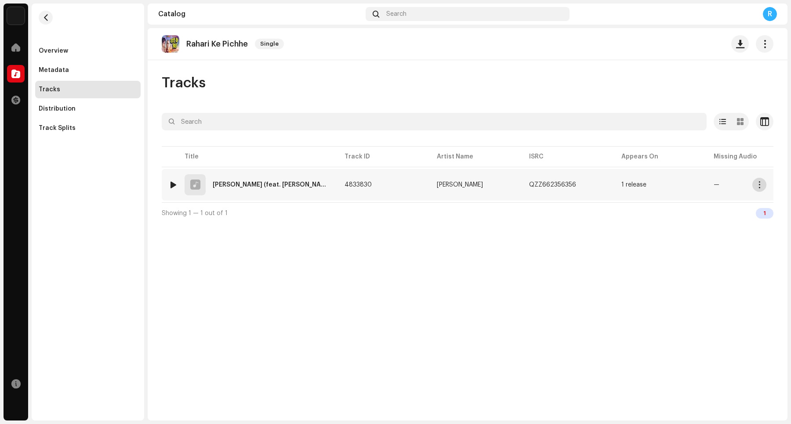
click at [632, 185] on span "button" at bounding box center [759, 184] width 7 height 7
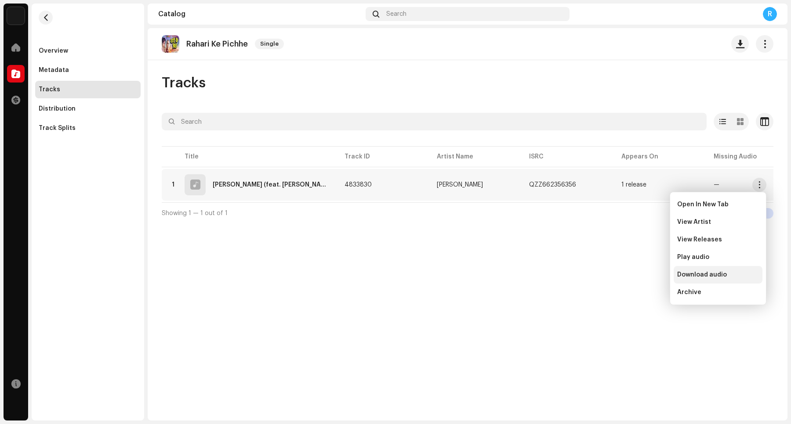
click at [632, 275] on span "Download audio" at bounding box center [702, 275] width 50 height 7
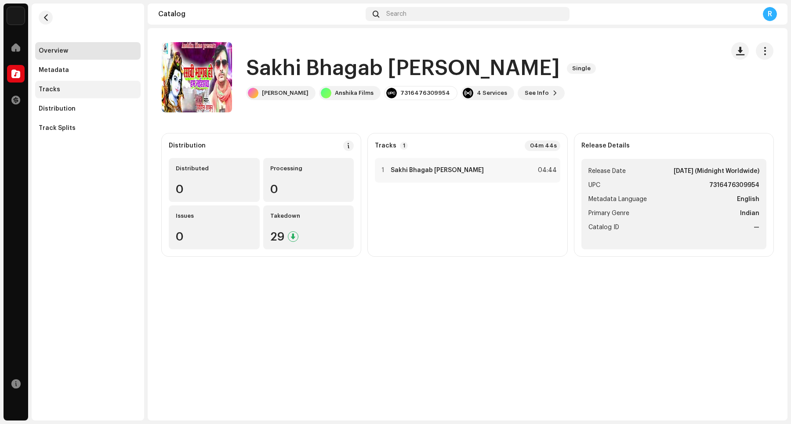
click at [71, 86] on div "Tracks" at bounding box center [88, 89] width 98 height 7
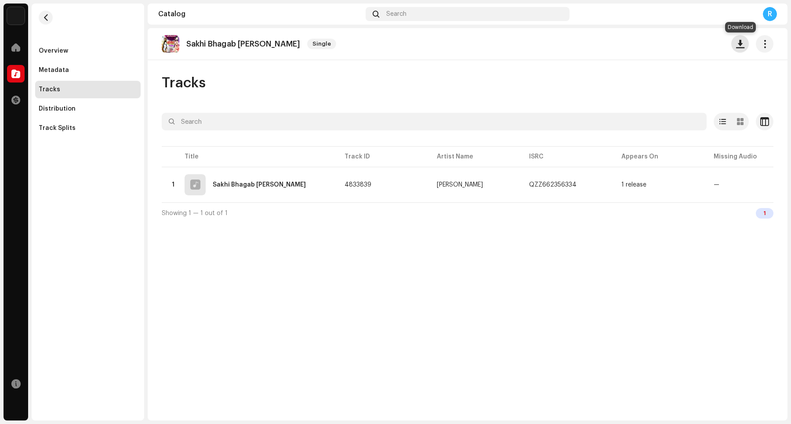
click at [632, 47] on span "button" at bounding box center [740, 43] width 8 height 7
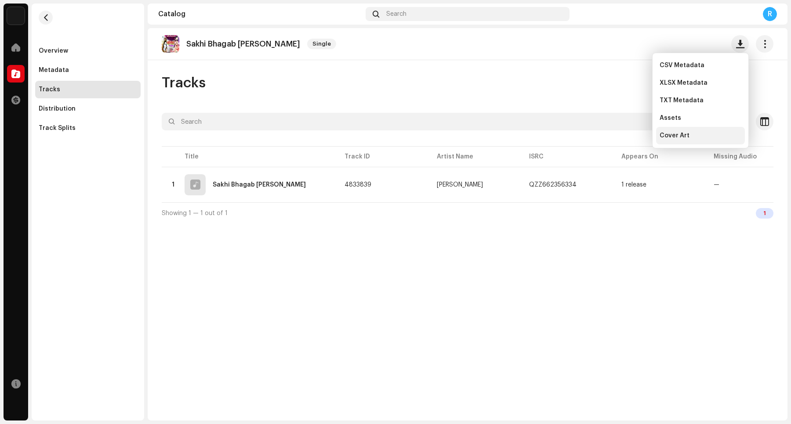
click at [632, 132] on div "Cover Art" at bounding box center [700, 135] width 82 height 7
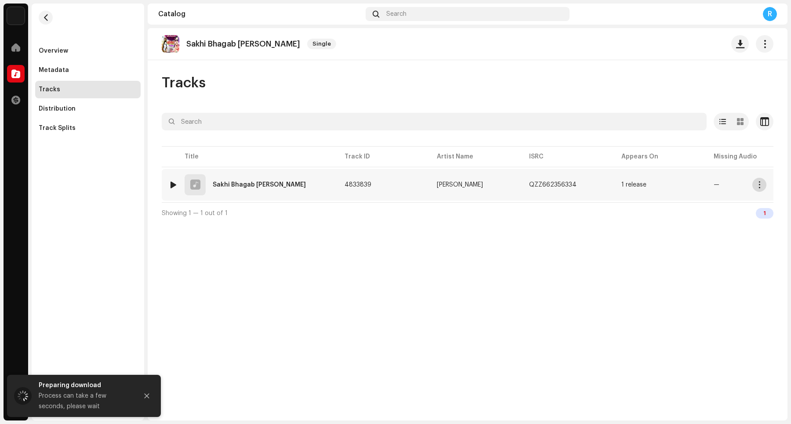
click at [632, 186] on span "button" at bounding box center [759, 184] width 7 height 7
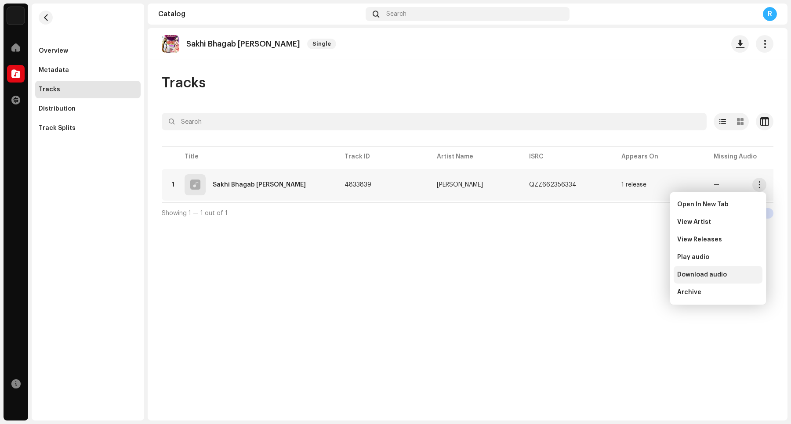
click at [632, 273] on span "Download audio" at bounding box center [702, 275] width 50 height 7
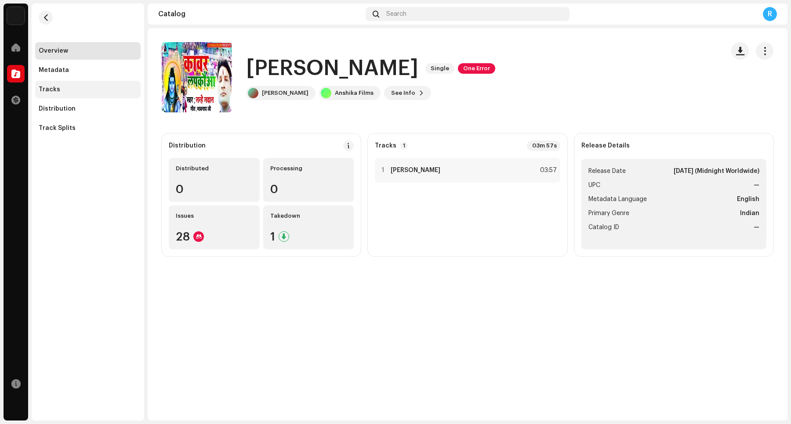
click at [86, 88] on div "Tracks" at bounding box center [88, 89] width 98 height 7
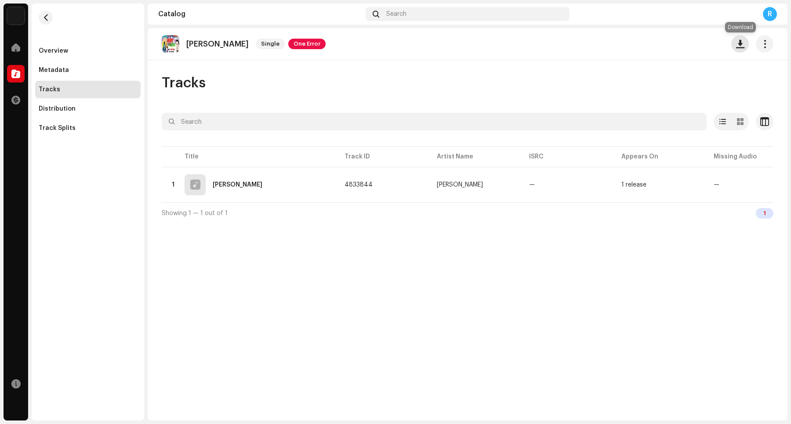
click at [632, 47] on span "button" at bounding box center [740, 43] width 8 height 7
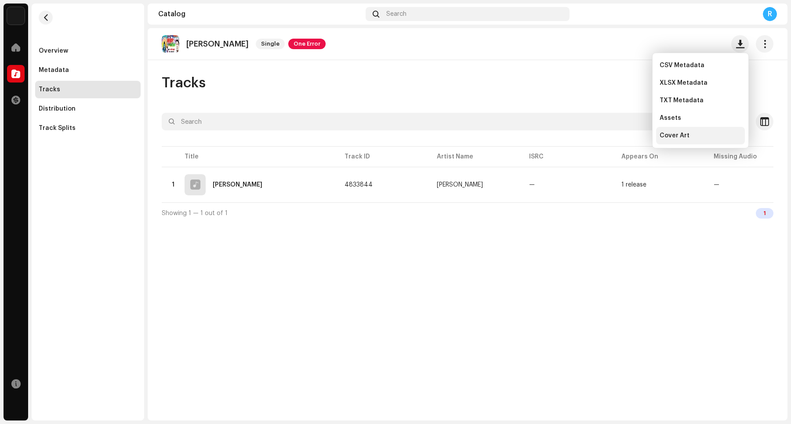
click at [632, 135] on div "Cover Art" at bounding box center [700, 135] width 82 height 7
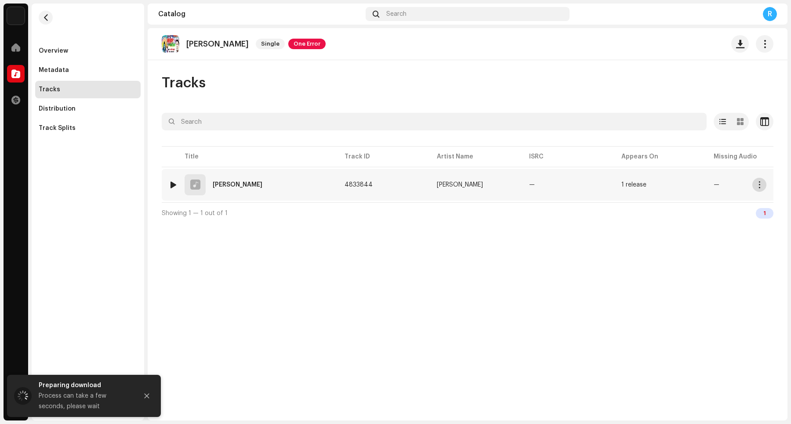
click at [632, 181] on span "button" at bounding box center [759, 184] width 7 height 7
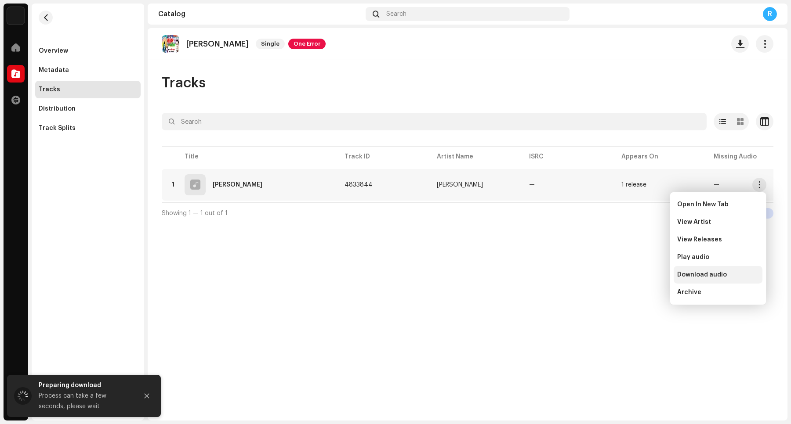
click at [632, 275] on span "Download audio" at bounding box center [702, 275] width 50 height 7
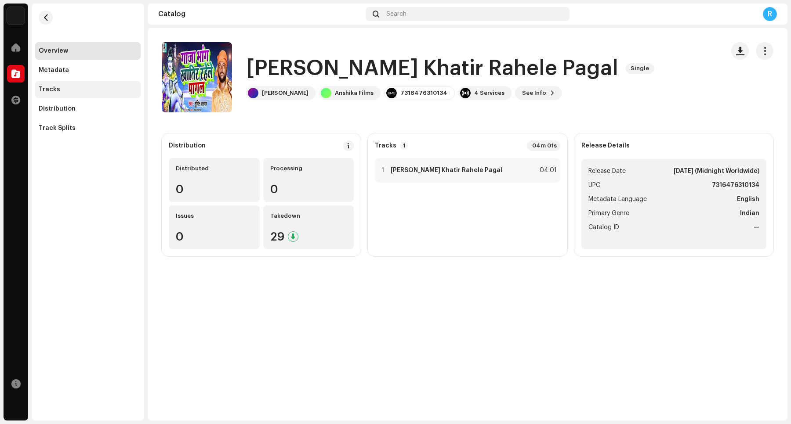
click at [82, 82] on div "Tracks" at bounding box center [87, 90] width 105 height 18
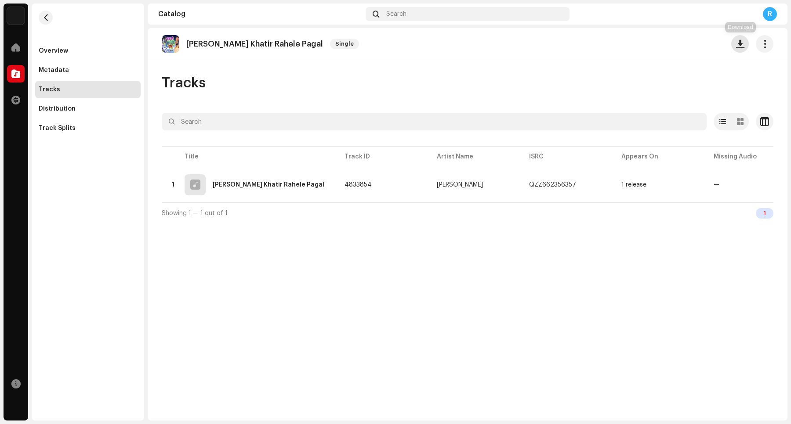
click at [632, 49] on button "button" at bounding box center [740, 44] width 18 height 18
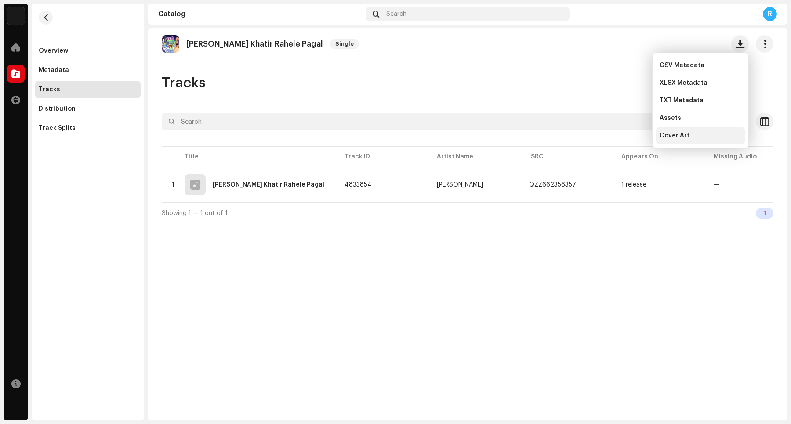
click at [632, 132] on div "Cover Art" at bounding box center [700, 135] width 82 height 7
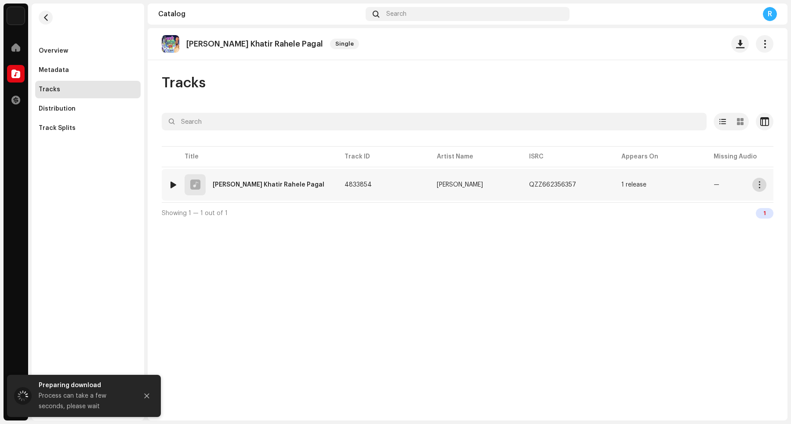
click at [632, 185] on span "button" at bounding box center [759, 184] width 7 height 7
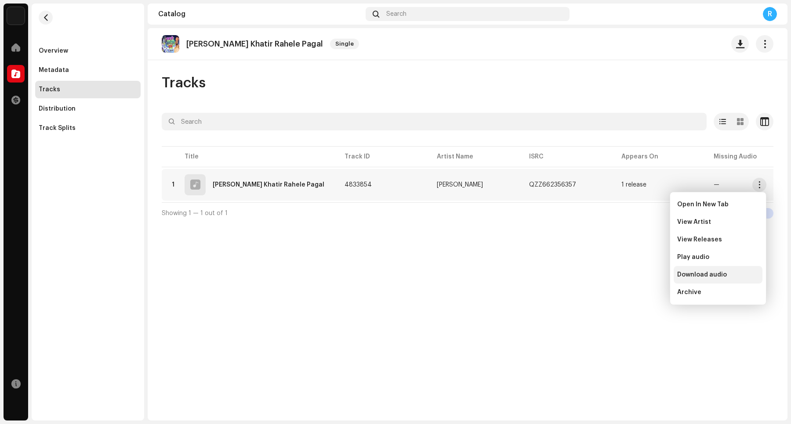
click at [632, 273] on div "Download audio" at bounding box center [718, 275] width 82 height 7
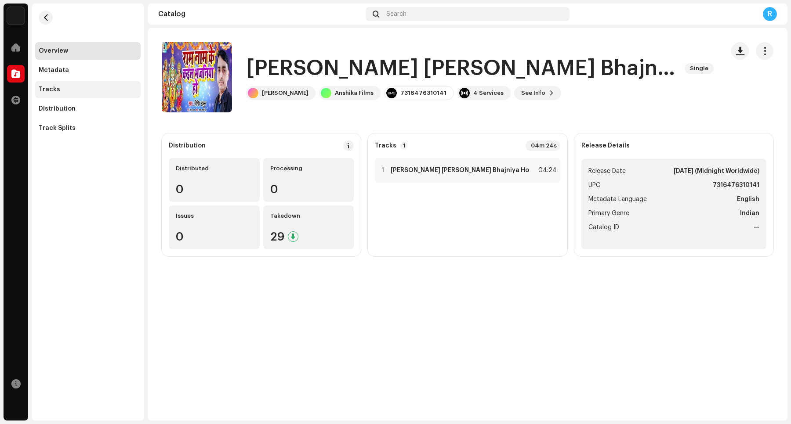
click at [108, 92] on div "Tracks" at bounding box center [88, 89] width 98 height 7
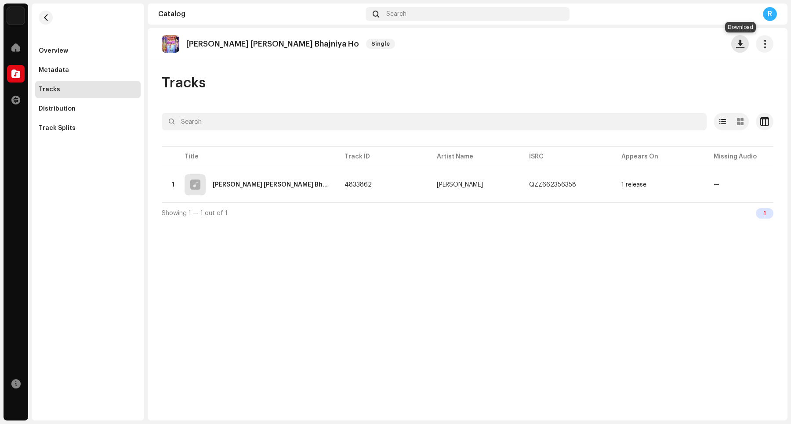
drag, startPoint x: 737, startPoint y: 43, endPoint x: 732, endPoint y: 43, distance: 4.9
click at [632, 43] on span "button" at bounding box center [740, 43] width 8 height 7
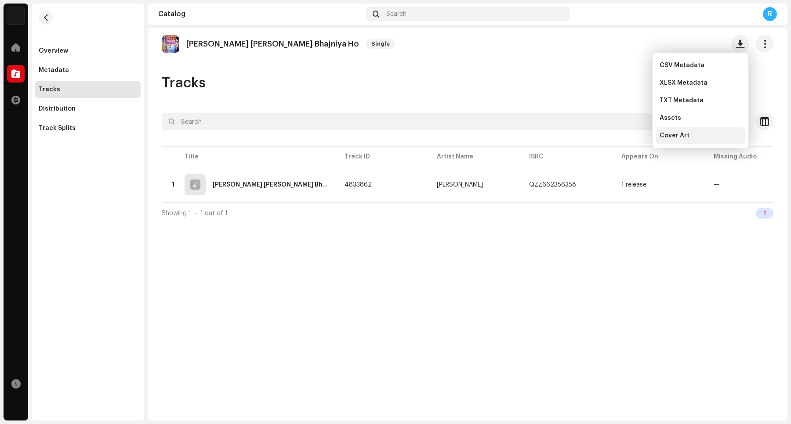
click at [632, 133] on div "Cover Art" at bounding box center [700, 135] width 82 height 7
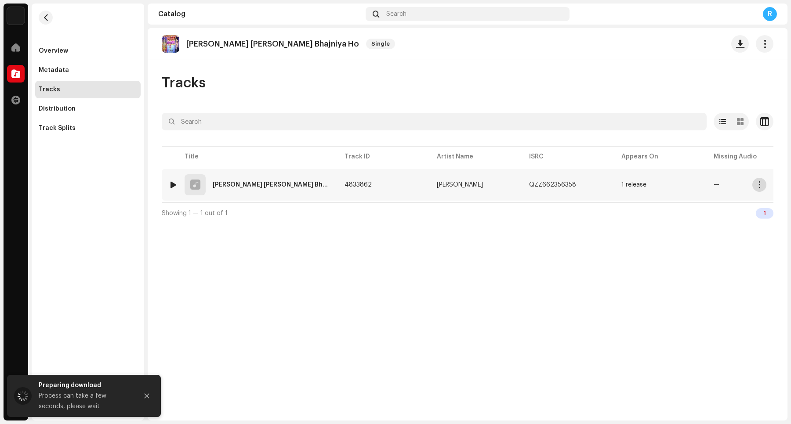
click at [632, 187] on span "button" at bounding box center [759, 184] width 7 height 7
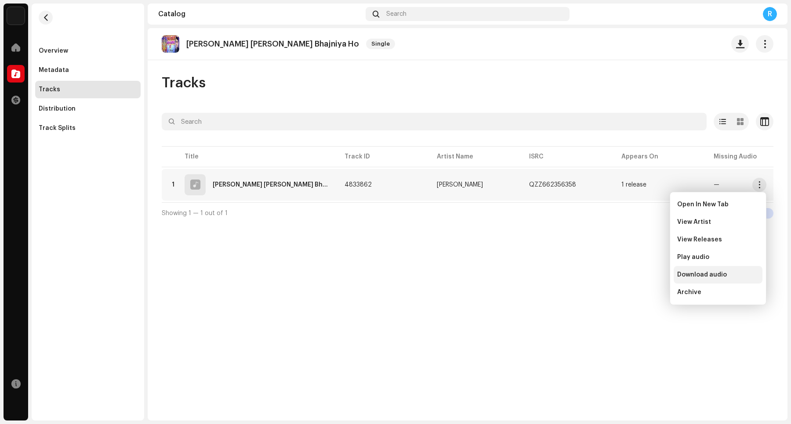
click at [632, 274] on span "Download audio" at bounding box center [702, 275] width 50 height 7
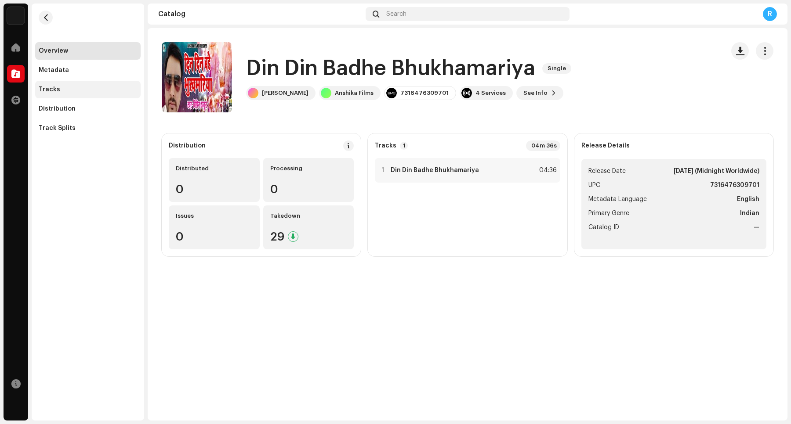
click at [112, 91] on div "Tracks" at bounding box center [88, 89] width 98 height 7
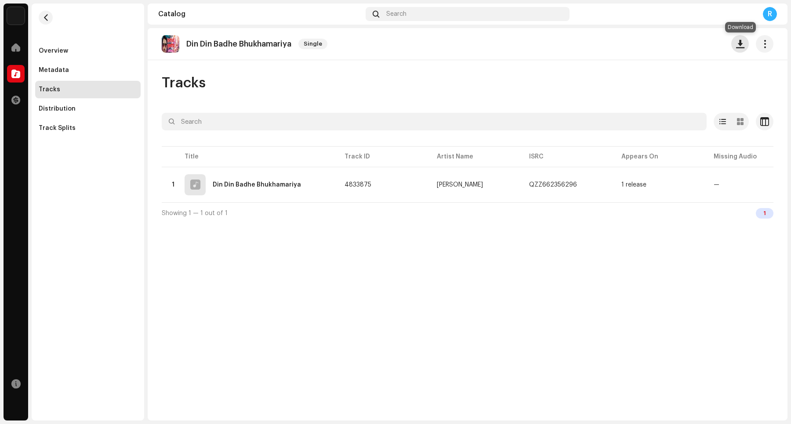
click at [632, 47] on button "button" at bounding box center [740, 44] width 18 height 18
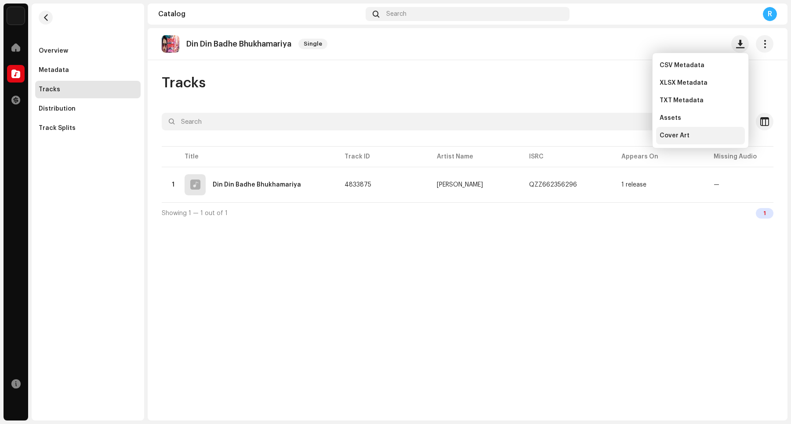
click at [632, 134] on span "Cover Art" at bounding box center [674, 135] width 30 height 7
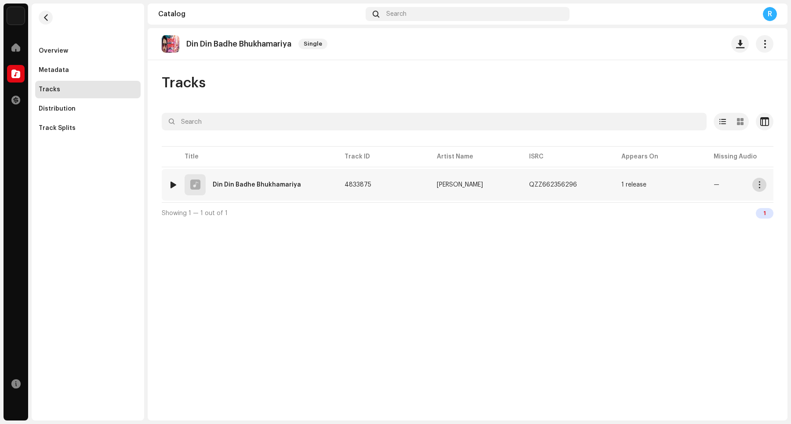
click at [632, 188] on span "button" at bounding box center [759, 184] width 7 height 7
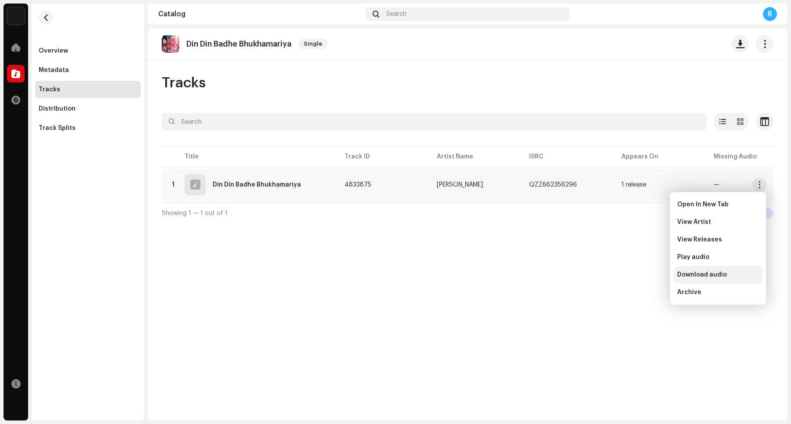
drag, startPoint x: 731, startPoint y: 277, endPoint x: 728, endPoint y: 268, distance: 8.6
click at [632, 276] on div "Download audio" at bounding box center [718, 275] width 82 height 7
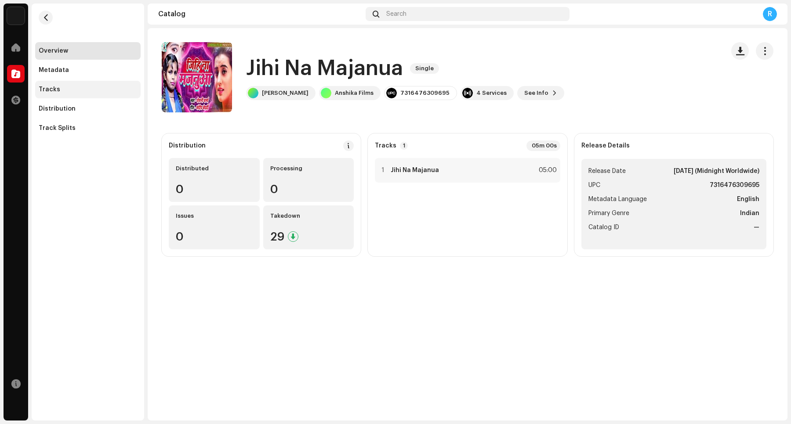
click at [74, 91] on div "Tracks" at bounding box center [88, 89] width 98 height 7
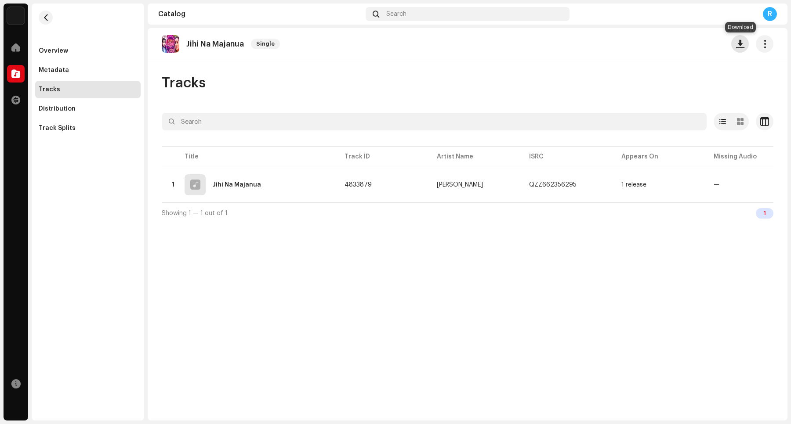
click at [632, 44] on span "button" at bounding box center [740, 43] width 8 height 7
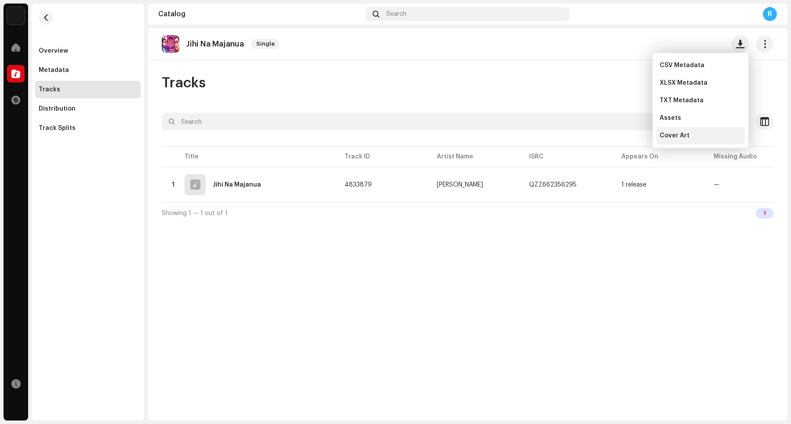
click at [632, 137] on div "Cover Art" at bounding box center [700, 135] width 82 height 7
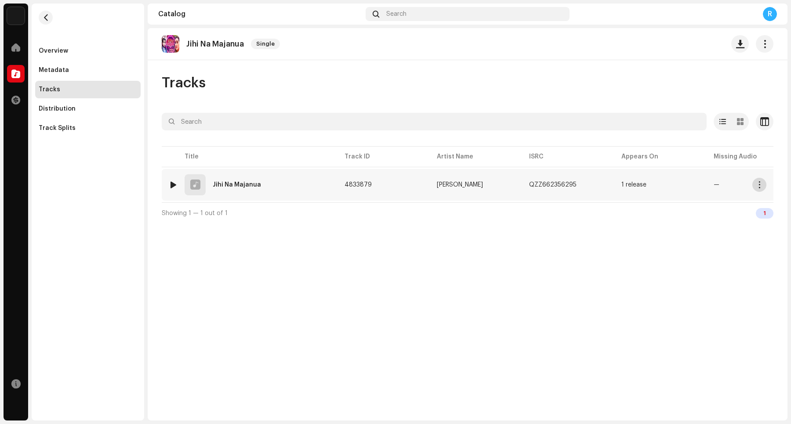
click at [632, 184] on span "button" at bounding box center [759, 184] width 7 height 7
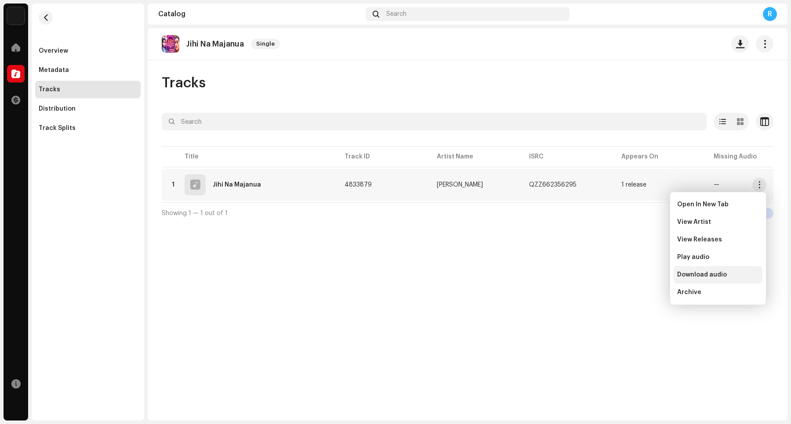
click at [632, 276] on span "Download audio" at bounding box center [702, 275] width 50 height 7
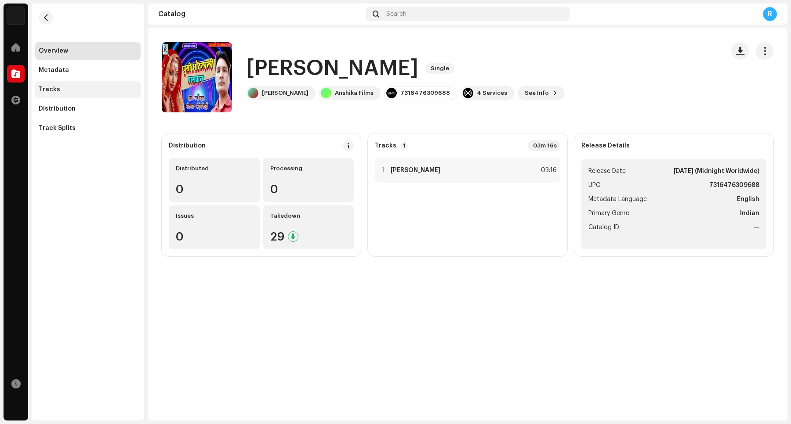
click at [65, 91] on div "Tracks" at bounding box center [88, 89] width 98 height 7
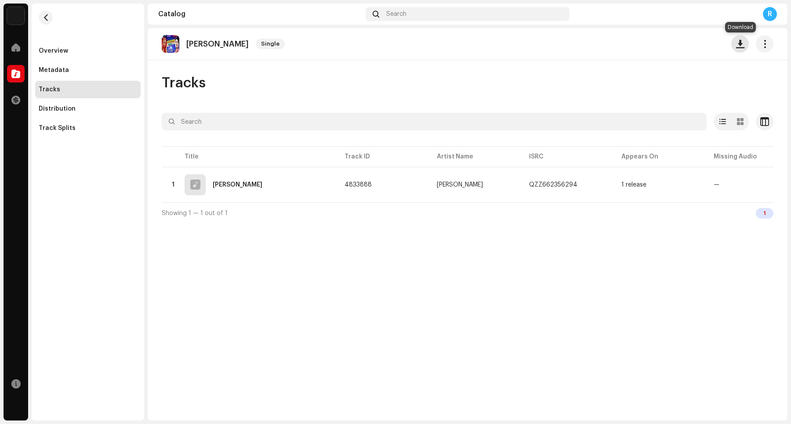
click at [632, 49] on button "button" at bounding box center [740, 44] width 18 height 18
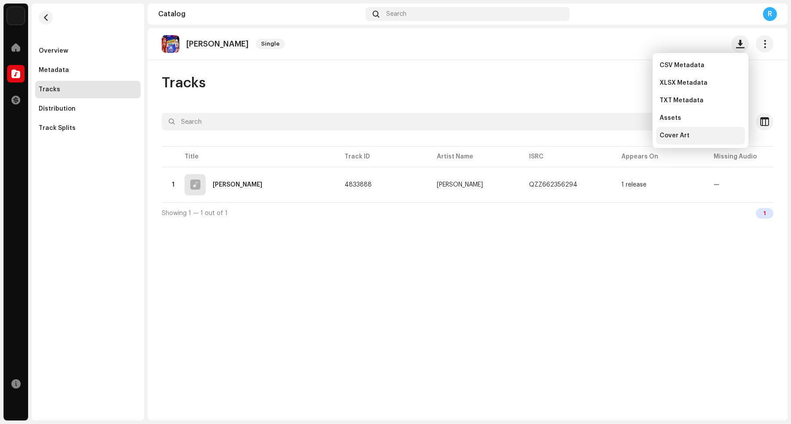
click at [632, 134] on span "Cover Art" at bounding box center [674, 135] width 30 height 7
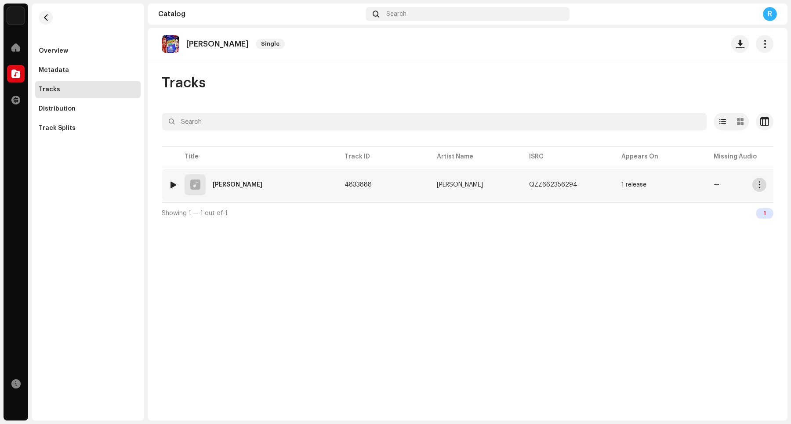
click at [632, 187] on span "button" at bounding box center [759, 184] width 7 height 7
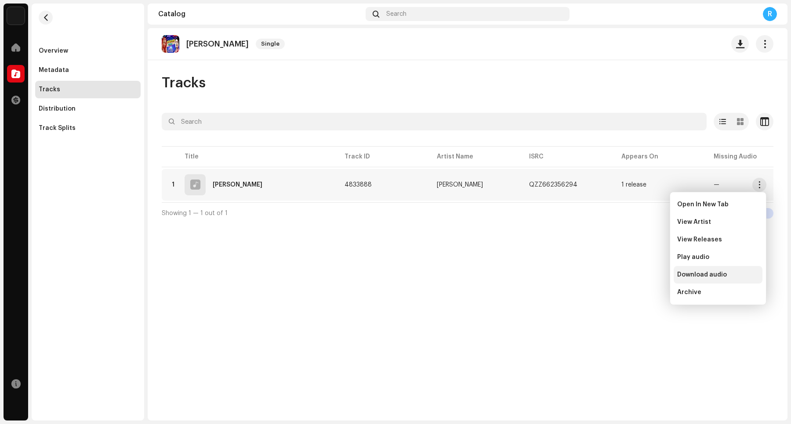
click at [632, 272] on span "Download audio" at bounding box center [702, 275] width 50 height 7
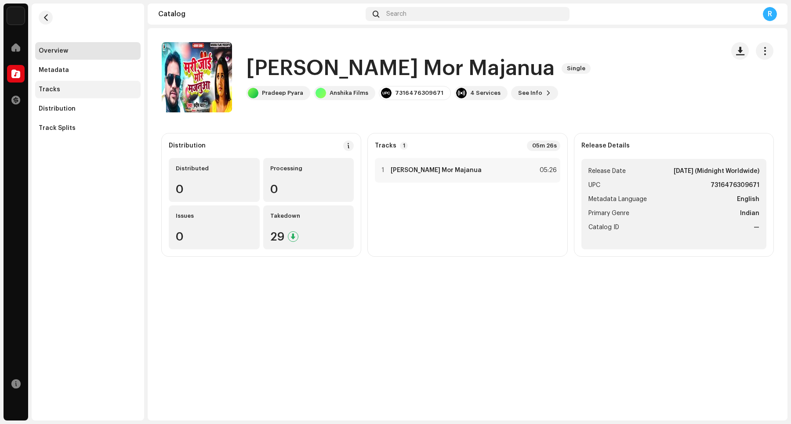
click at [69, 89] on div "Tracks" at bounding box center [88, 89] width 98 height 7
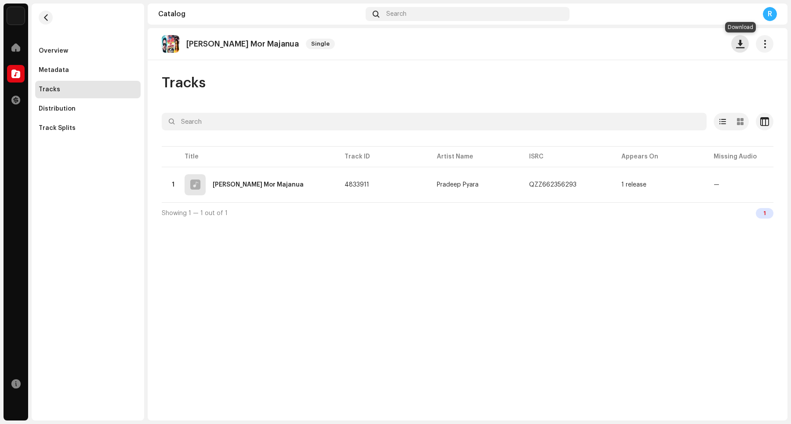
click at [632, 48] on button "button" at bounding box center [740, 44] width 18 height 18
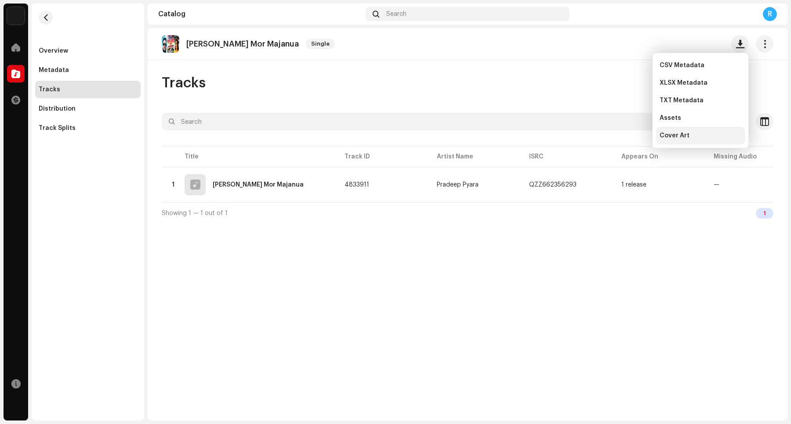
click at [632, 133] on div "Cover Art" at bounding box center [700, 135] width 82 height 7
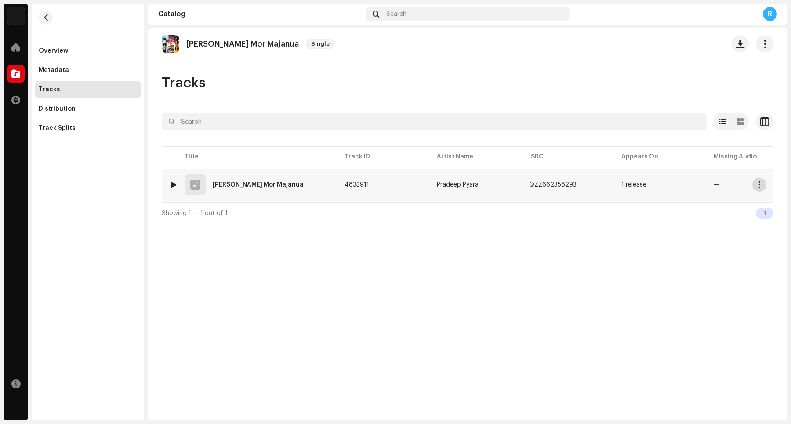
click at [632, 185] on button "button" at bounding box center [759, 185] width 14 height 14
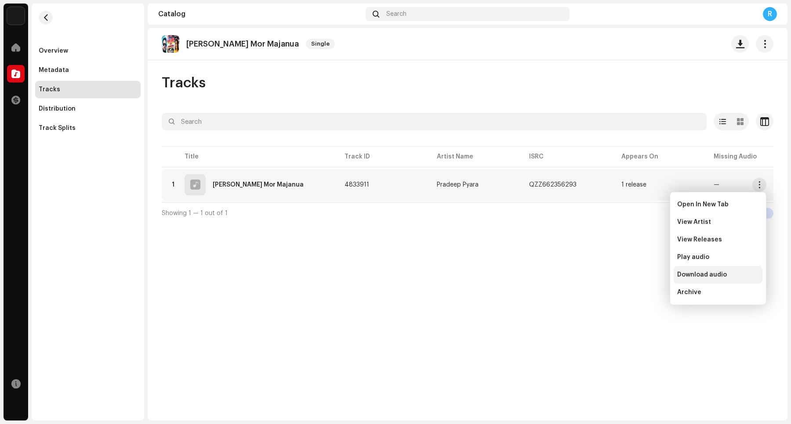
click at [632, 275] on span "Download audio" at bounding box center [702, 275] width 50 height 7
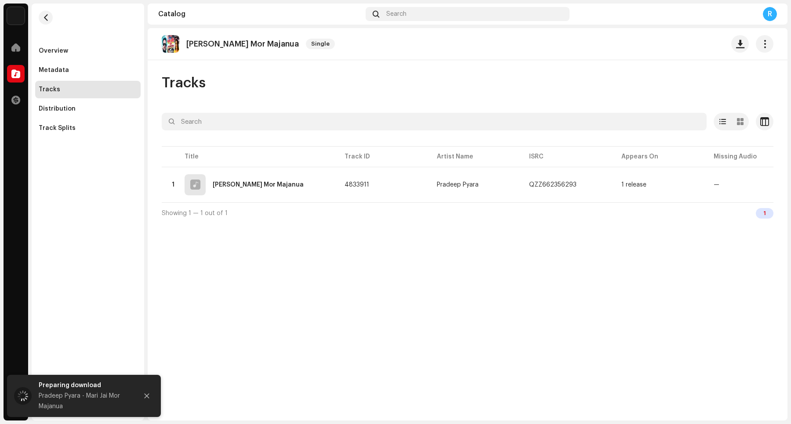
drag, startPoint x: 559, startPoint y: 275, endPoint x: 552, endPoint y: 269, distance: 9.3
click at [558, 275] on div "Mari Jai Mor Majanua Single Tracks Selected 0 Options Filters Distribution stat…" at bounding box center [468, 224] width 640 height 393
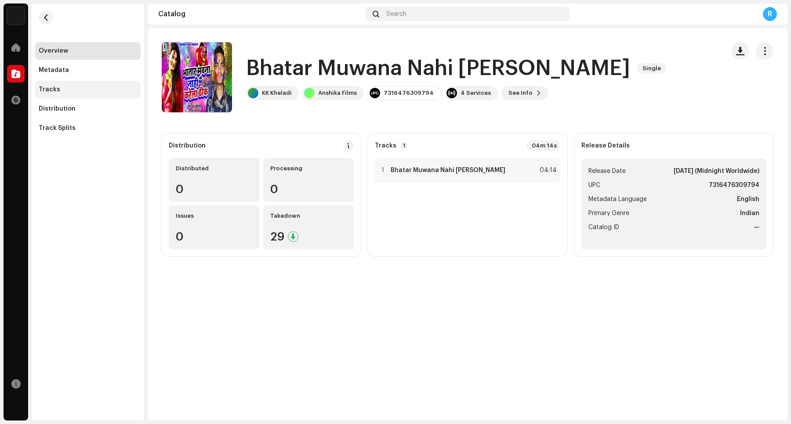
drag, startPoint x: 75, startPoint y: 89, endPoint x: 80, endPoint y: 87, distance: 5.7
click at [76, 88] on div "Tracks" at bounding box center [88, 89] width 98 height 7
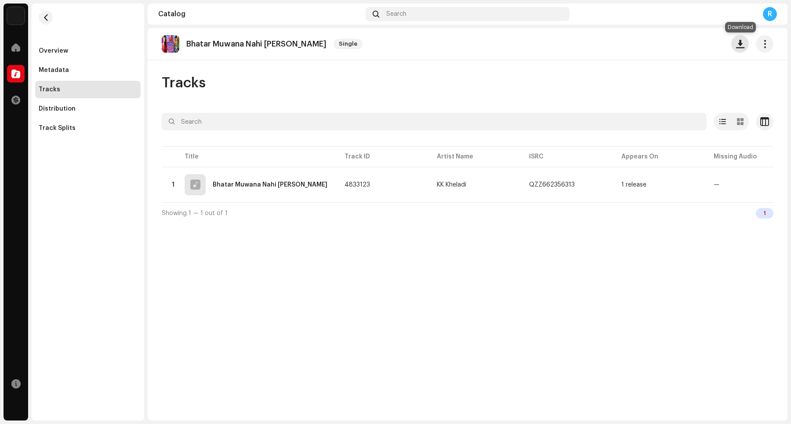
click at [632, 45] on span "button" at bounding box center [740, 43] width 8 height 7
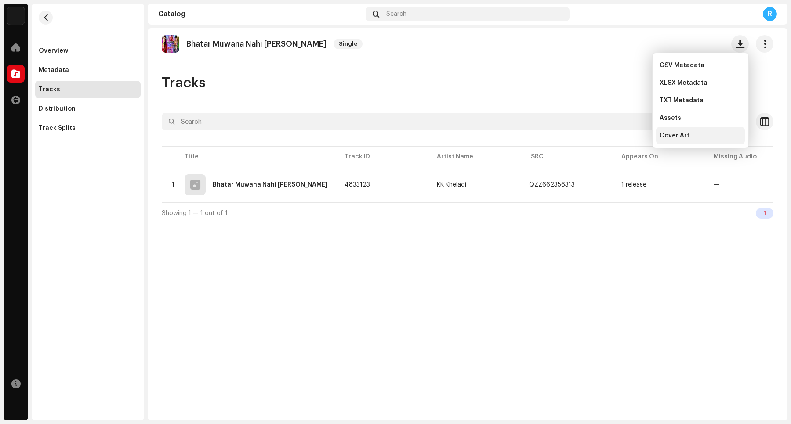
click at [632, 138] on div "Cover Art" at bounding box center [700, 135] width 82 height 7
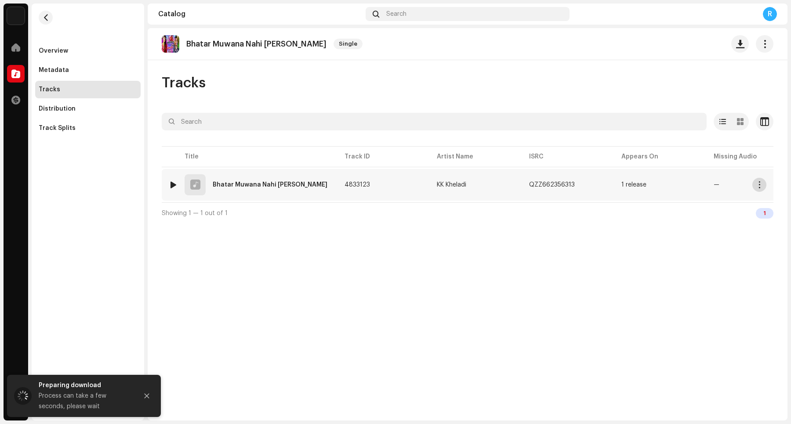
click at [632, 188] on span "button" at bounding box center [759, 184] width 7 height 7
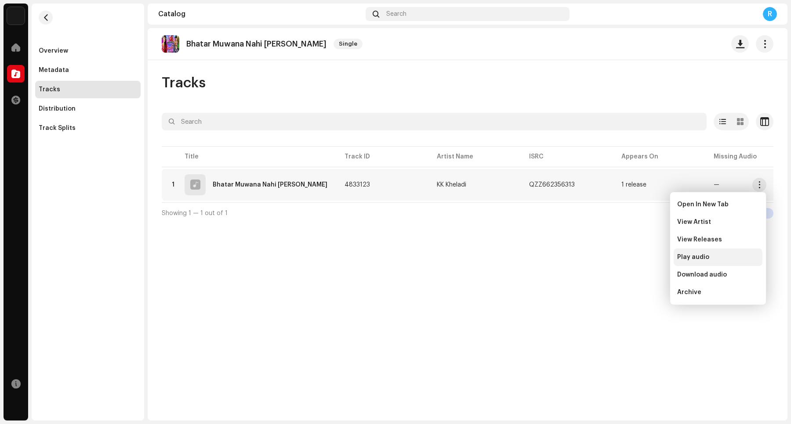
drag, startPoint x: 699, startPoint y: 272, endPoint x: 696, endPoint y: 261, distance: 11.3
click at [632, 272] on span "Download audio" at bounding box center [702, 275] width 50 height 7
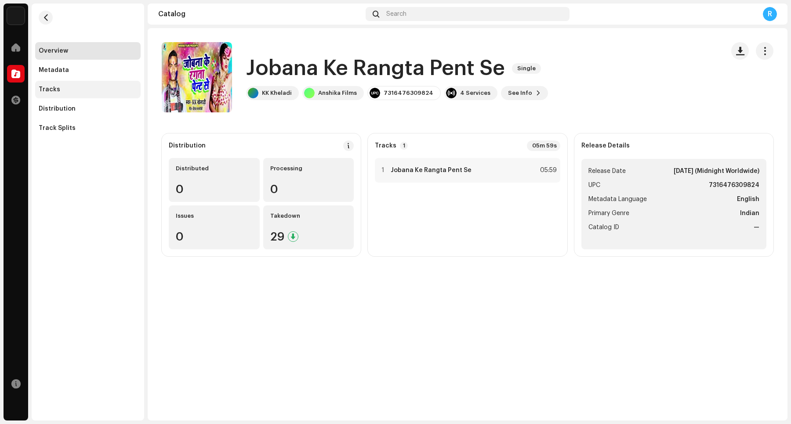
click at [92, 83] on div "Tracks" at bounding box center [87, 90] width 105 height 18
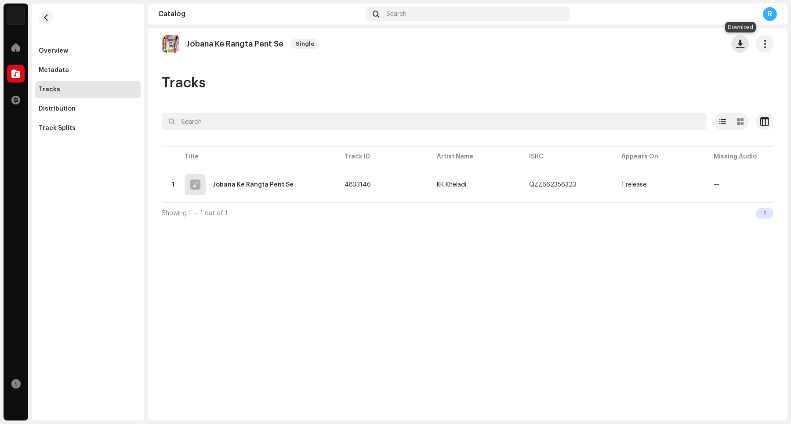
click at [632, 46] on span "button" at bounding box center [740, 43] width 8 height 7
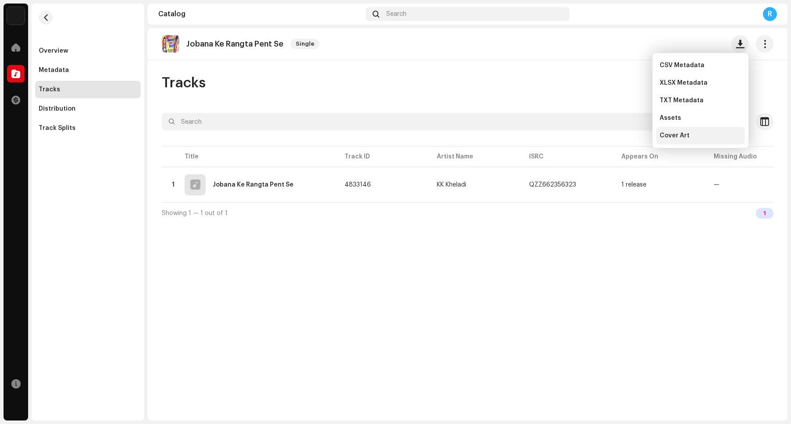
click at [632, 135] on div "Cover Art" at bounding box center [700, 135] width 82 height 7
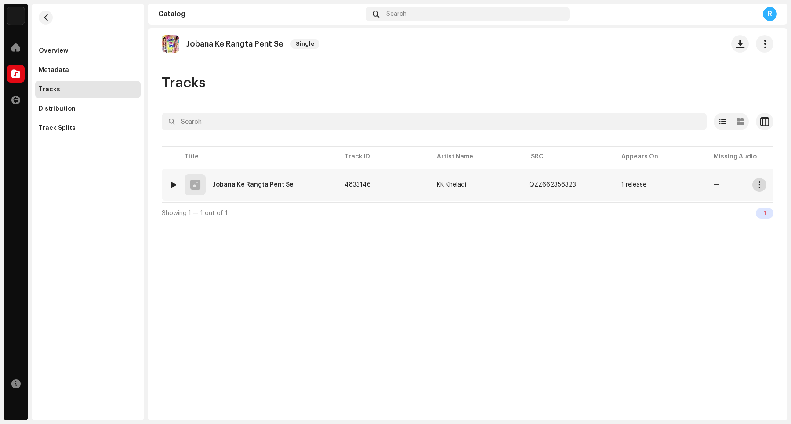
click at [632, 185] on span "button" at bounding box center [759, 184] width 7 height 7
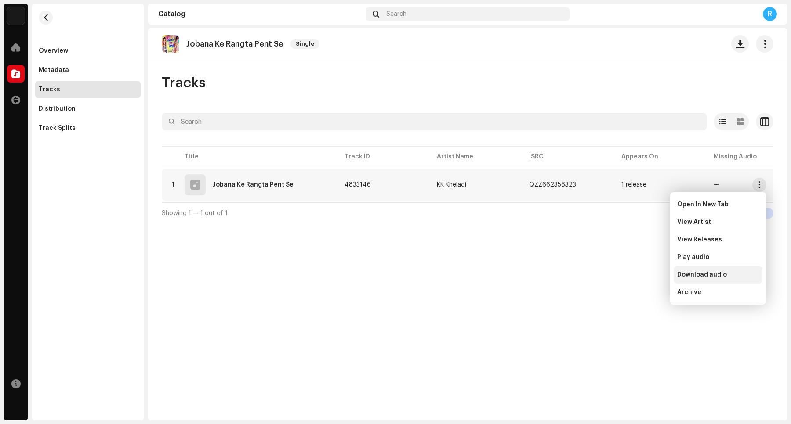
click at [632, 272] on span "Download audio" at bounding box center [702, 275] width 50 height 7
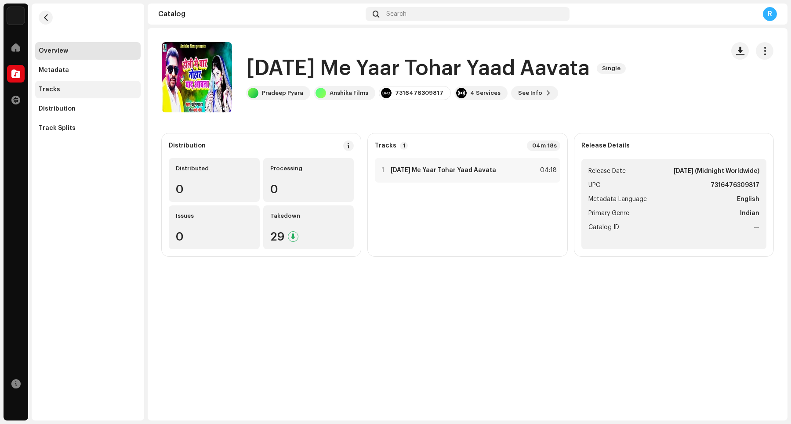
click at [84, 89] on div "Tracks" at bounding box center [88, 89] width 98 height 7
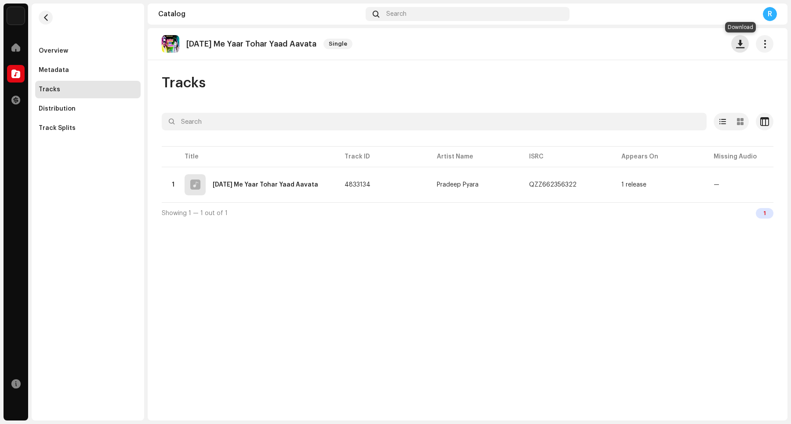
click at [632, 45] on button "button" at bounding box center [740, 44] width 18 height 18
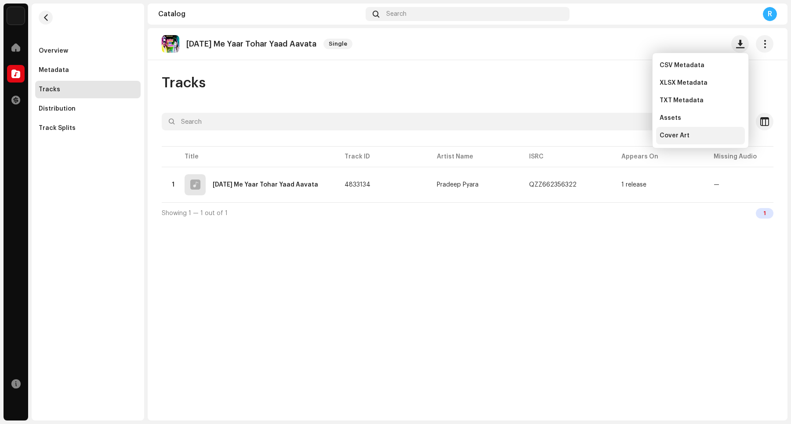
click at [632, 138] on div "Cover Art" at bounding box center [700, 135] width 82 height 7
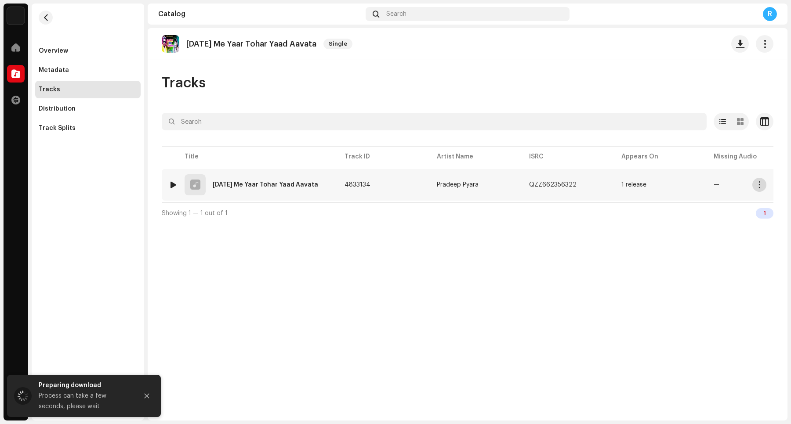
click at [632, 187] on button "button" at bounding box center [759, 185] width 14 height 14
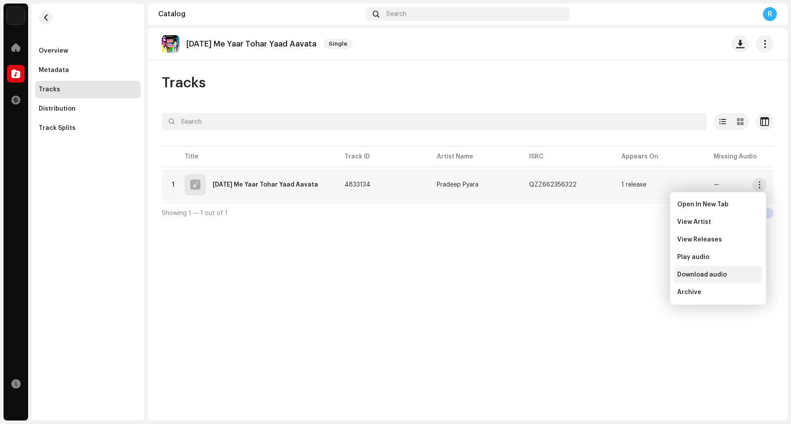
click at [632, 273] on span "Download audio" at bounding box center [702, 275] width 50 height 7
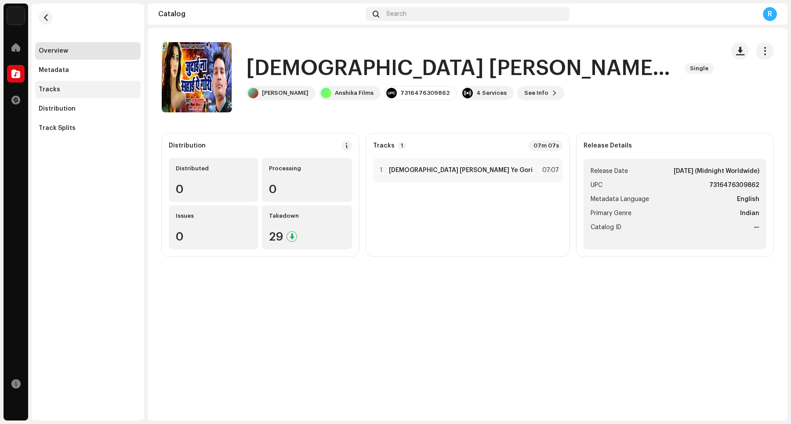
click at [84, 91] on div "Tracks" at bounding box center [88, 89] width 98 height 7
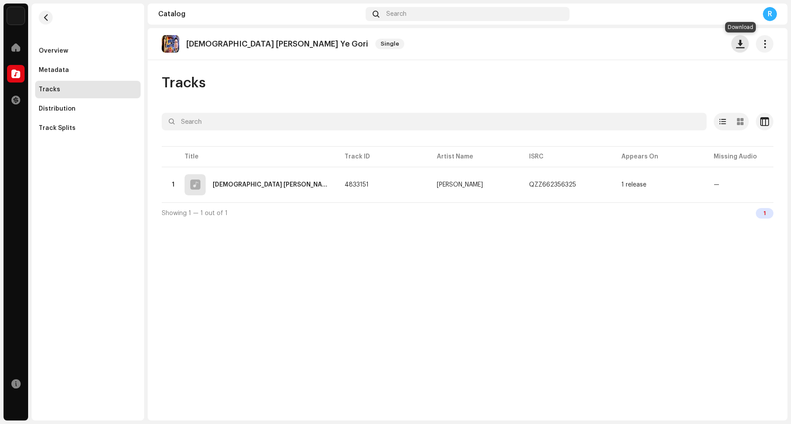
click at [632, 46] on span "button" at bounding box center [740, 43] width 8 height 7
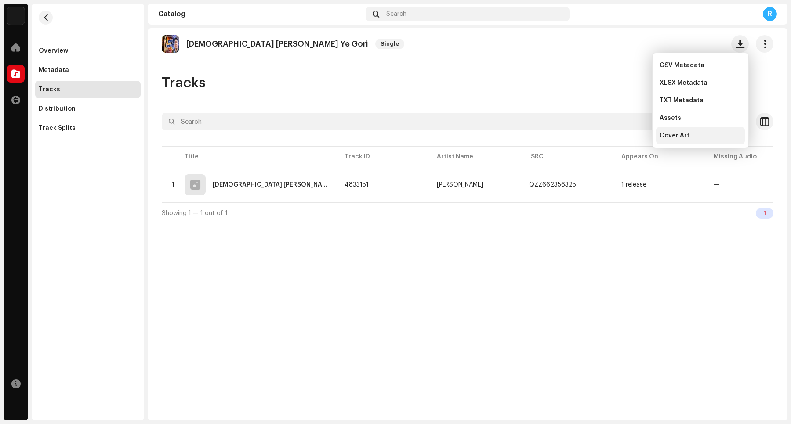
click at [632, 137] on div "Cover Art" at bounding box center [700, 135] width 82 height 7
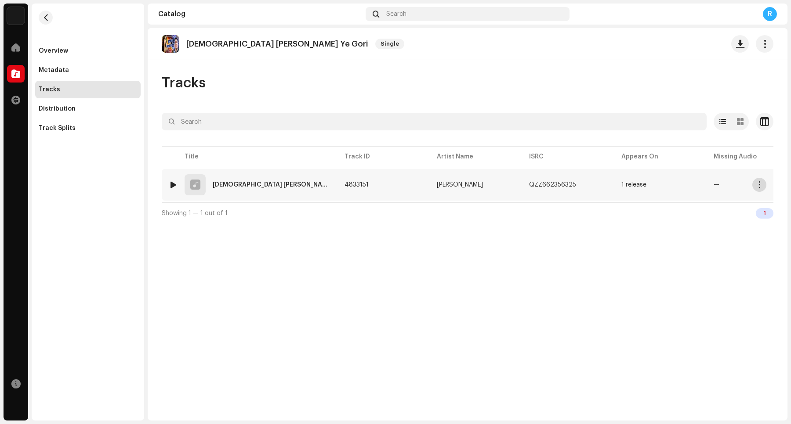
click at [632, 183] on span "button" at bounding box center [759, 184] width 7 height 7
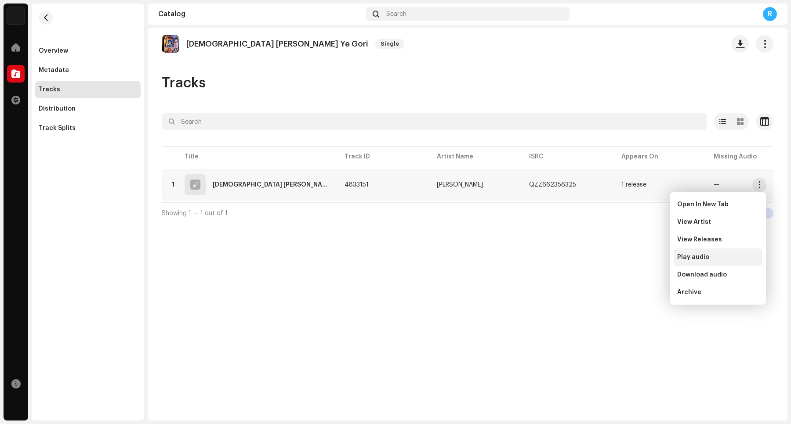
drag, startPoint x: 699, startPoint y: 272, endPoint x: 695, endPoint y: 262, distance: 11.6
click at [632, 273] on span "Download audio" at bounding box center [702, 275] width 50 height 7
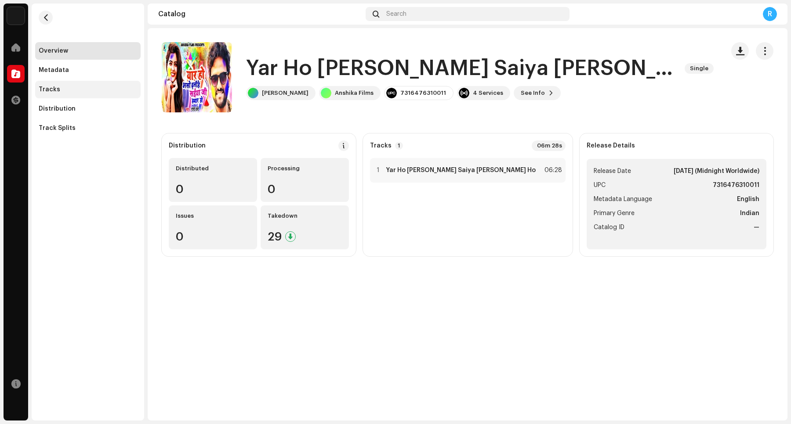
click at [78, 88] on div "Tracks" at bounding box center [88, 89] width 98 height 7
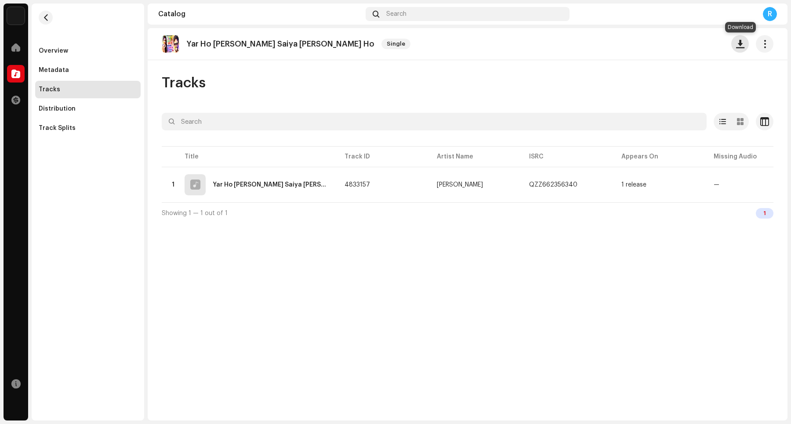
drag, startPoint x: 740, startPoint y: 47, endPoint x: 736, endPoint y: 49, distance: 4.9
click at [632, 47] on span "button" at bounding box center [740, 43] width 8 height 7
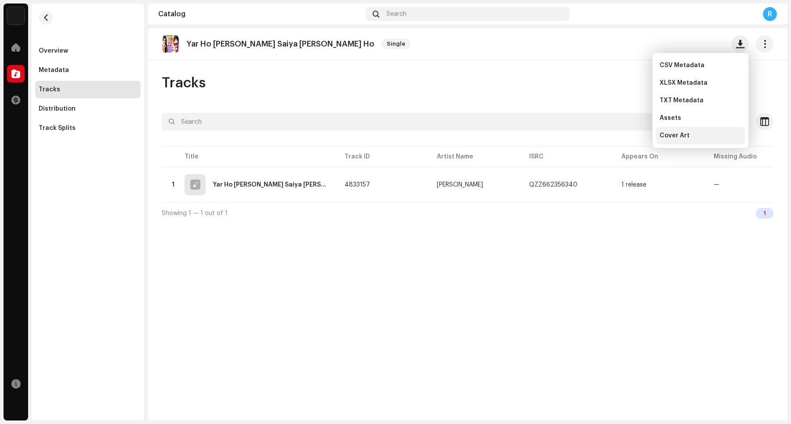
click at [632, 130] on div "Cover Art" at bounding box center [700, 136] width 89 height 18
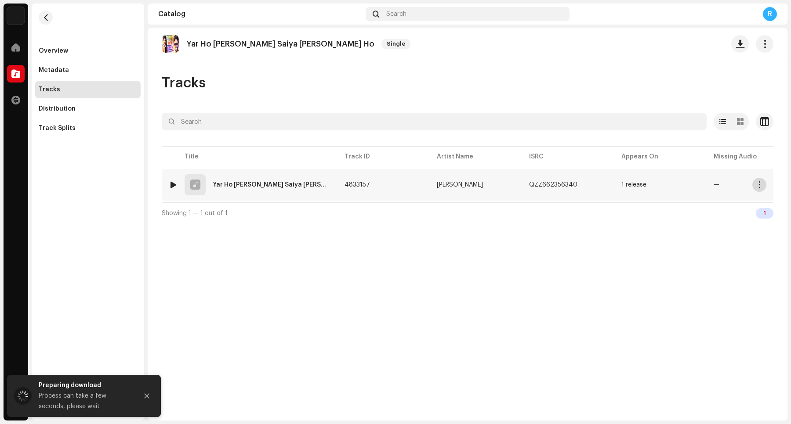
click at [632, 185] on button "button" at bounding box center [759, 185] width 14 height 14
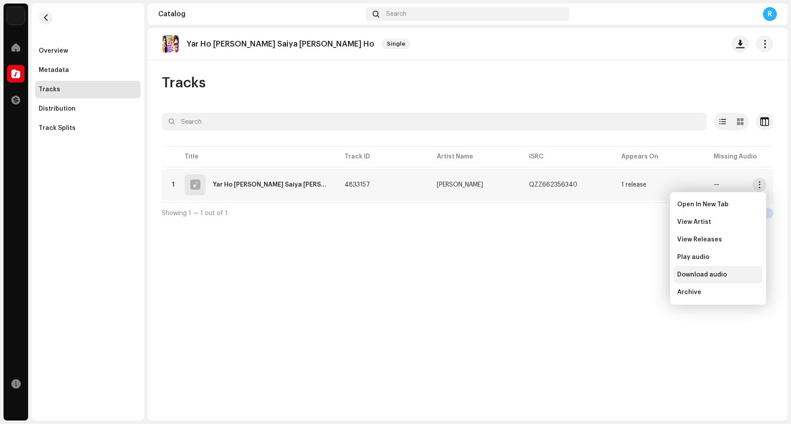
click at [632, 273] on span "Download audio" at bounding box center [702, 275] width 50 height 7
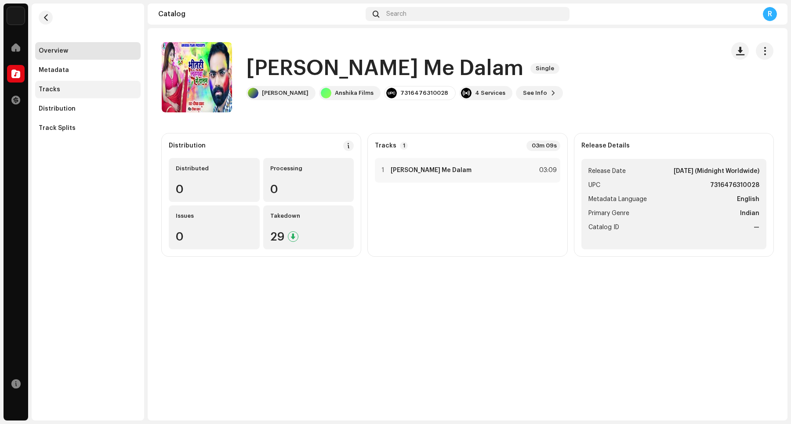
click at [92, 92] on div "Tracks" at bounding box center [88, 89] width 98 height 7
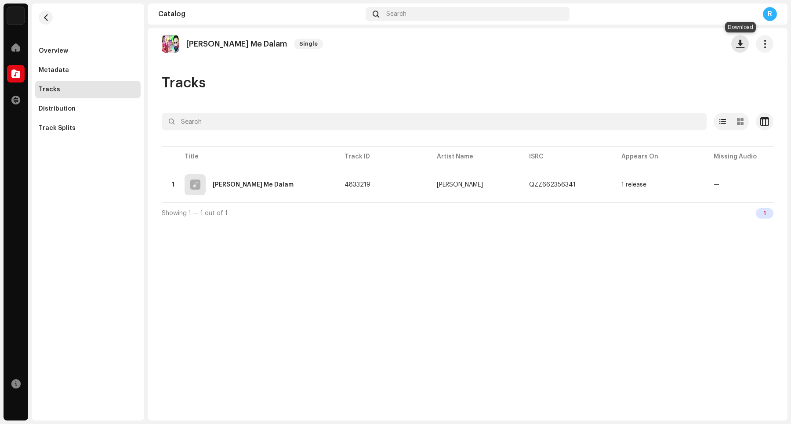
click at [632, 47] on span "button" at bounding box center [740, 43] width 8 height 7
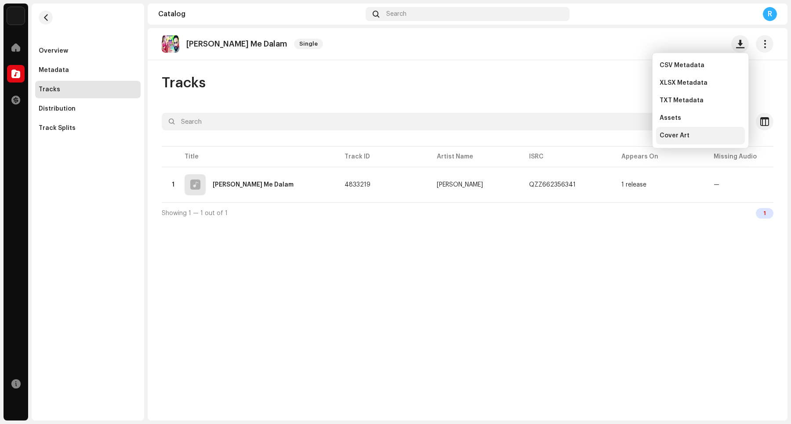
click at [632, 132] on div "Cover Art" at bounding box center [700, 135] width 82 height 7
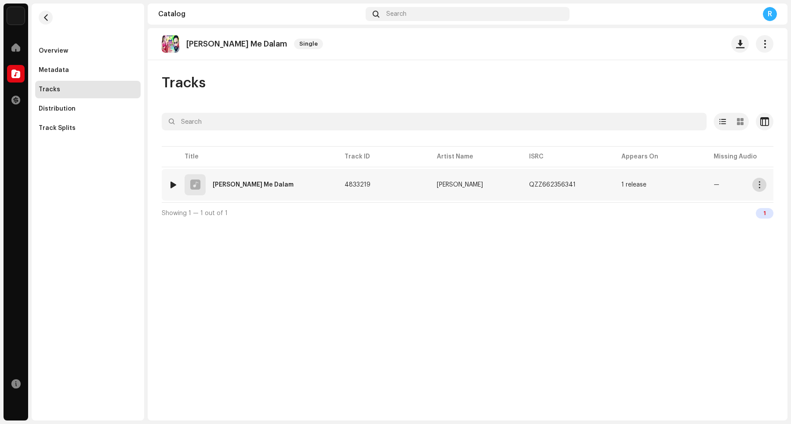
click at [632, 187] on span "button" at bounding box center [759, 184] width 7 height 7
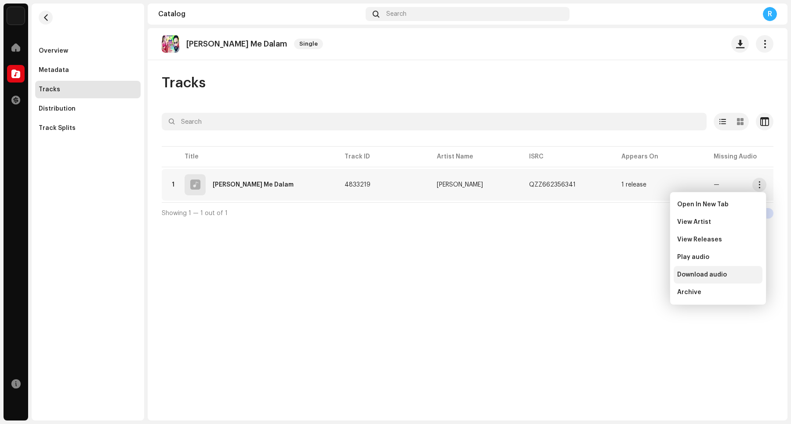
click at [632, 275] on span "Download audio" at bounding box center [702, 275] width 50 height 7
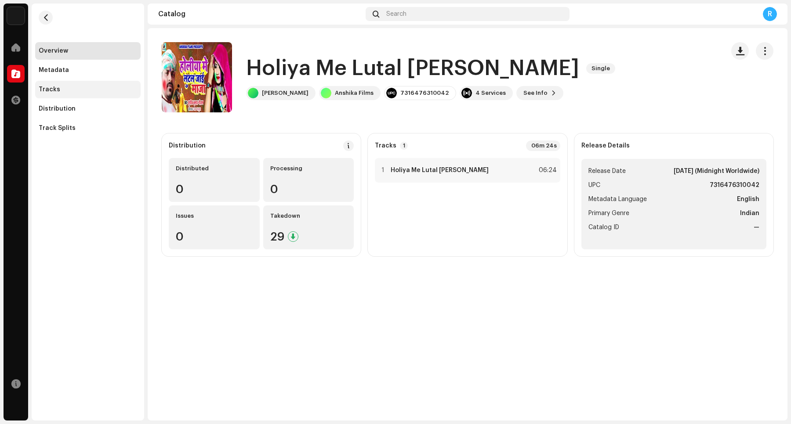
click at [88, 91] on div "Tracks" at bounding box center [88, 89] width 98 height 7
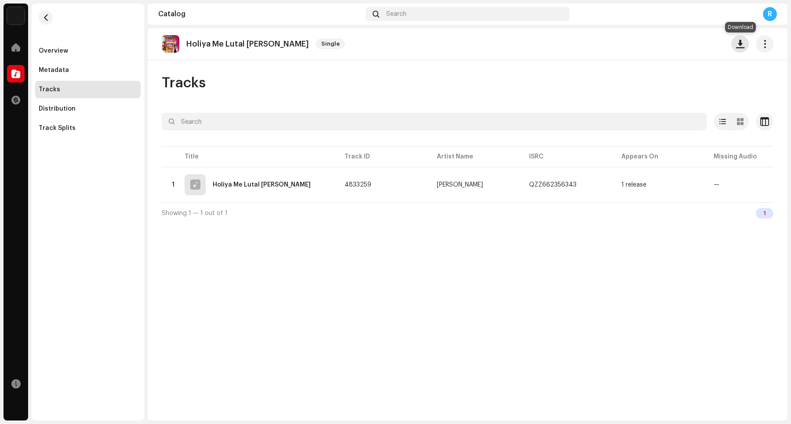
click at [632, 42] on button "button" at bounding box center [740, 44] width 18 height 18
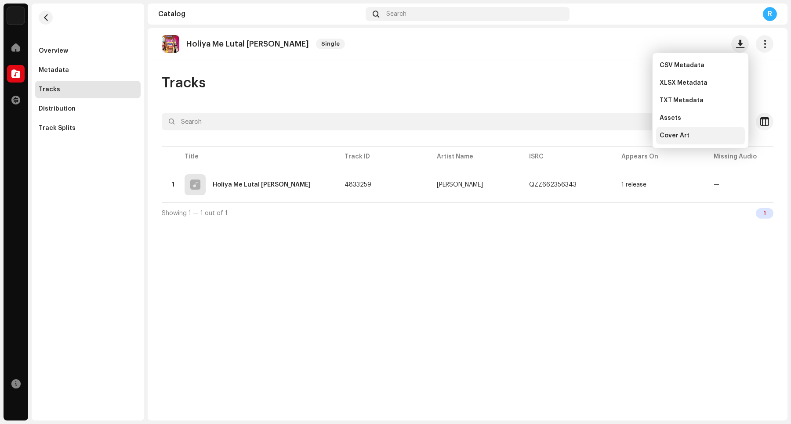
drag, startPoint x: 688, startPoint y: 133, endPoint x: 655, endPoint y: 130, distance: 32.2
click at [632, 134] on span "Cover Art" at bounding box center [674, 135] width 30 height 7
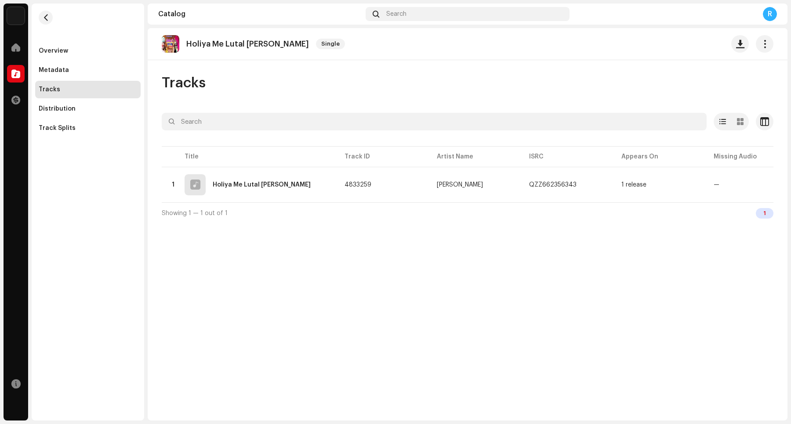
click at [502, 292] on div "Holiya Me Lutal Jai Maza Single Tracks Selected 0 Options Filters Distribution …" at bounding box center [468, 224] width 640 height 393
click at [632, 188] on span "button" at bounding box center [759, 184] width 7 height 7
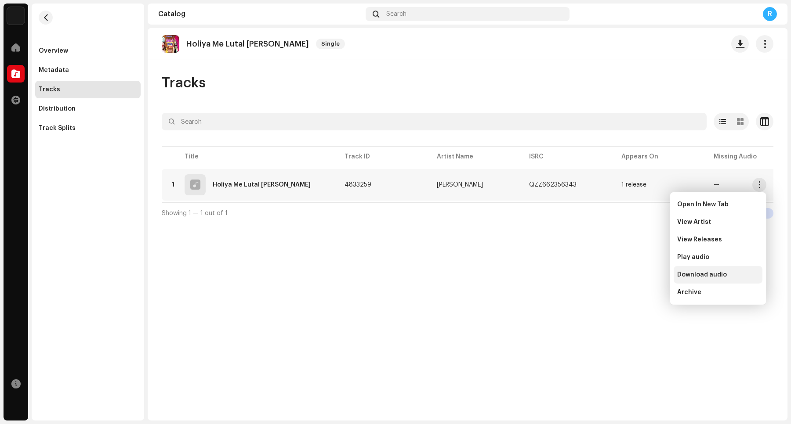
click at [632, 275] on span "Download audio" at bounding box center [702, 275] width 50 height 7
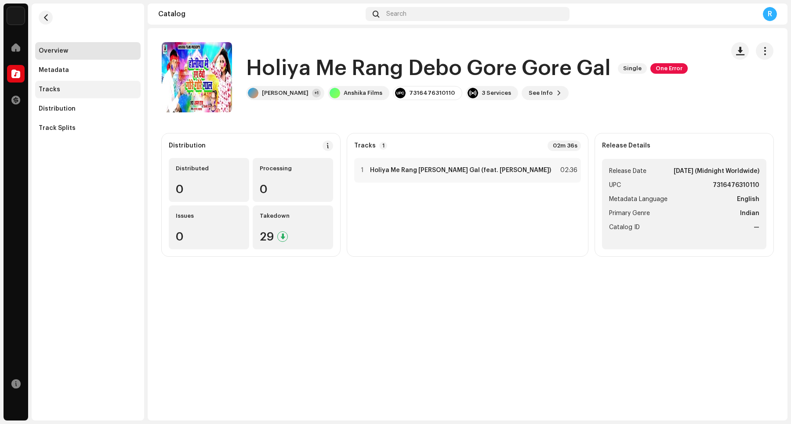
click at [78, 92] on div "Tracks" at bounding box center [88, 89] width 98 height 7
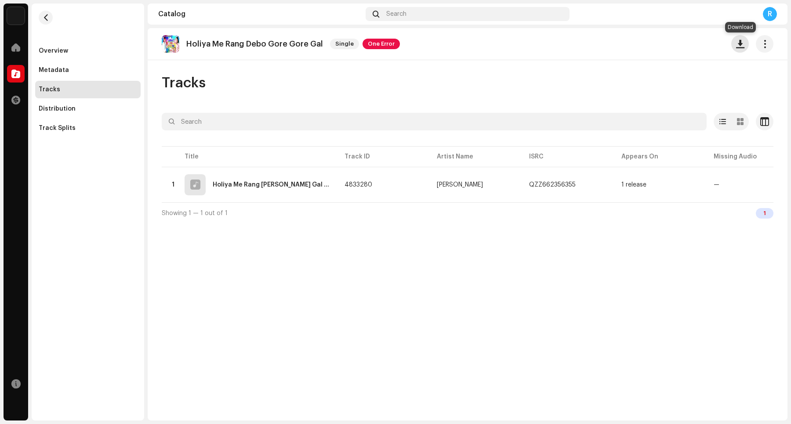
click at [632, 47] on span "button" at bounding box center [740, 43] width 8 height 7
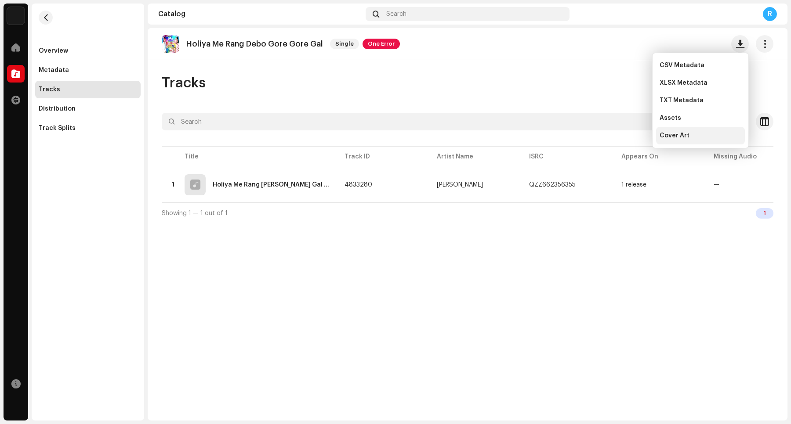
click at [632, 136] on span "Cover Art" at bounding box center [674, 135] width 30 height 7
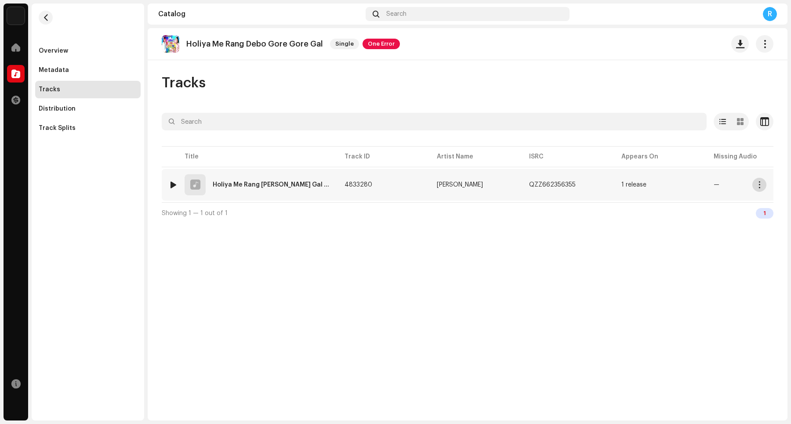
click at [632, 187] on button "button" at bounding box center [759, 185] width 14 height 14
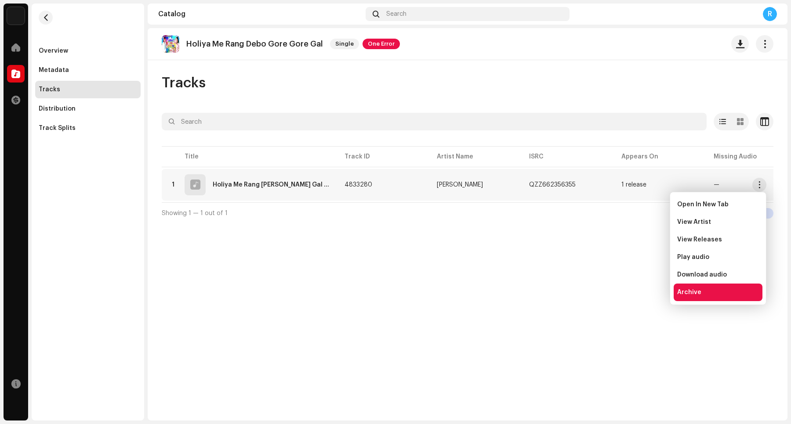
drag, startPoint x: 697, startPoint y: 273, endPoint x: 685, endPoint y: 288, distance: 19.1
click at [632, 272] on span "Download audio" at bounding box center [702, 275] width 50 height 7
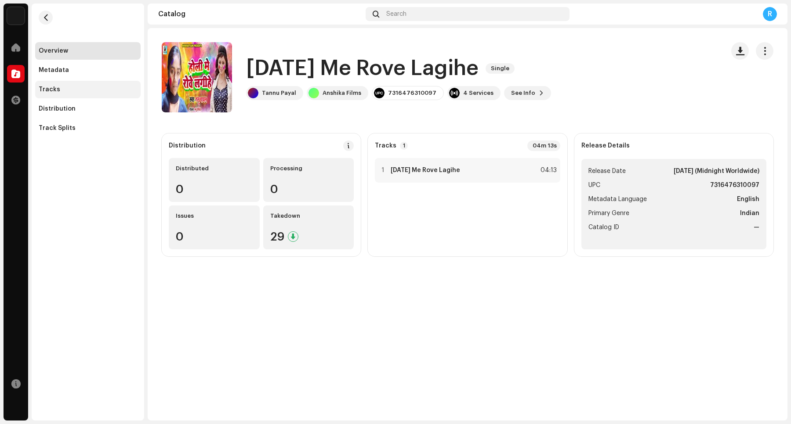
click at [81, 95] on div "Tracks" at bounding box center [87, 90] width 105 height 18
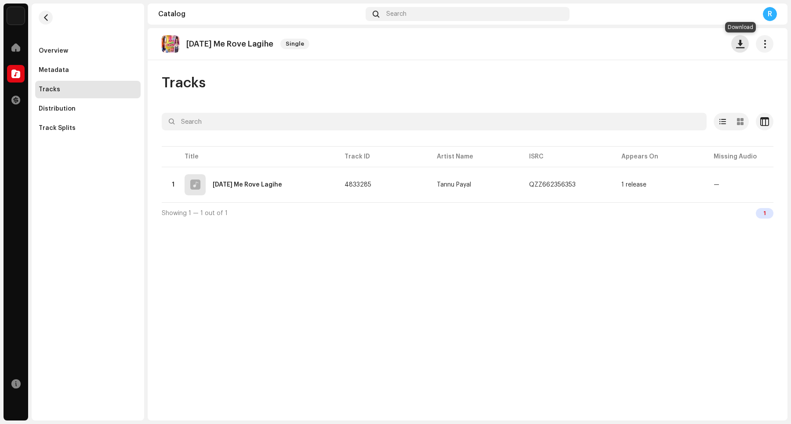
click at [632, 42] on span "button" at bounding box center [740, 43] width 8 height 7
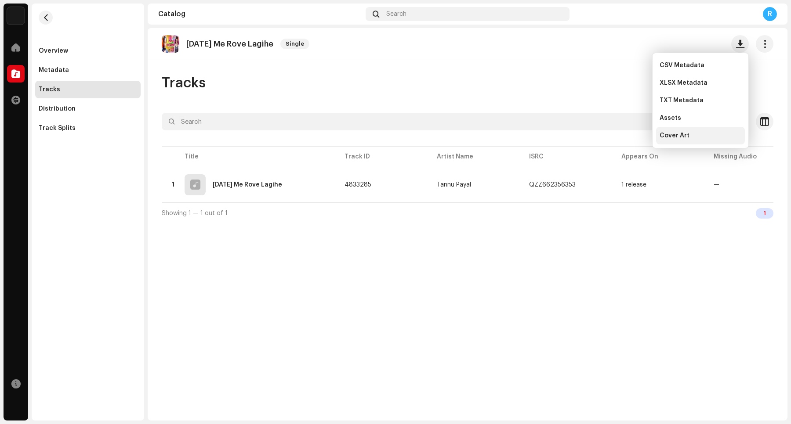
click at [632, 138] on span "Cover Art" at bounding box center [674, 135] width 30 height 7
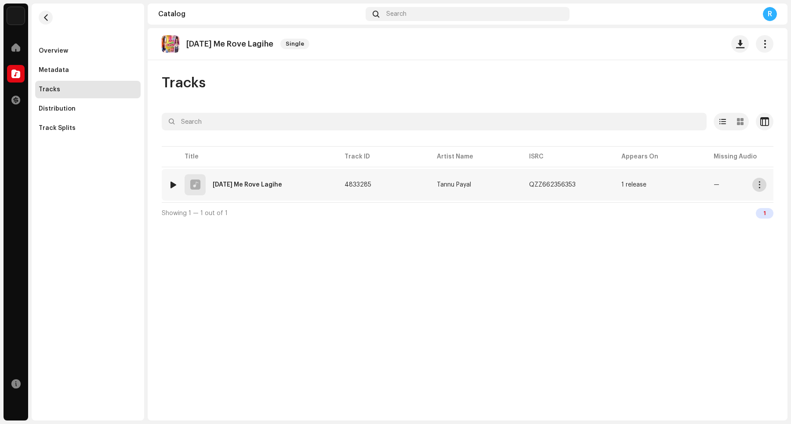
click at [632, 185] on button "button" at bounding box center [759, 185] width 14 height 14
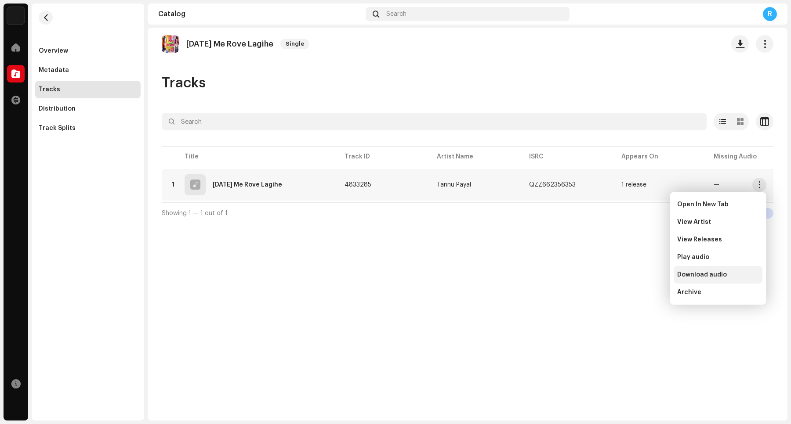
click at [632, 275] on span "Download audio" at bounding box center [702, 275] width 50 height 7
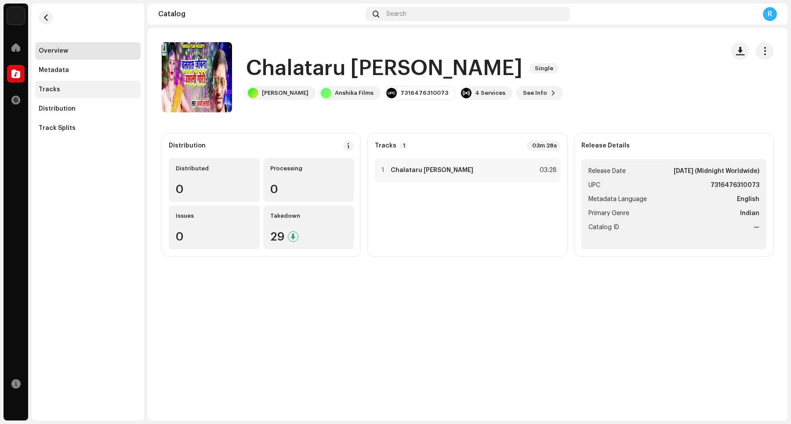
click at [82, 86] on div "Tracks" at bounding box center [88, 89] width 98 height 7
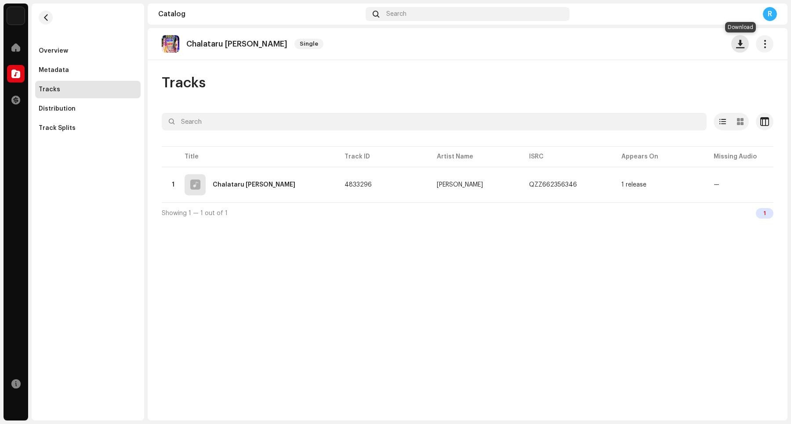
click at [741, 42] on span "button" at bounding box center [740, 43] width 8 height 7
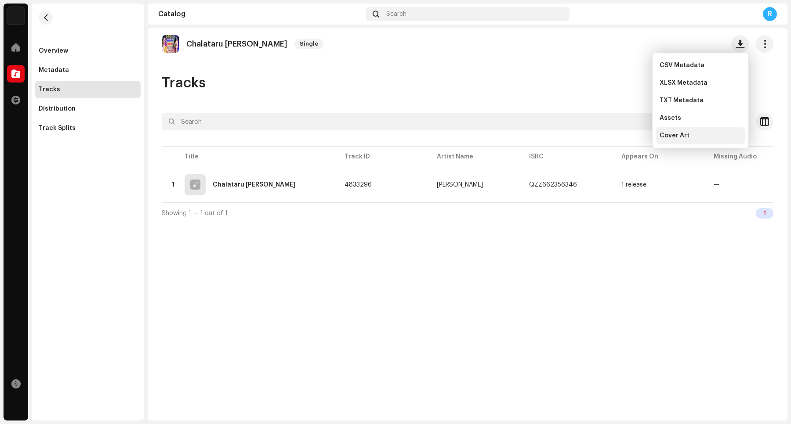
click at [699, 130] on div "Cover Art" at bounding box center [700, 136] width 89 height 18
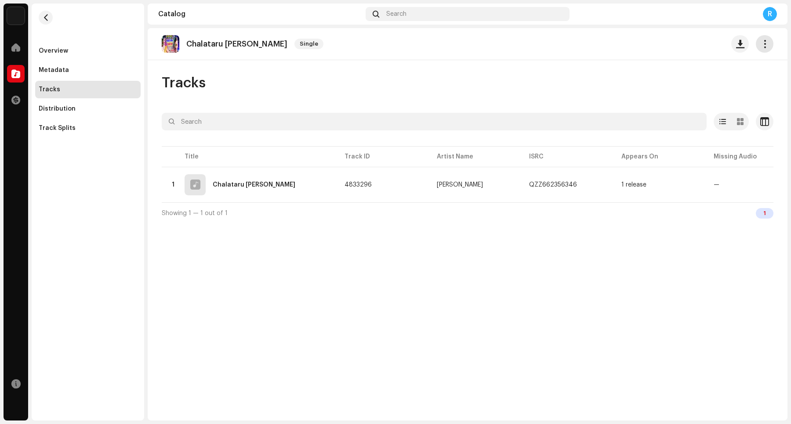
click at [761, 47] on span "button" at bounding box center [764, 43] width 8 height 7
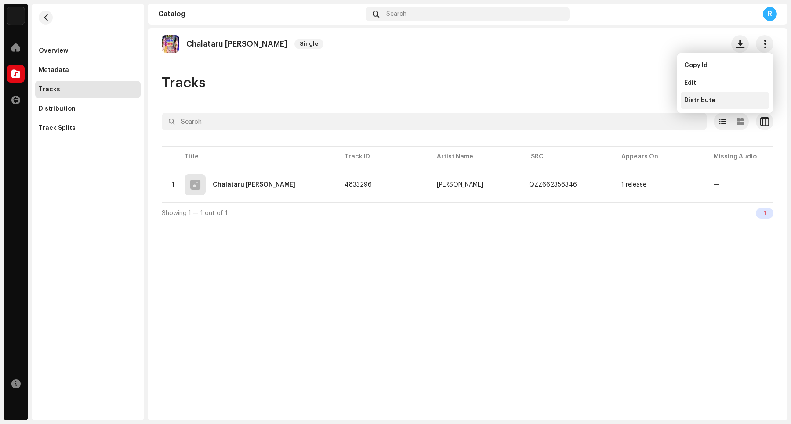
click at [713, 101] on span "Distribute" at bounding box center [699, 100] width 31 height 7
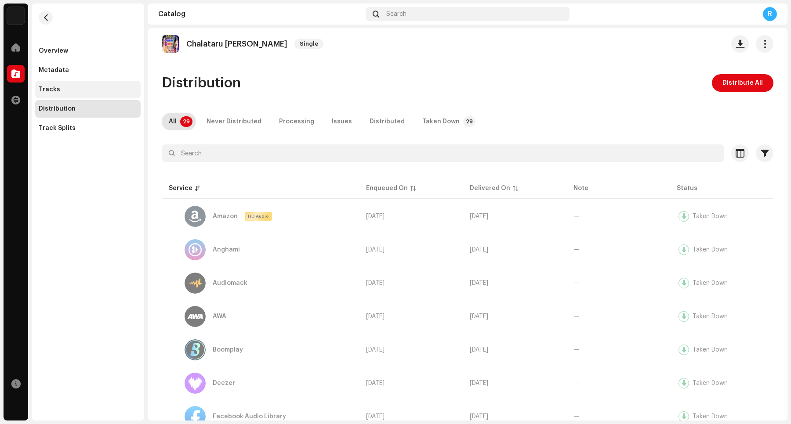
click at [55, 92] on div "Tracks" at bounding box center [50, 89] width 22 height 7
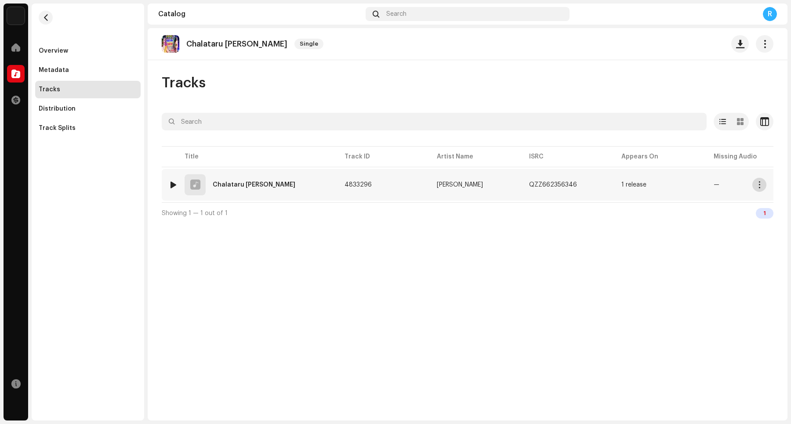
click at [759, 185] on span "button" at bounding box center [759, 184] width 7 height 7
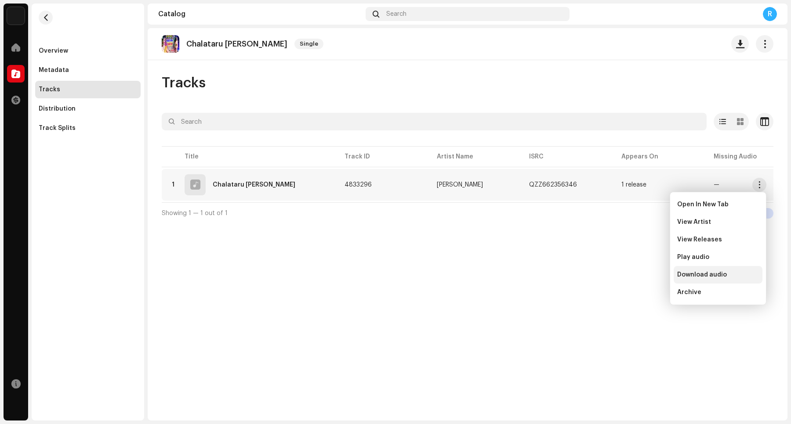
click at [712, 277] on span "Download audio" at bounding box center [702, 275] width 50 height 7
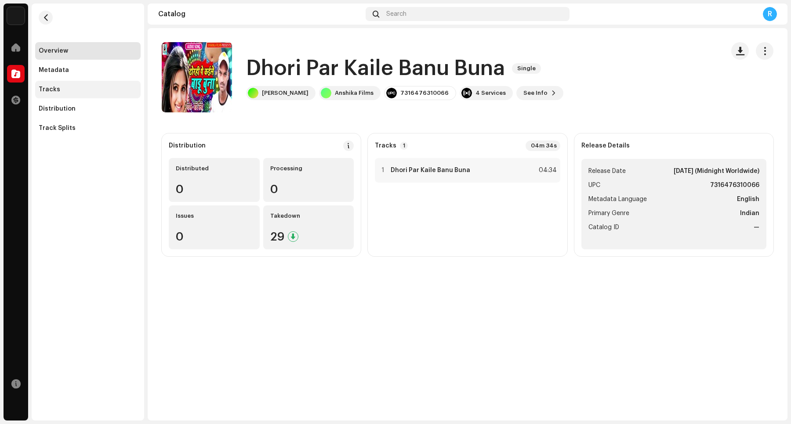
click at [80, 88] on div "Tracks" at bounding box center [88, 89] width 98 height 7
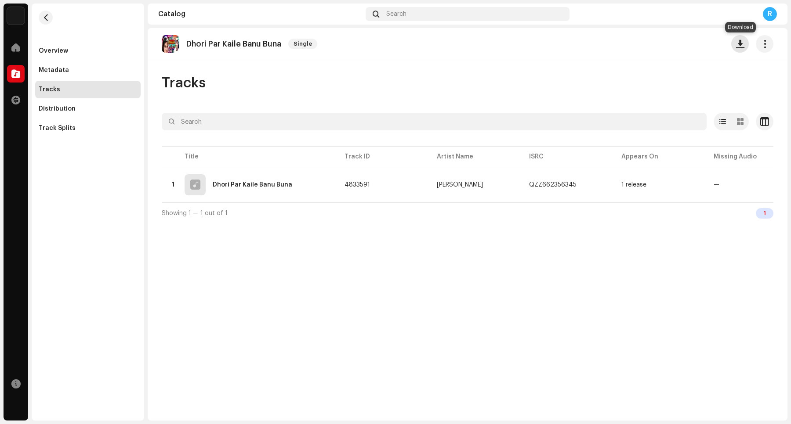
click at [741, 45] on span "button" at bounding box center [740, 43] width 8 height 7
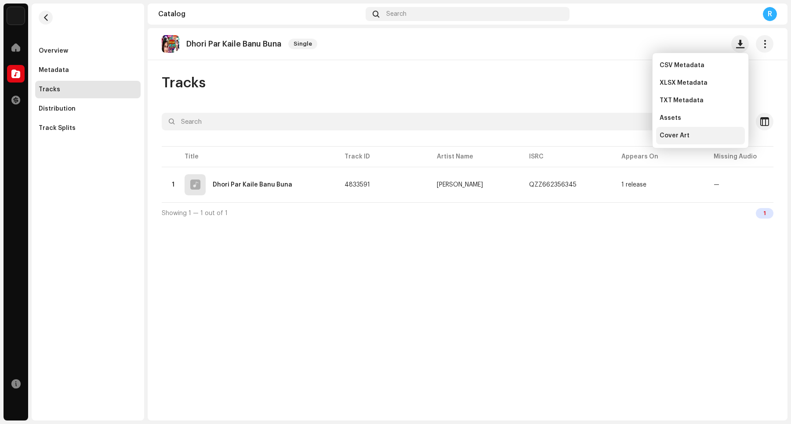
click at [688, 133] on div "Cover Art" at bounding box center [700, 135] width 82 height 7
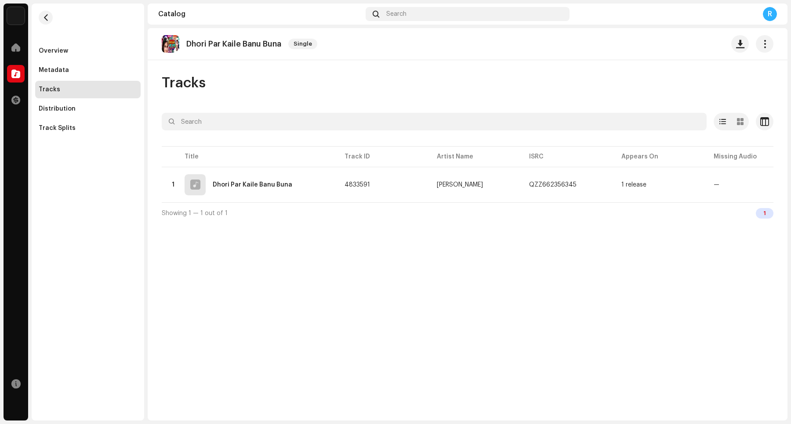
click at [732, 49] on re-m-actions-button at bounding box center [740, 44] width 18 height 18
click at [736, 42] on span "button" at bounding box center [740, 43] width 8 height 7
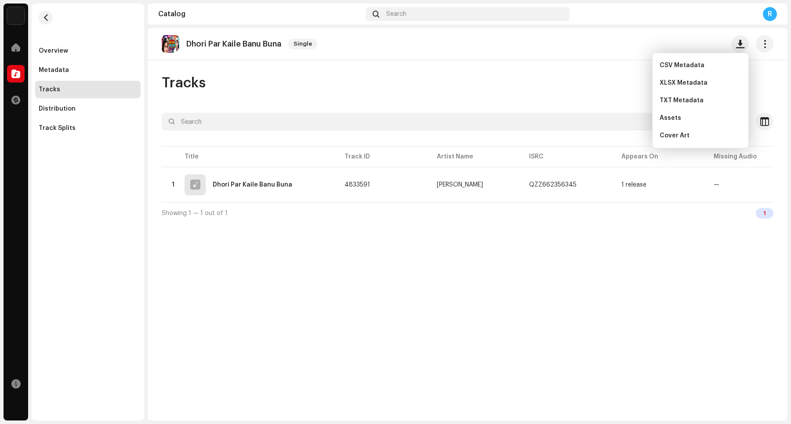
click at [540, 267] on div "Dhori Par Kaile Banu Buna Single Tracks Selected 0 Options Filters Distribution…" at bounding box center [468, 224] width 640 height 393
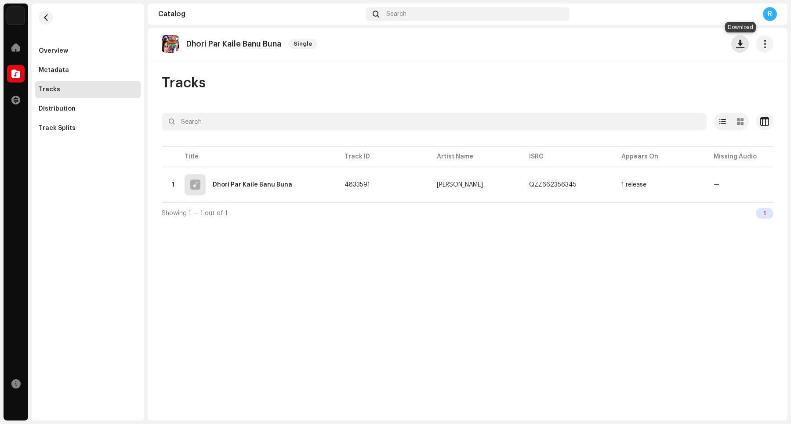
click at [736, 42] on span "button" at bounding box center [740, 43] width 8 height 7
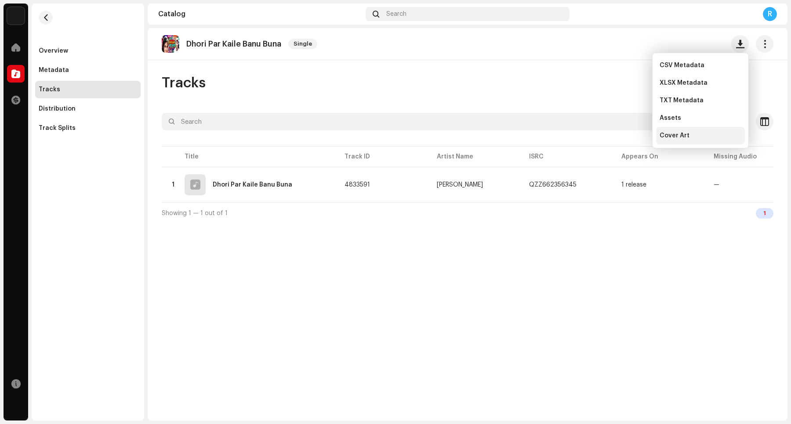
click at [700, 134] on div "Cover Art" at bounding box center [700, 135] width 82 height 7
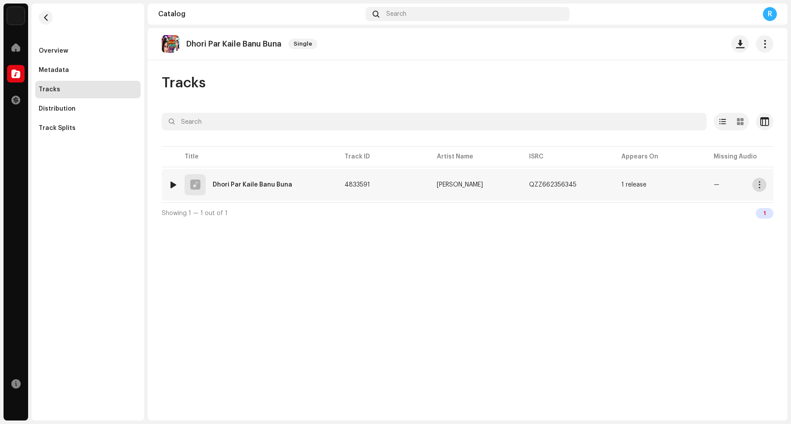
click at [760, 182] on span "button" at bounding box center [759, 184] width 7 height 7
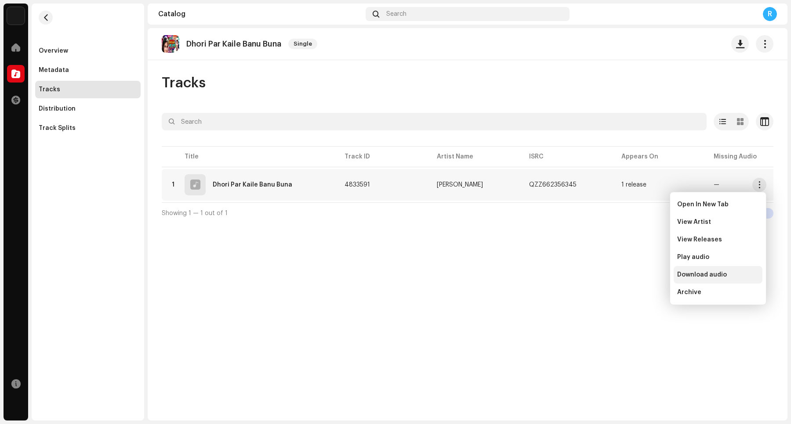
click at [717, 272] on span "Download audio" at bounding box center [702, 275] width 50 height 7
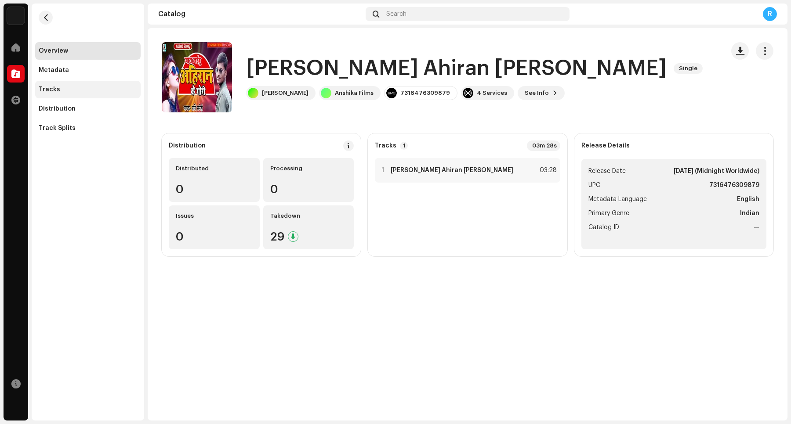
click at [67, 88] on div "Tracks" at bounding box center [88, 89] width 98 height 7
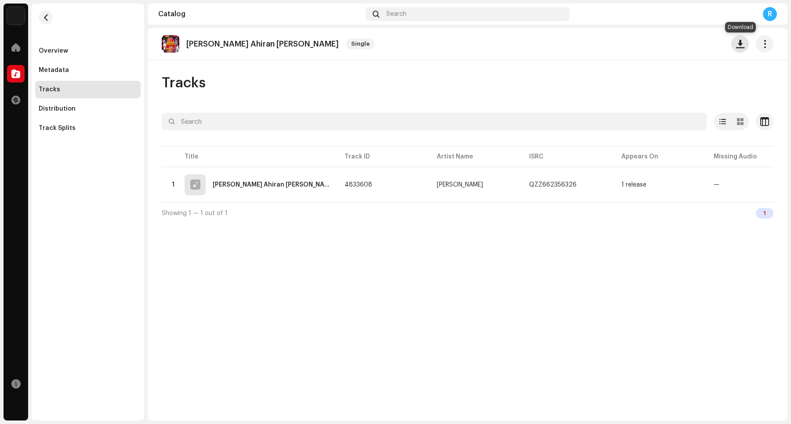
drag, startPoint x: 738, startPoint y: 47, endPoint x: 728, endPoint y: 51, distance: 11.3
click at [738, 47] on span "button" at bounding box center [740, 43] width 8 height 7
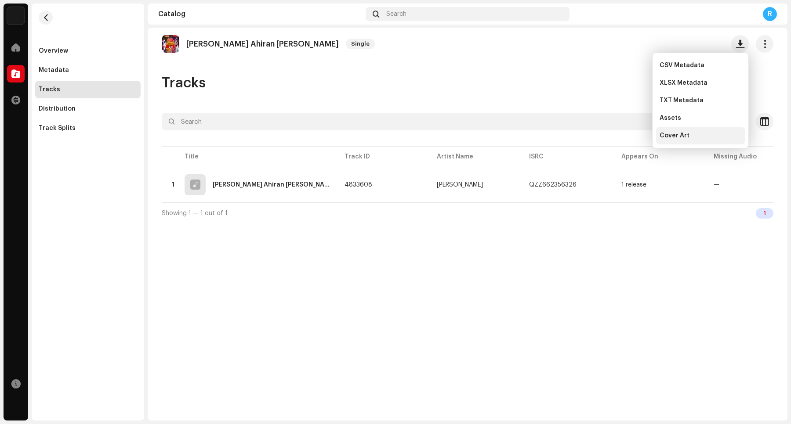
click at [699, 135] on div "Cover Art" at bounding box center [700, 135] width 82 height 7
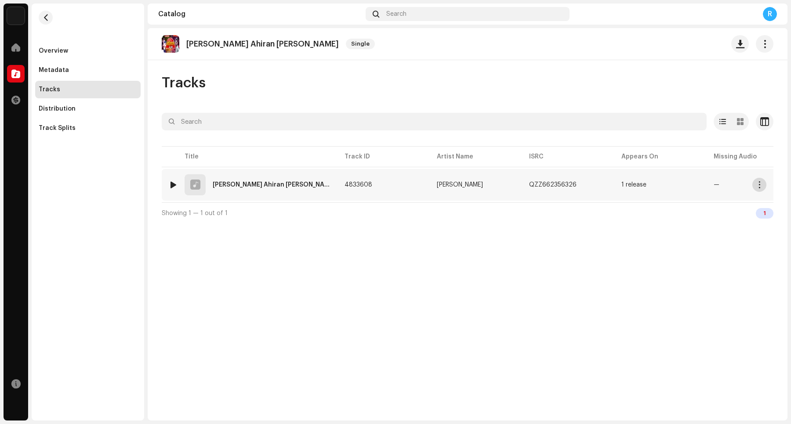
click at [761, 187] on span "button" at bounding box center [759, 184] width 7 height 7
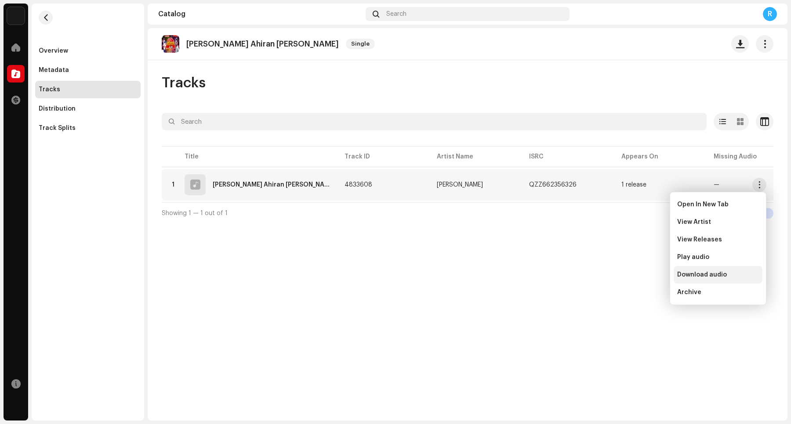
click at [715, 272] on span "Download audio" at bounding box center [702, 275] width 50 height 7
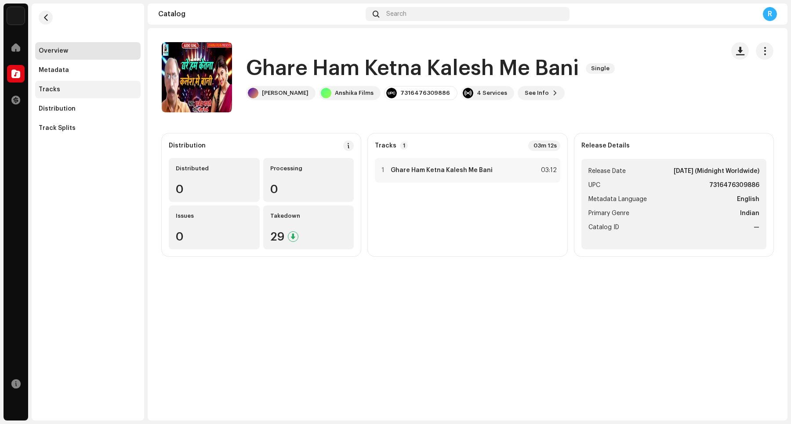
click at [76, 89] on div "Tracks" at bounding box center [88, 89] width 98 height 7
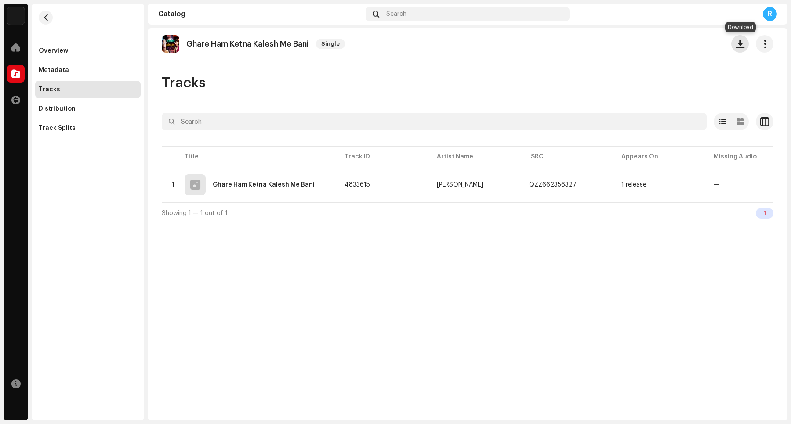
click at [737, 44] on span "button" at bounding box center [740, 43] width 8 height 7
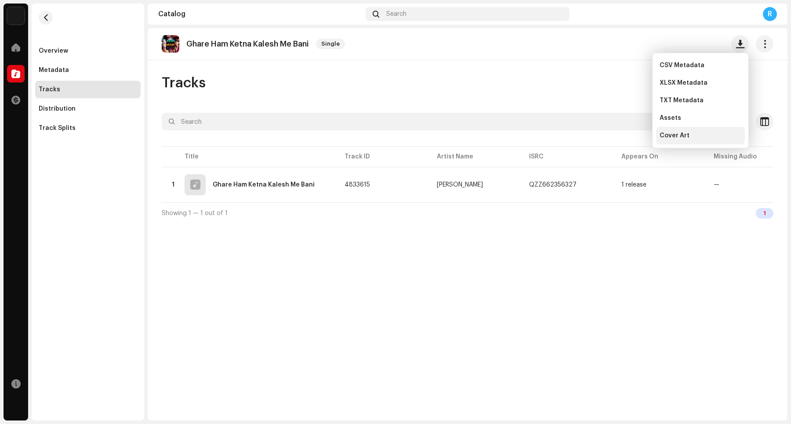
click at [704, 134] on div "Cover Art" at bounding box center [700, 135] width 82 height 7
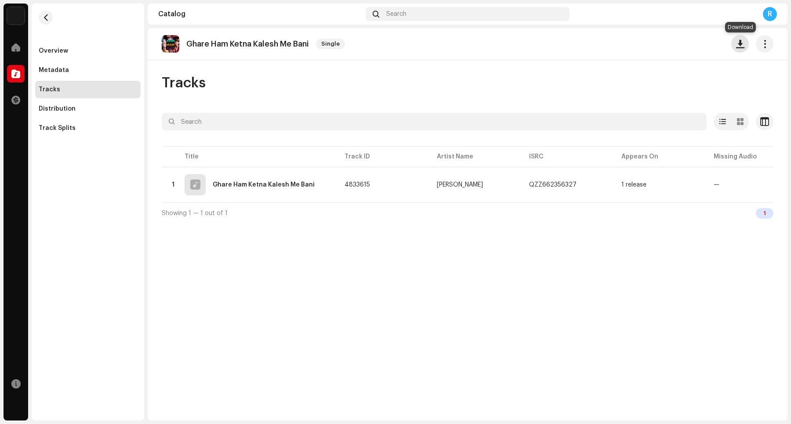
click at [735, 44] on button "button" at bounding box center [740, 44] width 18 height 18
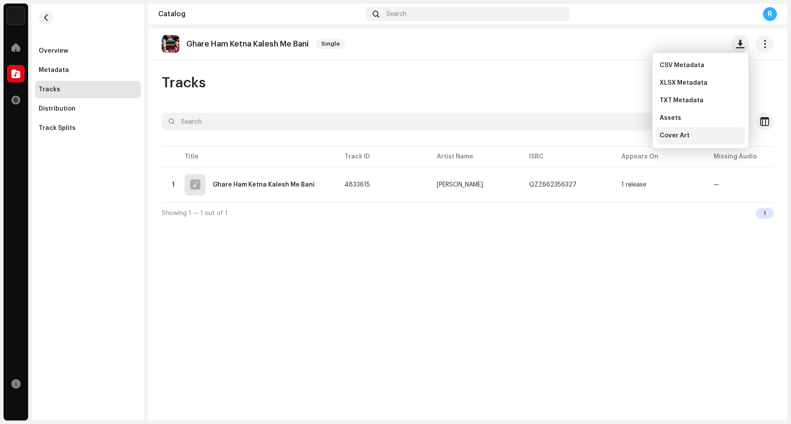
click at [701, 135] on div "Cover Art" at bounding box center [700, 135] width 82 height 7
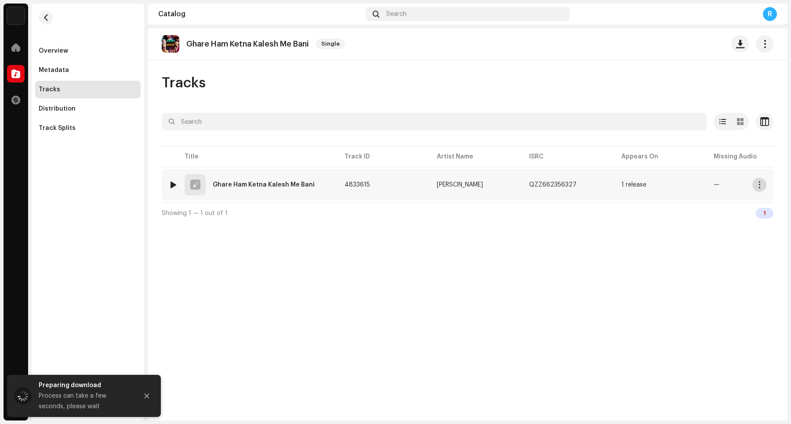
click at [766, 185] on button "button" at bounding box center [759, 185] width 14 height 14
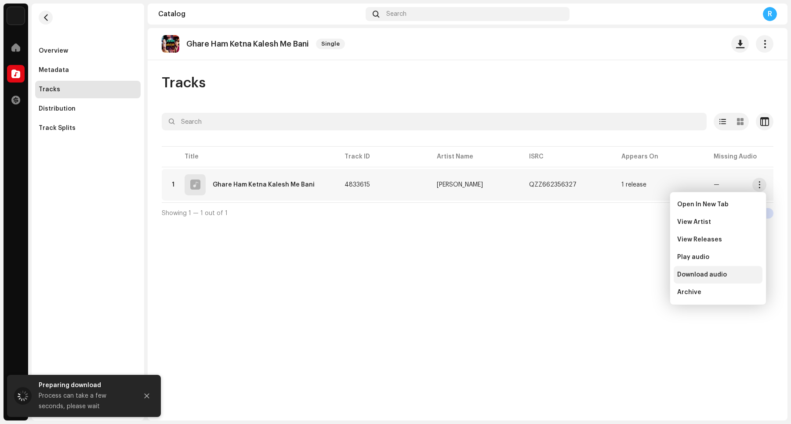
click at [710, 273] on span "Download audio" at bounding box center [702, 275] width 50 height 7
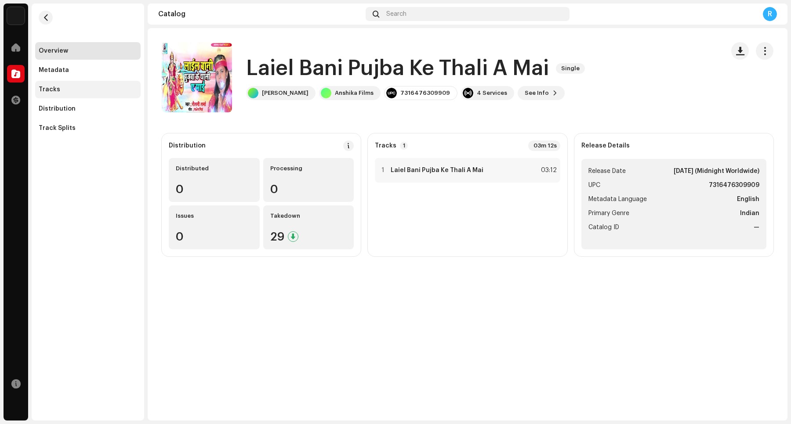
click at [75, 89] on div "Tracks" at bounding box center [88, 89] width 98 height 7
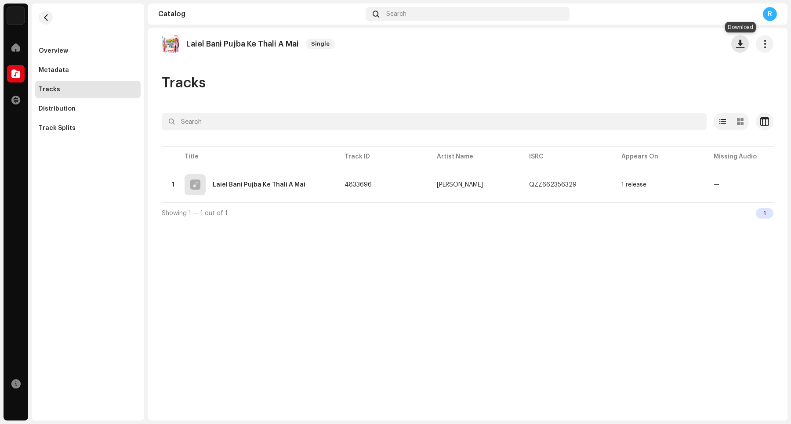
click at [742, 42] on span "button" at bounding box center [740, 43] width 8 height 7
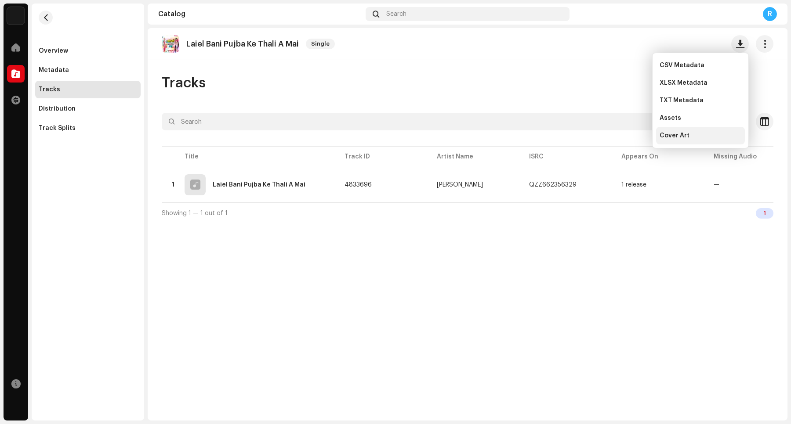
click at [688, 130] on div "Cover Art" at bounding box center [700, 136] width 89 height 18
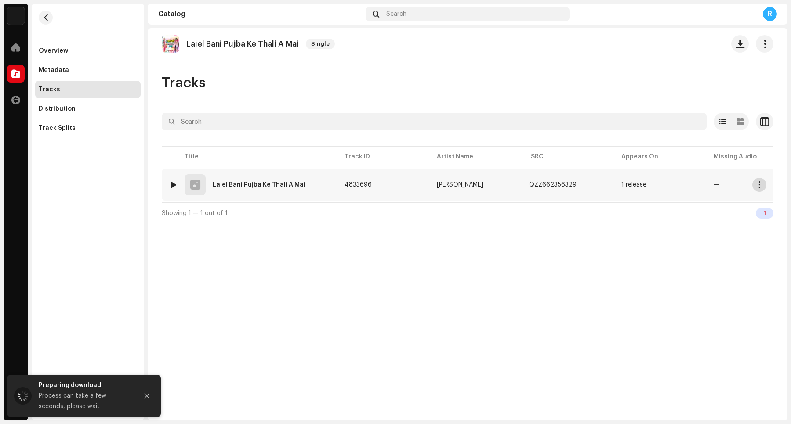
drag, startPoint x: 755, startPoint y: 187, endPoint x: 701, endPoint y: 169, distance: 56.4
click at [756, 187] on button "button" at bounding box center [759, 185] width 14 height 14
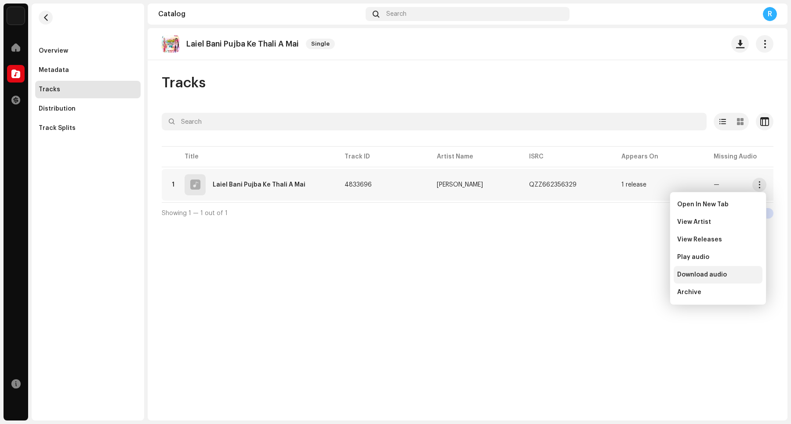
click at [693, 270] on div "Download audio" at bounding box center [718, 275] width 89 height 18
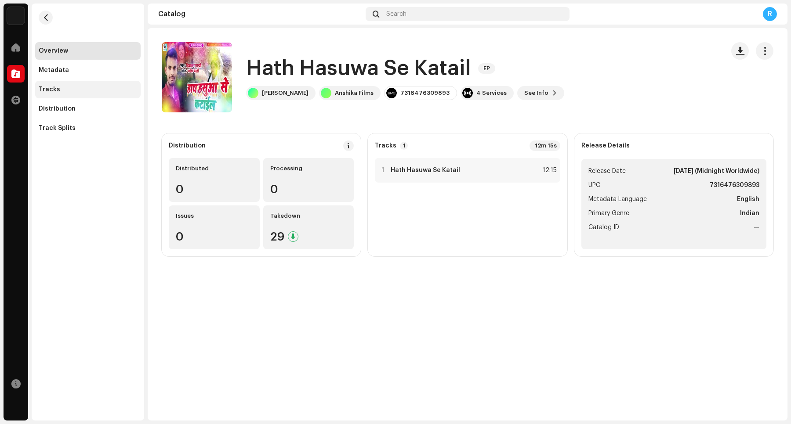
click at [85, 89] on div "Tracks" at bounding box center [88, 89] width 98 height 7
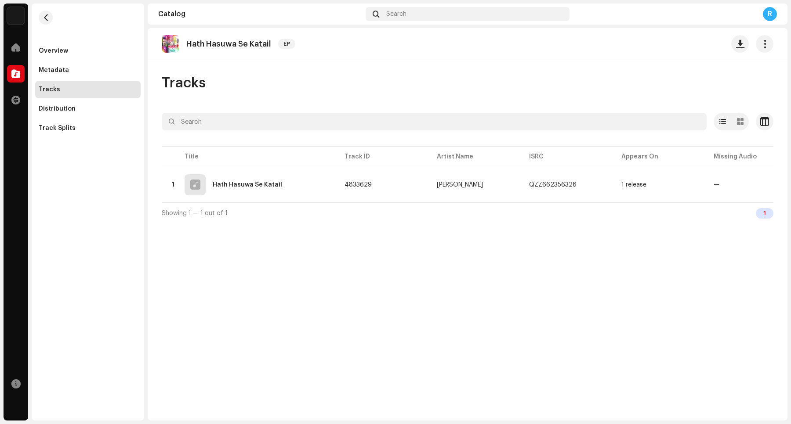
click at [551, 47] on div "Hath Hasuwa Se Katail EP" at bounding box center [468, 44] width 612 height 18
click at [740, 48] on button "button" at bounding box center [740, 44] width 18 height 18
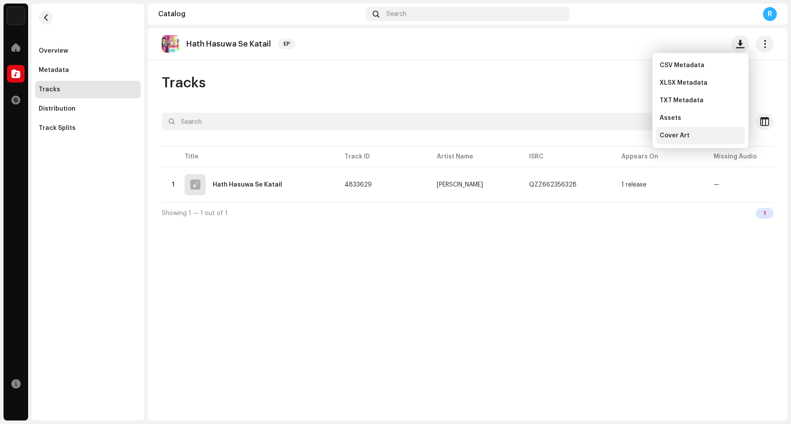
click at [699, 134] on div "Cover Art" at bounding box center [700, 135] width 82 height 7
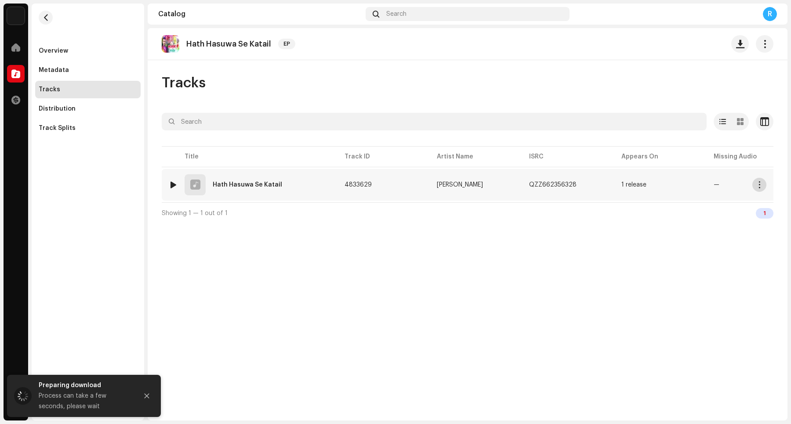
click at [762, 184] on span "button" at bounding box center [759, 184] width 7 height 7
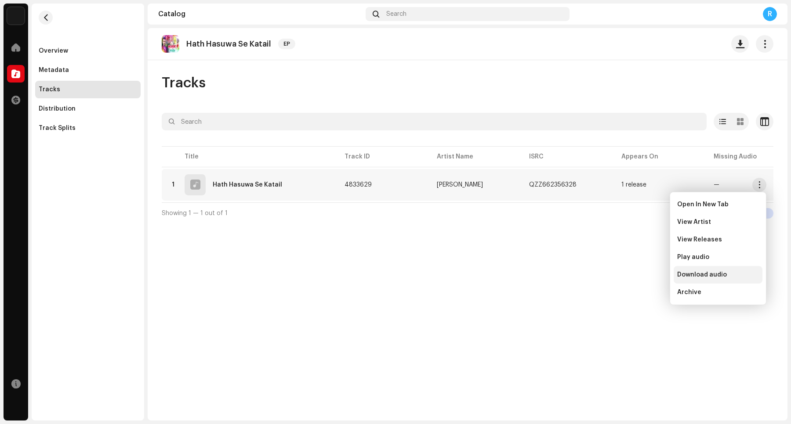
click at [707, 273] on span "Download audio" at bounding box center [702, 275] width 50 height 7
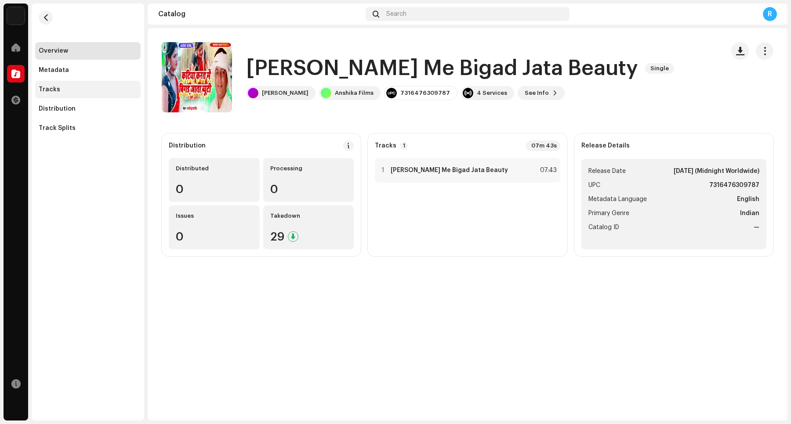
click at [99, 84] on div "Tracks" at bounding box center [87, 90] width 105 height 18
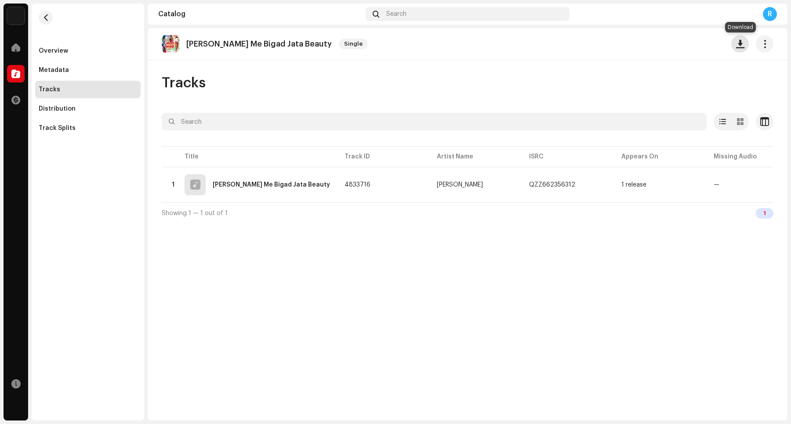
click at [734, 45] on button "button" at bounding box center [740, 44] width 18 height 18
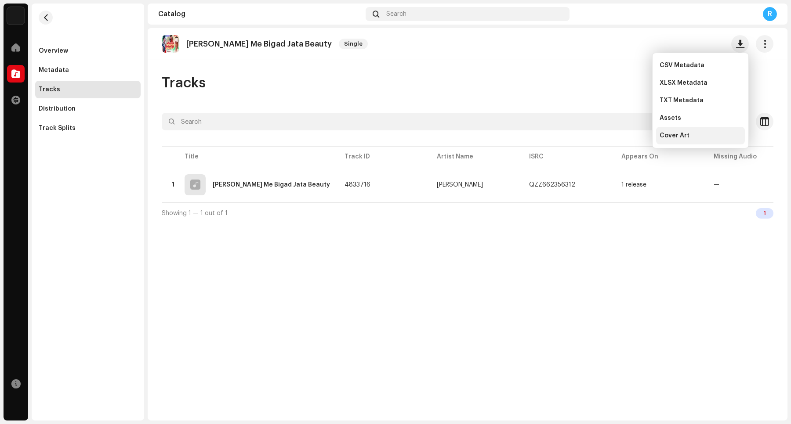
drag, startPoint x: 694, startPoint y: 132, endPoint x: 686, endPoint y: 120, distance: 14.9
click at [693, 132] on div "Cover Art" at bounding box center [700, 135] width 82 height 7
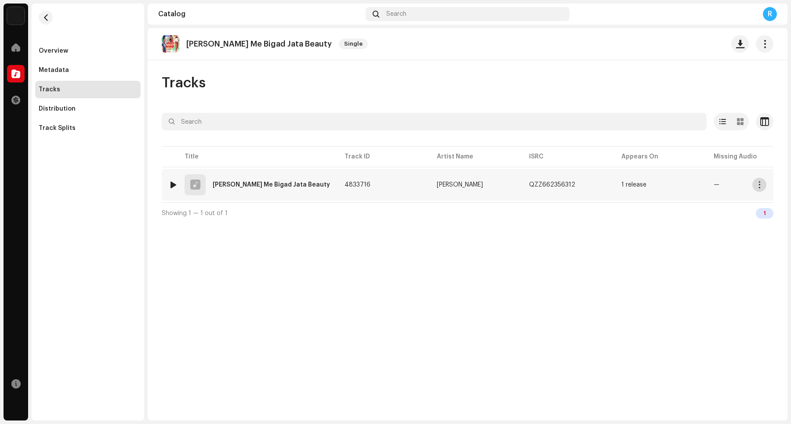
click at [754, 185] on button "button" at bounding box center [759, 185] width 14 height 14
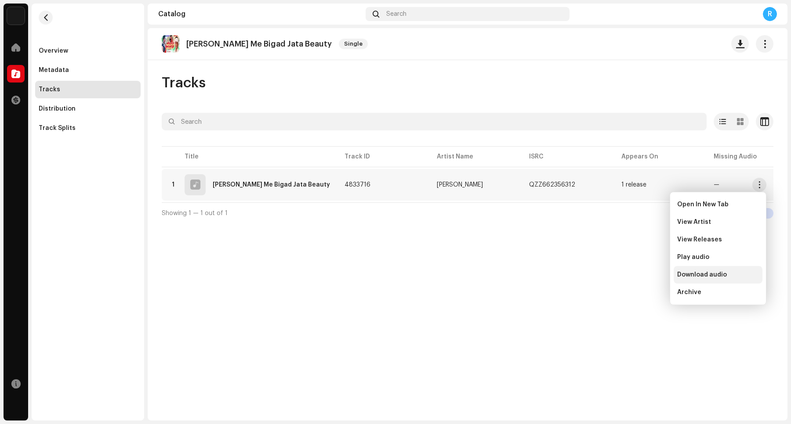
click at [707, 269] on div "Download audio" at bounding box center [718, 275] width 89 height 18
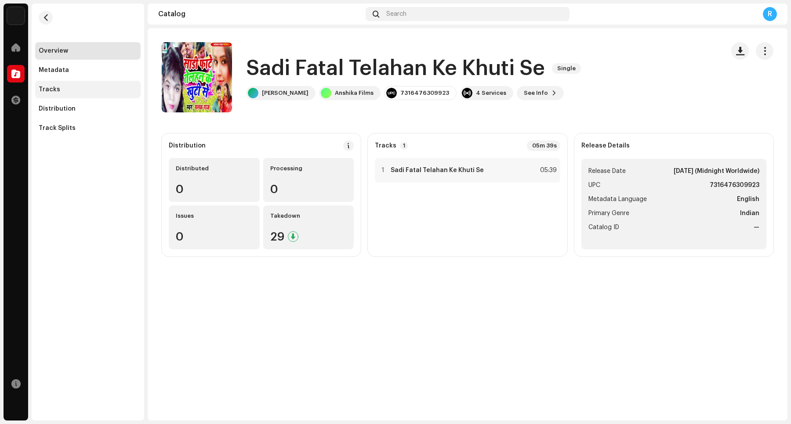
click at [92, 90] on div "Tracks" at bounding box center [88, 89] width 98 height 7
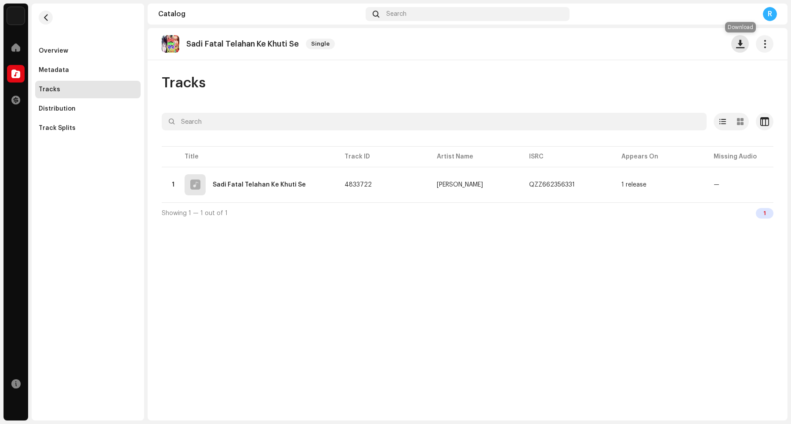
click at [742, 48] on button "button" at bounding box center [740, 44] width 18 height 18
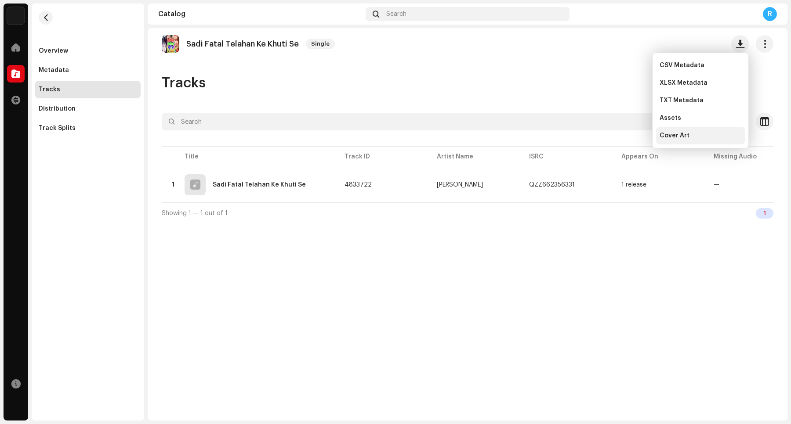
click at [679, 136] on span "Cover Art" at bounding box center [674, 135] width 30 height 7
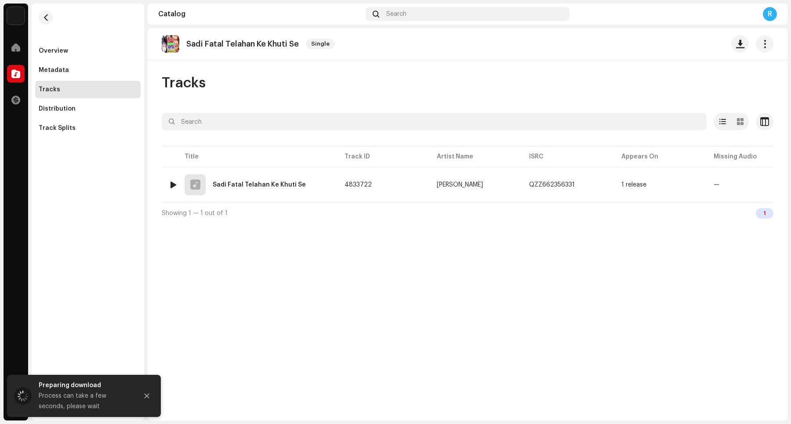
drag, startPoint x: 763, startPoint y: 185, endPoint x: 708, endPoint y: 163, distance: 59.2
click at [763, 185] on button "button" at bounding box center [759, 185] width 14 height 14
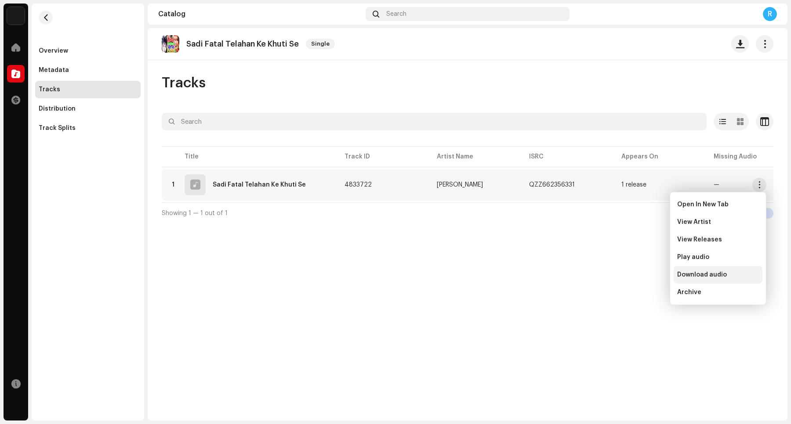
click at [708, 276] on span "Download audio" at bounding box center [702, 275] width 50 height 7
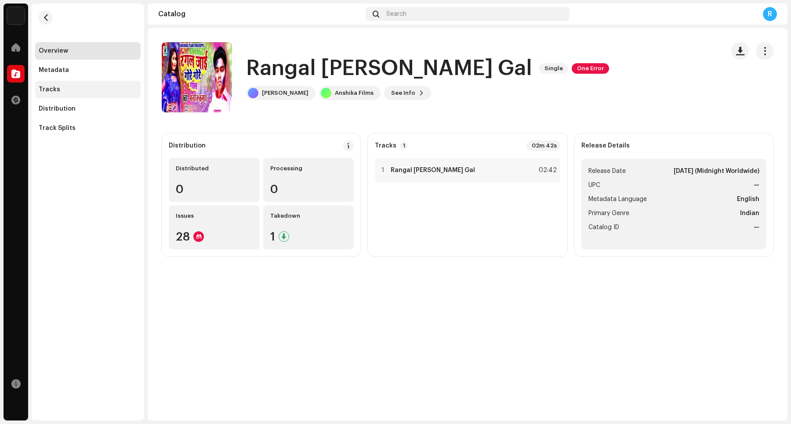
click at [103, 97] on div "Tracks" at bounding box center [87, 90] width 105 height 18
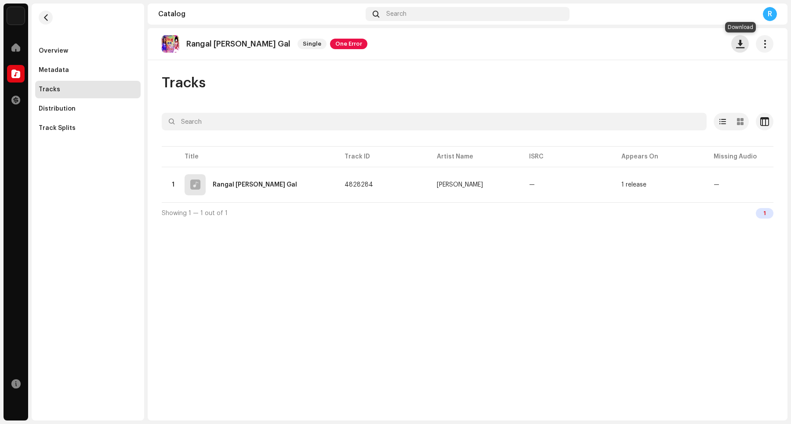
click at [739, 49] on button "button" at bounding box center [740, 44] width 18 height 18
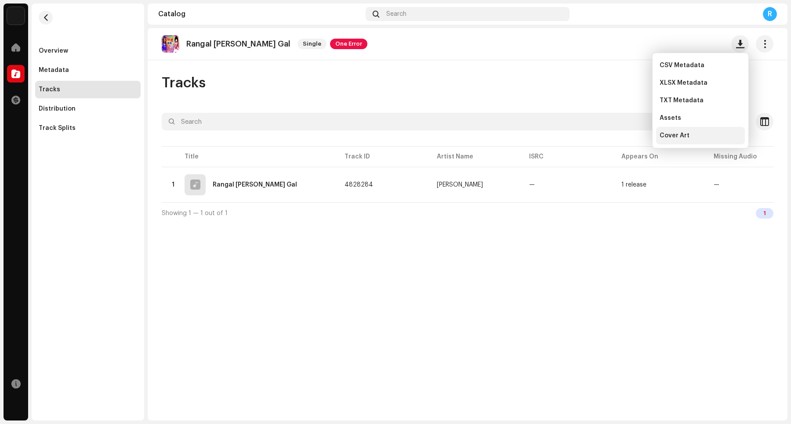
click at [686, 137] on span "Cover Art" at bounding box center [674, 135] width 30 height 7
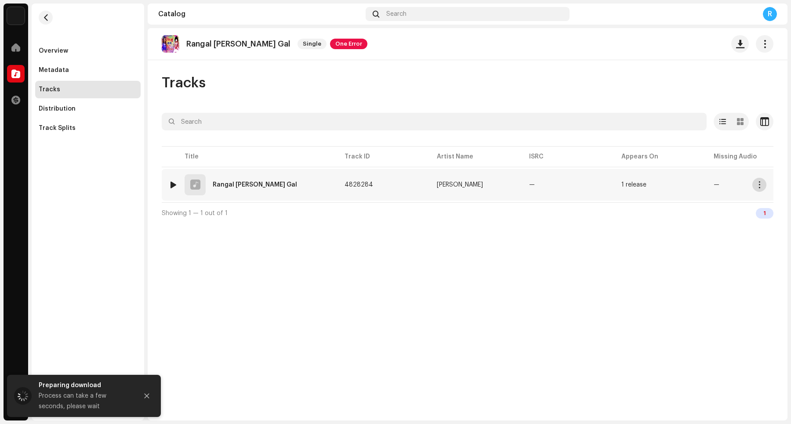
click at [756, 188] on span "button" at bounding box center [759, 184] width 7 height 7
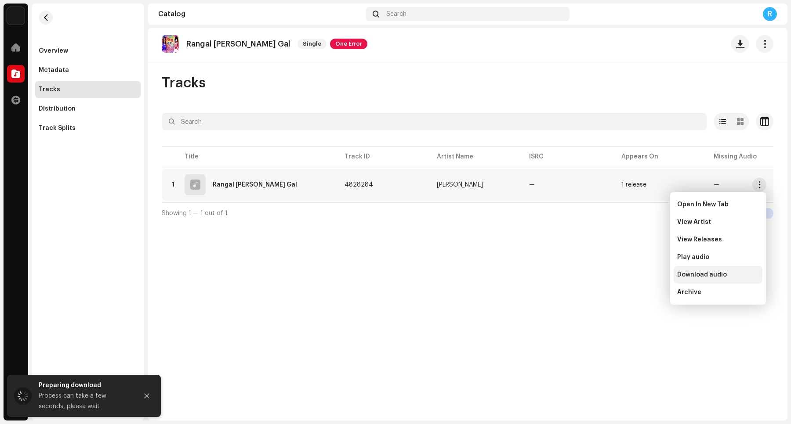
click at [724, 277] on span "Download audio" at bounding box center [702, 275] width 50 height 7
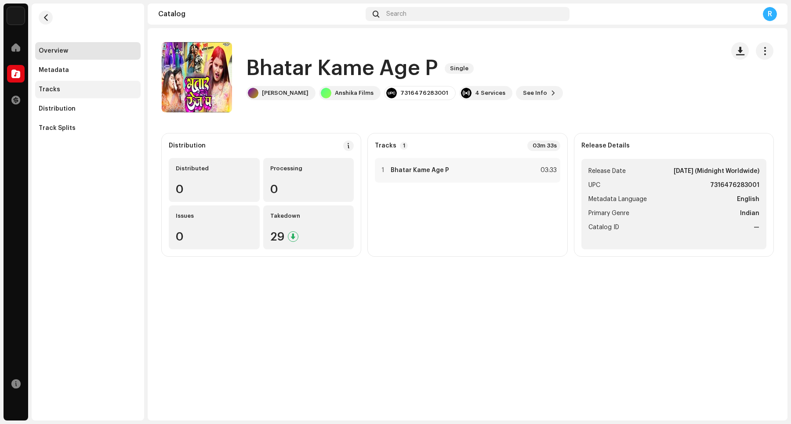
click at [72, 91] on div "Tracks" at bounding box center [88, 89] width 98 height 7
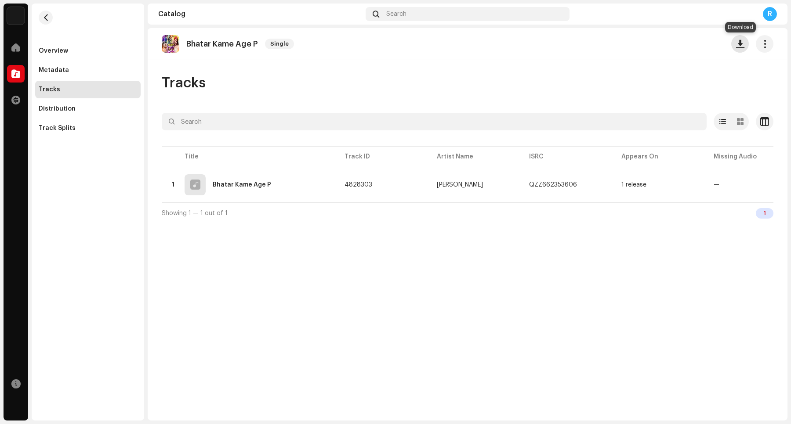
click at [632, 47] on span "button" at bounding box center [740, 43] width 8 height 7
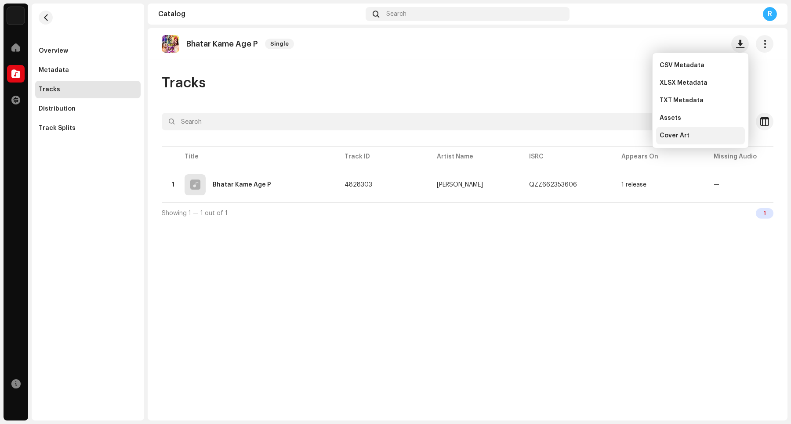
click at [632, 137] on span "Cover Art" at bounding box center [674, 135] width 30 height 7
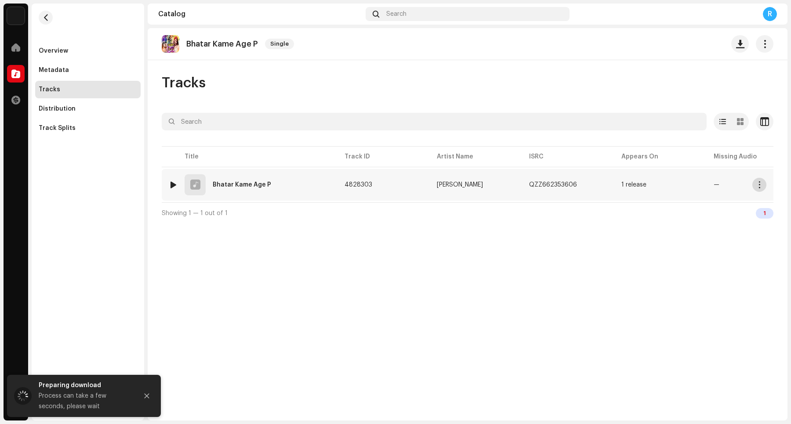
click at [632, 185] on span "button" at bounding box center [759, 184] width 7 height 7
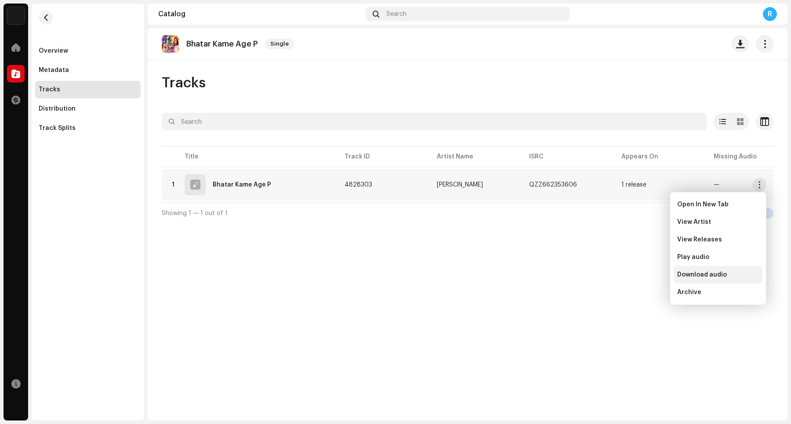
click at [632, 275] on span "Download audio" at bounding box center [702, 275] width 50 height 7
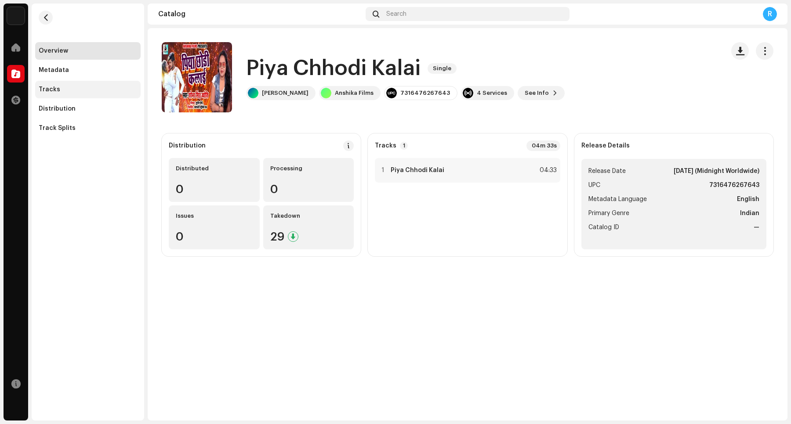
click at [63, 88] on div "Tracks" at bounding box center [88, 89] width 98 height 7
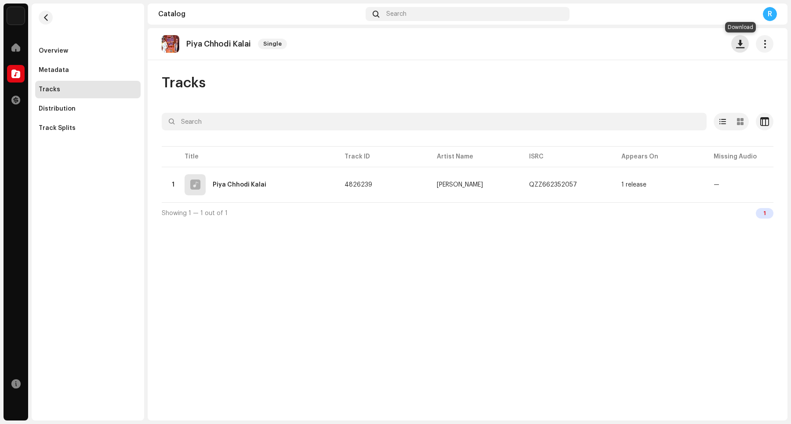
click at [632, 47] on button "button" at bounding box center [740, 44] width 18 height 18
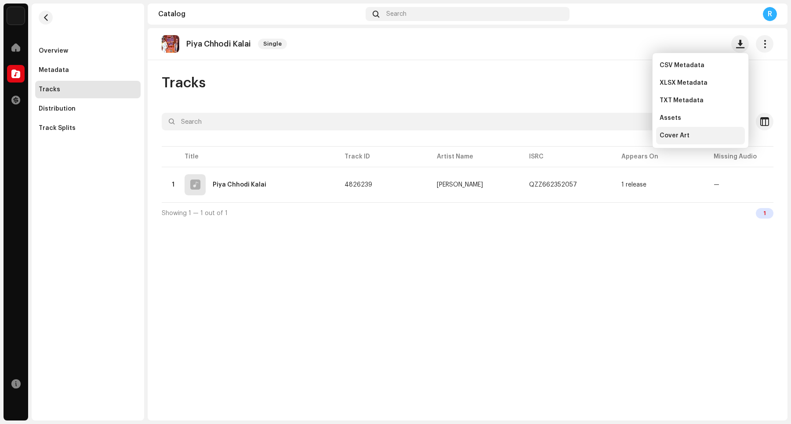
click at [632, 135] on span "Cover Art" at bounding box center [674, 135] width 30 height 7
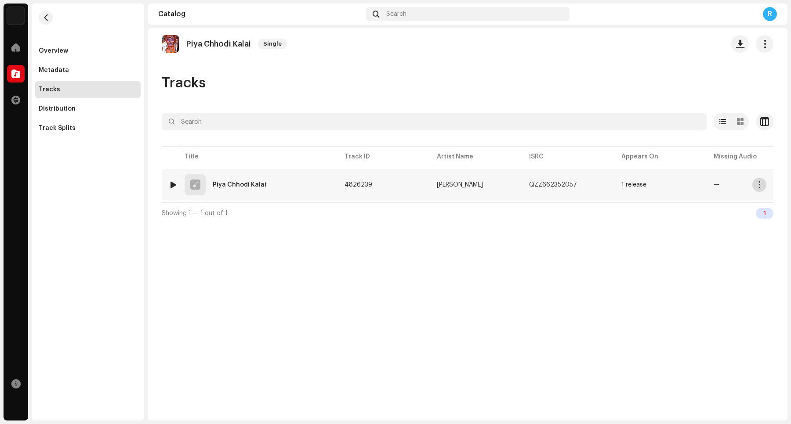
click at [632, 187] on span "button" at bounding box center [759, 184] width 7 height 7
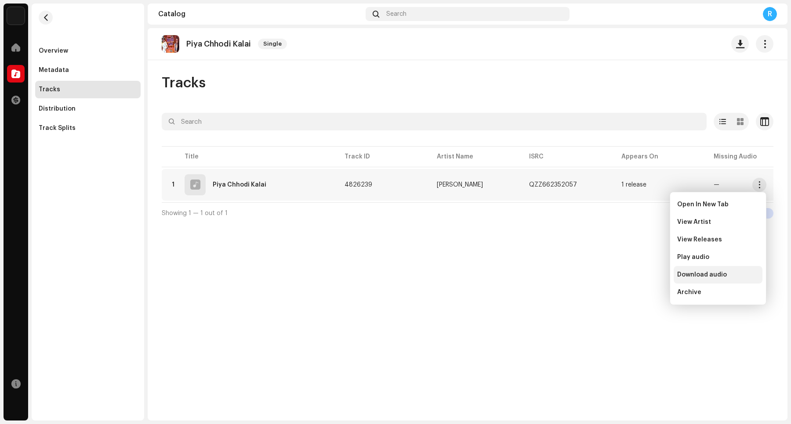
click at [632, 269] on div "Download audio" at bounding box center [718, 275] width 89 height 18
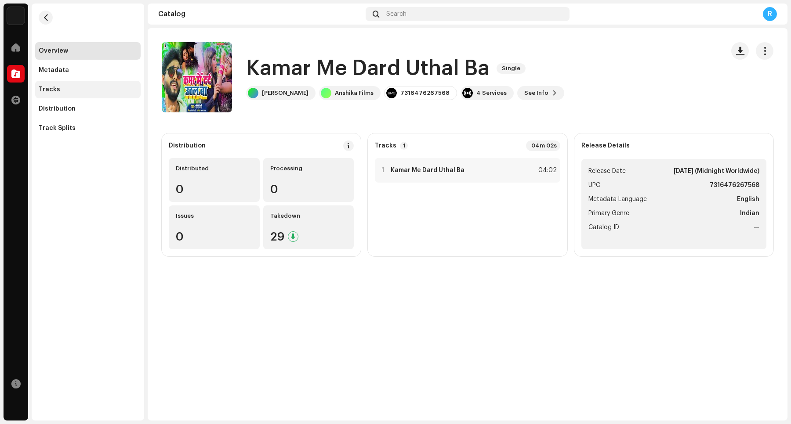
click at [65, 91] on div "Tracks" at bounding box center [88, 89] width 98 height 7
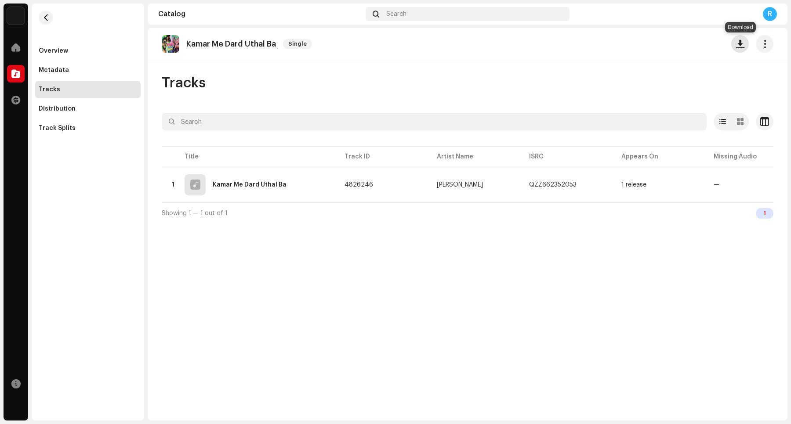
click at [632, 42] on span "button" at bounding box center [740, 43] width 8 height 7
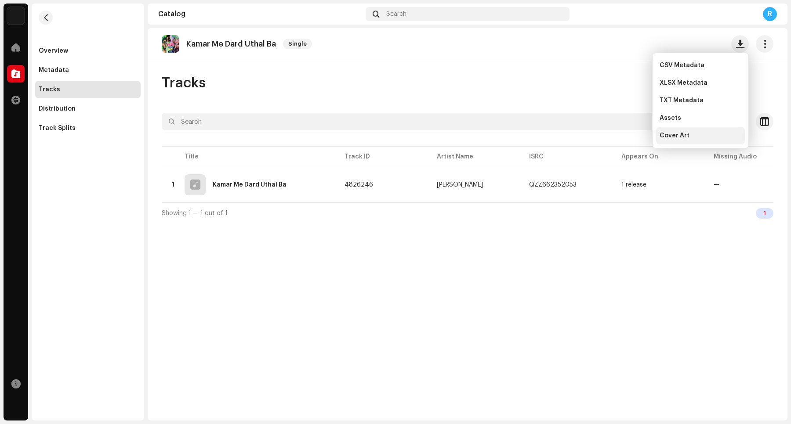
click at [632, 134] on span "Cover Art" at bounding box center [674, 135] width 30 height 7
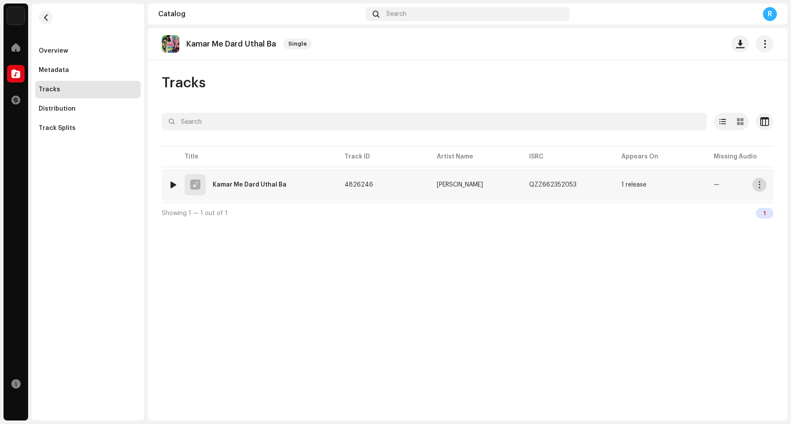
click at [632, 186] on button "button" at bounding box center [759, 185] width 14 height 14
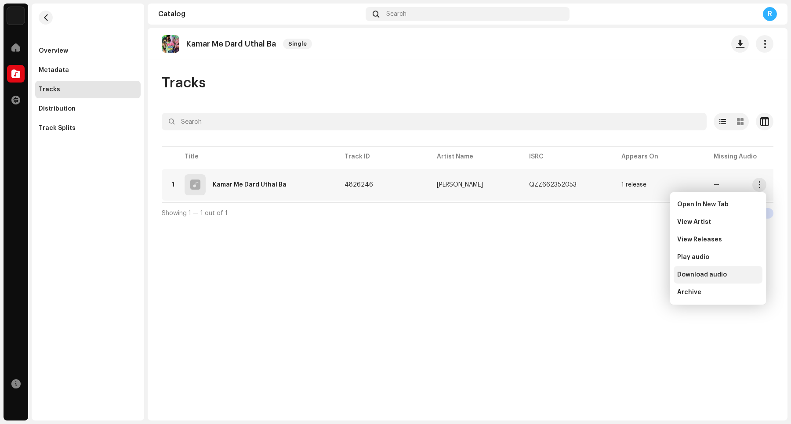
click at [632, 273] on span "Download audio" at bounding box center [702, 275] width 50 height 7
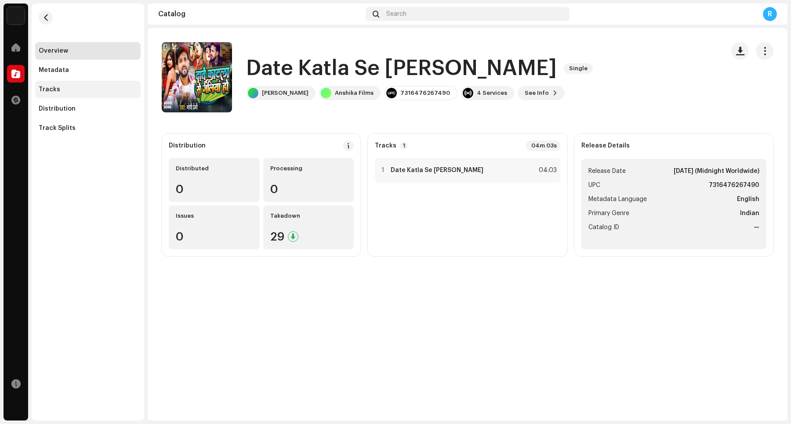
click at [91, 89] on div "Tracks" at bounding box center [88, 89] width 98 height 7
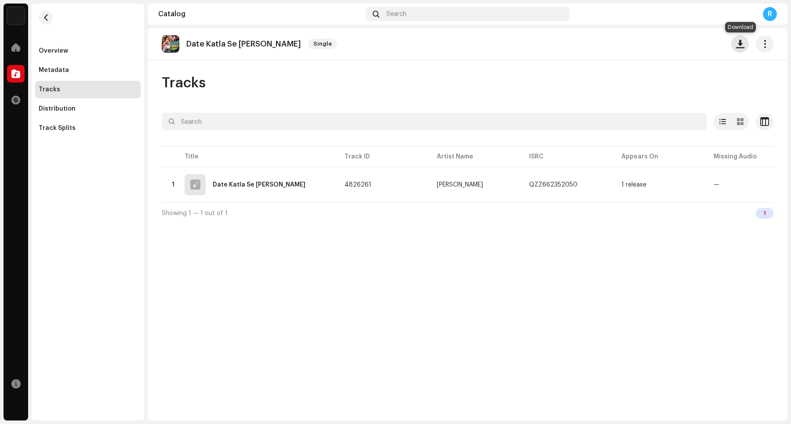
click at [632, 47] on span "button" at bounding box center [740, 43] width 8 height 7
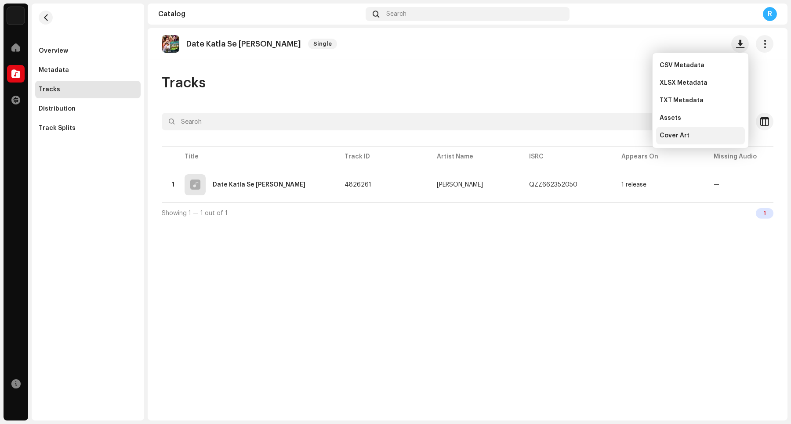
click at [632, 134] on div "Cover Art" at bounding box center [700, 135] width 82 height 7
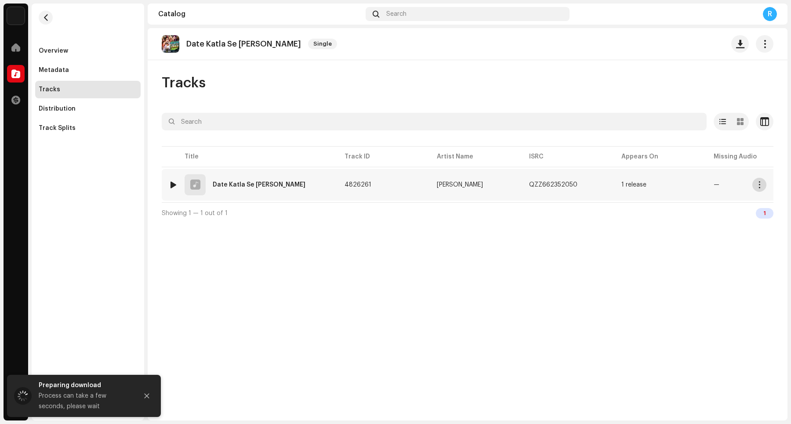
click at [632, 185] on span "button" at bounding box center [759, 184] width 7 height 7
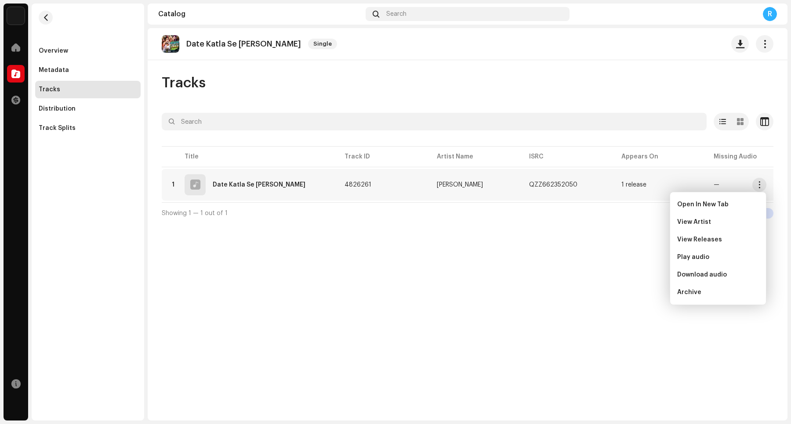
drag, startPoint x: 700, startPoint y: 272, endPoint x: 695, endPoint y: 266, distance: 7.8
click at [632, 272] on span "Download audio" at bounding box center [702, 275] width 50 height 7
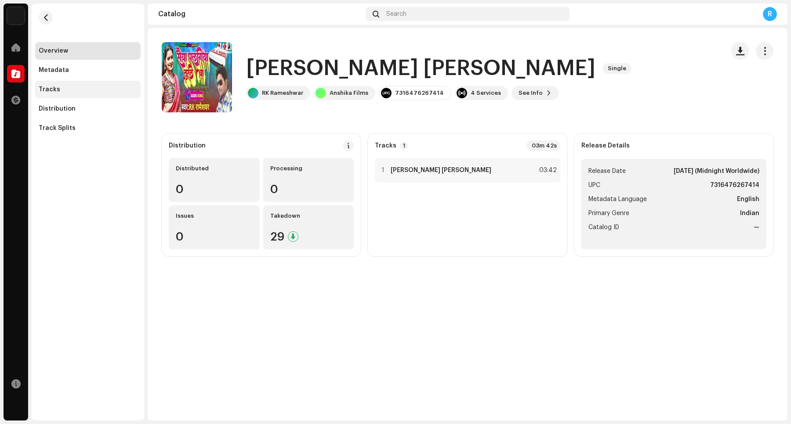
click at [83, 90] on div "Tracks" at bounding box center [88, 89] width 98 height 7
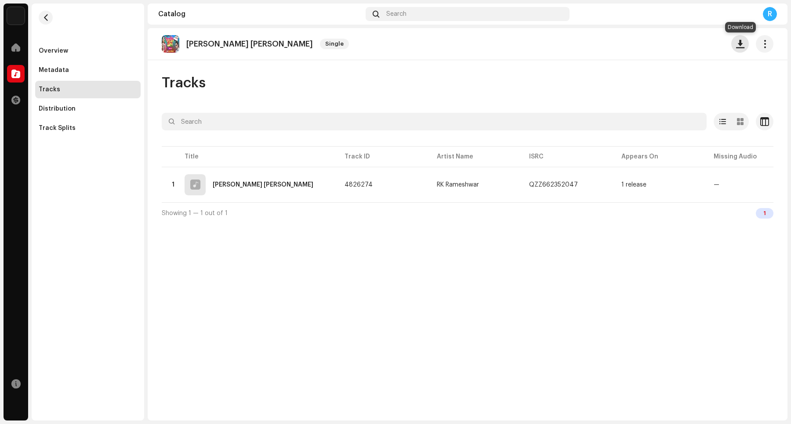
click at [632, 43] on span "button" at bounding box center [740, 43] width 8 height 7
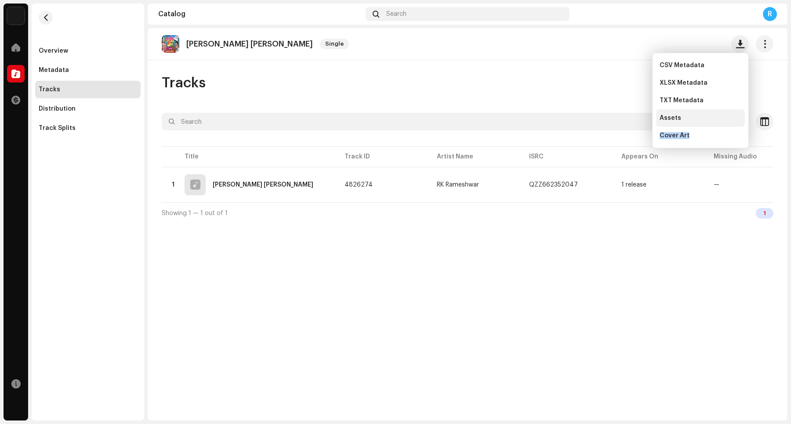
drag, startPoint x: 701, startPoint y: 128, endPoint x: 701, endPoint y: 122, distance: 6.2
click at [632, 123] on div "CSV Metadata XLSX Metadata TXT Metadata Assets Cover Art" at bounding box center [700, 101] width 89 height 88
click at [632, 134] on span "Cover Art" at bounding box center [674, 135] width 30 height 7
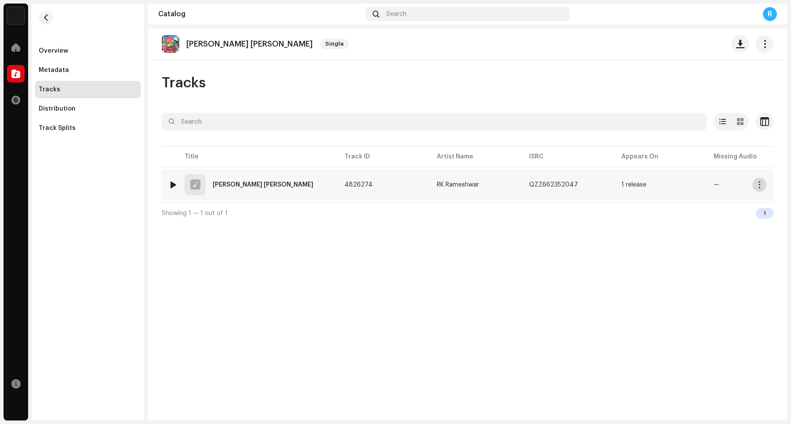
click at [632, 187] on span "button" at bounding box center [759, 184] width 7 height 7
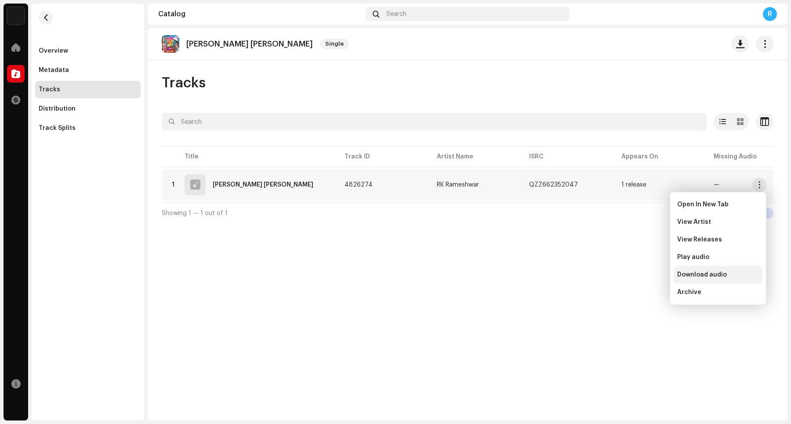
click at [632, 268] on div "Download audio" at bounding box center [718, 275] width 89 height 18
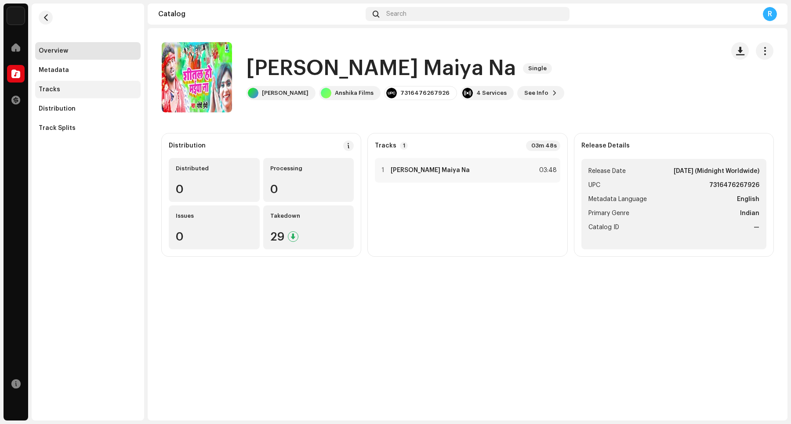
click at [56, 89] on div "Tracks" at bounding box center [50, 89] width 22 height 7
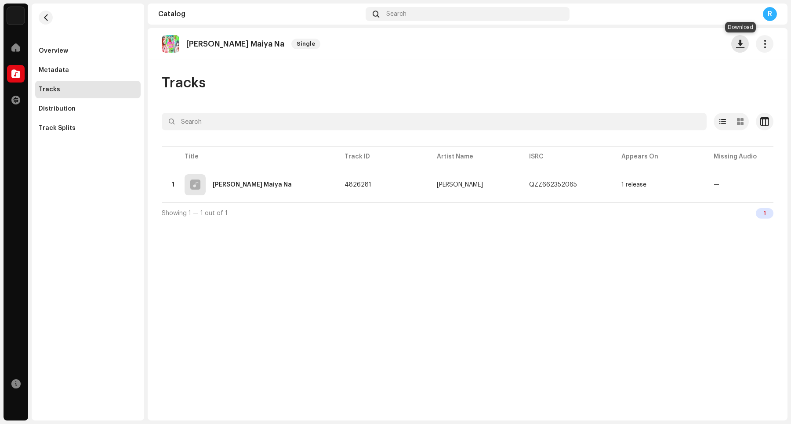
click at [632, 44] on span "button" at bounding box center [740, 43] width 8 height 7
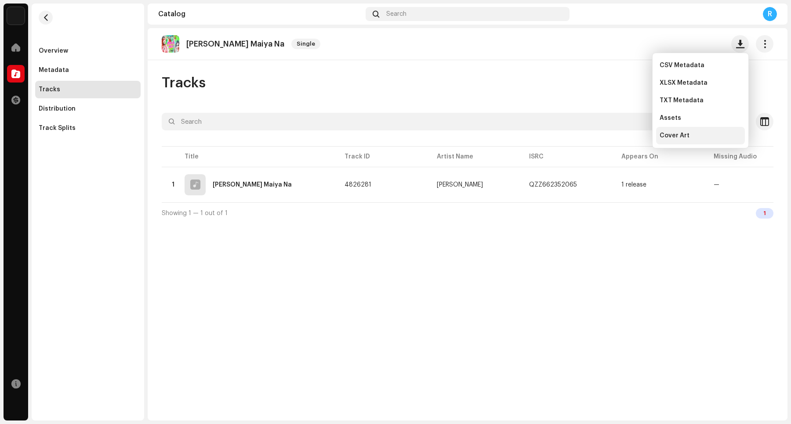
click at [632, 135] on div "Cover Art" at bounding box center [700, 135] width 82 height 7
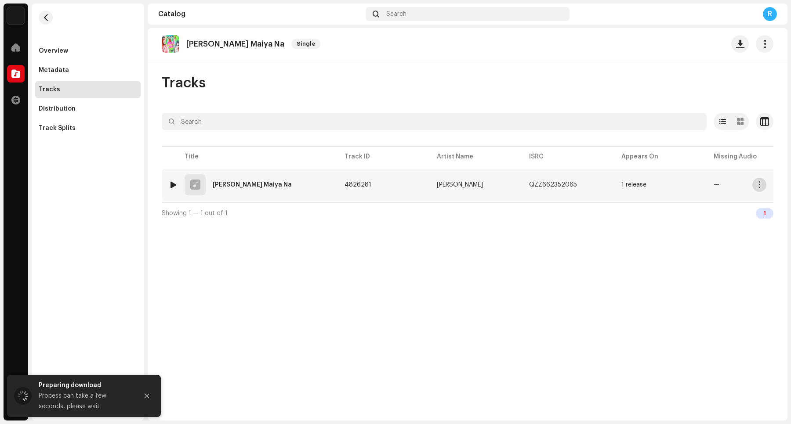
click at [632, 187] on span "button" at bounding box center [759, 184] width 7 height 7
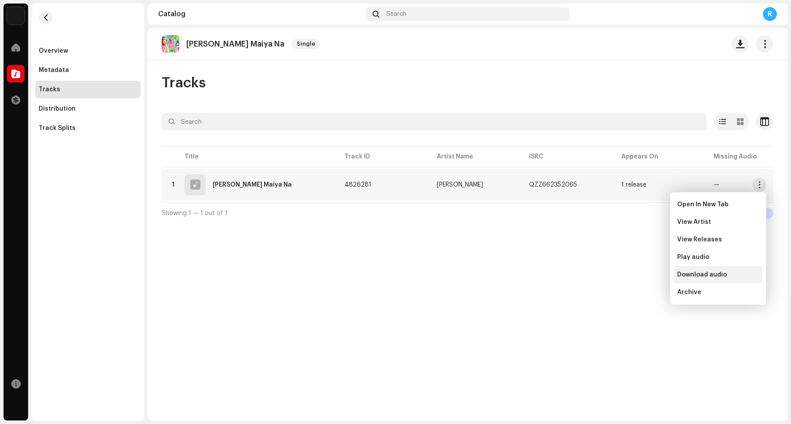
click at [632, 277] on span "Download audio" at bounding box center [702, 275] width 50 height 7
